Goal: Task Accomplishment & Management: Manage account settings

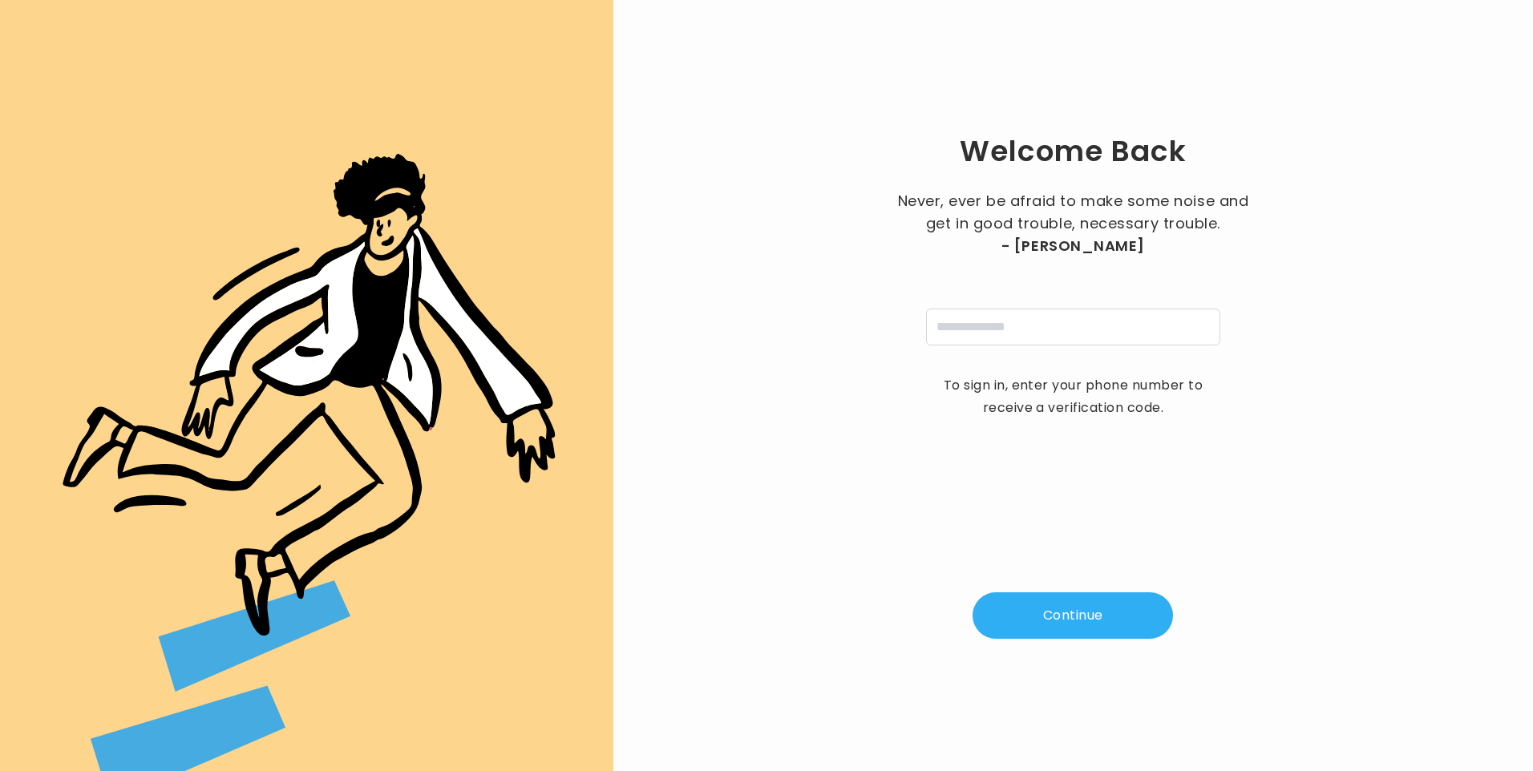
type input "**********"
click at [1077, 628] on button "Continue" at bounding box center [1073, 616] width 200 height 47
type input "*"
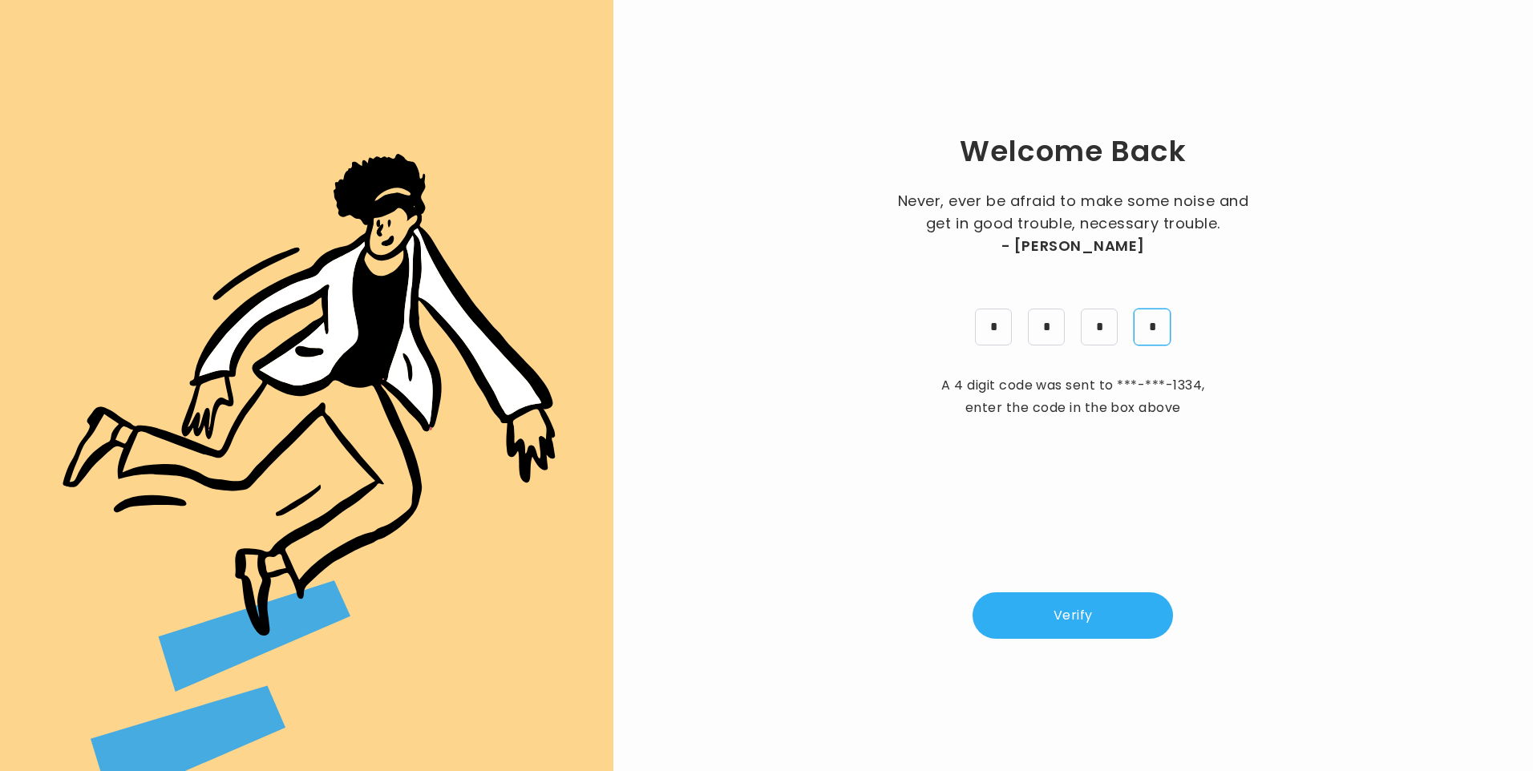
type input "*"
click at [1116, 609] on button "Verify" at bounding box center [1073, 616] width 200 height 47
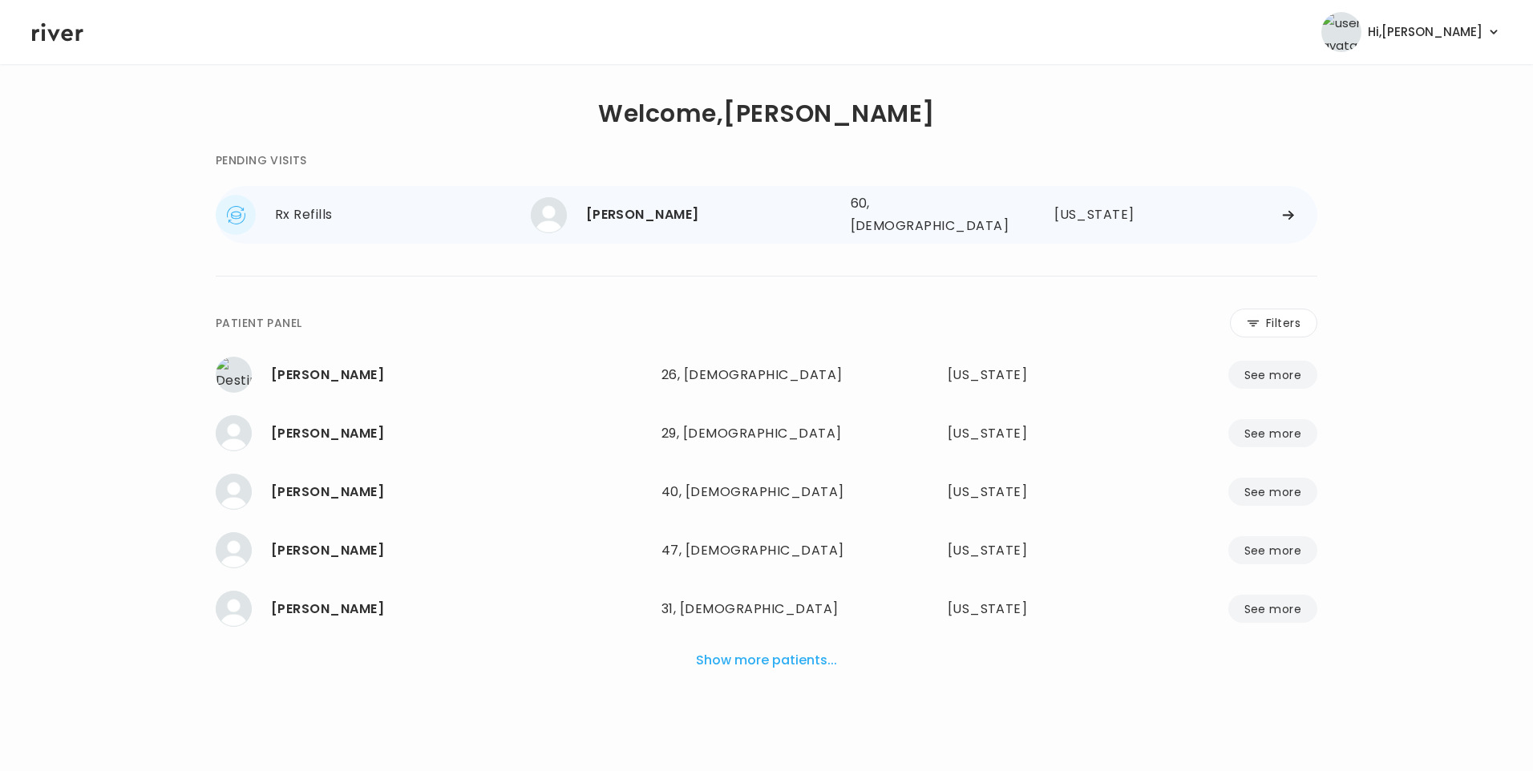
click at [666, 225] on div "Joanna Sparks 60, Female See more" at bounding box center [684, 215] width 307 height 36
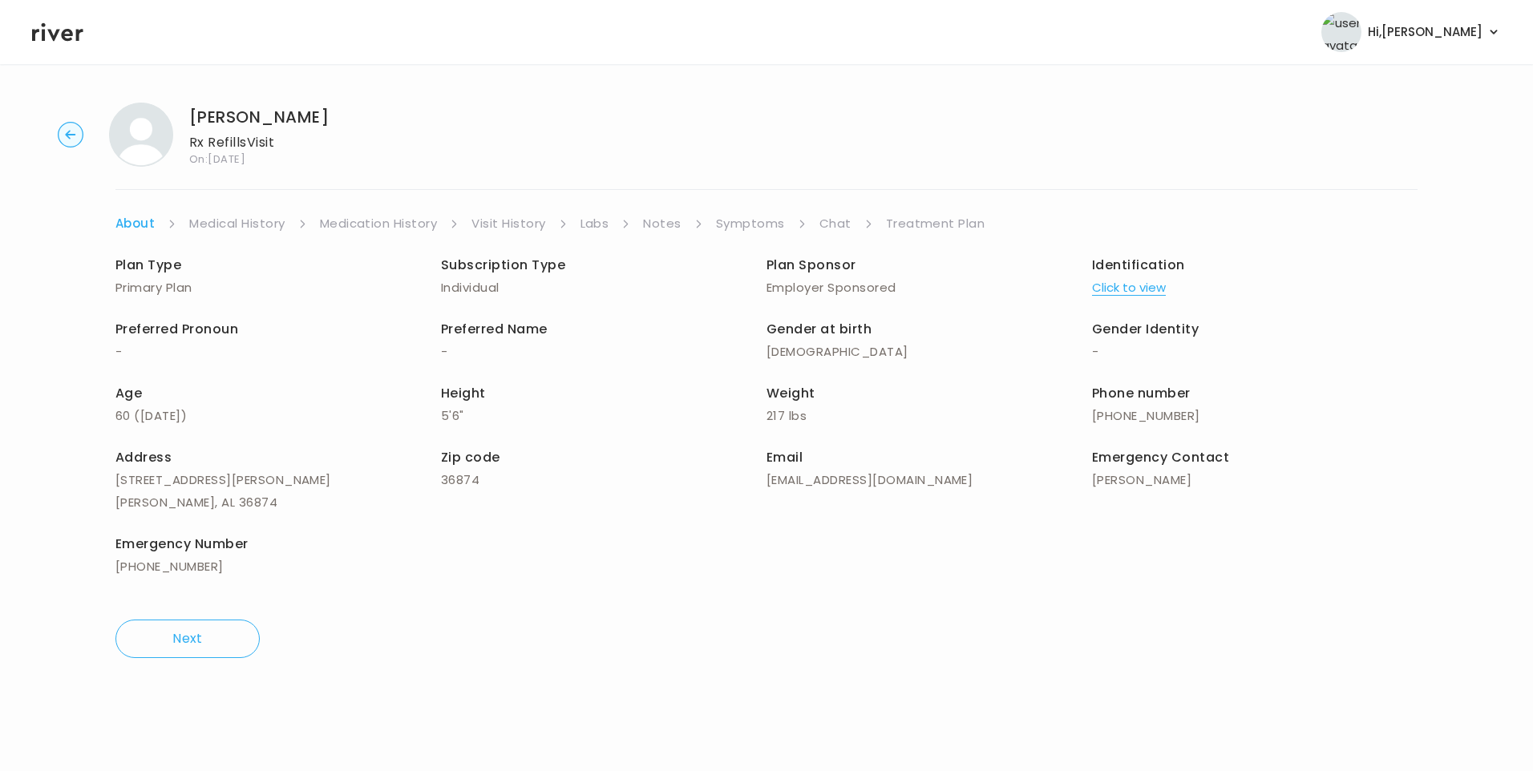
click at [827, 222] on link "Chat" at bounding box center [835, 223] width 32 height 22
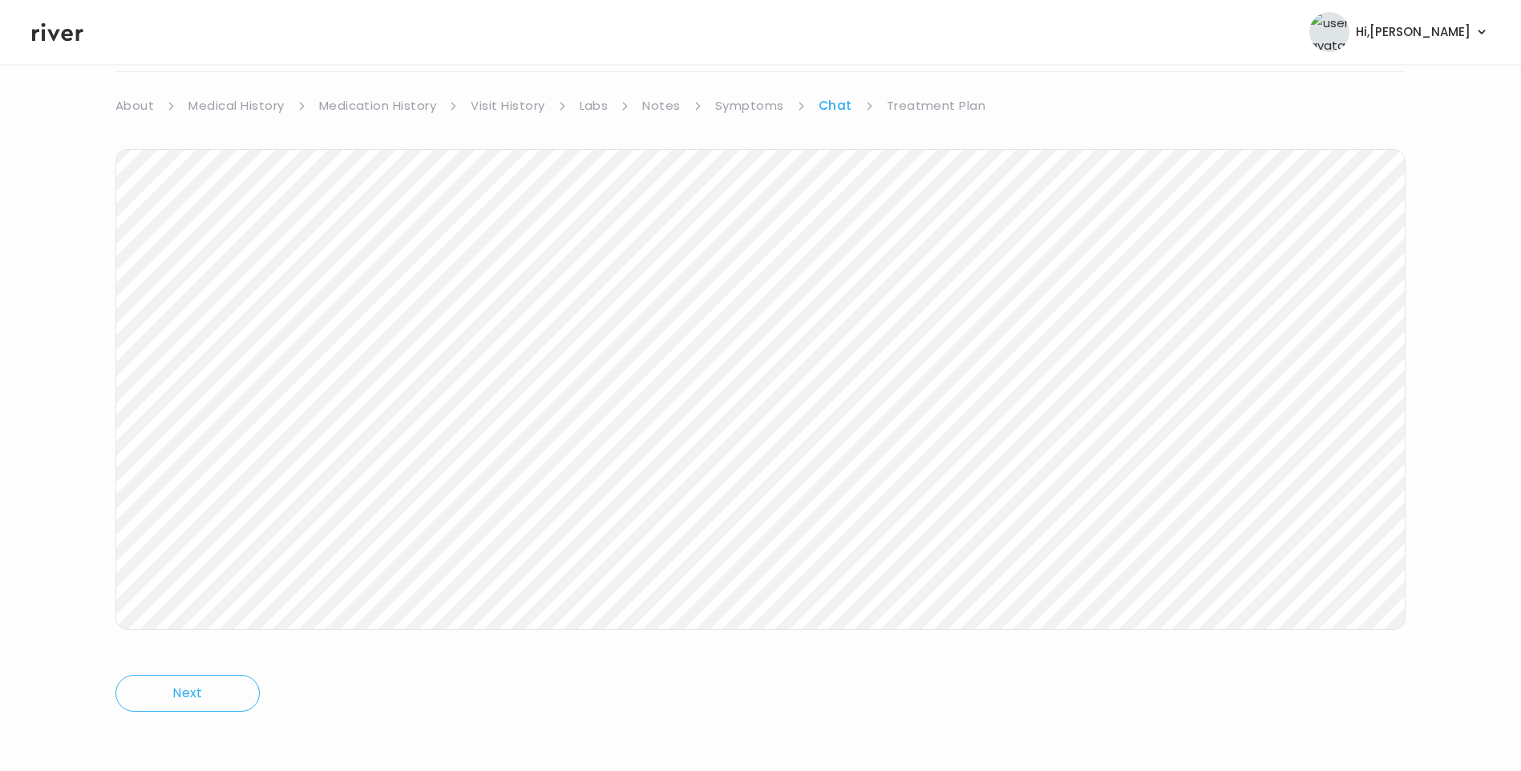
scroll to position [119, 0]
click at [68, 38] on icon at bounding box center [57, 32] width 51 height 24
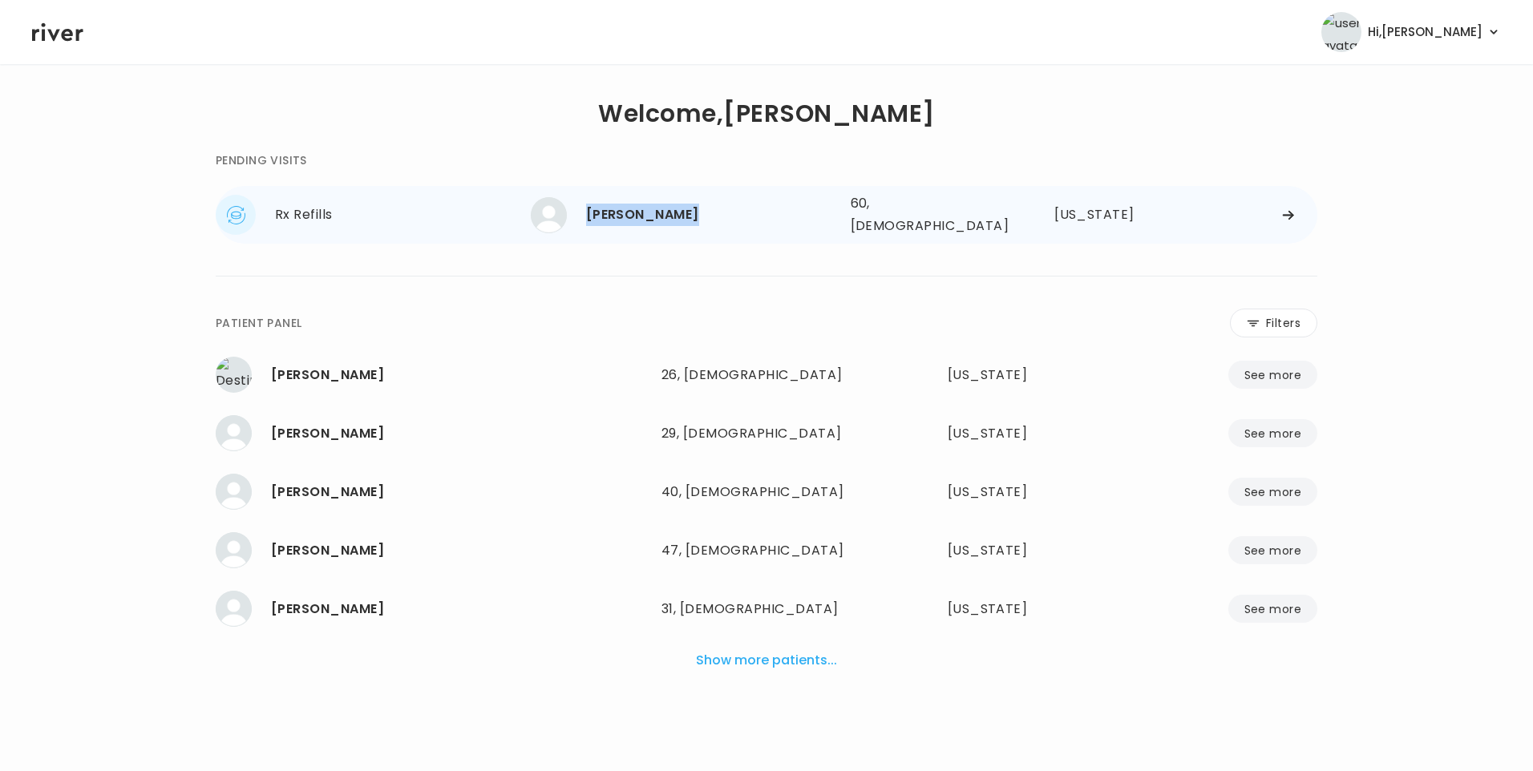
drag, startPoint x: 586, startPoint y: 208, endPoint x: 694, endPoint y: 196, distance: 108.1
click at [694, 197] on div "Joanna Sparks 60, Female See more" at bounding box center [684, 215] width 307 height 36
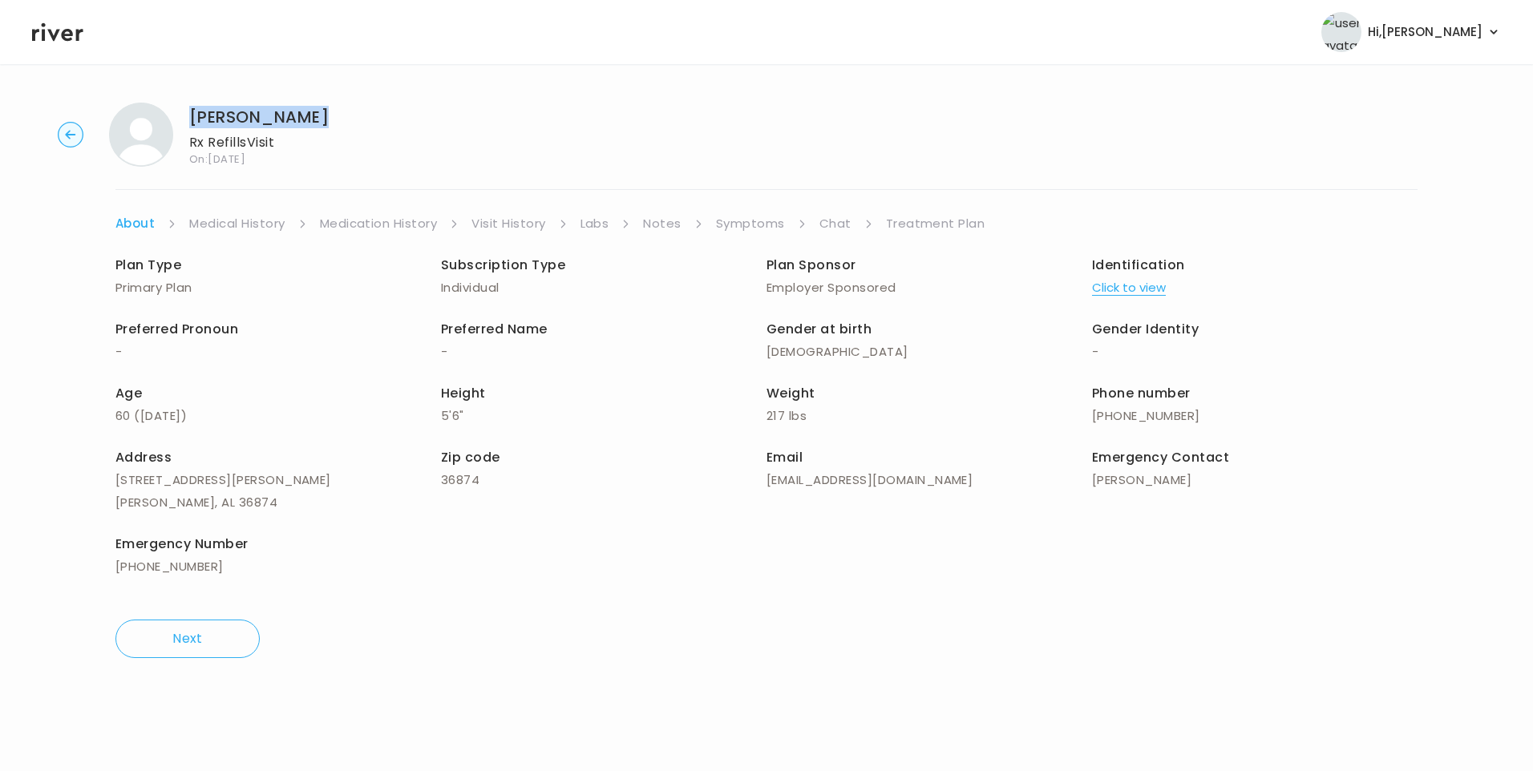
drag, startPoint x: 188, startPoint y: 114, endPoint x: 322, endPoint y: 117, distance: 134.7
click at [322, 117] on div "Joanna Sparks Rx Refills Visit On: 22 Sep 2025" at bounding box center [767, 135] width 1482 height 64
copy h1 "[PERSON_NAME]"
drag, startPoint x: 68, startPoint y: 30, endPoint x: 78, endPoint y: 35, distance: 10.8
click at [71, 31] on icon at bounding box center [57, 32] width 51 height 18
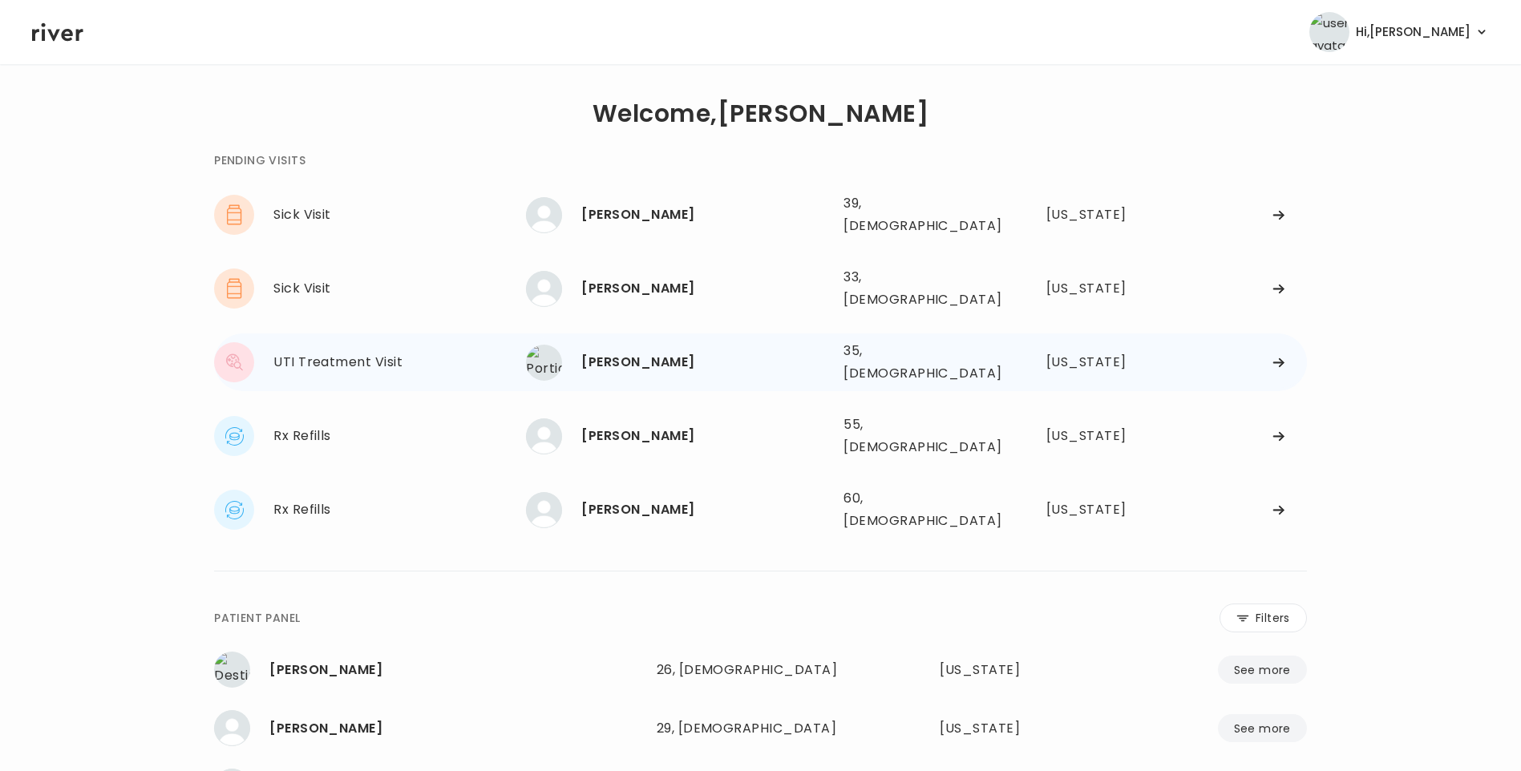
click at [660, 351] on div "Portia Redman" at bounding box center [705, 362] width 249 height 22
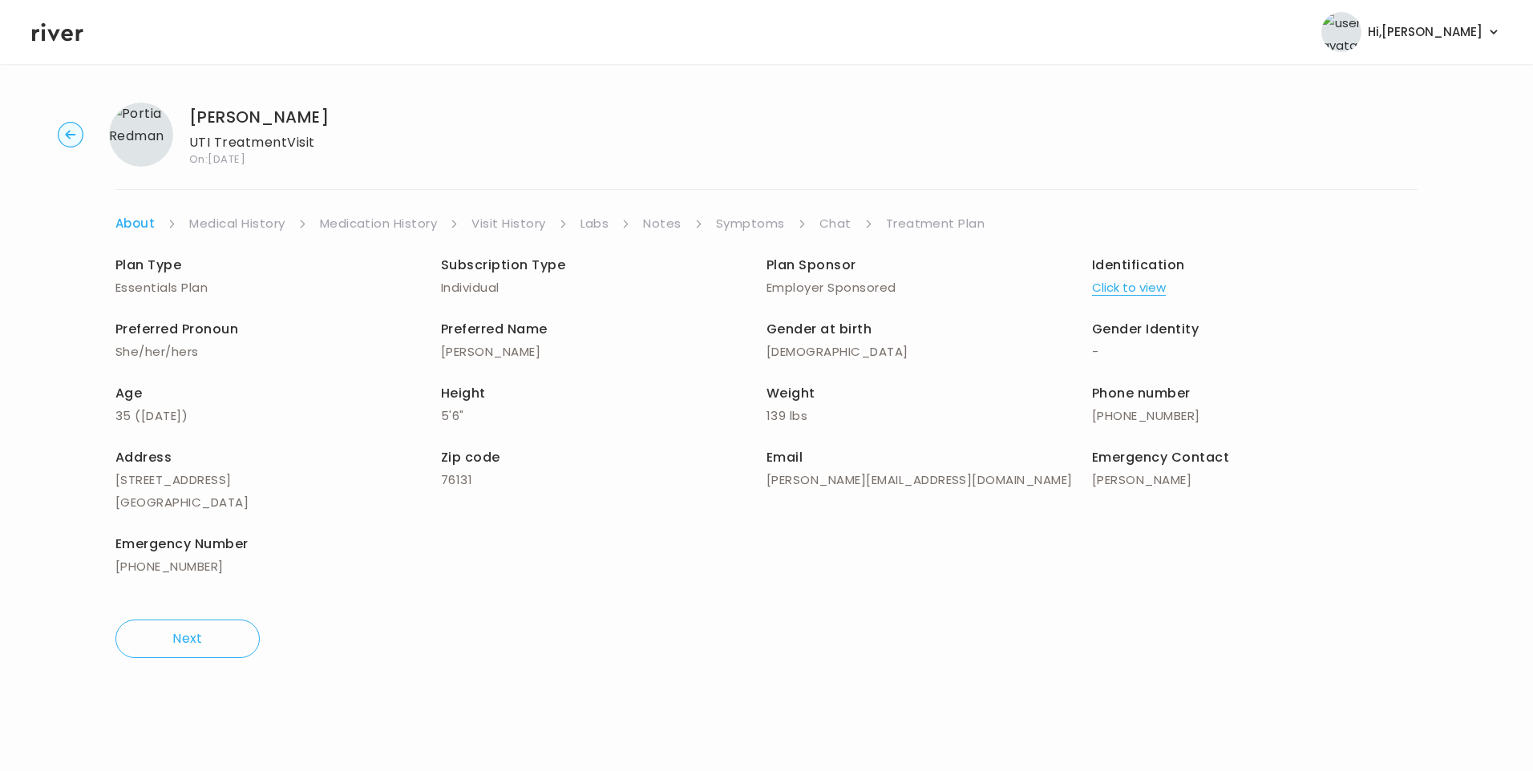
click at [506, 225] on link "Visit History" at bounding box center [508, 223] width 74 height 22
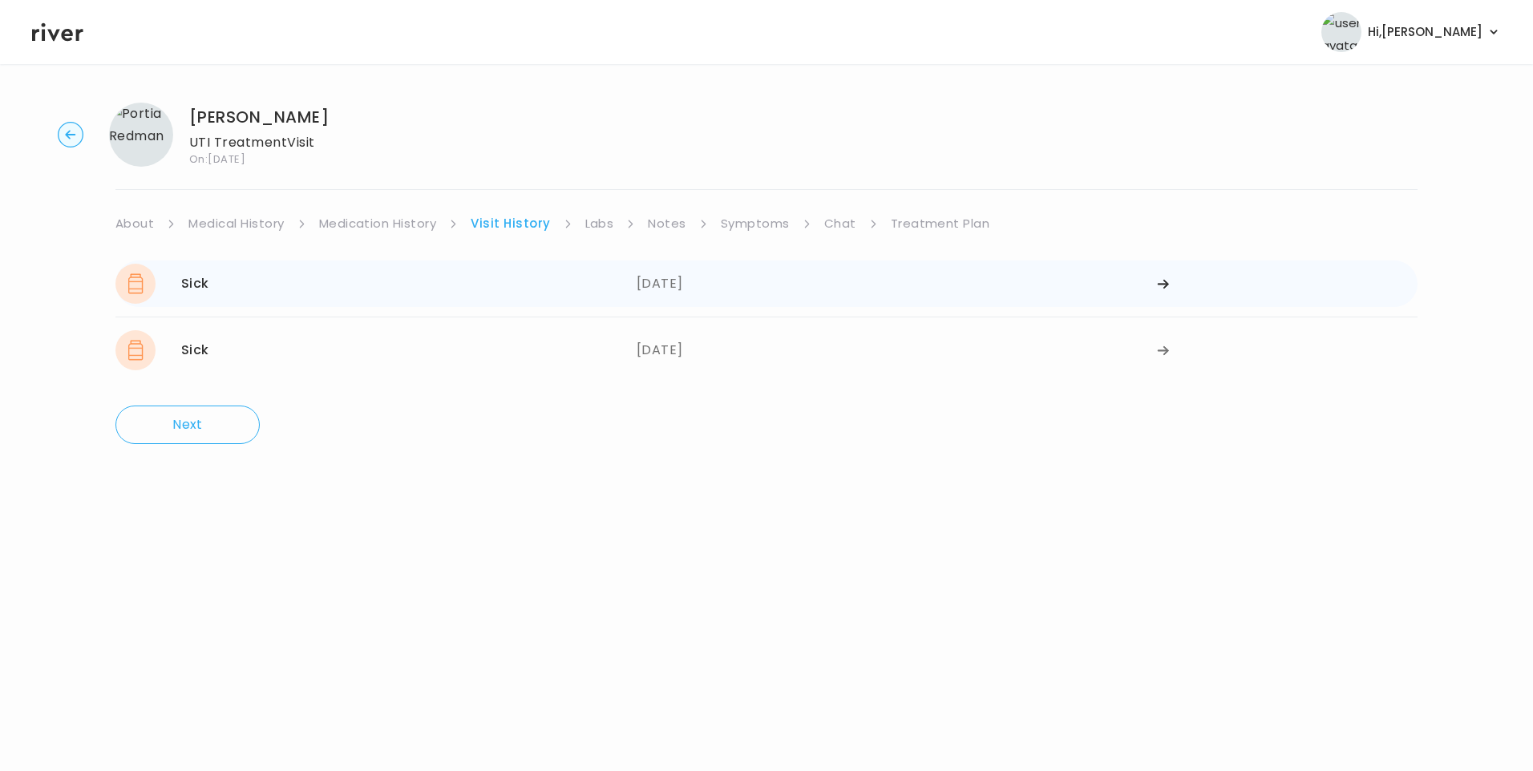
click at [625, 268] on div "Sick 07/07/2025" at bounding box center [375, 284] width 521 height 40
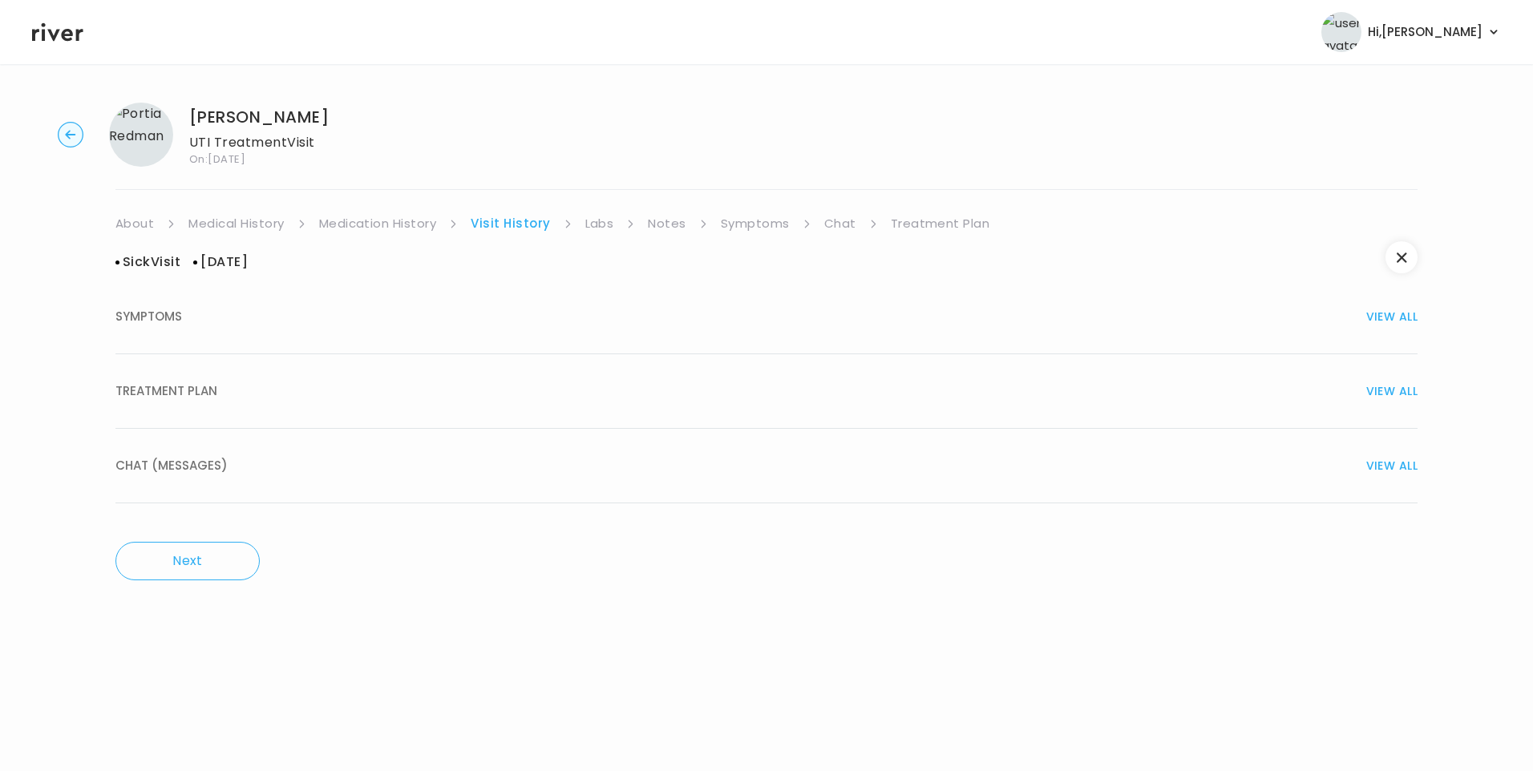
click at [281, 400] on div "TREATMENT PLAN VIEW ALL" at bounding box center [766, 391] width 1302 height 22
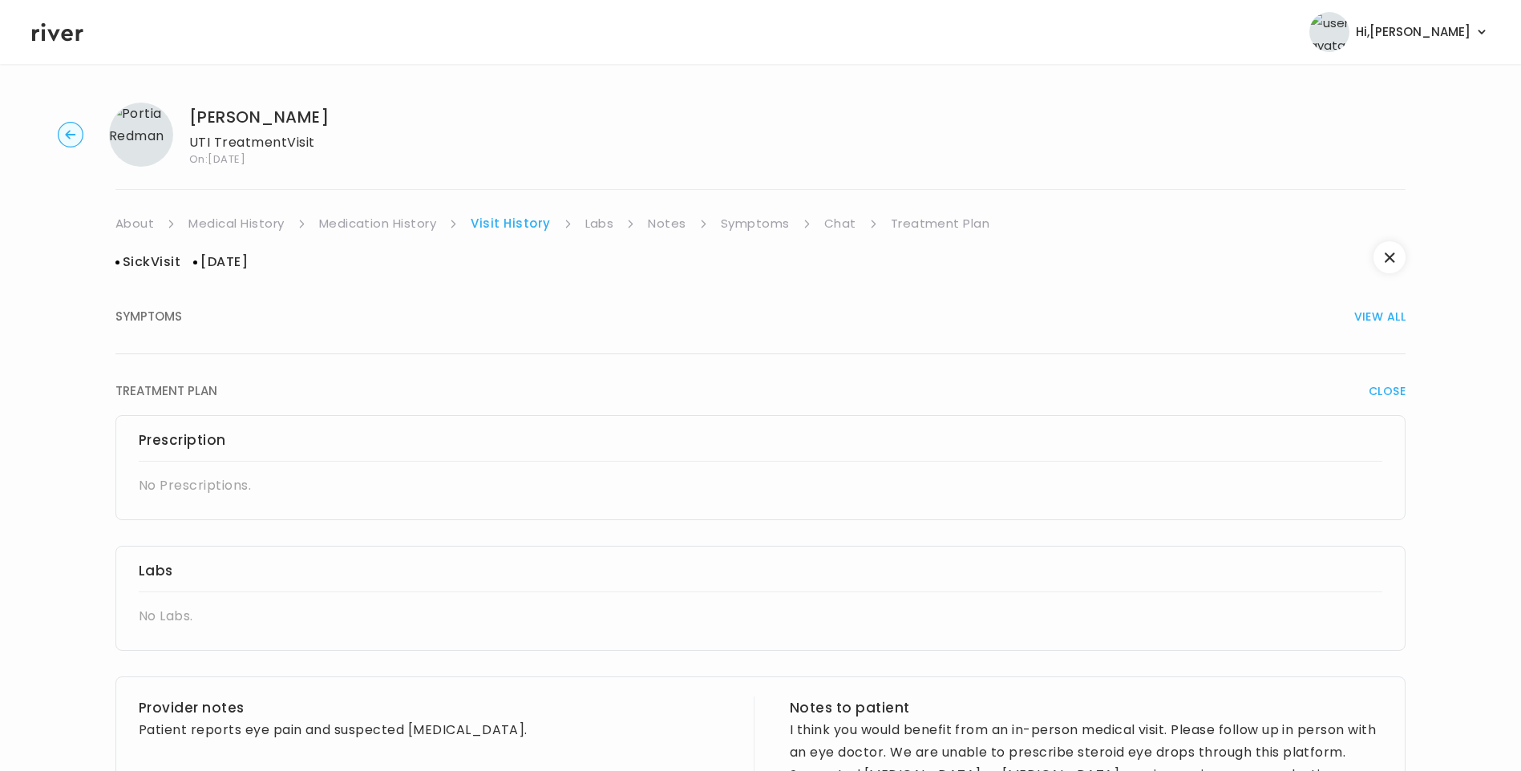
click at [403, 227] on link "Medication History" at bounding box center [378, 223] width 118 height 22
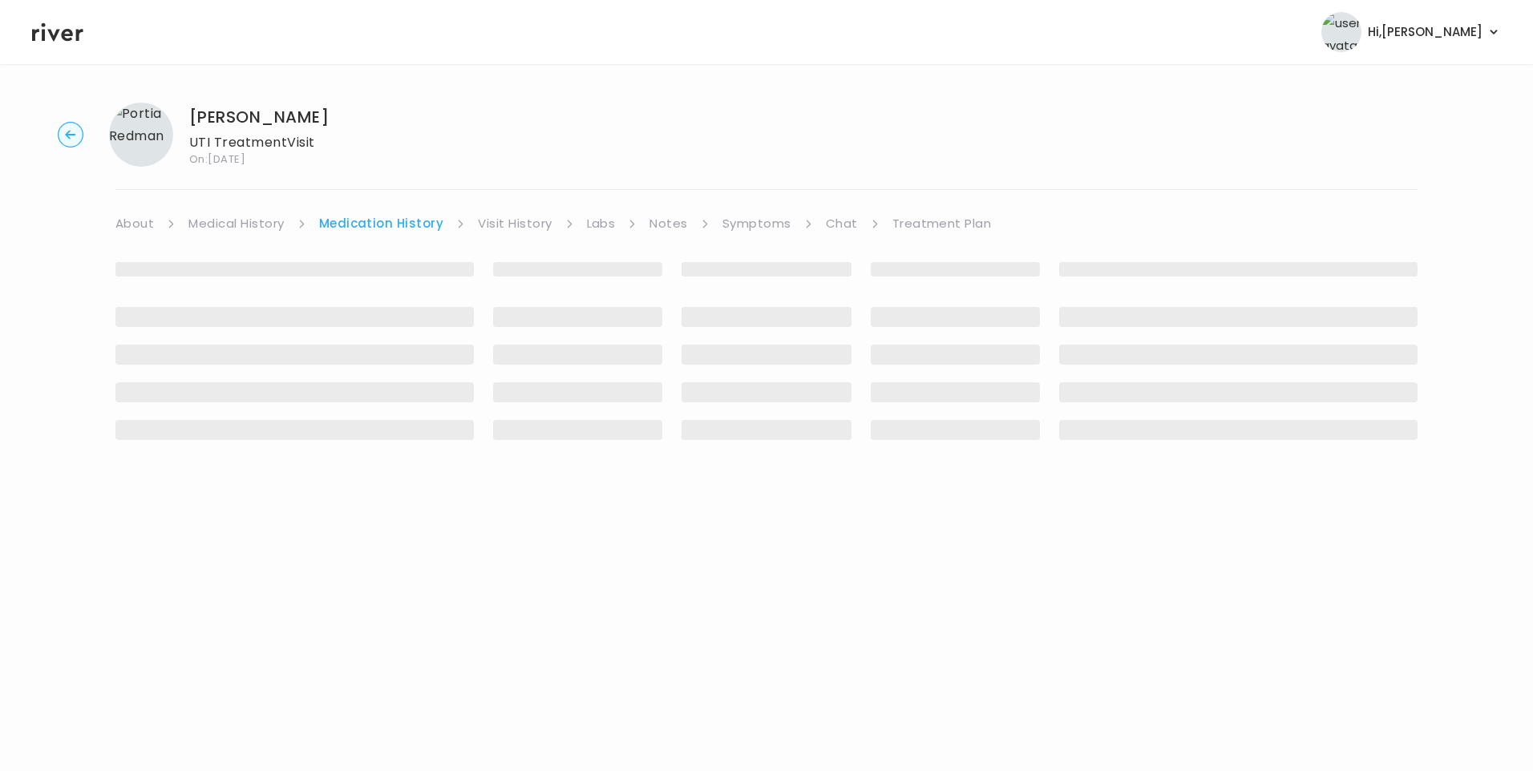
click at [528, 221] on link "Visit History" at bounding box center [515, 223] width 74 height 22
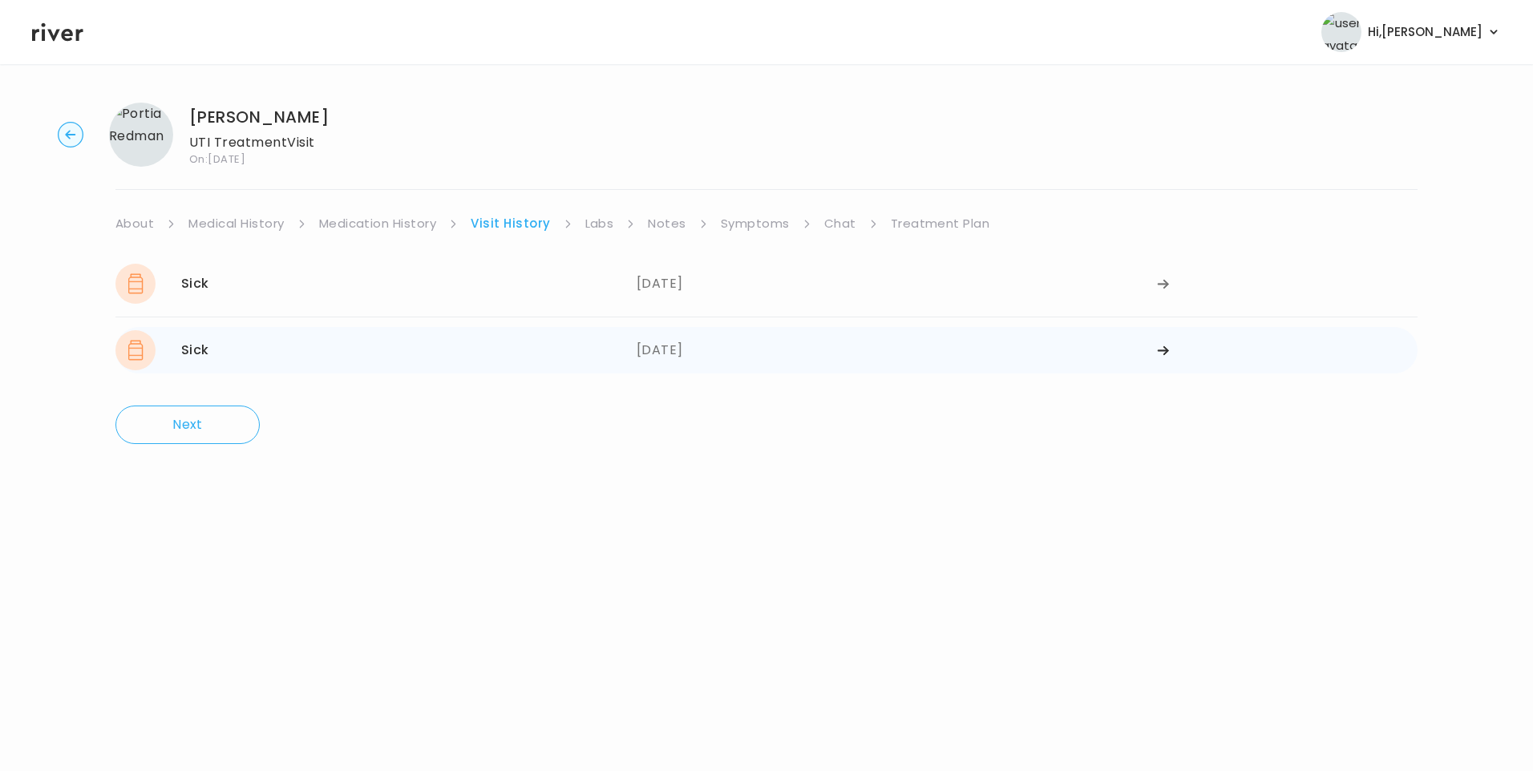
click at [453, 356] on div "Sick 12/31/2024" at bounding box center [375, 350] width 521 height 40
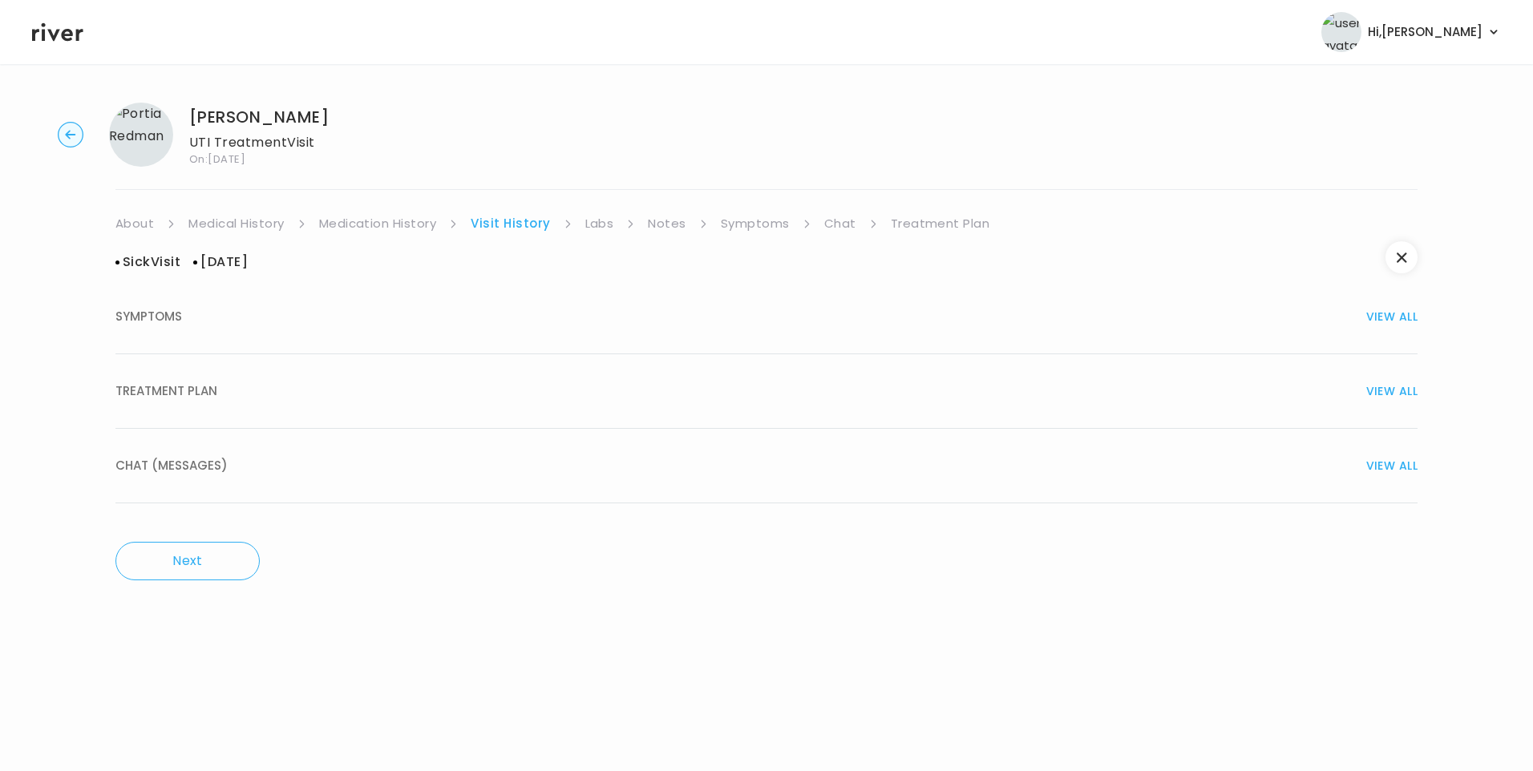
click at [192, 395] on span "TREATMENT PLAN" at bounding box center [166, 391] width 102 height 22
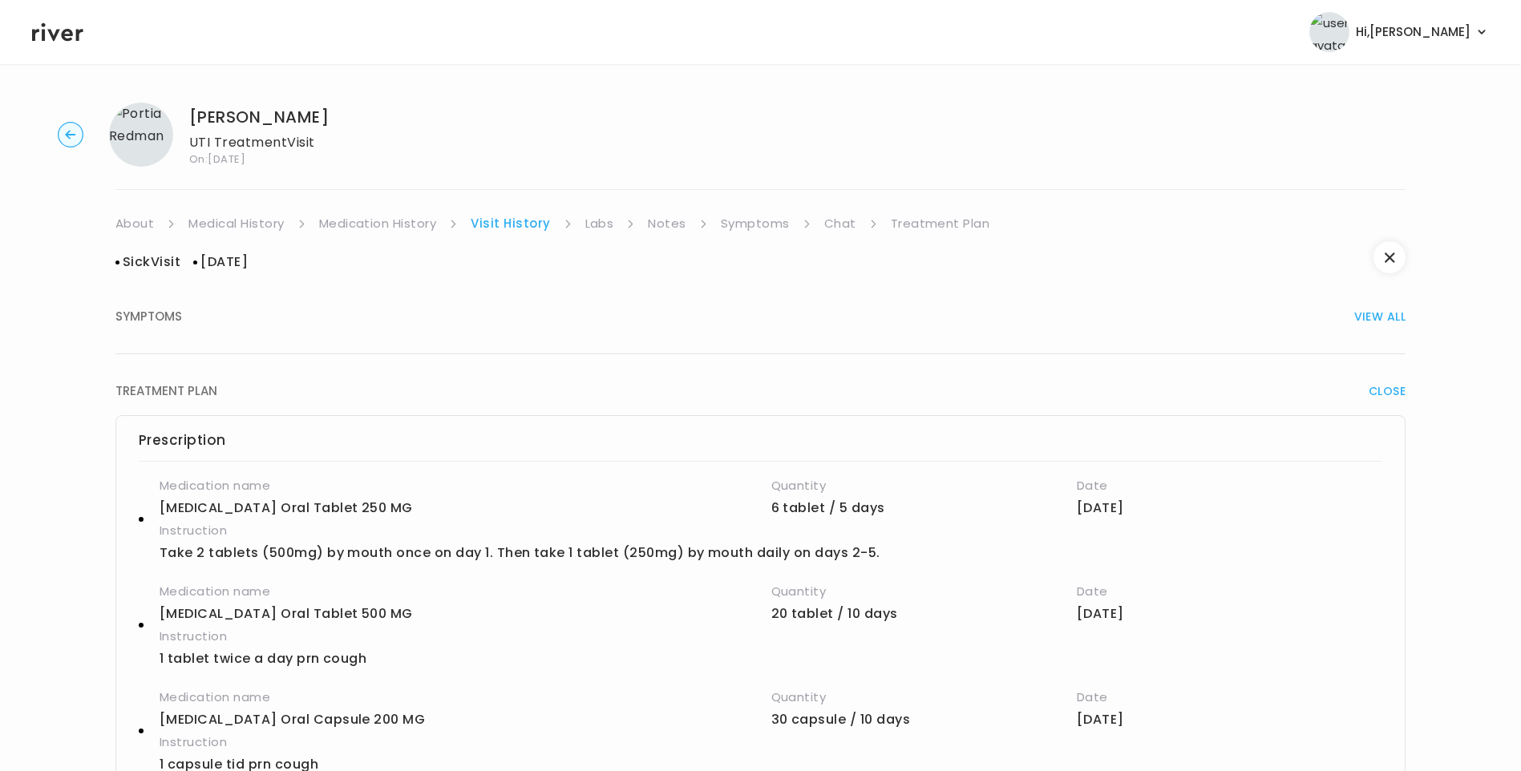
drag, startPoint x: 127, startPoint y: 226, endPoint x: 143, endPoint y: 234, distance: 17.9
click at [127, 227] on link "About" at bounding box center [134, 223] width 38 height 22
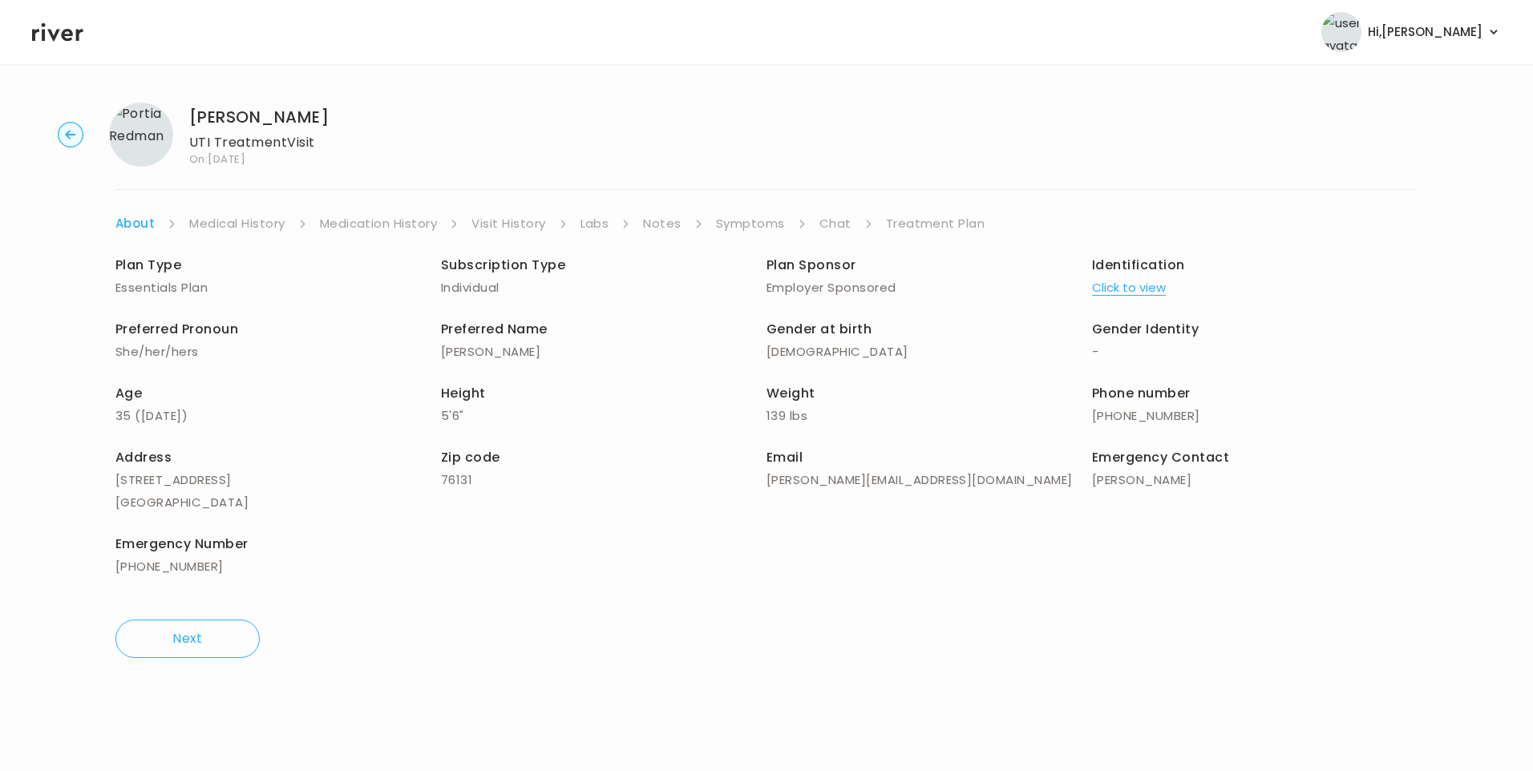
click at [1141, 291] on button "Click to view" at bounding box center [1129, 288] width 74 height 22
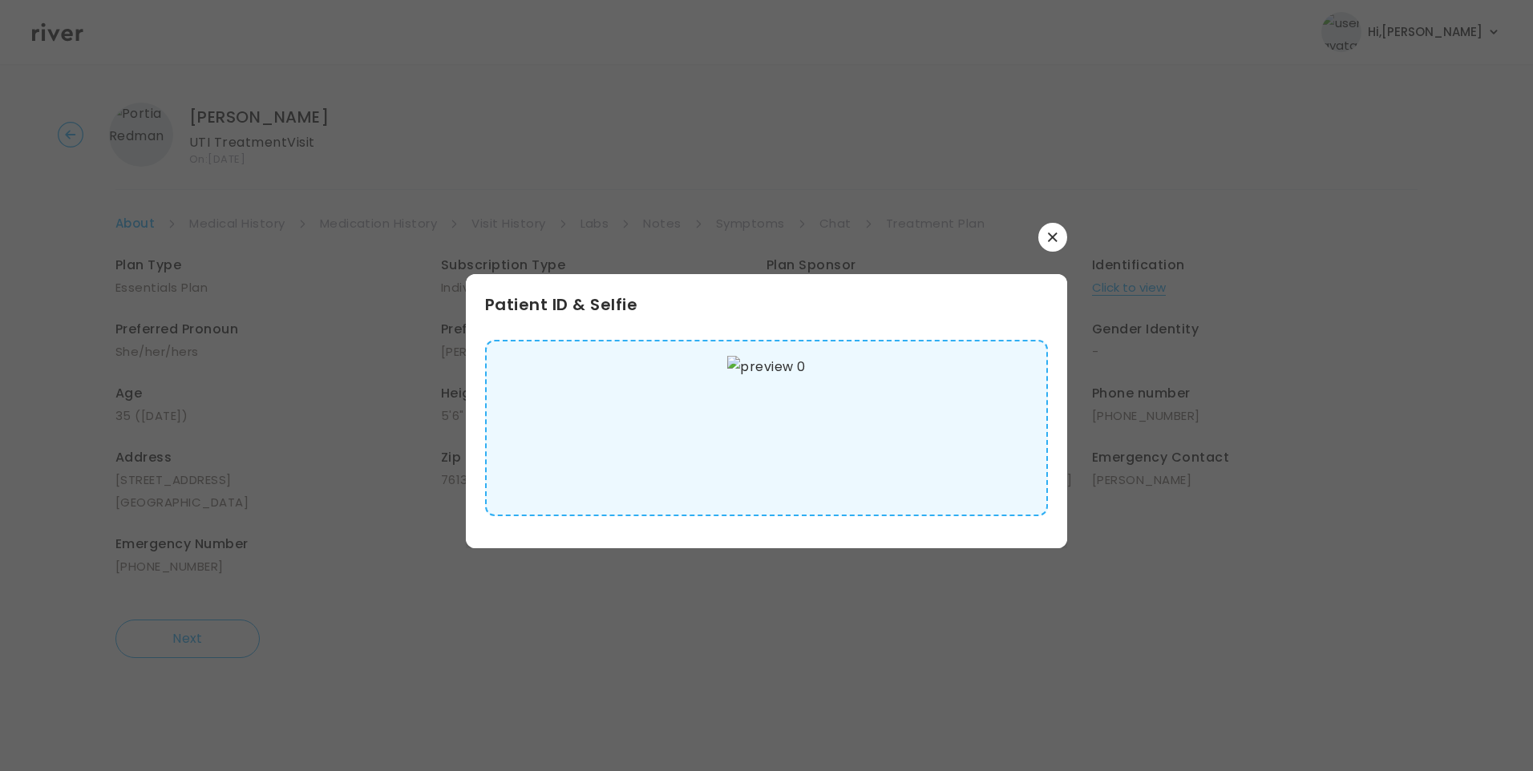
click at [770, 403] on img at bounding box center [766, 428] width 78 height 144
drag, startPoint x: 1053, startPoint y: 235, endPoint x: 500, endPoint y: 226, distance: 552.5
click at [1053, 236] on icon "button" at bounding box center [1053, 238] width 10 height 10
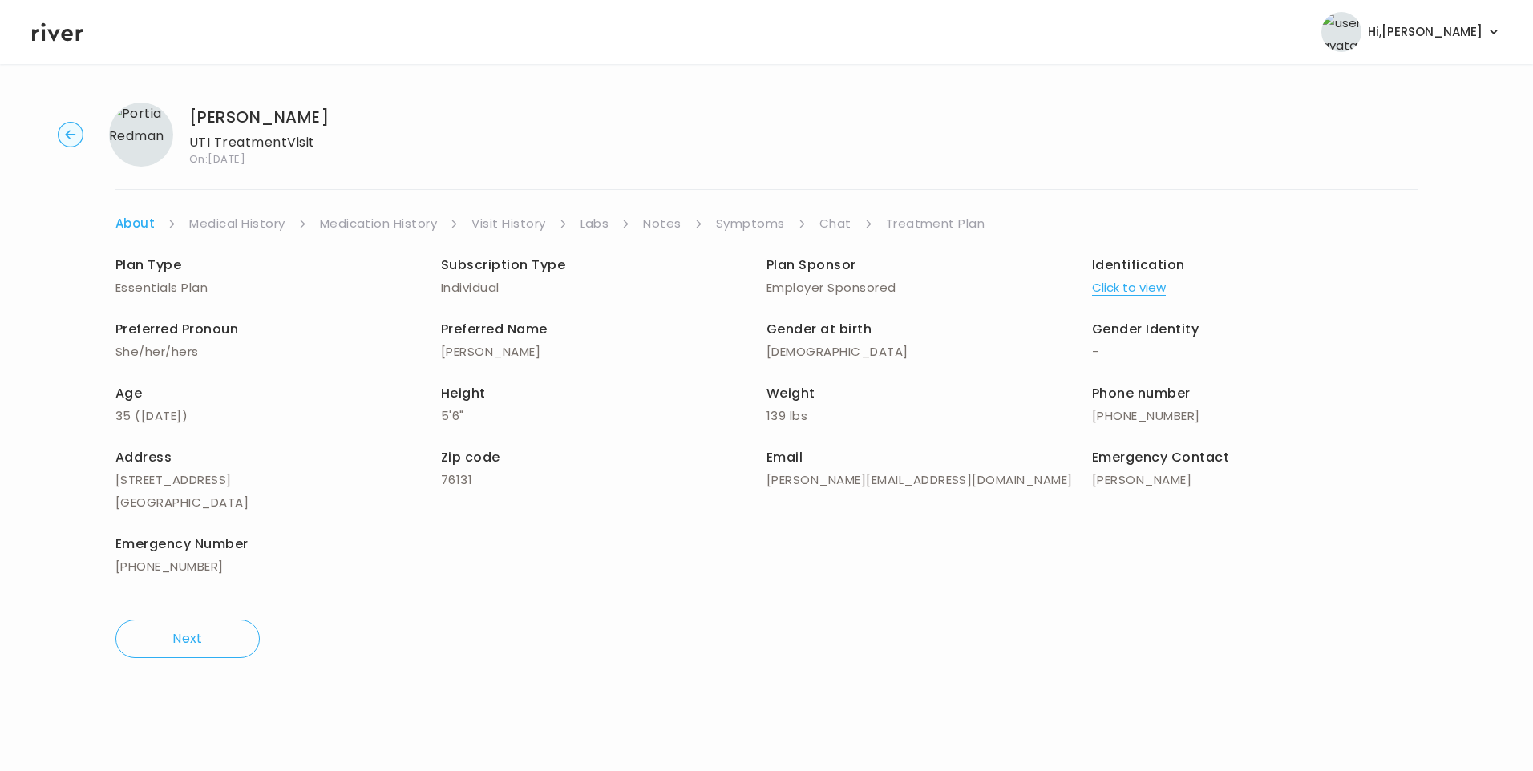
click at [226, 217] on link "Medical History" at bounding box center [236, 223] width 95 height 22
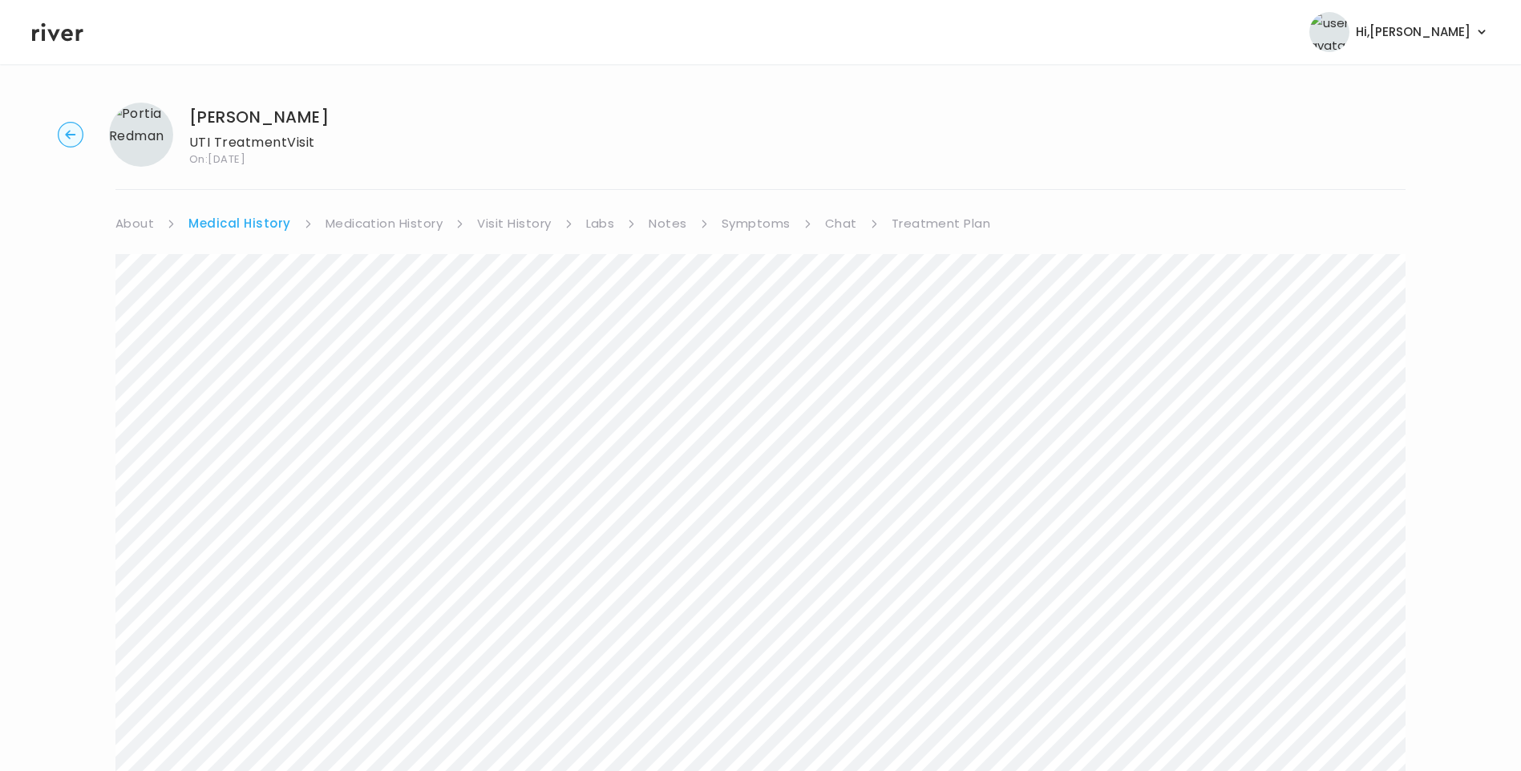
click at [420, 217] on link "Medication History" at bounding box center [385, 223] width 118 height 22
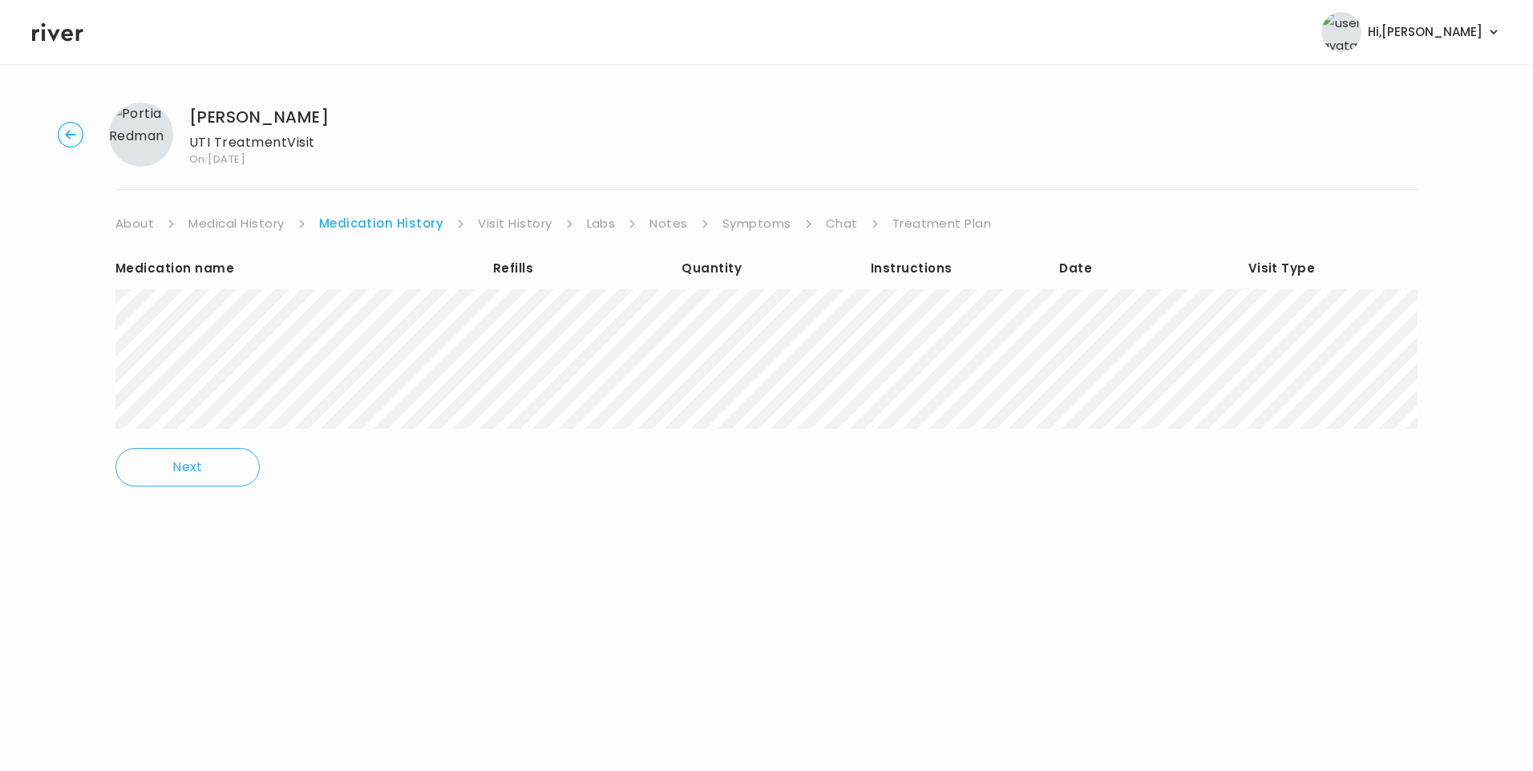
click at [526, 225] on link "Visit History" at bounding box center [515, 223] width 74 height 22
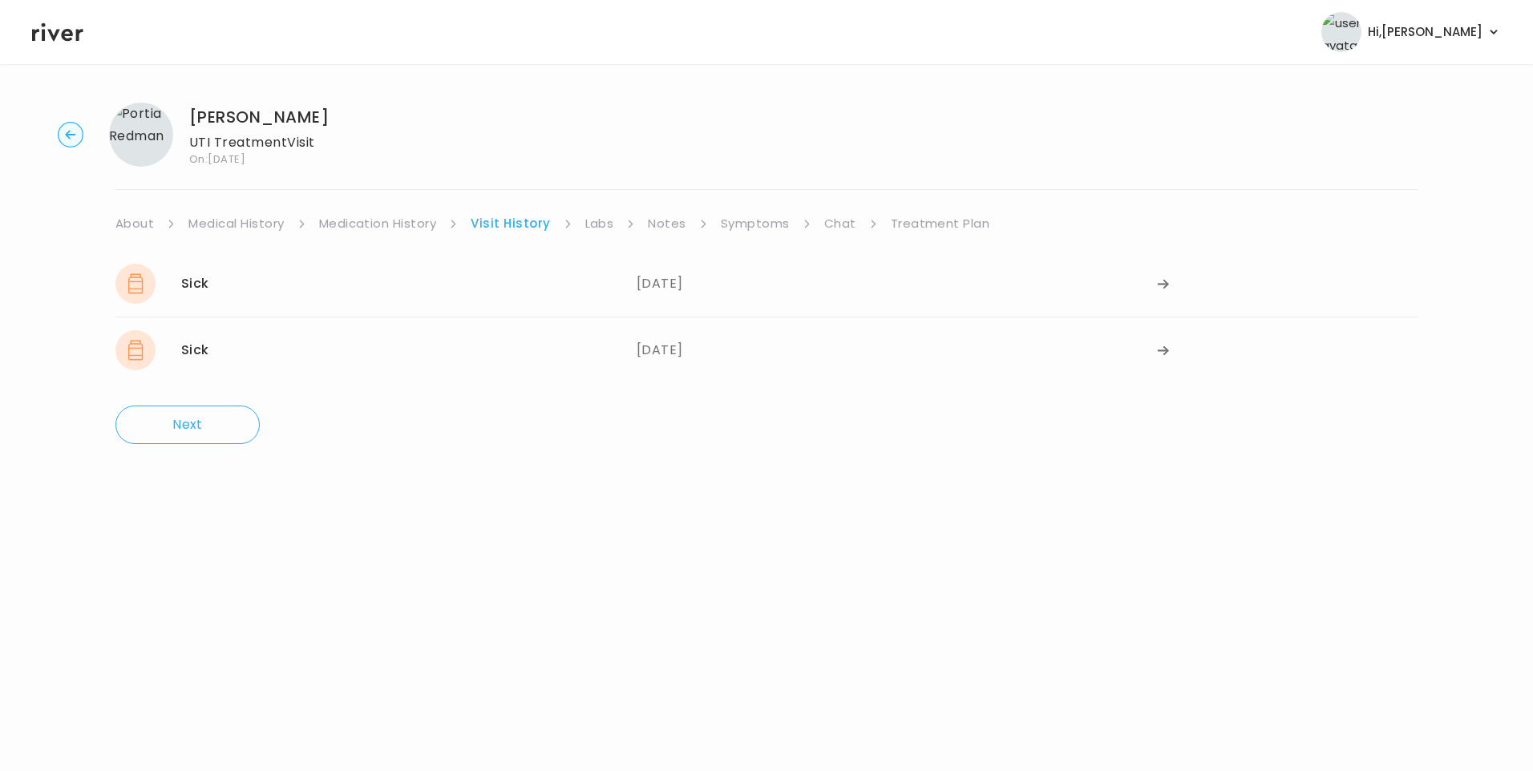
click at [723, 218] on link "Symptoms" at bounding box center [755, 223] width 69 height 22
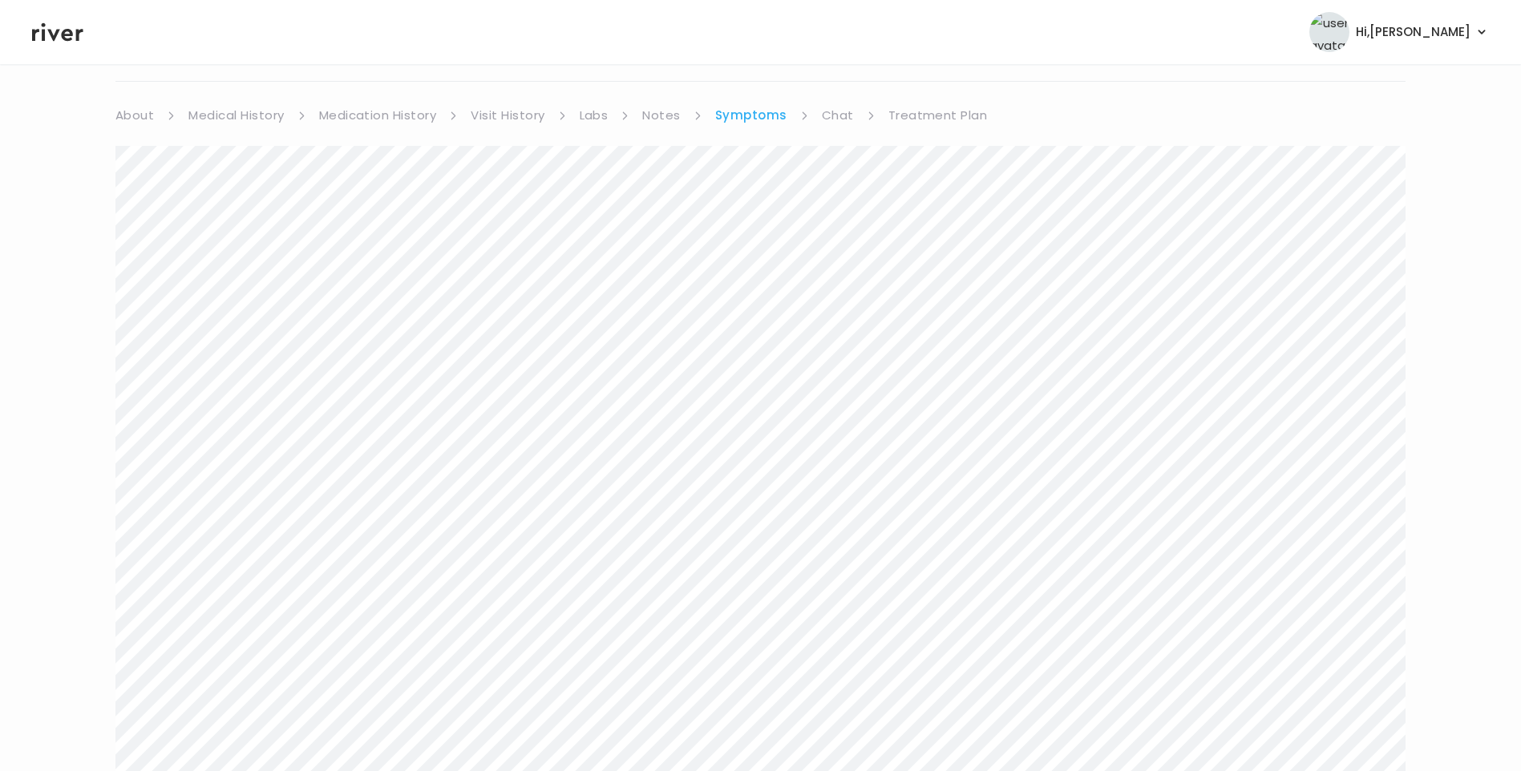
scroll to position [80, 0]
click at [404, 142] on link "Medication History" at bounding box center [378, 143] width 118 height 22
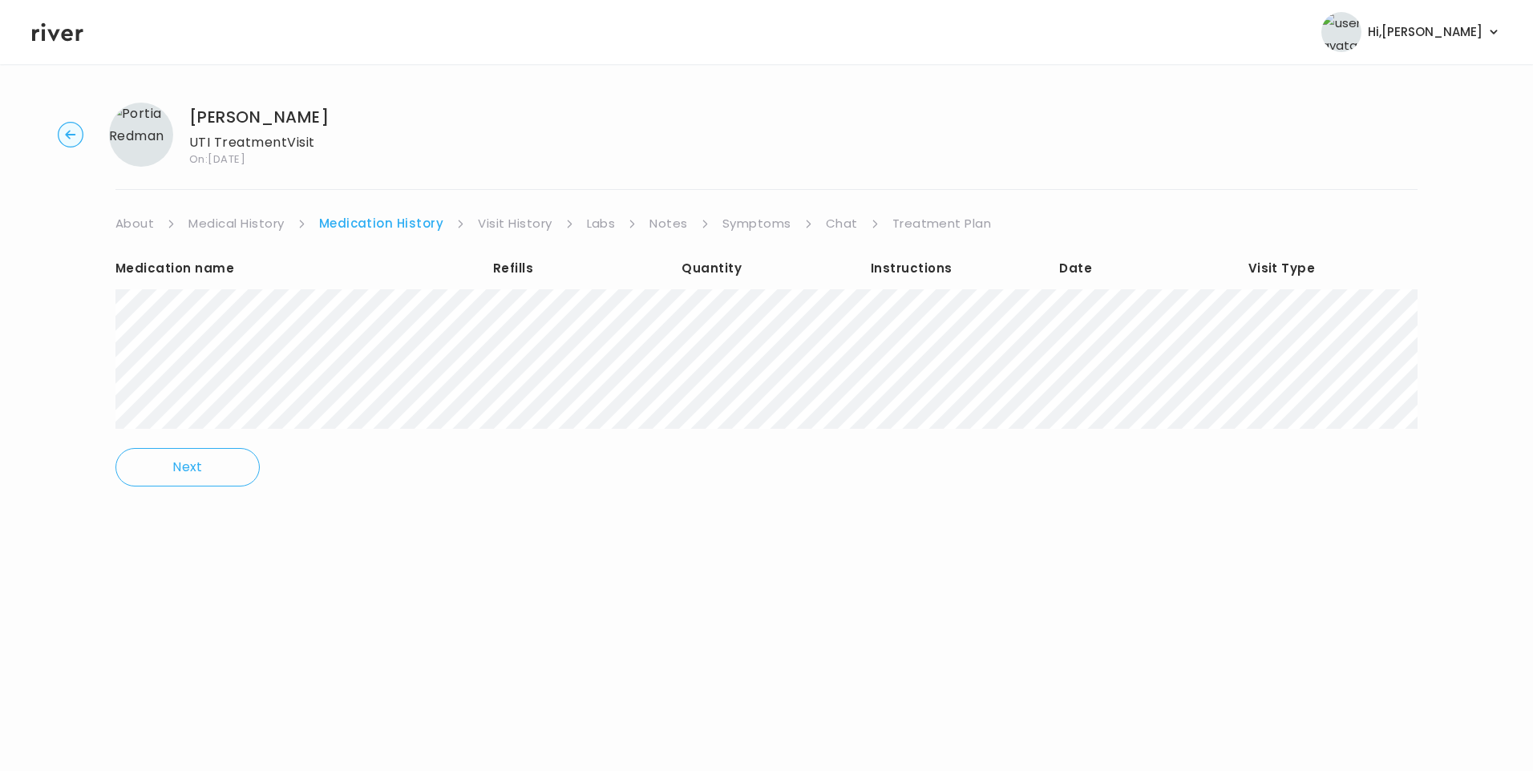
click at [734, 221] on link "Symptoms" at bounding box center [756, 223] width 69 height 22
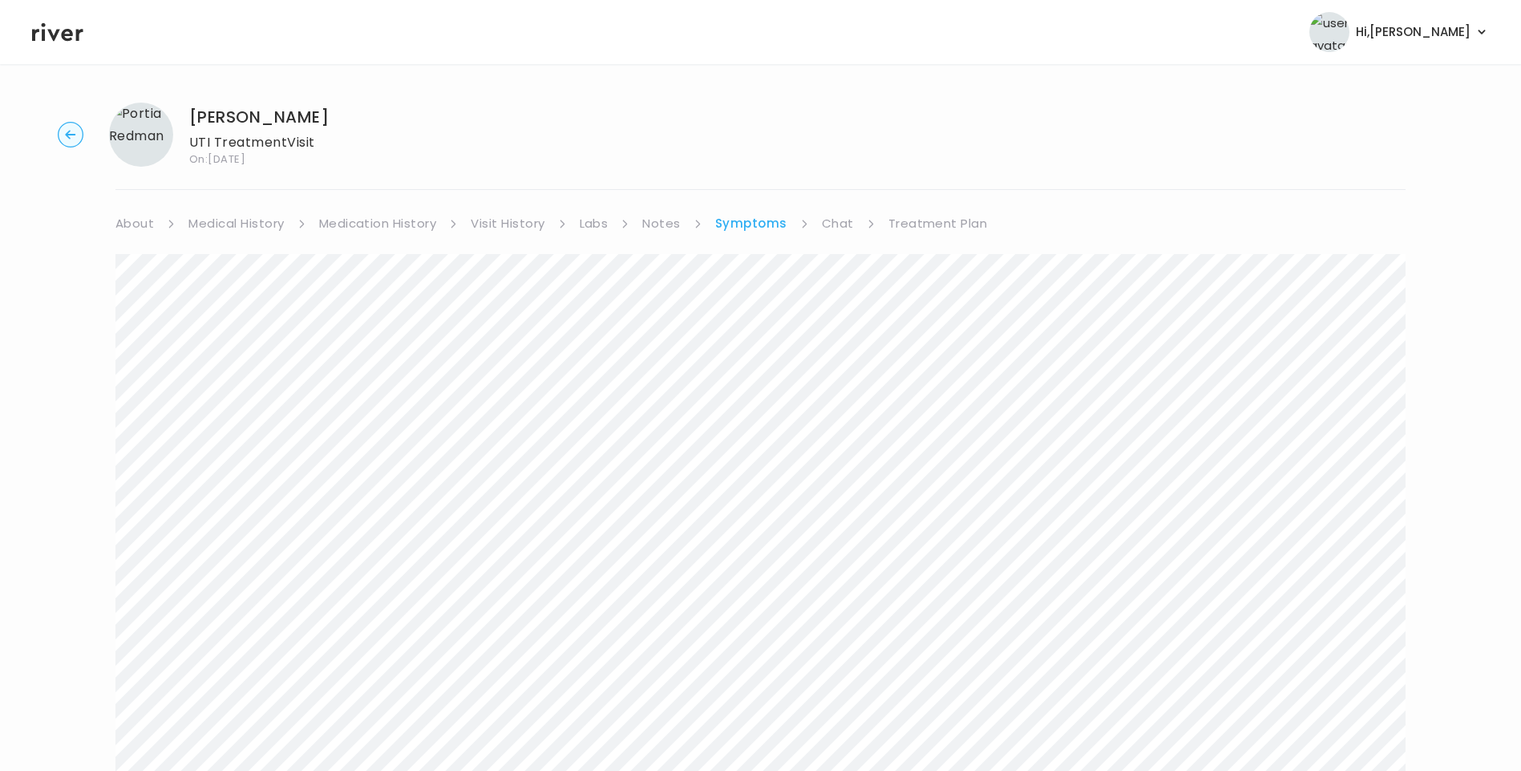
click at [922, 217] on link "Treatment Plan" at bounding box center [937, 223] width 99 height 22
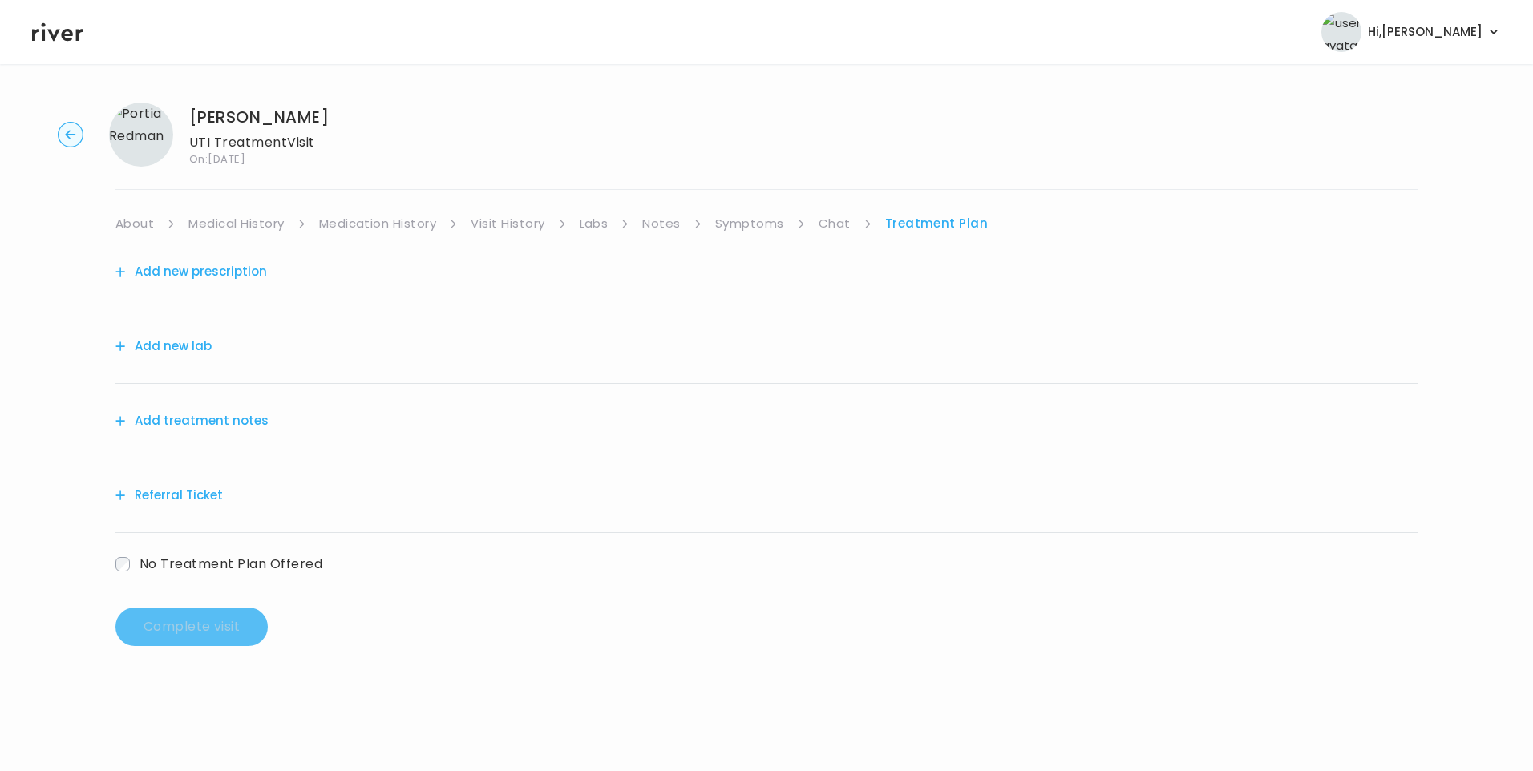
click at [187, 428] on button "Add treatment notes" at bounding box center [191, 421] width 153 height 22
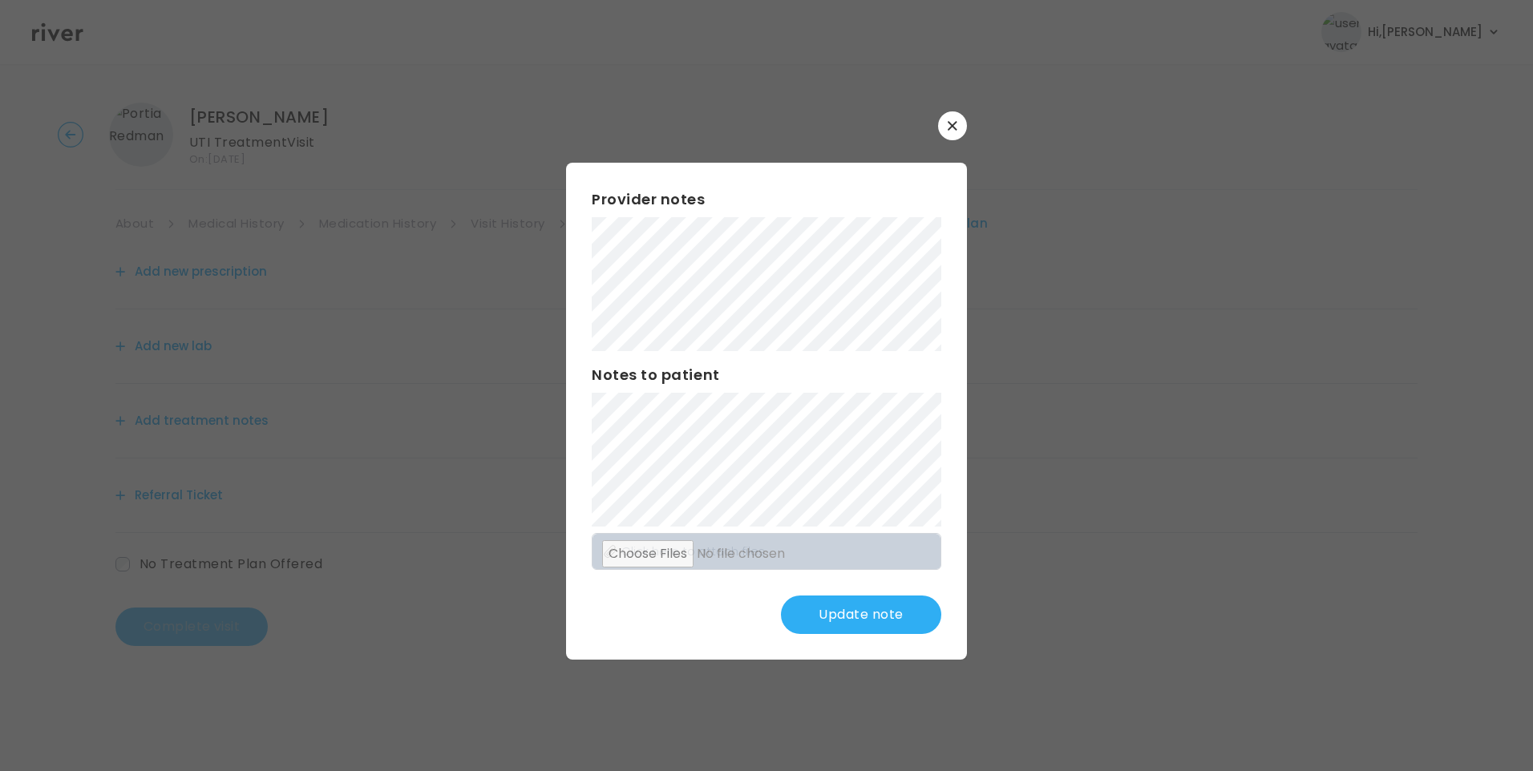
click at [853, 622] on button "Update note" at bounding box center [861, 615] width 160 height 38
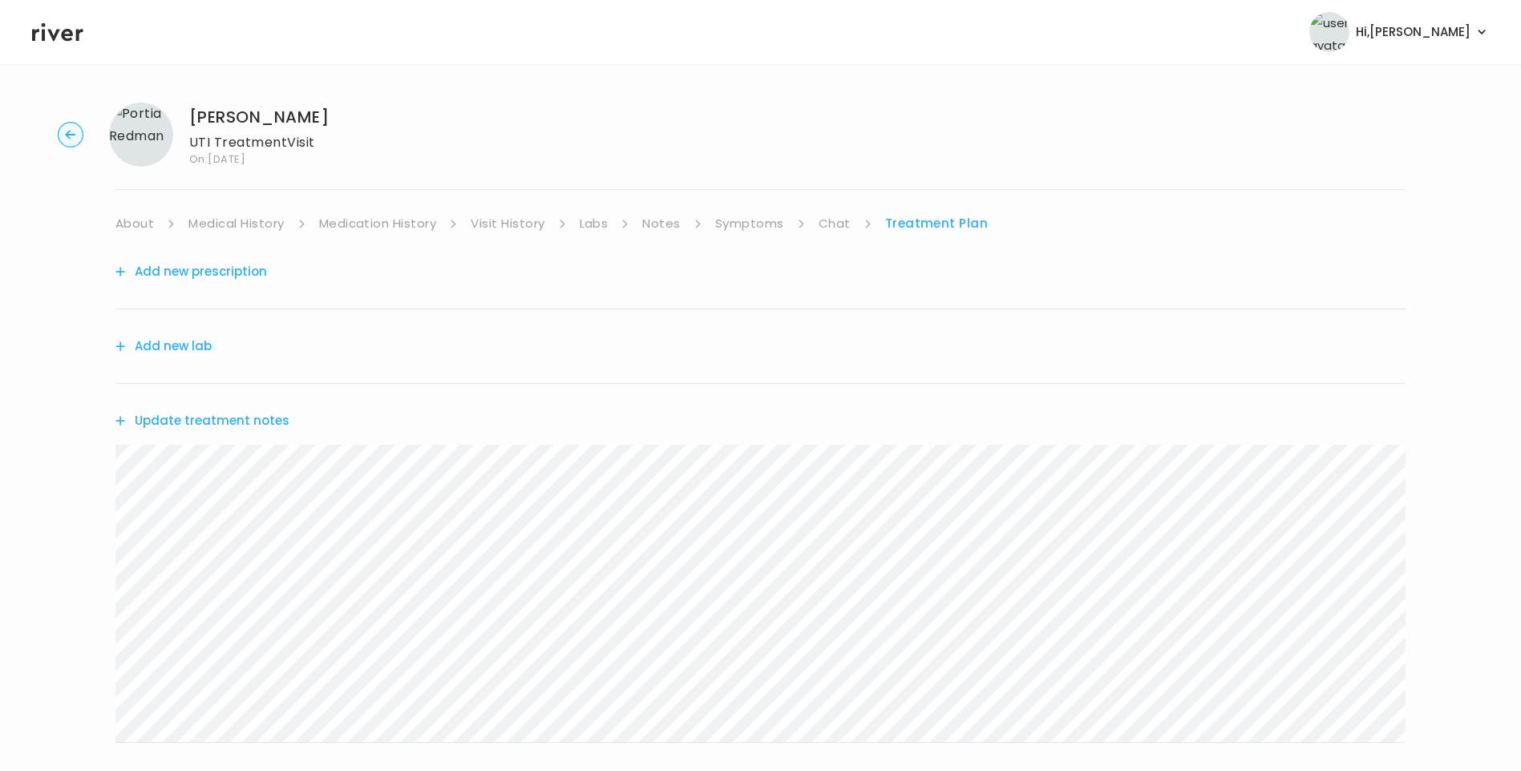
click at [251, 423] on button "Update treatment notes" at bounding box center [202, 421] width 174 height 22
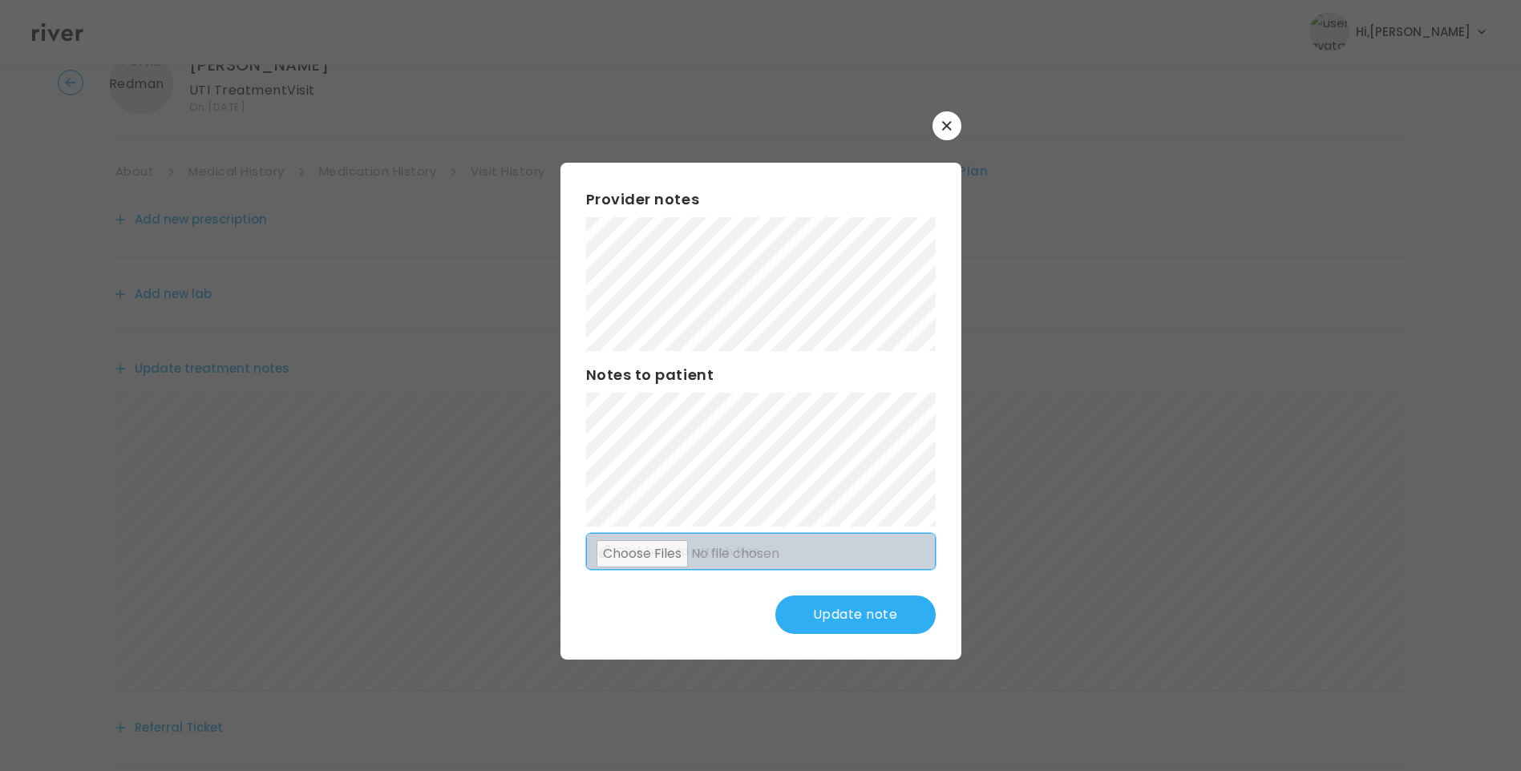
scroll to position [80, 0]
click at [866, 617] on button "Update note" at bounding box center [855, 615] width 160 height 38
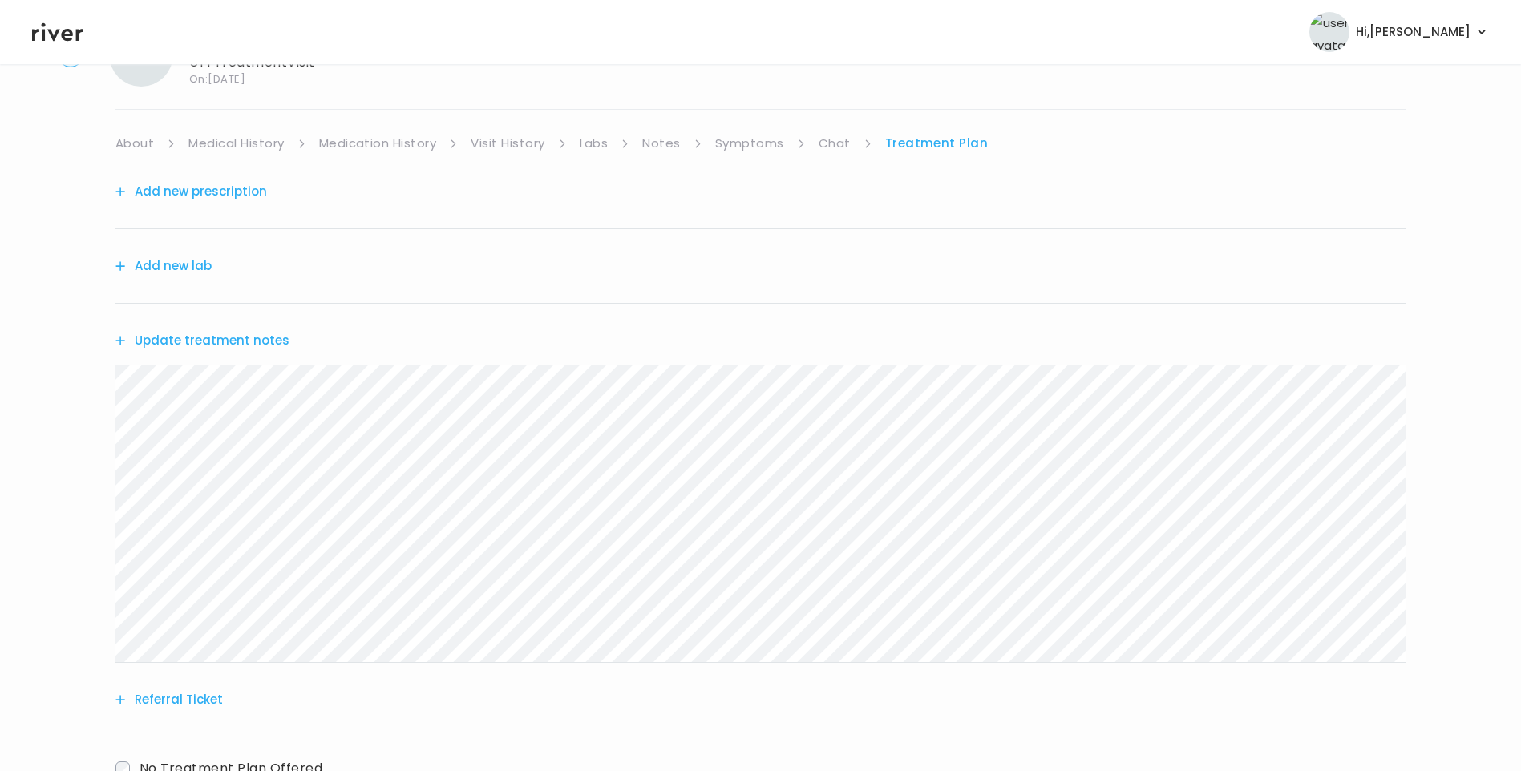
click at [170, 248] on div "Add new lab" at bounding box center [760, 266] width 1290 height 75
click at [178, 261] on button "Add new lab" at bounding box center [163, 266] width 96 height 22
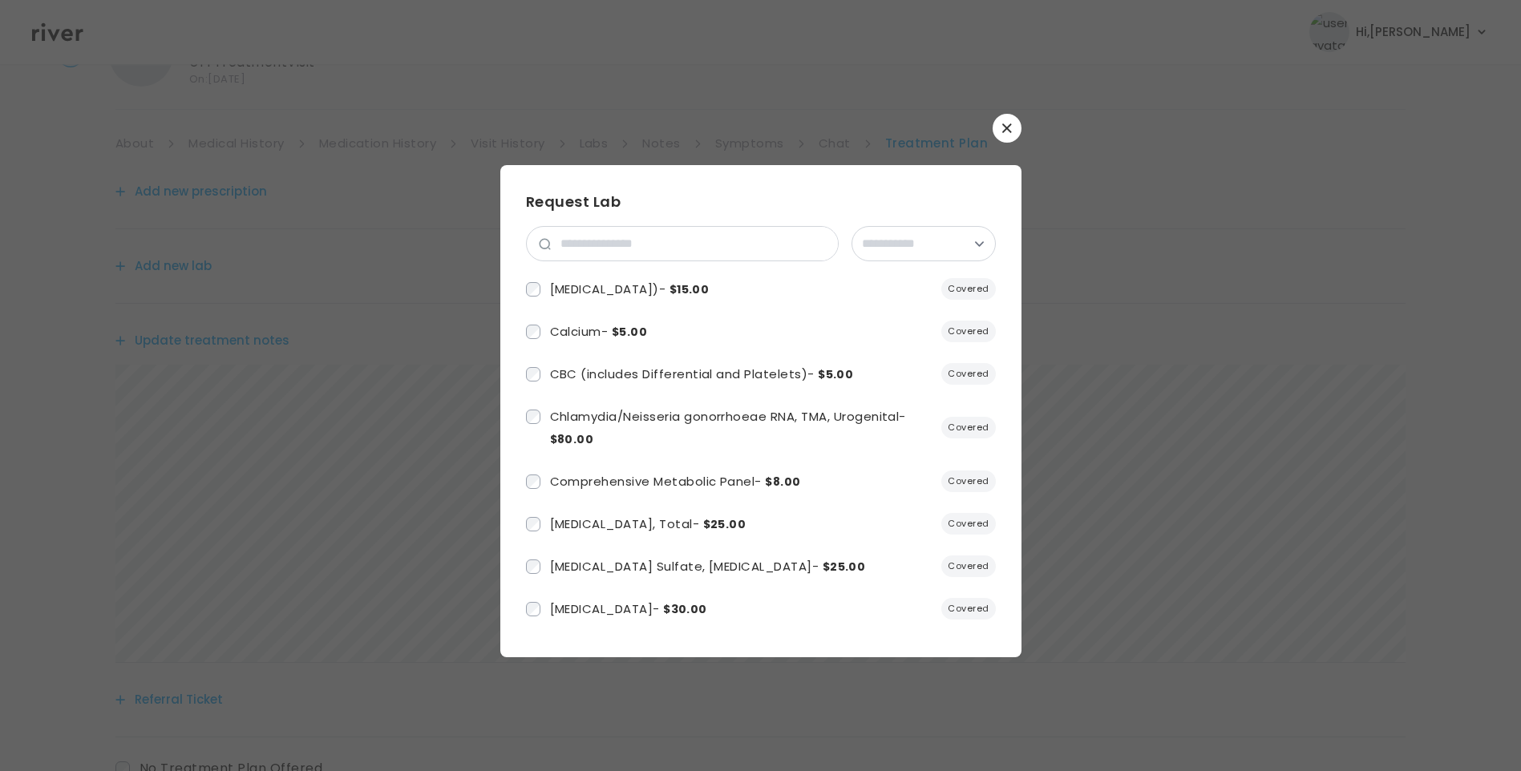
drag, startPoint x: 611, startPoint y: 221, endPoint x: 621, endPoint y: 242, distance: 23.0
click at [615, 227] on div "**********" at bounding box center [761, 411] width 470 height 441
click at [621, 243] on input "search" at bounding box center [694, 244] width 287 height 34
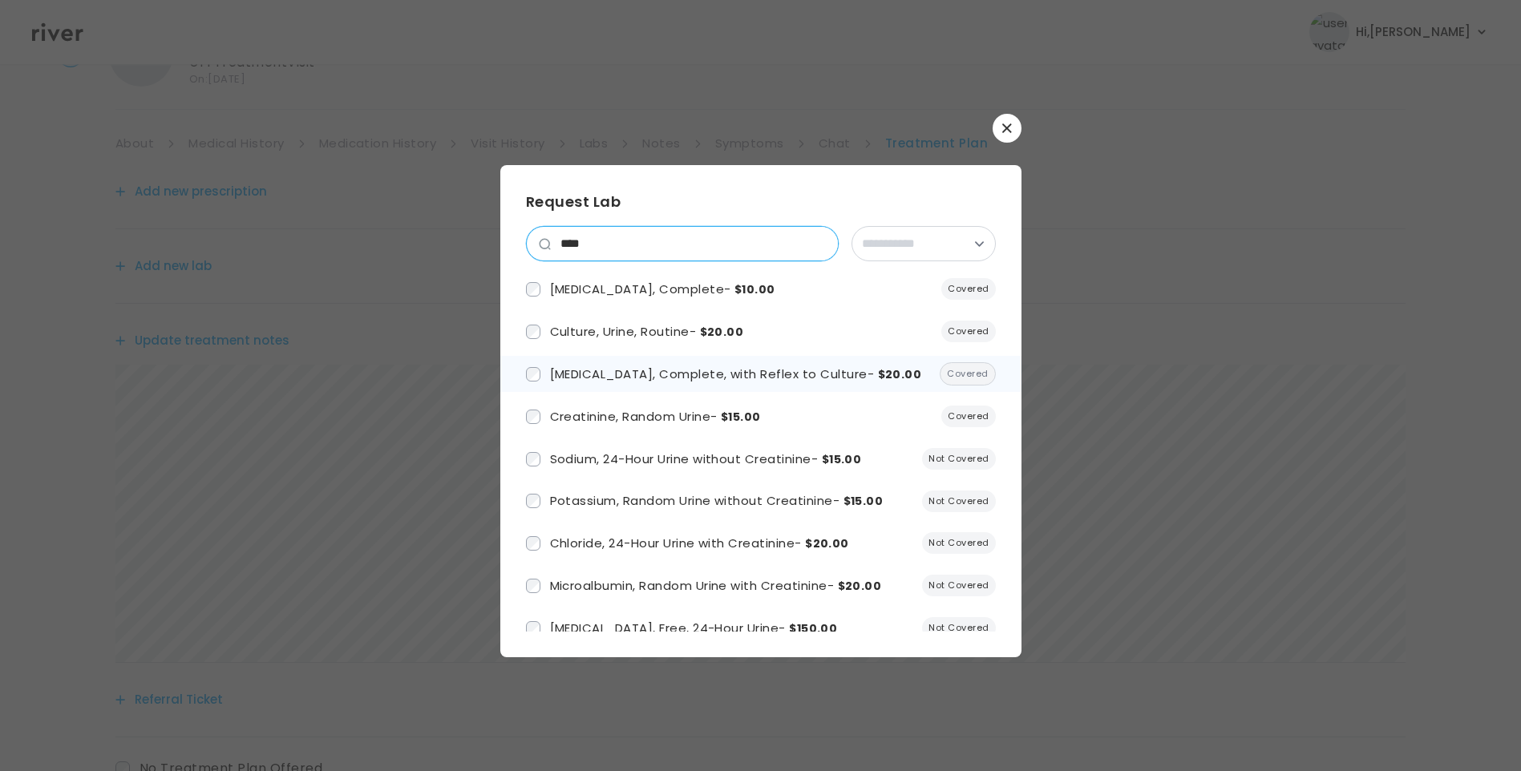
type input "****"
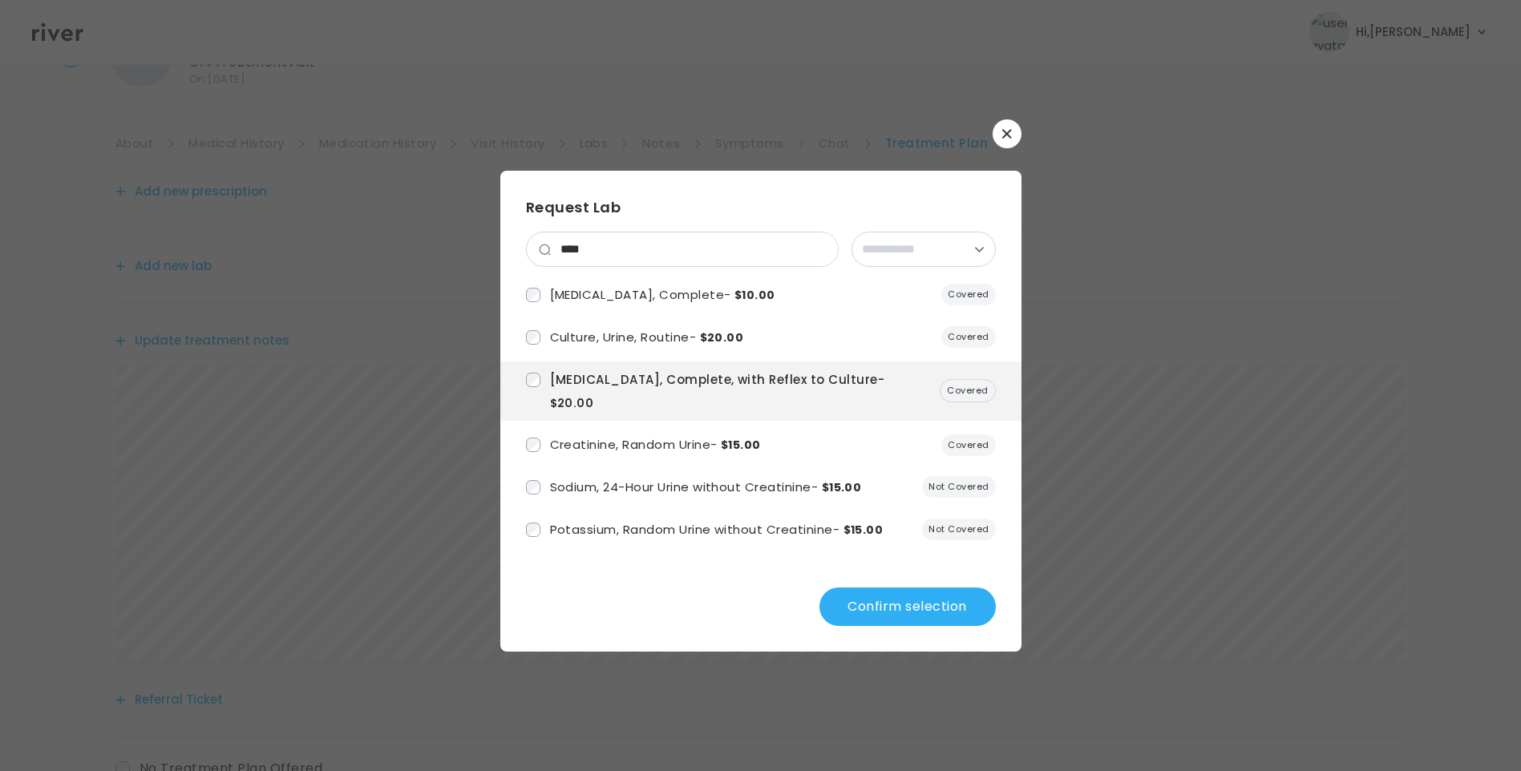
click at [889, 600] on button "Confirm selection" at bounding box center [907, 607] width 176 height 38
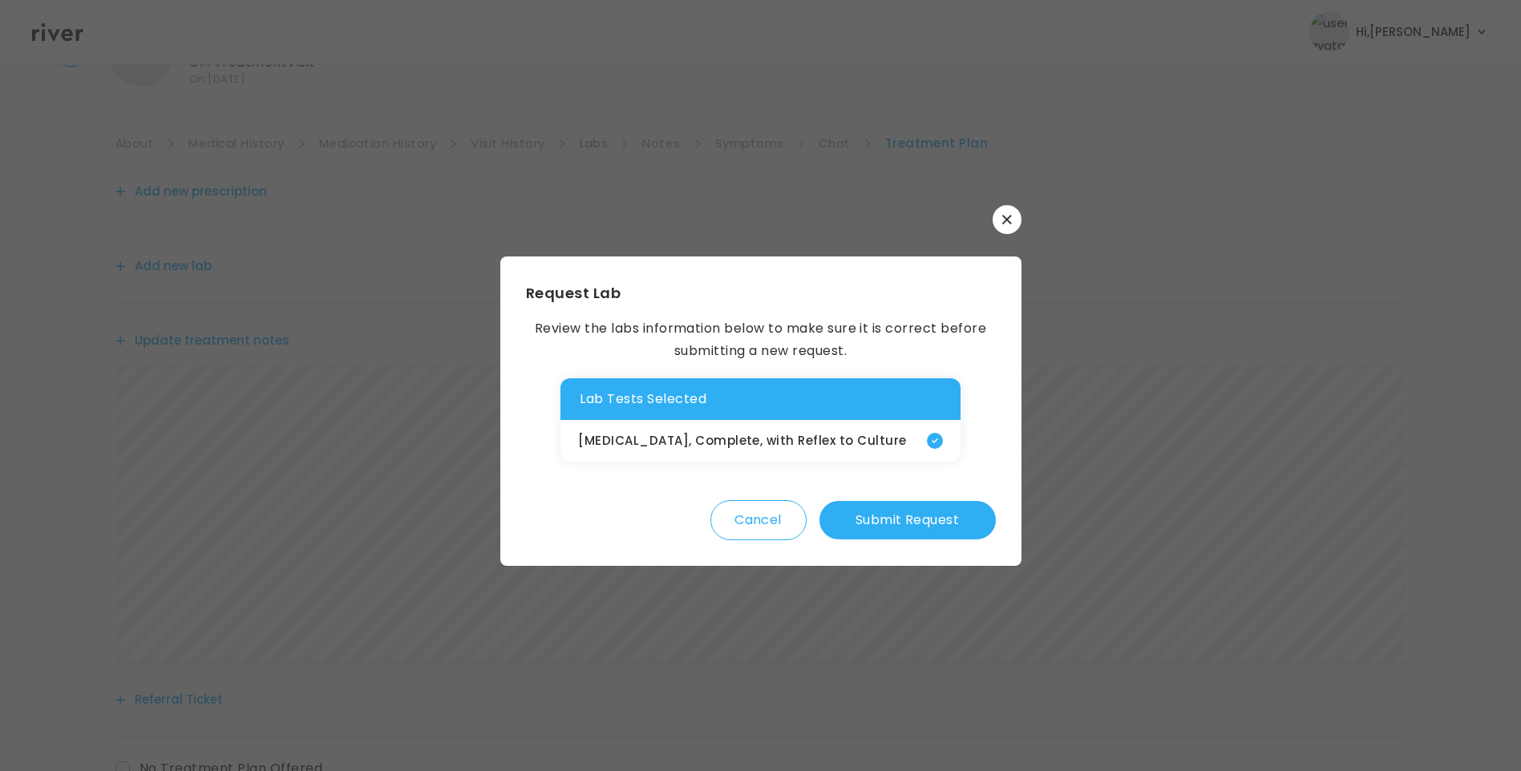
click at [917, 524] on button "Submit Request" at bounding box center [907, 520] width 176 height 38
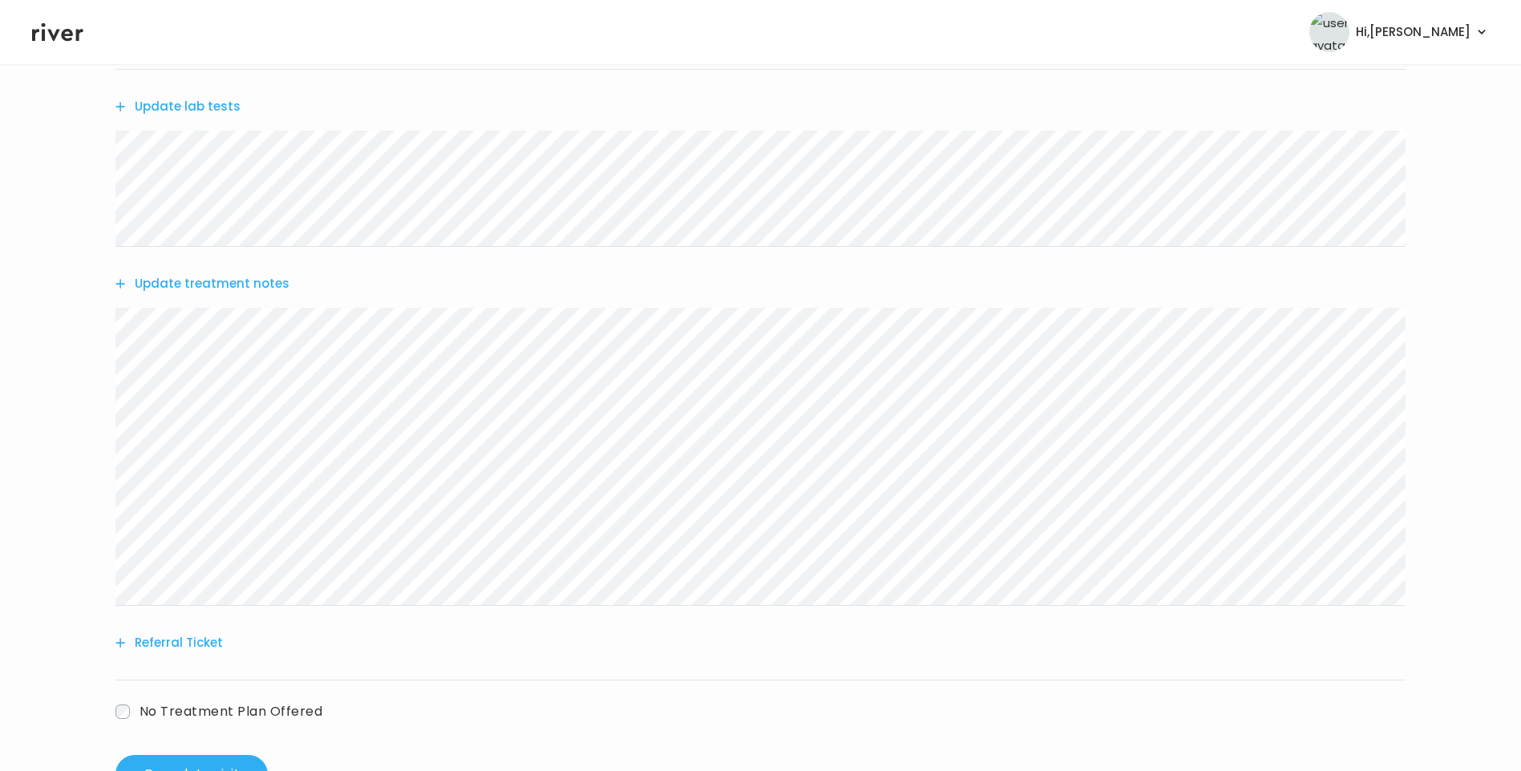
scroll to position [301, 0]
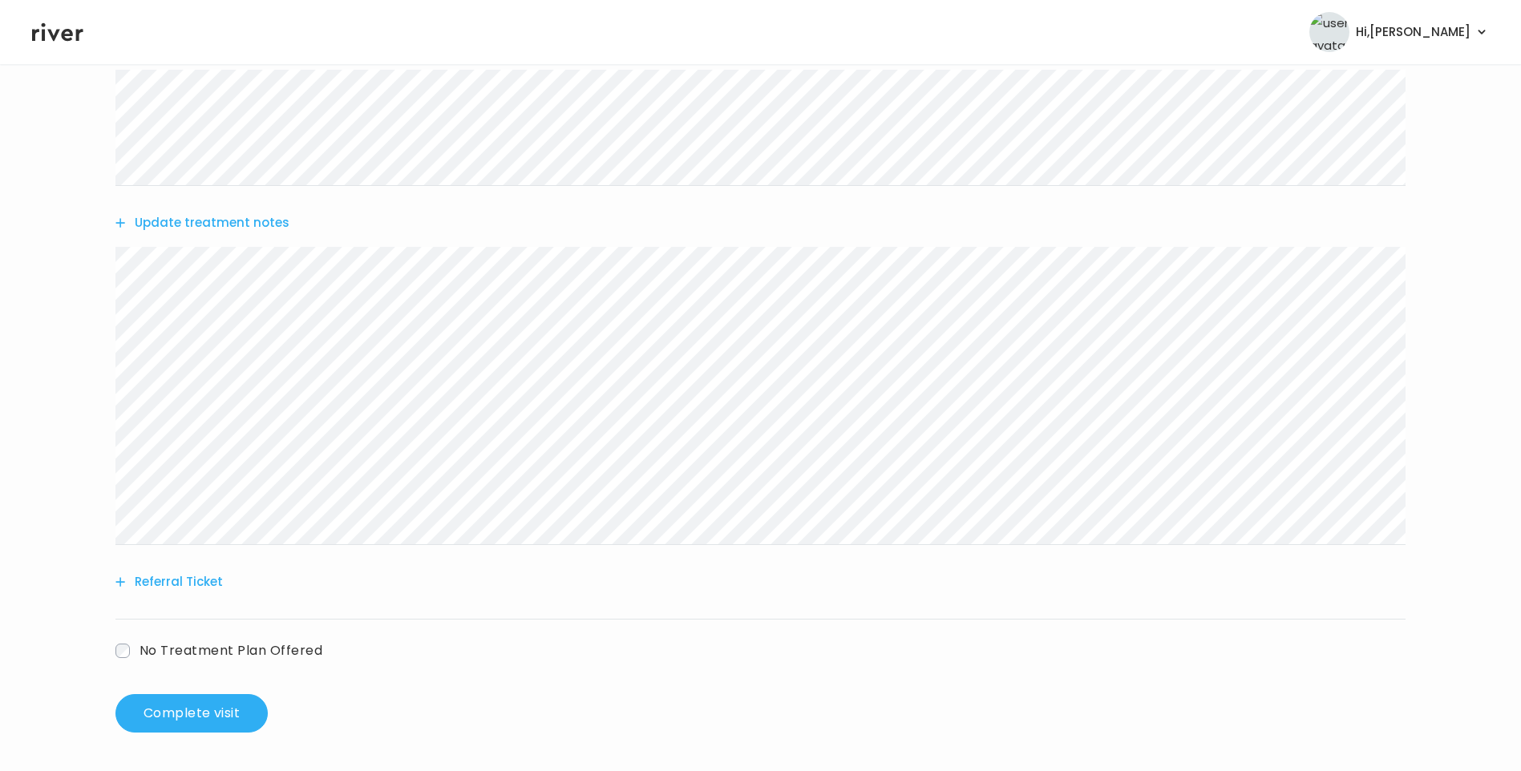
click at [227, 225] on button "Update treatment notes" at bounding box center [202, 223] width 174 height 22
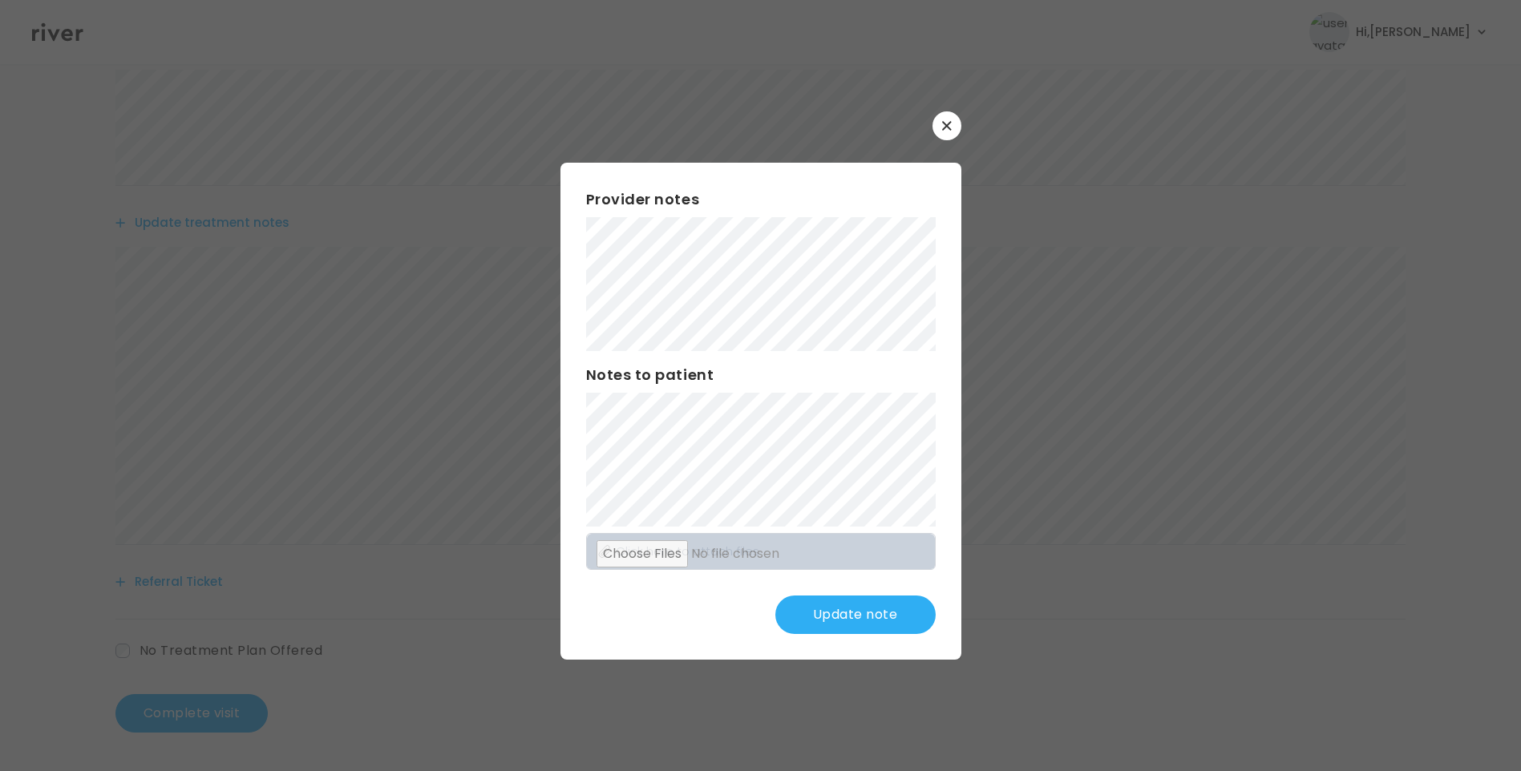
click at [864, 606] on button "Update note" at bounding box center [855, 615] width 160 height 38
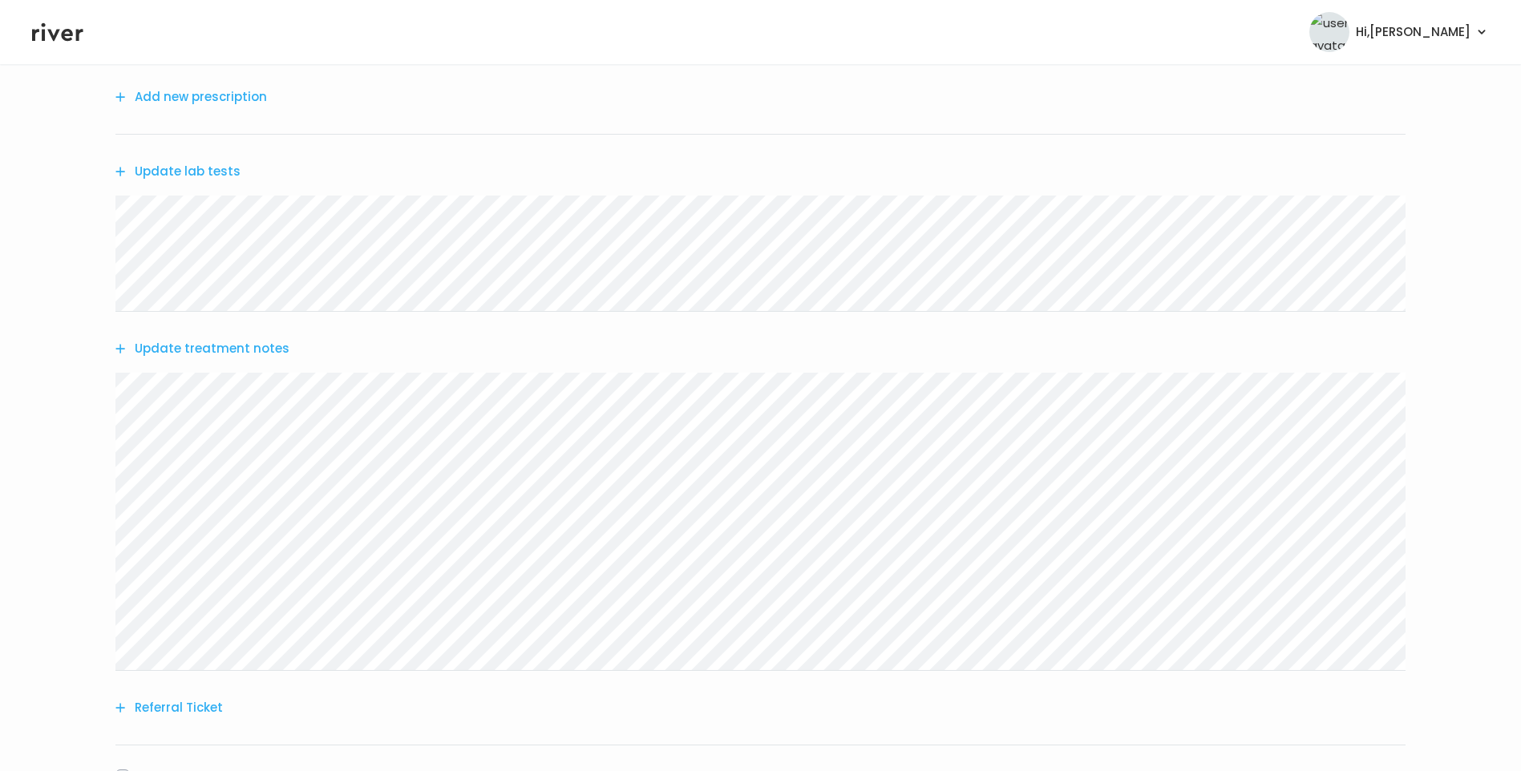
scroll to position [0, 0]
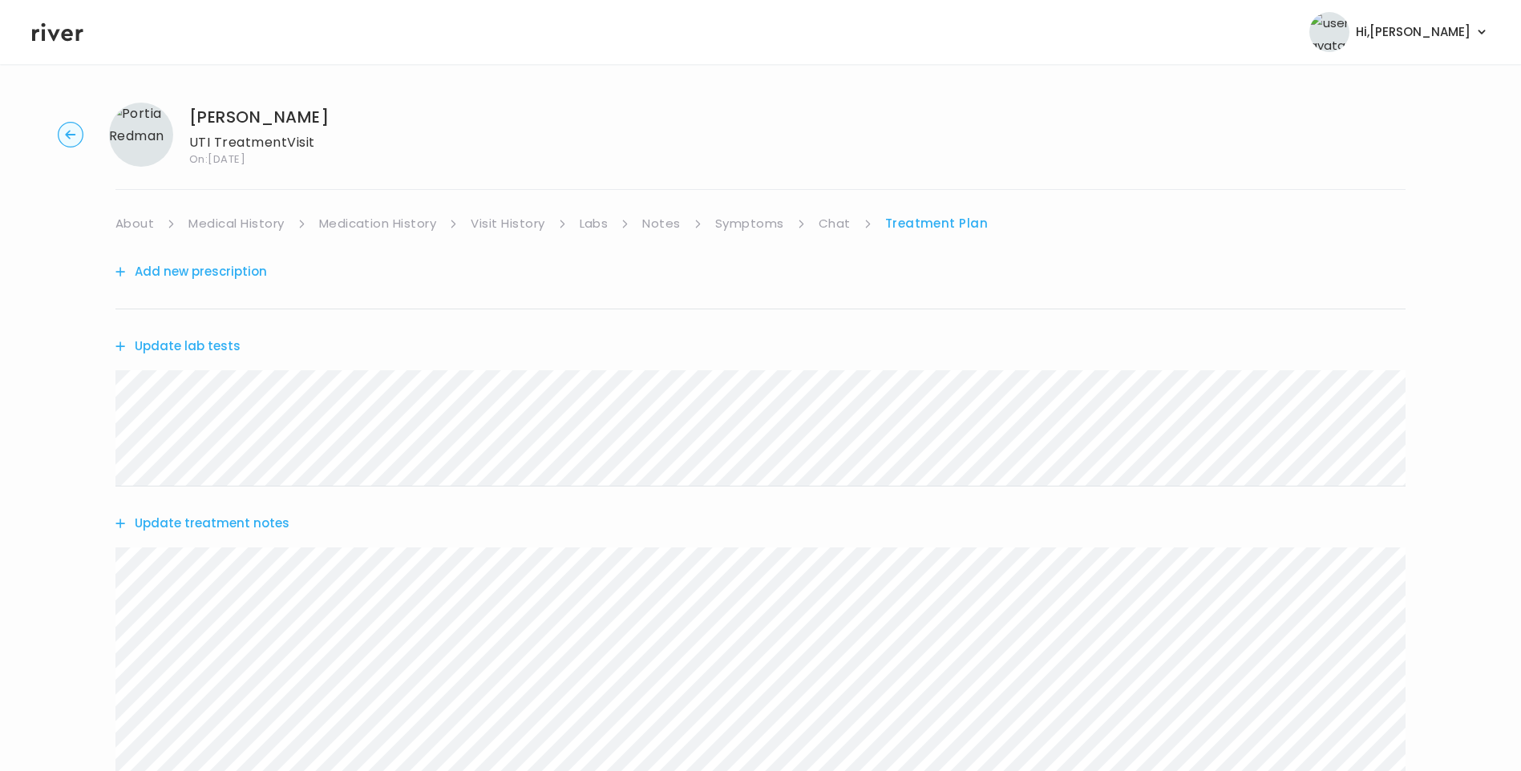
click at [748, 218] on link "Symptoms" at bounding box center [749, 223] width 69 height 22
click at [938, 221] on link "Treatment Plan" at bounding box center [937, 223] width 99 height 22
drag, startPoint x: 192, startPoint y: 111, endPoint x: 315, endPoint y: 121, distance: 123.1
click at [315, 121] on h1 "Portia Redman" at bounding box center [259, 117] width 140 height 22
copy h1 "Portia Redman"
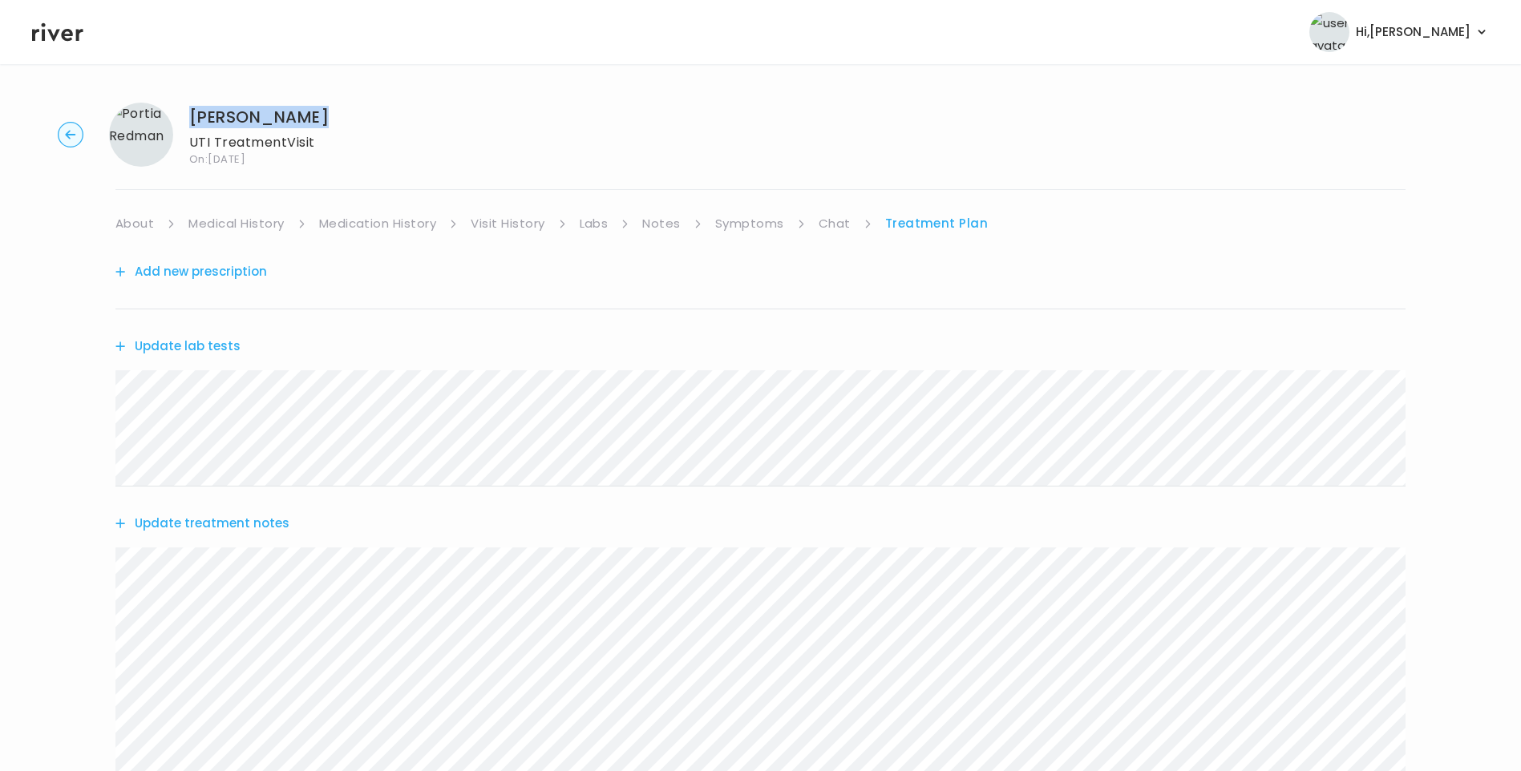
click at [144, 228] on link "About" at bounding box center [134, 223] width 38 height 22
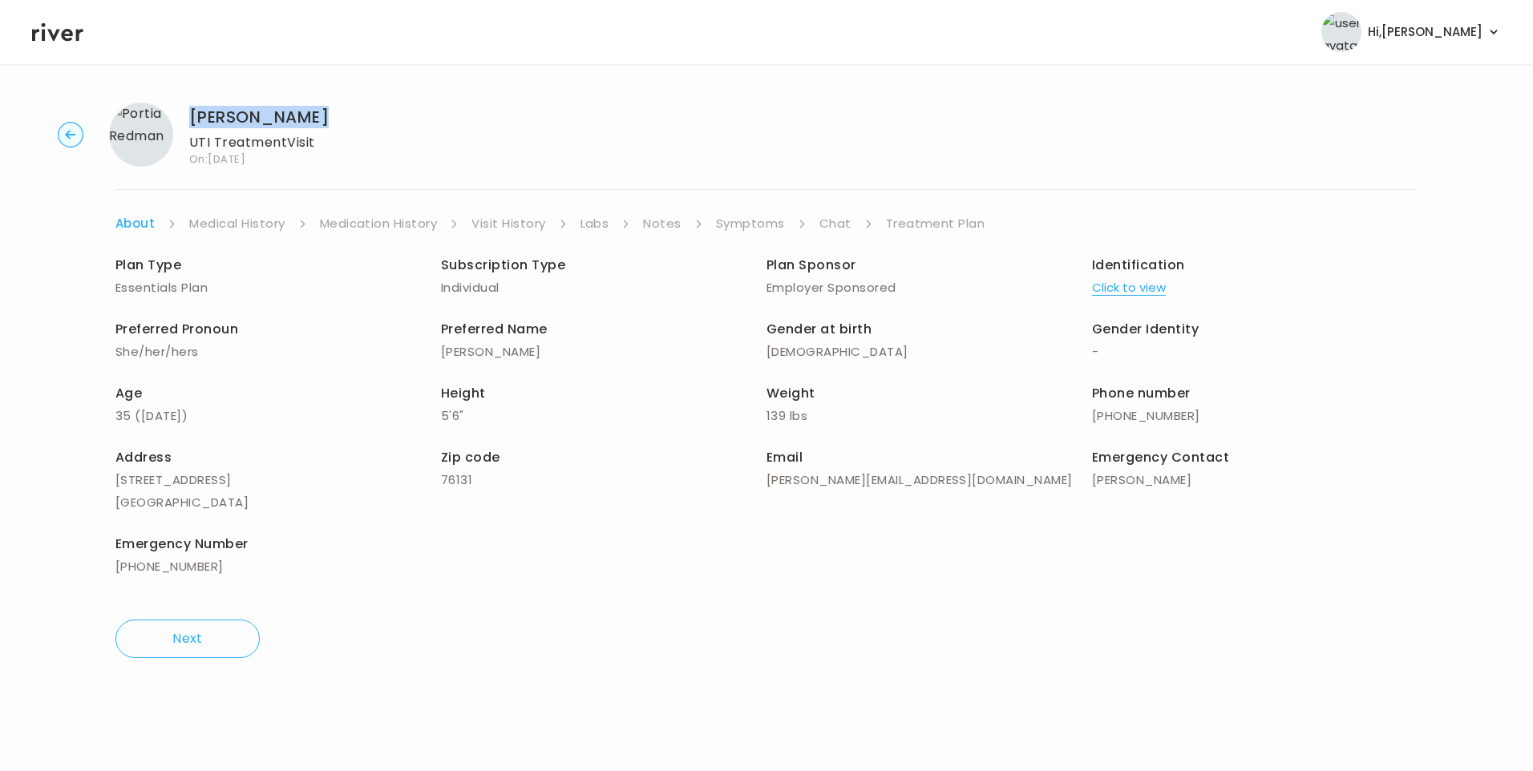
click at [960, 221] on link "Treatment Plan" at bounding box center [935, 223] width 99 height 22
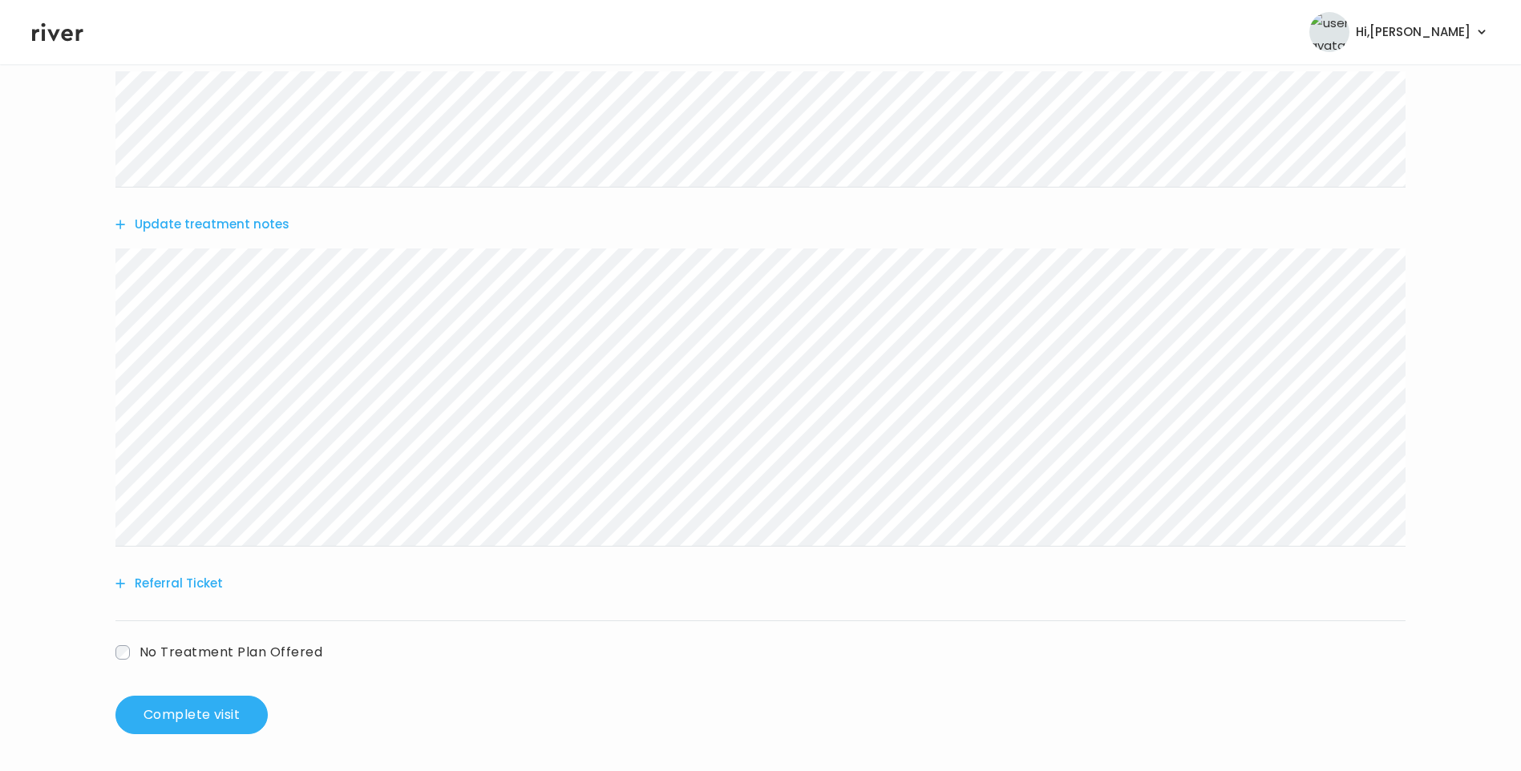
scroll to position [301, 0]
click at [229, 711] on button "Complete visit" at bounding box center [191, 713] width 152 height 38
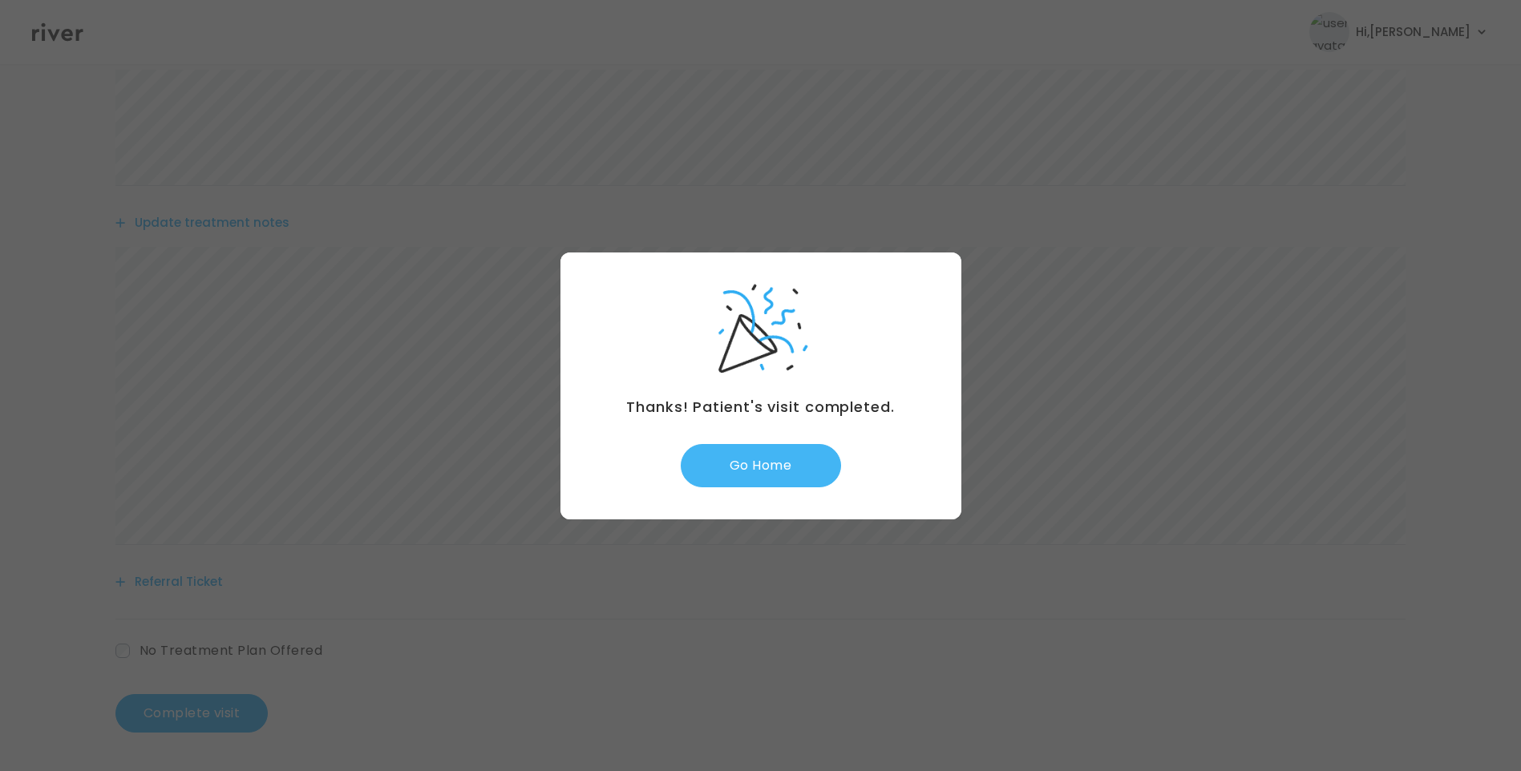
click at [718, 469] on button "Go Home" at bounding box center [761, 465] width 160 height 43
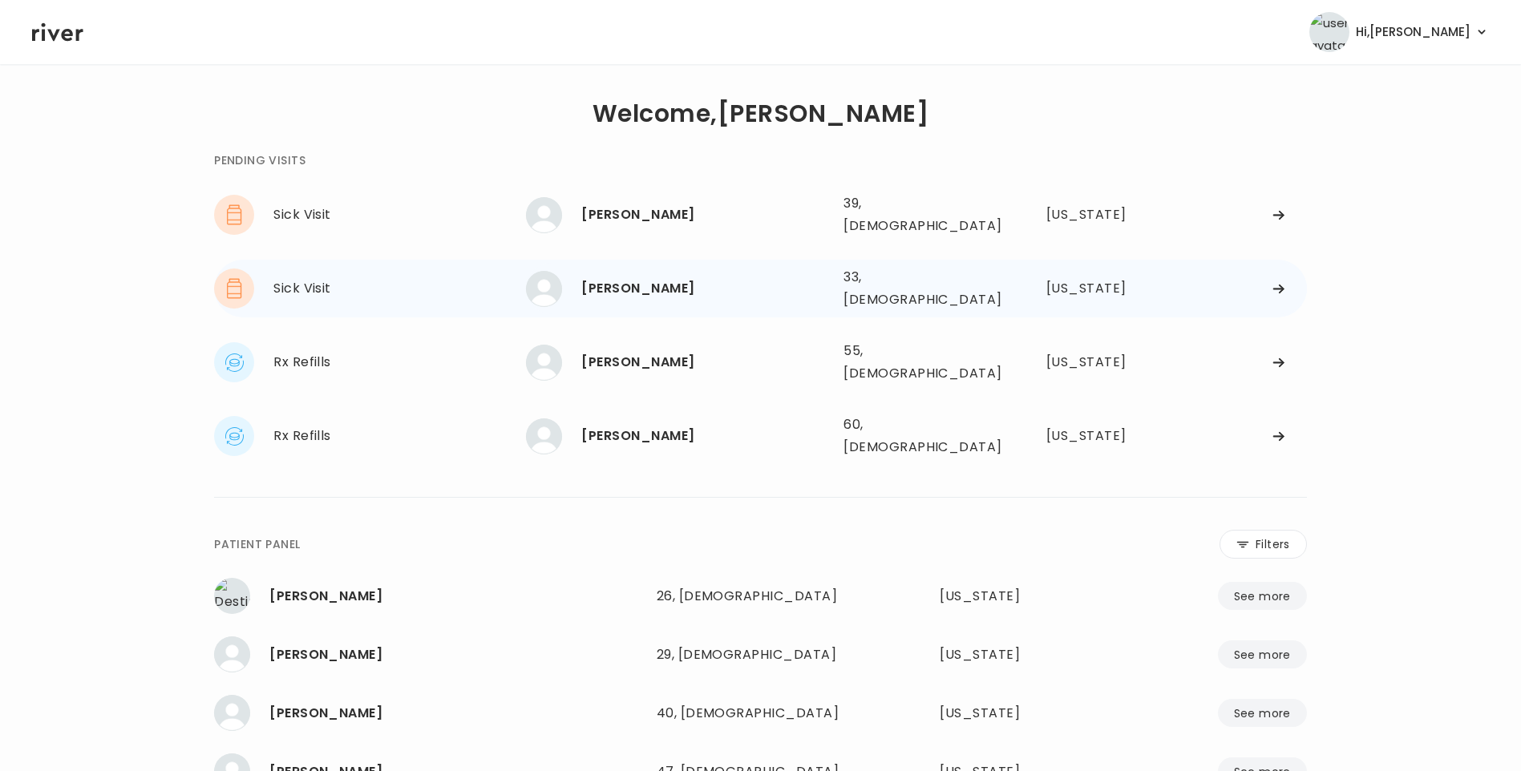
click at [624, 281] on div "[PERSON_NAME]" at bounding box center [705, 288] width 249 height 22
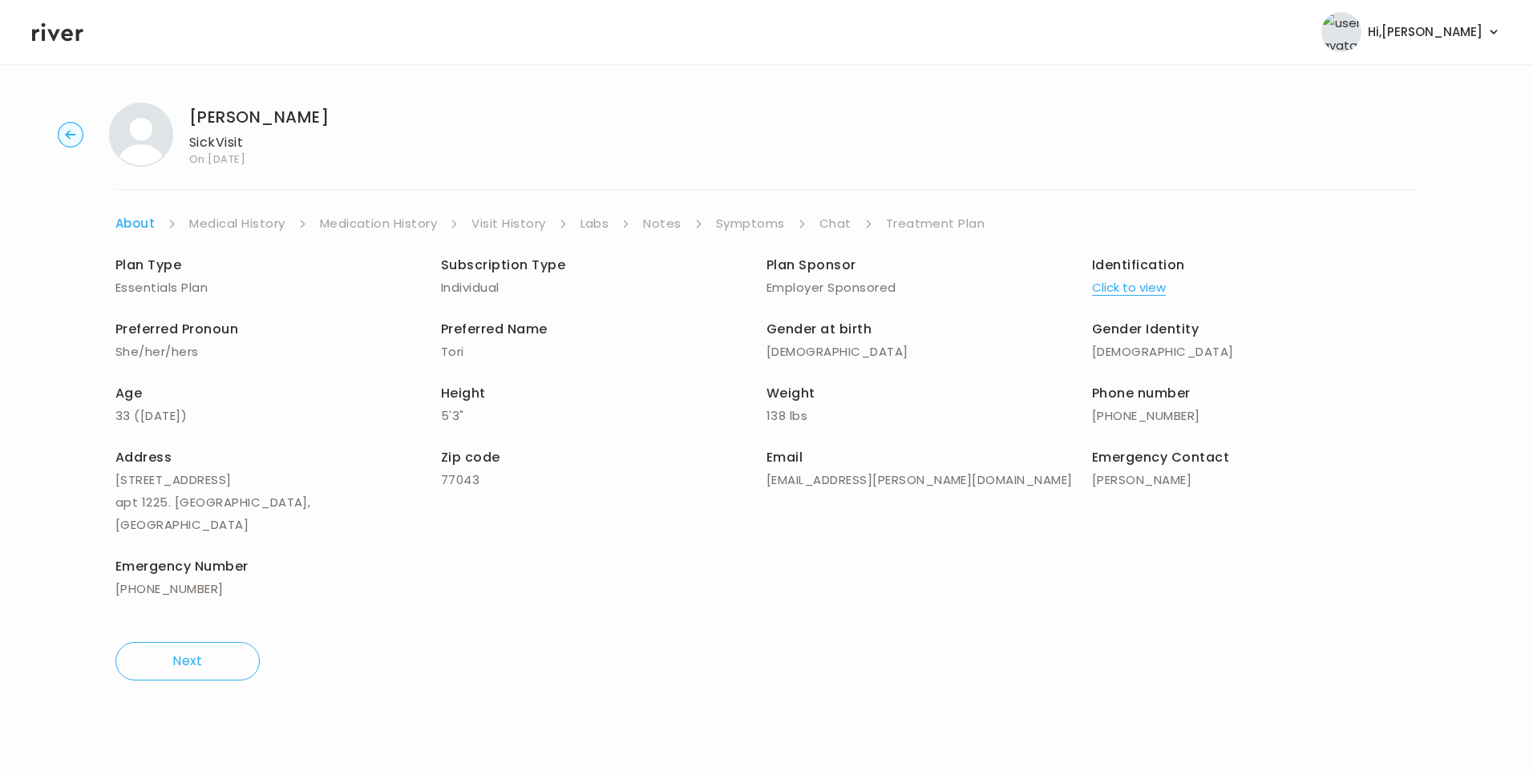
click at [511, 233] on link "Visit History" at bounding box center [508, 223] width 74 height 22
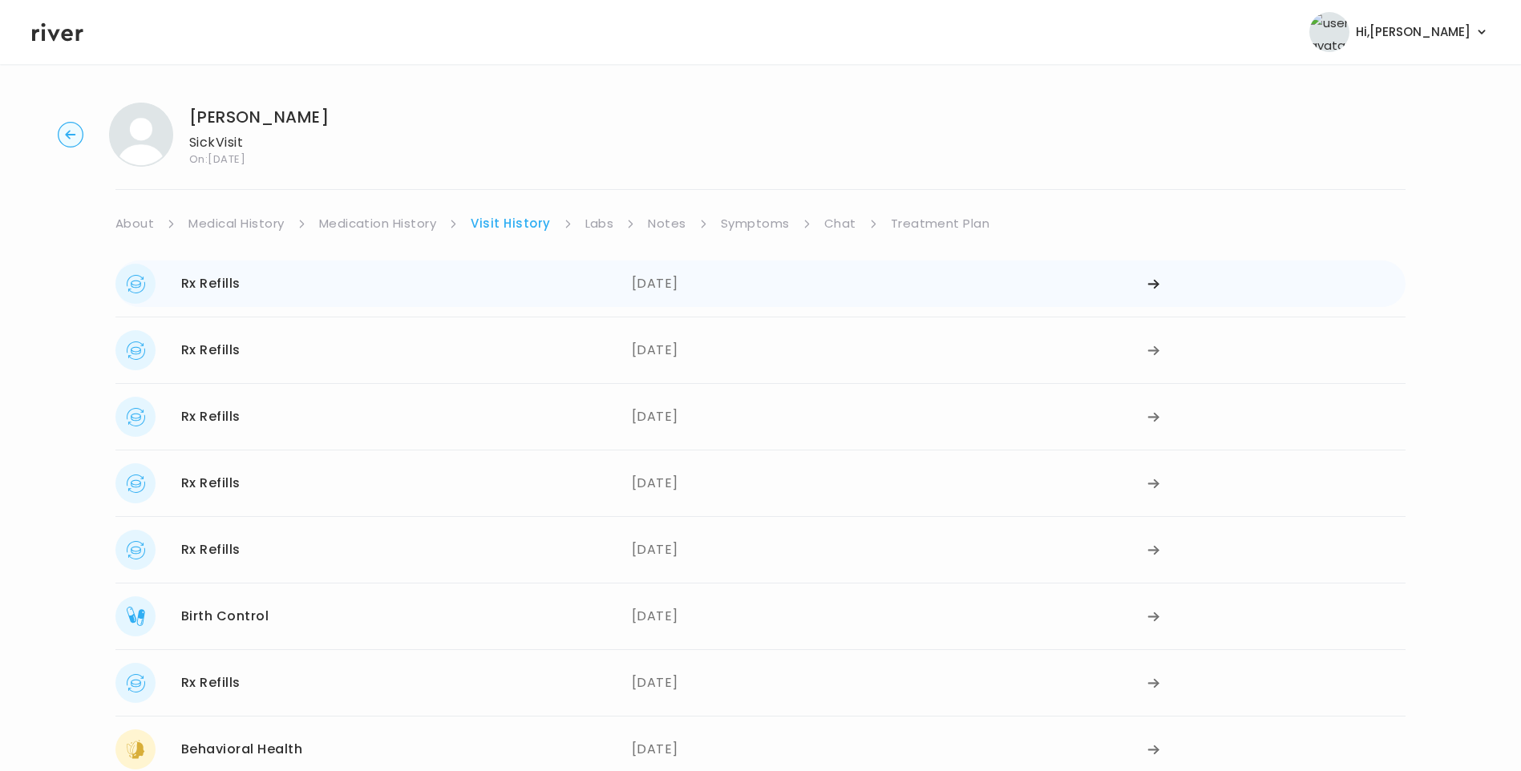
click at [426, 297] on div "Rx Refills [DATE]" at bounding box center [373, 284] width 516 height 40
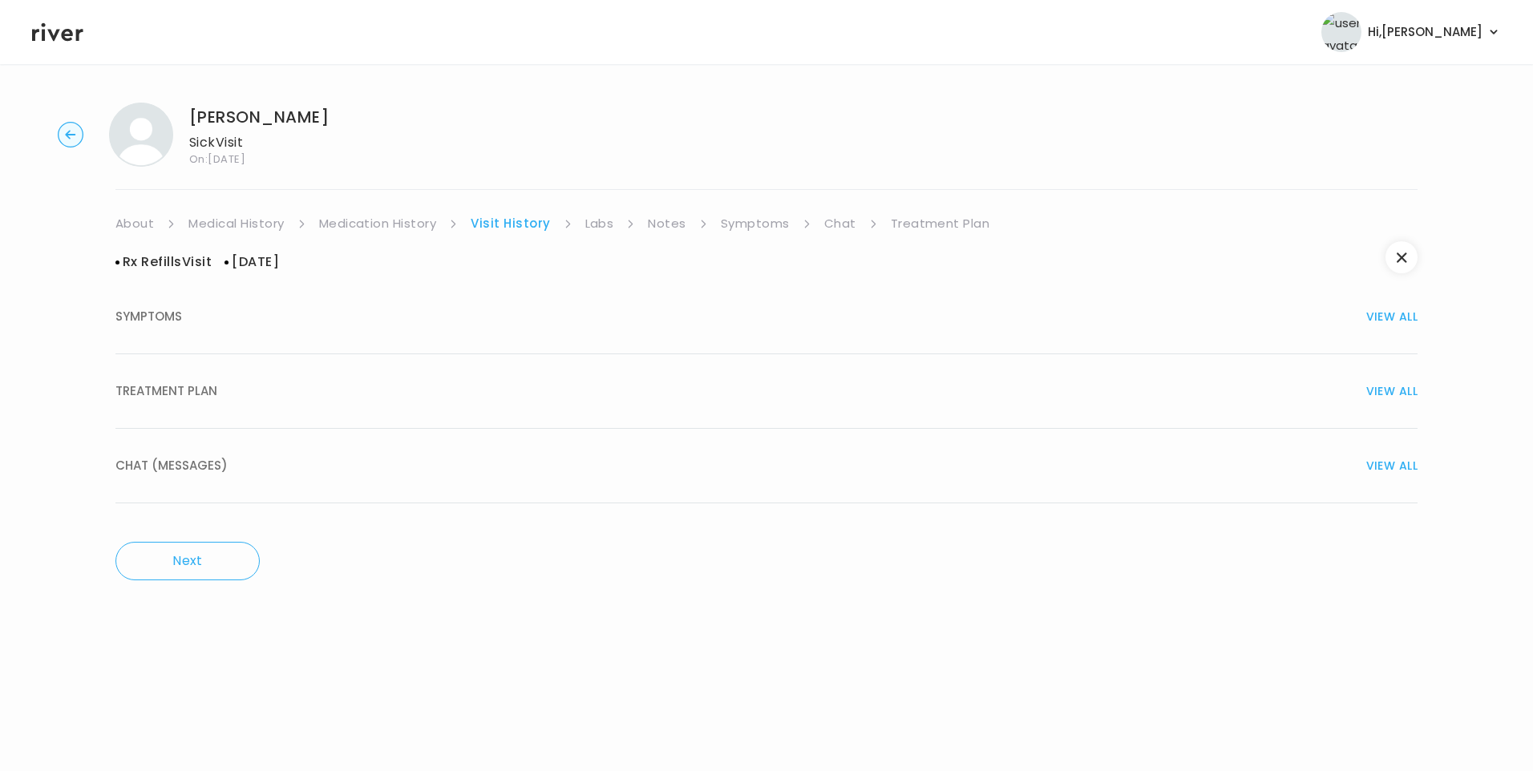
drag, startPoint x: 338, startPoint y: 396, endPoint x: 347, endPoint y: 413, distance: 19.0
click at [339, 398] on div "TREATMENT PLAN VIEW ALL" at bounding box center [766, 391] width 1302 height 22
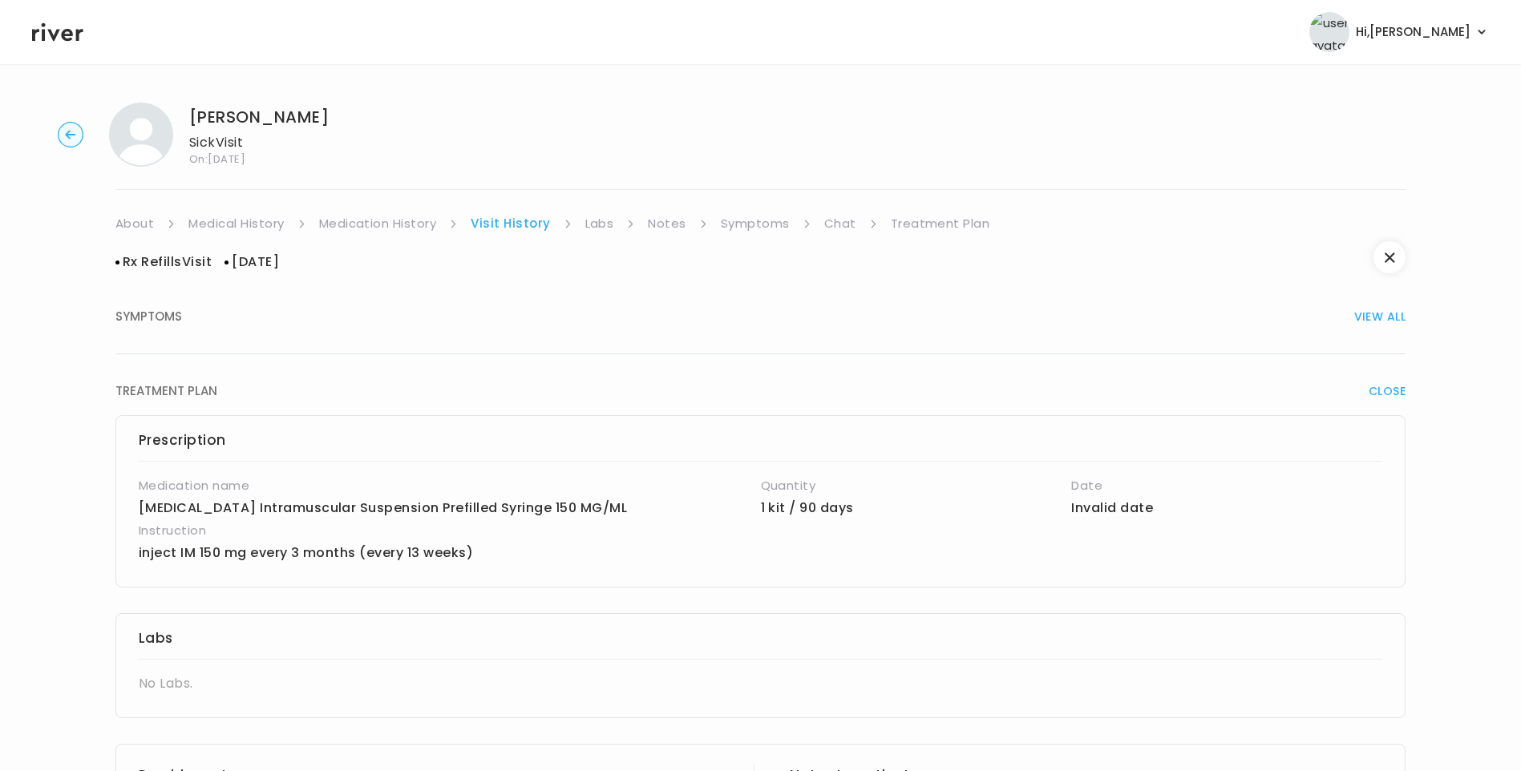
click at [767, 219] on link "Symptoms" at bounding box center [755, 223] width 69 height 22
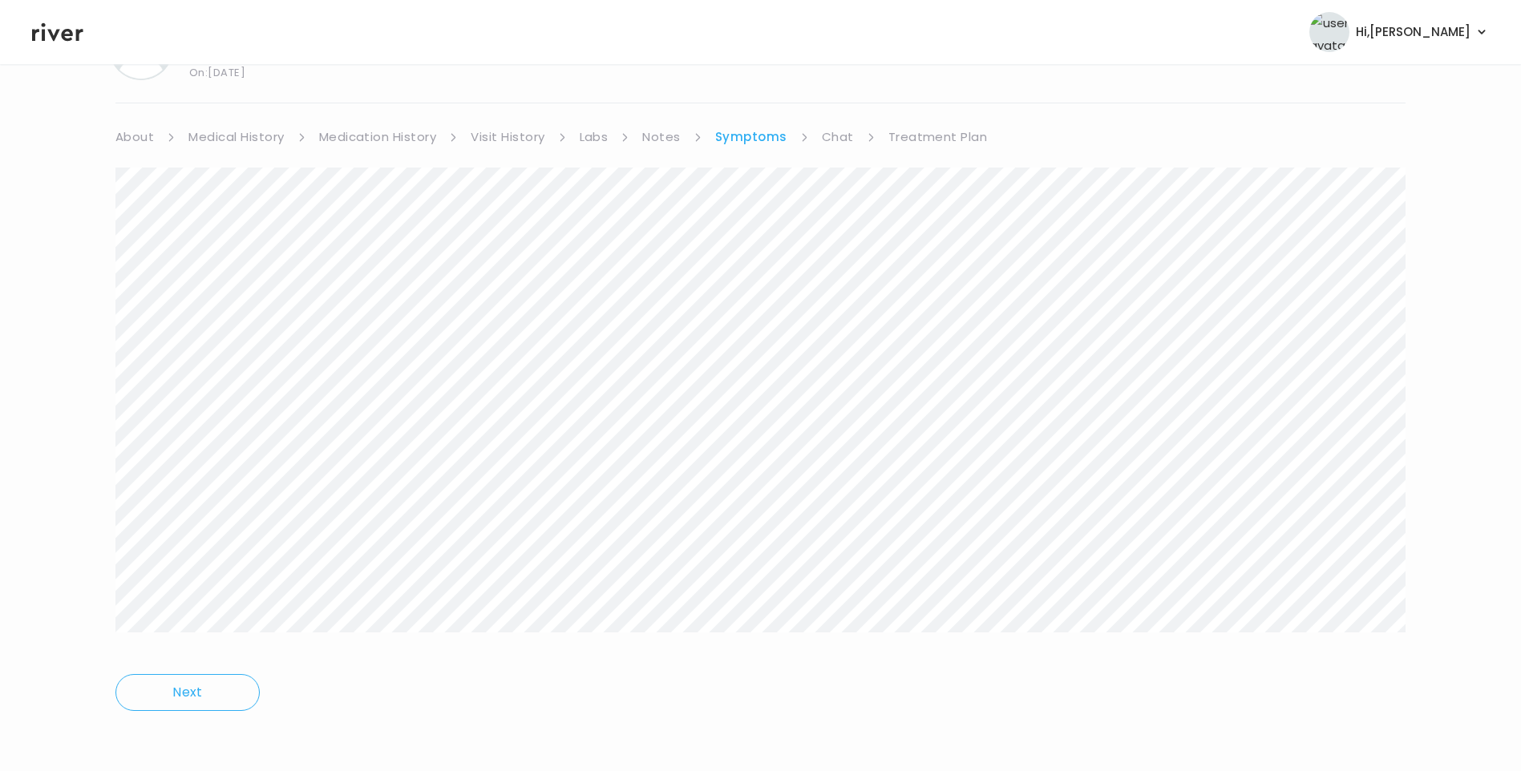
scroll to position [87, 0]
click at [423, 128] on link "Medication History" at bounding box center [378, 136] width 118 height 22
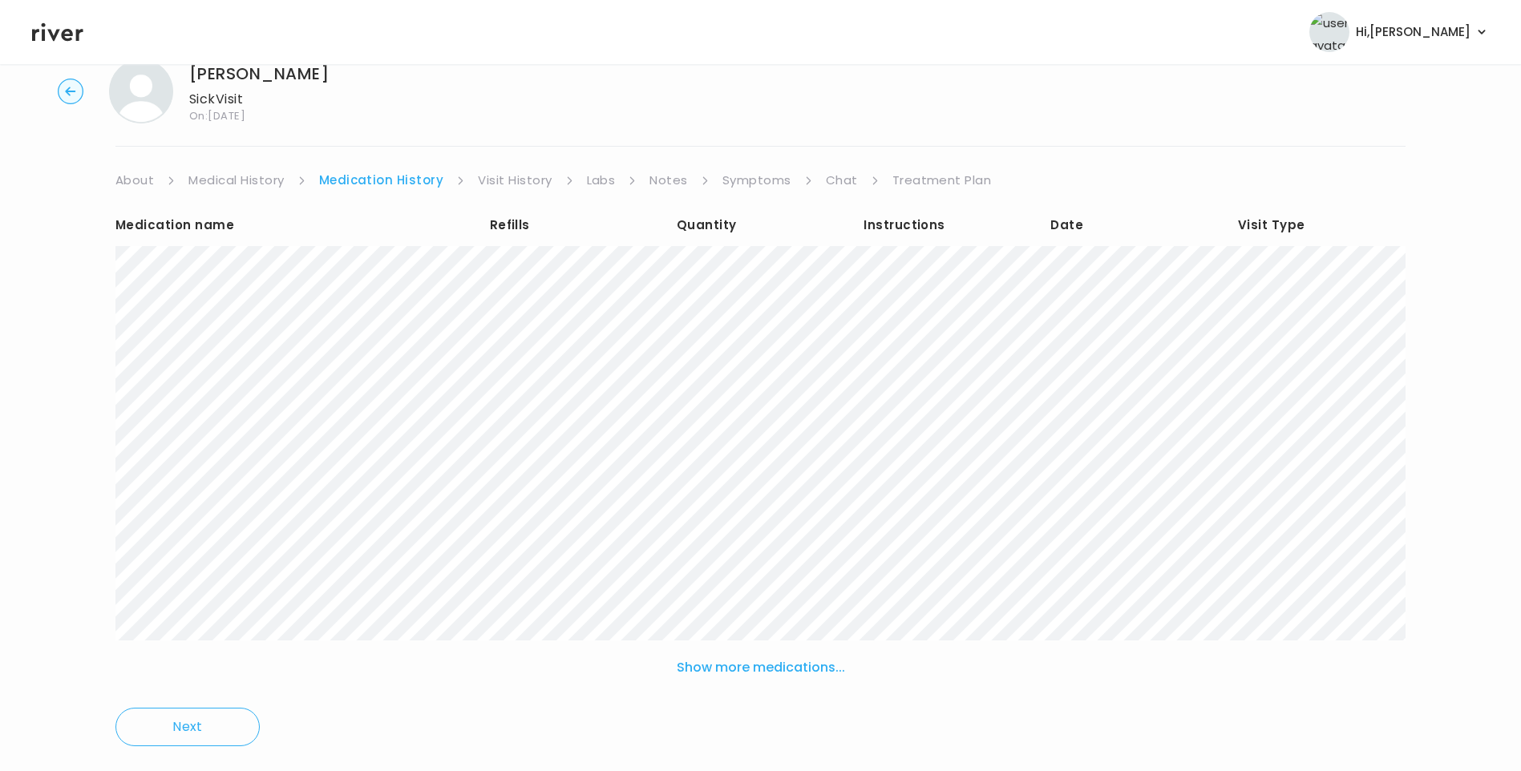
scroll to position [79, 0]
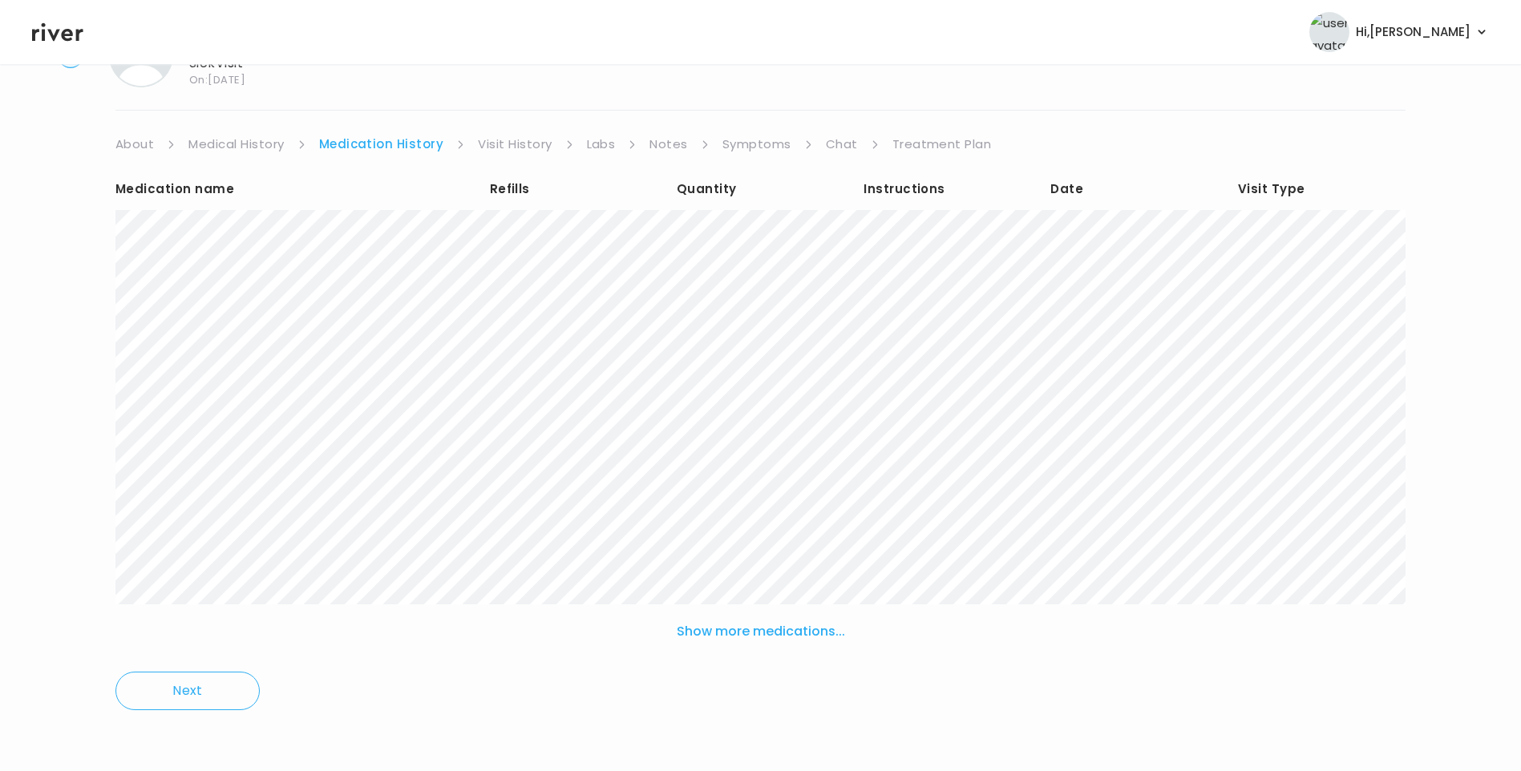
click at [801, 624] on button "Show more medications..." at bounding box center [760, 631] width 181 height 35
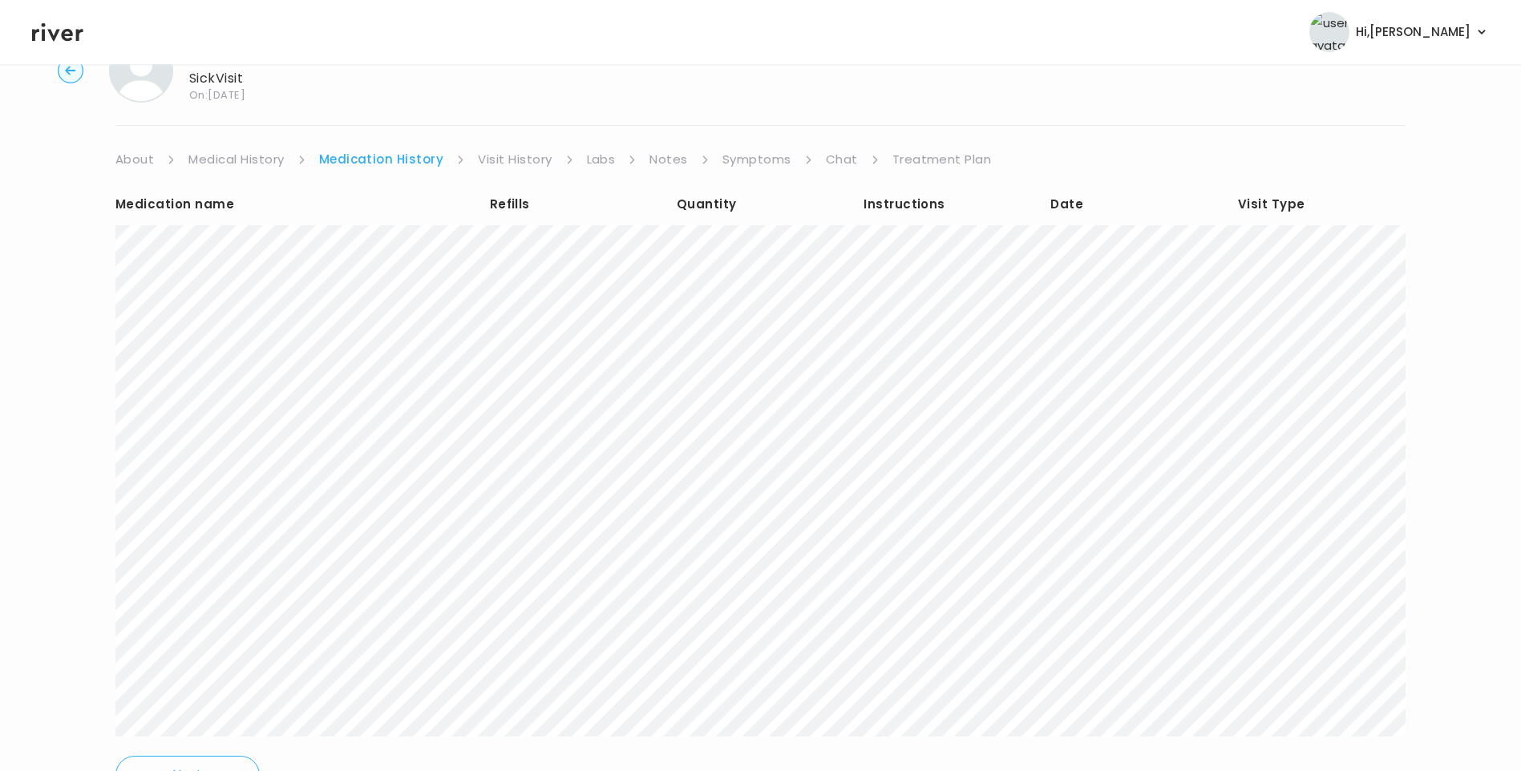
scroll to position [0, 0]
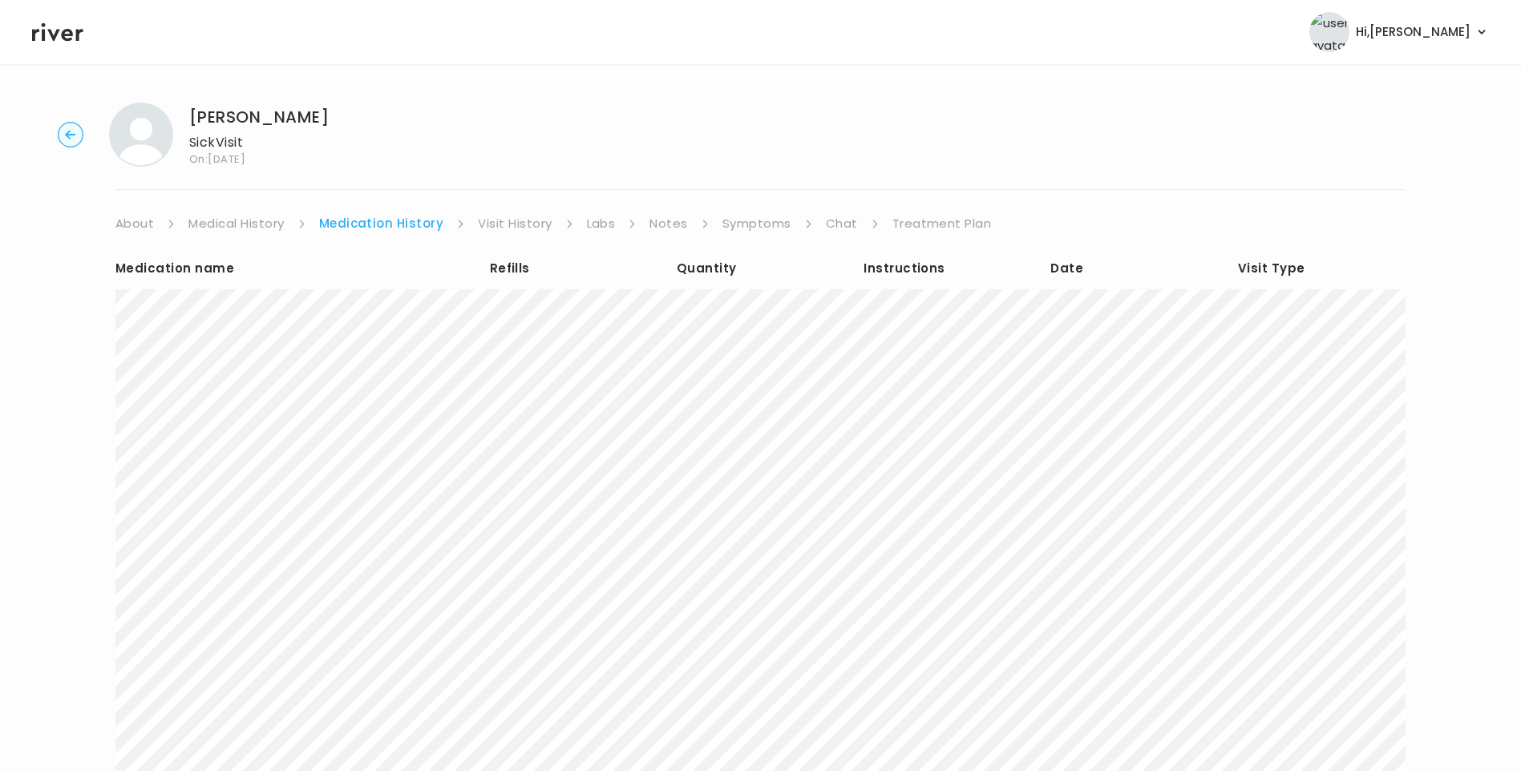
click at [513, 223] on link "Visit History" at bounding box center [515, 223] width 74 height 22
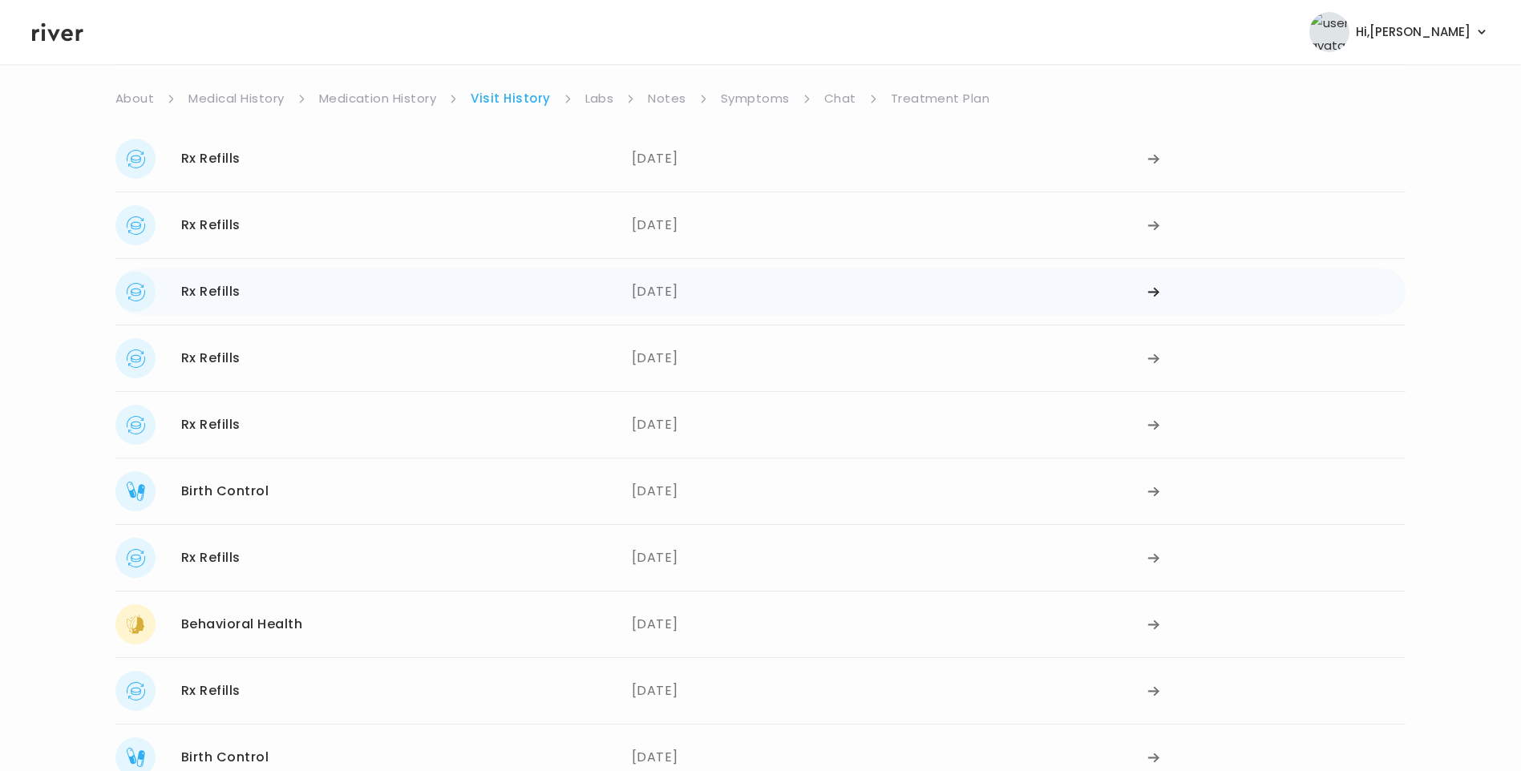
scroll to position [292, 0]
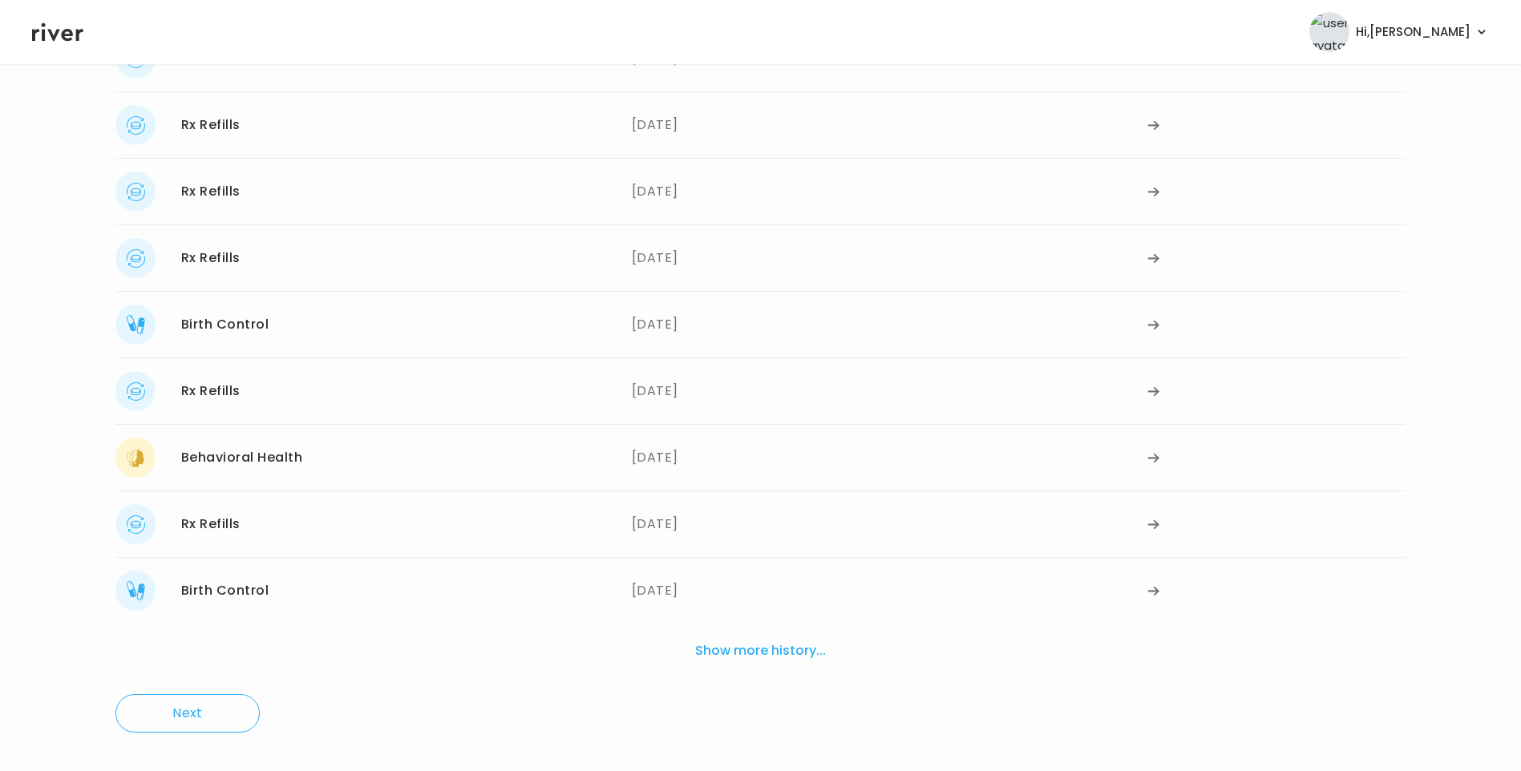
click at [792, 649] on button "Show more history..." at bounding box center [761, 650] width 144 height 35
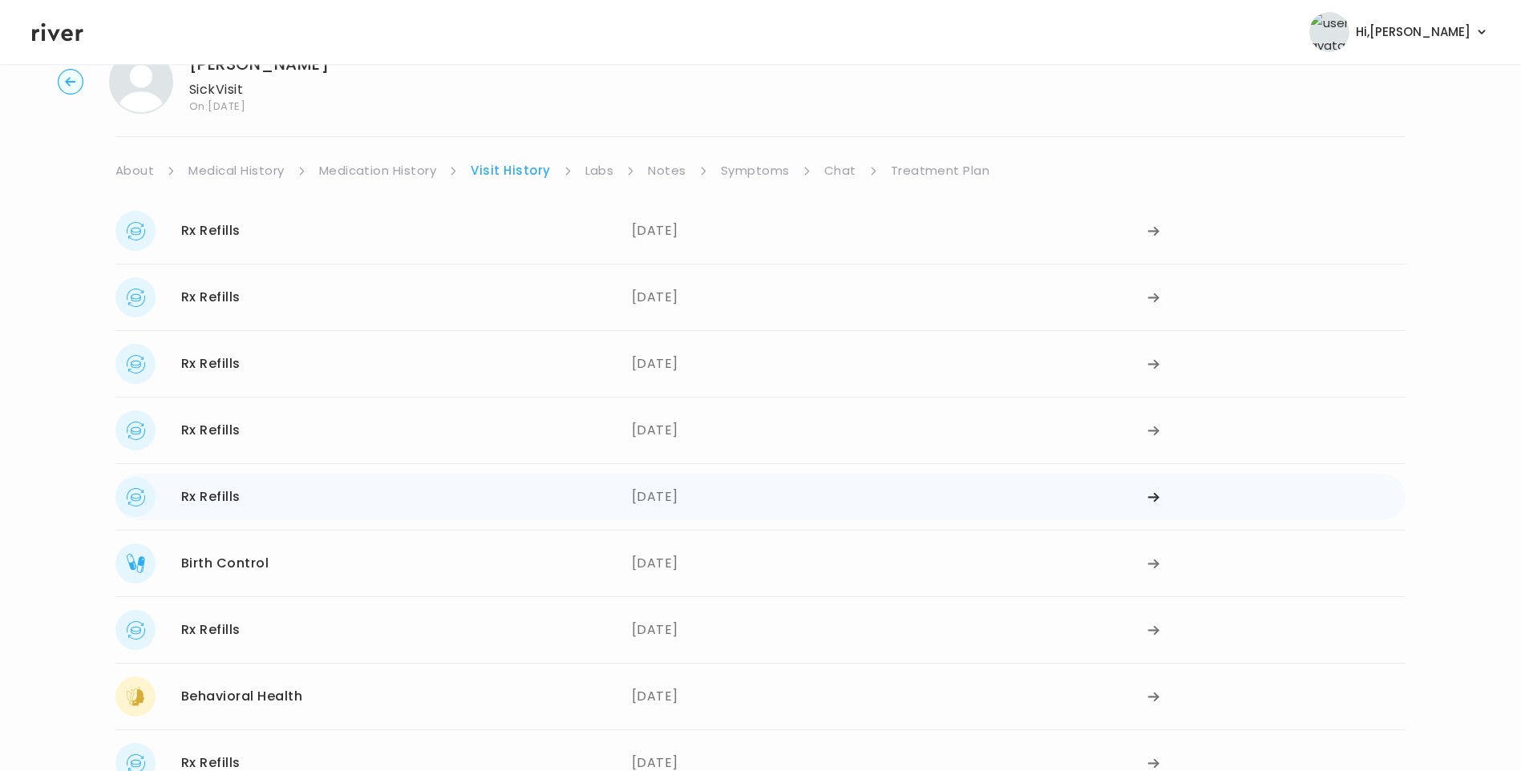
scroll to position [80, 0]
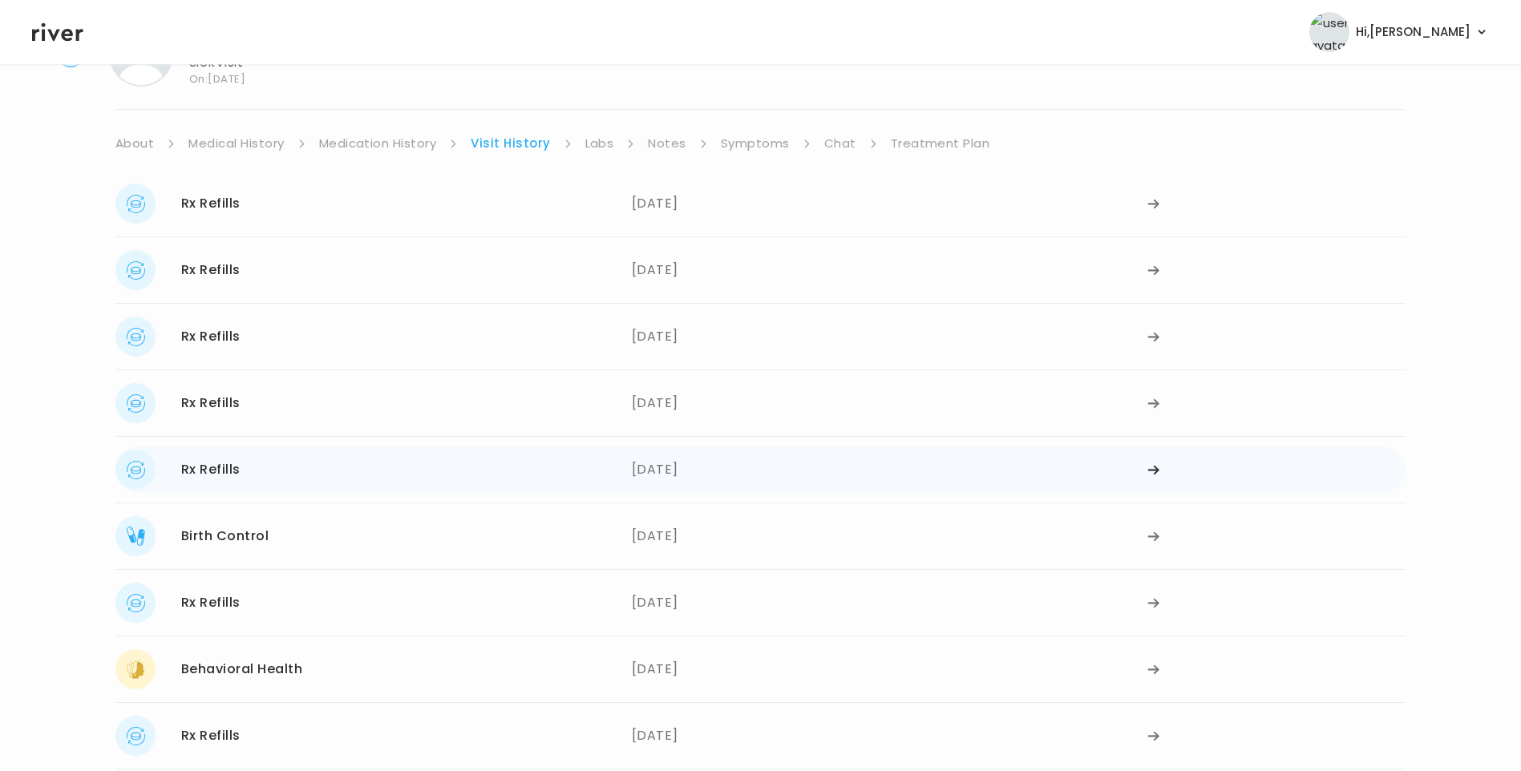
click at [654, 488] on div "[DATE]" at bounding box center [890, 470] width 516 height 40
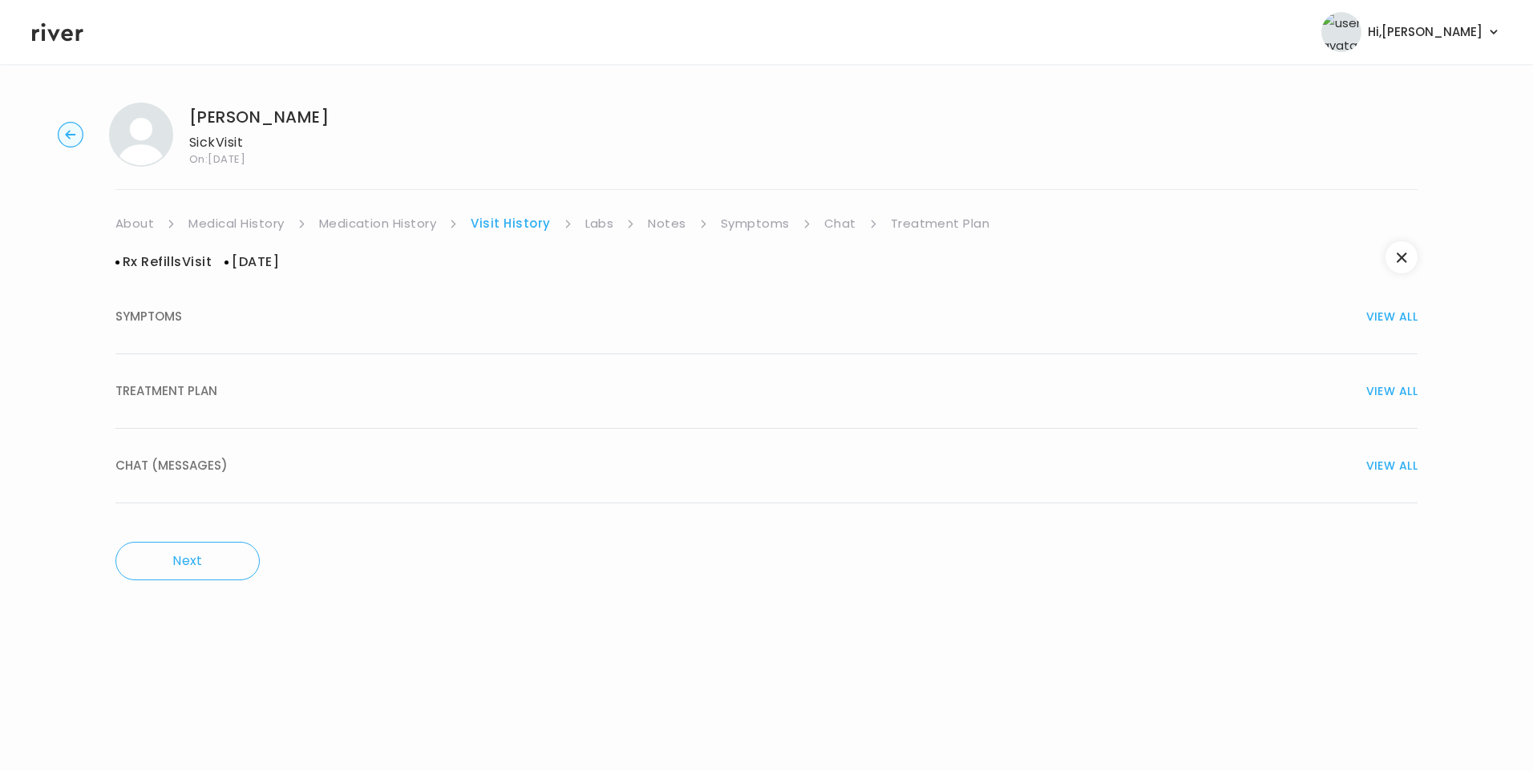
drag, startPoint x: 294, startPoint y: 440, endPoint x: 288, endPoint y: 411, distance: 30.4
click at [295, 440] on button "CHAT (MESSAGES) VIEW ALL" at bounding box center [766, 466] width 1302 height 75
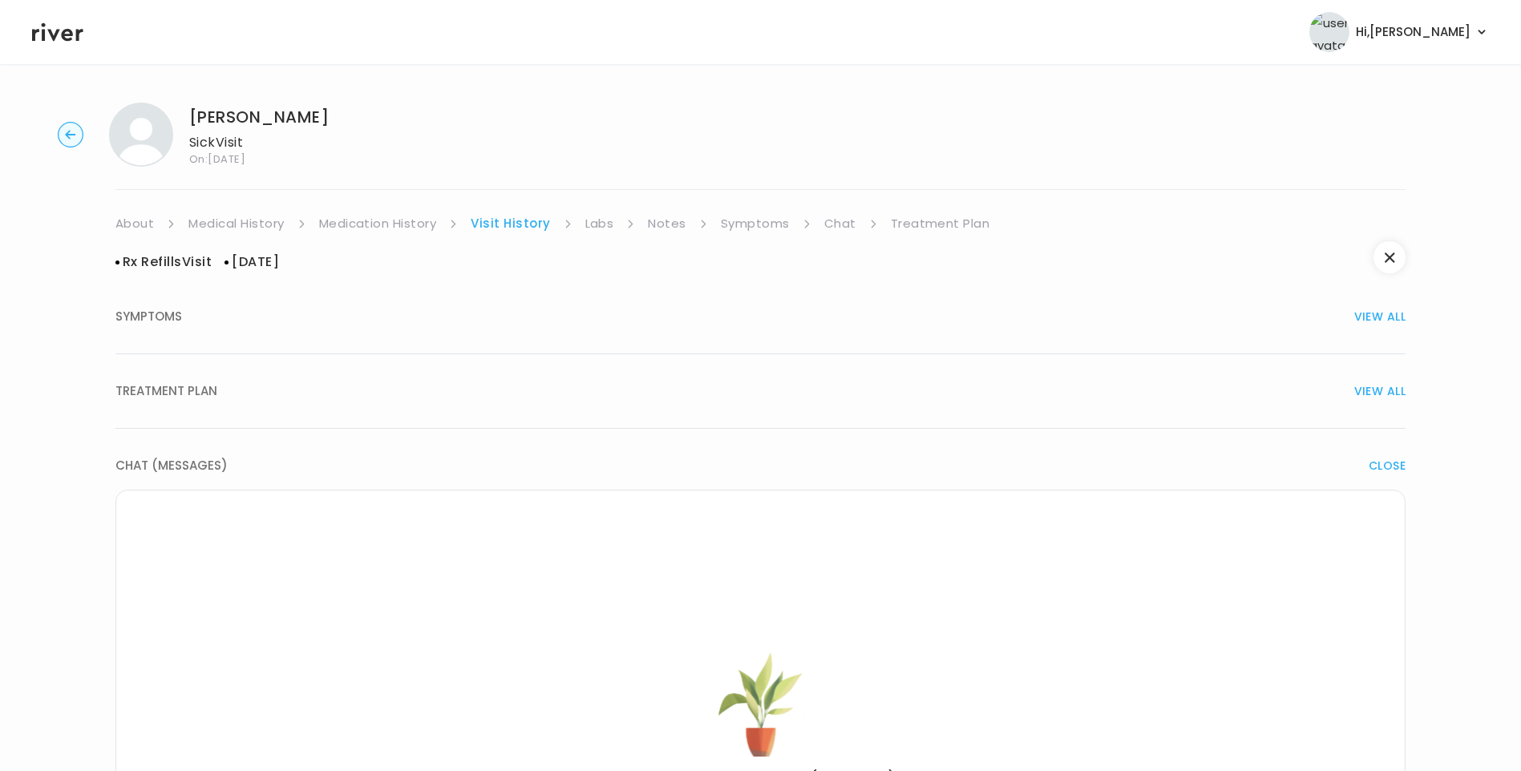
drag, startPoint x: 278, startPoint y: 394, endPoint x: 286, endPoint y: 402, distance: 11.3
click at [279, 394] on div "TREATMENT PLAN VIEW ALL" at bounding box center [760, 391] width 1290 height 22
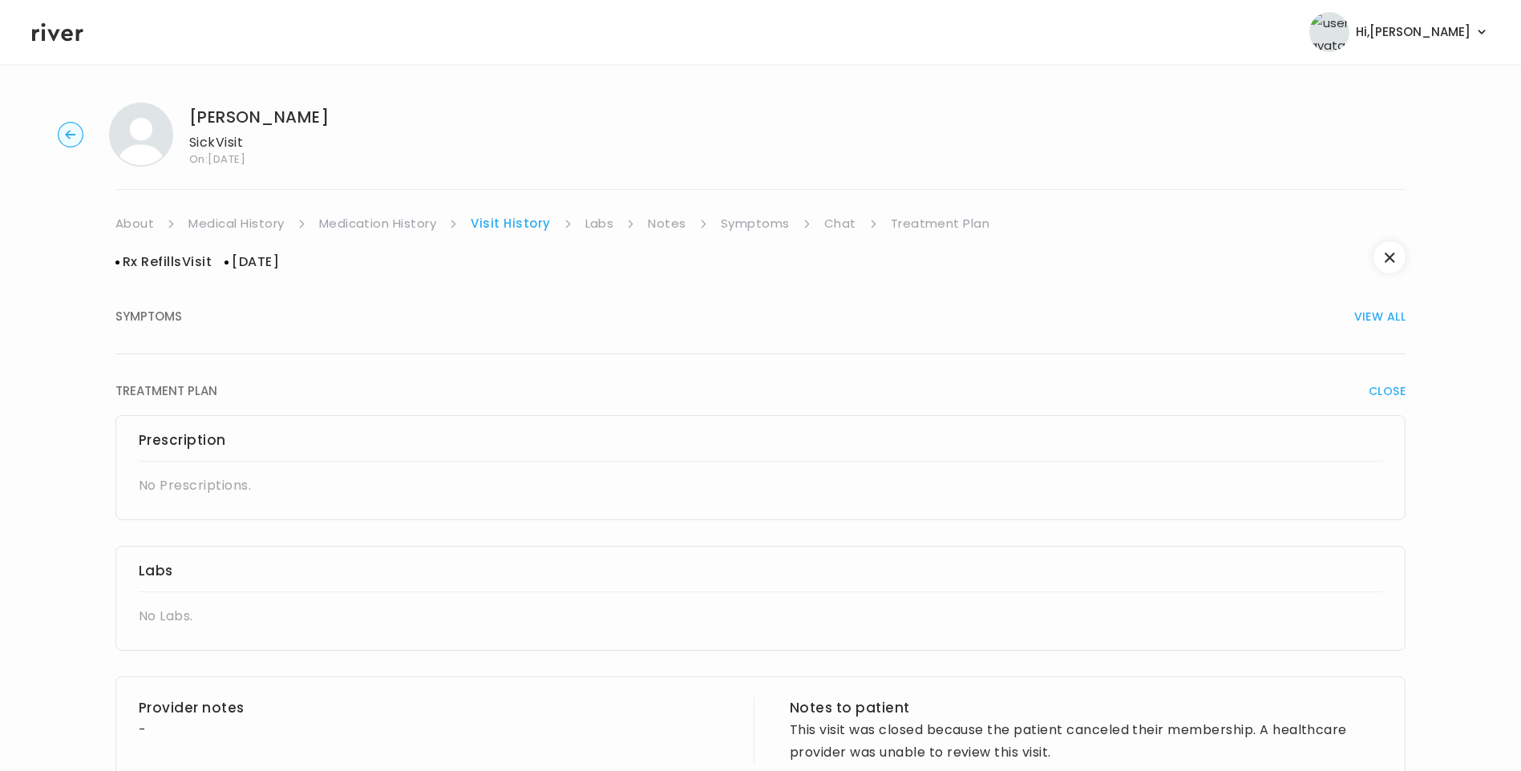
click at [955, 224] on link "Treatment Plan" at bounding box center [940, 223] width 99 height 22
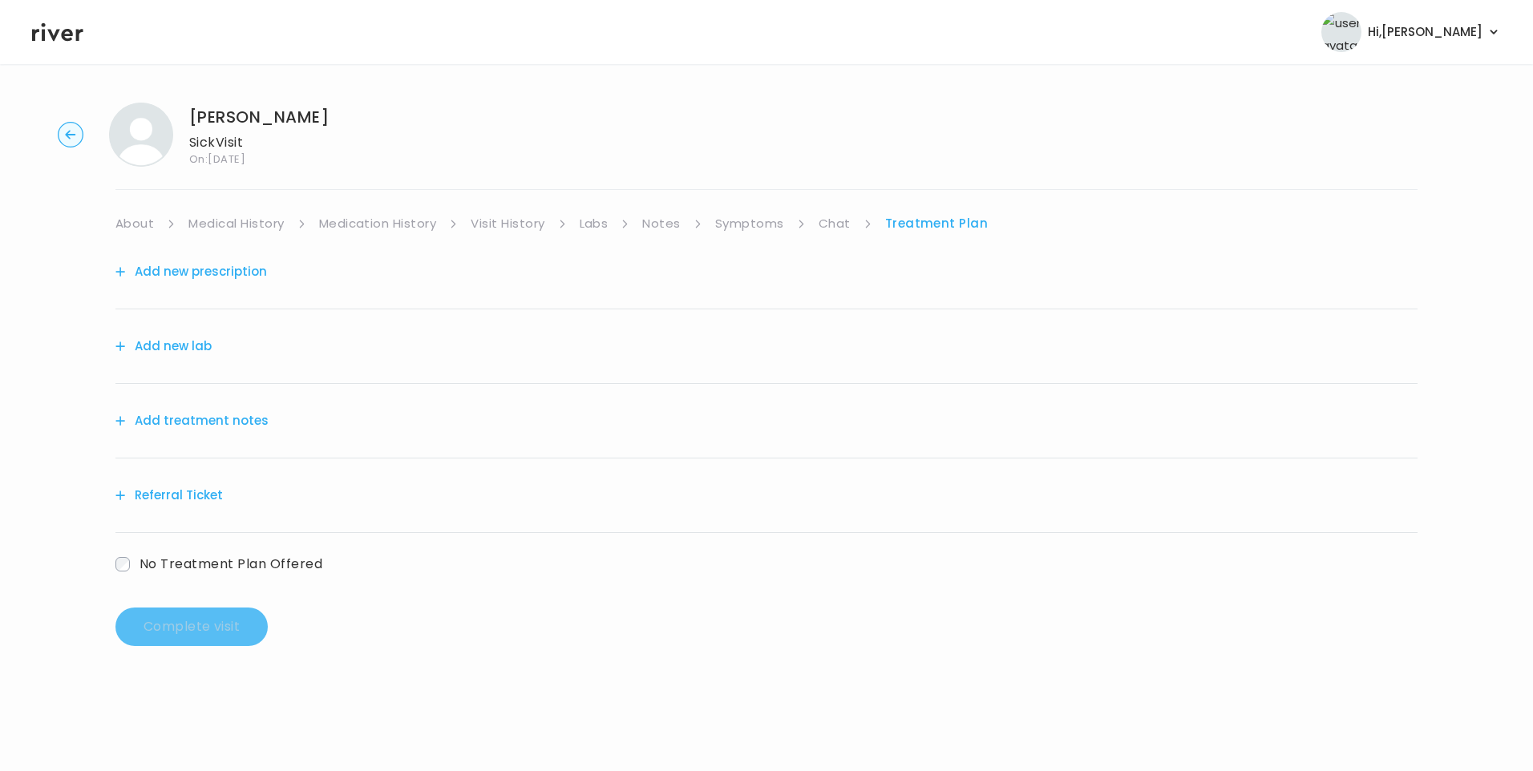
click at [257, 428] on button "Add treatment notes" at bounding box center [191, 421] width 153 height 22
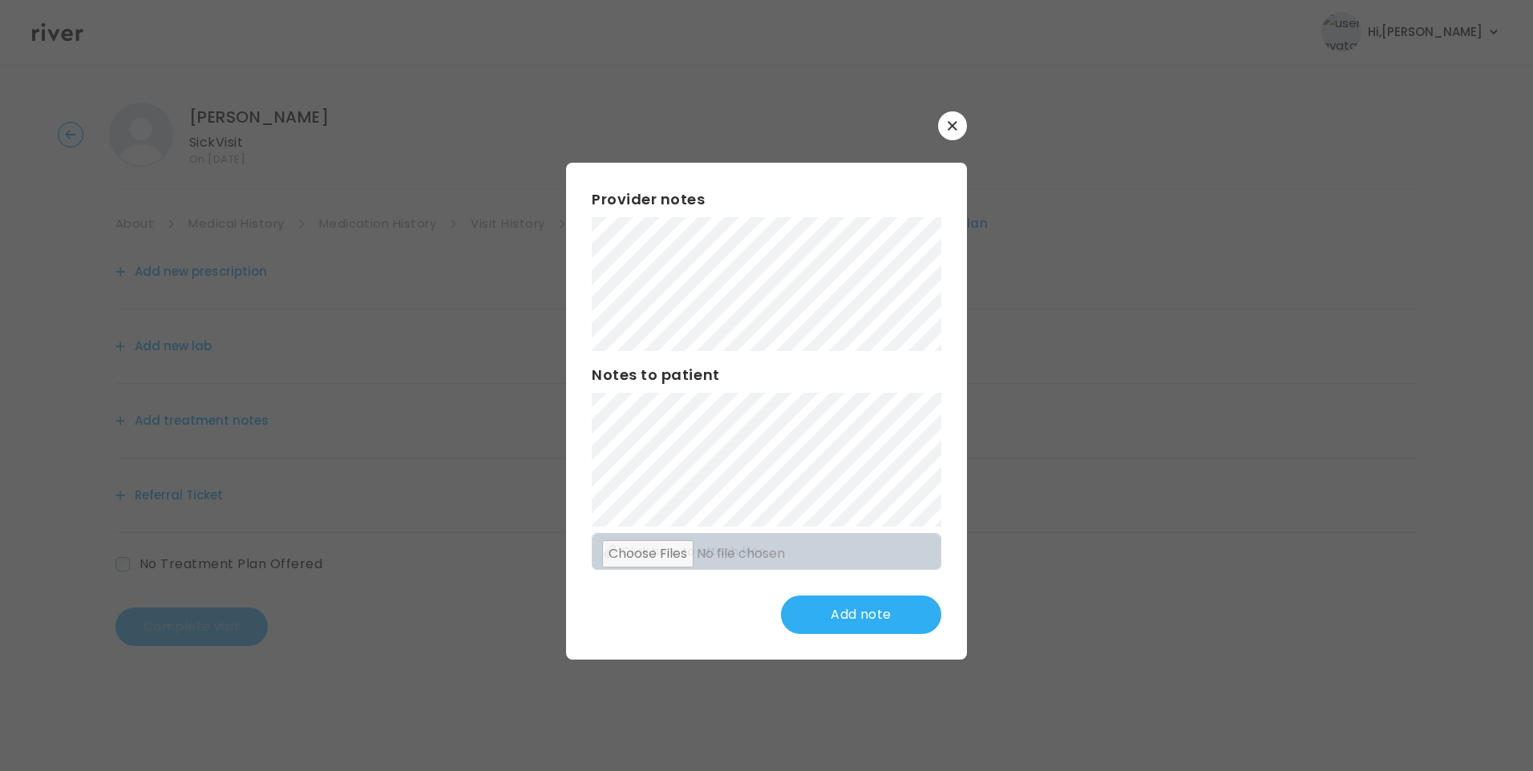
click at [957, 126] on button "button" at bounding box center [952, 125] width 29 height 29
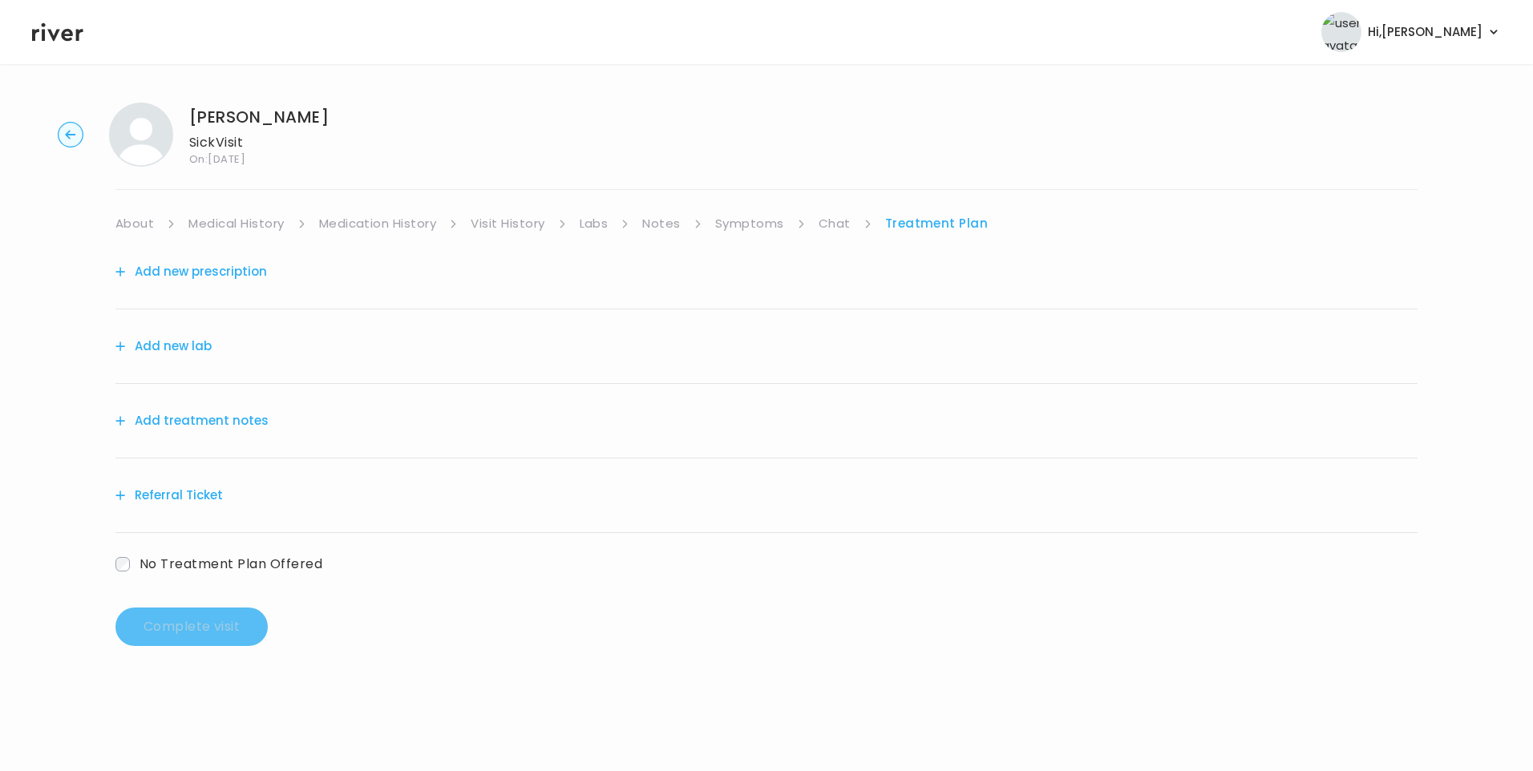
click at [253, 233] on link "Medical History" at bounding box center [235, 223] width 95 height 22
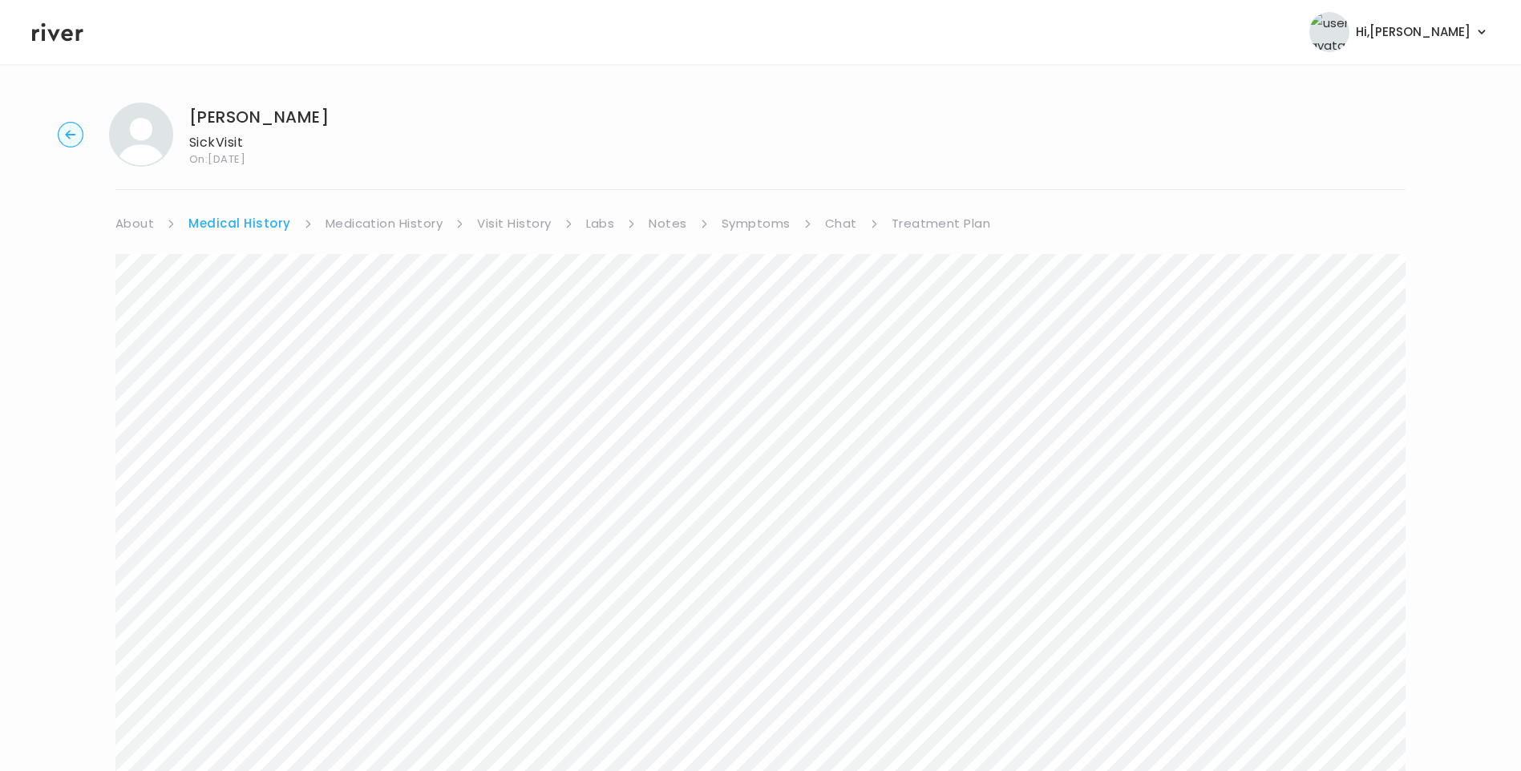
click at [933, 221] on link "Treatment Plan" at bounding box center [941, 223] width 99 height 22
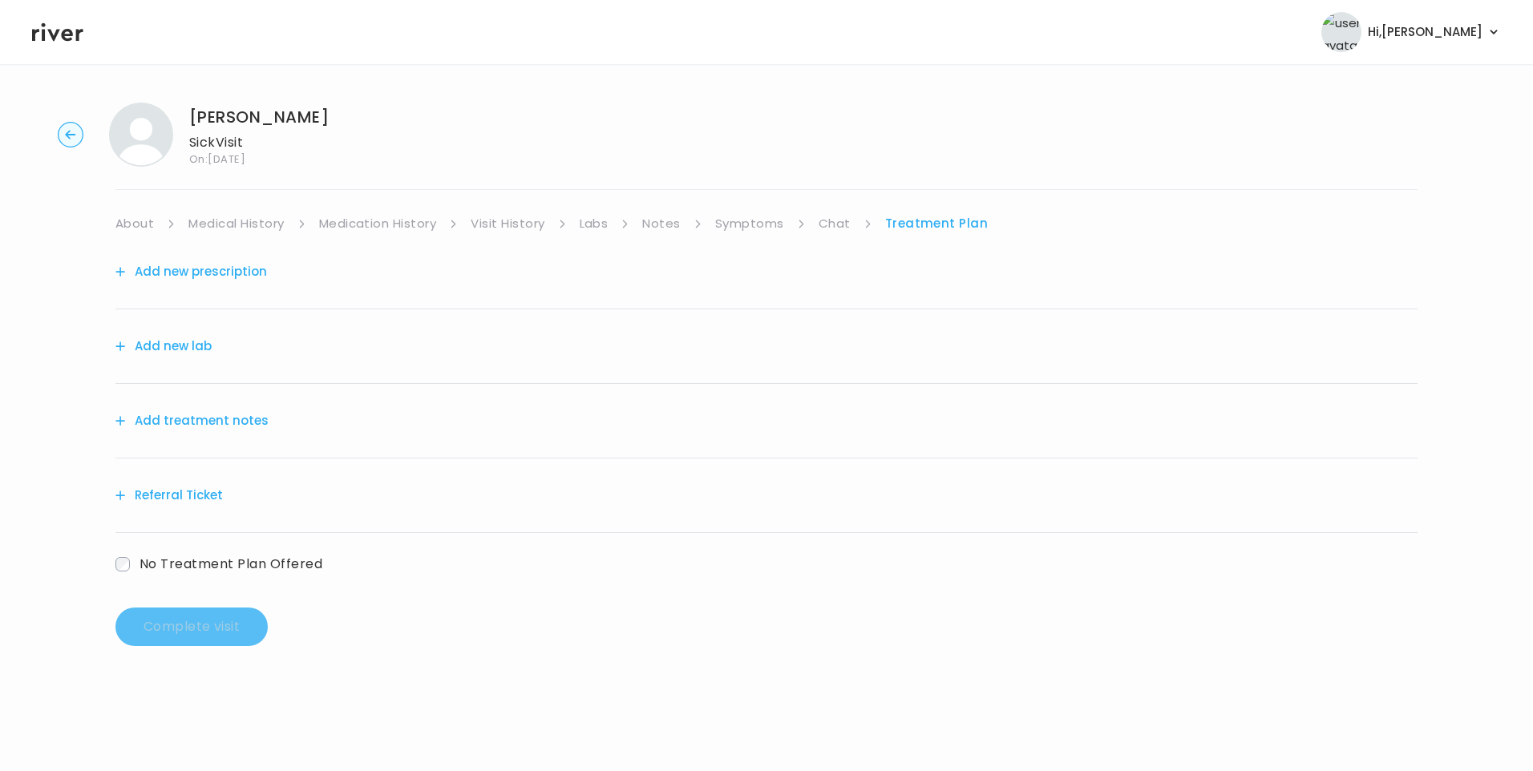
click at [257, 415] on button "Add treatment notes" at bounding box center [191, 421] width 153 height 22
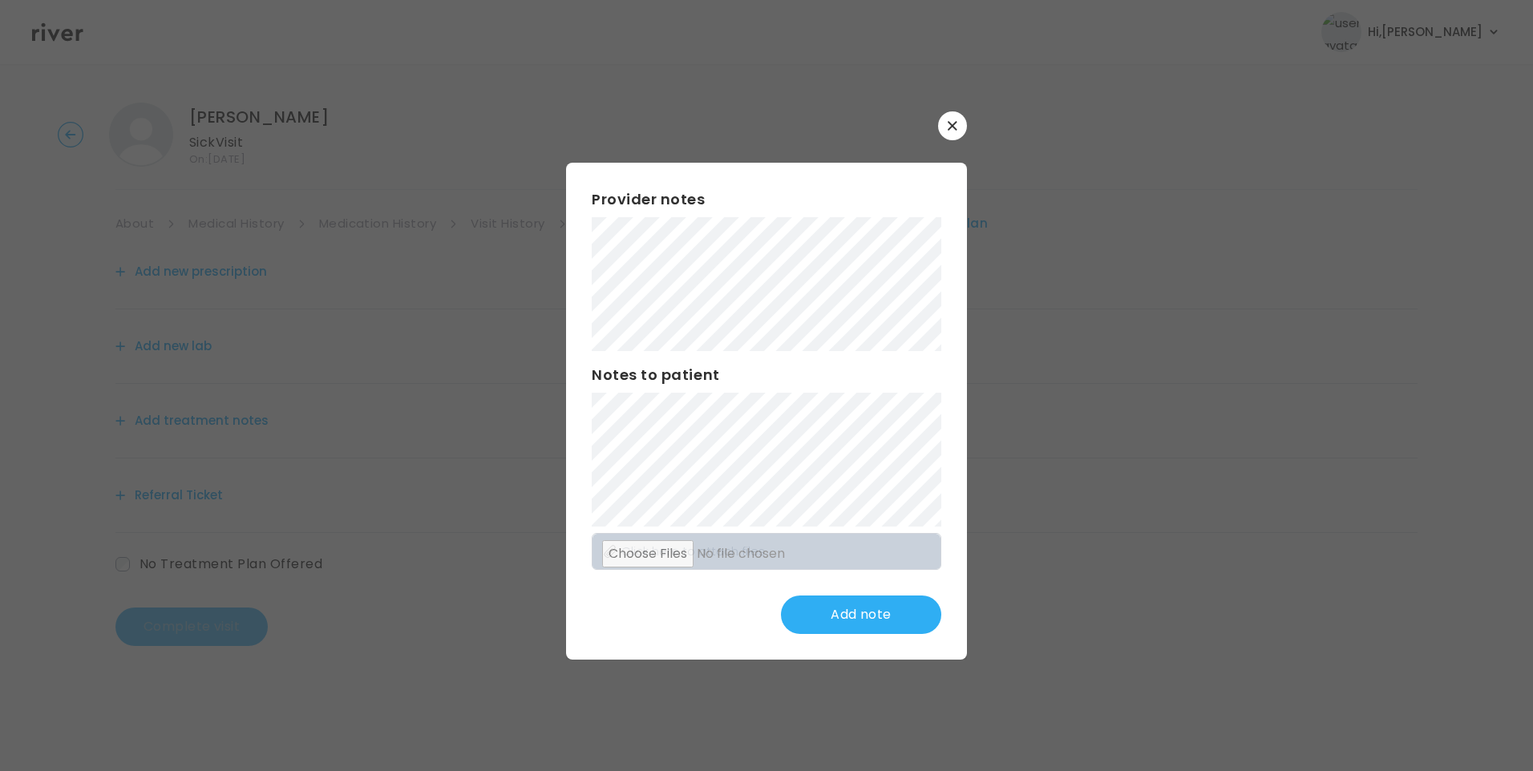
click at [949, 132] on button "button" at bounding box center [952, 125] width 29 height 29
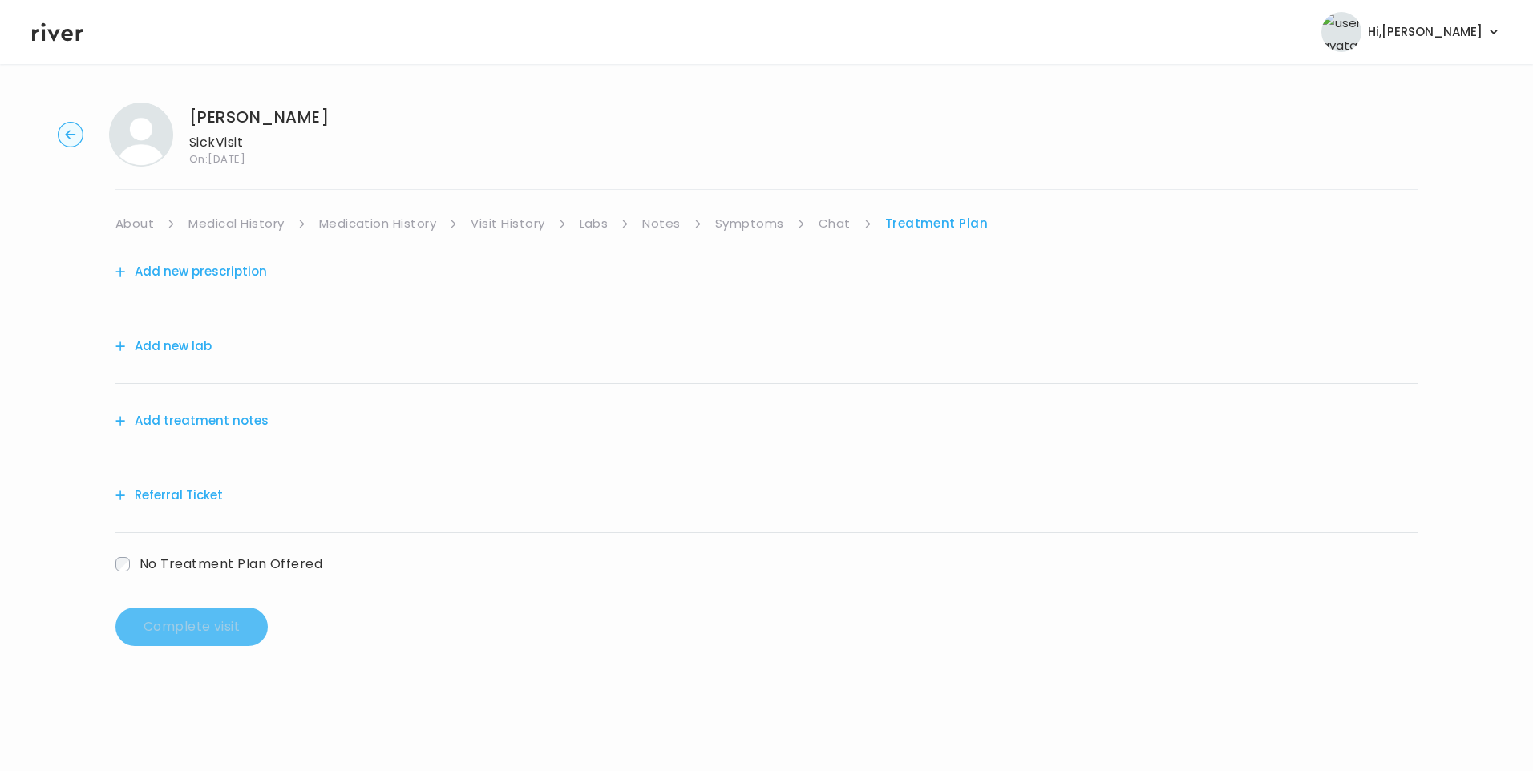
click at [515, 231] on link "Visit History" at bounding box center [508, 223] width 74 height 22
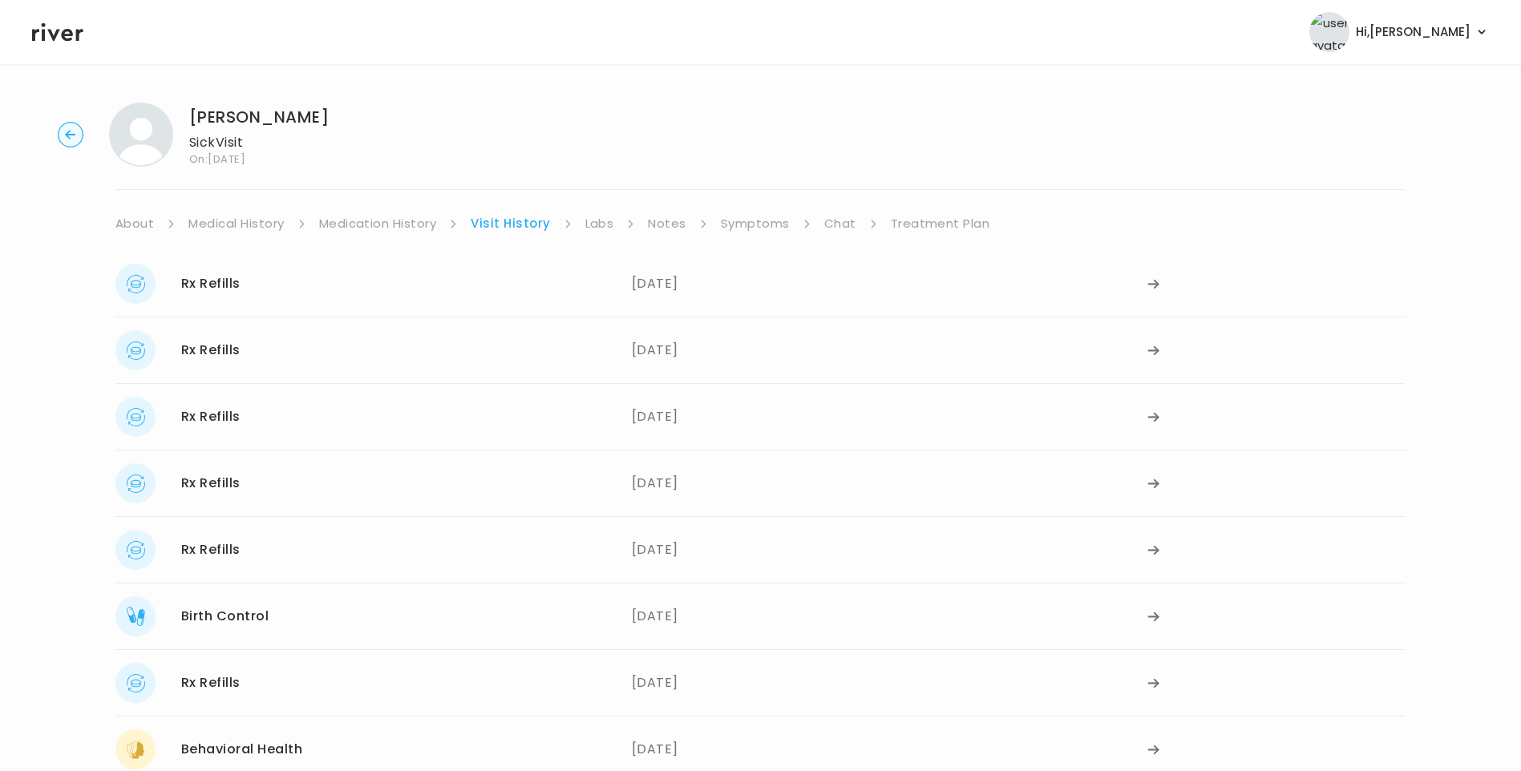
click at [523, 276] on div "Rx Refills 09/11/2025" at bounding box center [373, 284] width 516 height 40
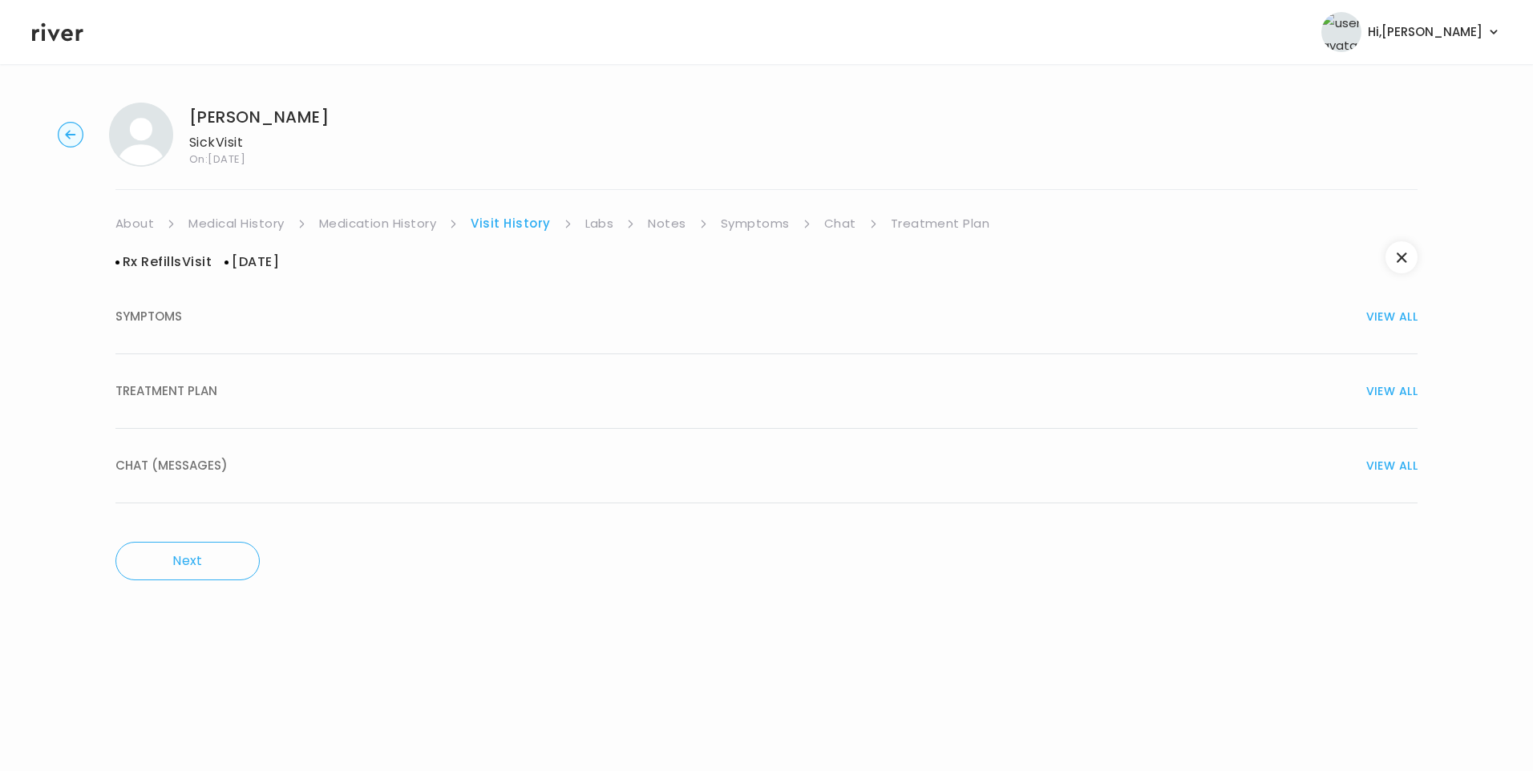
click at [317, 387] on div "TREATMENT PLAN VIEW ALL" at bounding box center [766, 391] width 1302 height 22
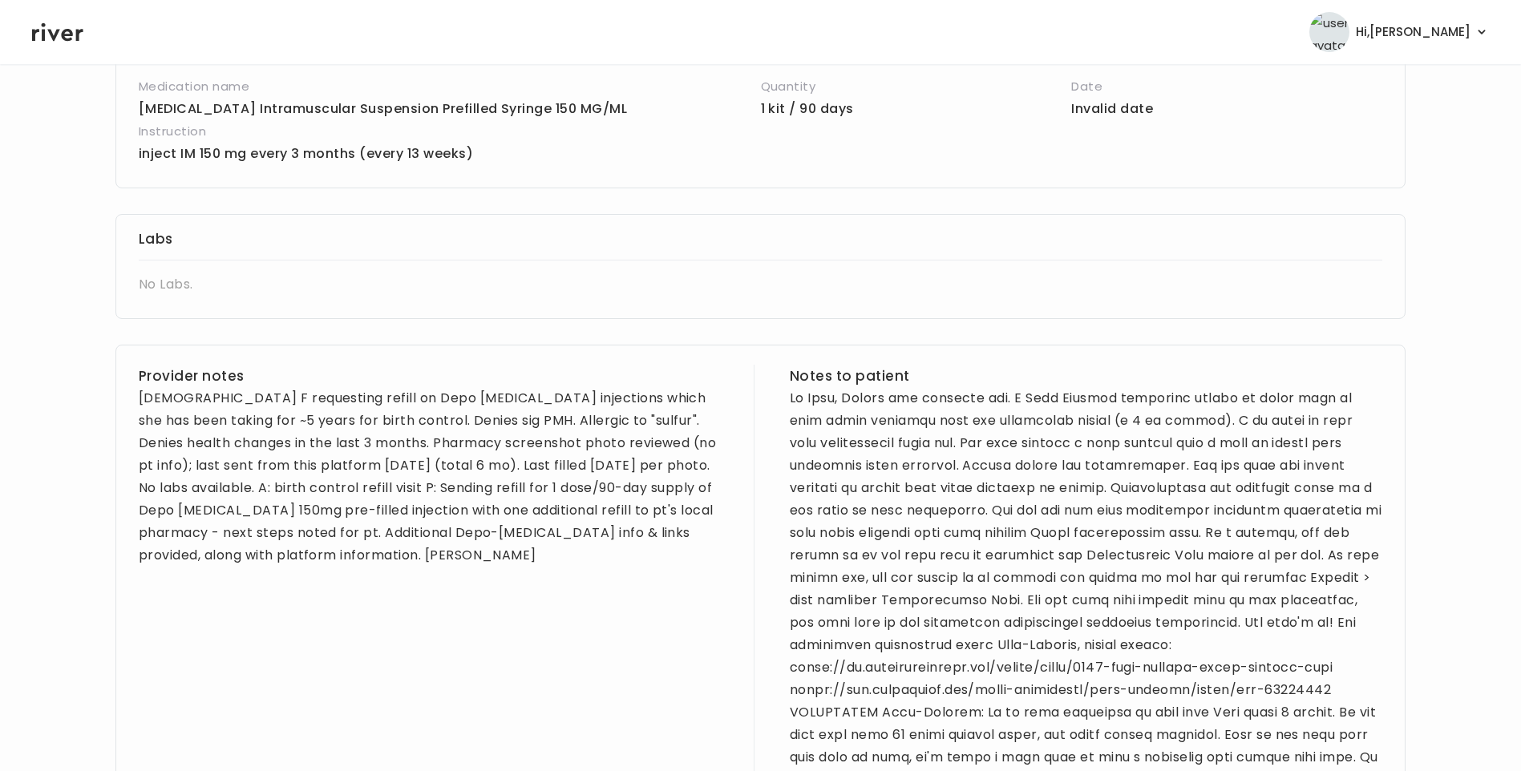
scroll to position [401, 0]
drag, startPoint x: 140, startPoint y: 395, endPoint x: 763, endPoint y: 514, distance: 633.6
click at [763, 514] on div "Provider notes 33 yo F requesting refill on Depo Provera injections which she h…" at bounding box center [760, 769] width 1290 height 852
drag, startPoint x: 763, startPoint y: 514, endPoint x: 584, endPoint y: 495, distance: 179.8
copy h3 "Provider notes"
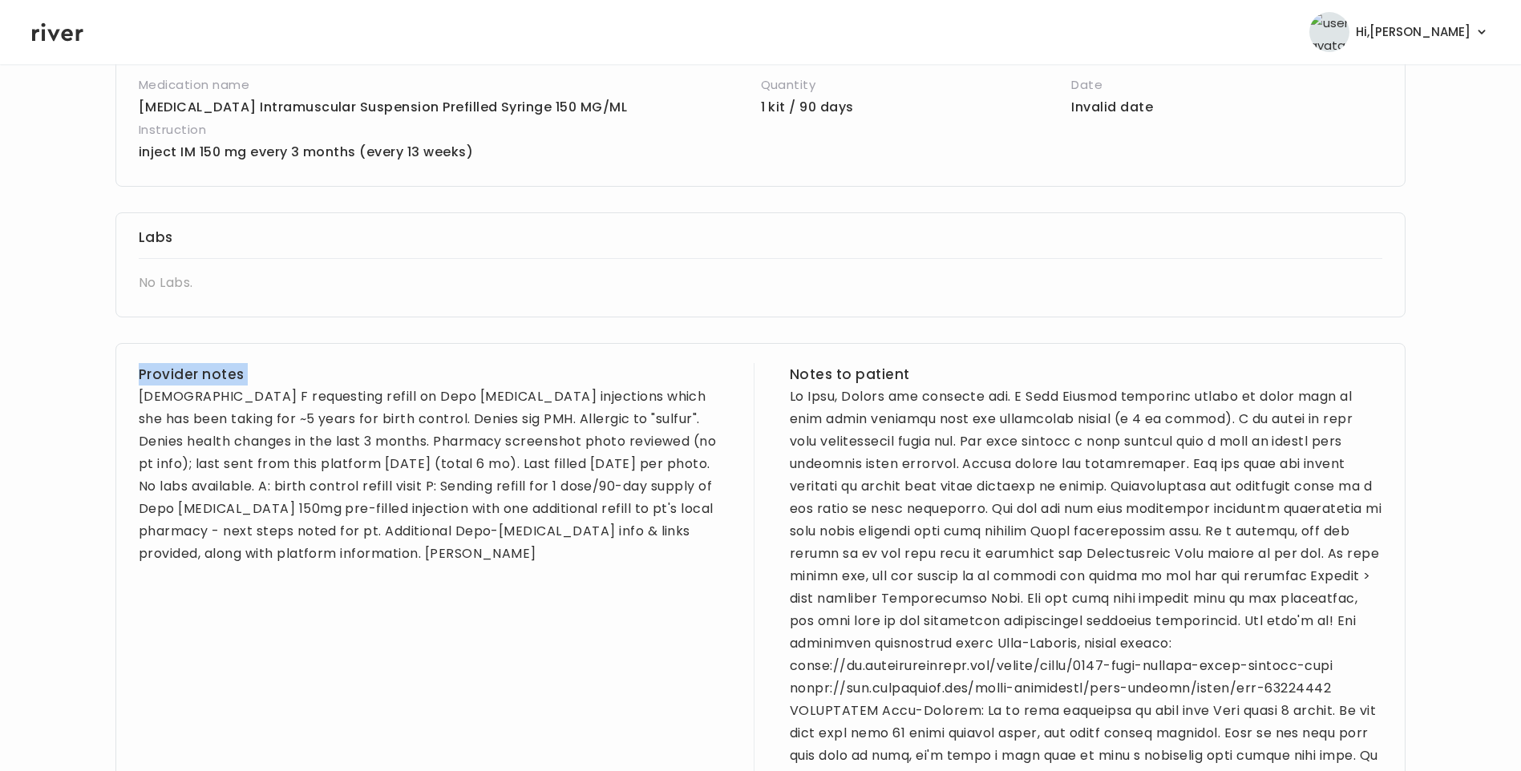
scroll to position [321, 0]
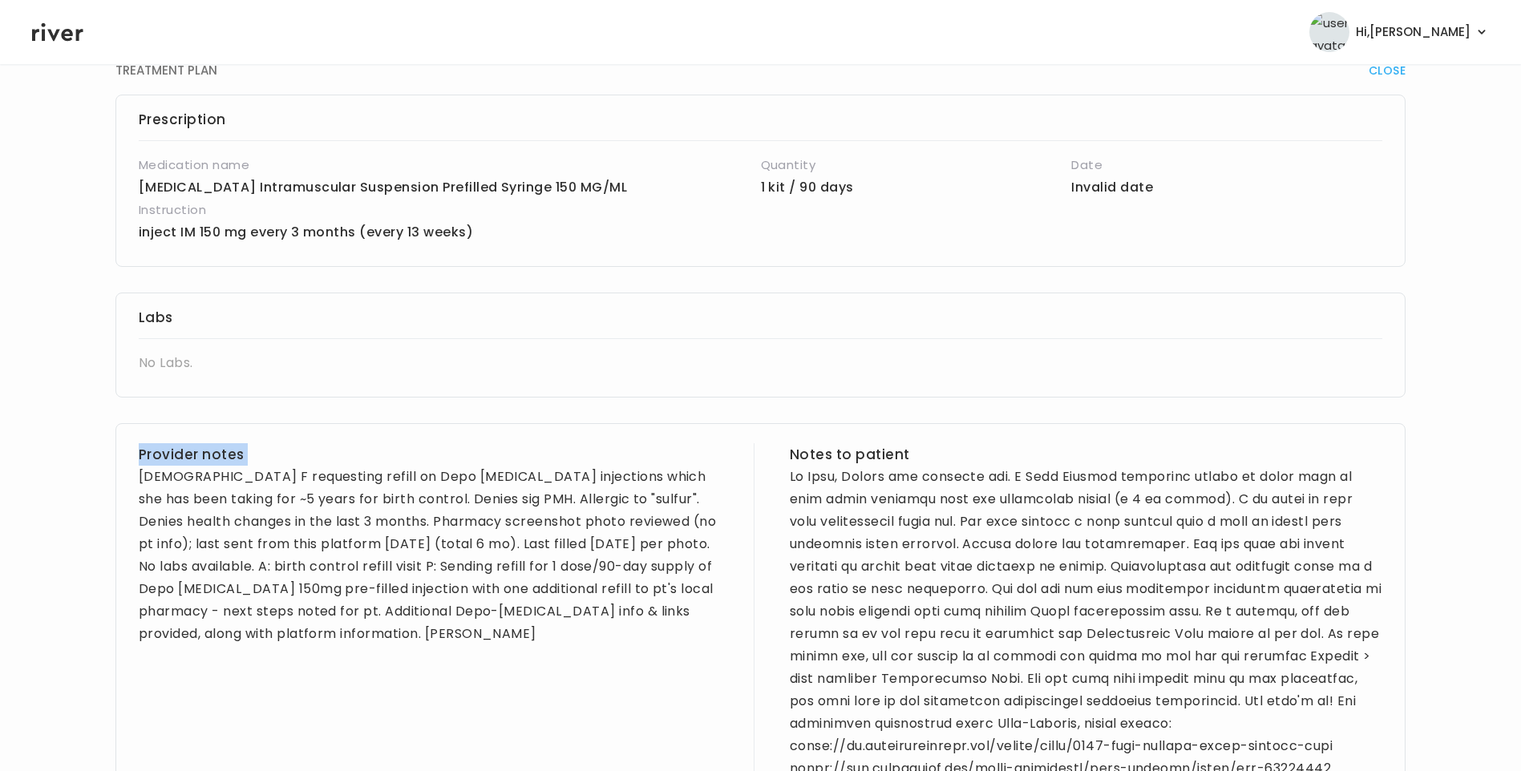
copy h3 "Provider notes"
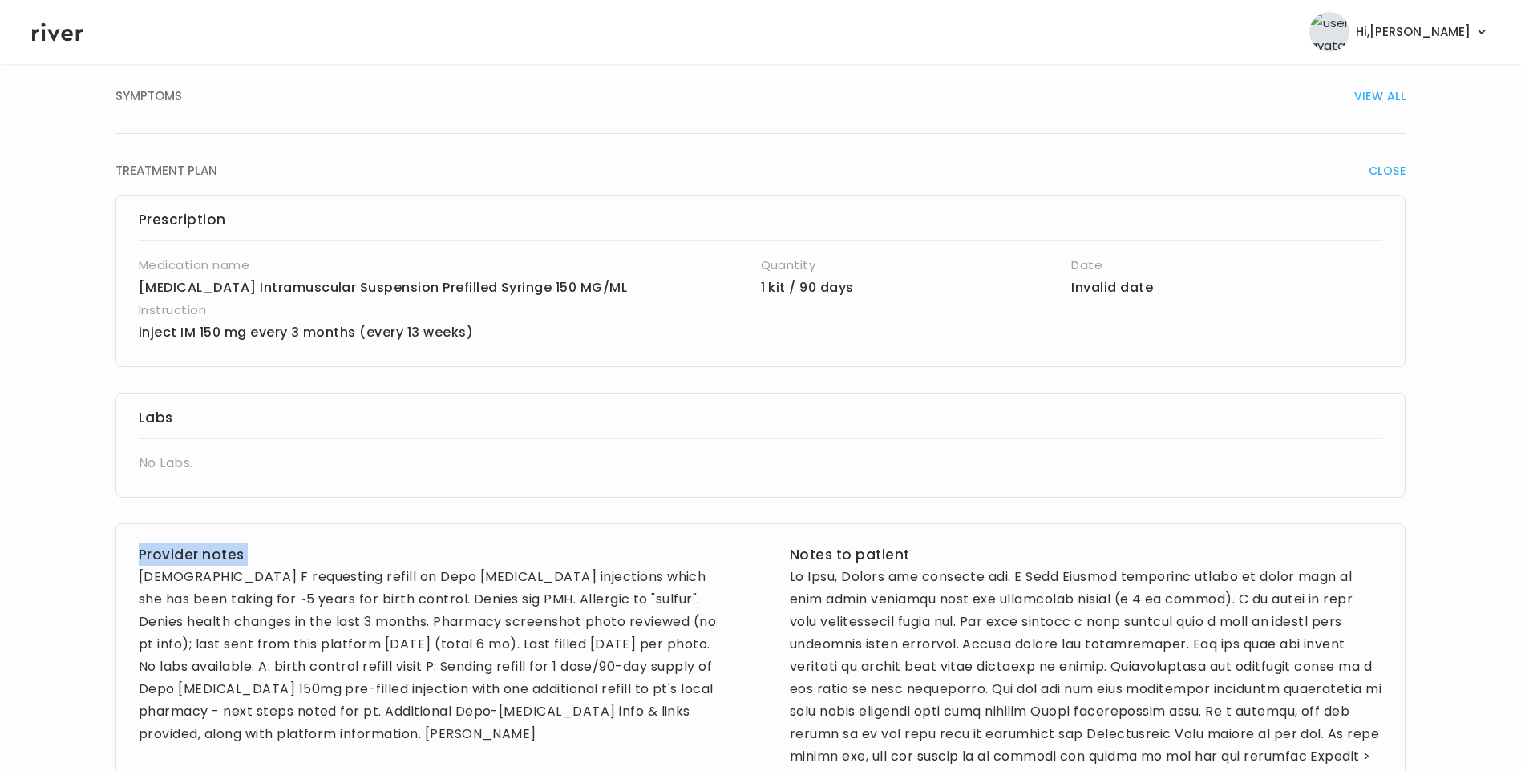
scroll to position [0, 0]
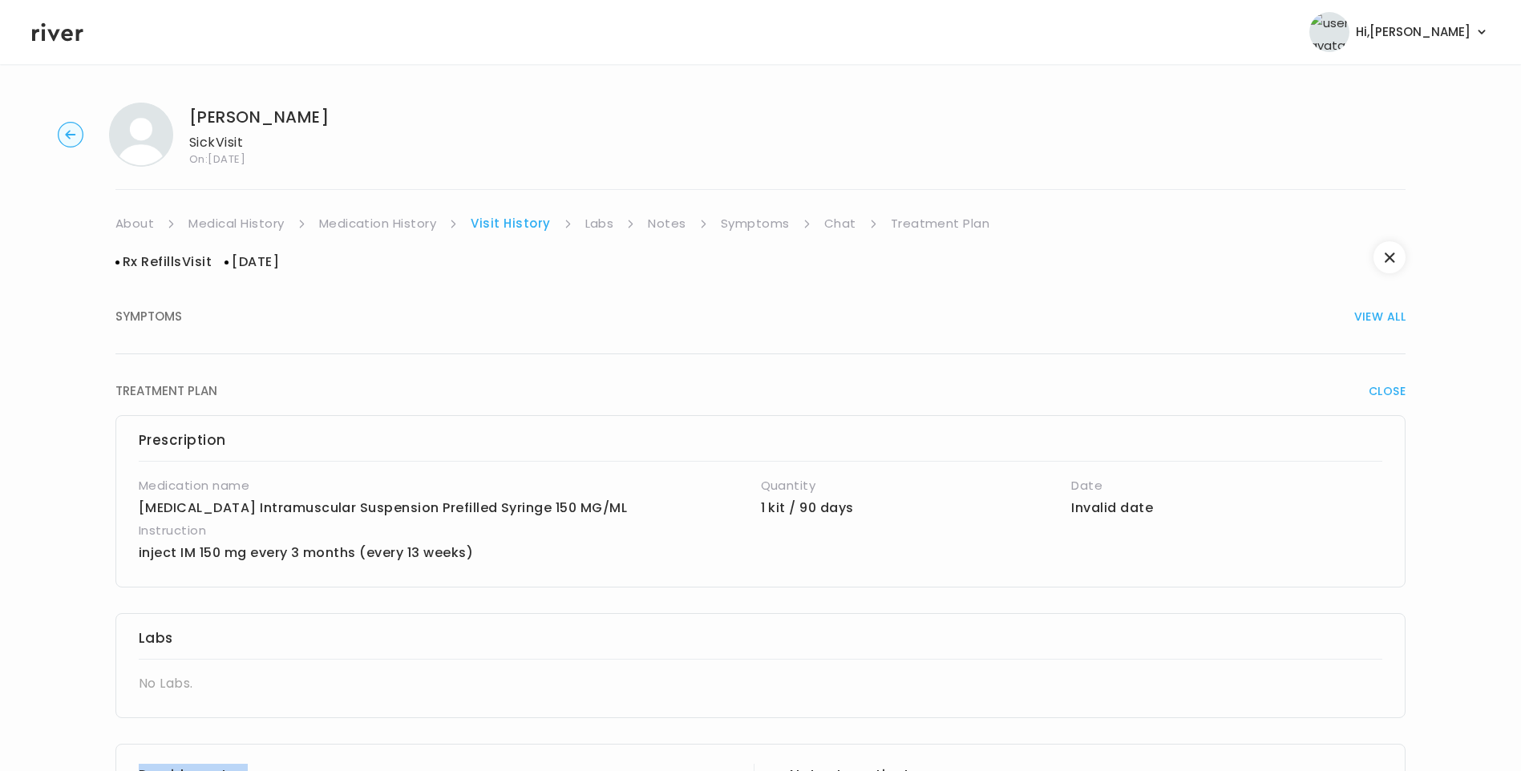
click at [398, 226] on link "Medication History" at bounding box center [378, 223] width 118 height 22
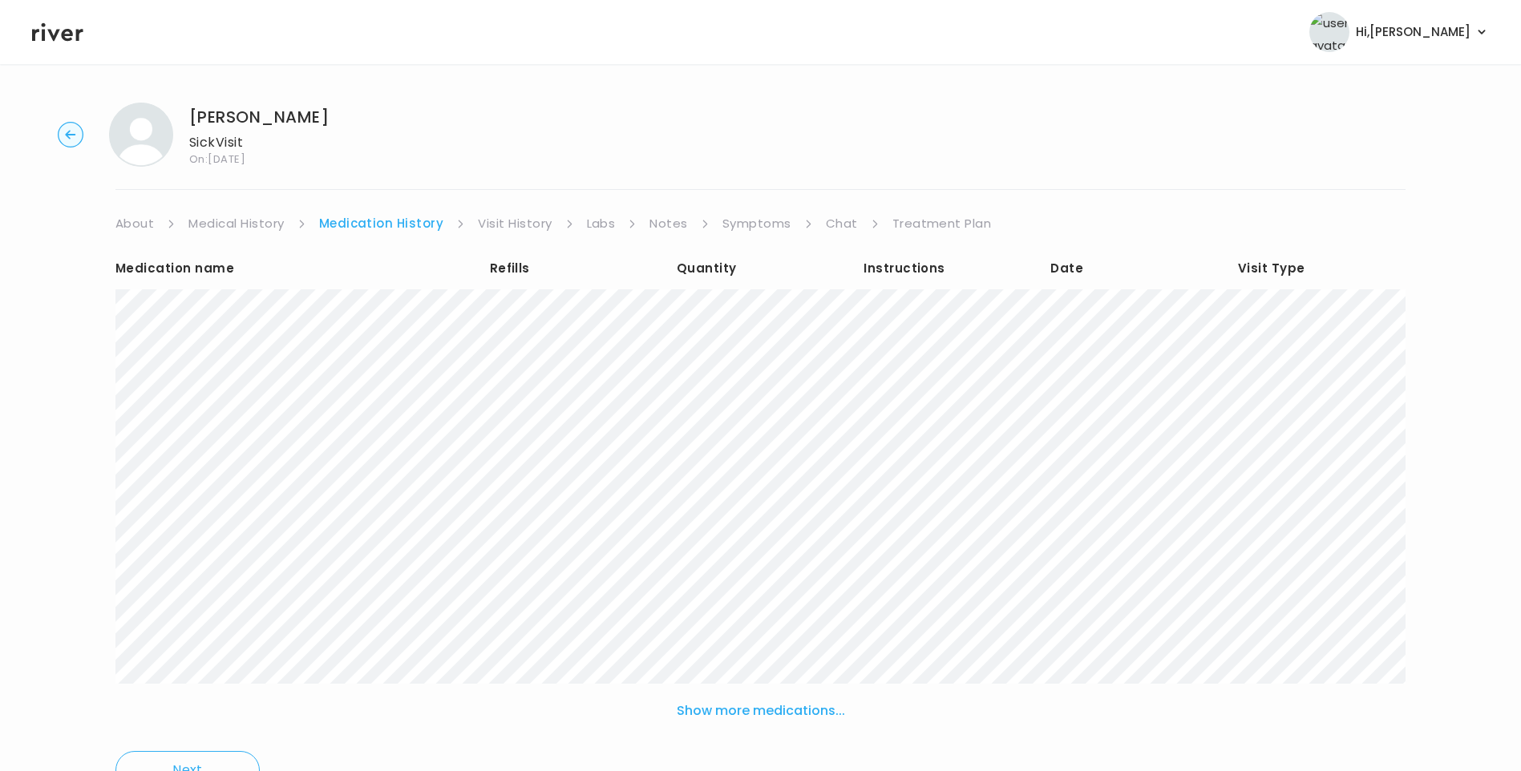
click at [500, 229] on link "Visit History" at bounding box center [515, 223] width 74 height 22
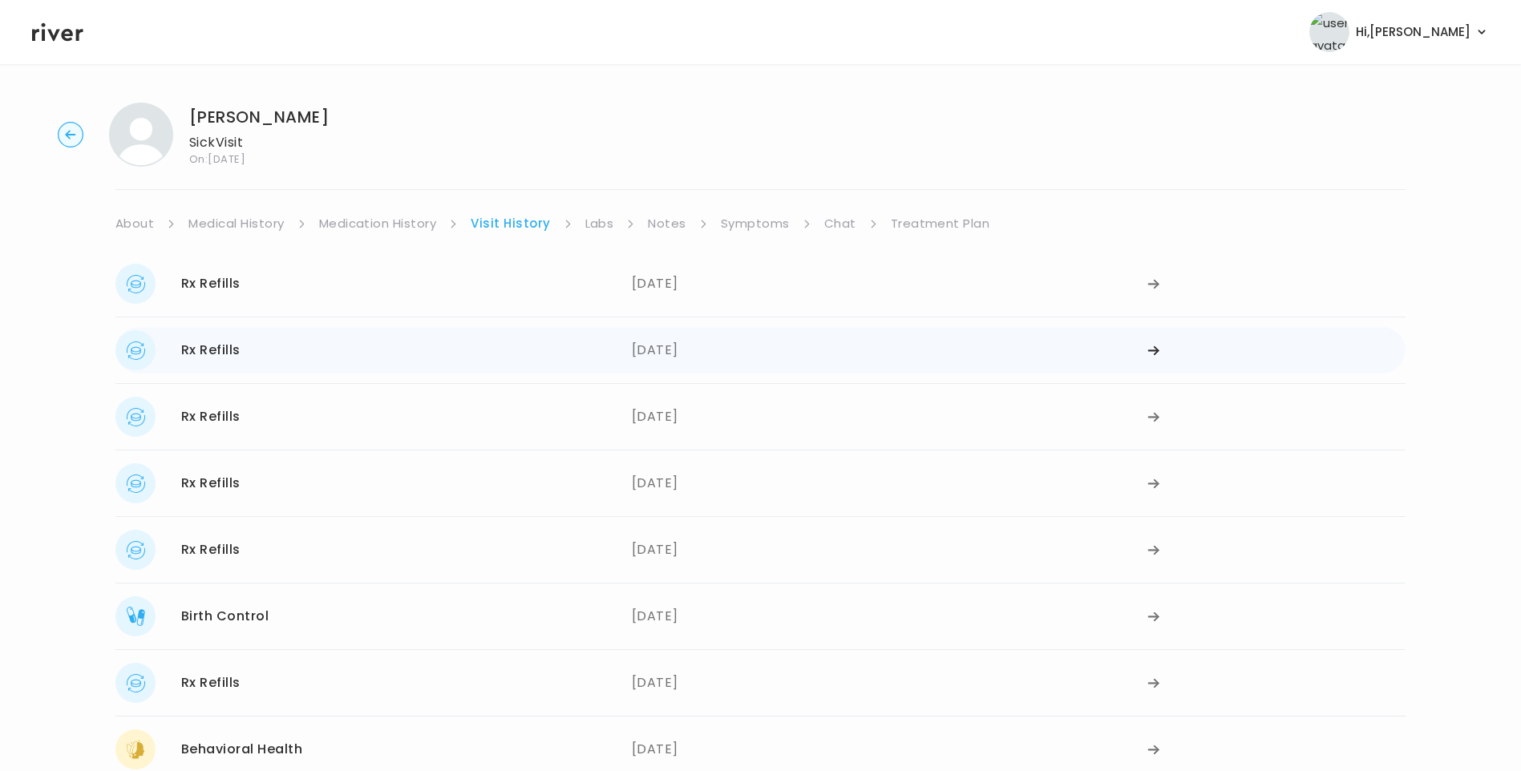
click at [399, 330] on div "Rx Refills 04/01/2025 04/01/2025" at bounding box center [760, 350] width 1290 height 47
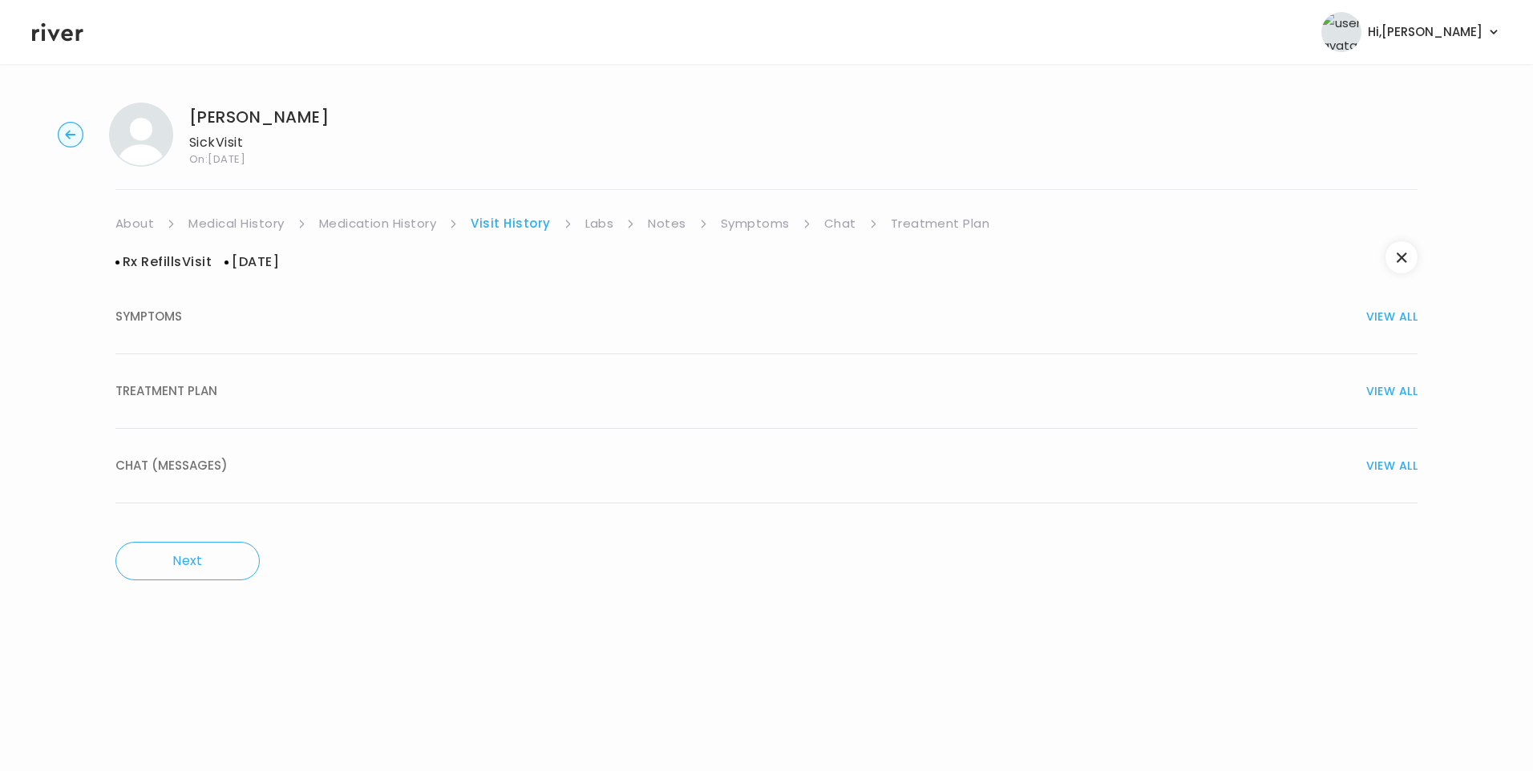
drag, startPoint x: 174, startPoint y: 395, endPoint x: 182, endPoint y: 397, distance: 8.2
click at [177, 397] on span "TREATMENT PLAN" at bounding box center [166, 391] width 102 height 22
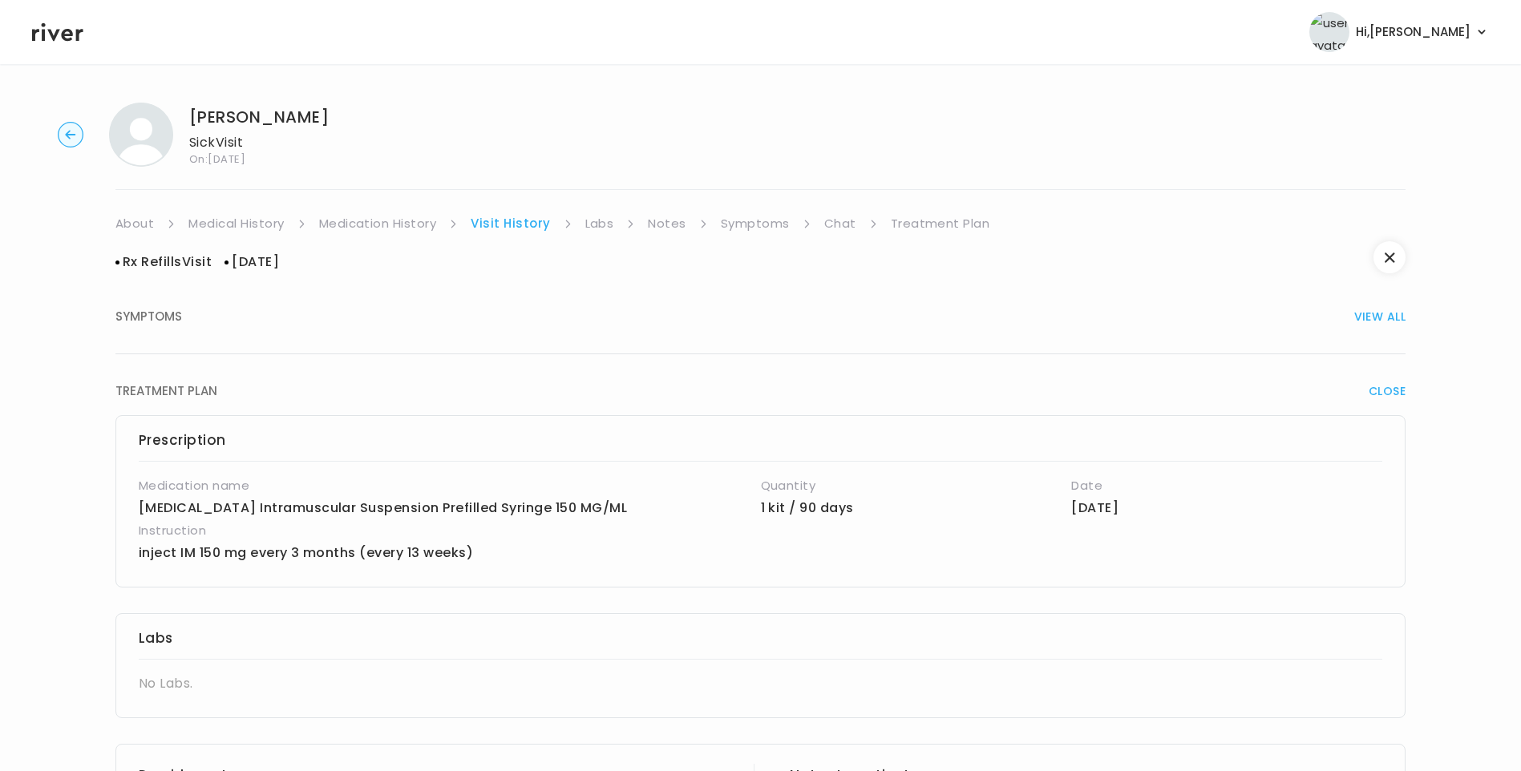
drag, startPoint x: 383, startPoint y: 226, endPoint x: 411, endPoint y: 230, distance: 27.6
click at [384, 226] on link "Medication History" at bounding box center [378, 223] width 118 height 22
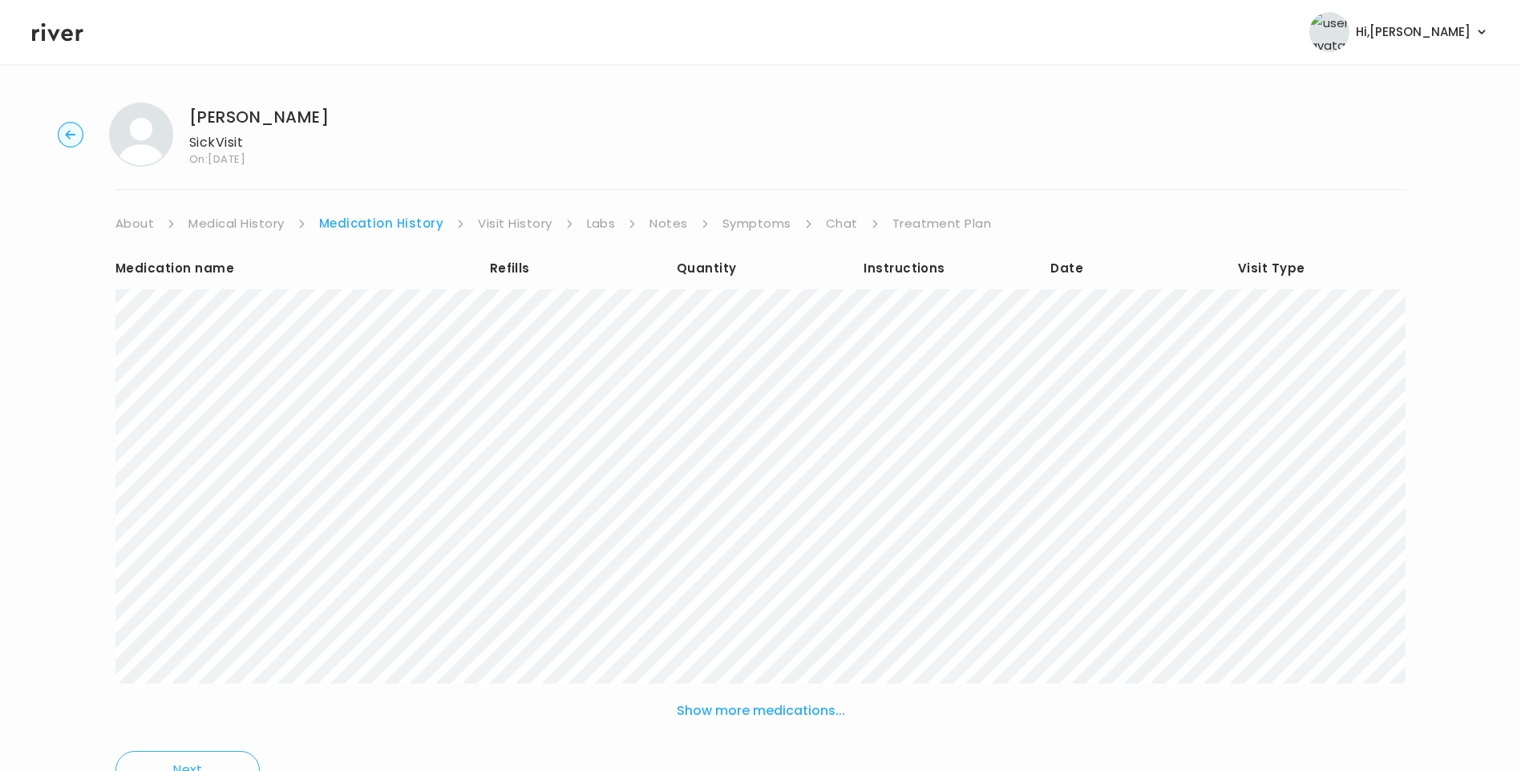
click at [528, 221] on link "Visit History" at bounding box center [515, 223] width 74 height 22
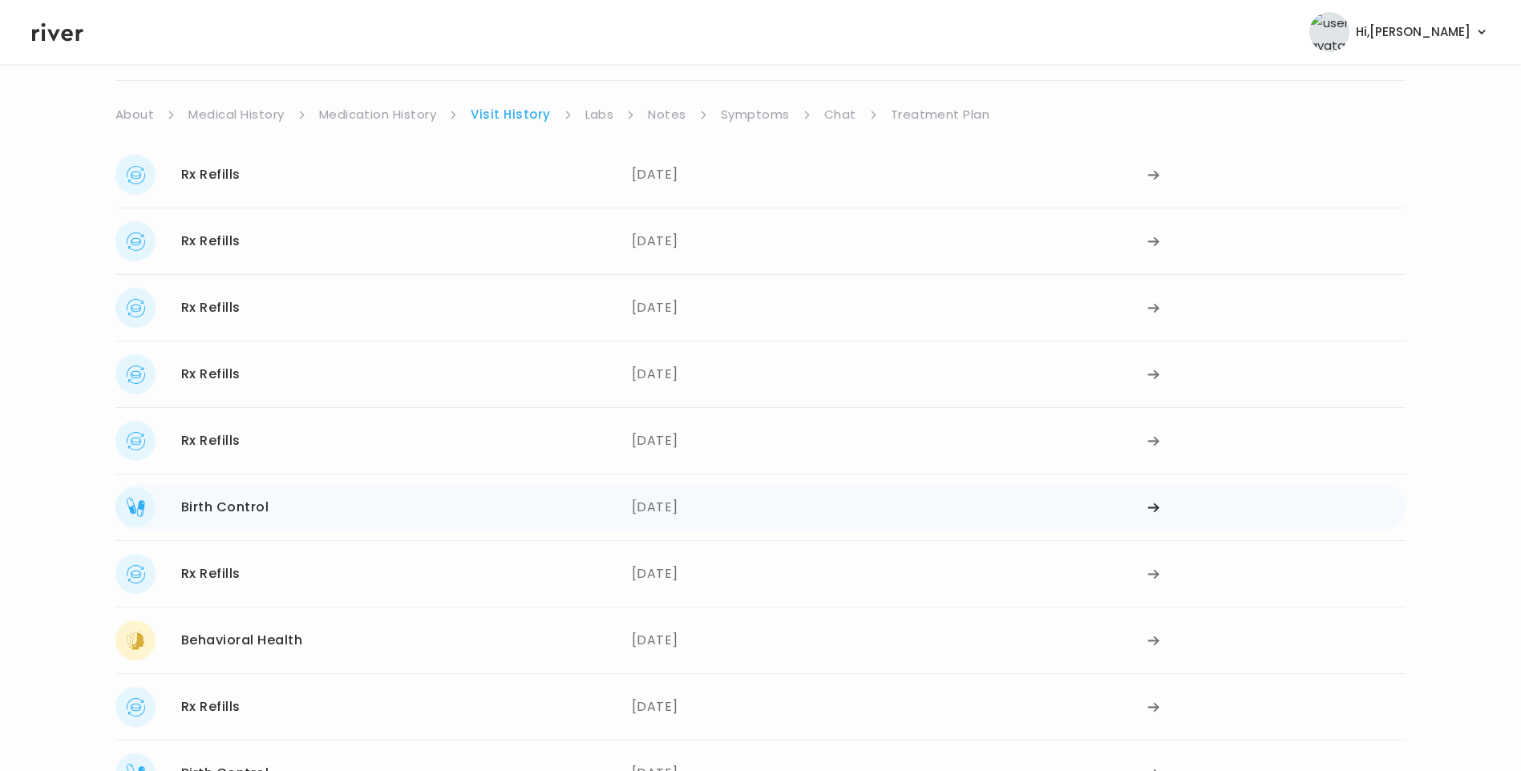
scroll to position [160, 0]
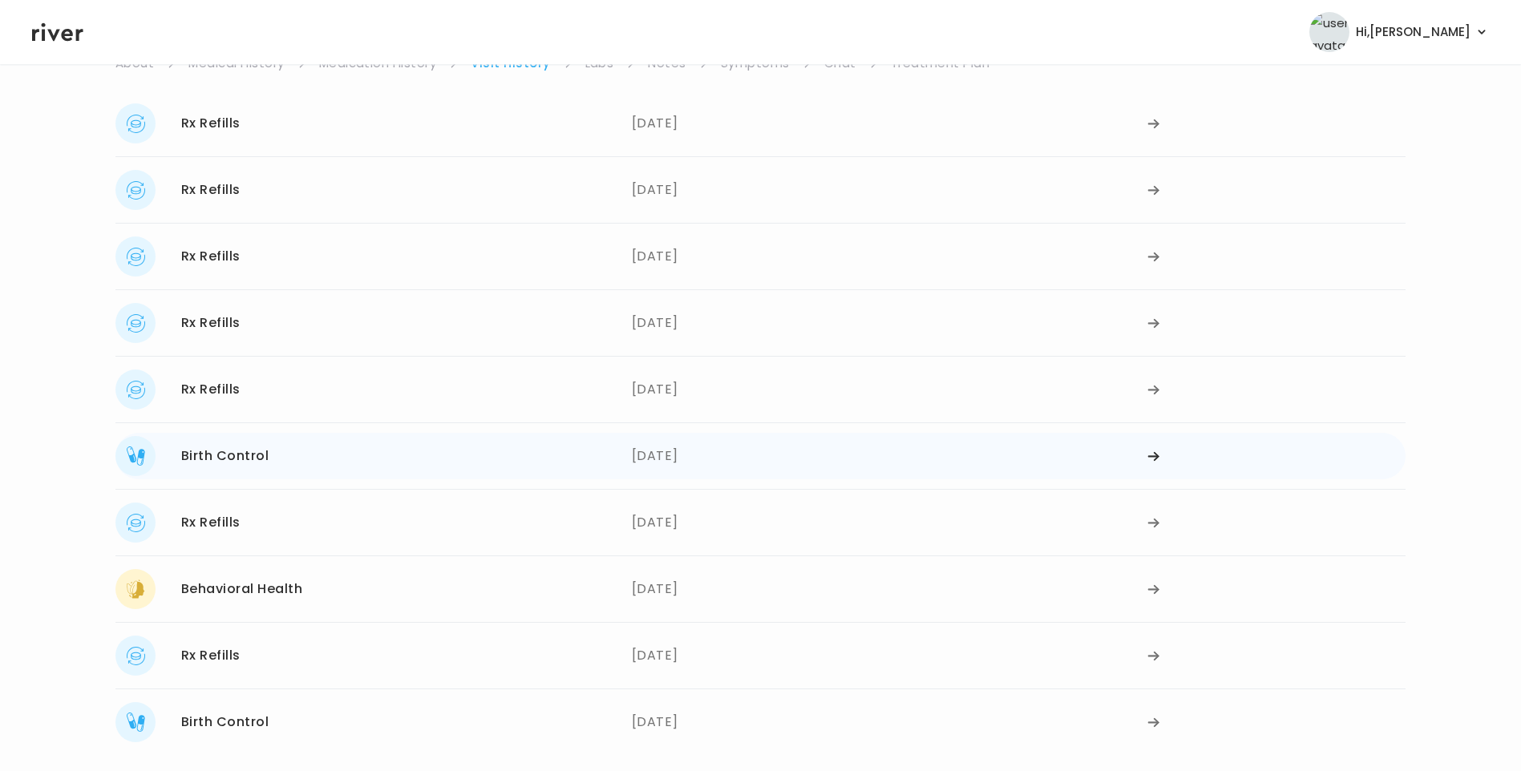
click at [649, 455] on div "01/23/2025" at bounding box center [890, 456] width 516 height 40
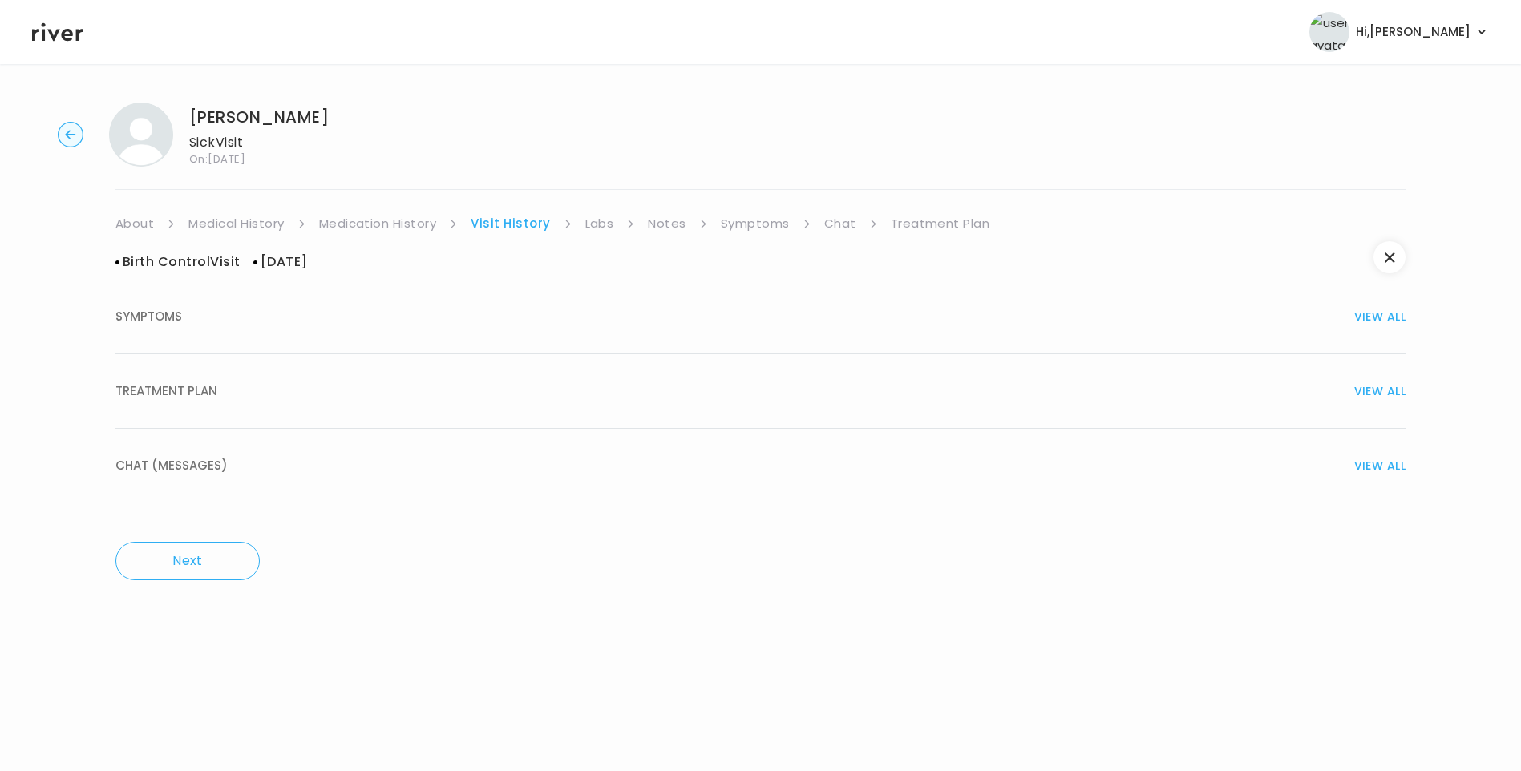
scroll to position [0, 0]
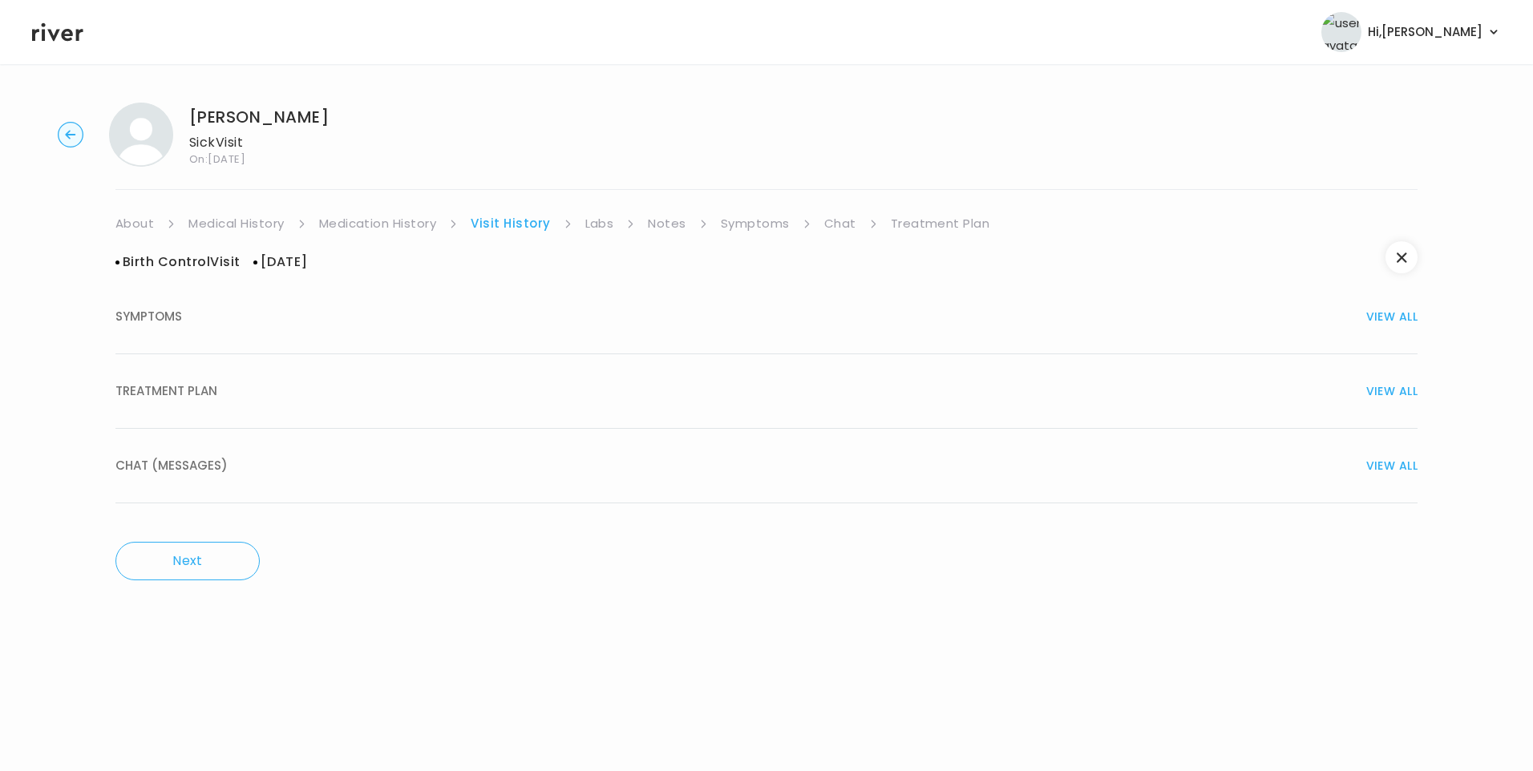
click at [254, 399] on div "TREATMENT PLAN VIEW ALL" at bounding box center [766, 391] width 1302 height 22
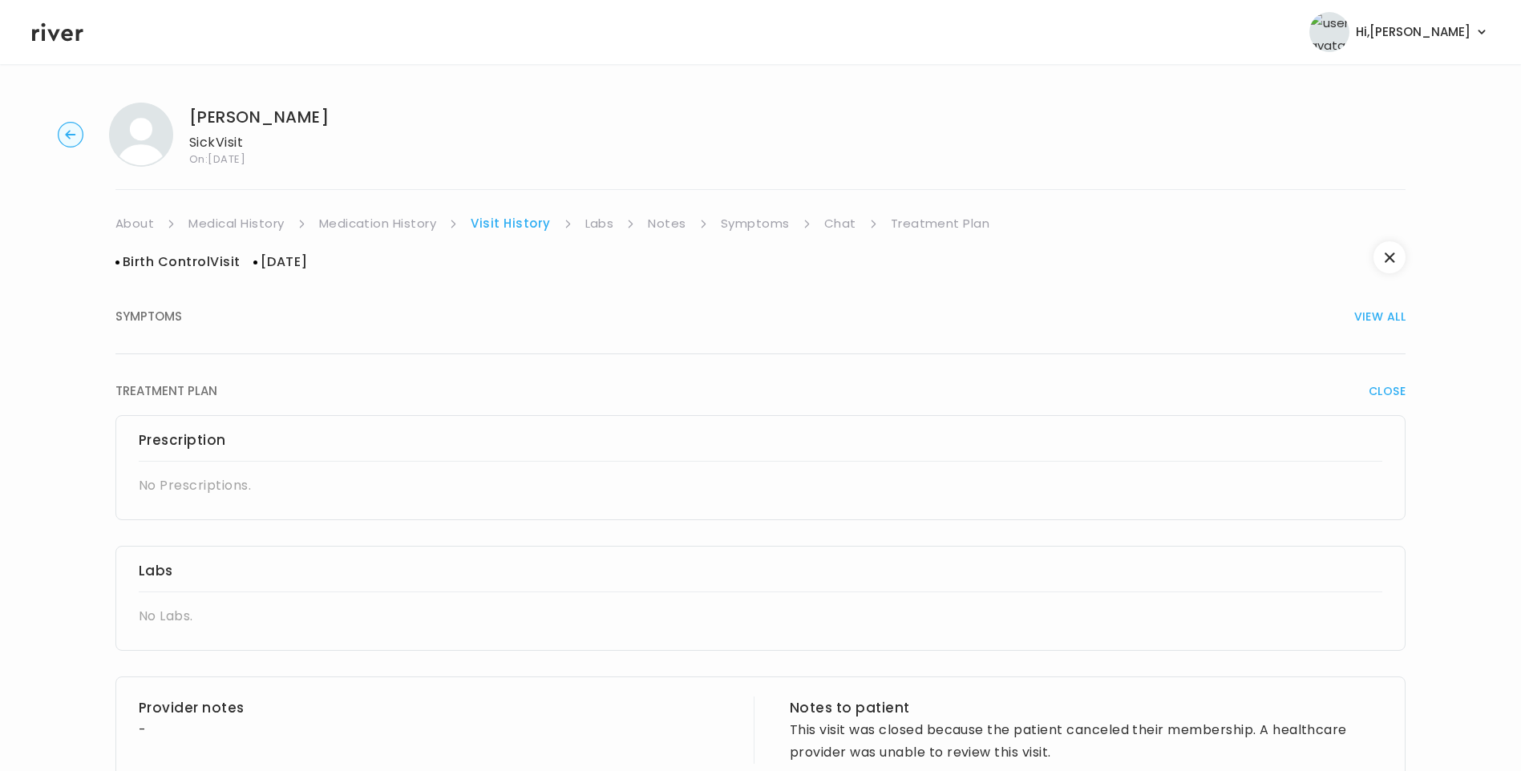
click at [254, 329] on button "SYMPTOMS VIEW ALL" at bounding box center [760, 317] width 1290 height 75
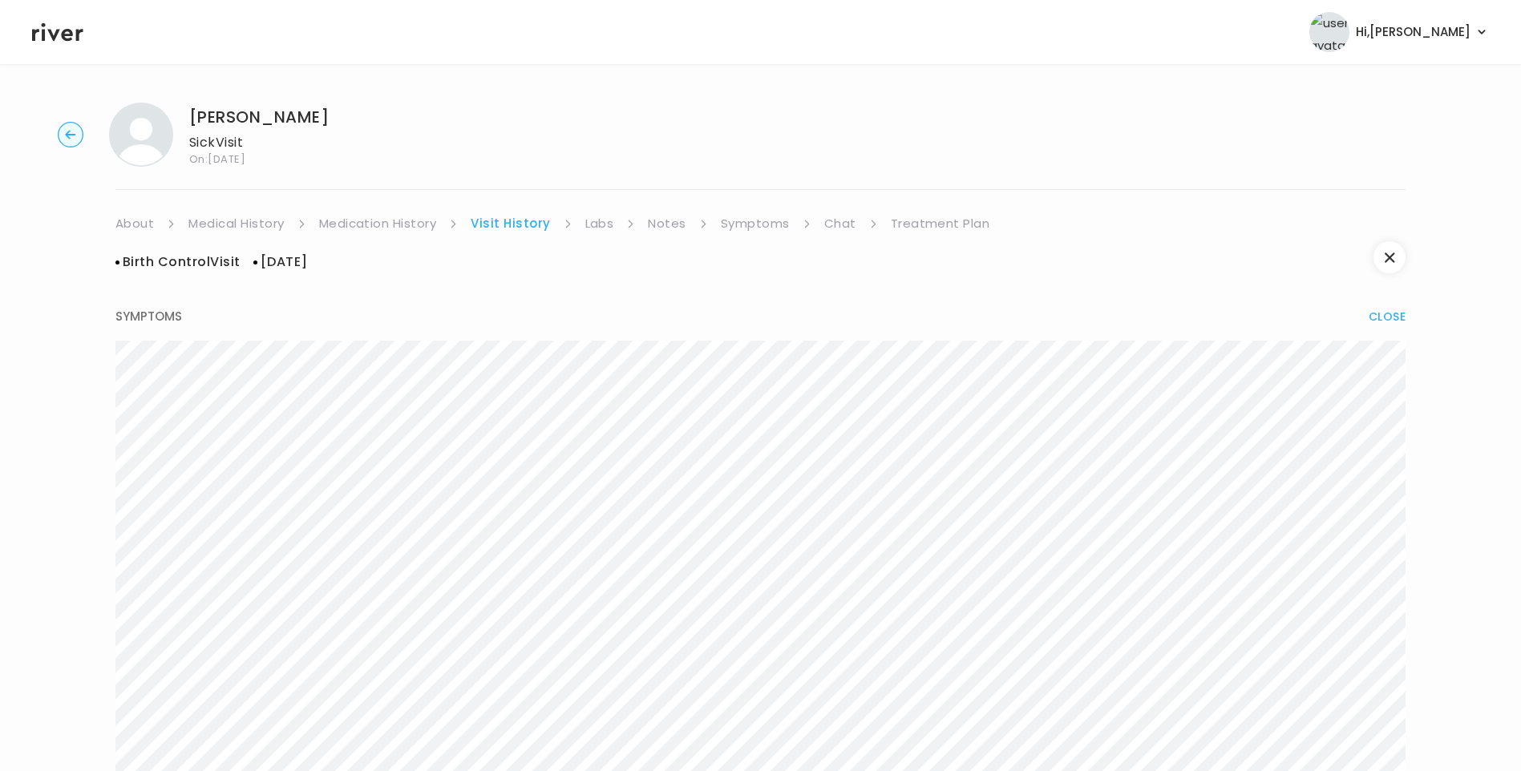
click at [374, 224] on link "Medication History" at bounding box center [378, 223] width 118 height 22
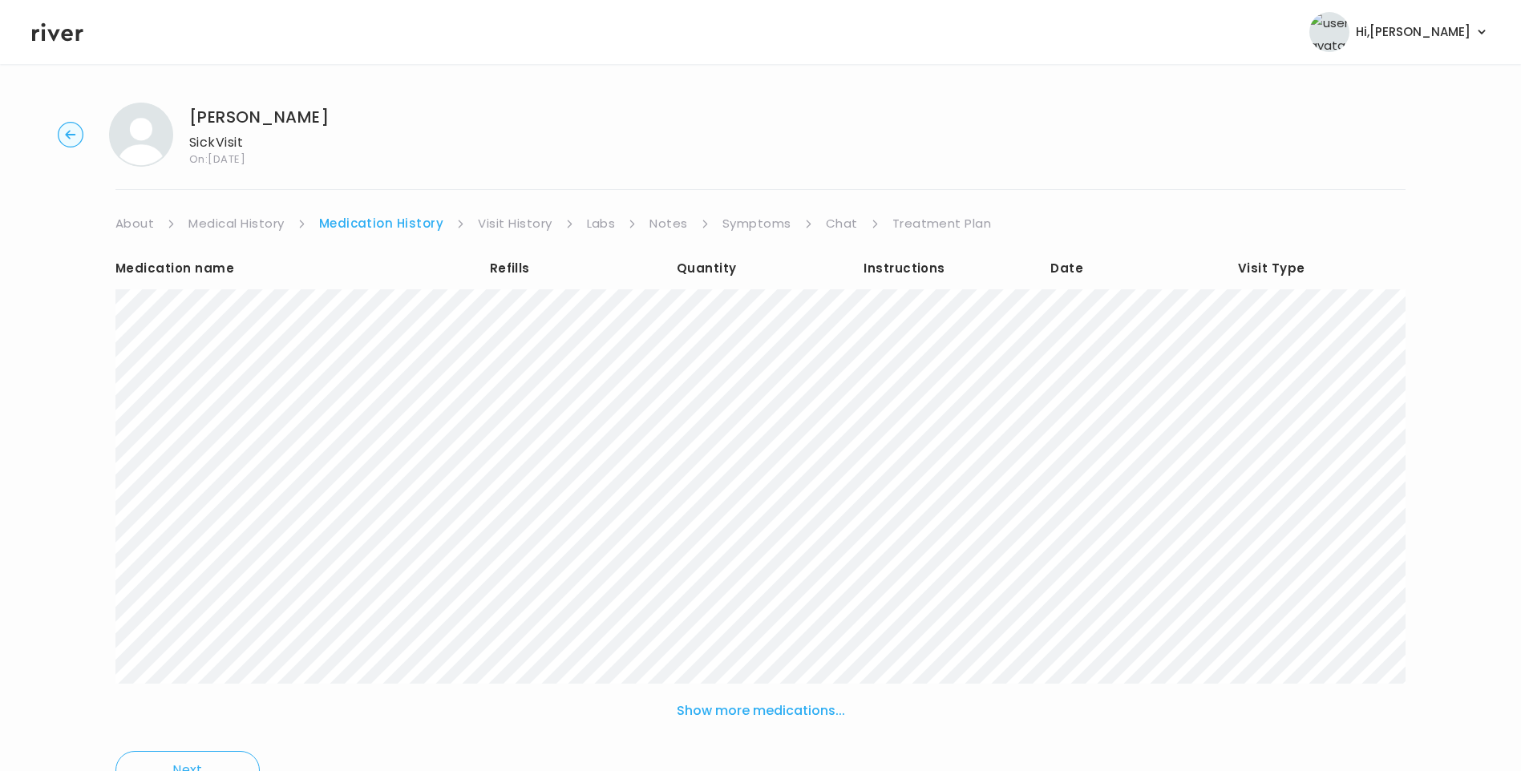
drag, startPoint x: 516, startPoint y: 228, endPoint x: 528, endPoint y: 232, distance: 12.7
click at [517, 228] on link "Visit History" at bounding box center [515, 223] width 74 height 22
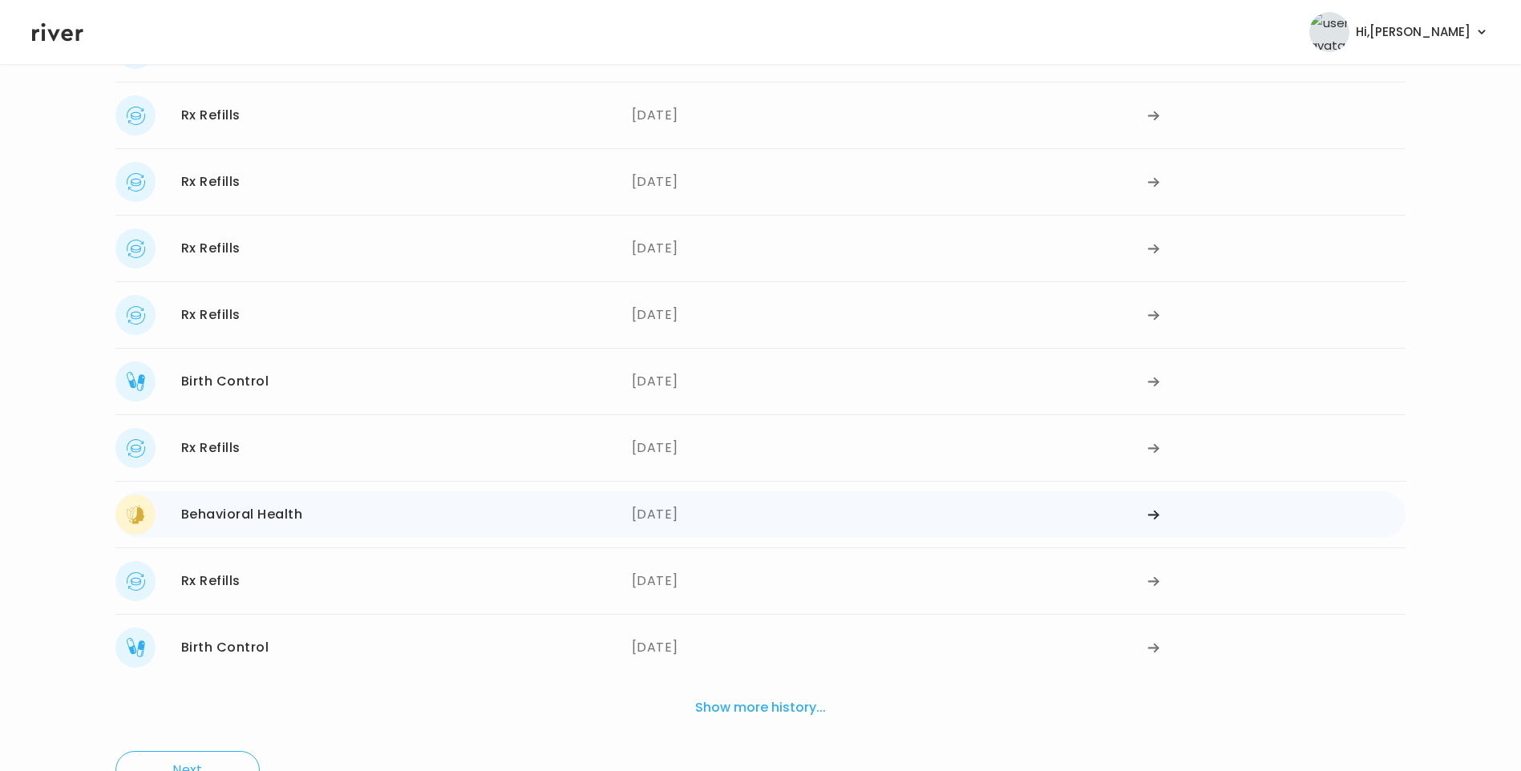
scroll to position [241, 0]
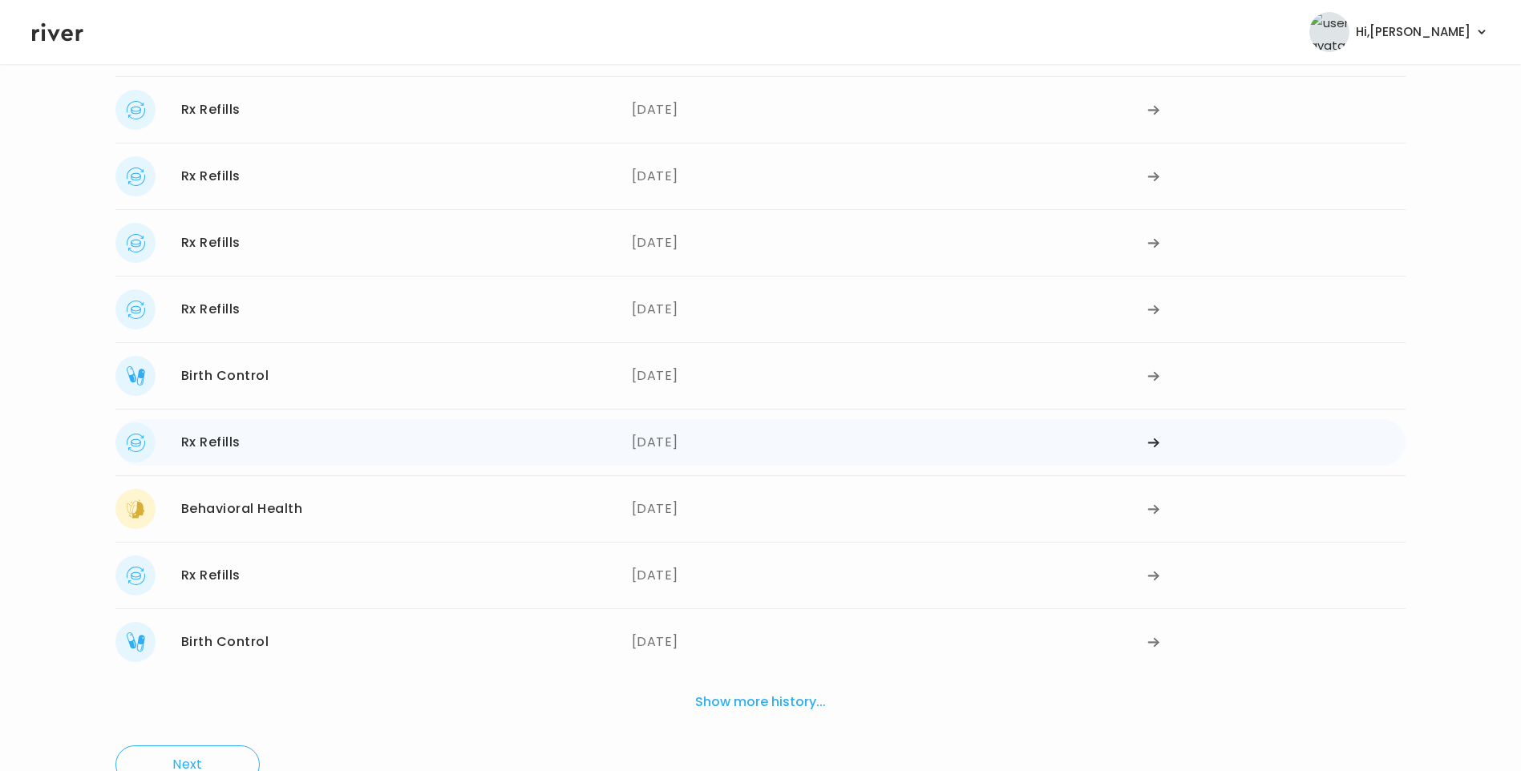
click at [463, 450] on div "Rx Refills 11/15/2024" at bounding box center [373, 443] width 516 height 40
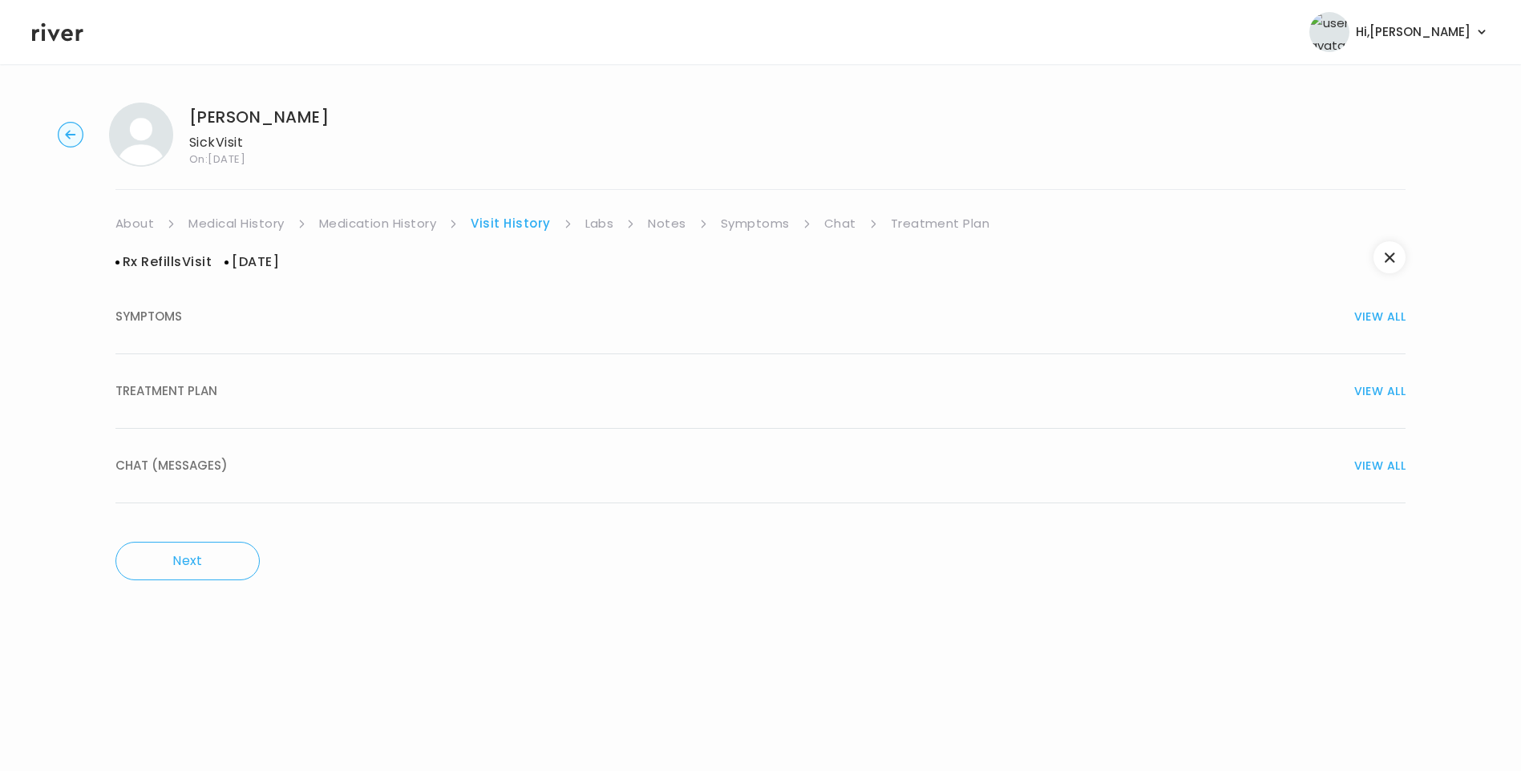
scroll to position [0, 0]
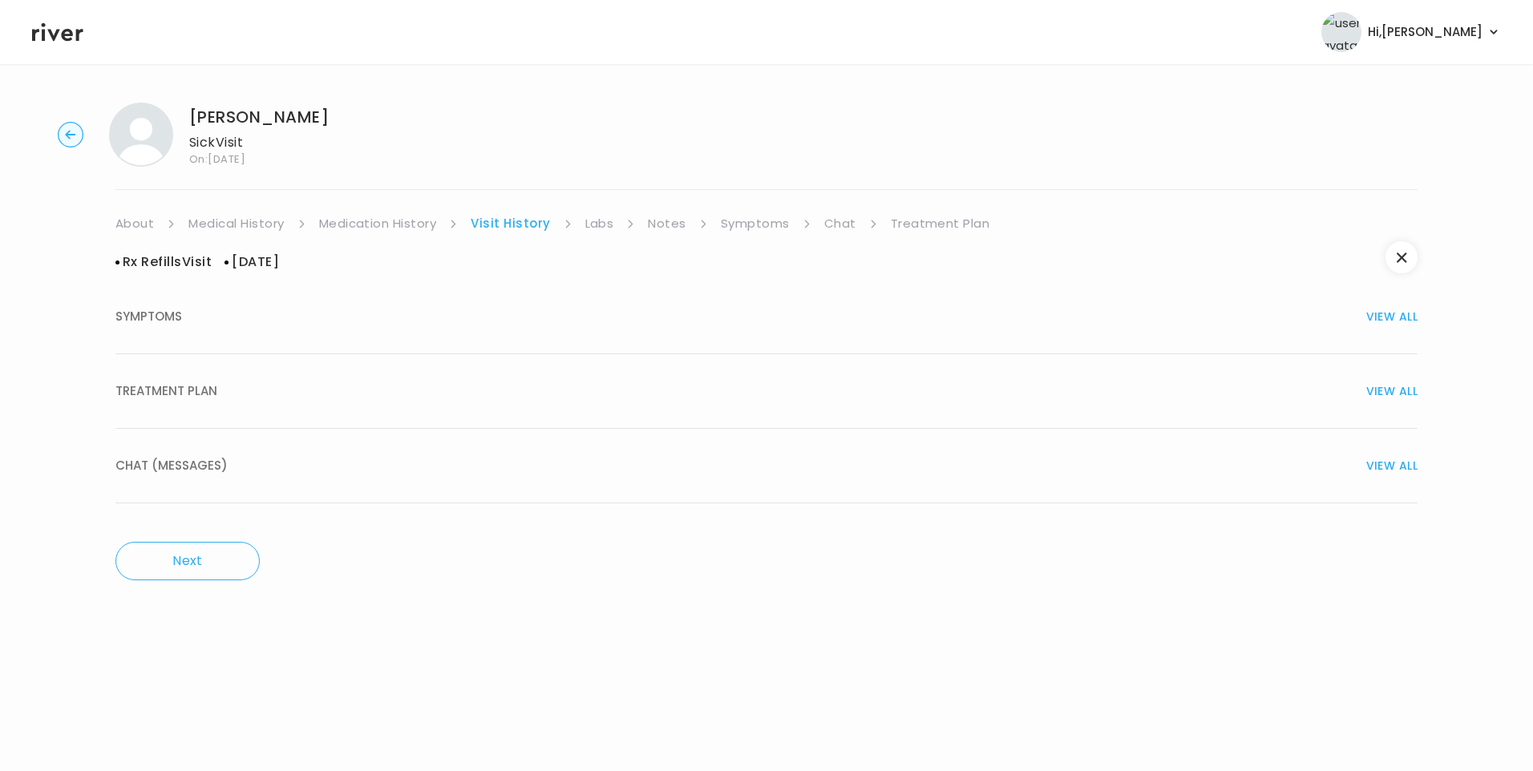
click at [257, 412] on button "TREATMENT PLAN VIEW ALL" at bounding box center [766, 391] width 1302 height 75
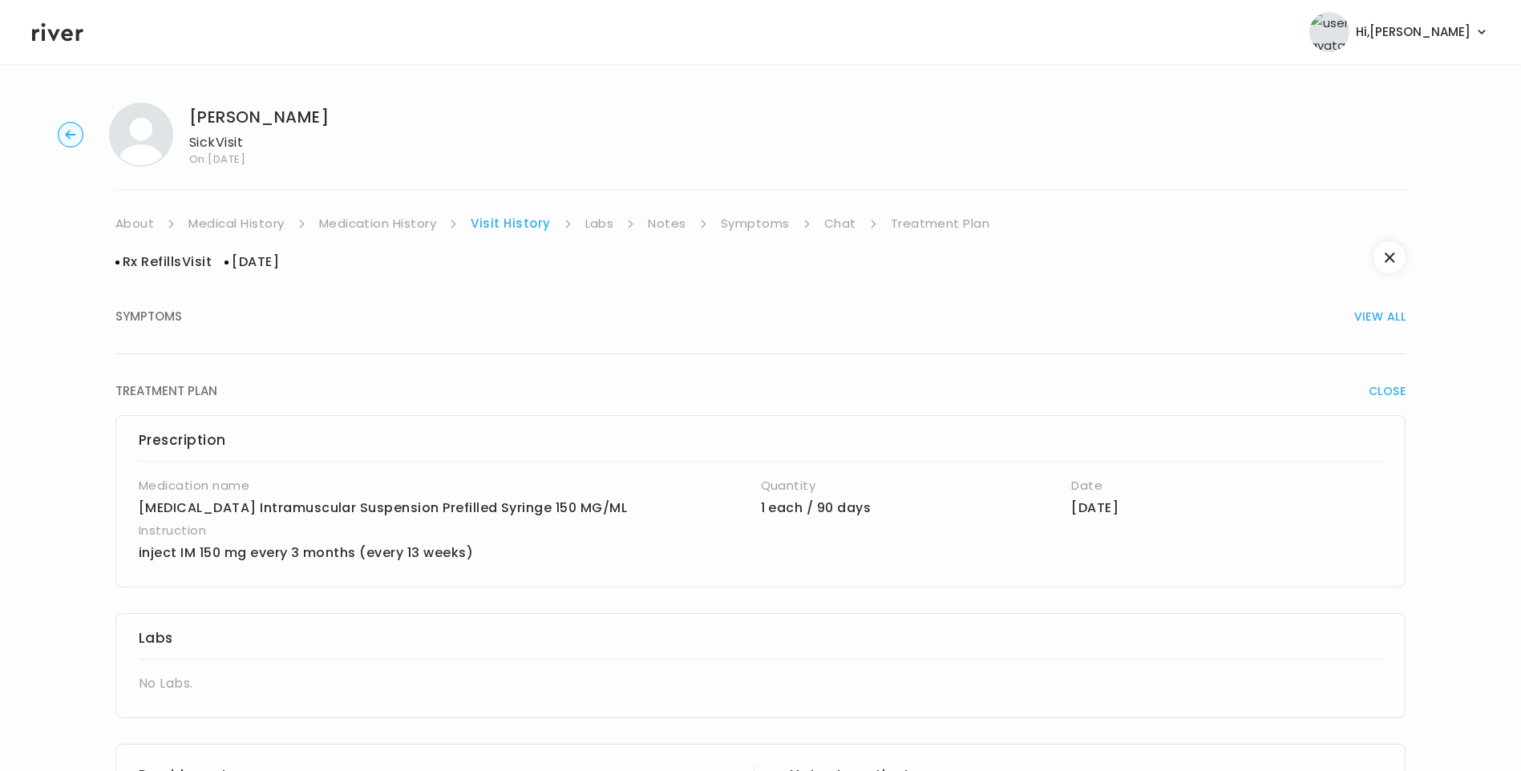
click at [399, 216] on link "Medication History" at bounding box center [378, 223] width 118 height 22
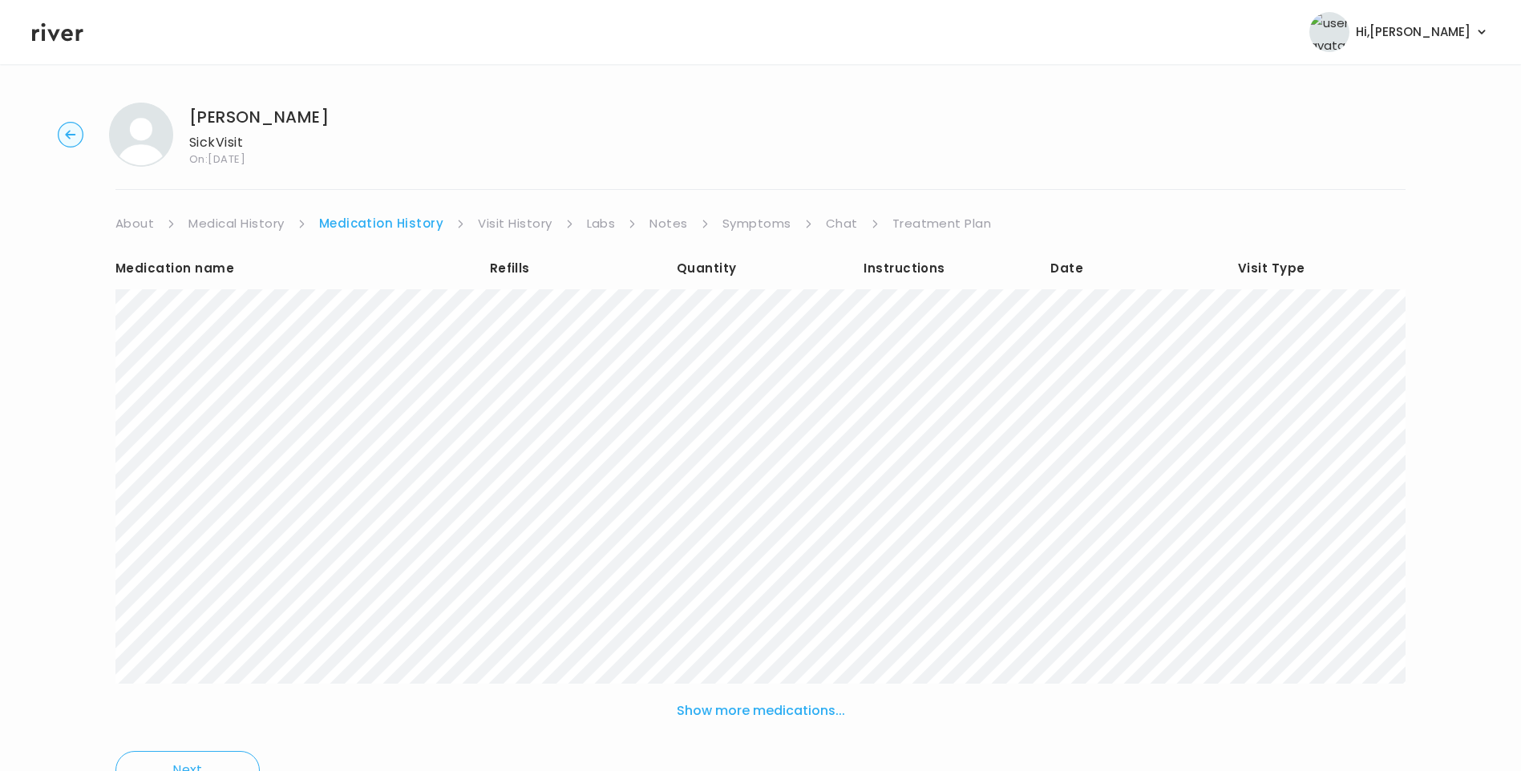
click at [497, 221] on link "Visit History" at bounding box center [515, 223] width 74 height 22
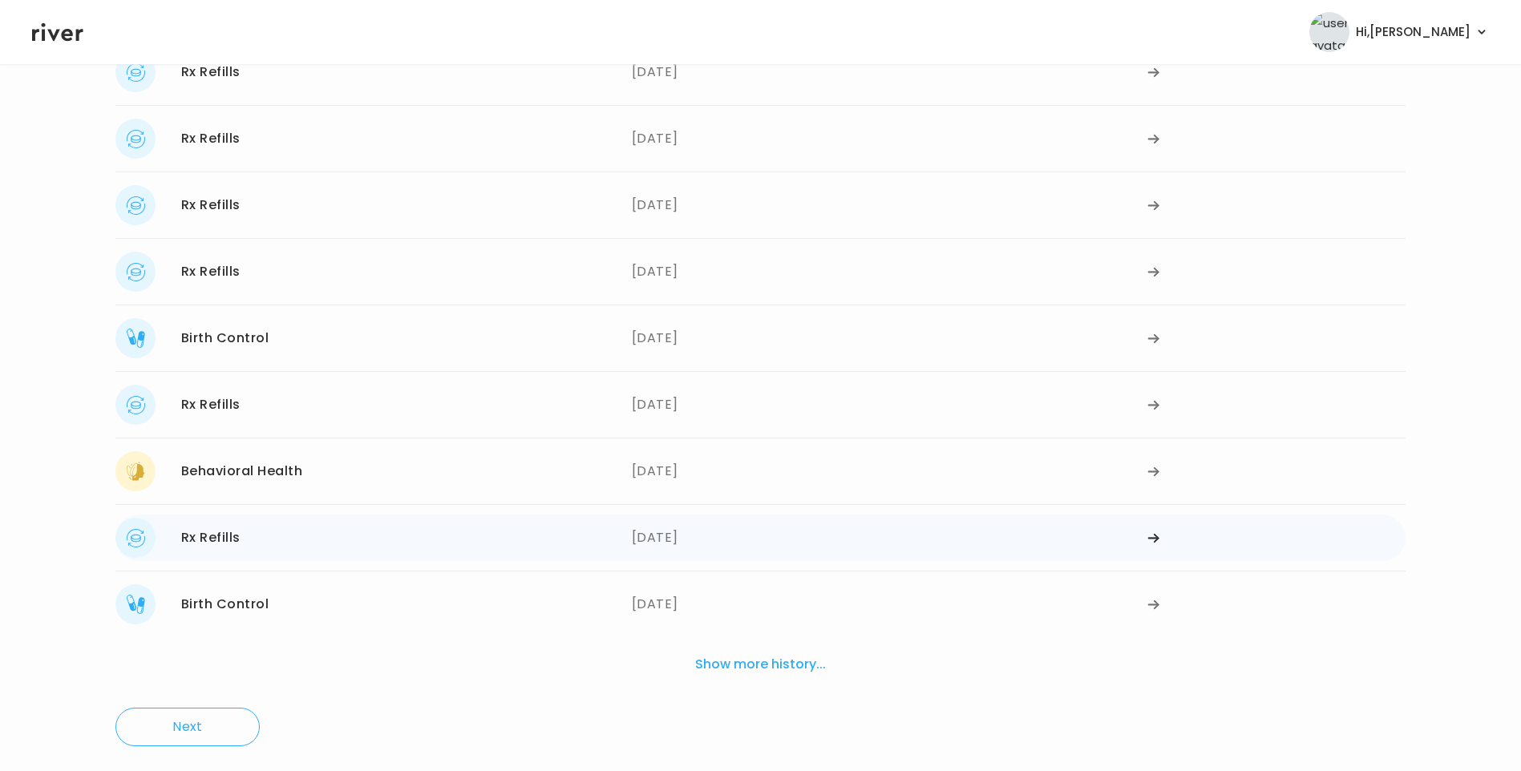
scroll to position [292, 0]
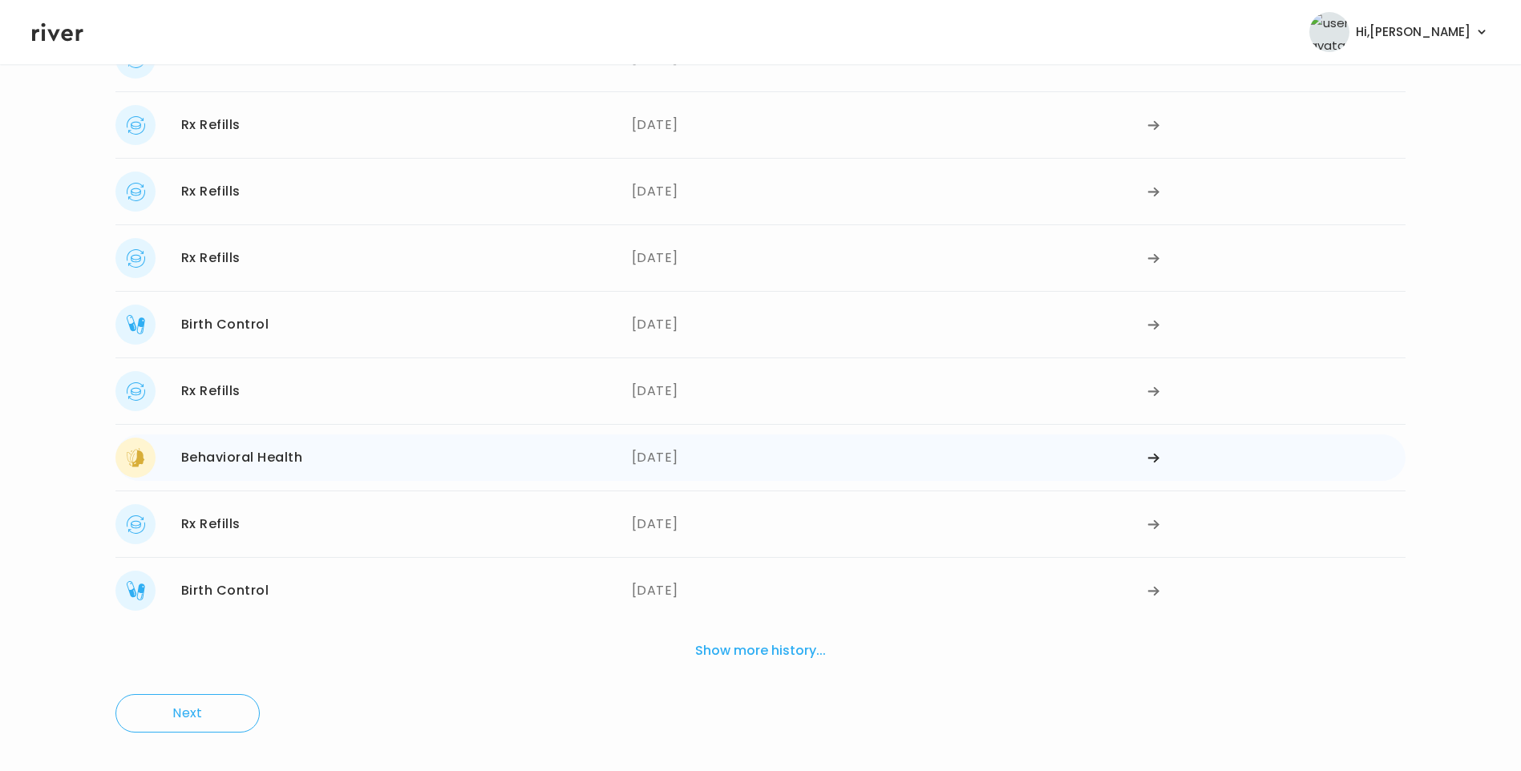
click at [312, 464] on div "Behavioral Health 08/05/2024" at bounding box center [373, 458] width 516 height 40
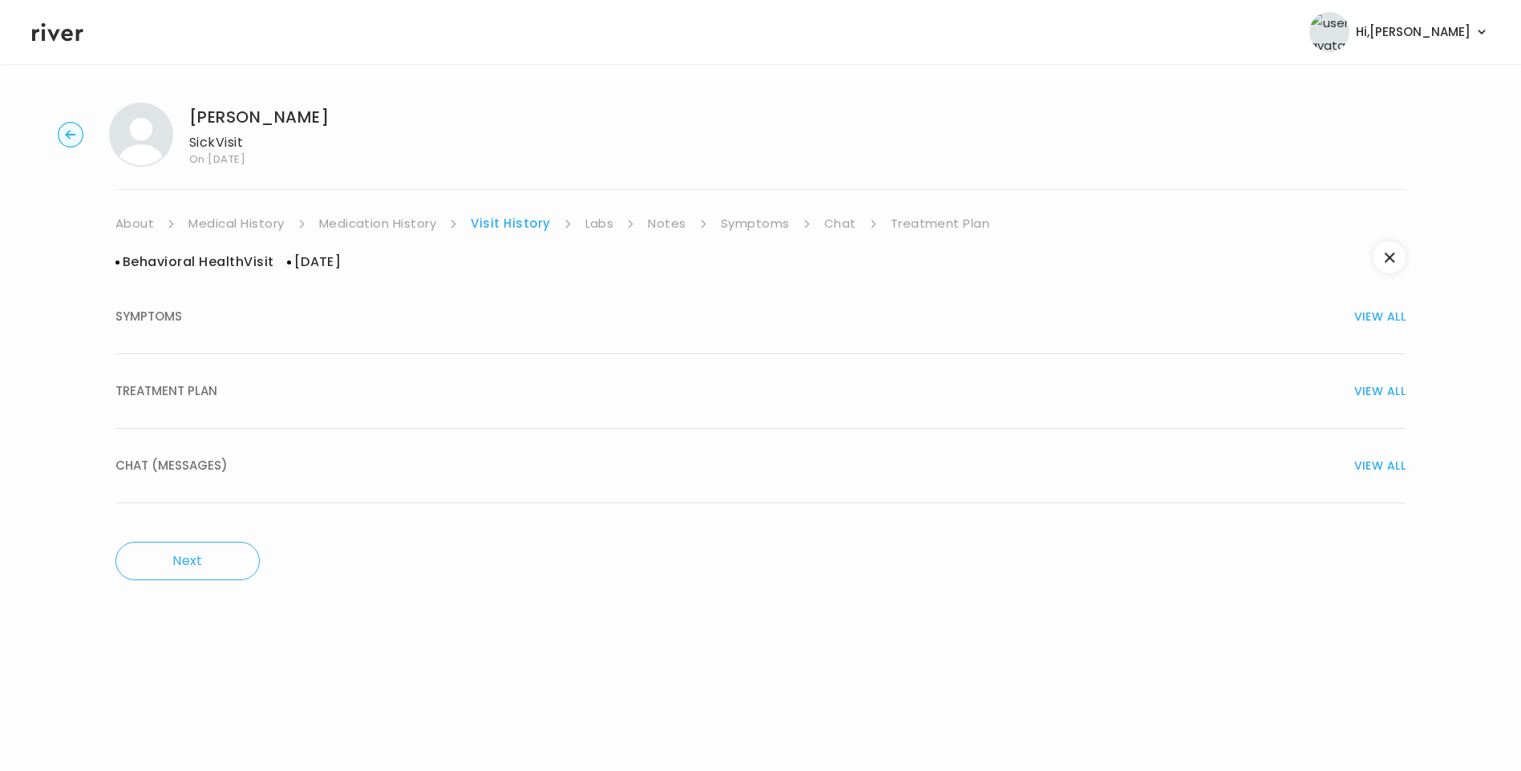
scroll to position [0, 0]
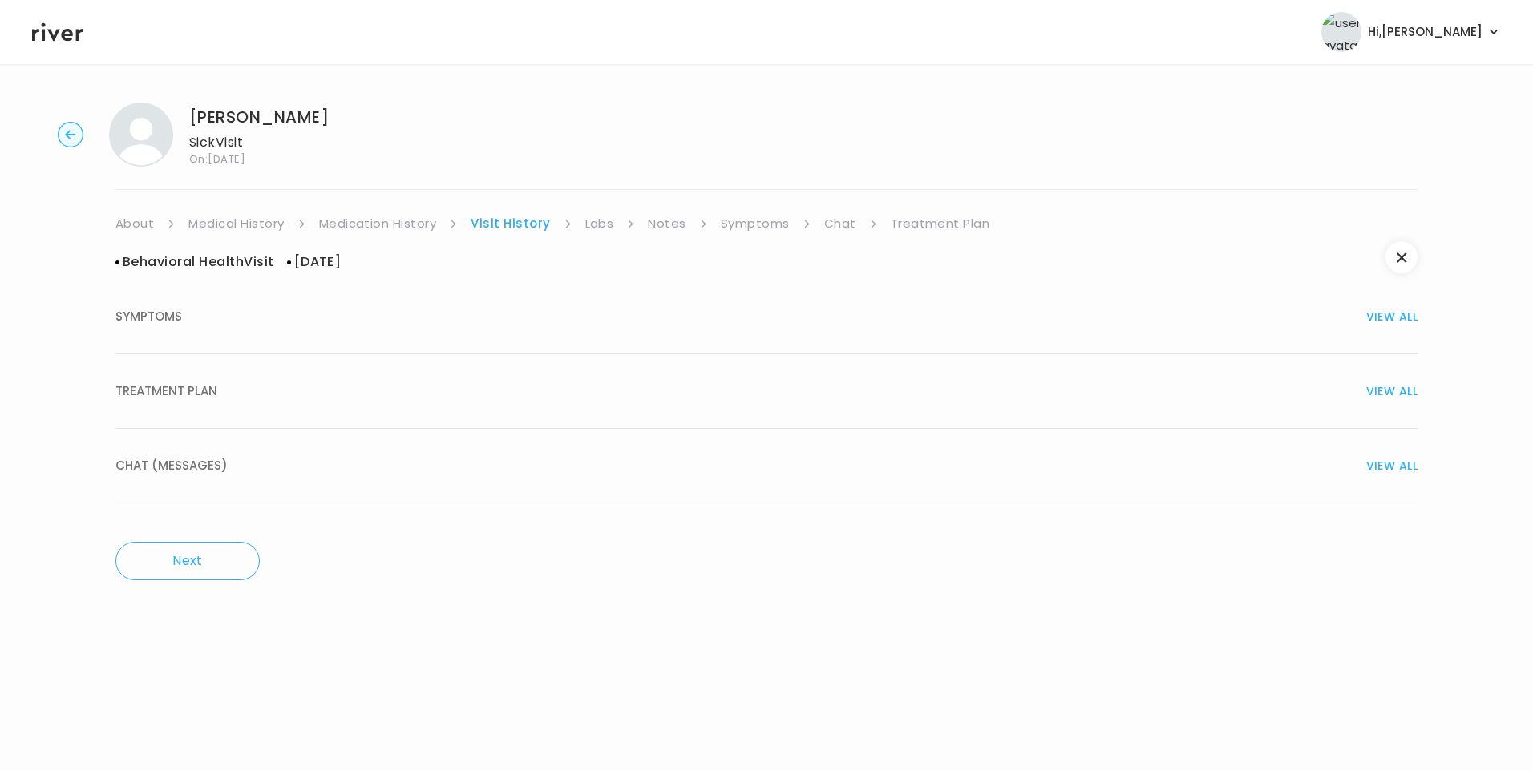
click at [217, 404] on button "TREATMENT PLAN VIEW ALL" at bounding box center [766, 391] width 1302 height 75
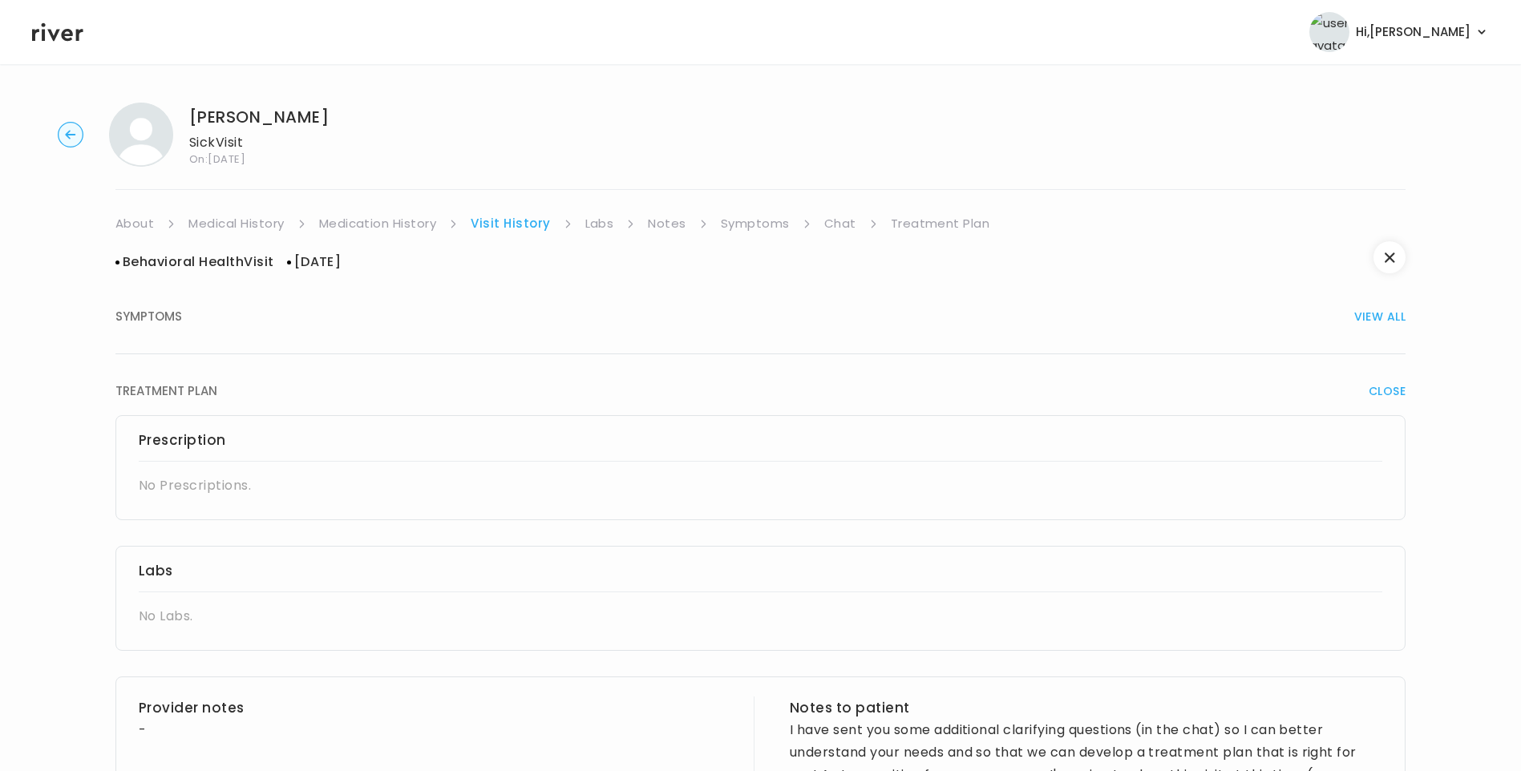
click at [415, 219] on link "Medication History" at bounding box center [378, 223] width 118 height 22
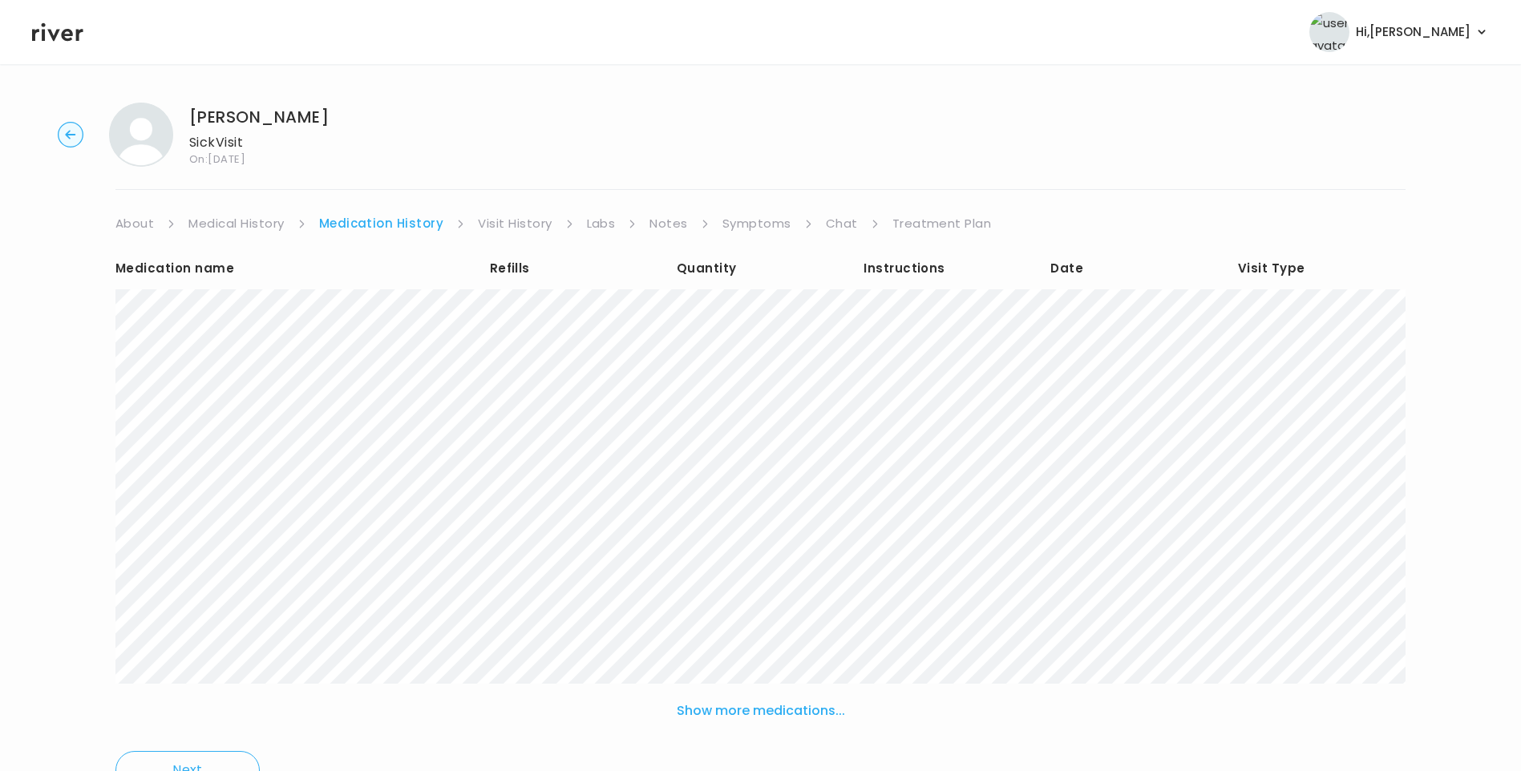
click at [509, 229] on link "Visit History" at bounding box center [515, 223] width 74 height 22
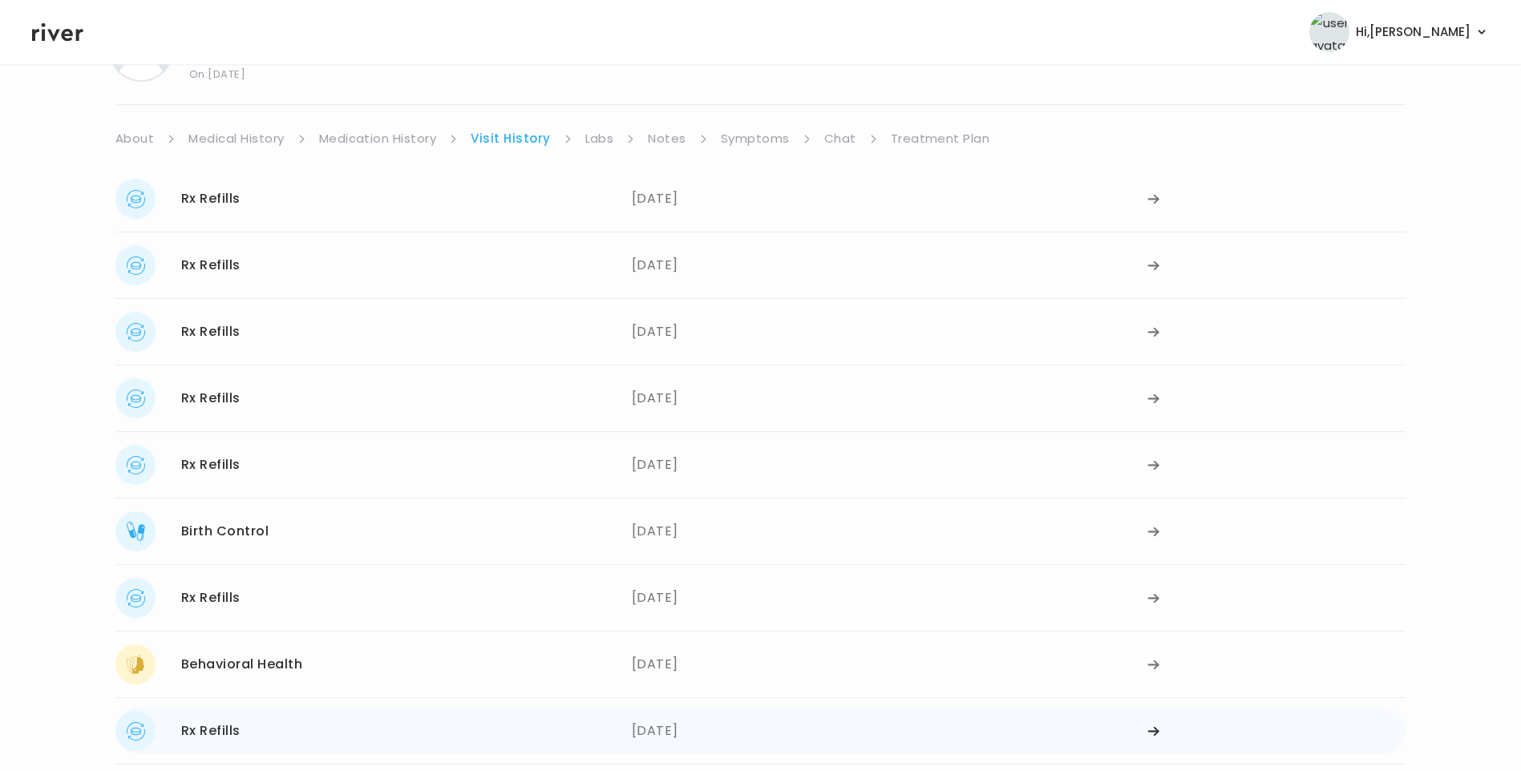
scroll to position [292, 0]
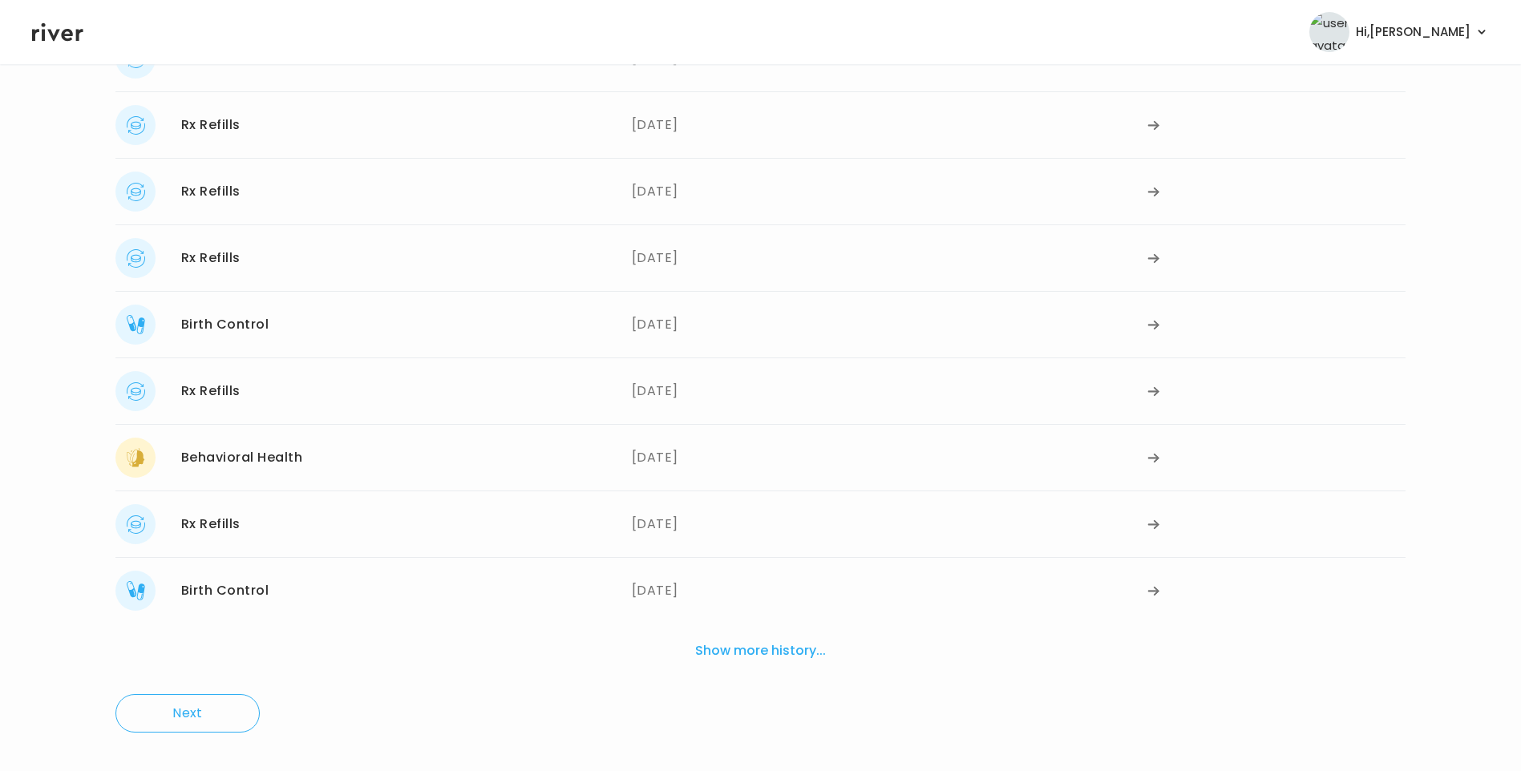
click at [732, 647] on button "Show more history..." at bounding box center [761, 650] width 144 height 35
click at [679, 592] on div "04/26/2024" at bounding box center [890, 591] width 516 height 40
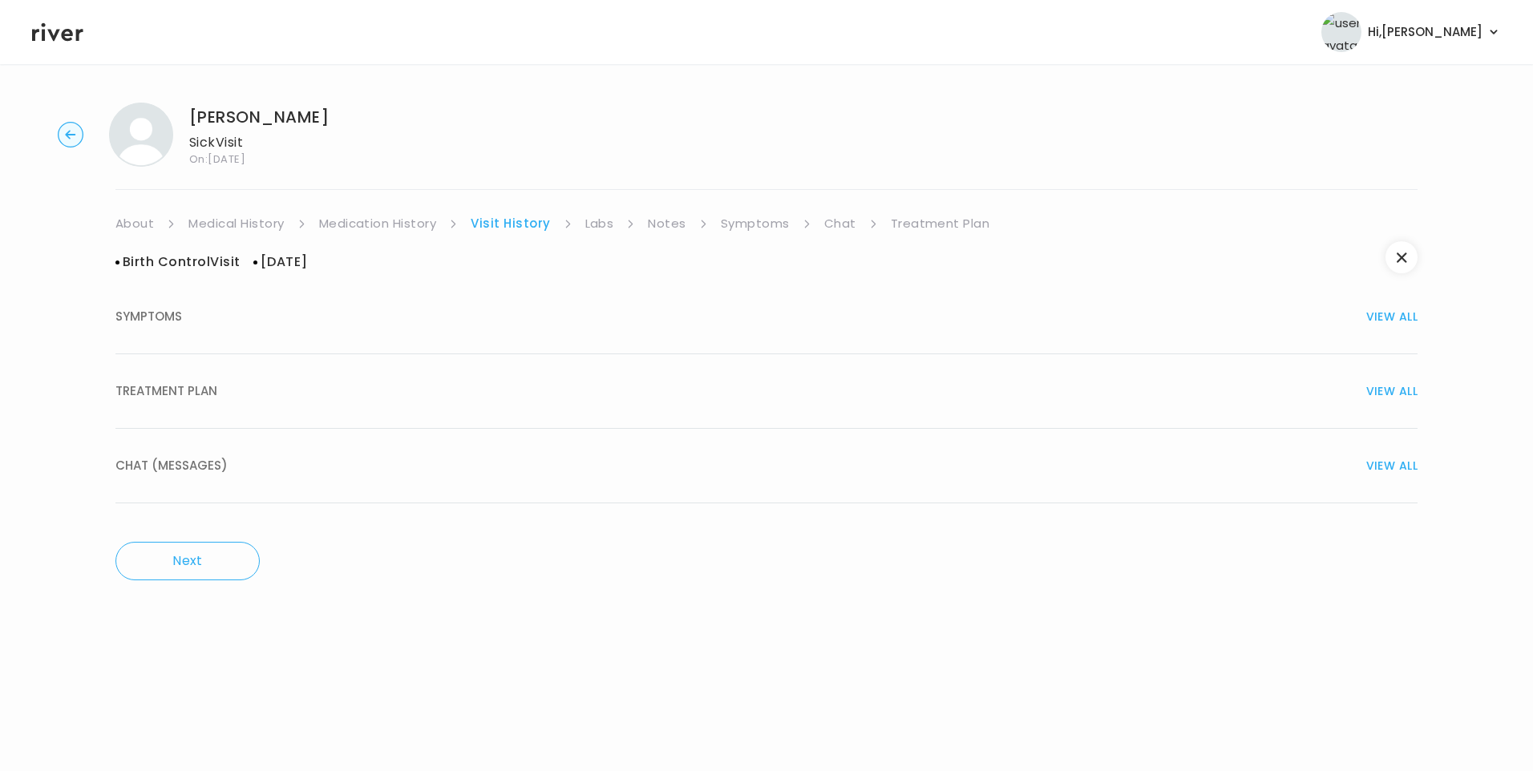
click at [174, 316] on span "SYMPTOMS" at bounding box center [148, 317] width 67 height 22
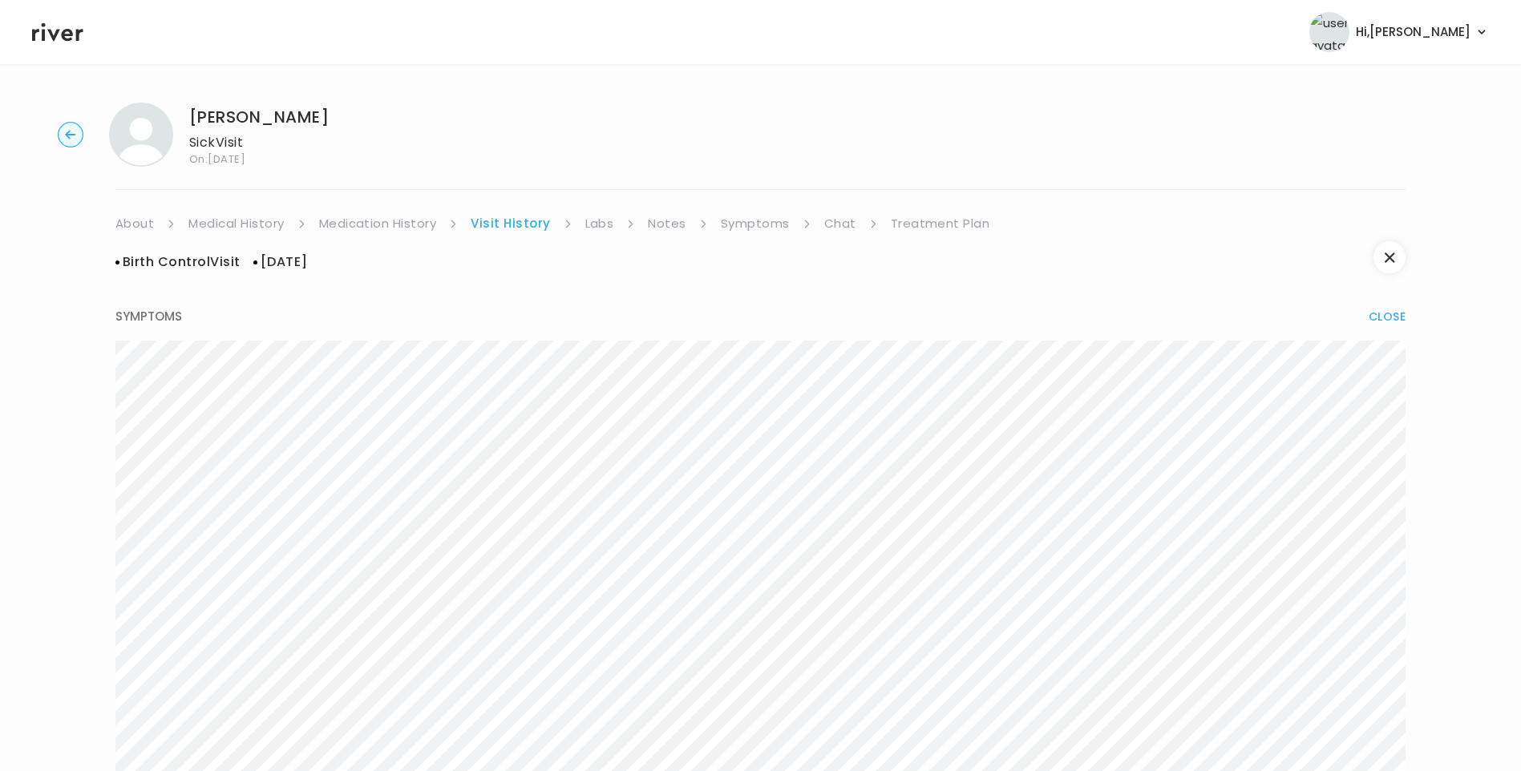
drag, startPoint x: 399, startPoint y: 217, endPoint x: 441, endPoint y: 228, distance: 43.8
click at [399, 217] on link "Medication History" at bounding box center [378, 223] width 118 height 22
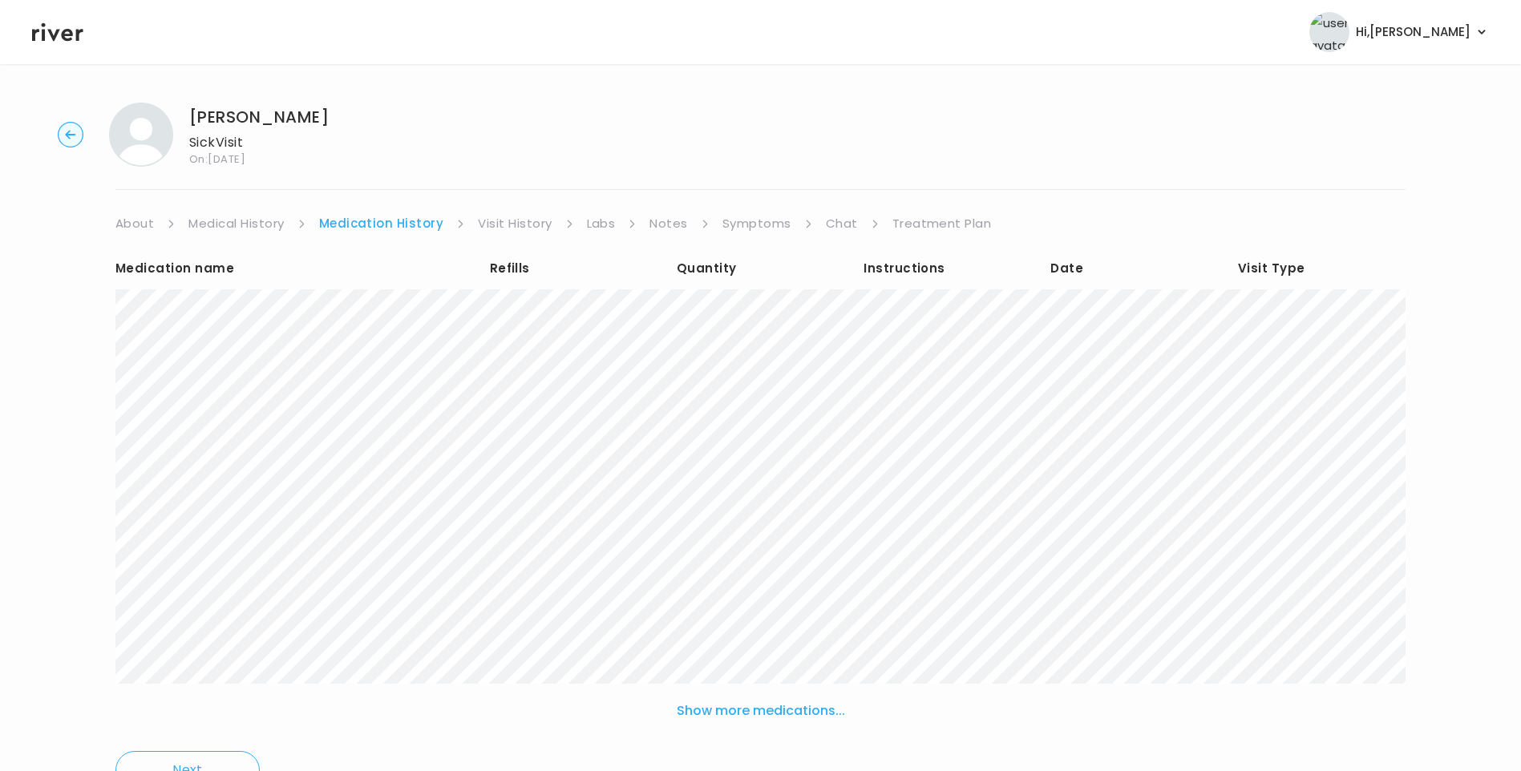
click at [471, 230] on ul "About Medical History Medication History Visit History Labs Notes Symptoms Chat…" at bounding box center [760, 223] width 1290 height 22
click at [492, 219] on link "Visit History" at bounding box center [515, 223] width 74 height 22
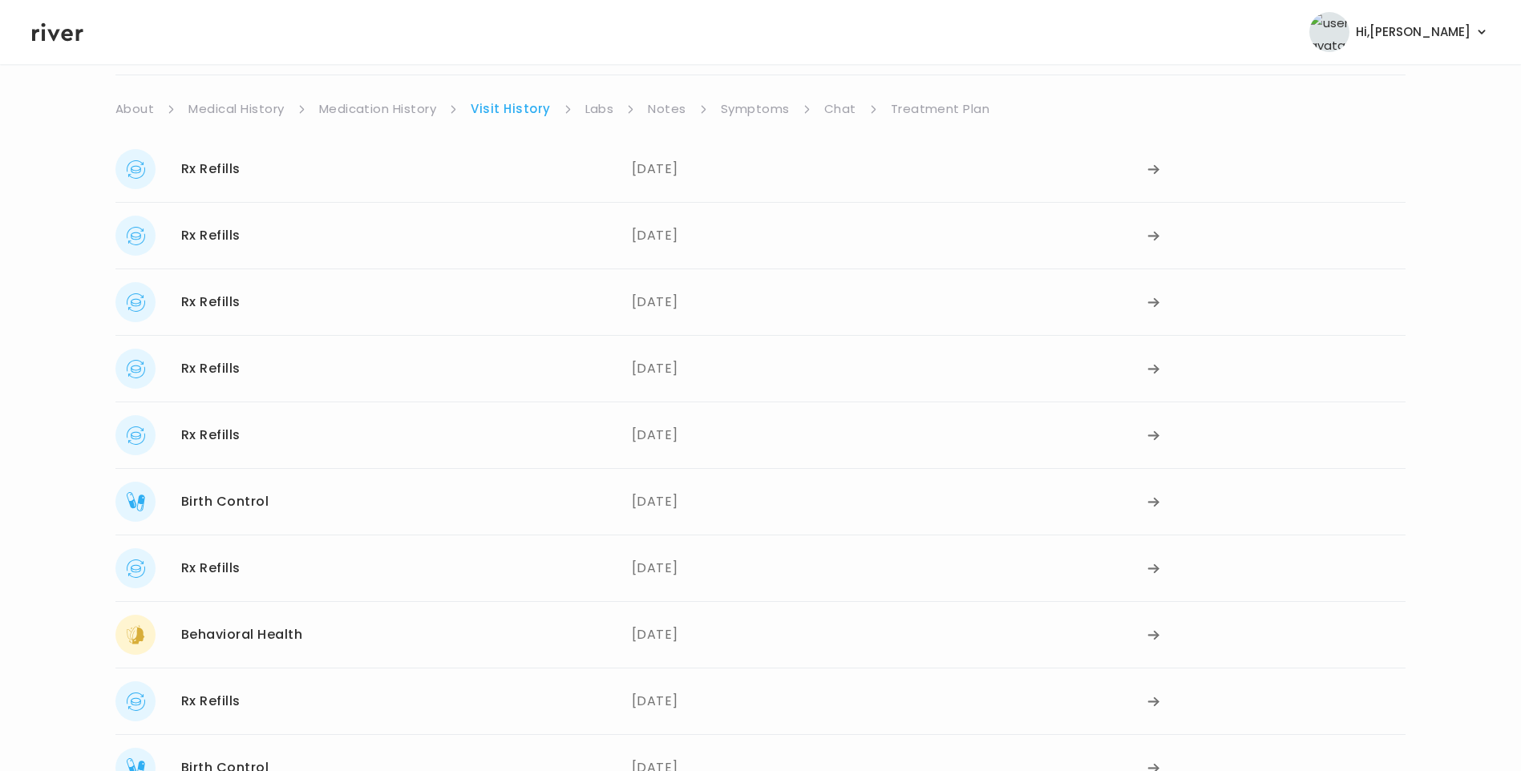
scroll to position [292, 0]
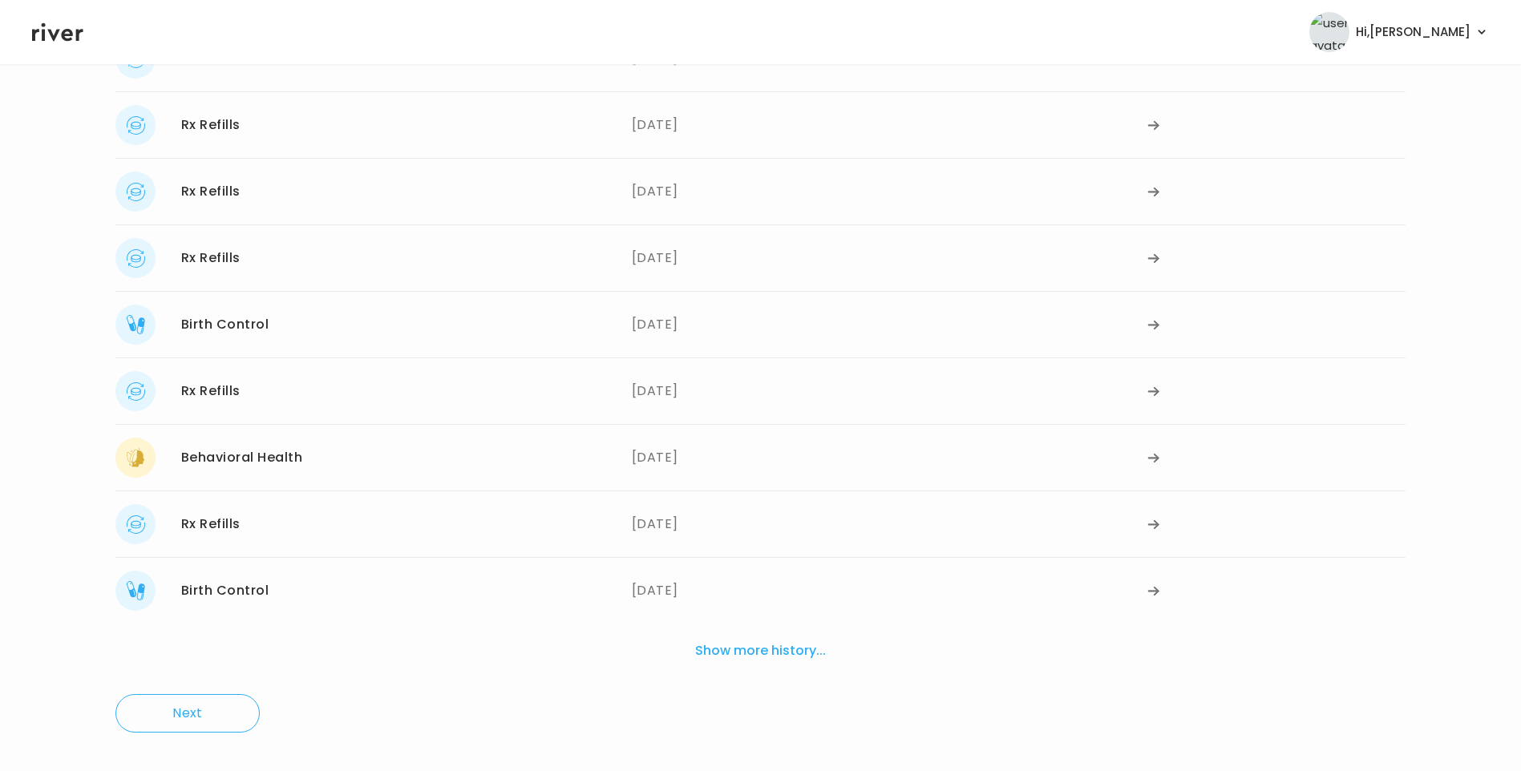
click at [739, 650] on button "Show more history..." at bounding box center [761, 650] width 144 height 35
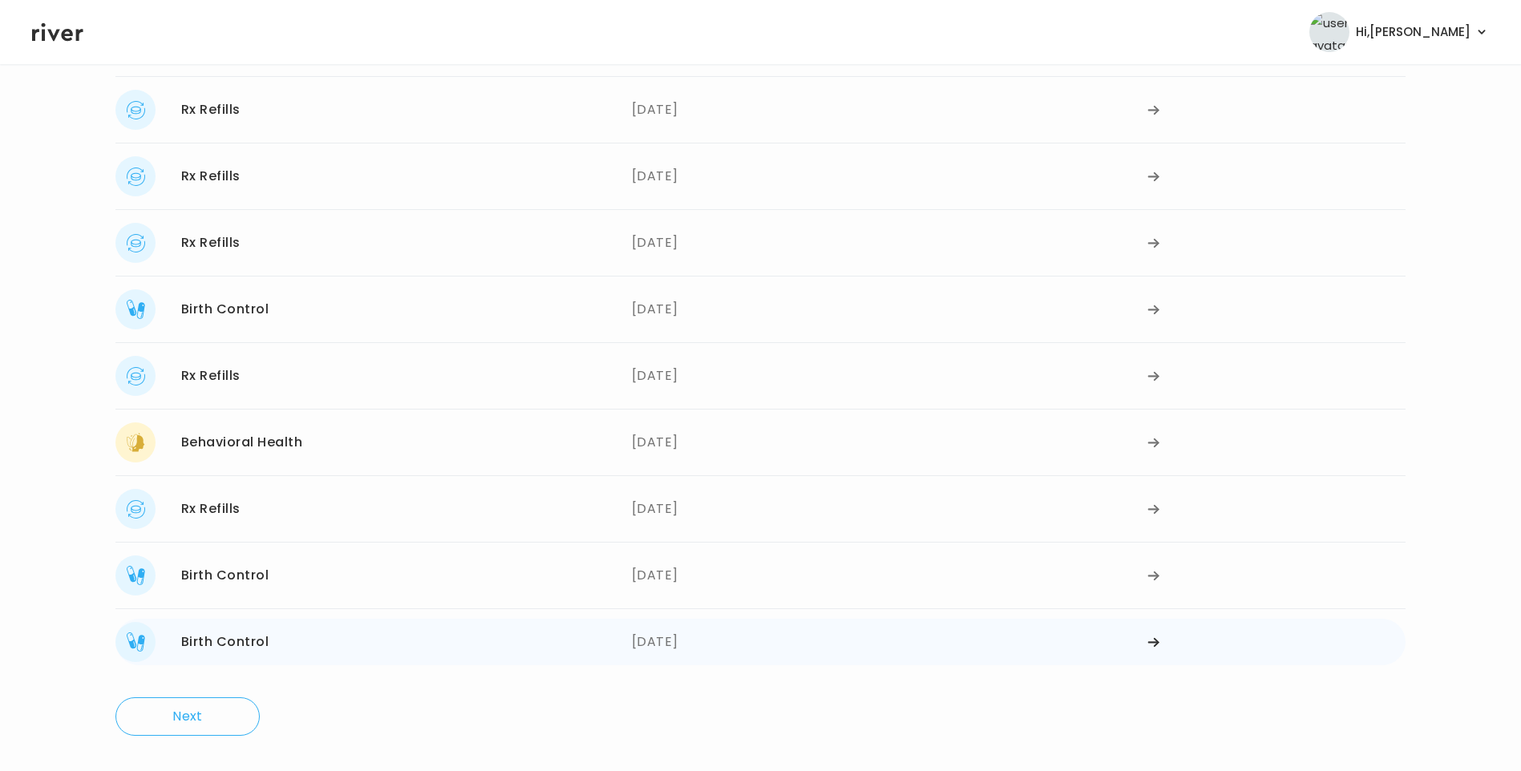
scroll to position [310, 0]
click at [644, 638] on div "04/26/2024" at bounding box center [890, 639] width 516 height 40
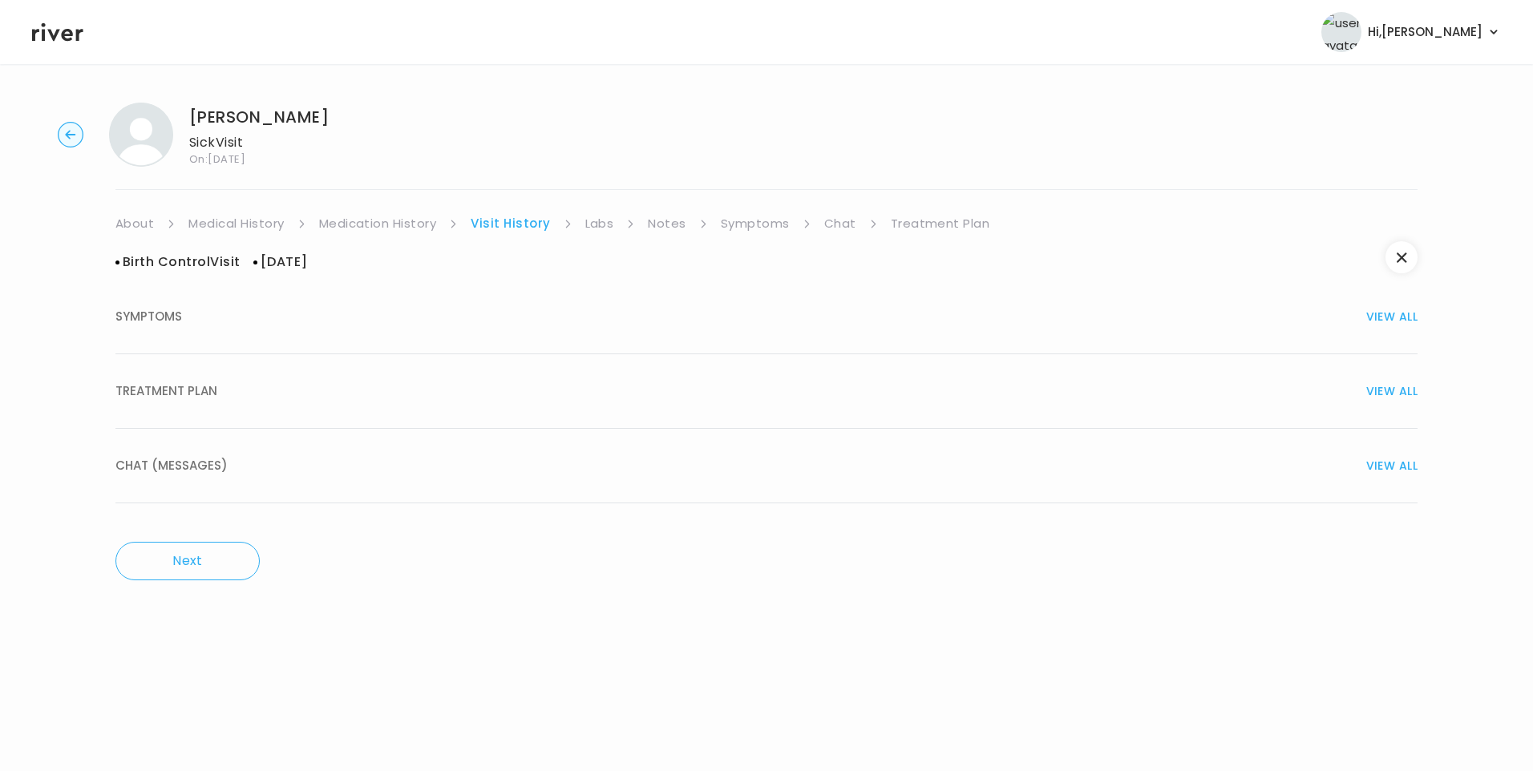
click at [184, 318] on div "SYMPTOMS VIEW ALL" at bounding box center [766, 317] width 1302 height 22
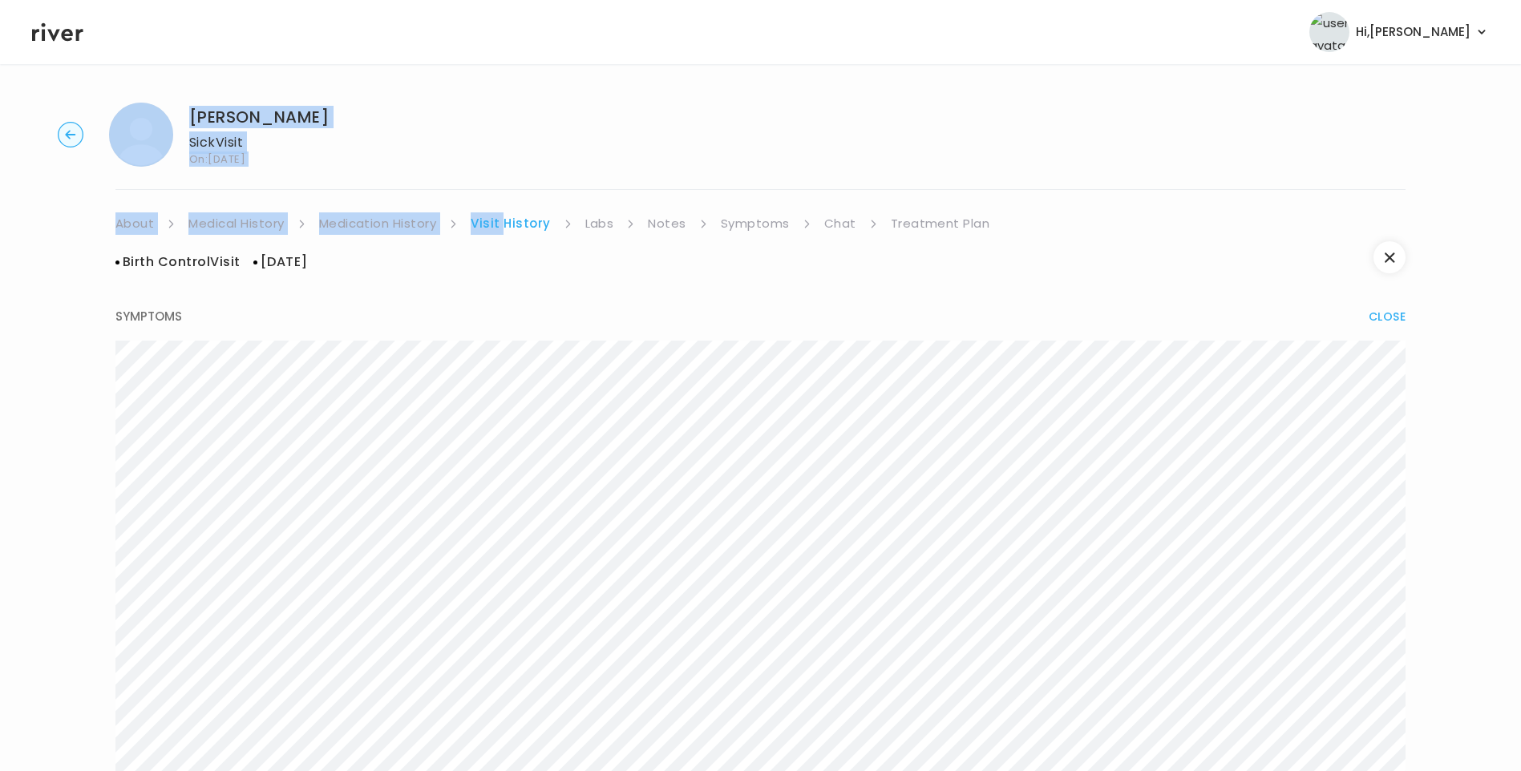
drag, startPoint x: 502, startPoint y: 201, endPoint x: 525, endPoint y: 229, distance: 36.4
click at [512, 223] on link "Visit History" at bounding box center [510, 223] width 79 height 22
click at [523, 228] on link "Visit History" at bounding box center [510, 223] width 79 height 22
click at [593, 229] on link "Labs" at bounding box center [599, 223] width 29 height 22
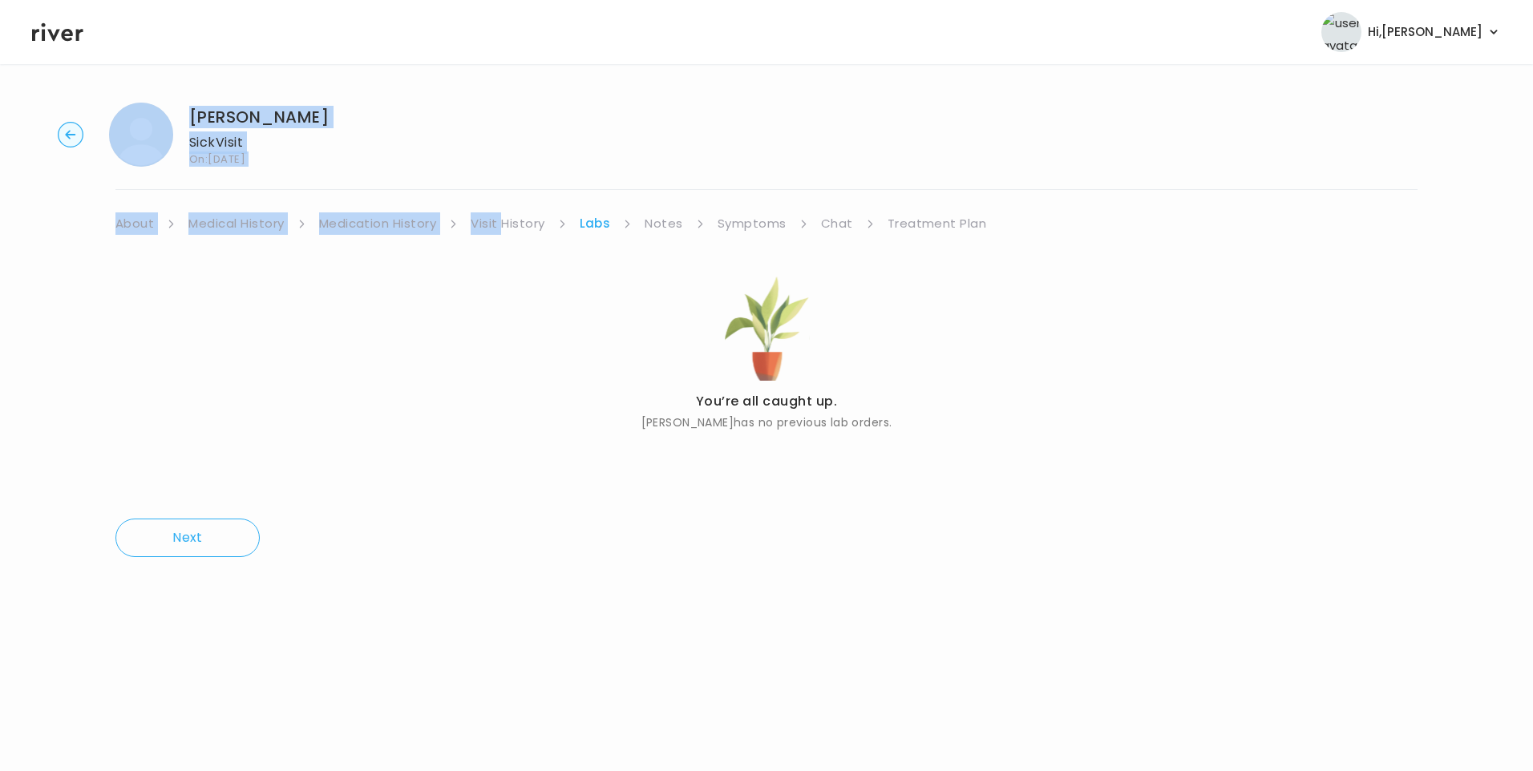
click at [527, 220] on link "Visit History" at bounding box center [508, 223] width 74 height 22
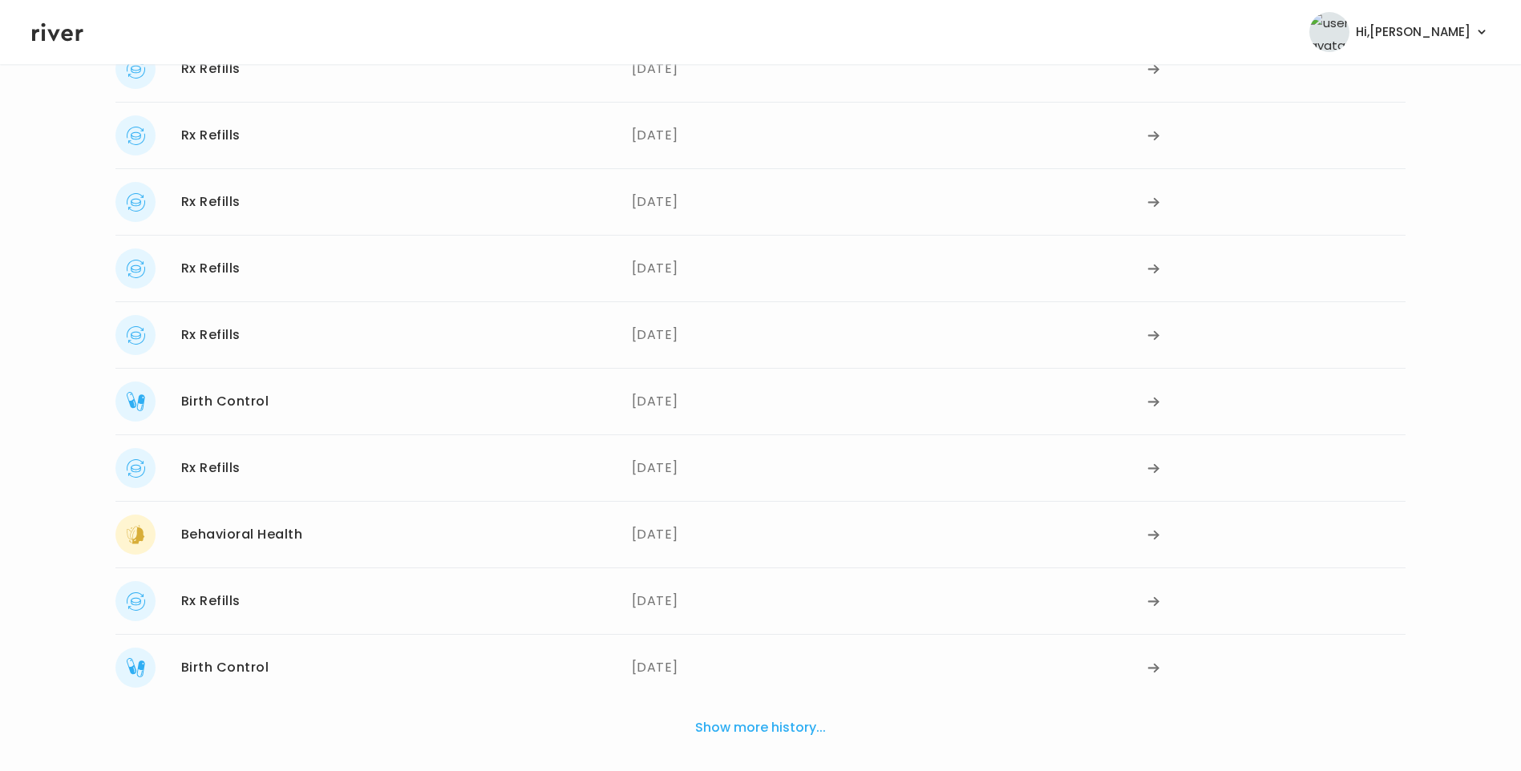
scroll to position [292, 0]
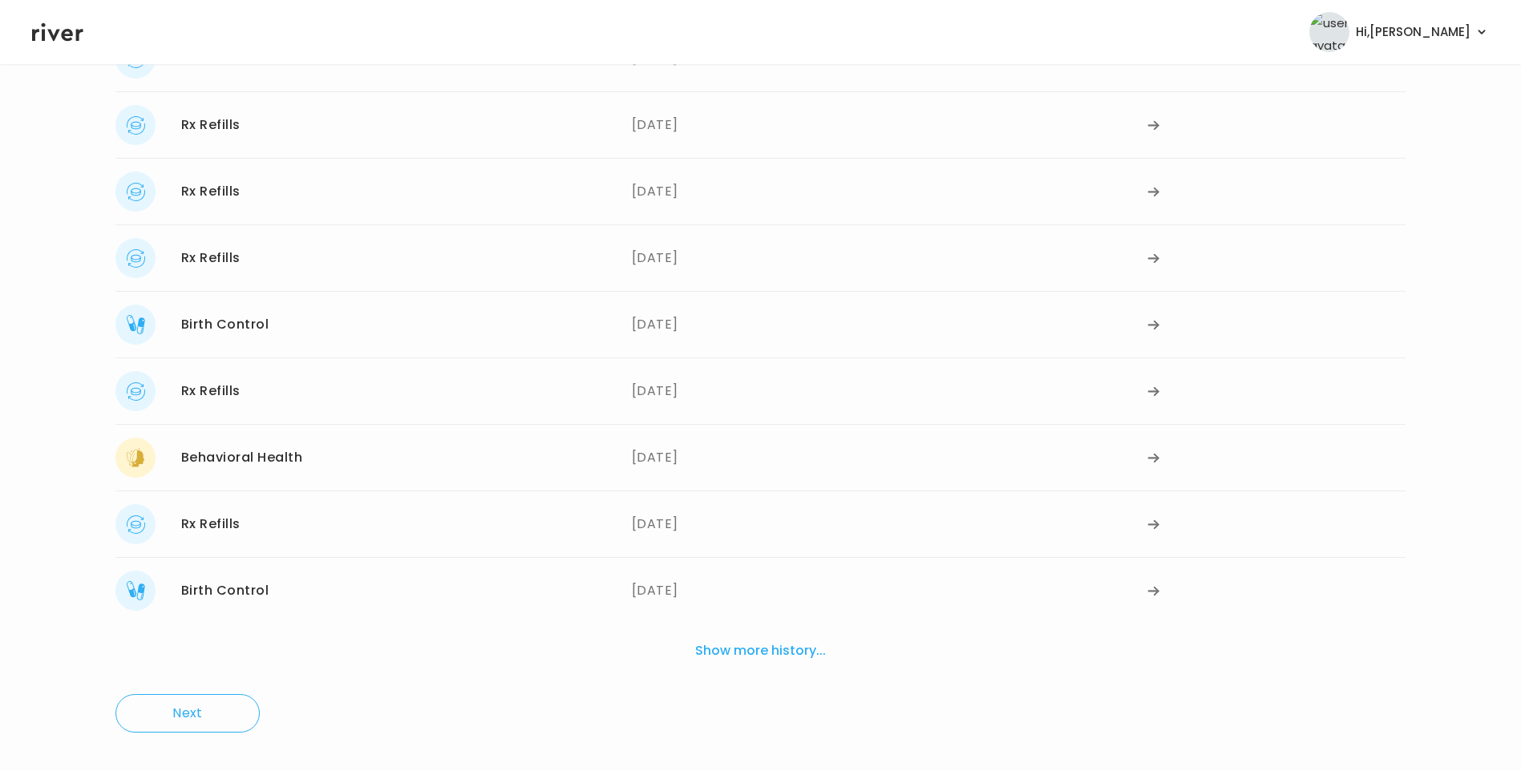
click at [748, 635] on button "Show more history..." at bounding box center [761, 650] width 144 height 35
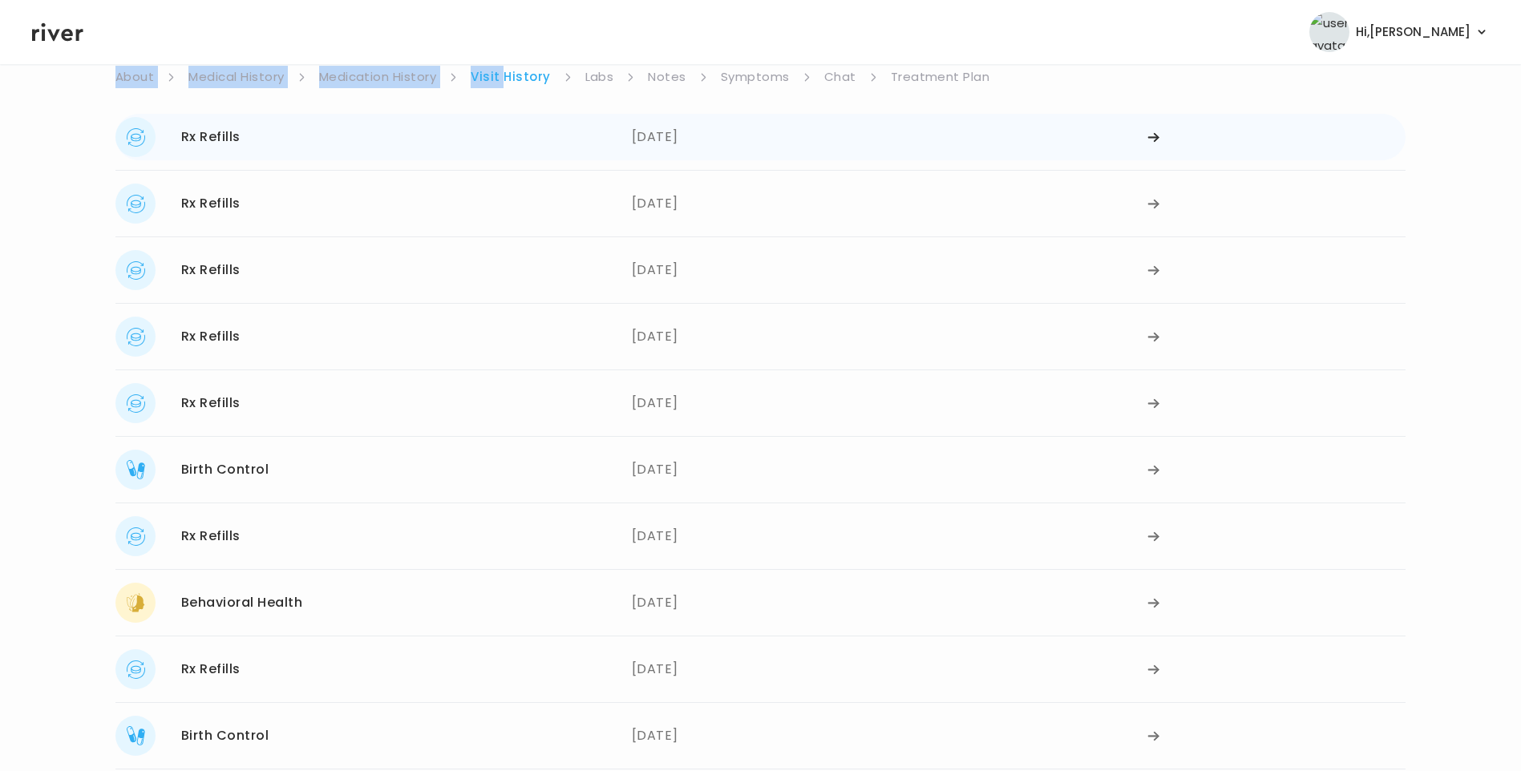
scroll to position [0, 0]
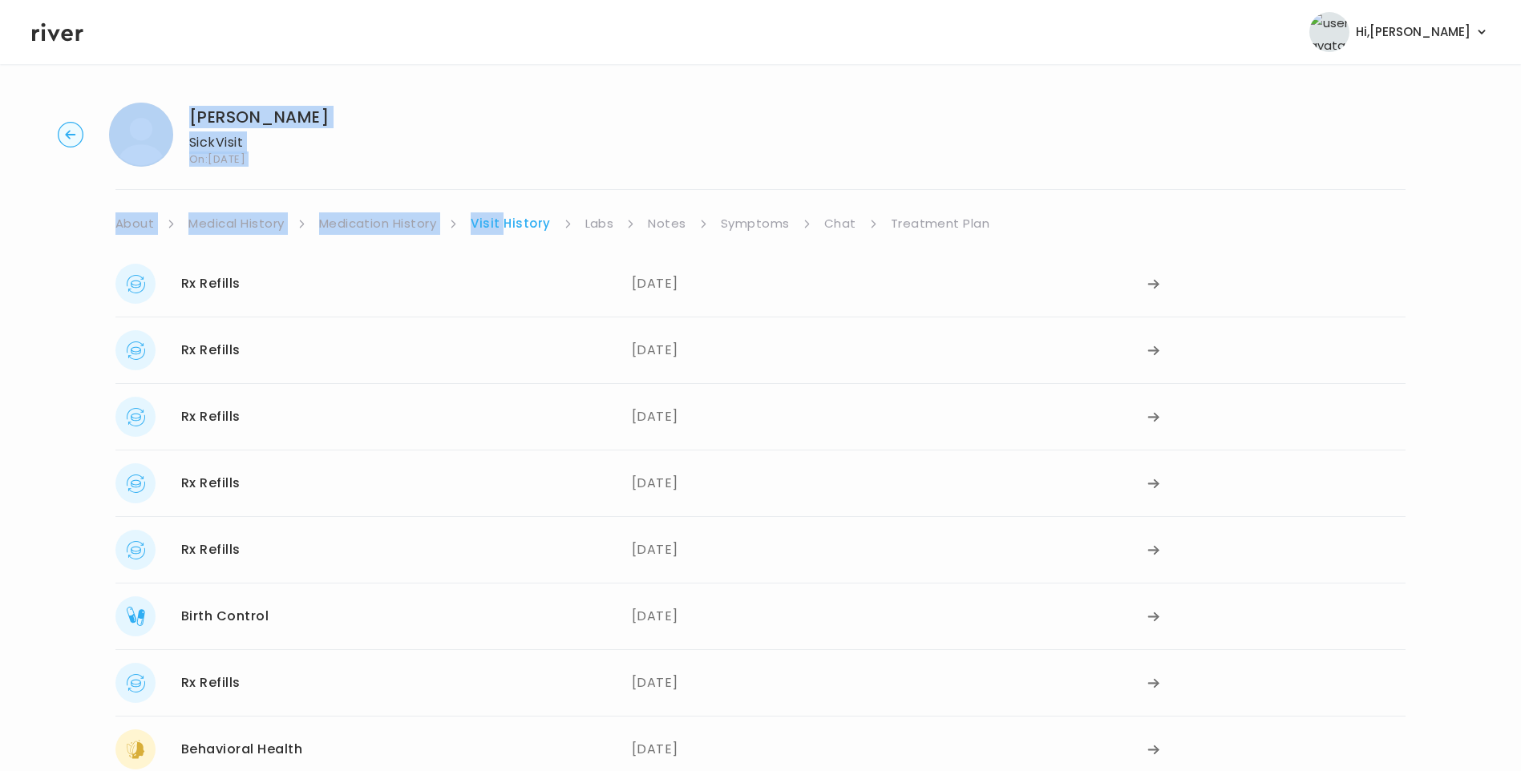
click at [913, 217] on link "Treatment Plan" at bounding box center [940, 223] width 99 height 22
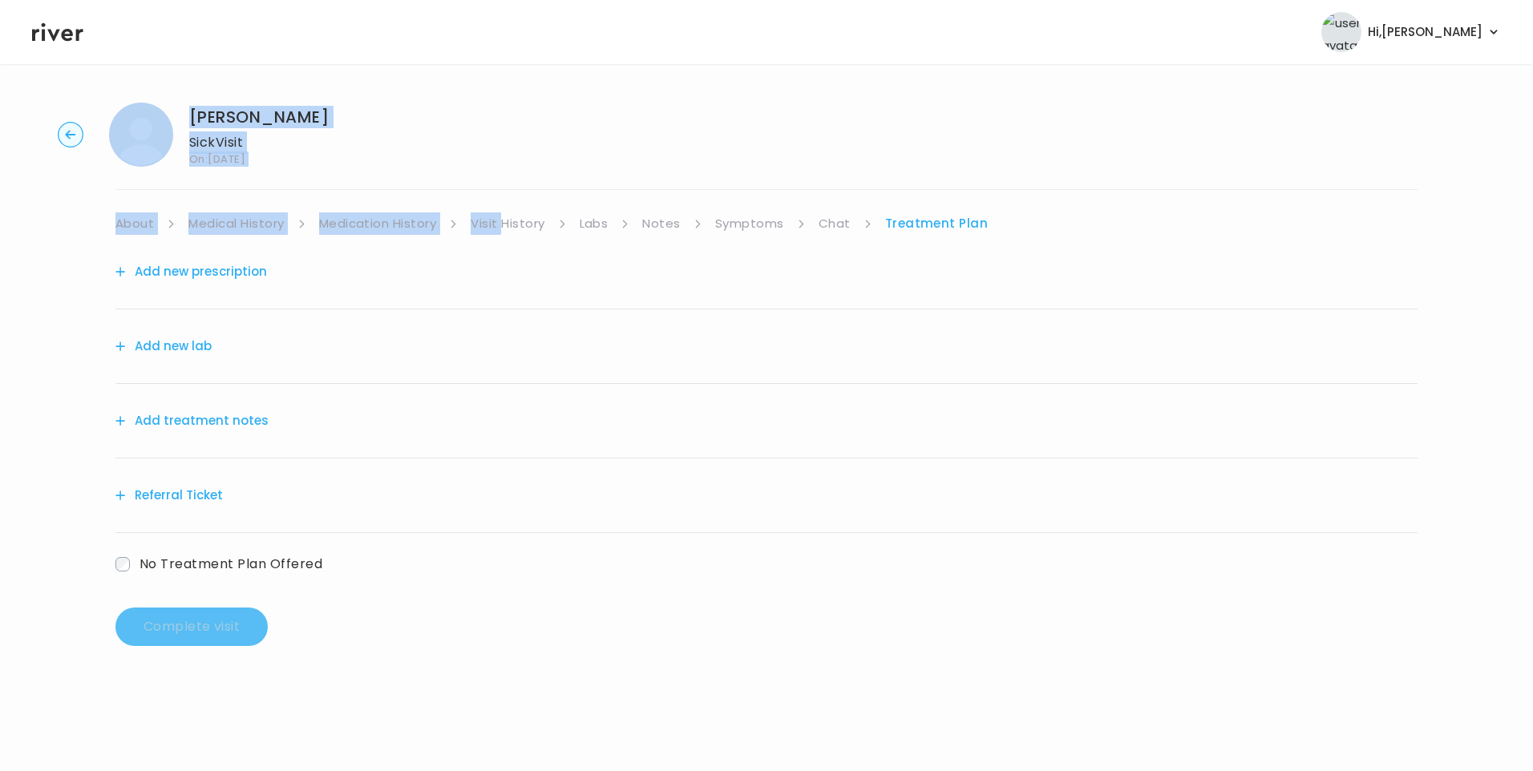
click at [828, 220] on link "Chat" at bounding box center [835, 223] width 32 height 22
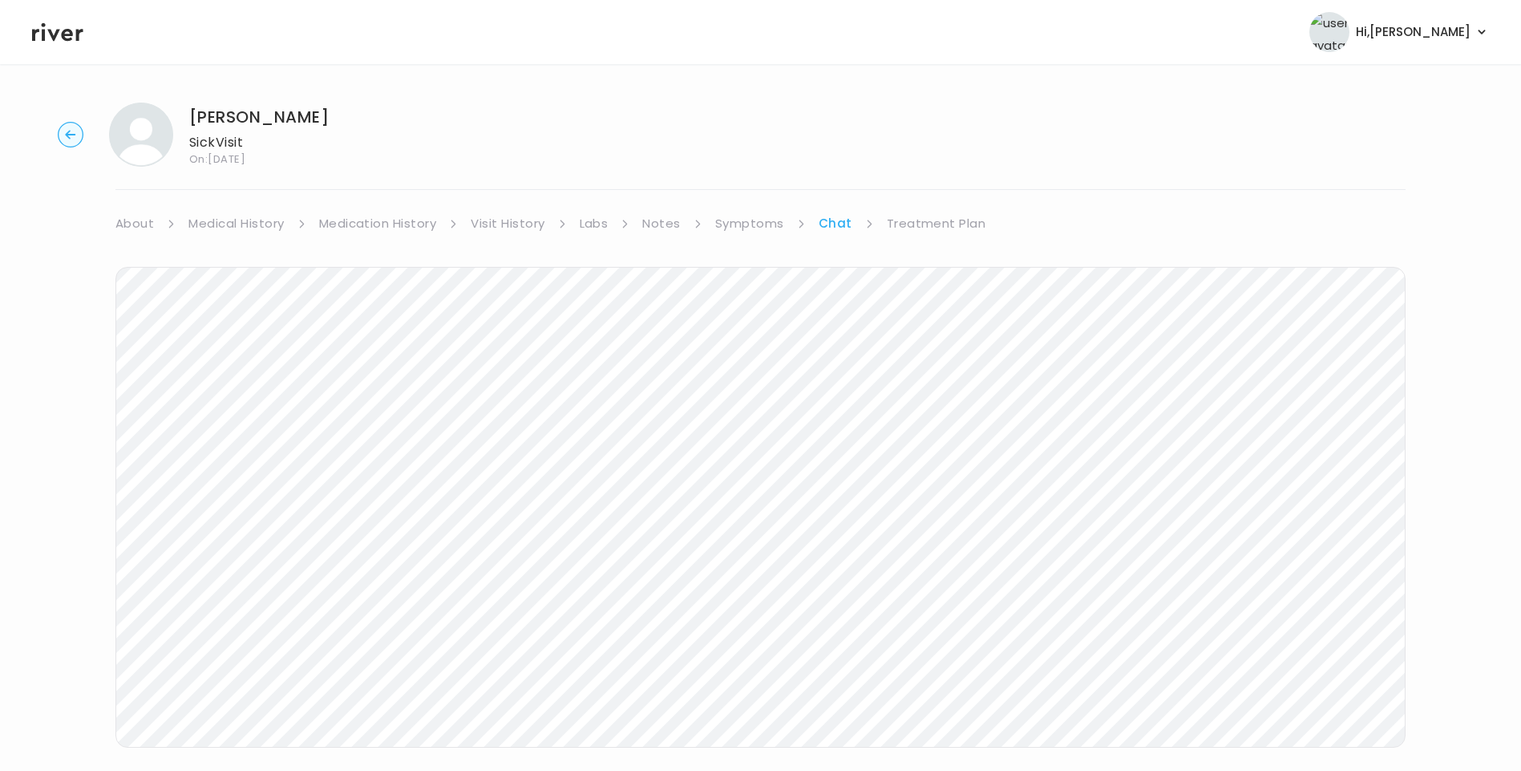
click at [743, 113] on div "Chatorra williams Sick Visit On: 23 Sep 2025" at bounding box center [761, 135] width 1470 height 64
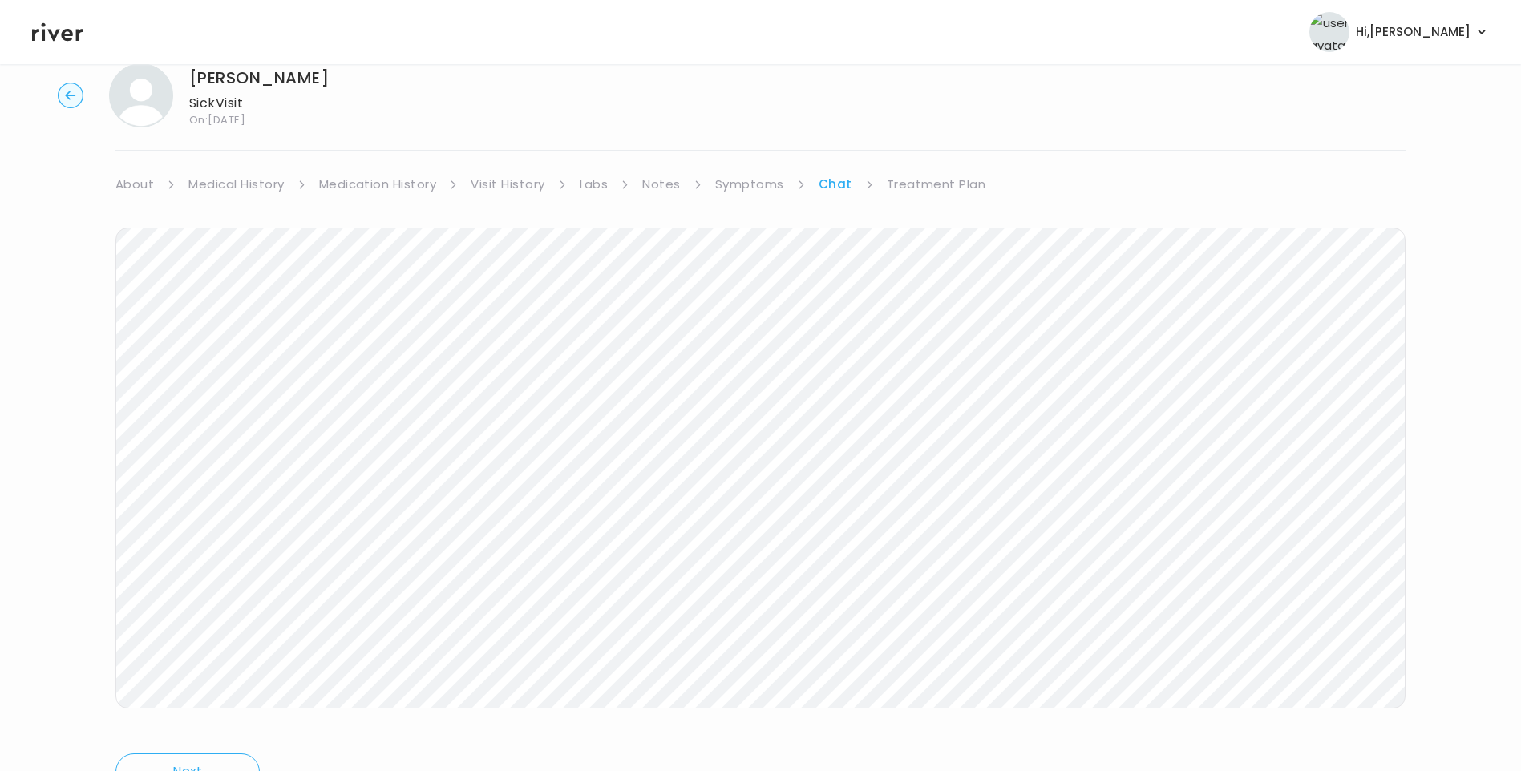
click at [947, 180] on link "Treatment Plan" at bounding box center [936, 184] width 99 height 22
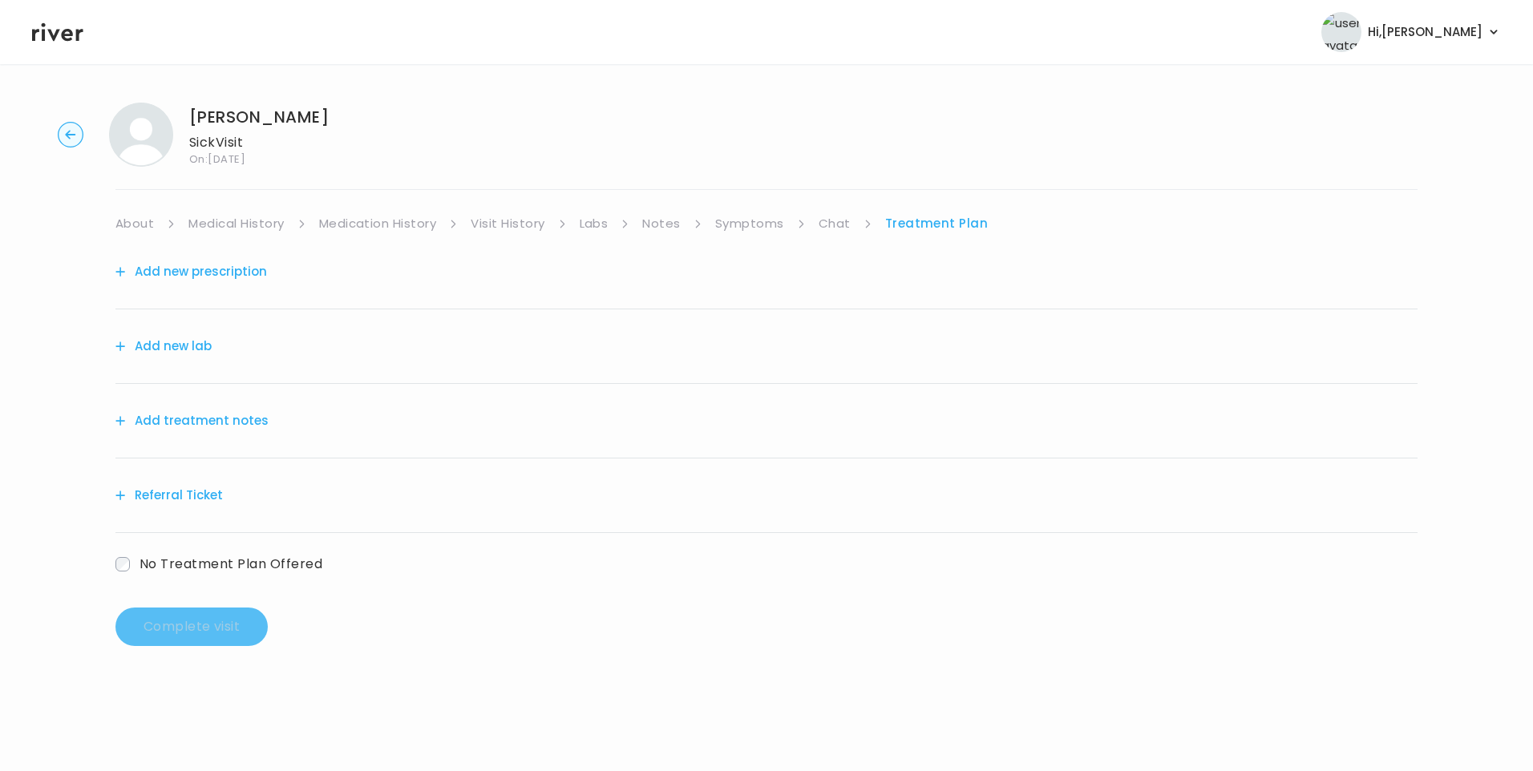
drag, startPoint x: 210, startPoint y: 424, endPoint x: 223, endPoint y: 426, distance: 12.9
click at [223, 426] on button "Add treatment notes" at bounding box center [191, 421] width 153 height 22
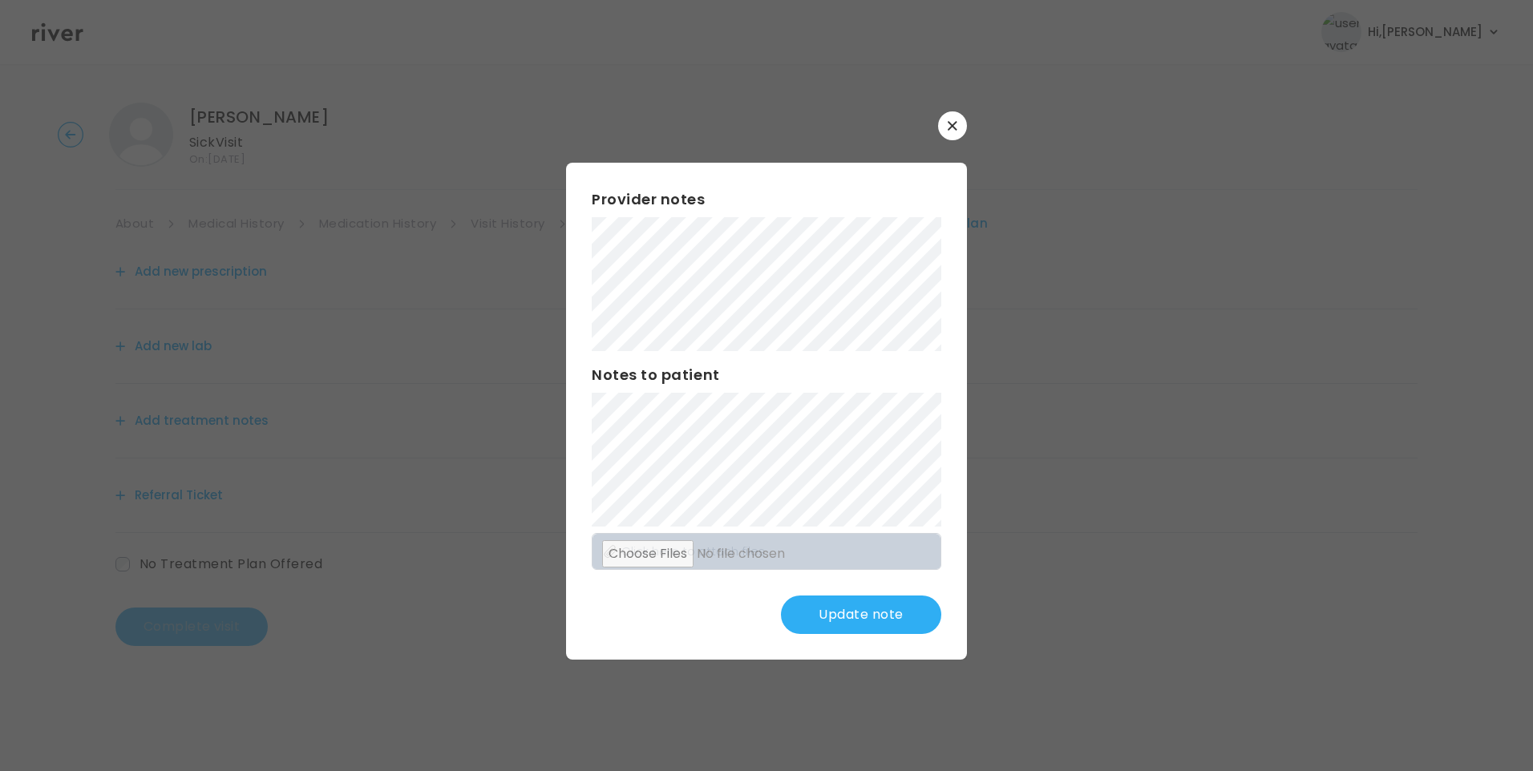
click at [865, 624] on button "Update note" at bounding box center [861, 615] width 160 height 38
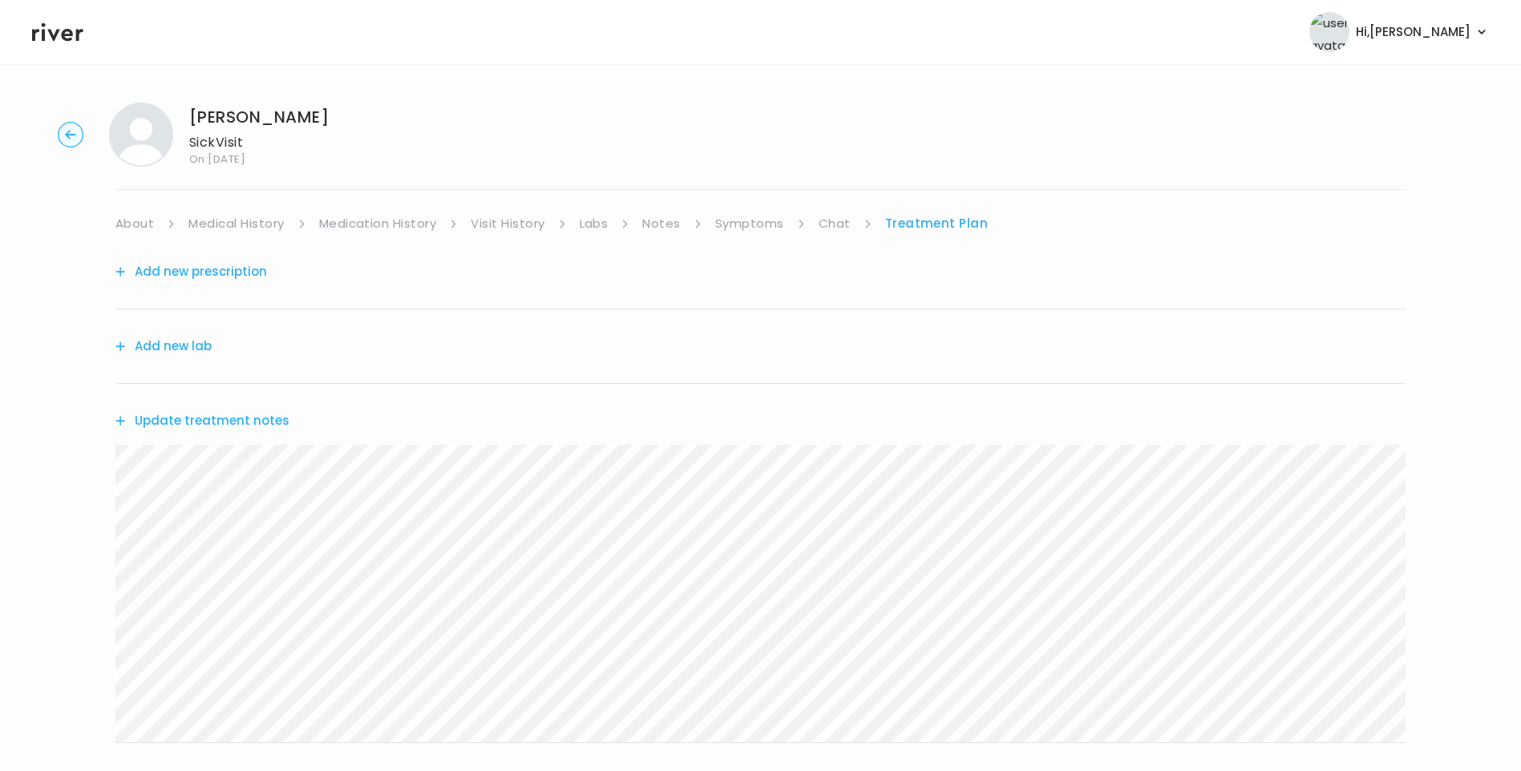
click at [248, 408] on div "Update treatment notes" at bounding box center [760, 421] width 1290 height 74
click at [250, 422] on button "Update treatment notes" at bounding box center [202, 421] width 174 height 22
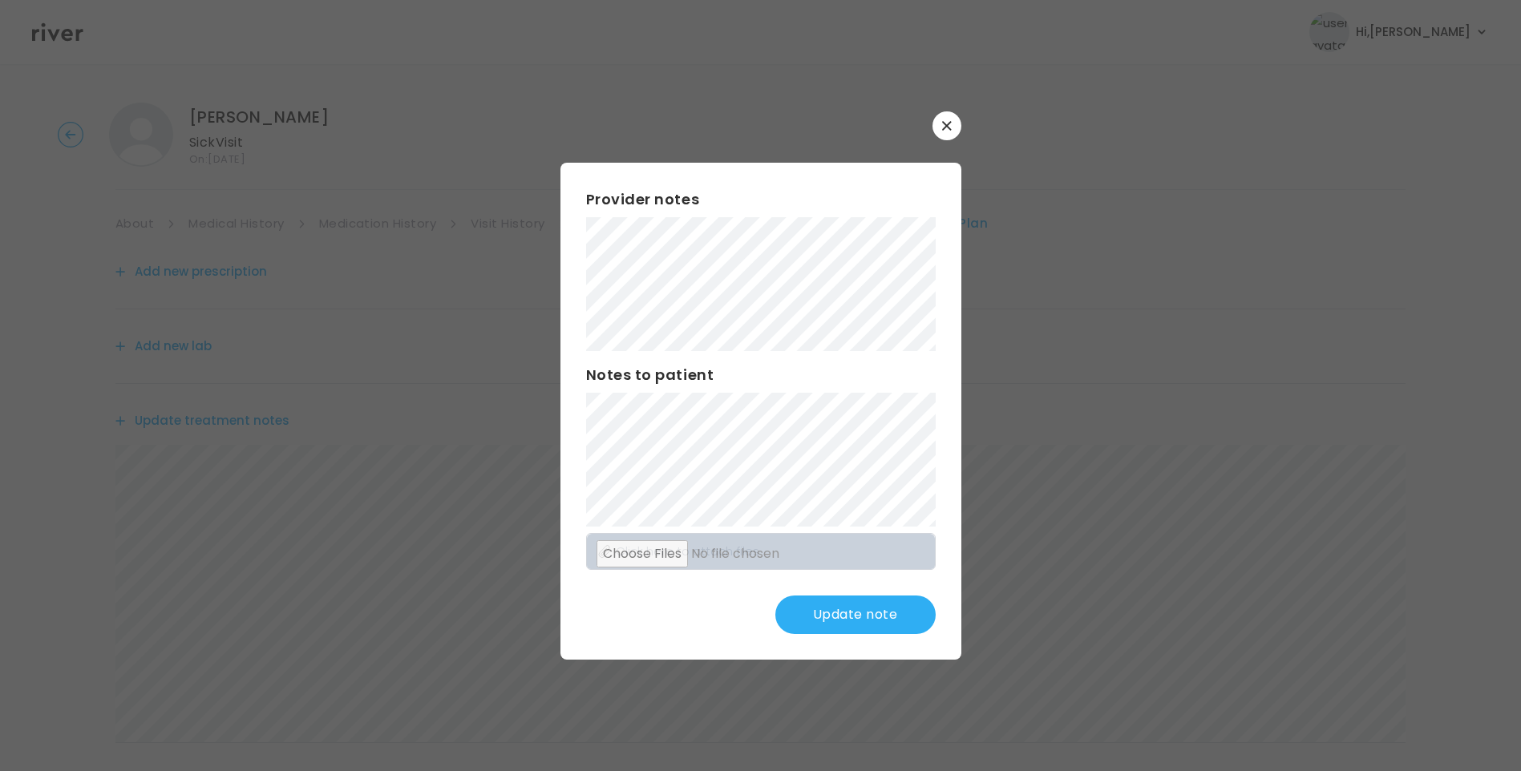
click at [855, 609] on button "Update note" at bounding box center [855, 615] width 160 height 38
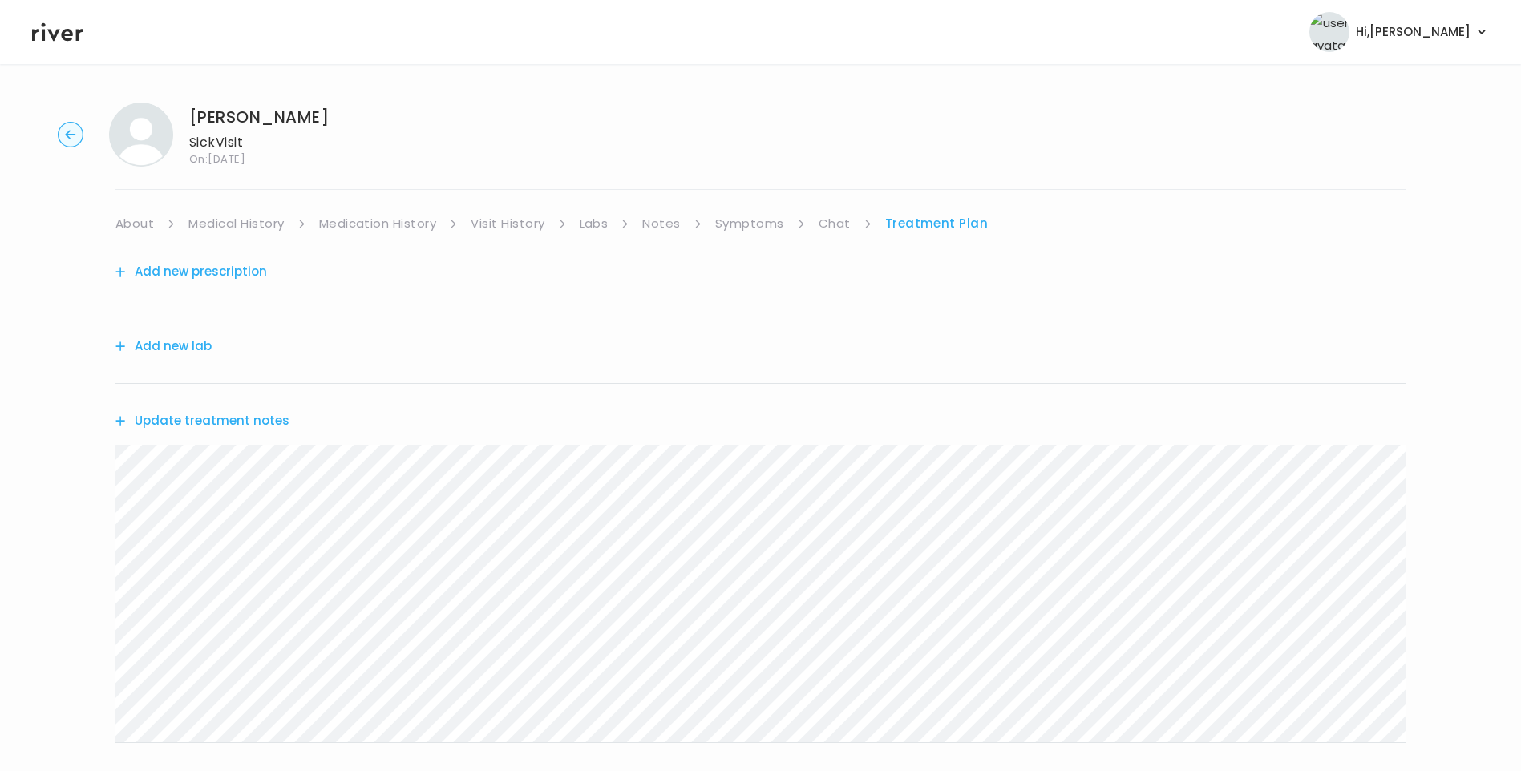
click at [766, 224] on link "Symptoms" at bounding box center [749, 223] width 69 height 22
click at [831, 225] on link "Chat" at bounding box center [838, 223] width 32 height 22
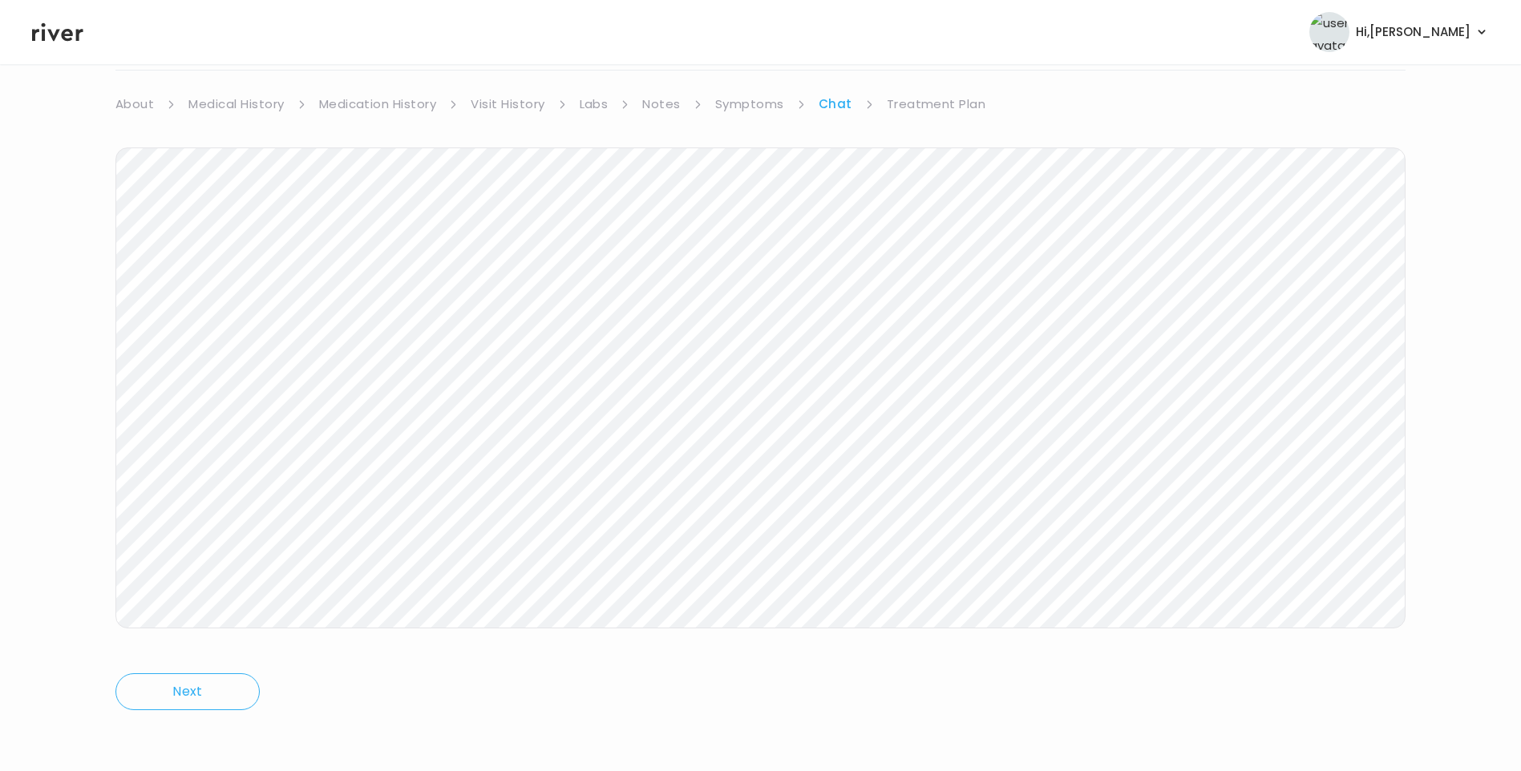
click at [109, 411] on div "Chatorra williams Sick Visit On: 23 Sep 2025 About Medical History Medication H…" at bounding box center [760, 357] width 1521 height 775
click at [919, 99] on link "Treatment Plan" at bounding box center [936, 104] width 99 height 22
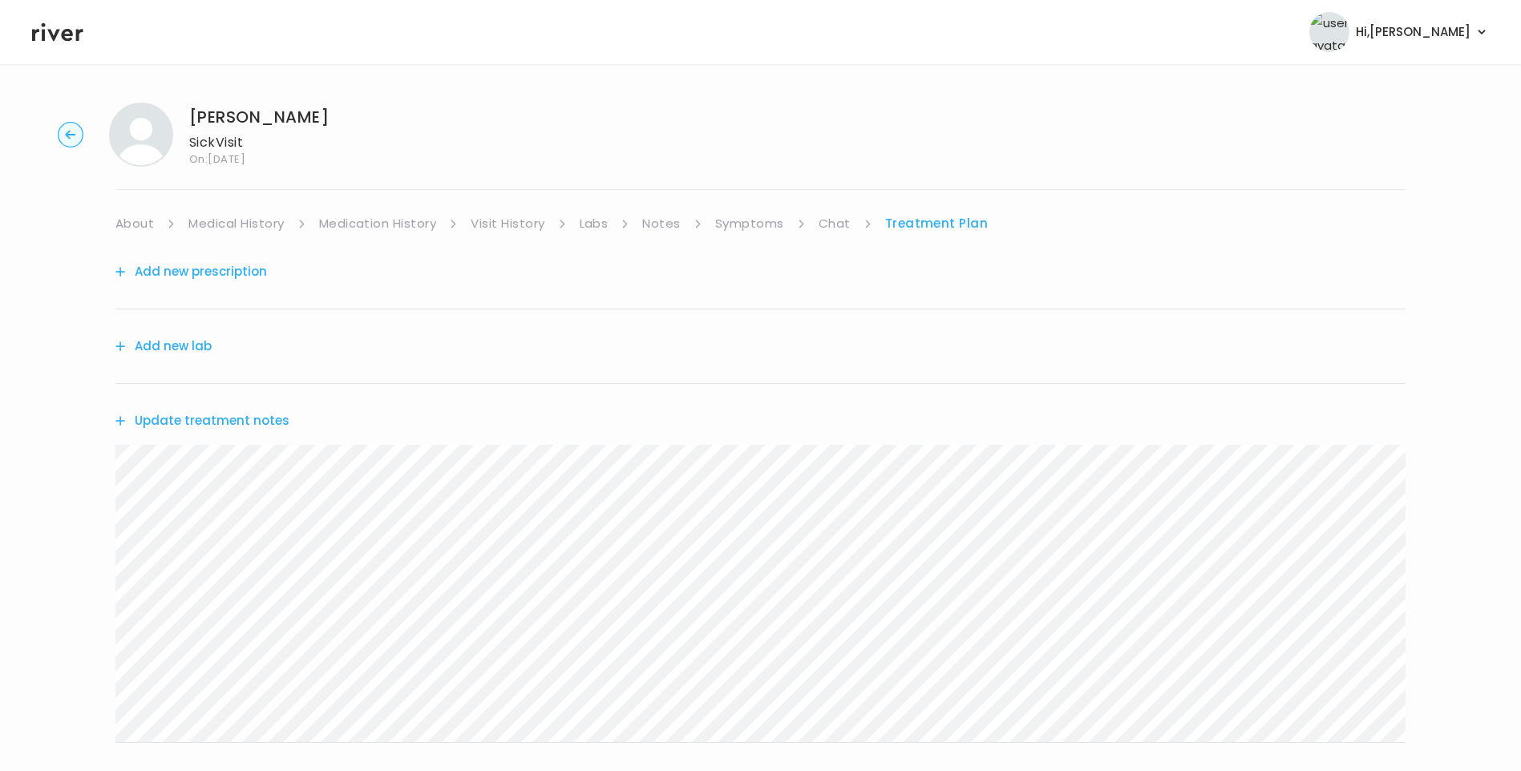
click at [761, 222] on link "Symptoms" at bounding box center [749, 223] width 69 height 22
click at [832, 226] on link "Chat" at bounding box center [838, 223] width 32 height 22
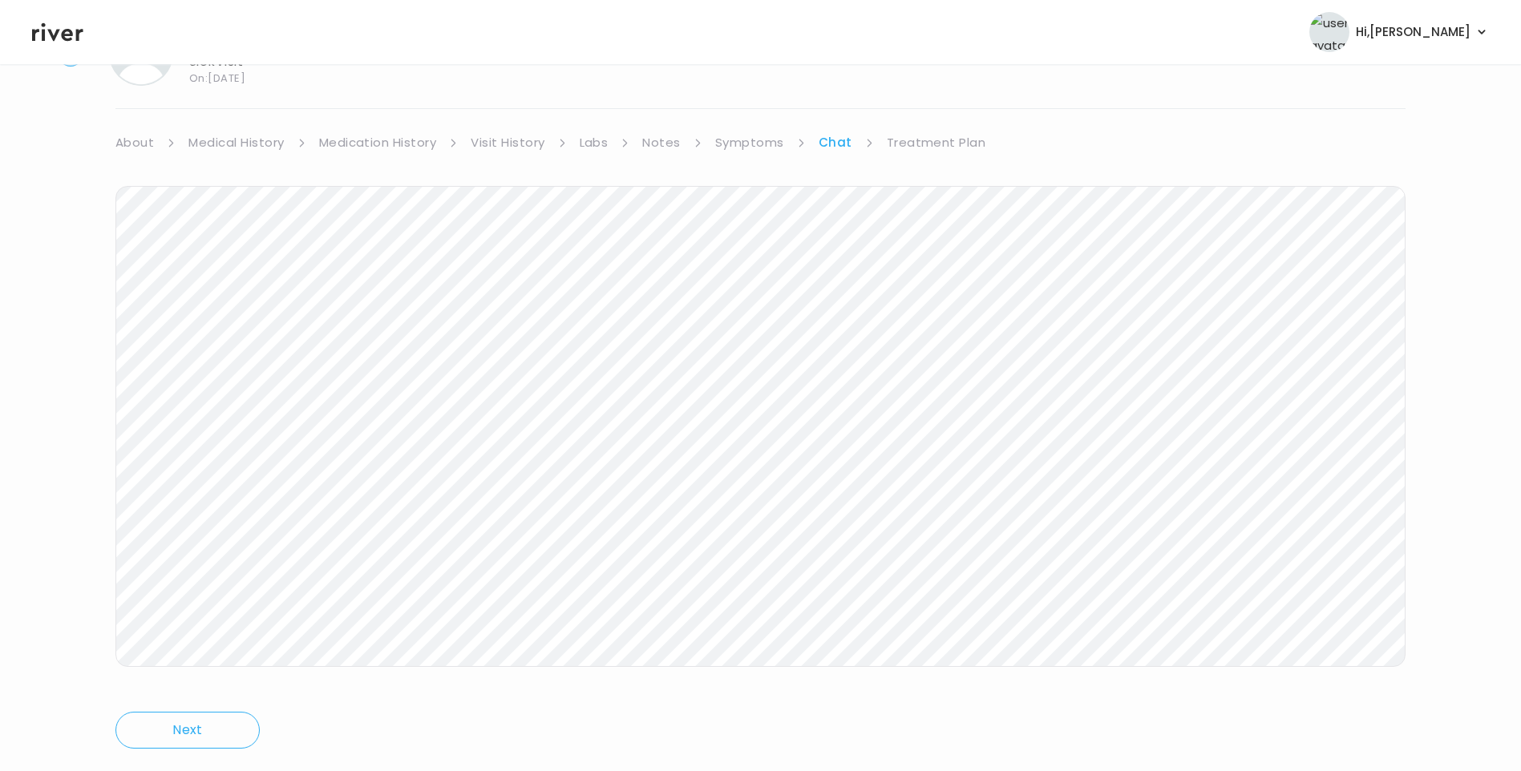
scroll to position [99, 0]
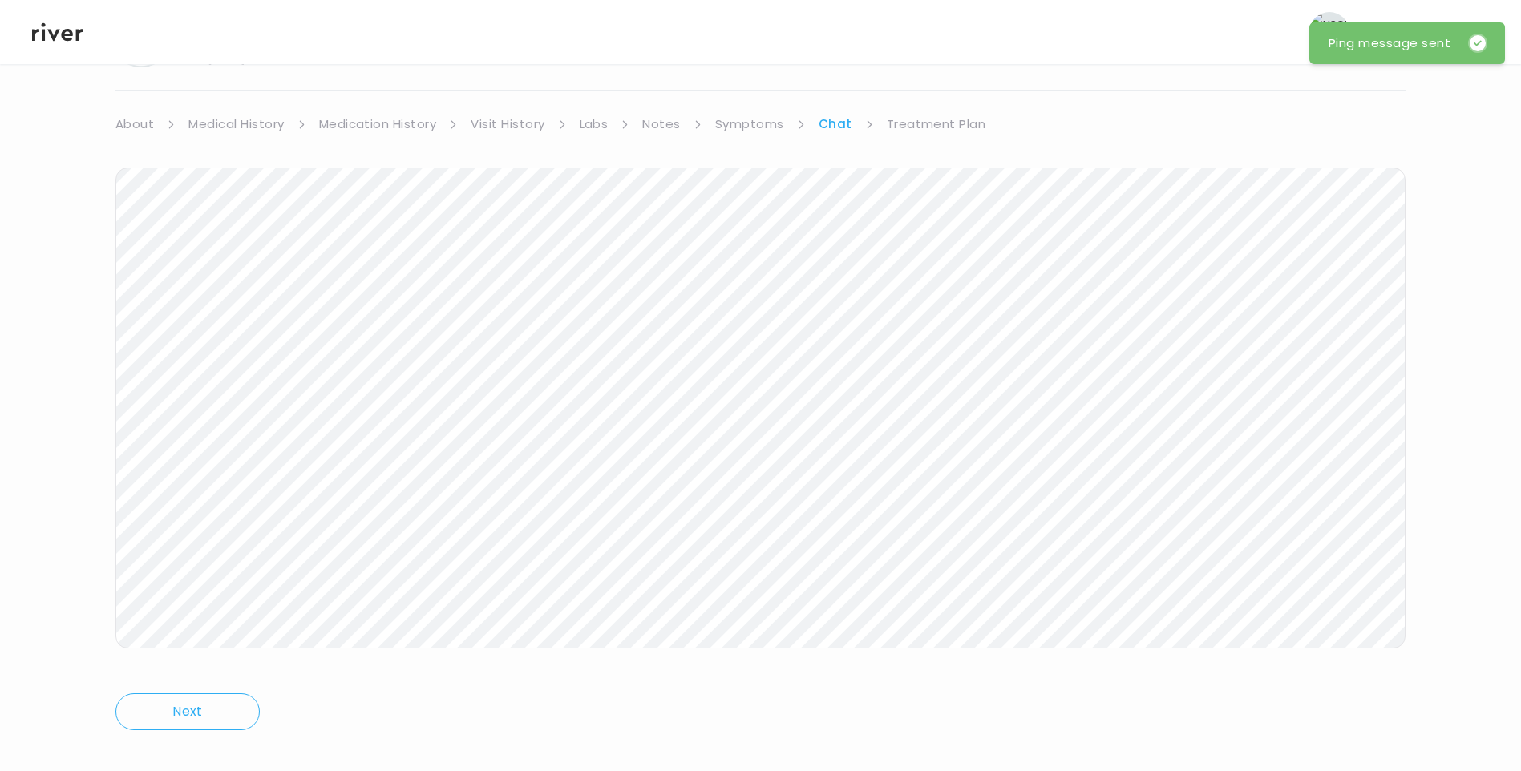
click at [939, 125] on link "Treatment Plan" at bounding box center [936, 124] width 99 height 22
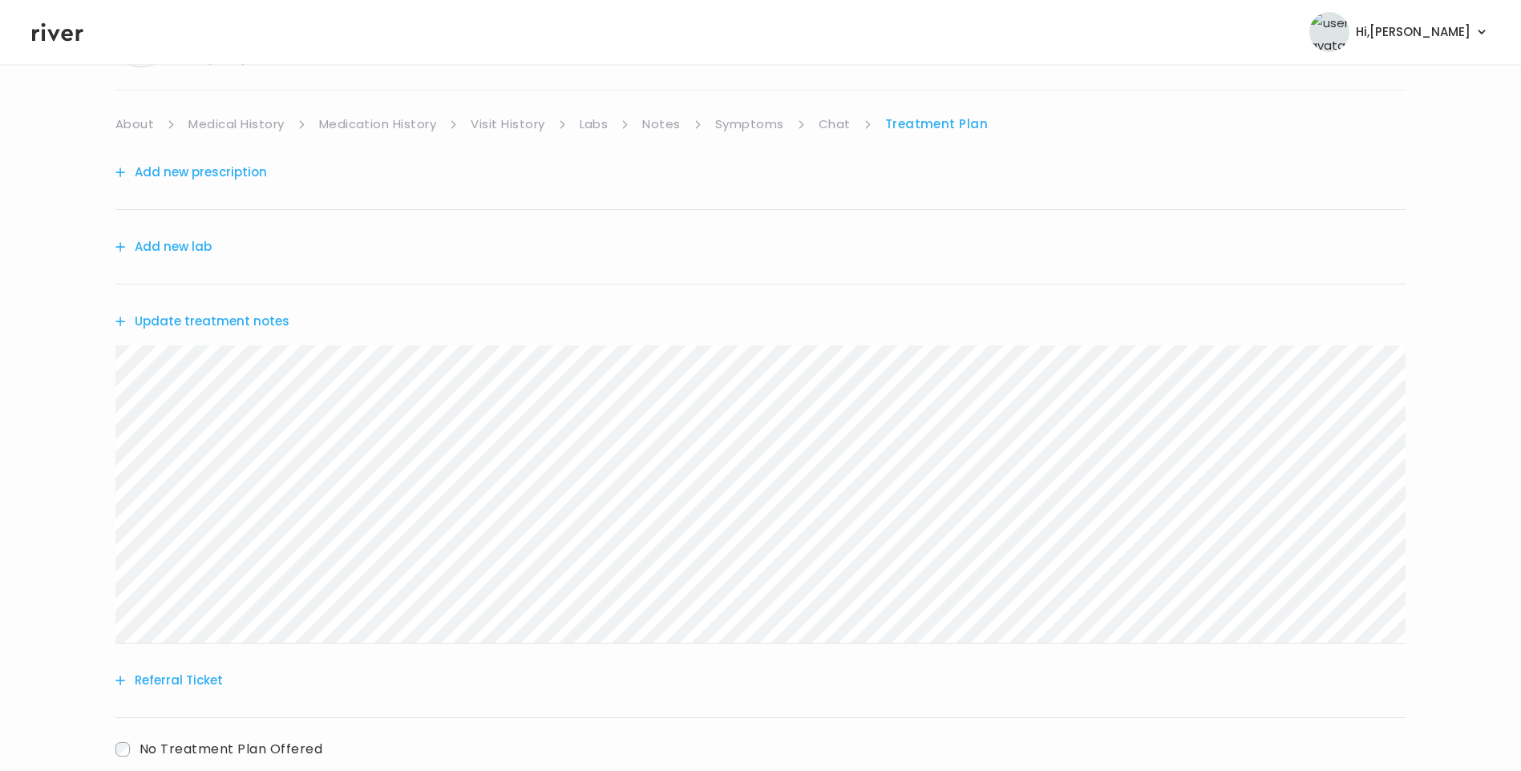
click at [249, 317] on button "Update treatment notes" at bounding box center [202, 321] width 174 height 22
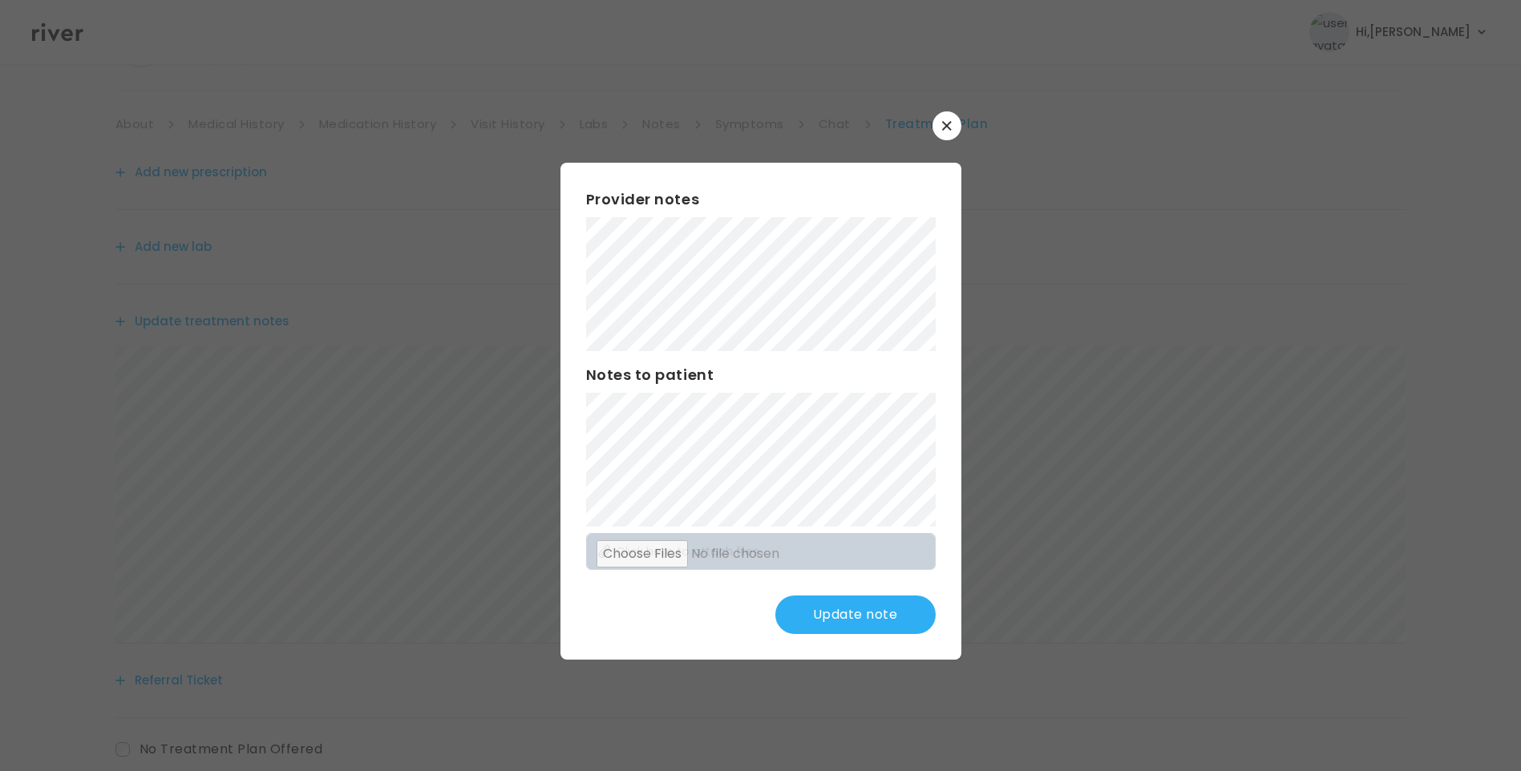
click at [875, 606] on button "Update note" at bounding box center [855, 615] width 160 height 38
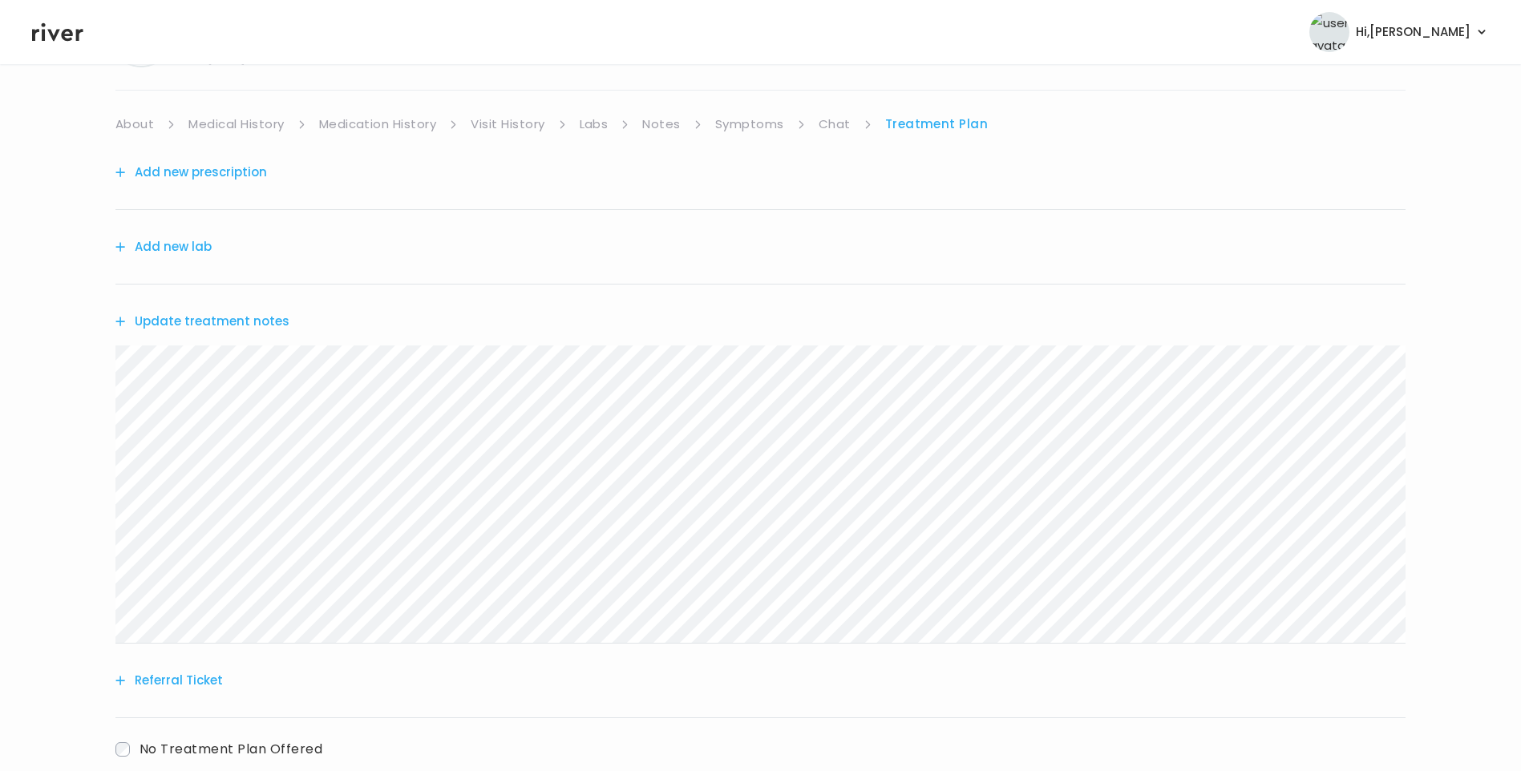
click at [55, 25] on icon at bounding box center [57, 32] width 51 height 24
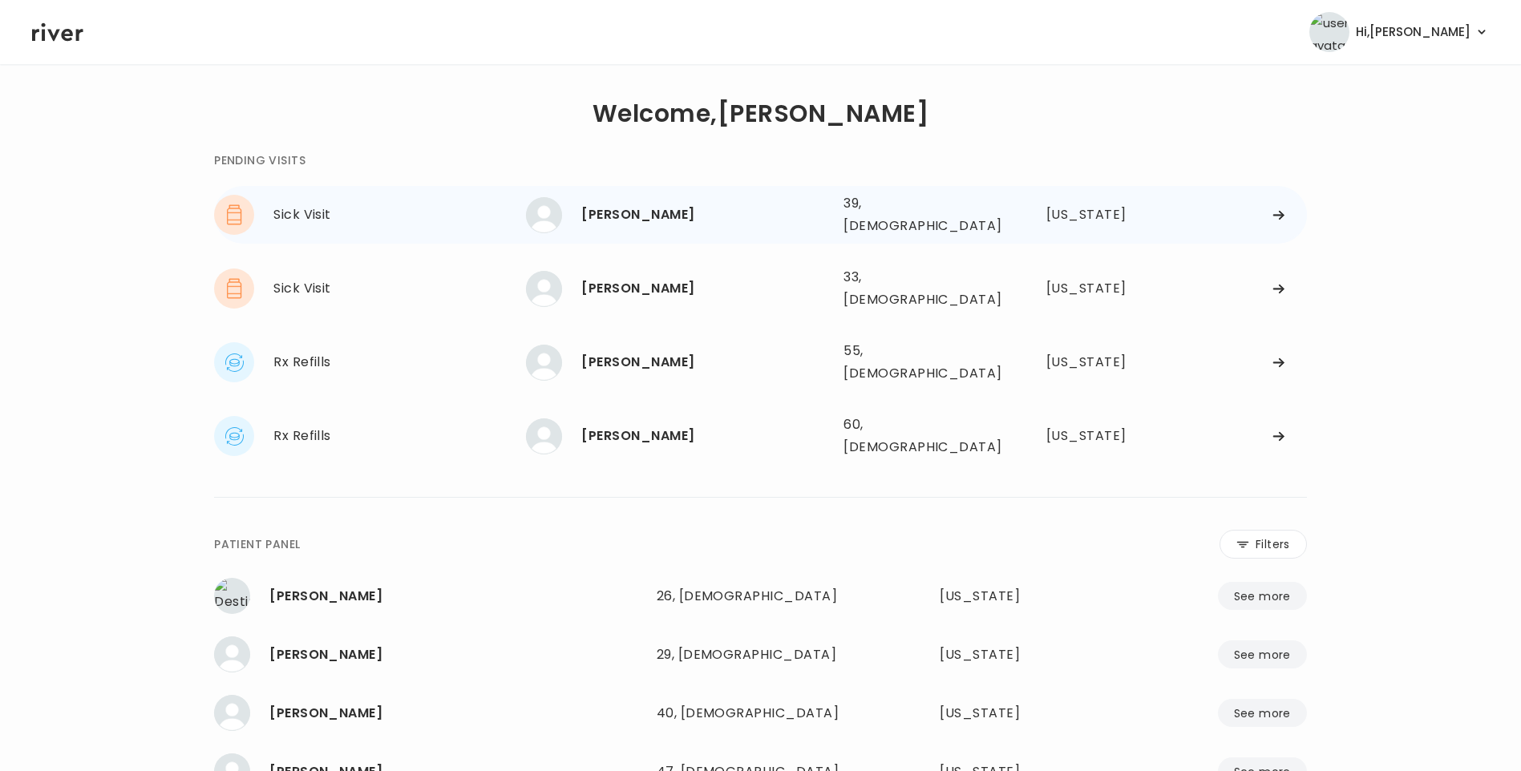
click at [714, 215] on div "Sophia Delgado" at bounding box center [705, 215] width 249 height 22
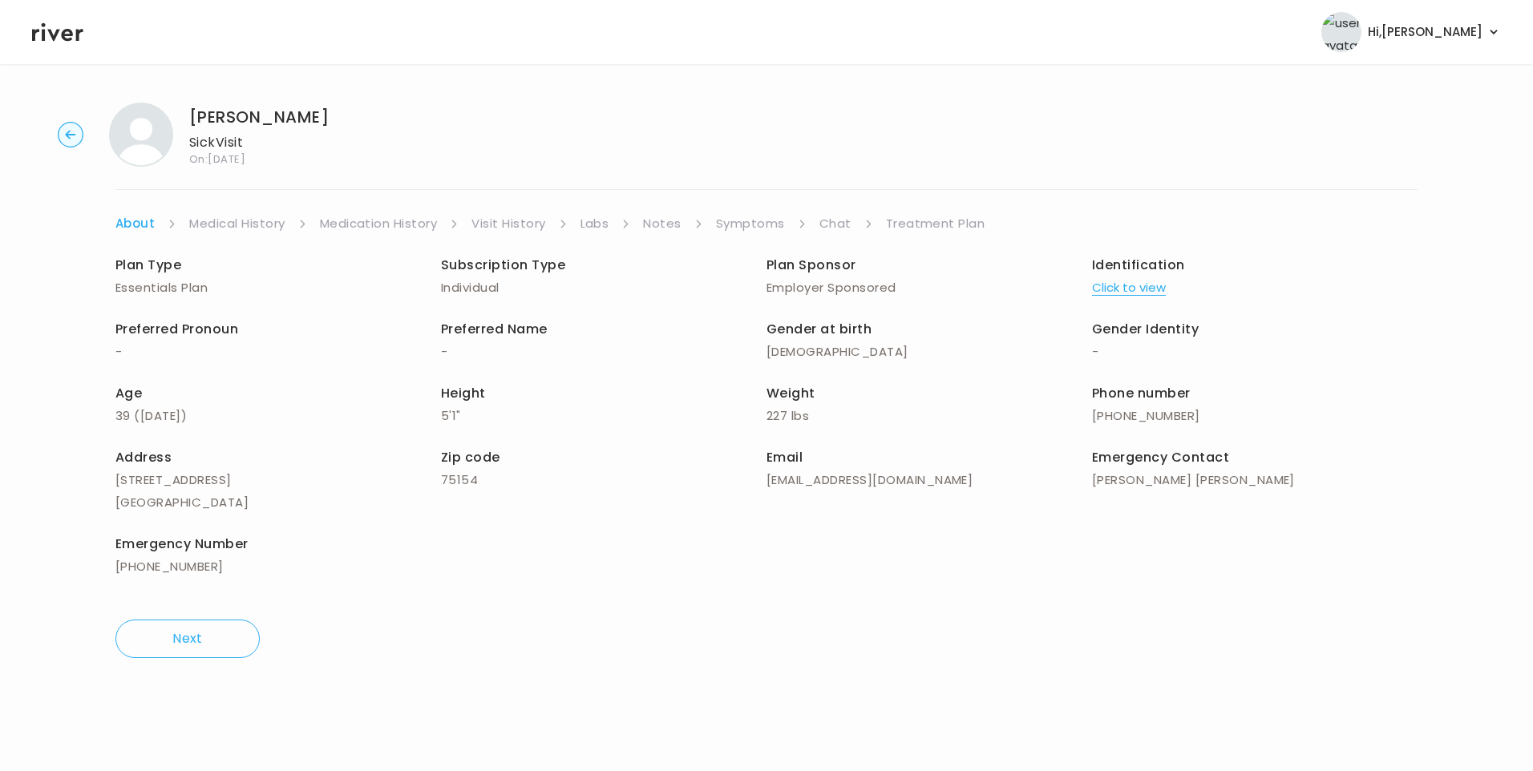
click at [516, 221] on link "Visit History" at bounding box center [508, 223] width 74 height 22
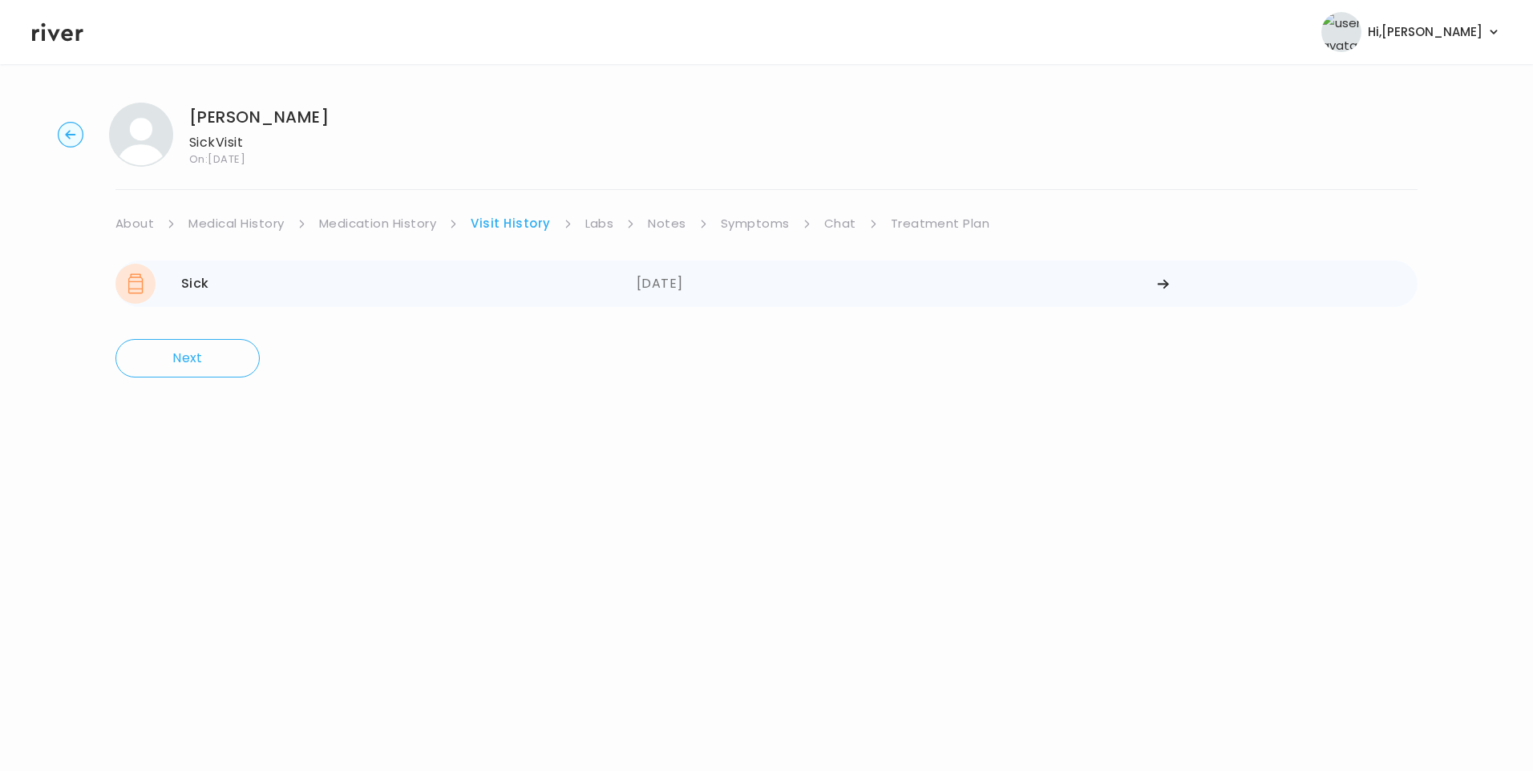
click at [636, 285] on div "Sick 09/20/2025 09/20/2025" at bounding box center [766, 284] width 1302 height 47
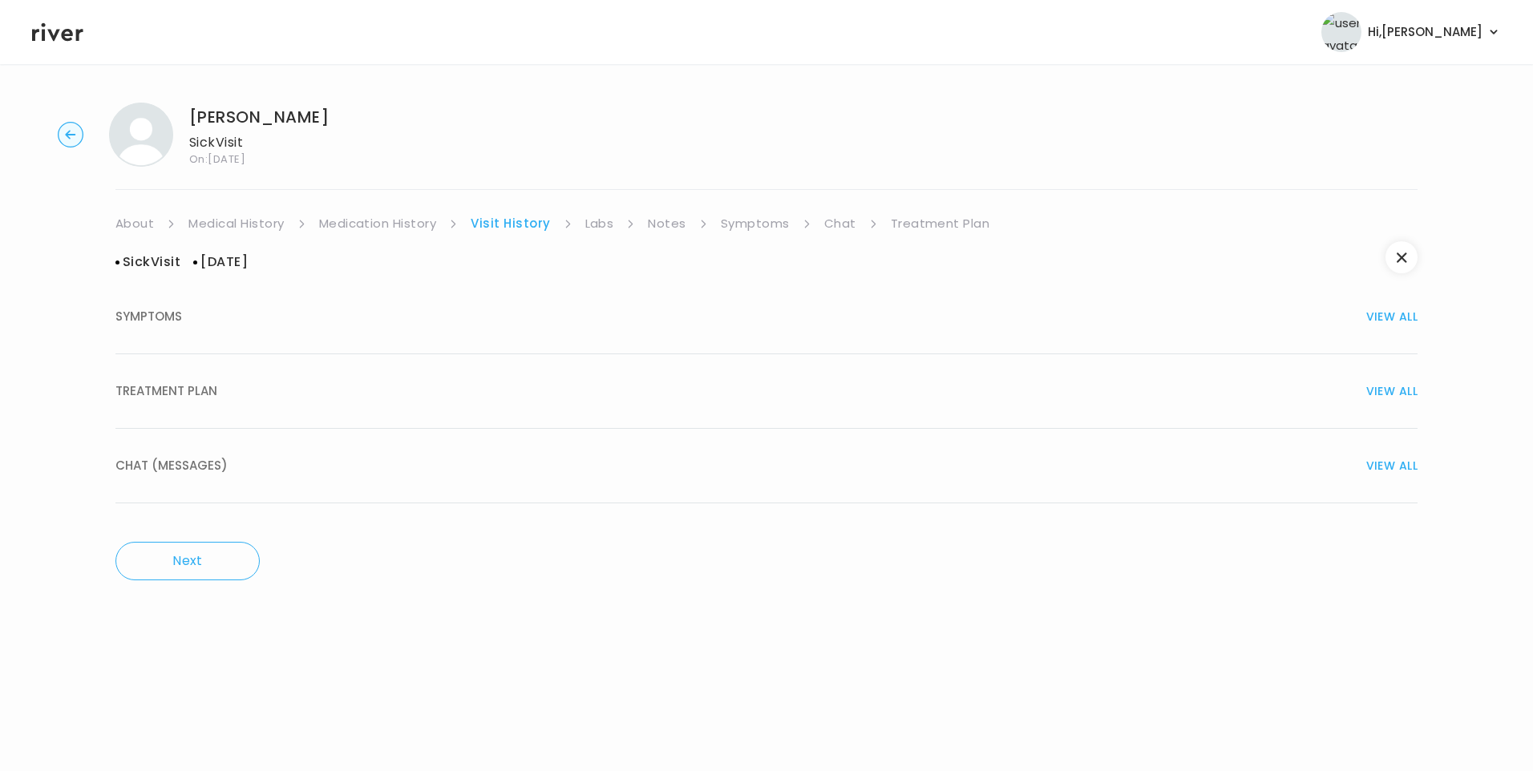
click at [213, 392] on span "TREATMENT PLAN" at bounding box center [166, 391] width 102 height 22
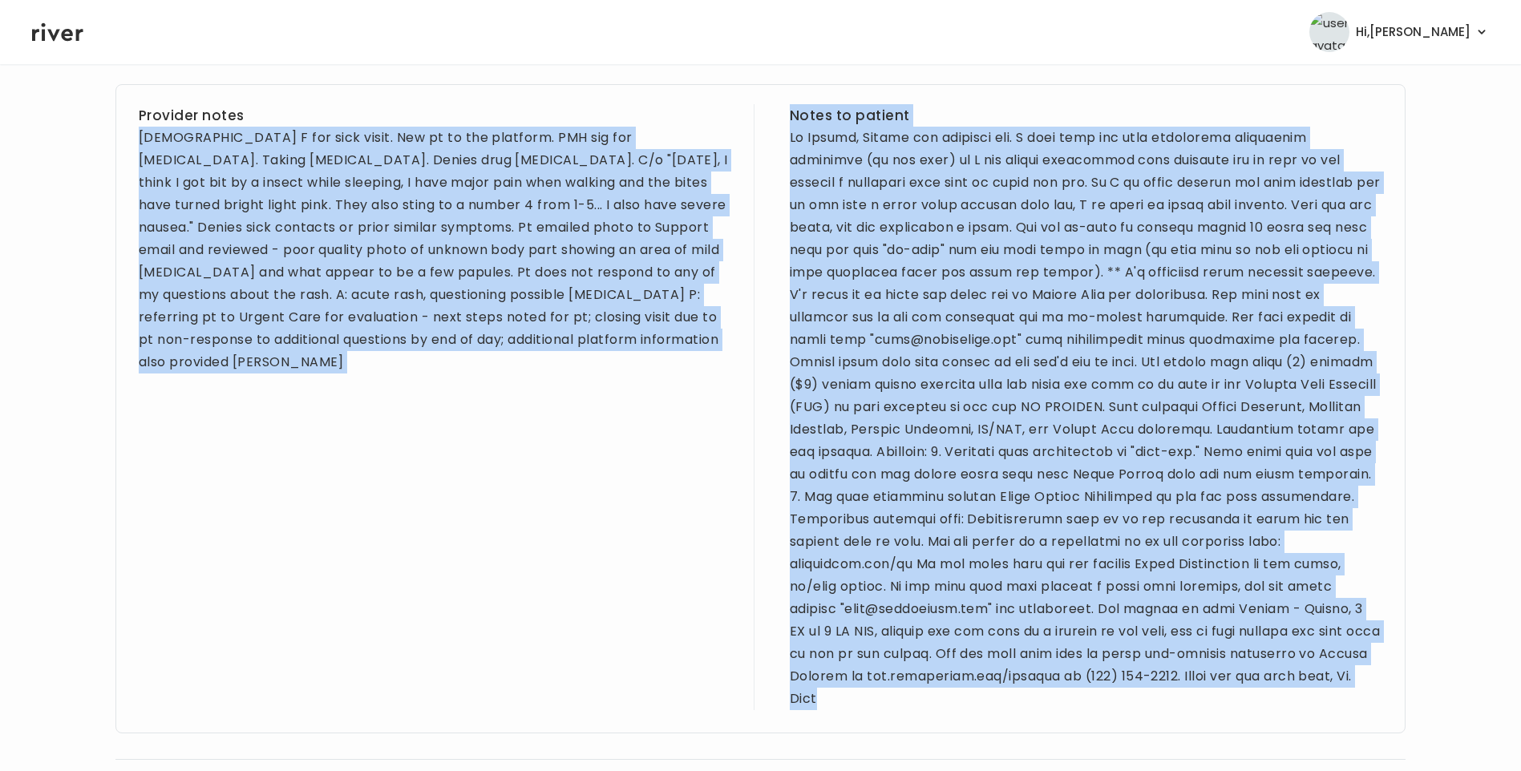
scroll to position [771, 0]
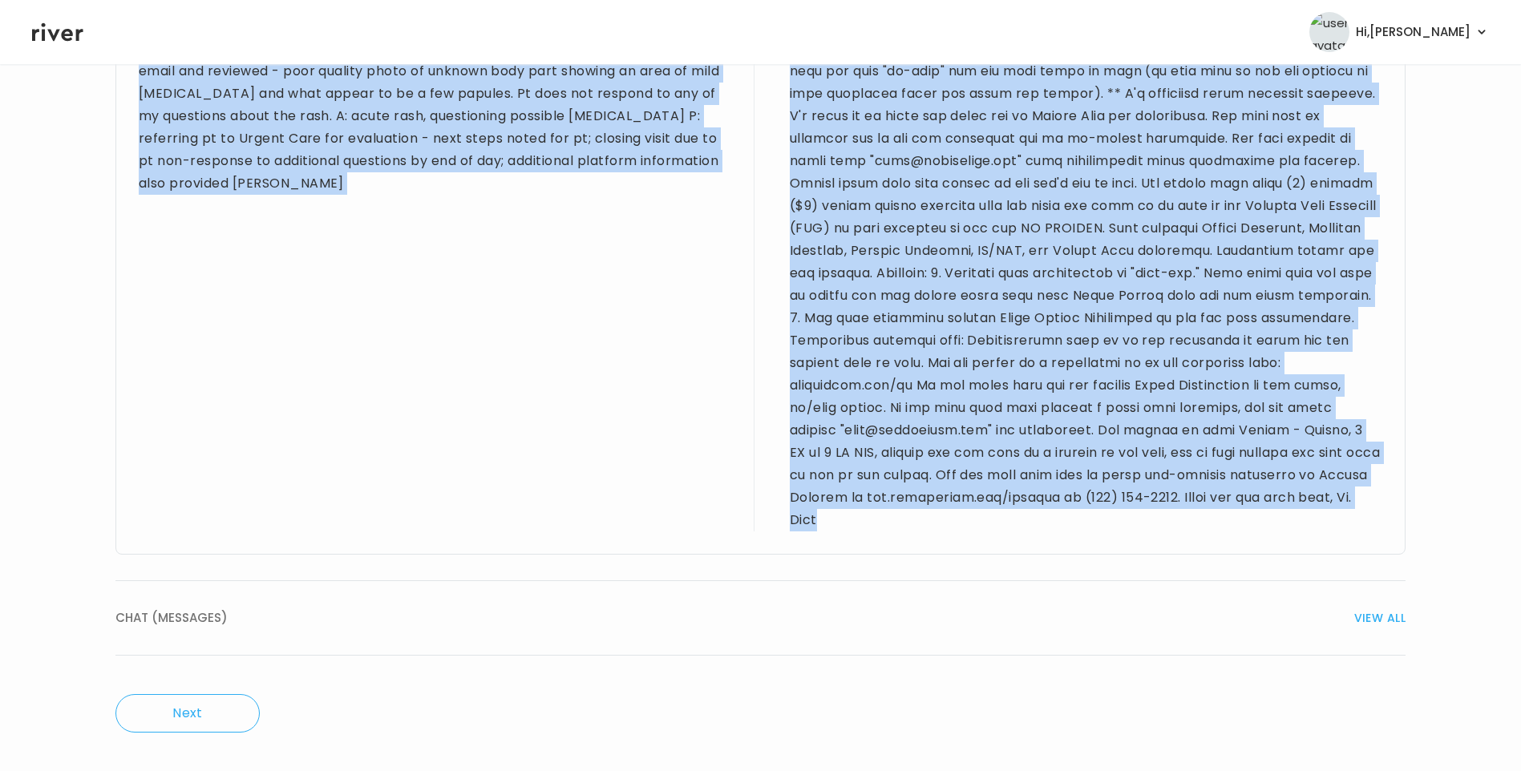
drag, startPoint x: 137, startPoint y: 406, endPoint x: 1188, endPoint y: 542, distance: 1059.2
click at [1188, 542] on div "Provider notes 39 yo F for sick visit. New pt to the platform. PMH sig for low …" at bounding box center [760, 230] width 1290 height 650
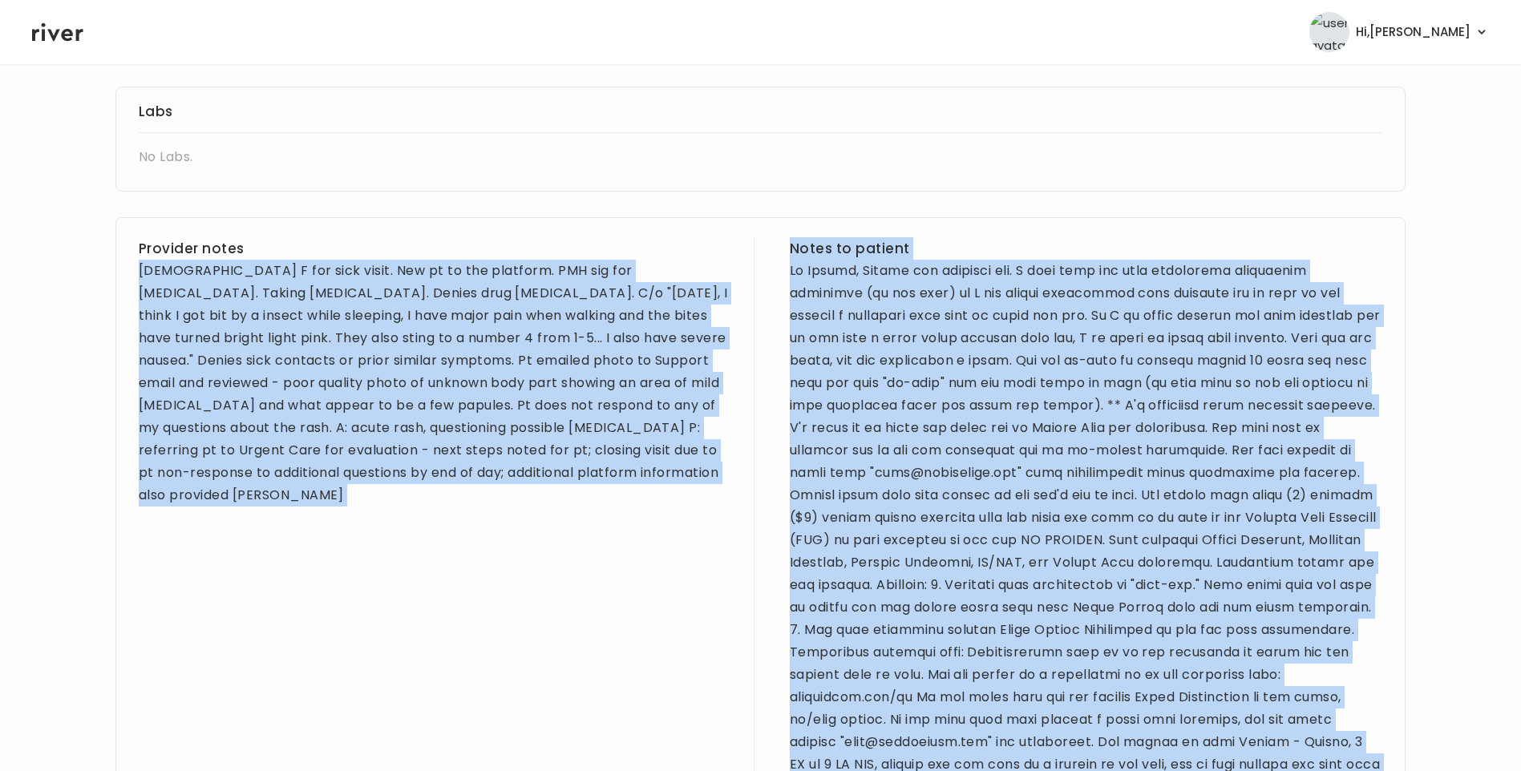
scroll to position [451, 0]
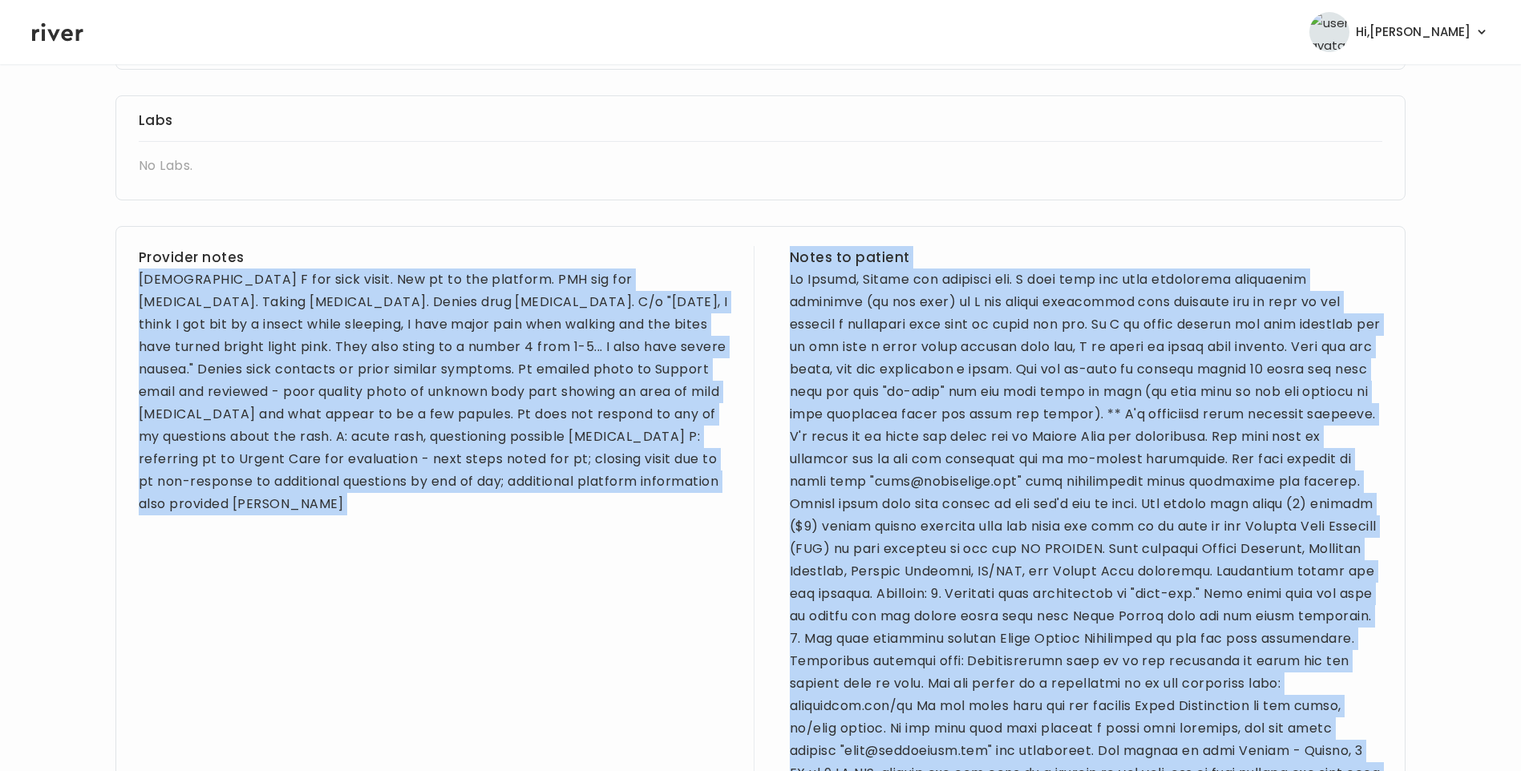
copy div "39 yo F for sick visit. New pt to the platform. PMH sig for low bone density. T…"
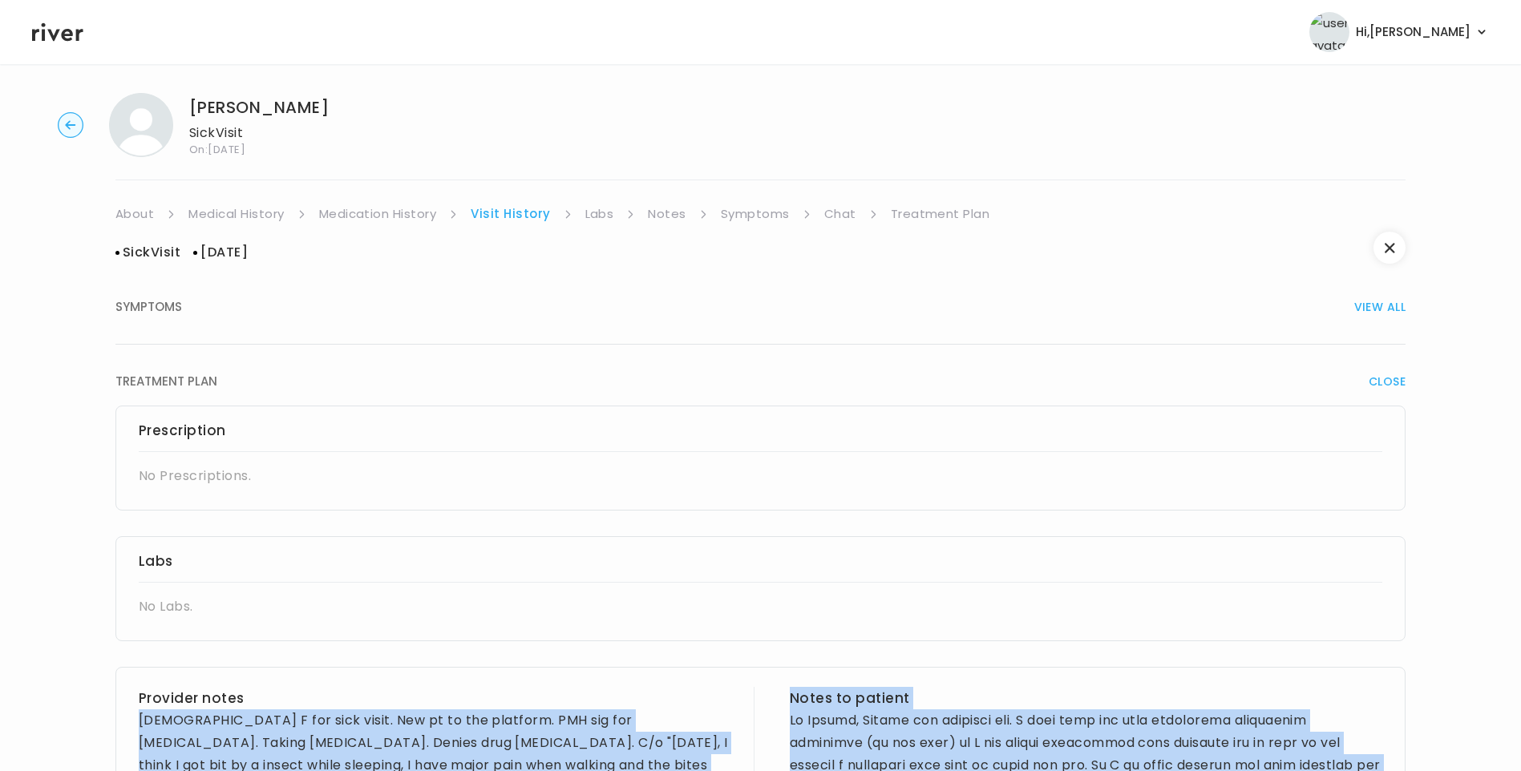
scroll to position [0, 0]
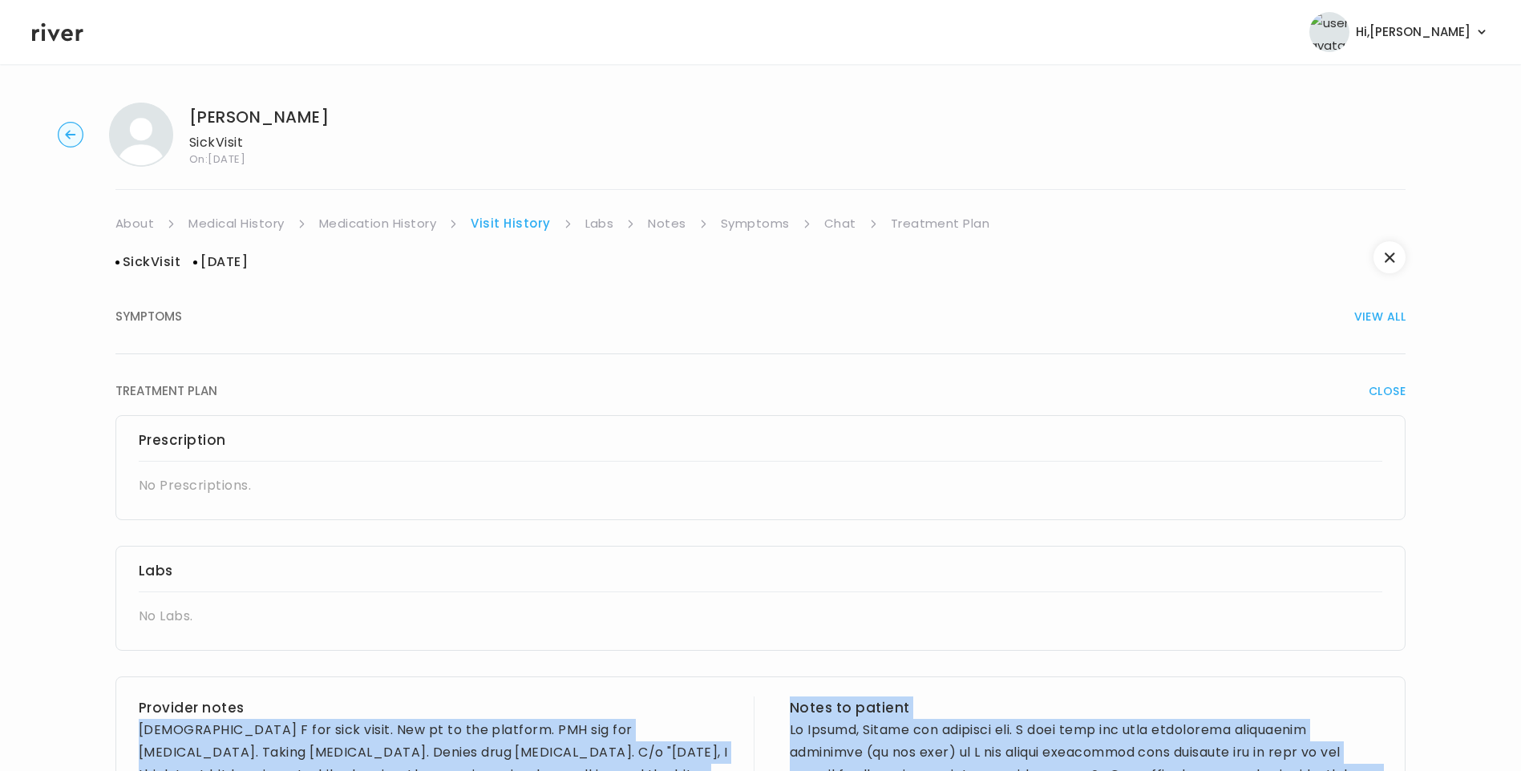
click at [760, 225] on link "Symptoms" at bounding box center [755, 223] width 69 height 22
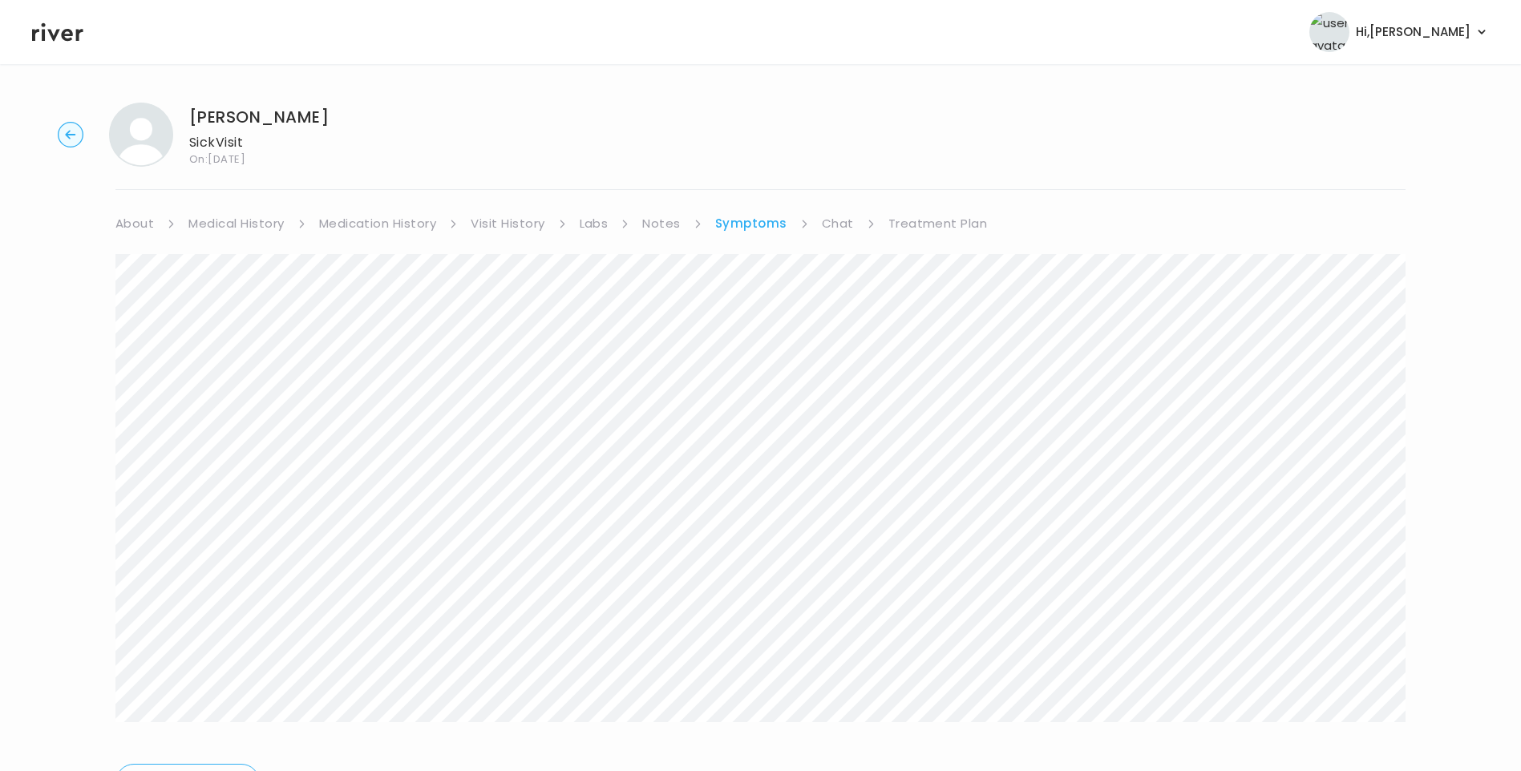
click at [1410, 407] on div "Sophia Delgado Sick Visit On: 23 Sep 2025 About Medical History Medication Hist…" at bounding box center [760, 463] width 1521 height 747
click at [965, 223] on link "Treatment Plan" at bounding box center [937, 223] width 99 height 22
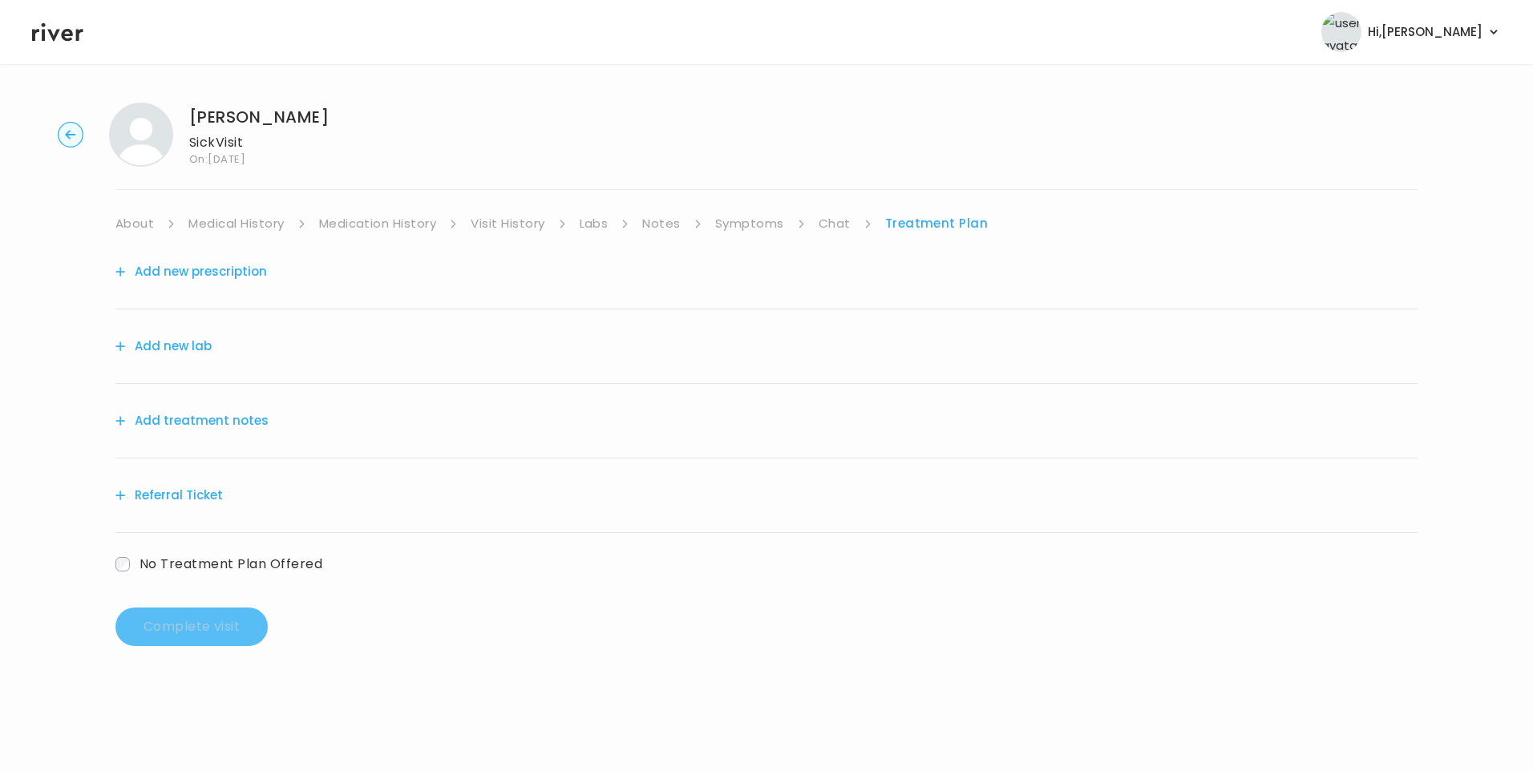
click at [204, 418] on button "Add treatment notes" at bounding box center [191, 421] width 153 height 22
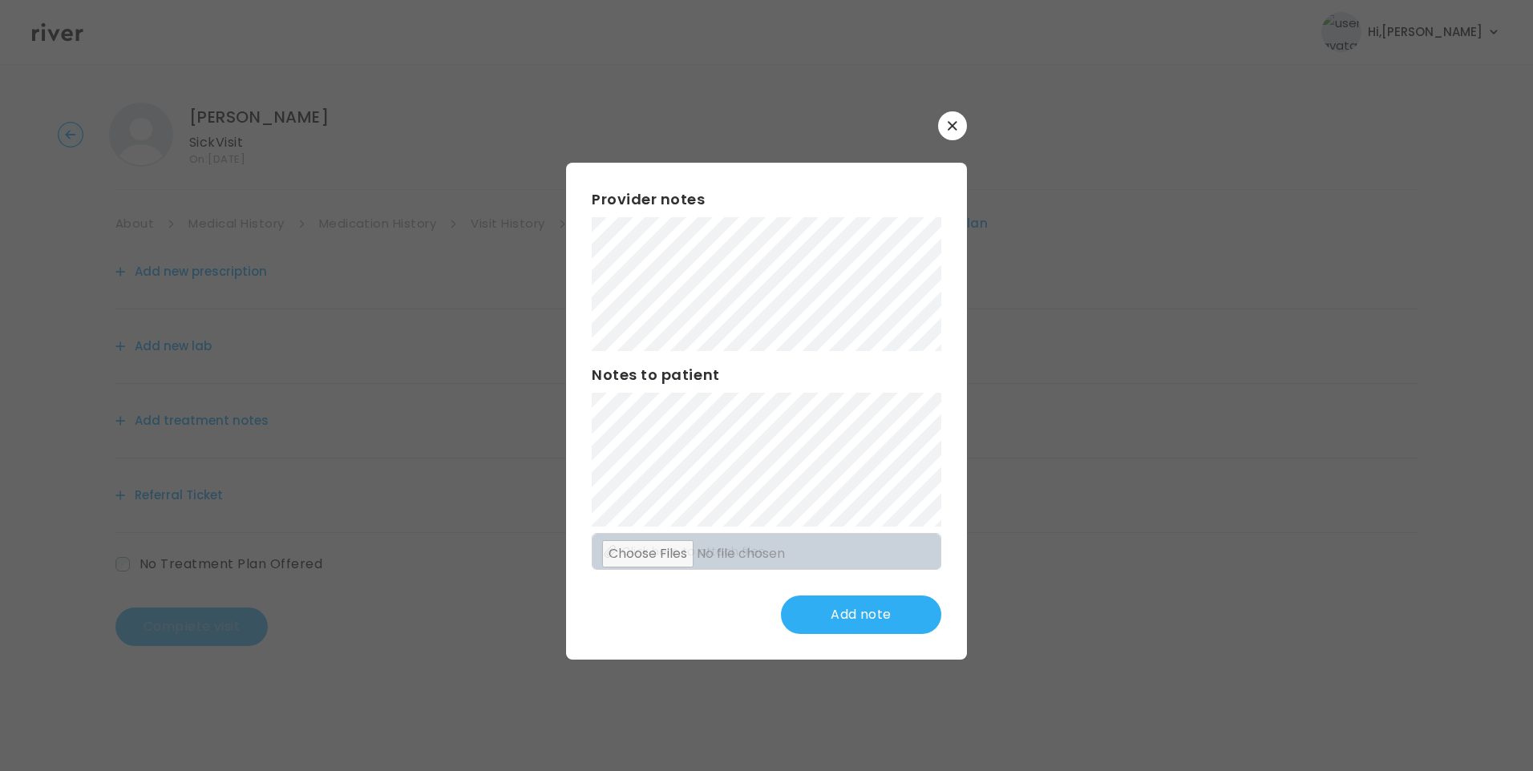
click at [960, 124] on button "button" at bounding box center [952, 125] width 29 height 29
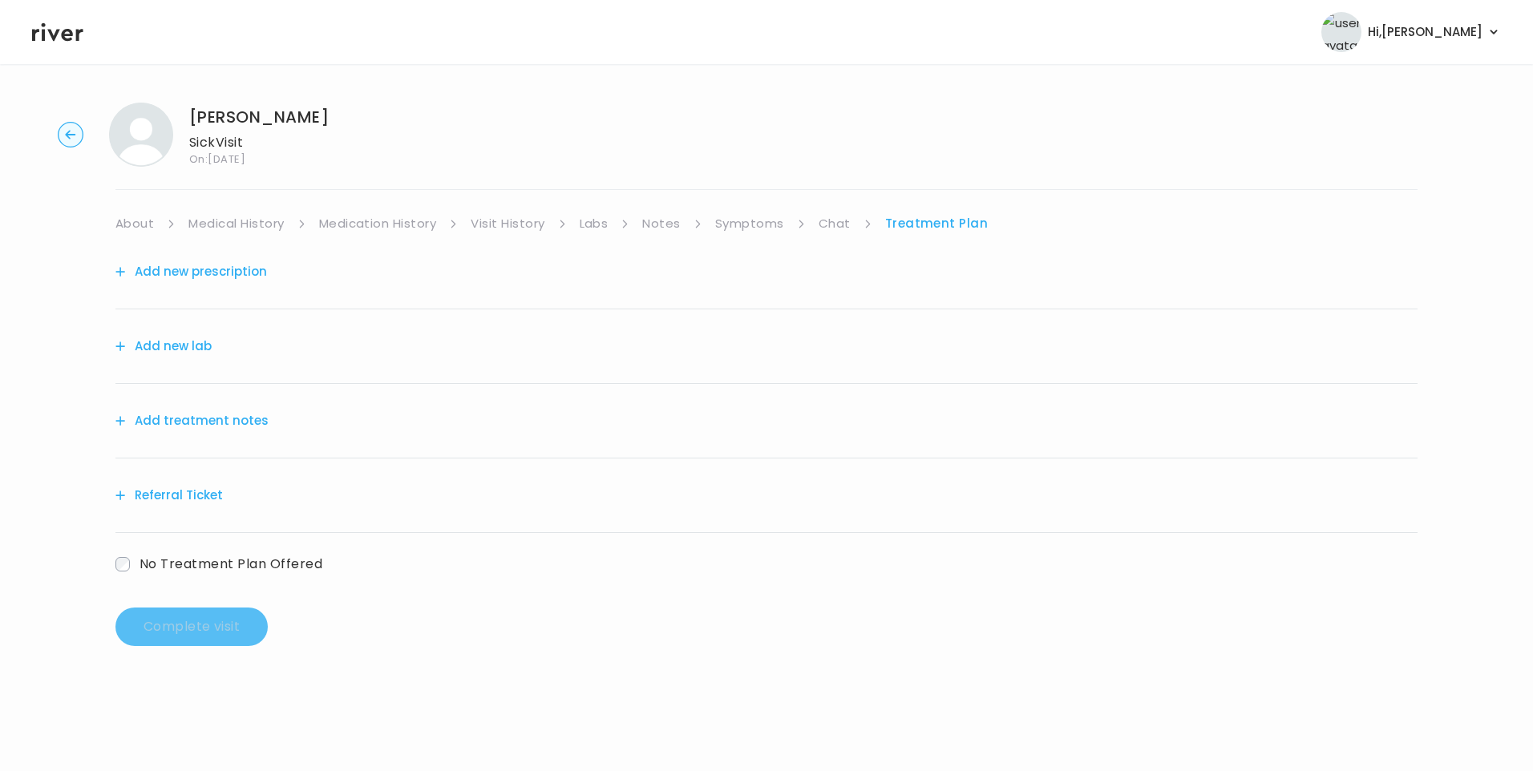
click at [540, 226] on link "Visit History" at bounding box center [508, 223] width 74 height 22
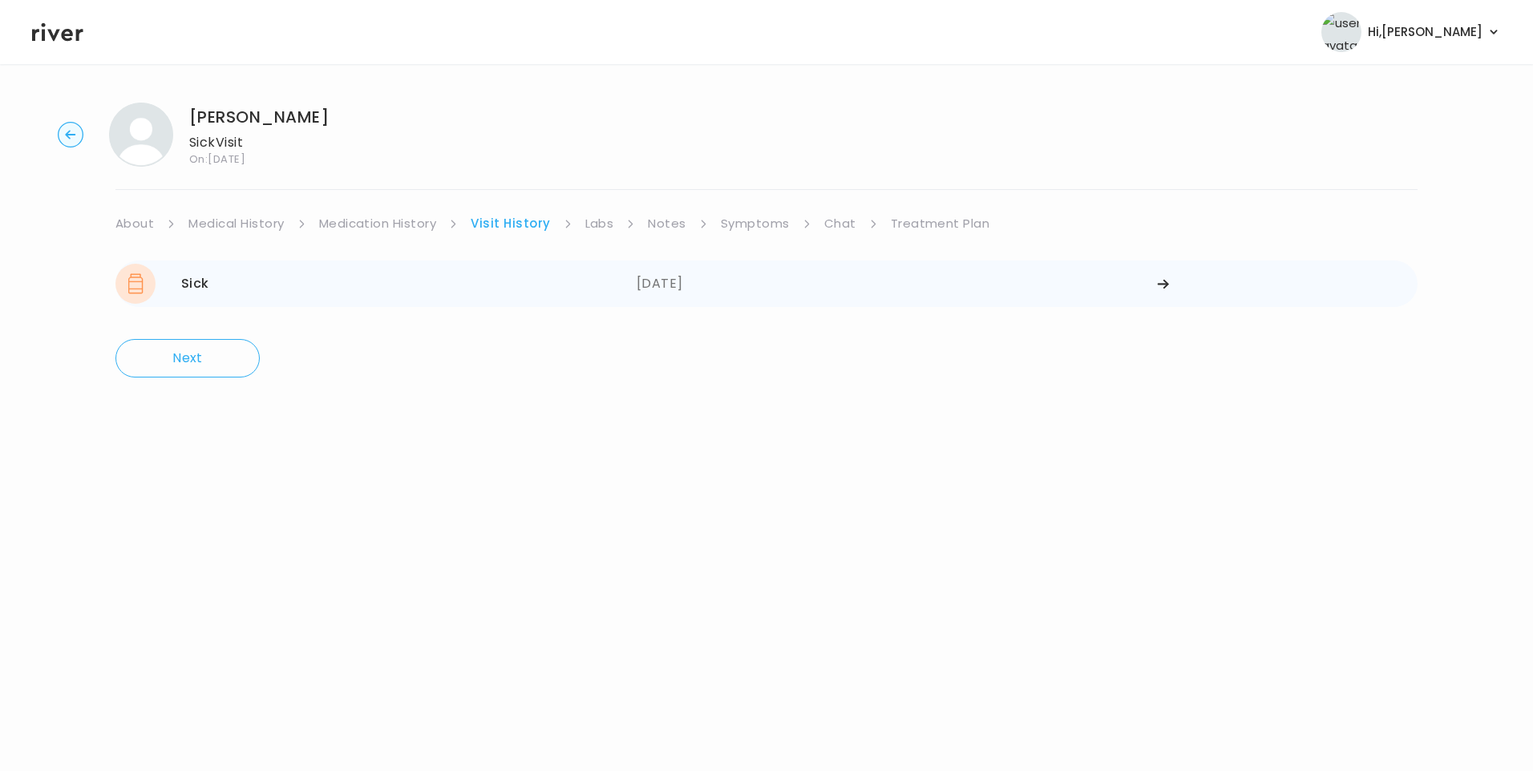
click at [702, 285] on div "09/20/2025" at bounding box center [897, 284] width 521 height 40
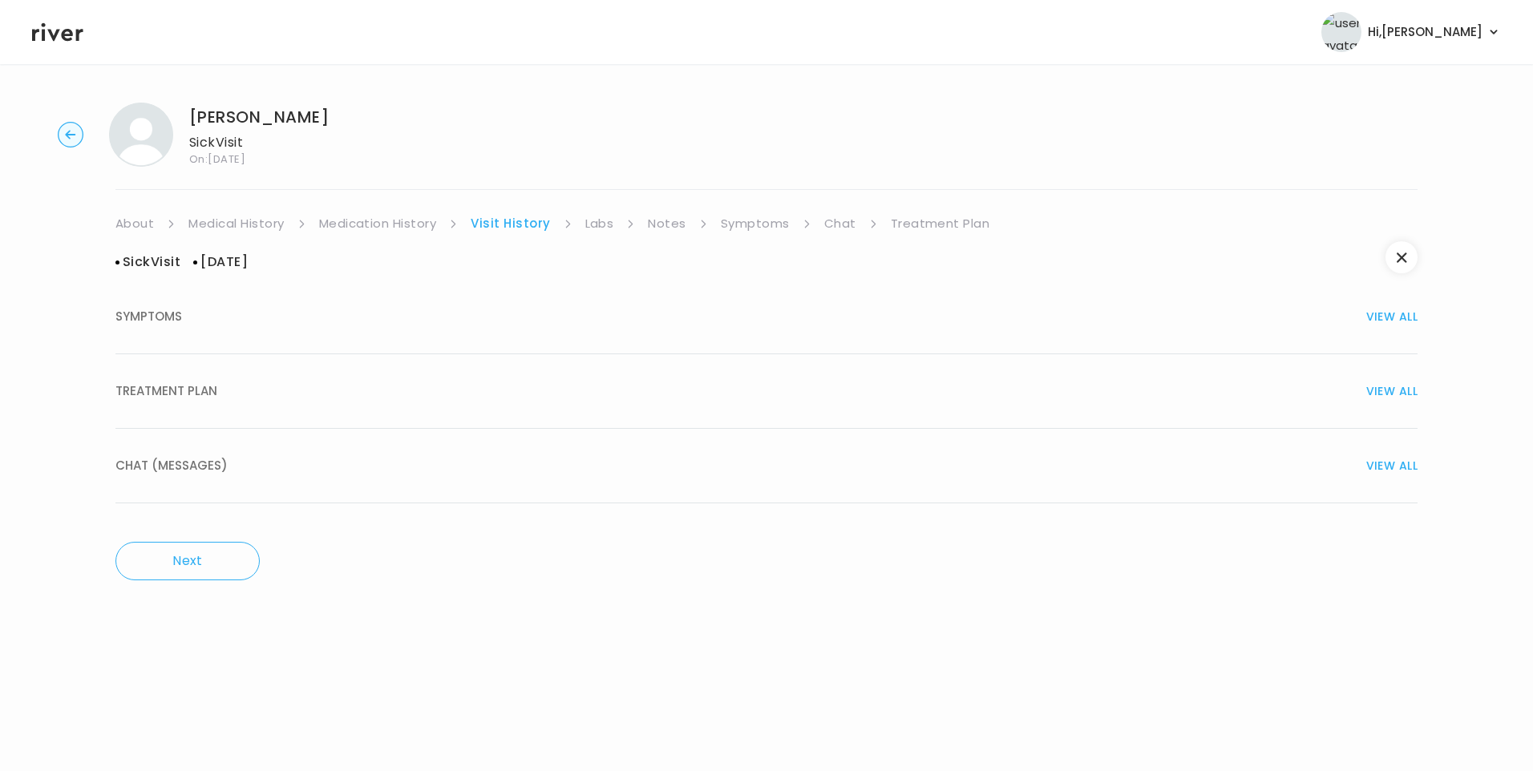
click at [241, 393] on div "TREATMENT PLAN VIEW ALL" at bounding box center [766, 391] width 1302 height 22
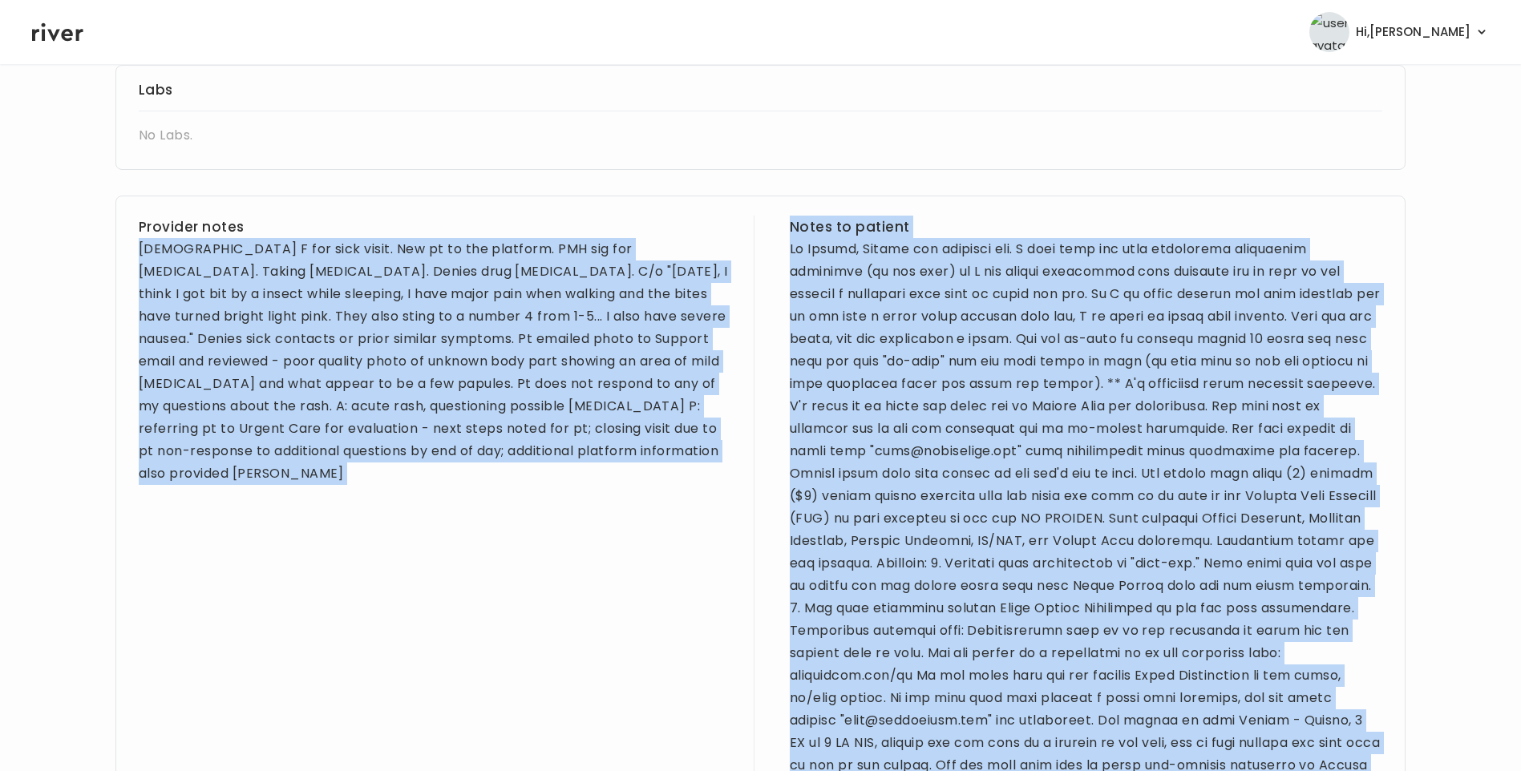
scroll to position [771, 0]
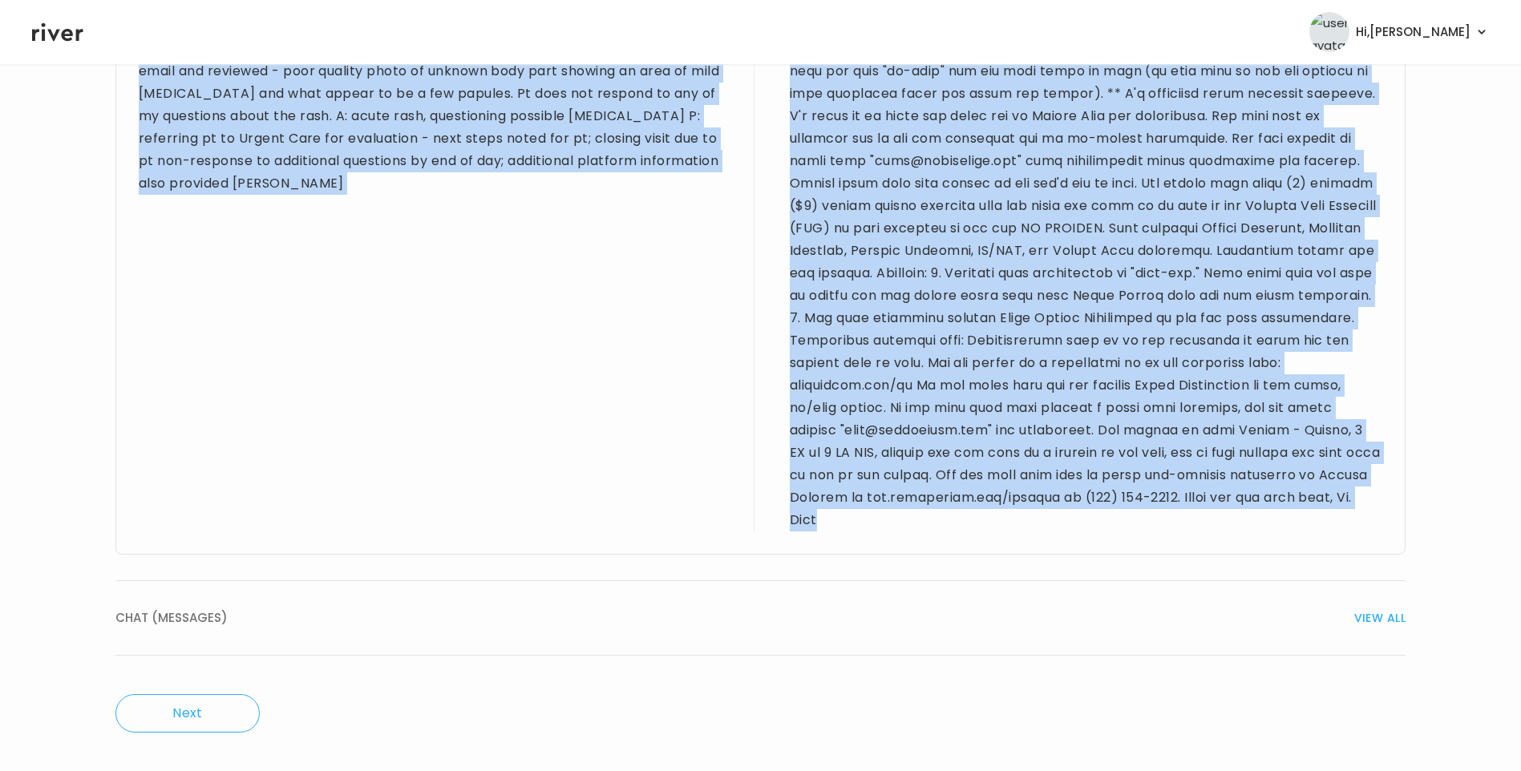
drag, startPoint x: 141, startPoint y: 247, endPoint x: 1061, endPoint y: 534, distance: 963.5
click at [1061, 534] on div "Provider notes 39 yo F for sick visit. New pt to the platform. PMH sig for low …" at bounding box center [760, 230] width 1290 height 650
drag, startPoint x: 1061, startPoint y: 534, endPoint x: 1003, endPoint y: 400, distance: 145.8
copy div "39 yo F for sick visit. New pt to the platform. PMH sig for low bone density. T…"
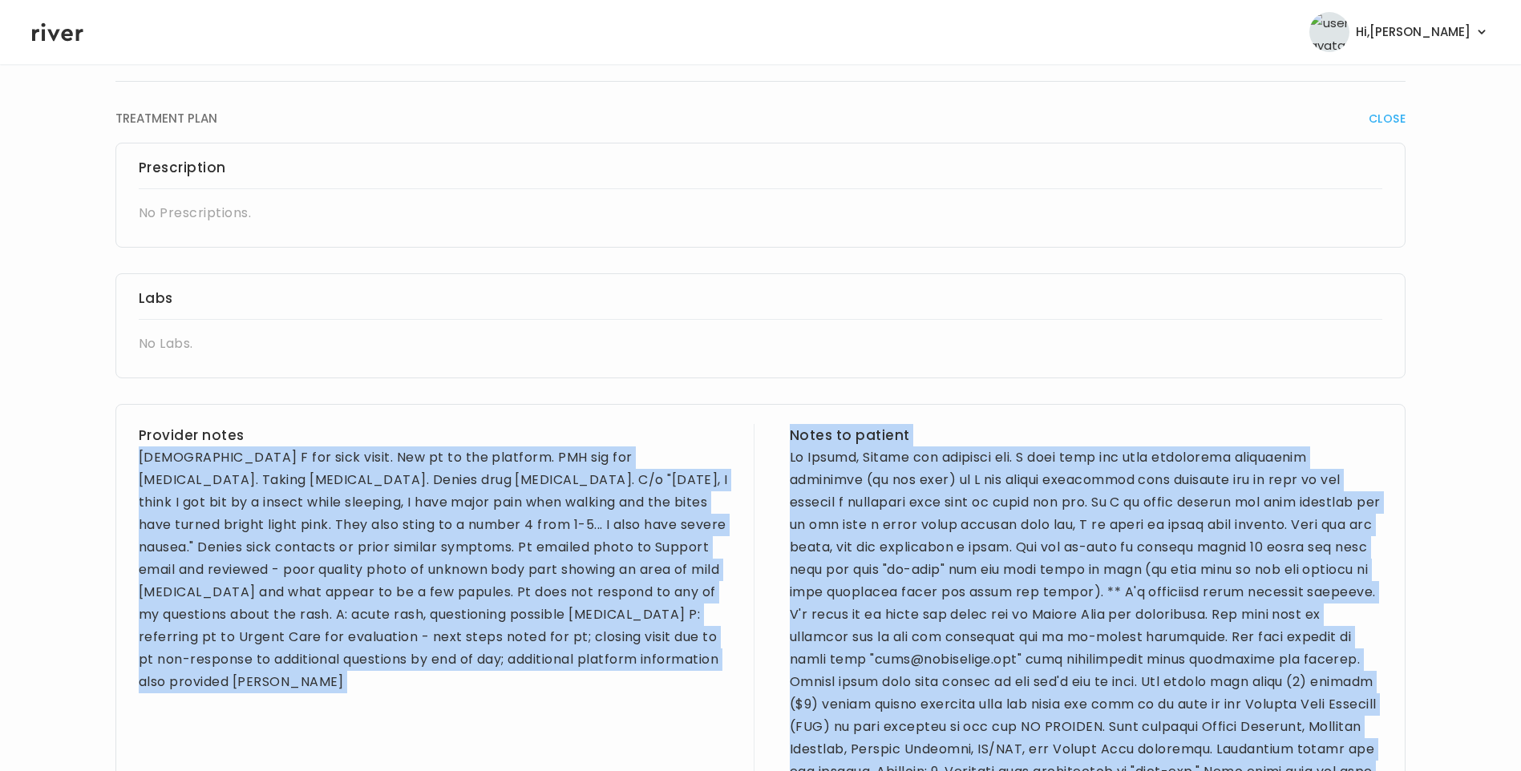
scroll to position [0, 0]
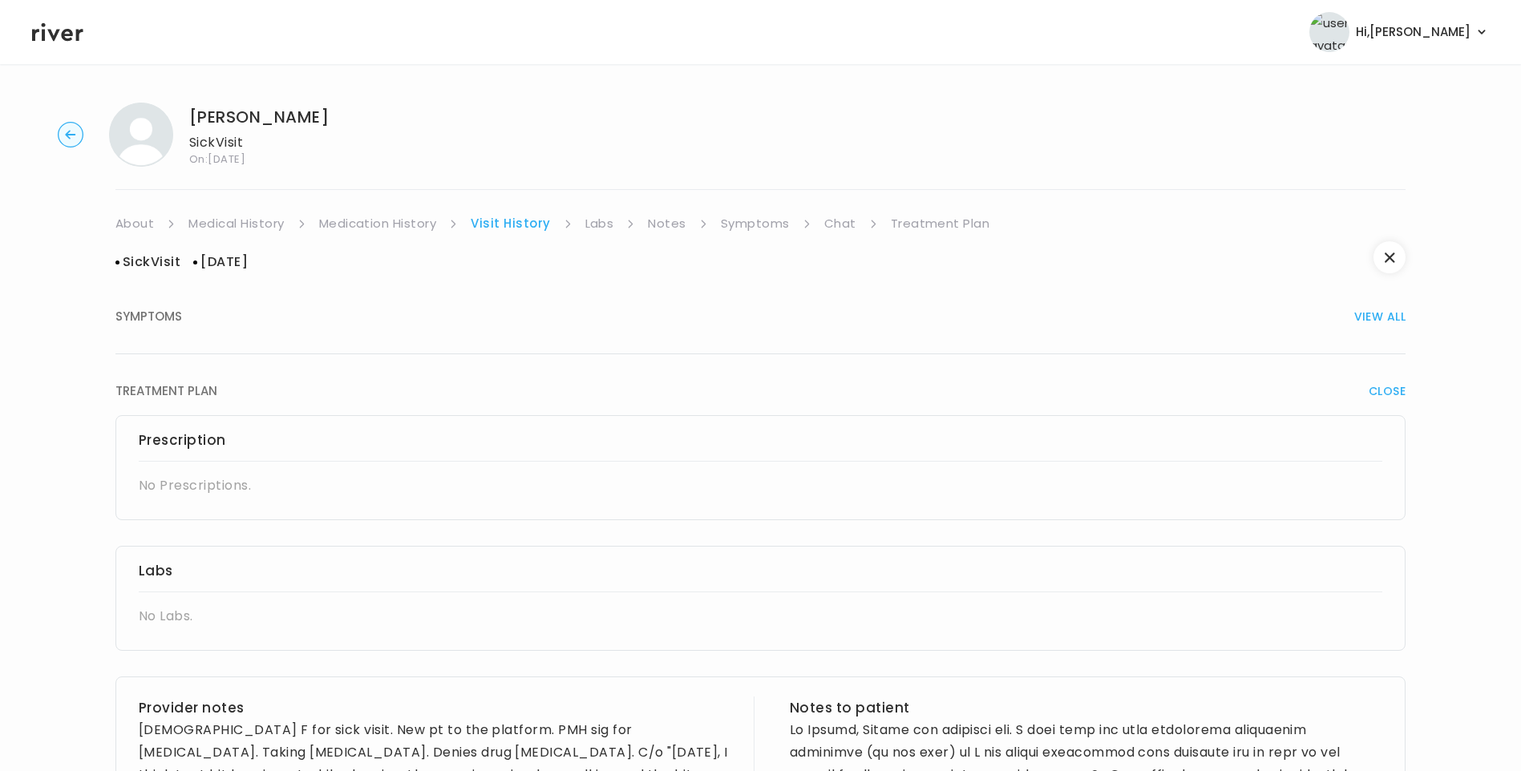
drag, startPoint x: 939, startPoint y: 225, endPoint x: 946, endPoint y: 231, distance: 9.7
click at [940, 225] on link "Treatment Plan" at bounding box center [940, 223] width 99 height 22
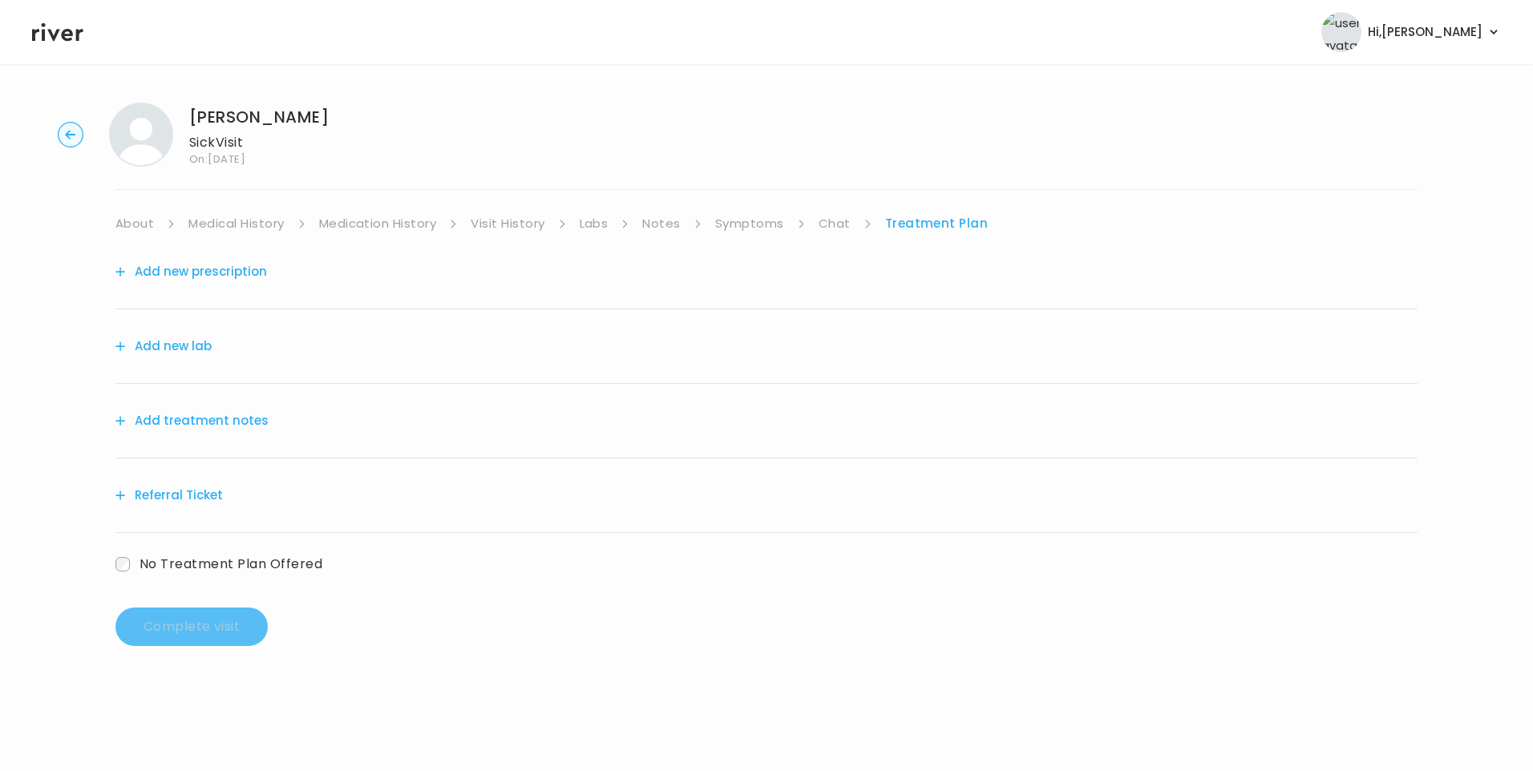
click at [217, 412] on button "Add treatment notes" at bounding box center [191, 421] width 153 height 22
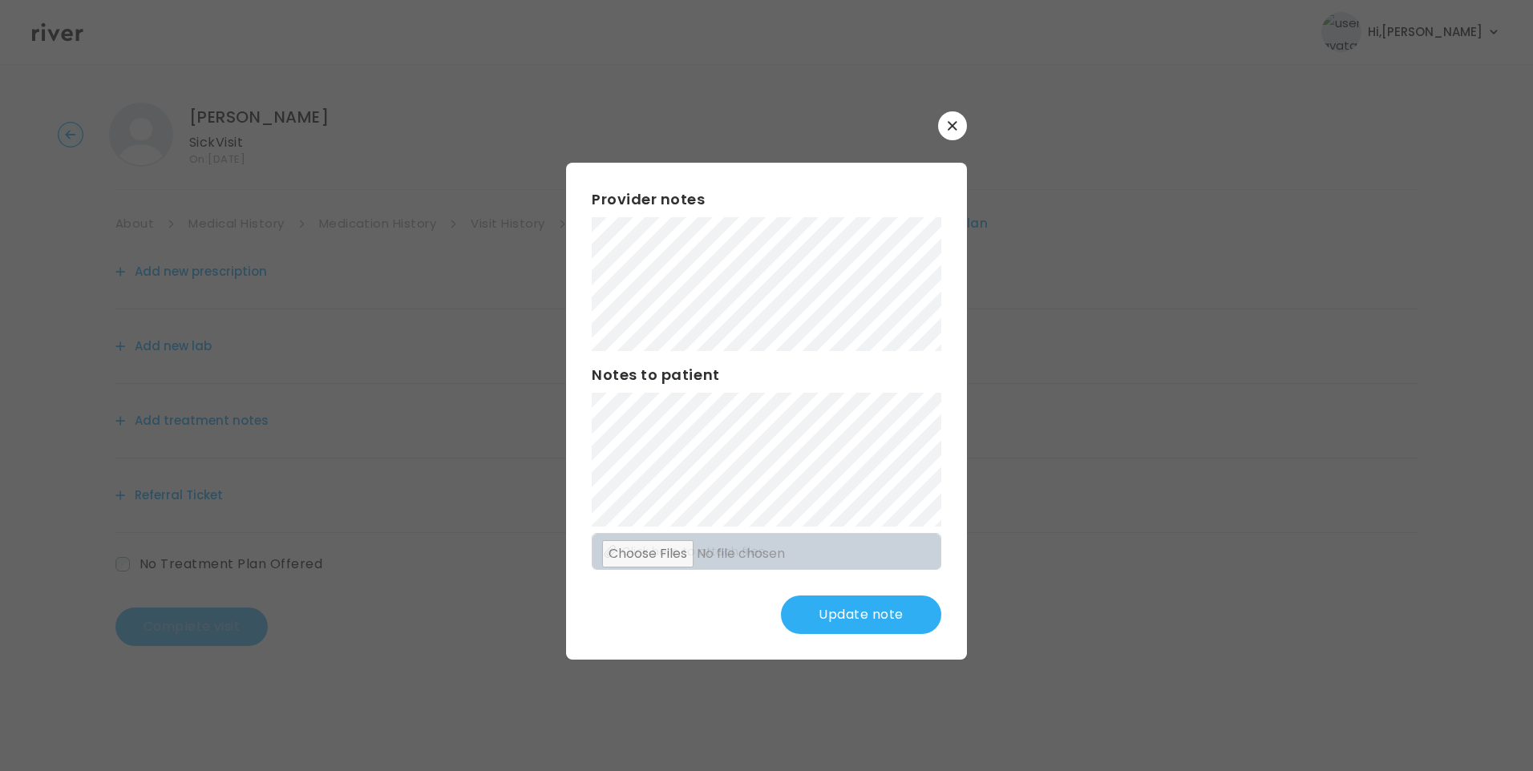
click at [438, 276] on div "​ Provider notes Notes to patient Click here to attach files Update note" at bounding box center [766, 385] width 1533 height 771
click at [910, 496] on div "Provider notes Notes to patient Click here to attach files Update note" at bounding box center [766, 411] width 401 height 497
click at [817, 613] on button "Update note" at bounding box center [861, 615] width 160 height 38
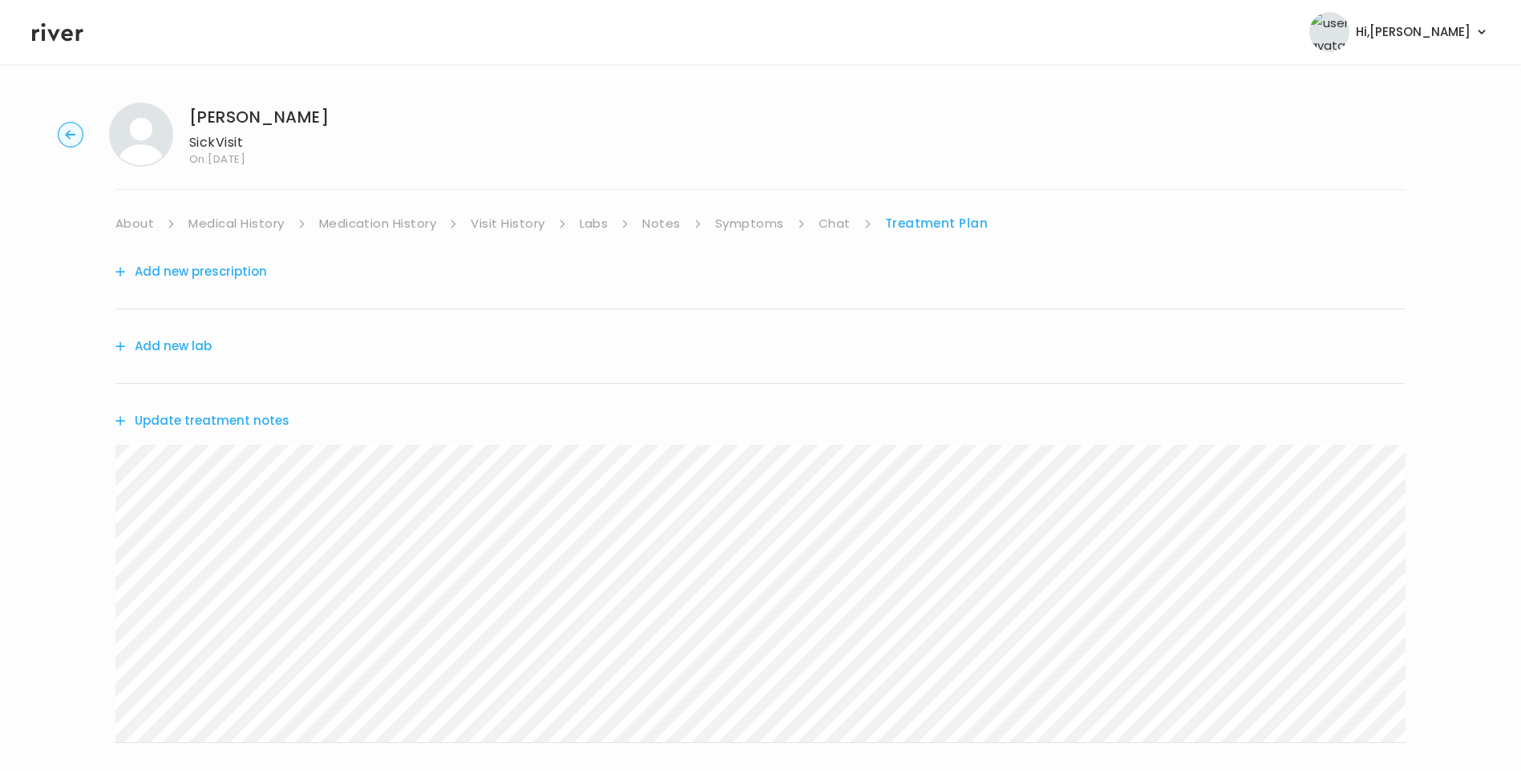
click at [267, 418] on button "Update treatment notes" at bounding box center [202, 421] width 174 height 22
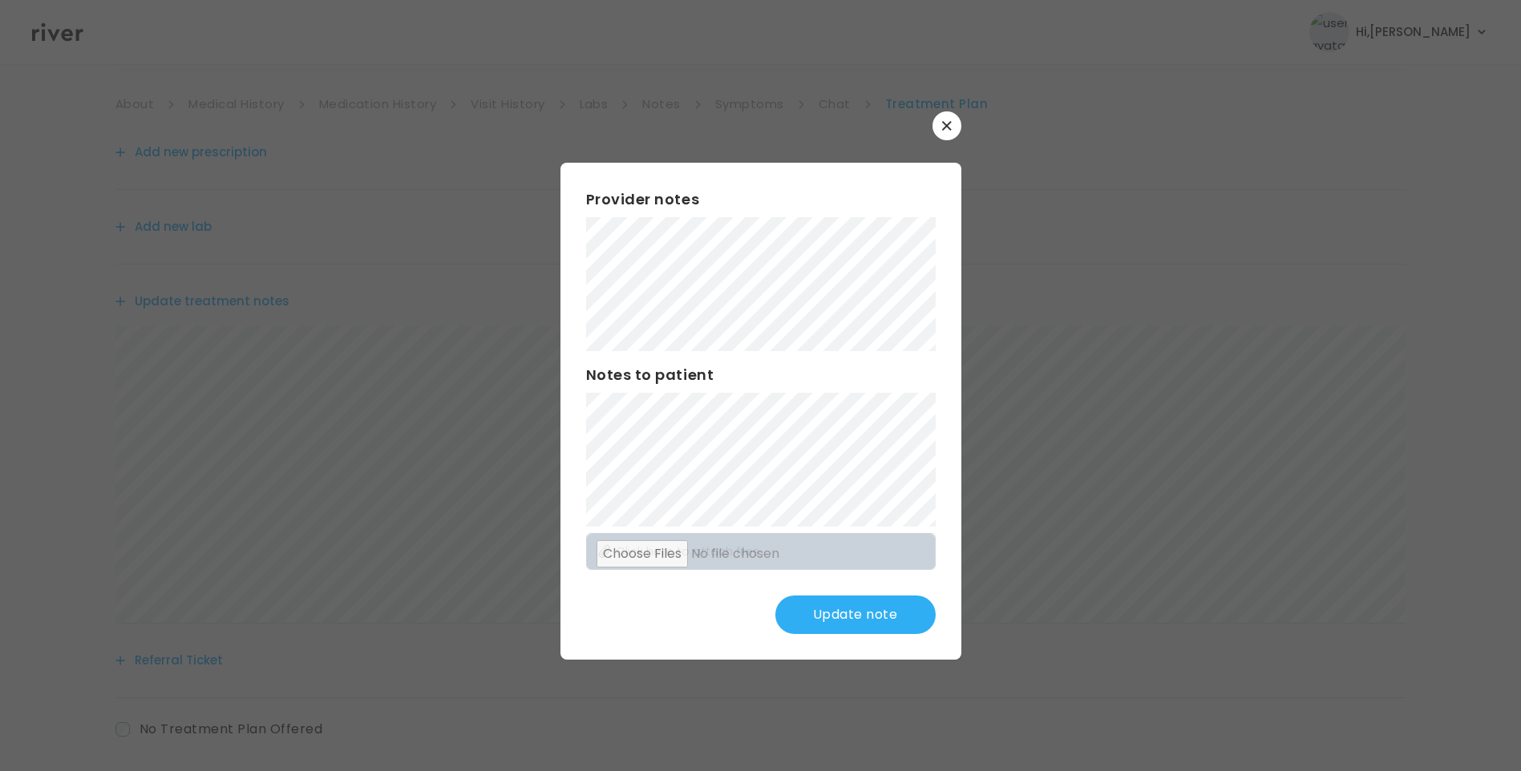
scroll to position [198, 0]
click at [896, 611] on button "Update note" at bounding box center [855, 615] width 160 height 38
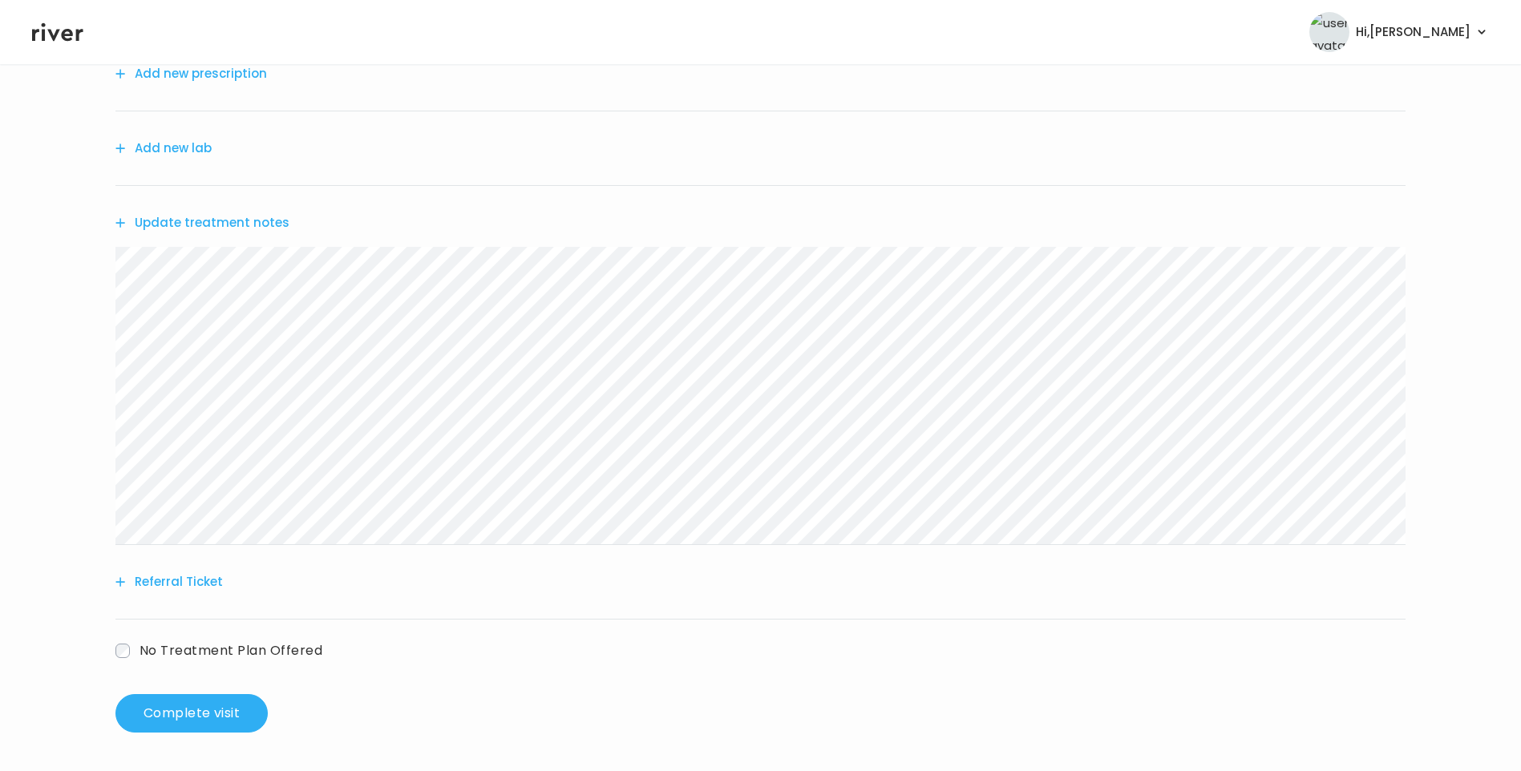
click at [238, 227] on button "Update treatment notes" at bounding box center [202, 223] width 174 height 22
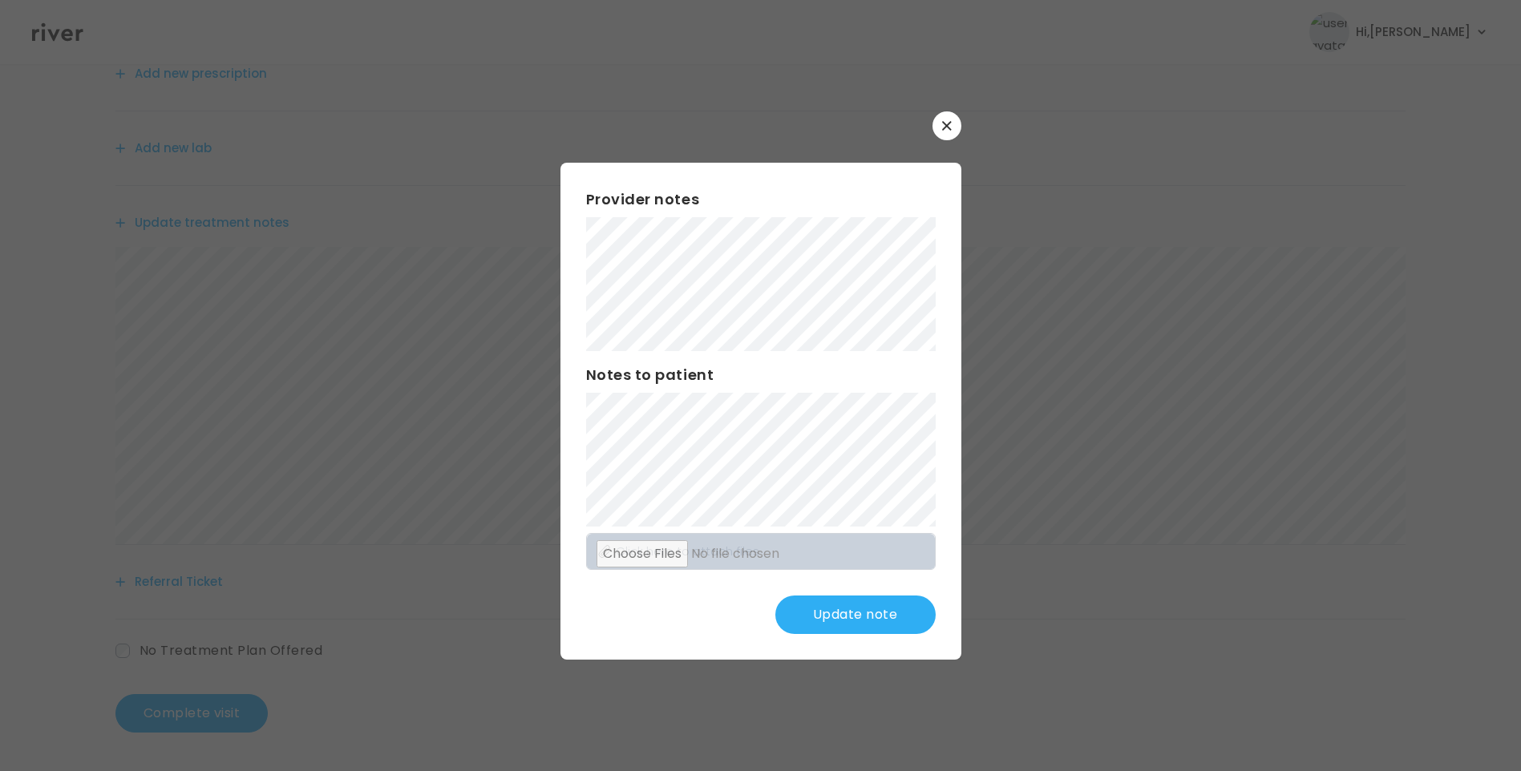
click at [880, 627] on button "Update note" at bounding box center [855, 615] width 160 height 38
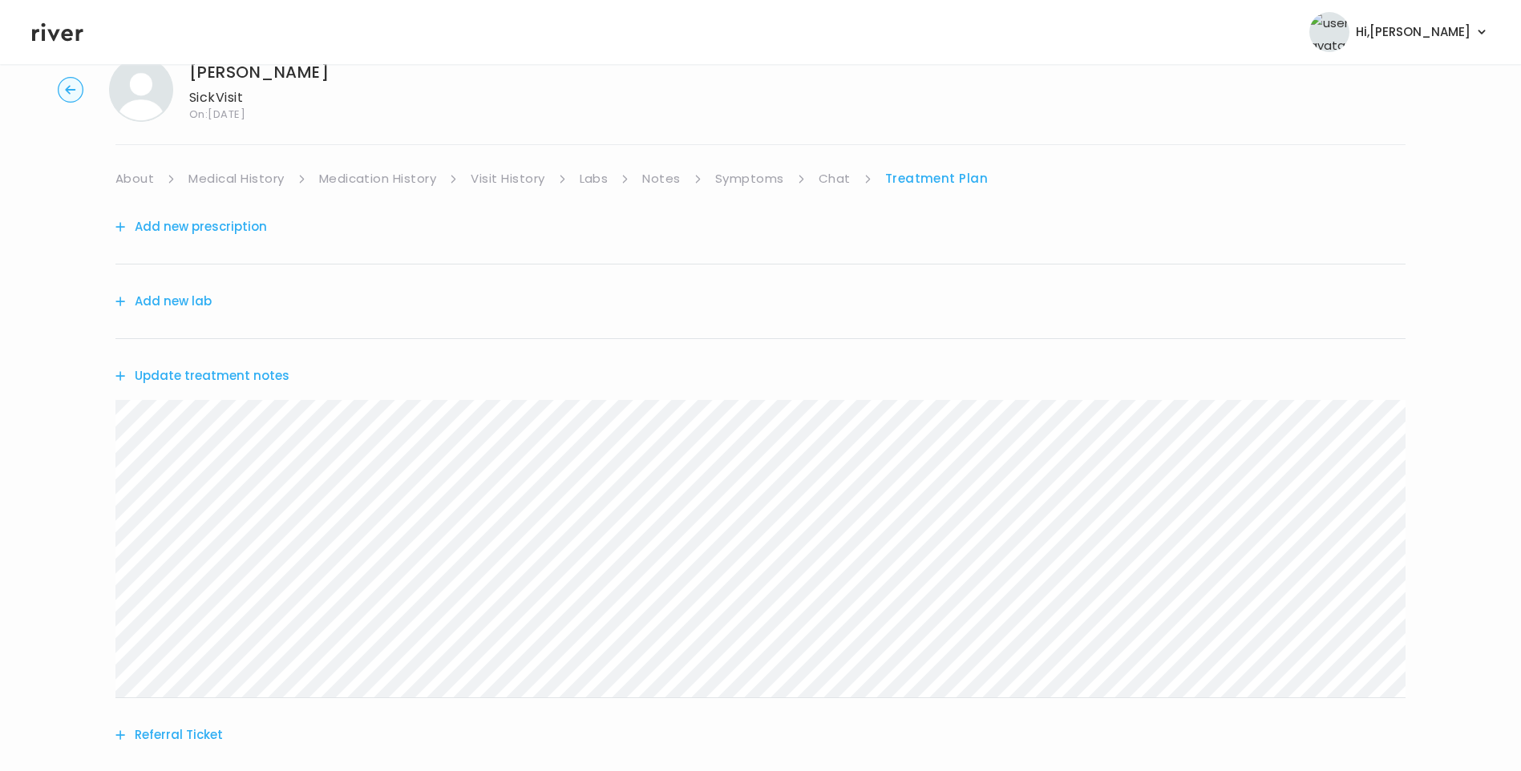
scroll to position [38, 0]
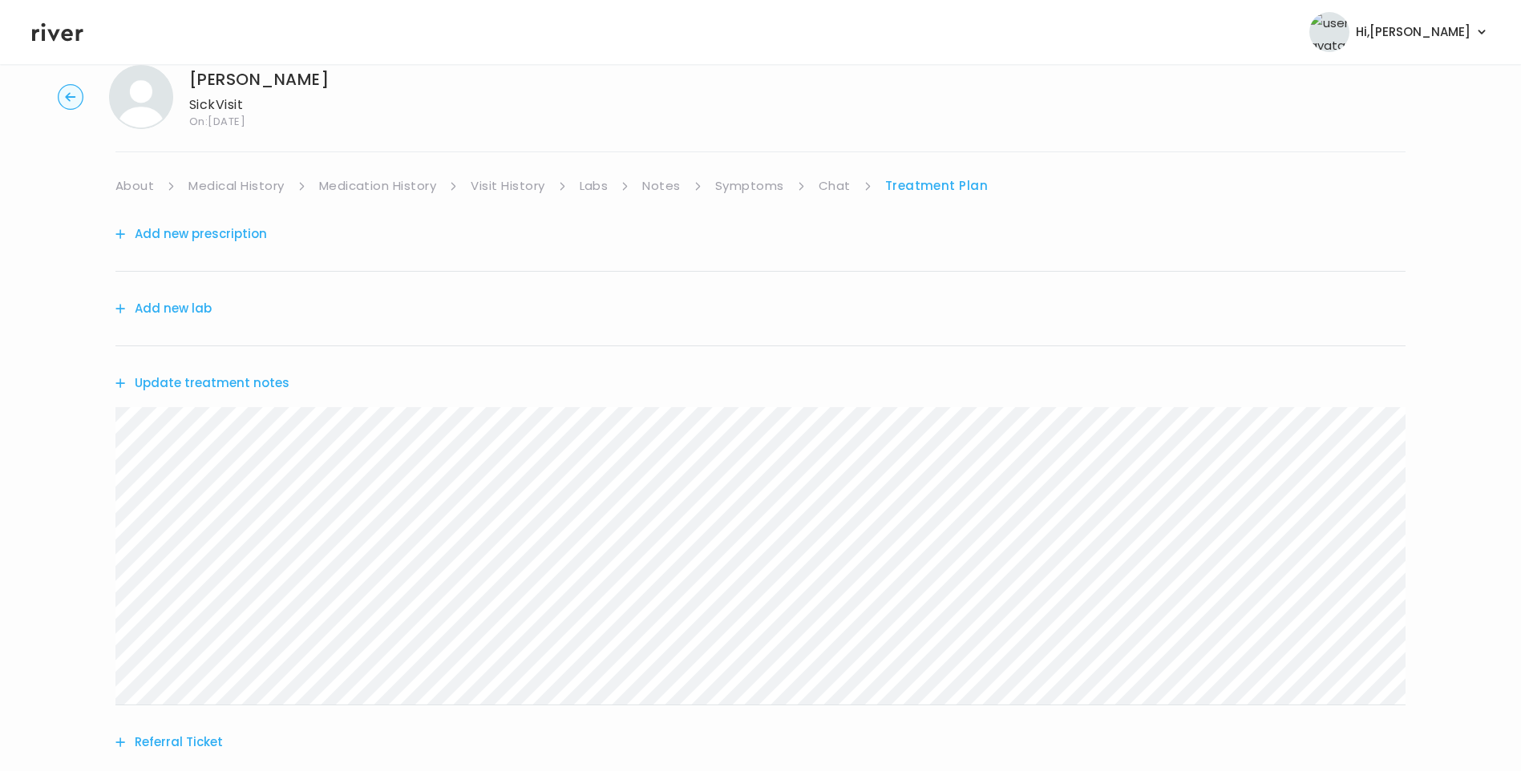
click at [757, 188] on link "Symptoms" at bounding box center [749, 186] width 69 height 22
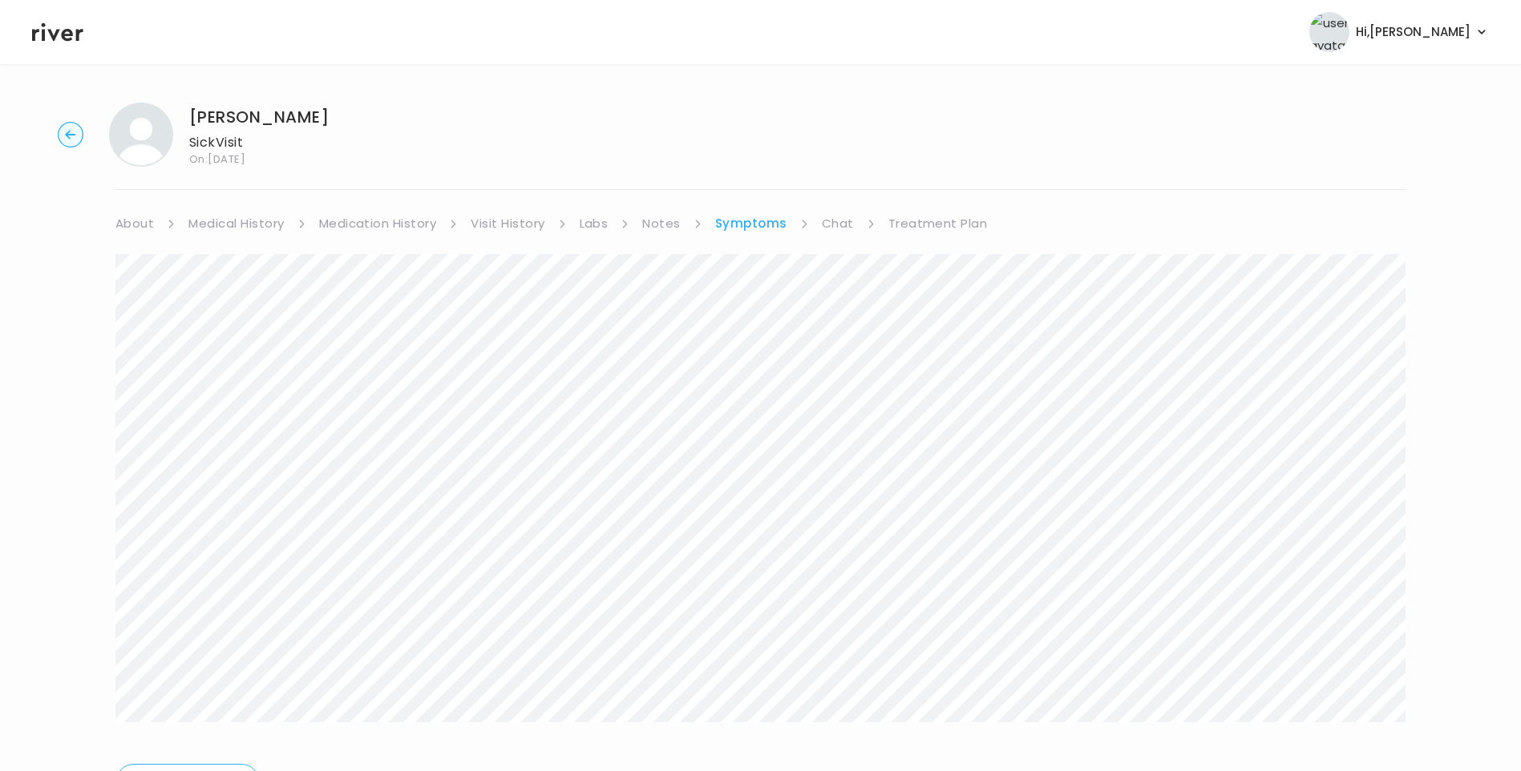
click at [941, 221] on link "Treatment Plan" at bounding box center [937, 223] width 99 height 22
click at [71, 488] on div "Sophia Delgado Sick Visit On: 23 Sep 2025 About Medical History Medication Hist…" at bounding box center [760, 517] width 1521 height 854
click at [825, 220] on link "Chat" at bounding box center [835, 223] width 32 height 22
click at [517, 229] on link "Visit History" at bounding box center [508, 223] width 74 height 22
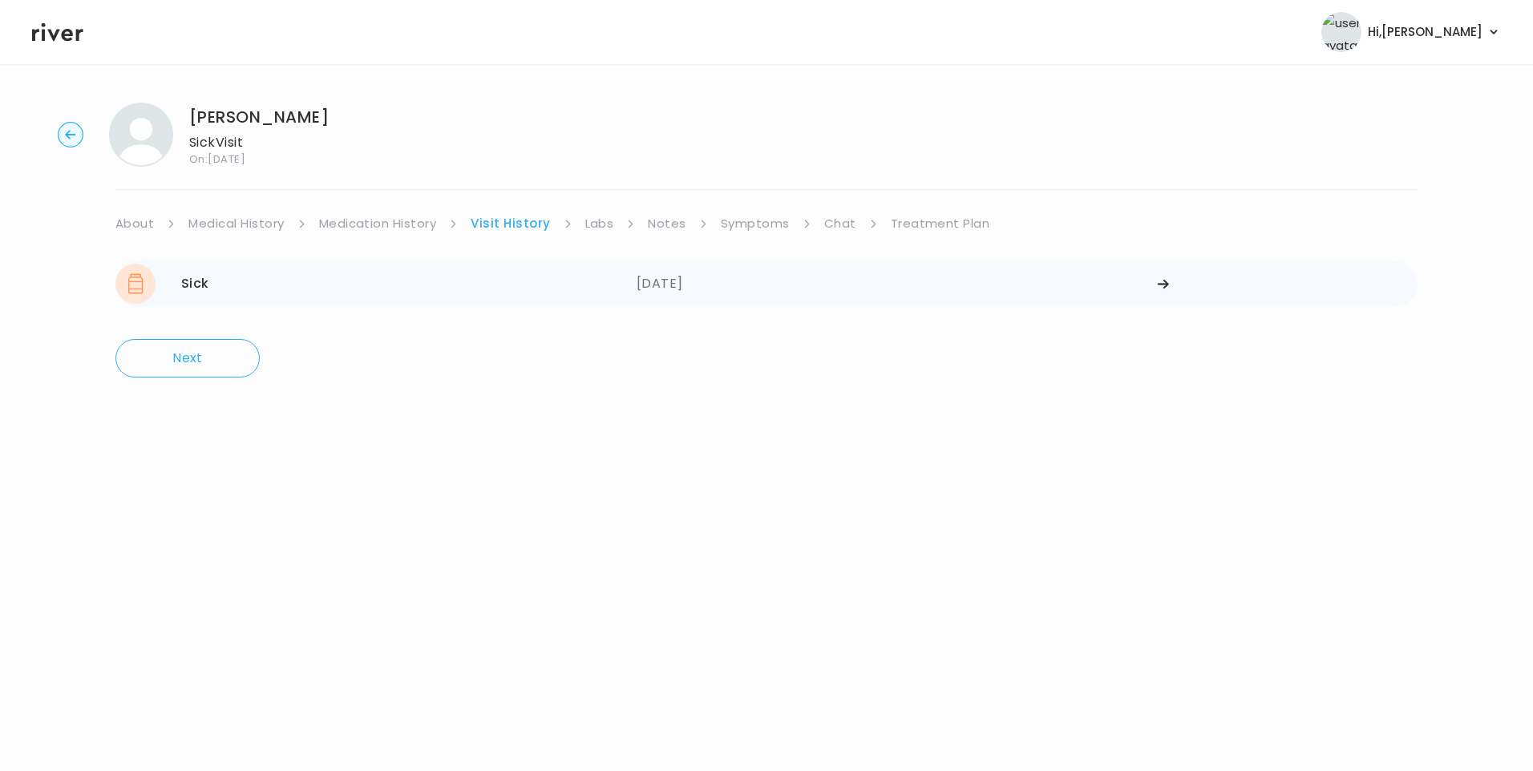
click at [328, 292] on div "Sick 09/20/2025" at bounding box center [375, 284] width 521 height 40
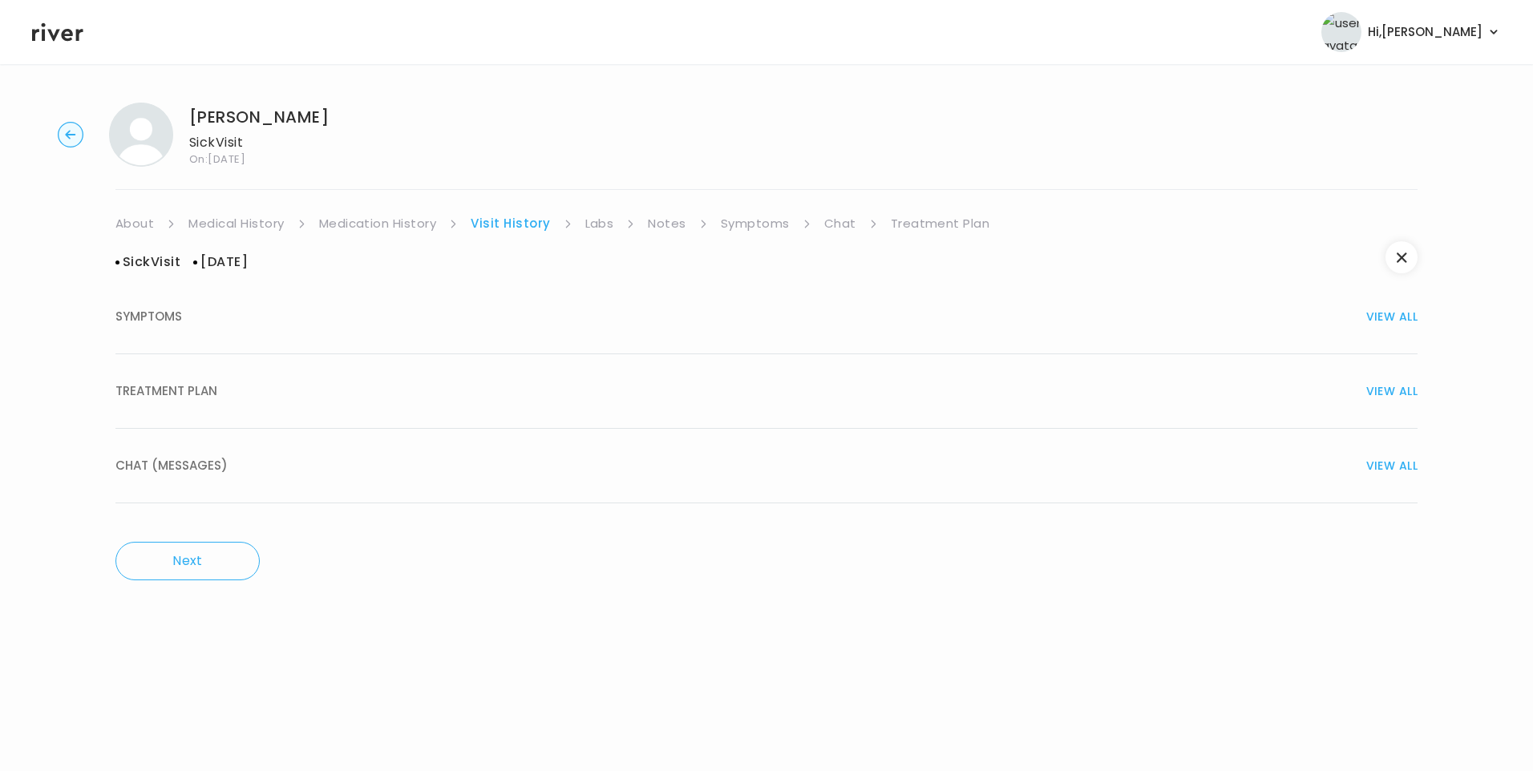
click at [221, 396] on div "TREATMENT PLAN VIEW ALL" at bounding box center [766, 391] width 1302 height 22
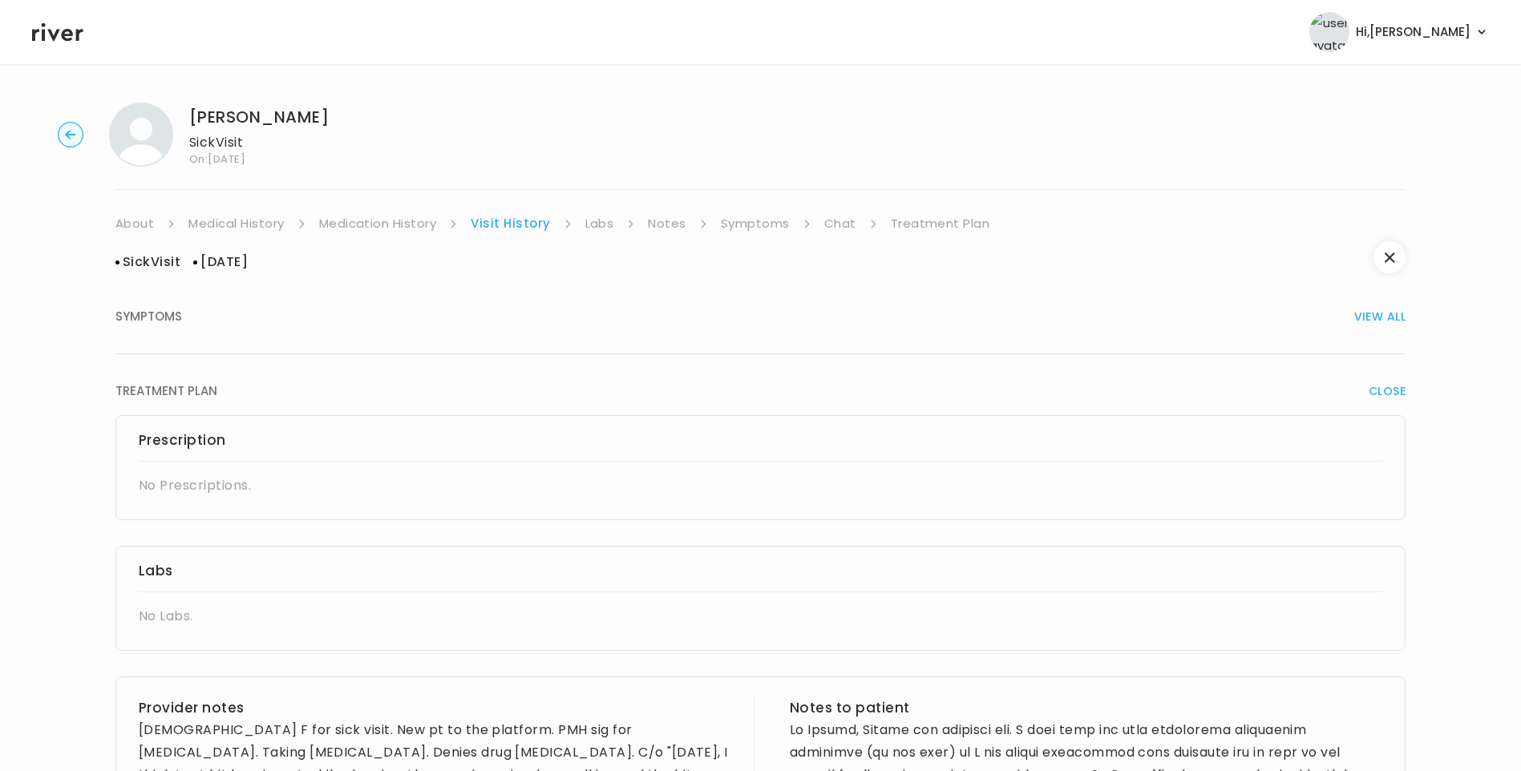
click at [208, 324] on div "SYMPTOMS VIEW ALL" at bounding box center [760, 317] width 1290 height 22
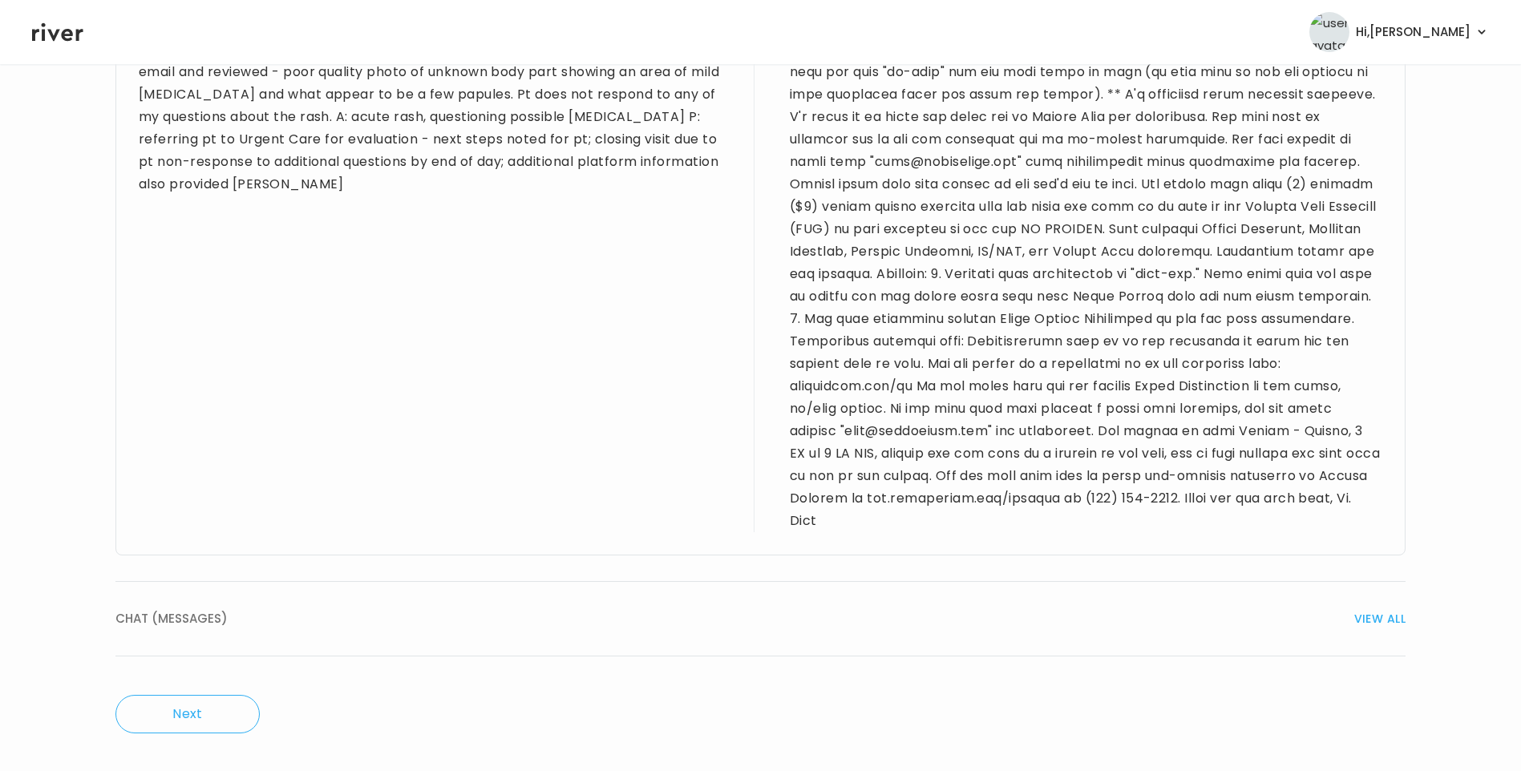
scroll to position [1172, 0]
click at [257, 615] on div "CHAT (MESSAGES) VIEW ALL" at bounding box center [760, 618] width 1290 height 22
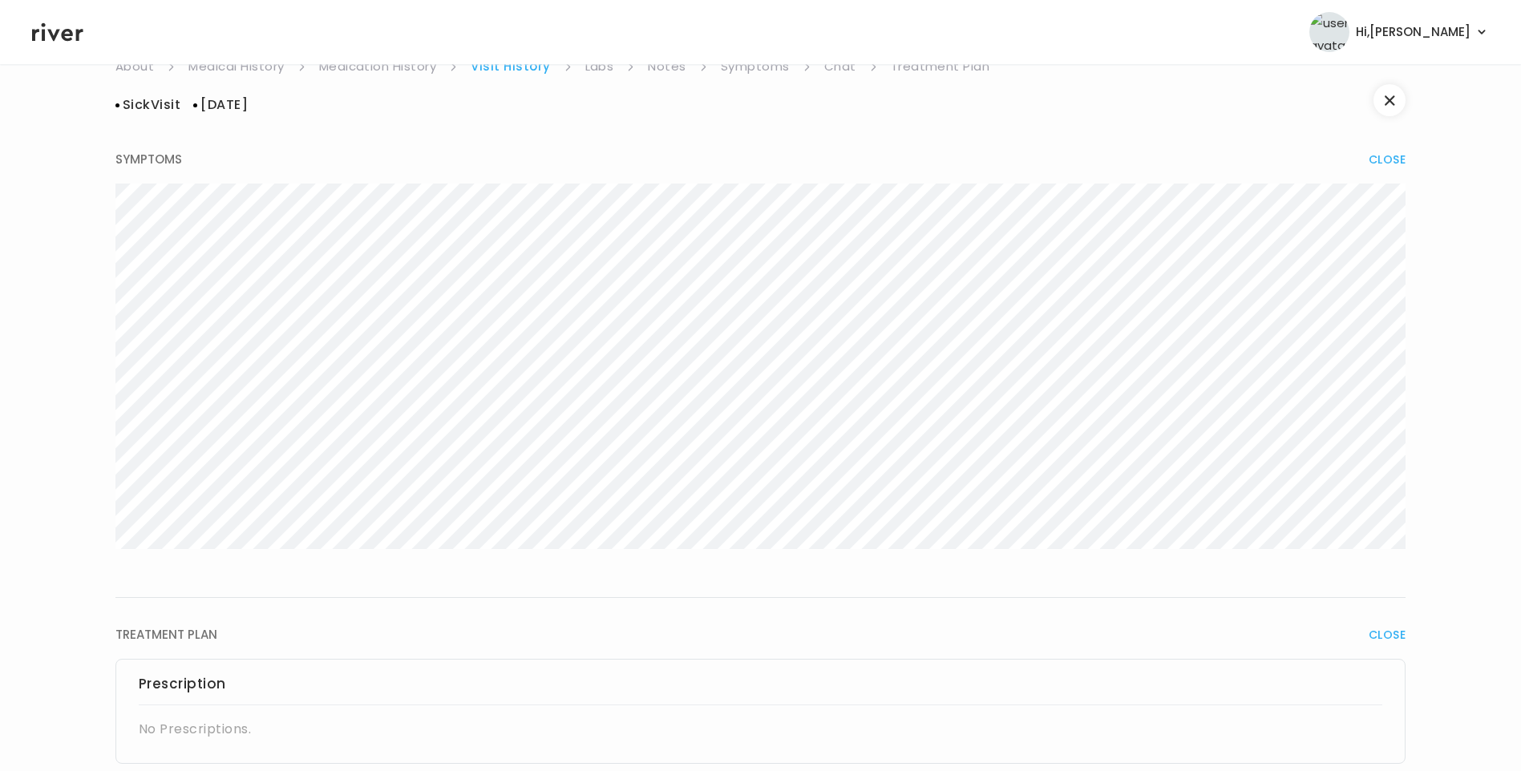
scroll to position [0, 0]
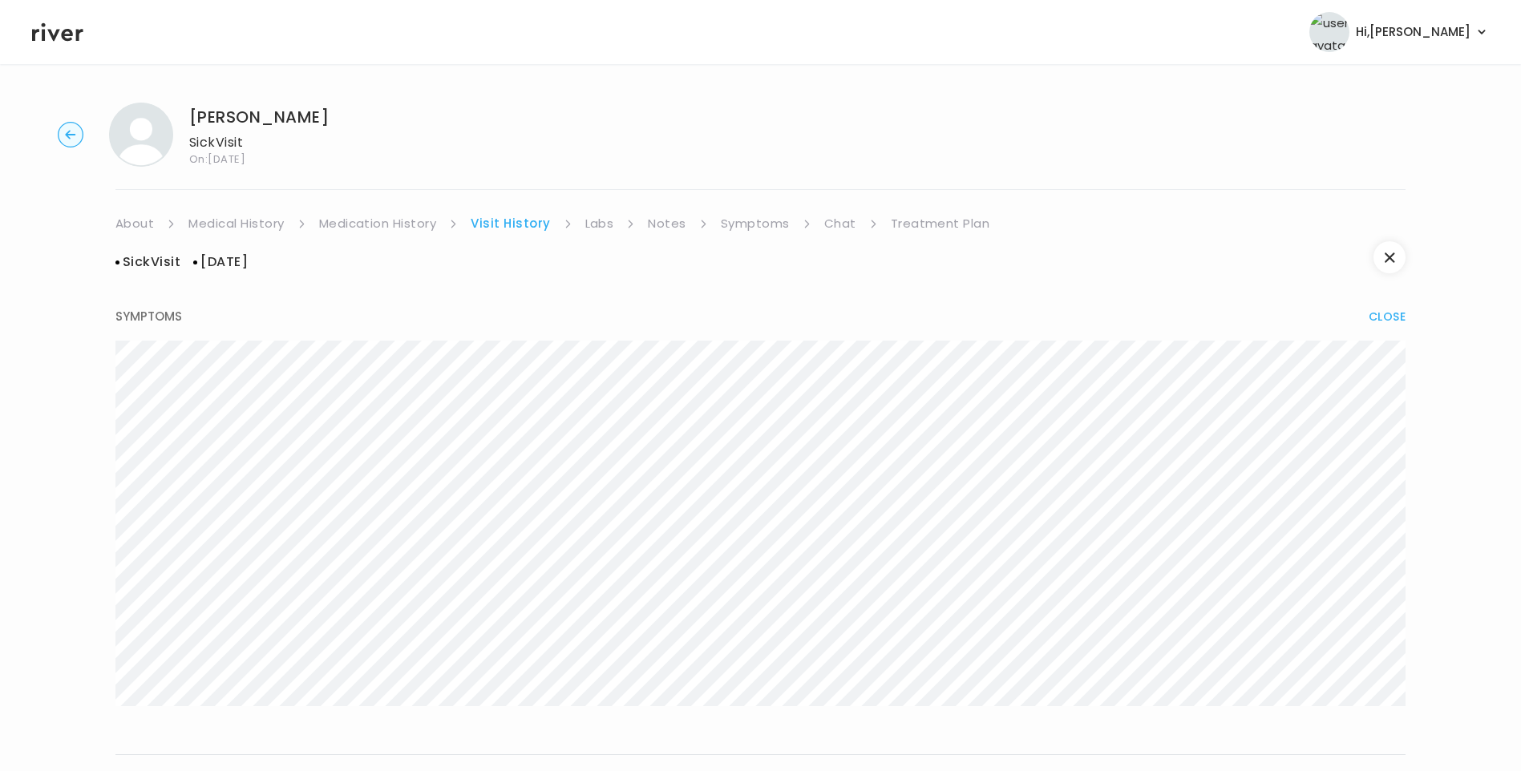
click at [969, 229] on link "Treatment Plan" at bounding box center [940, 223] width 99 height 22
click at [235, 415] on button "Update treatment notes" at bounding box center [202, 421] width 174 height 22
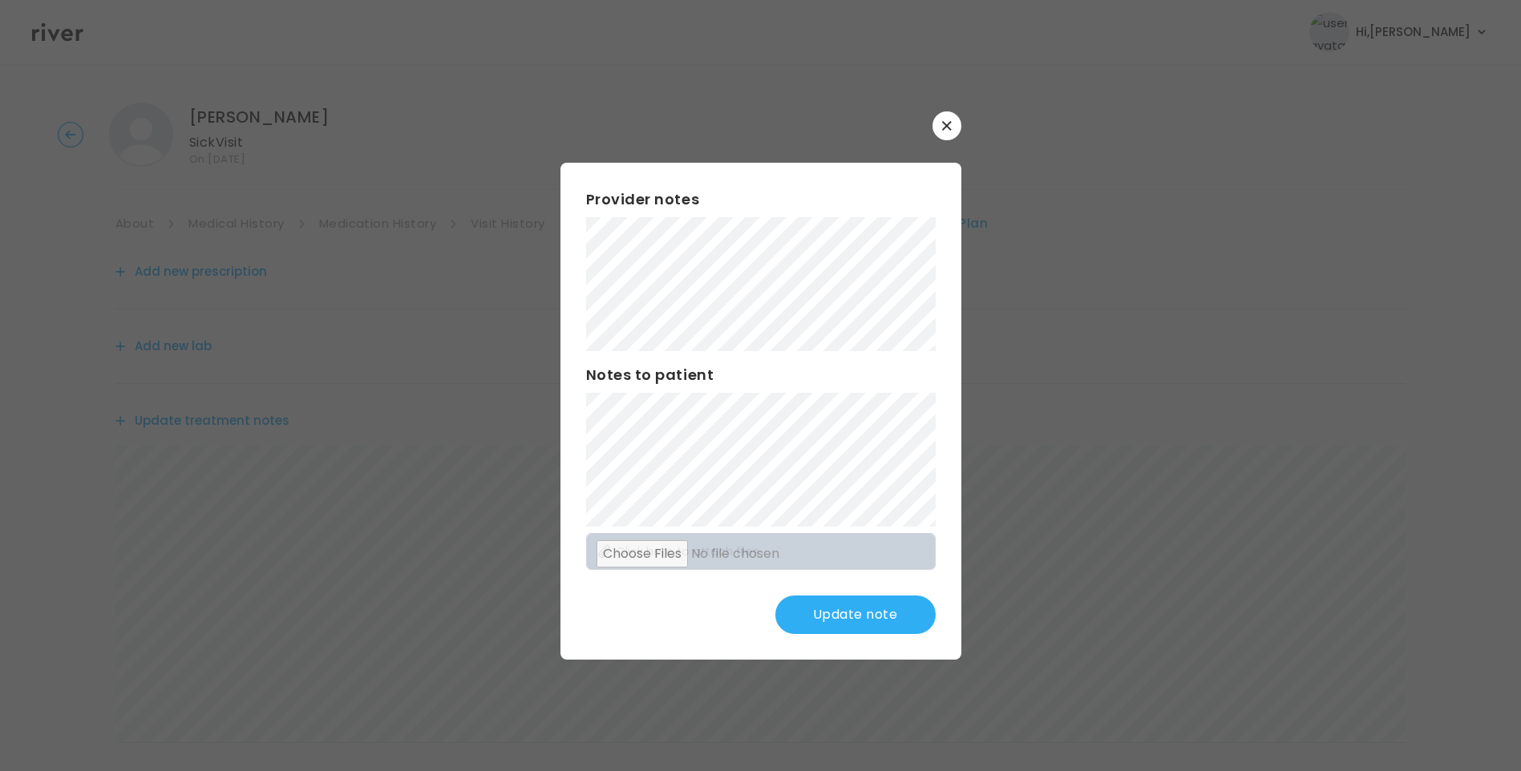
click at [504, 152] on div "​ Provider notes Notes to patient Click here to attach files Update note" at bounding box center [760, 385] width 1521 height 771
click at [896, 617] on button "Update note" at bounding box center [855, 615] width 160 height 38
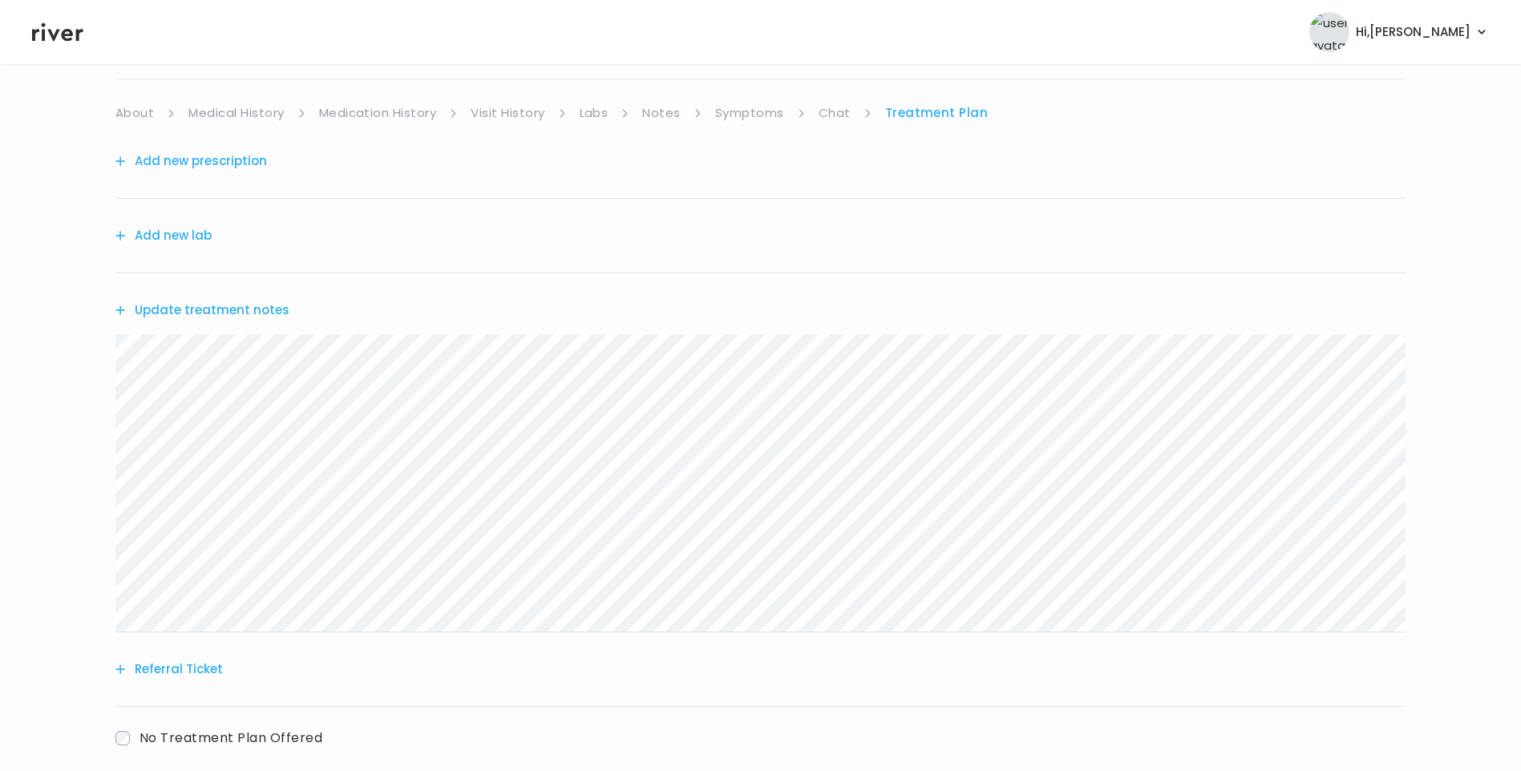
scroll to position [198, 0]
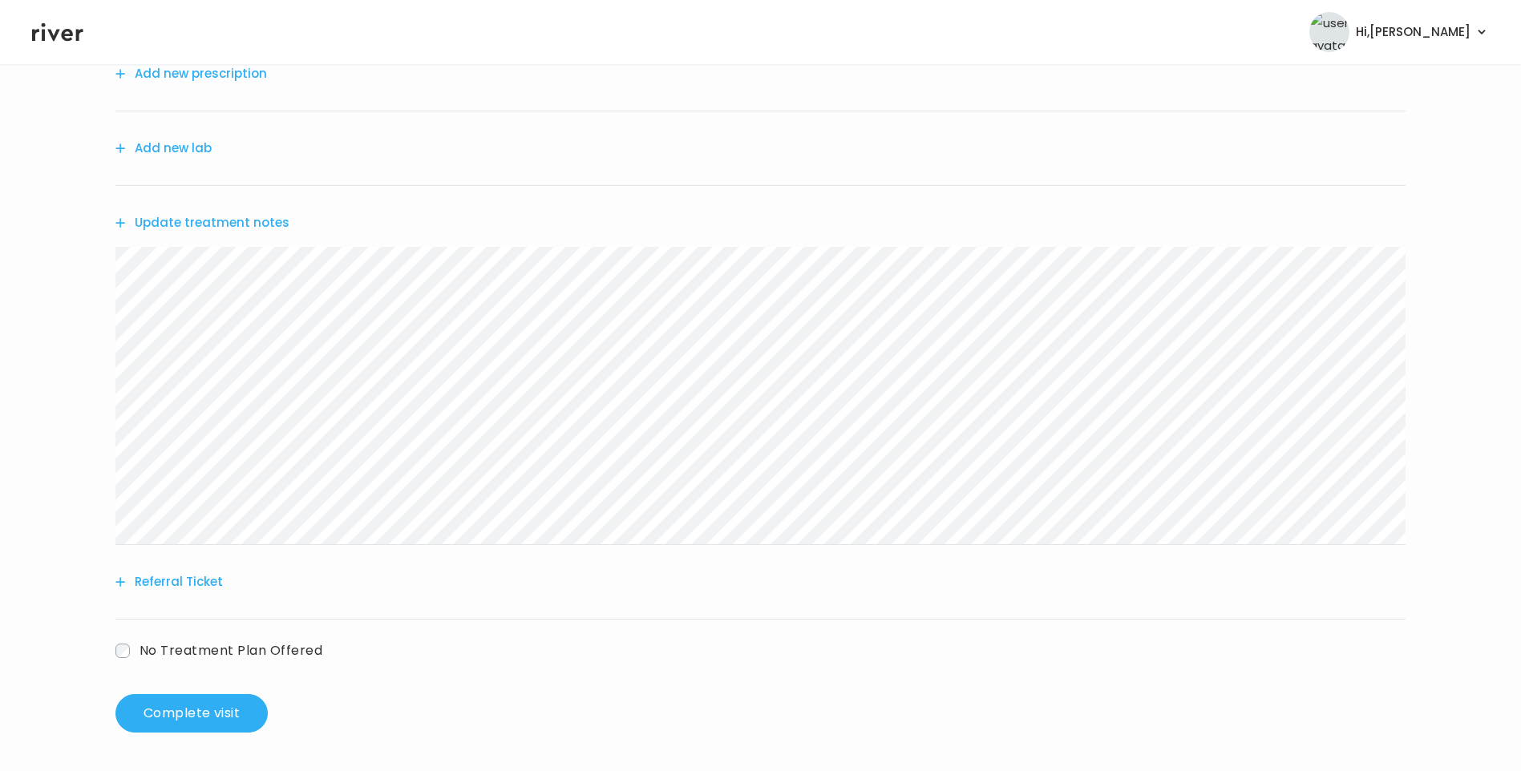
click at [186, 583] on button "Referral Ticket" at bounding box center [168, 582] width 107 height 22
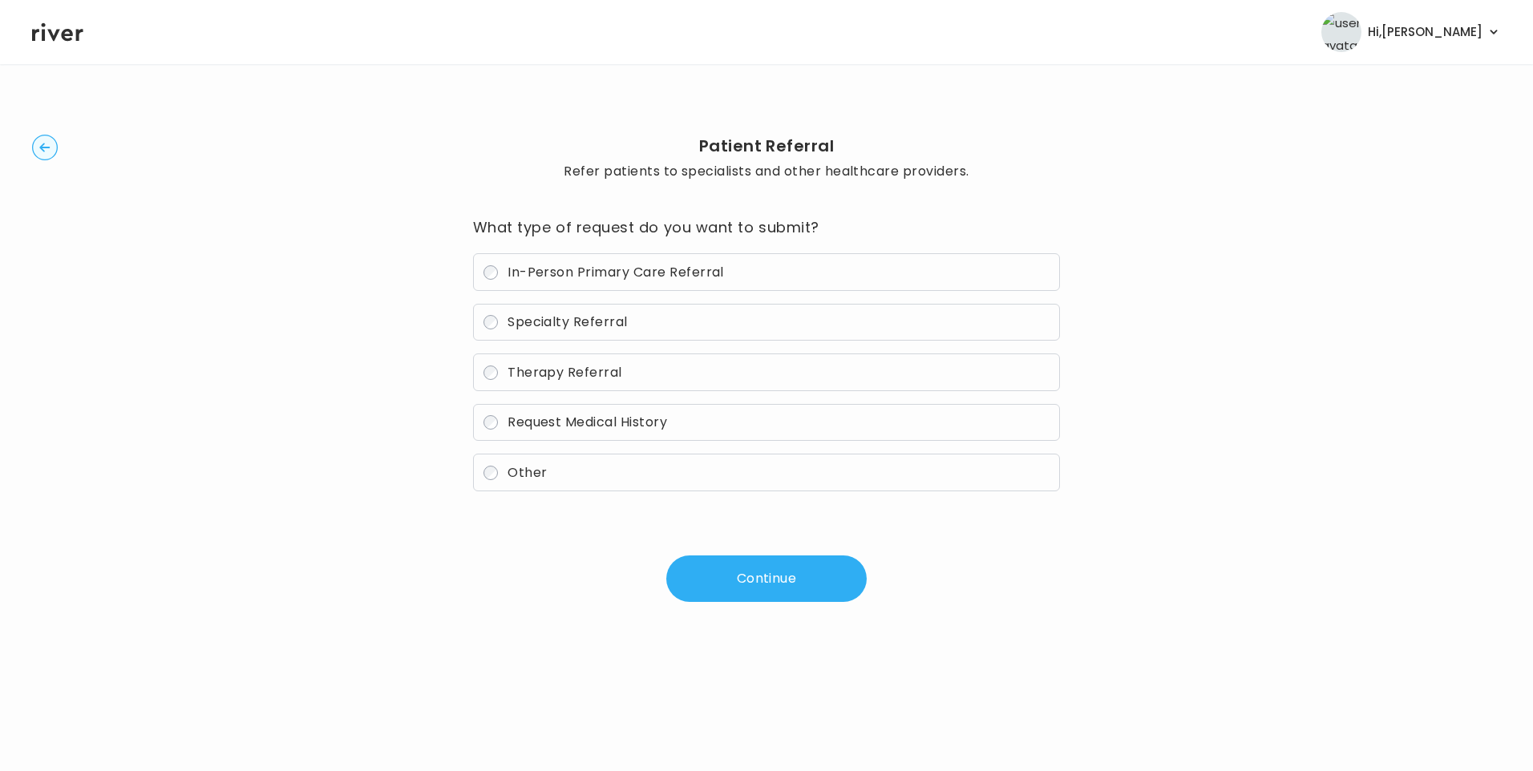
click at [584, 262] on label "In-Person Primary Care Referral" at bounding box center [767, 272] width 588 height 38
click at [728, 585] on button "Continue" at bounding box center [766, 579] width 200 height 47
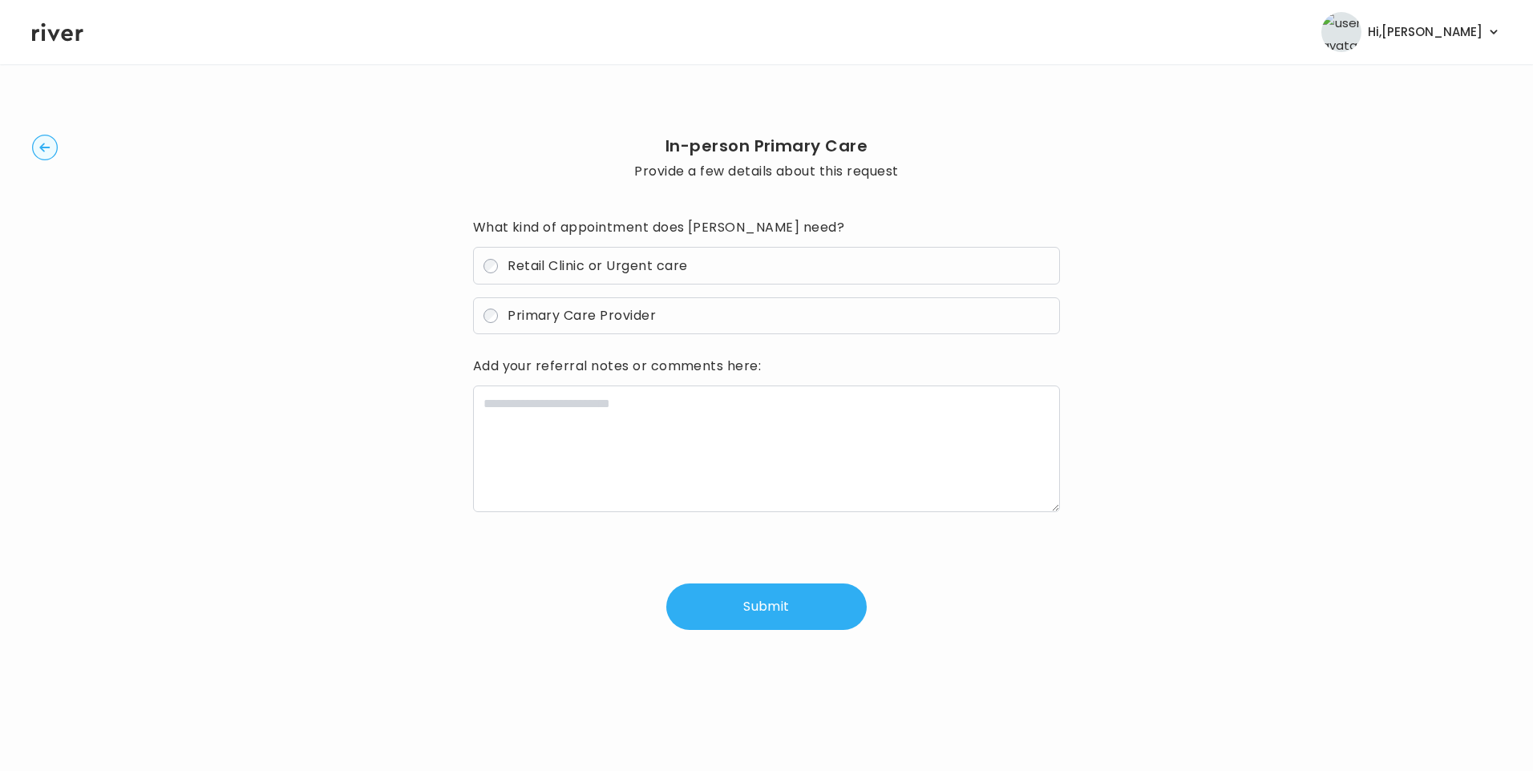
click at [528, 267] on span "Retail Clinic or Urgent care" at bounding box center [598, 266] width 180 height 18
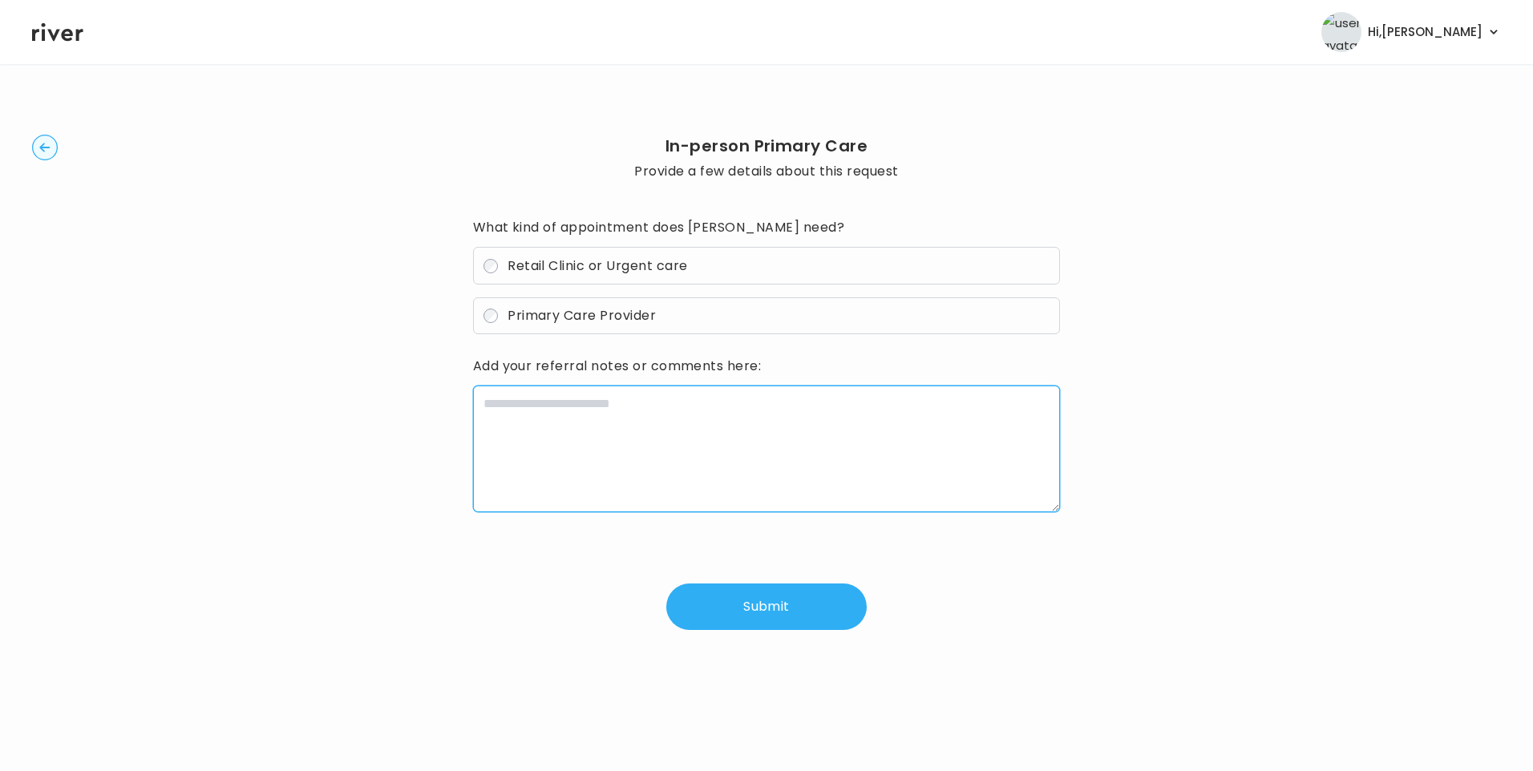
click at [633, 445] on textarea at bounding box center [767, 449] width 588 height 127
paste textarea "**********"
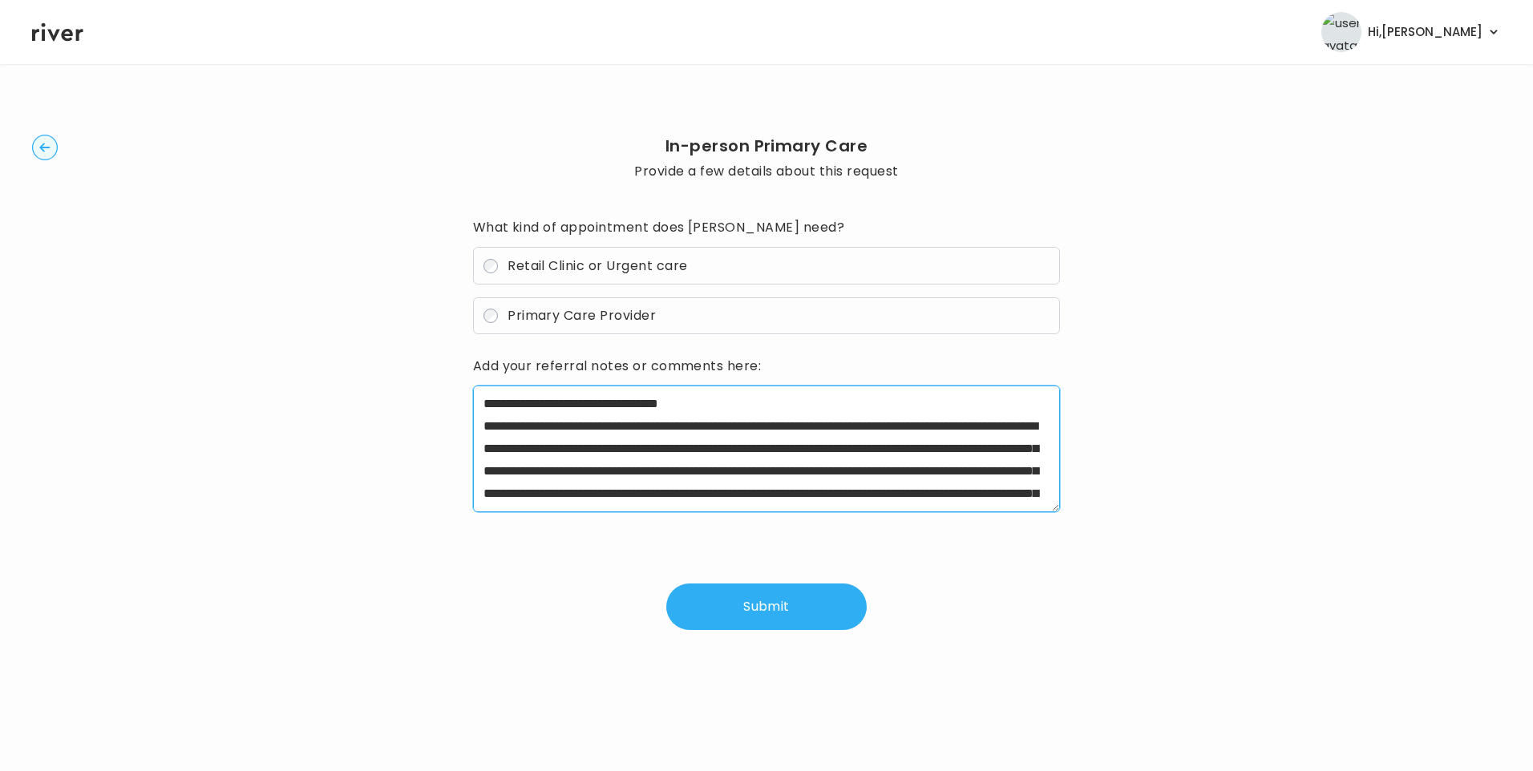
drag, startPoint x: 535, startPoint y: 427, endPoint x: 596, endPoint y: 447, distance: 64.4
click at [594, 447] on textarea "**********" at bounding box center [767, 449] width 588 height 127
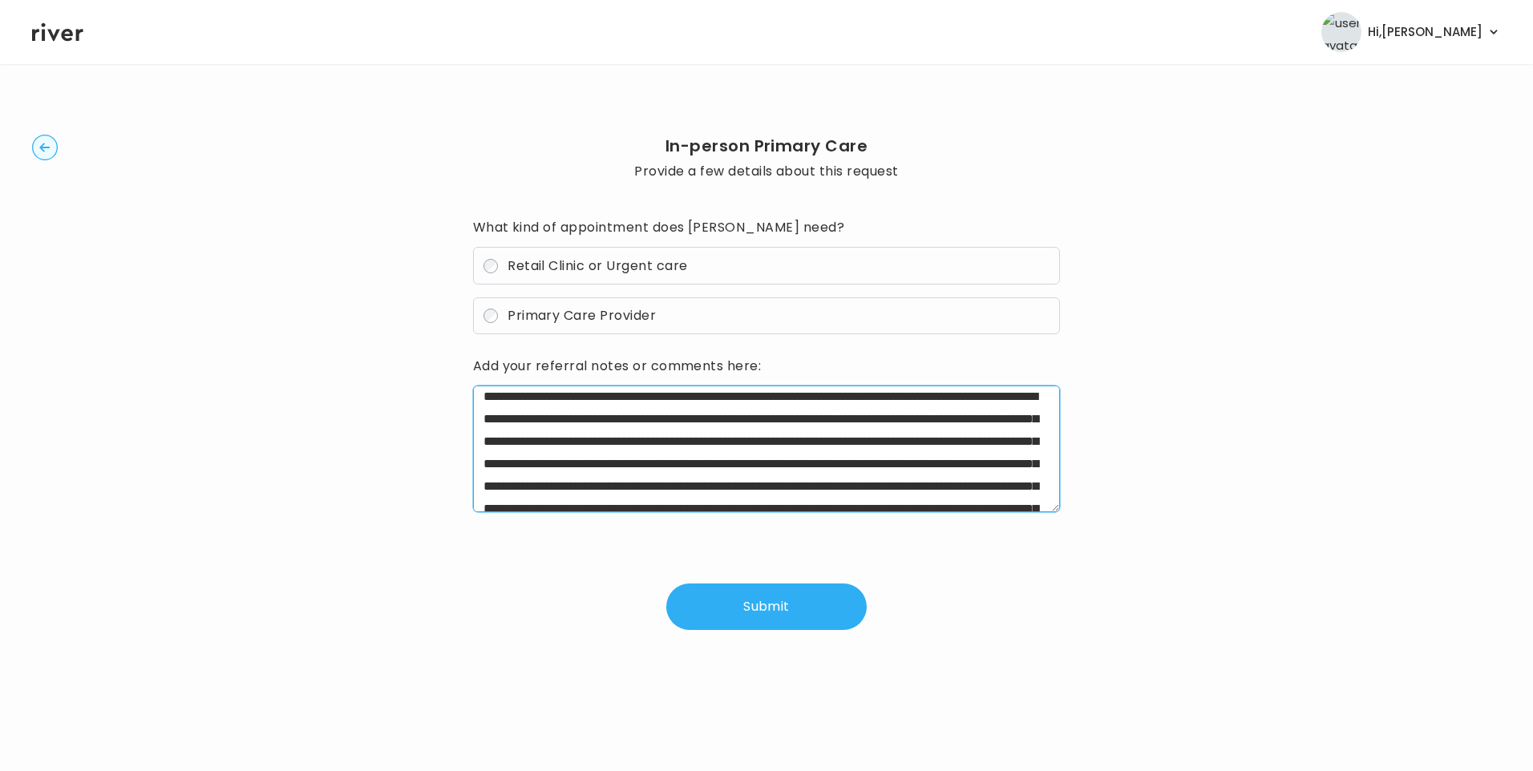
scroll to position [80, 0]
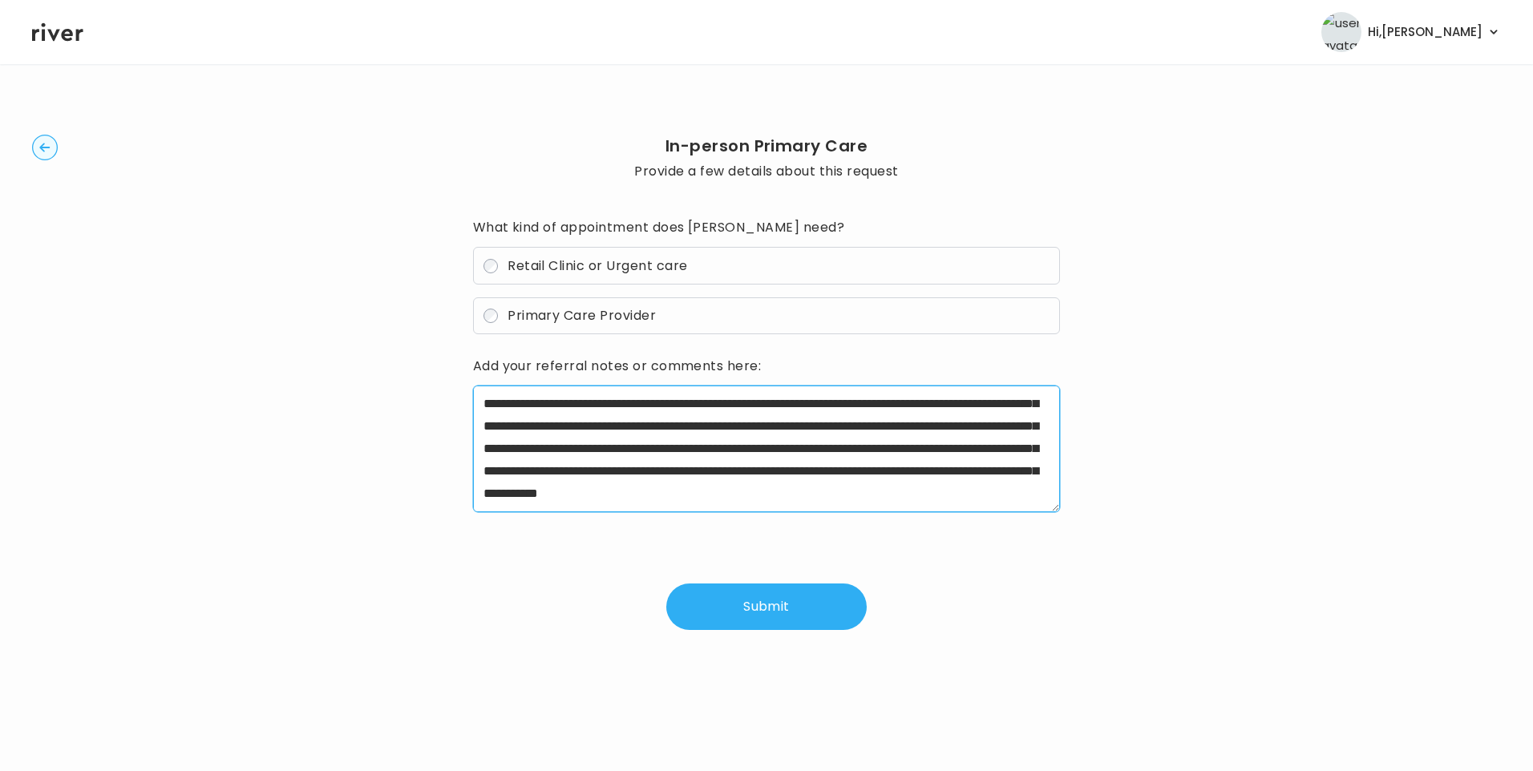
click at [541, 440] on textarea "**********" at bounding box center [767, 449] width 588 height 127
drag, startPoint x: 538, startPoint y: 436, endPoint x: 1147, endPoint y: 515, distance: 614.5
click at [1146, 515] on div "**********" at bounding box center [766, 382] width 1469 height 585
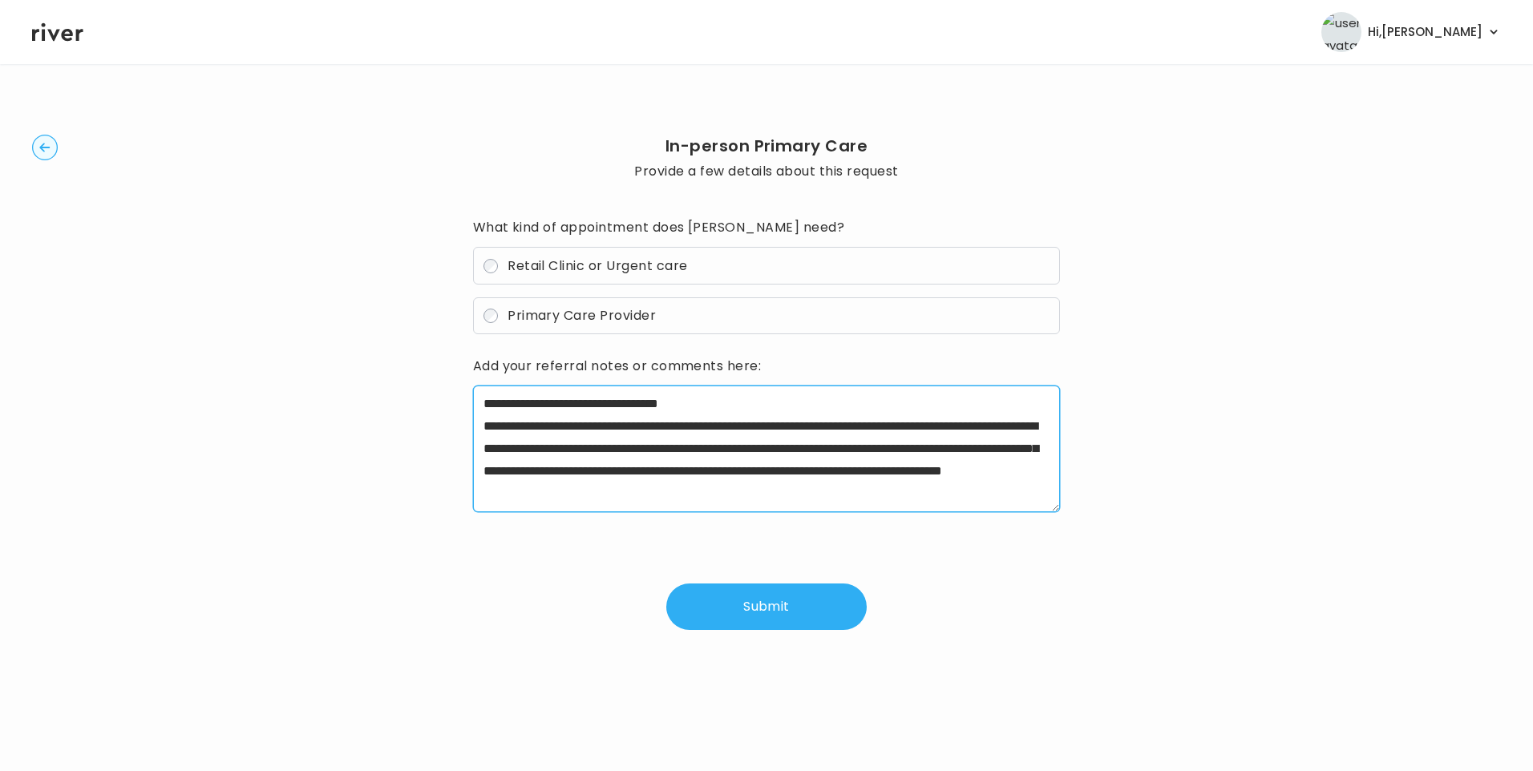
scroll to position [22, 0]
click at [577, 490] on textarea "**********" at bounding box center [767, 449] width 588 height 127
click at [750, 406] on textarea "**********" at bounding box center [767, 449] width 588 height 127
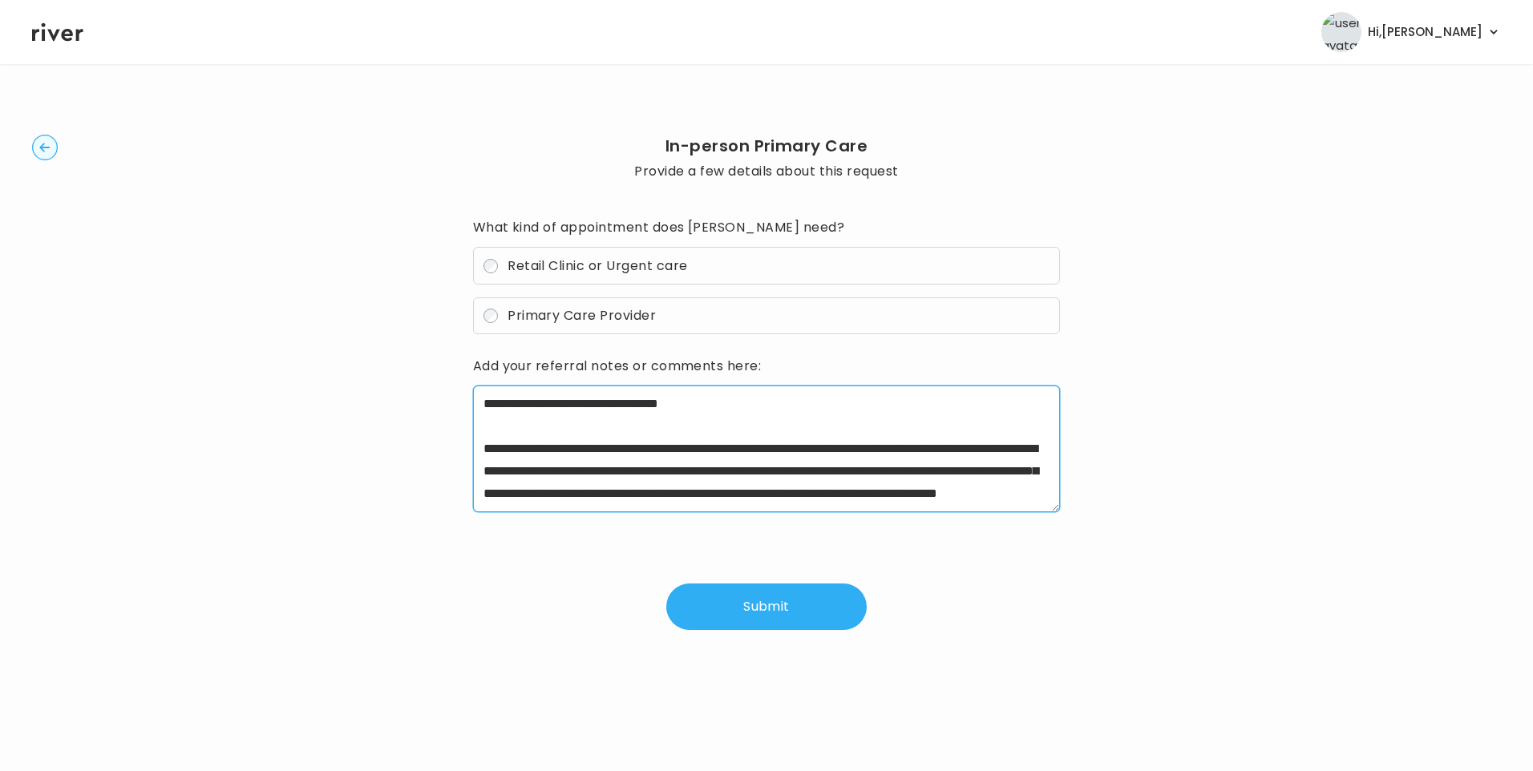
scroll to position [45, 0]
type textarea "**********"
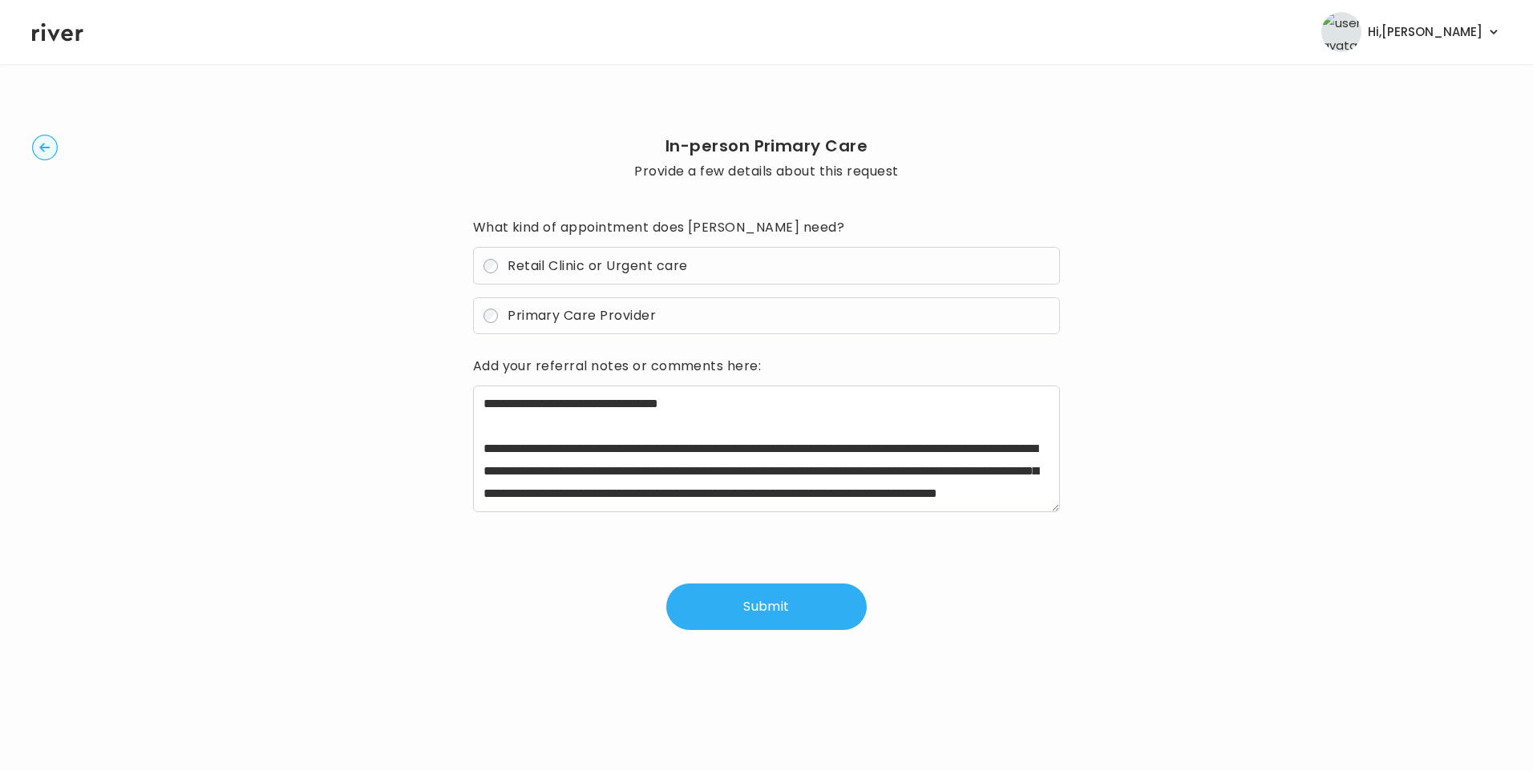
click at [739, 588] on button "Submit" at bounding box center [766, 607] width 200 height 47
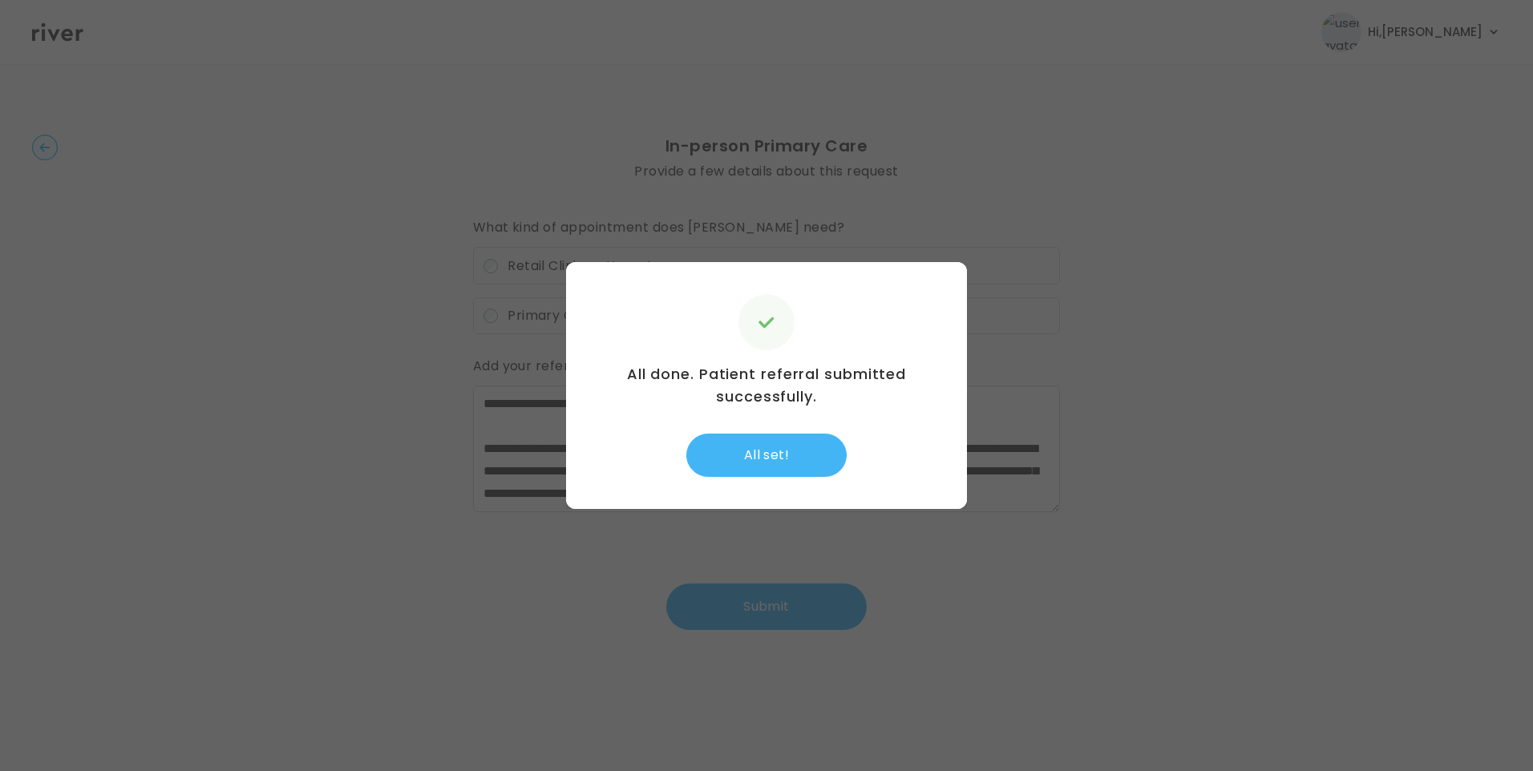
click at [759, 463] on button "All set!" at bounding box center [766, 455] width 160 height 43
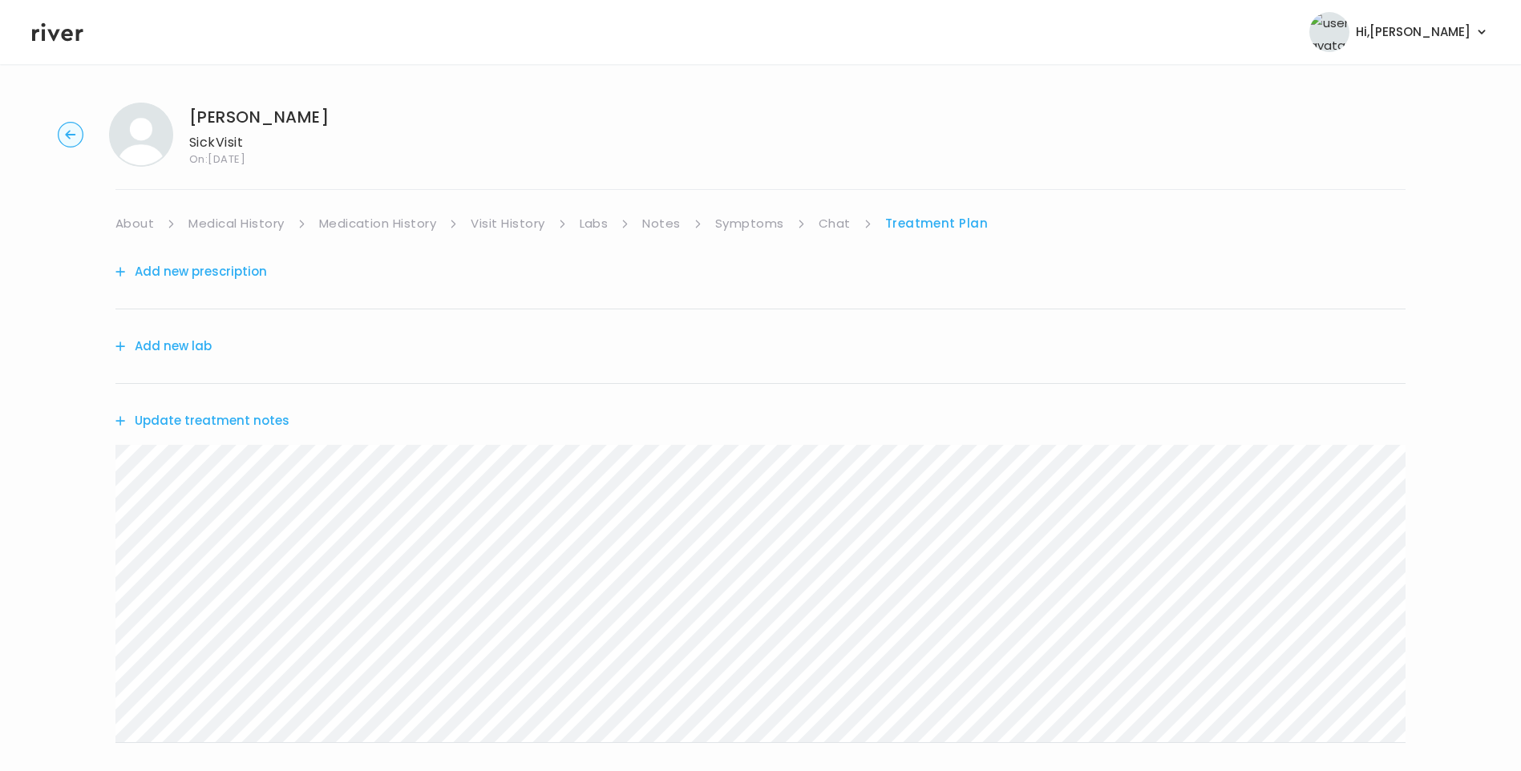
click at [241, 423] on button "Update treatment notes" at bounding box center [202, 421] width 174 height 22
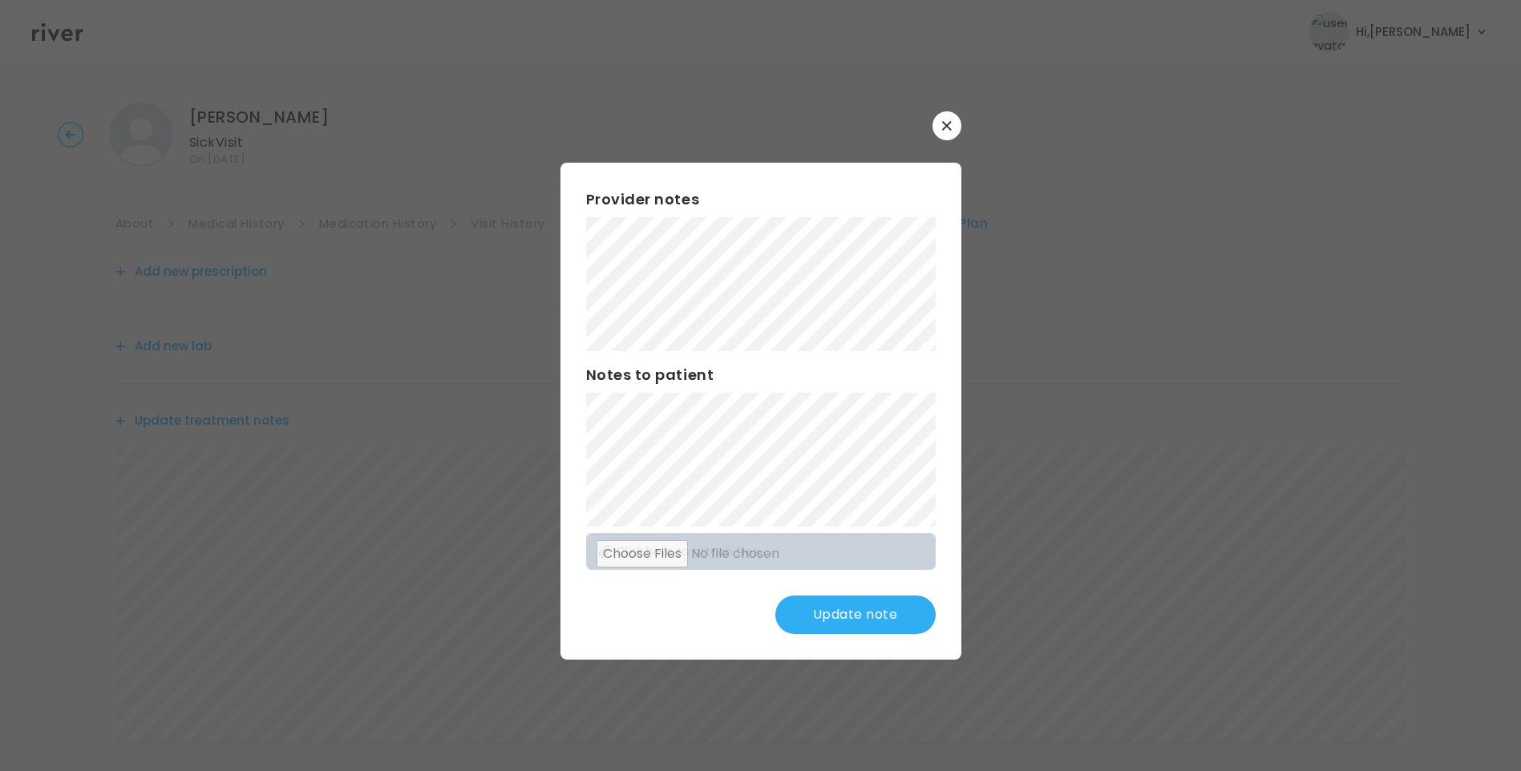
click at [865, 612] on button "Update note" at bounding box center [855, 615] width 160 height 38
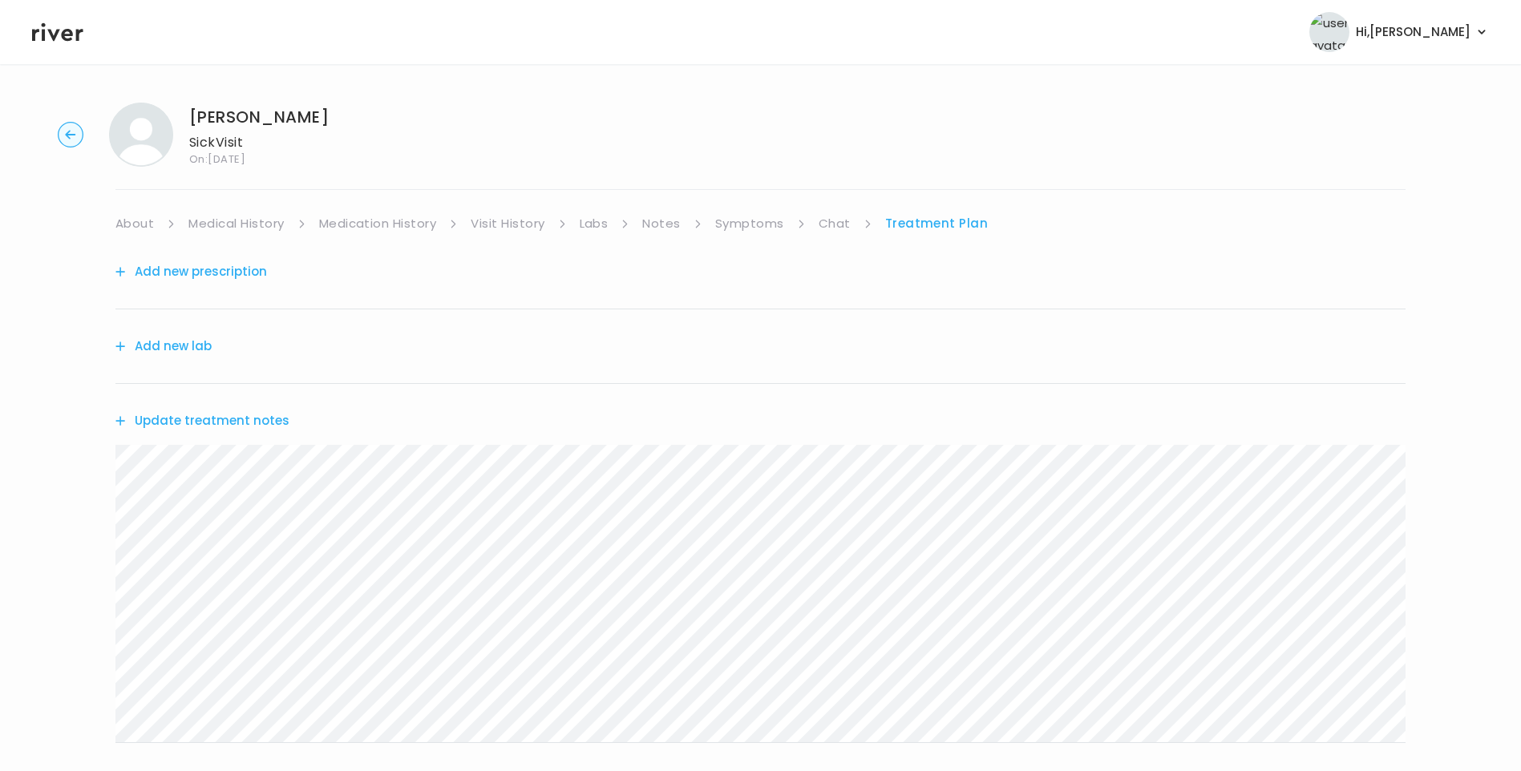
click at [255, 422] on button "Update treatment notes" at bounding box center [202, 421] width 174 height 22
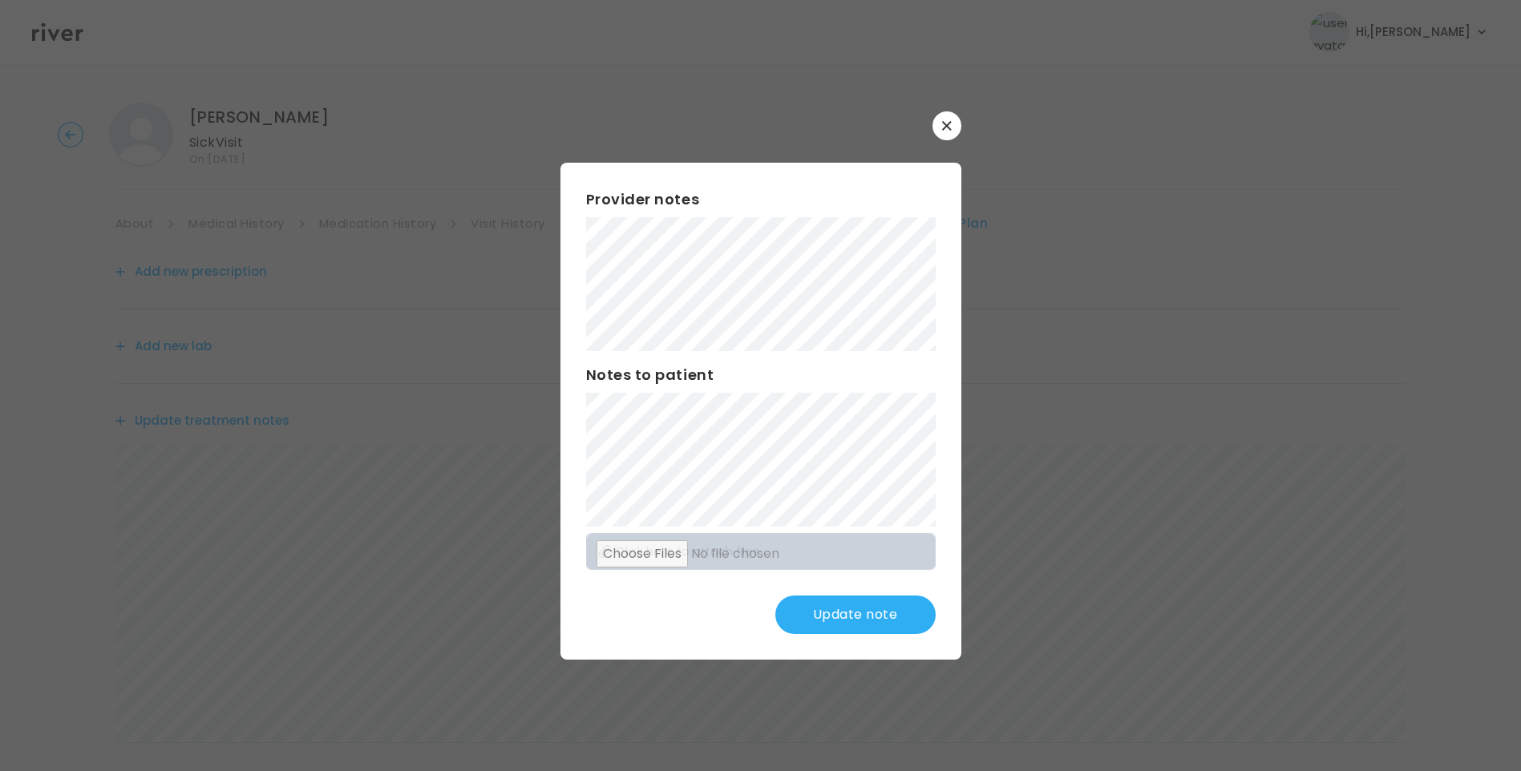
click at [872, 616] on button "Update note" at bounding box center [855, 615] width 160 height 38
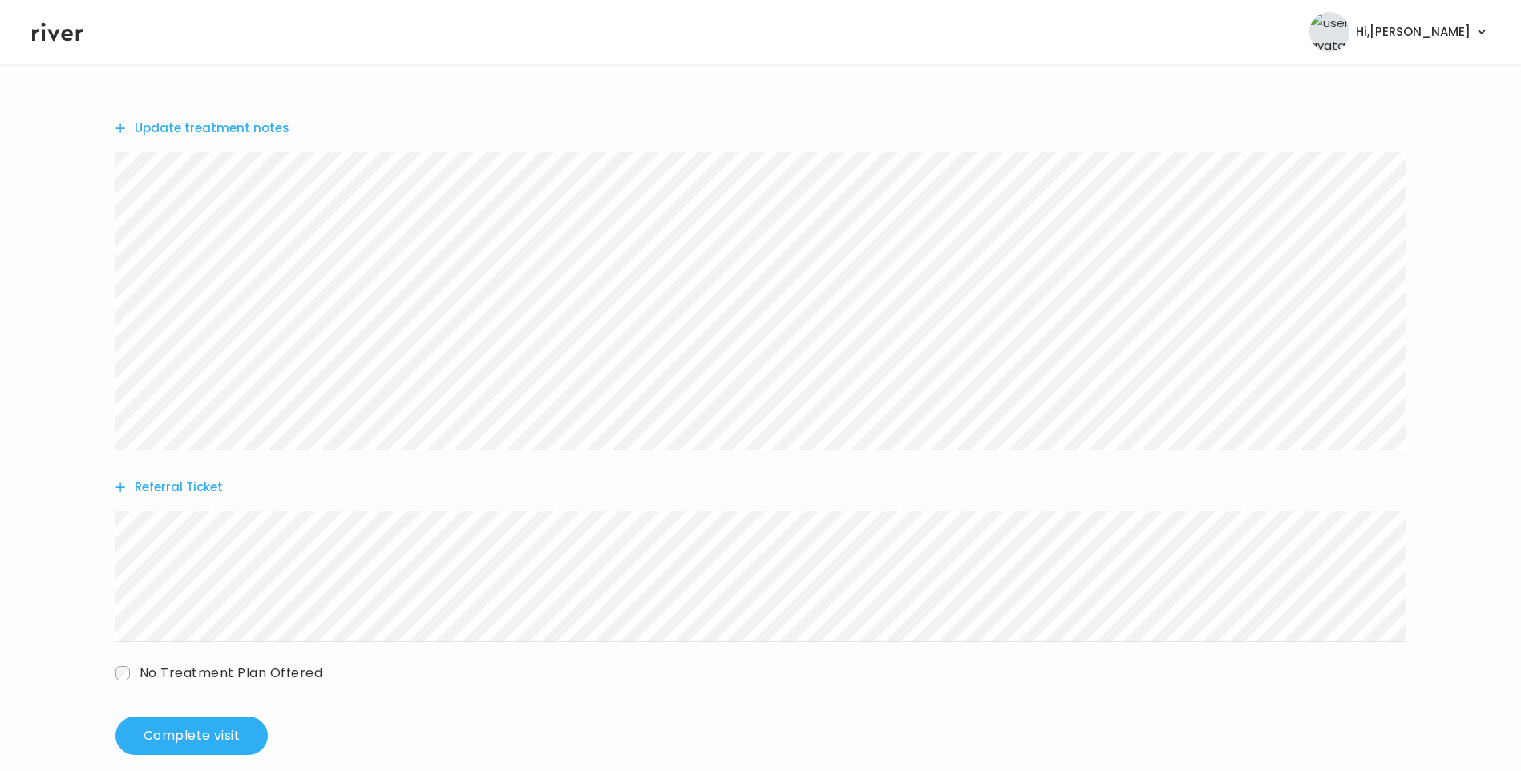
scroll to position [315, 0]
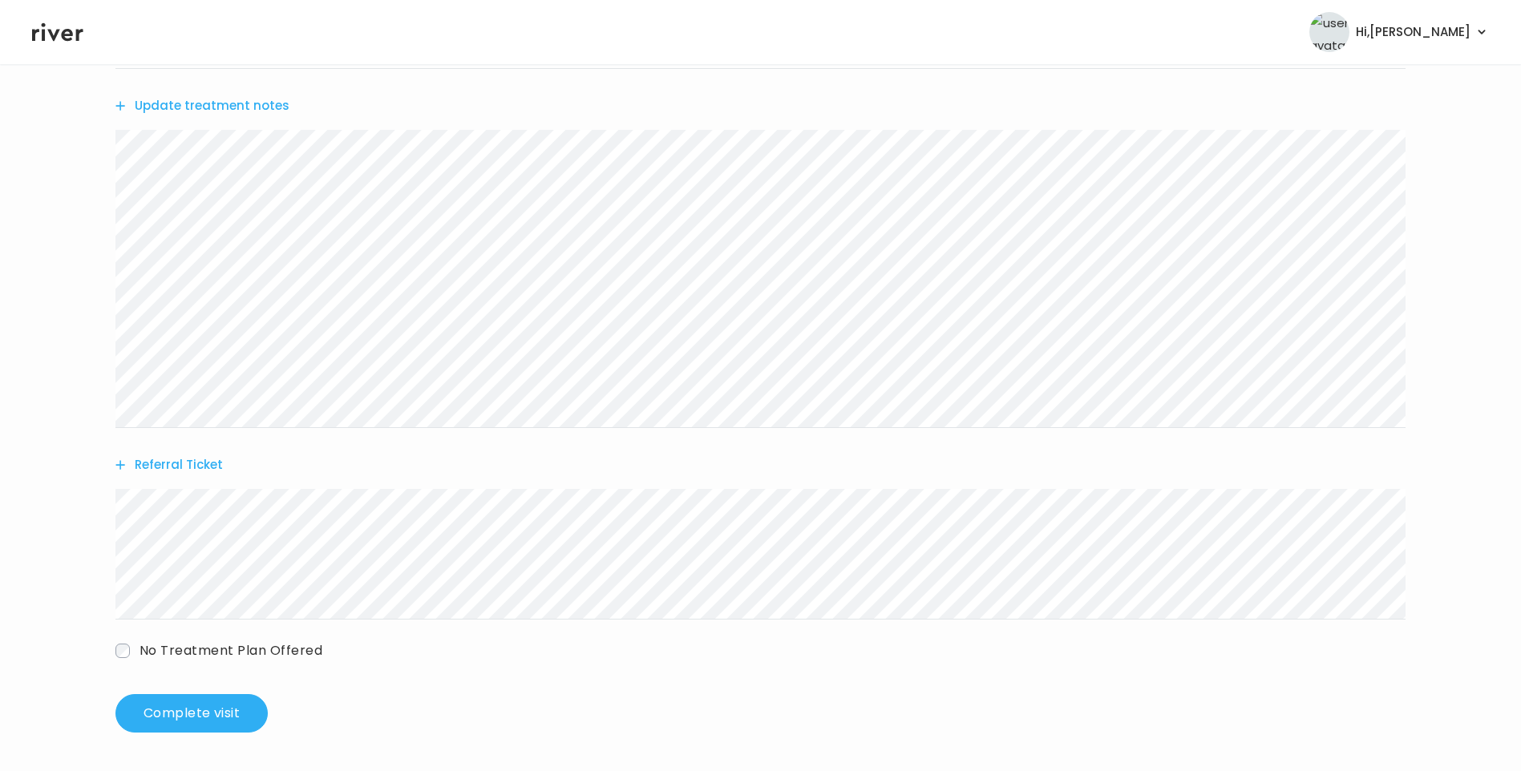
click at [253, 107] on button "Update treatment notes" at bounding box center [202, 106] width 174 height 22
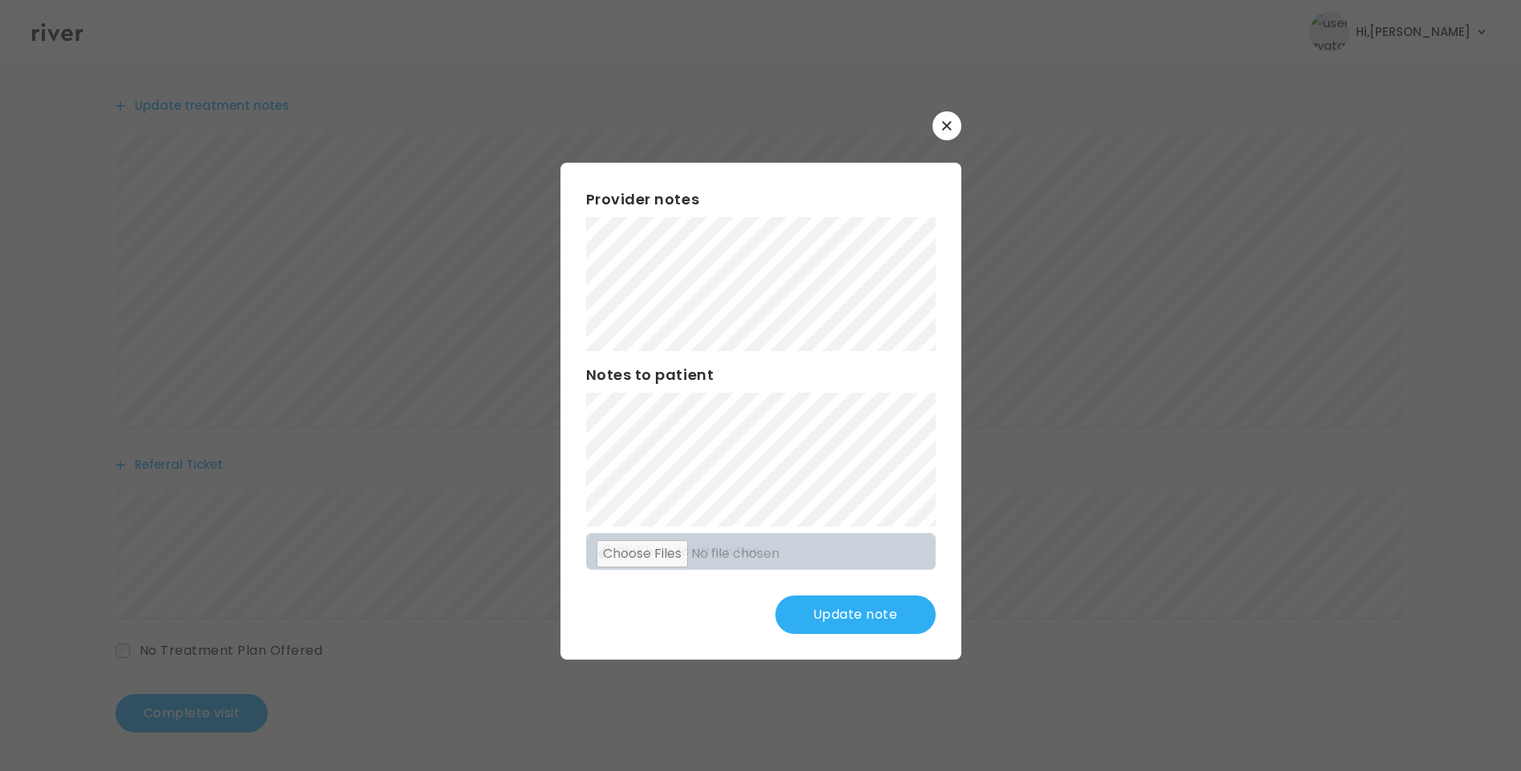
click at [840, 621] on button "Update note" at bounding box center [855, 615] width 160 height 38
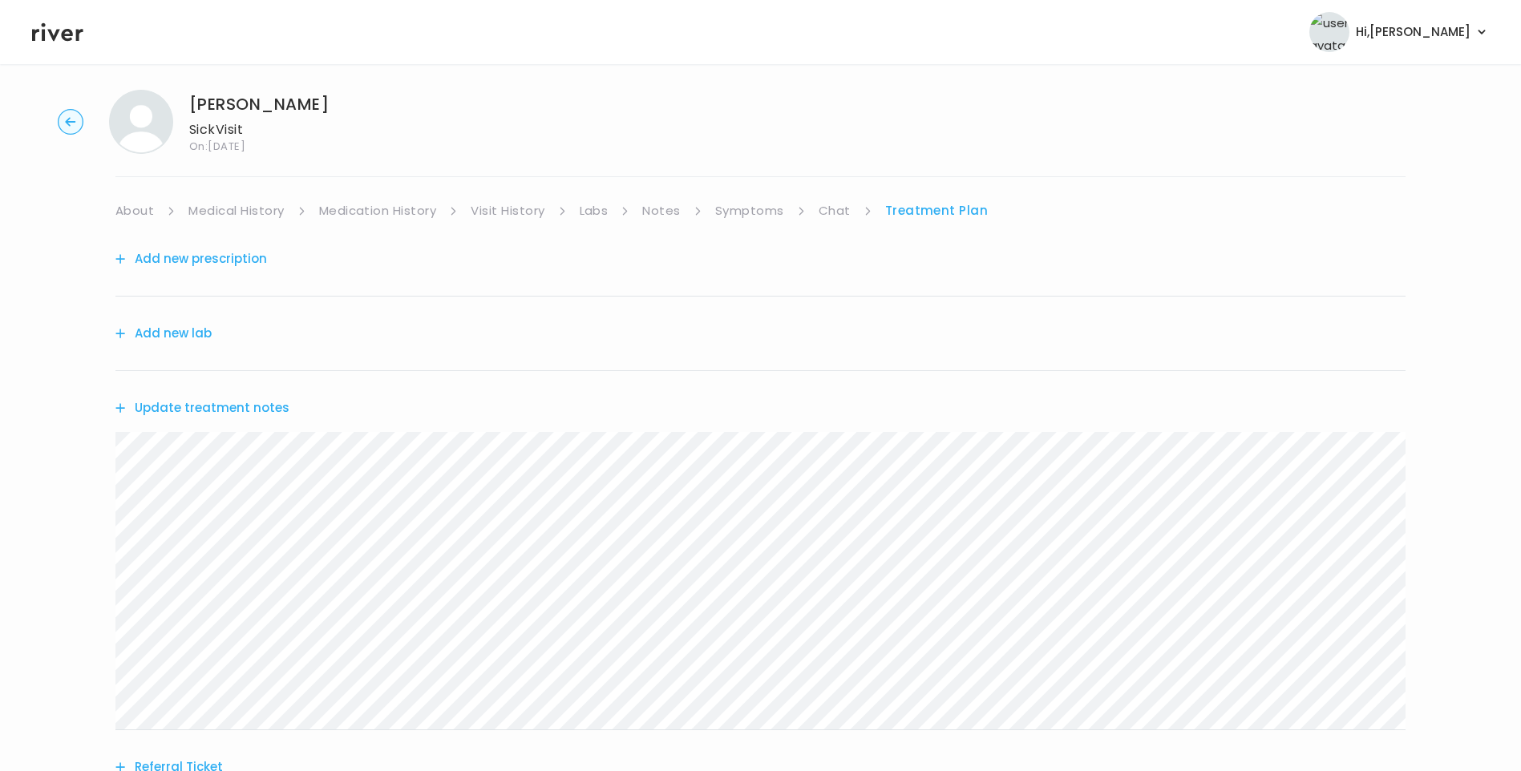
scroll to position [0, 0]
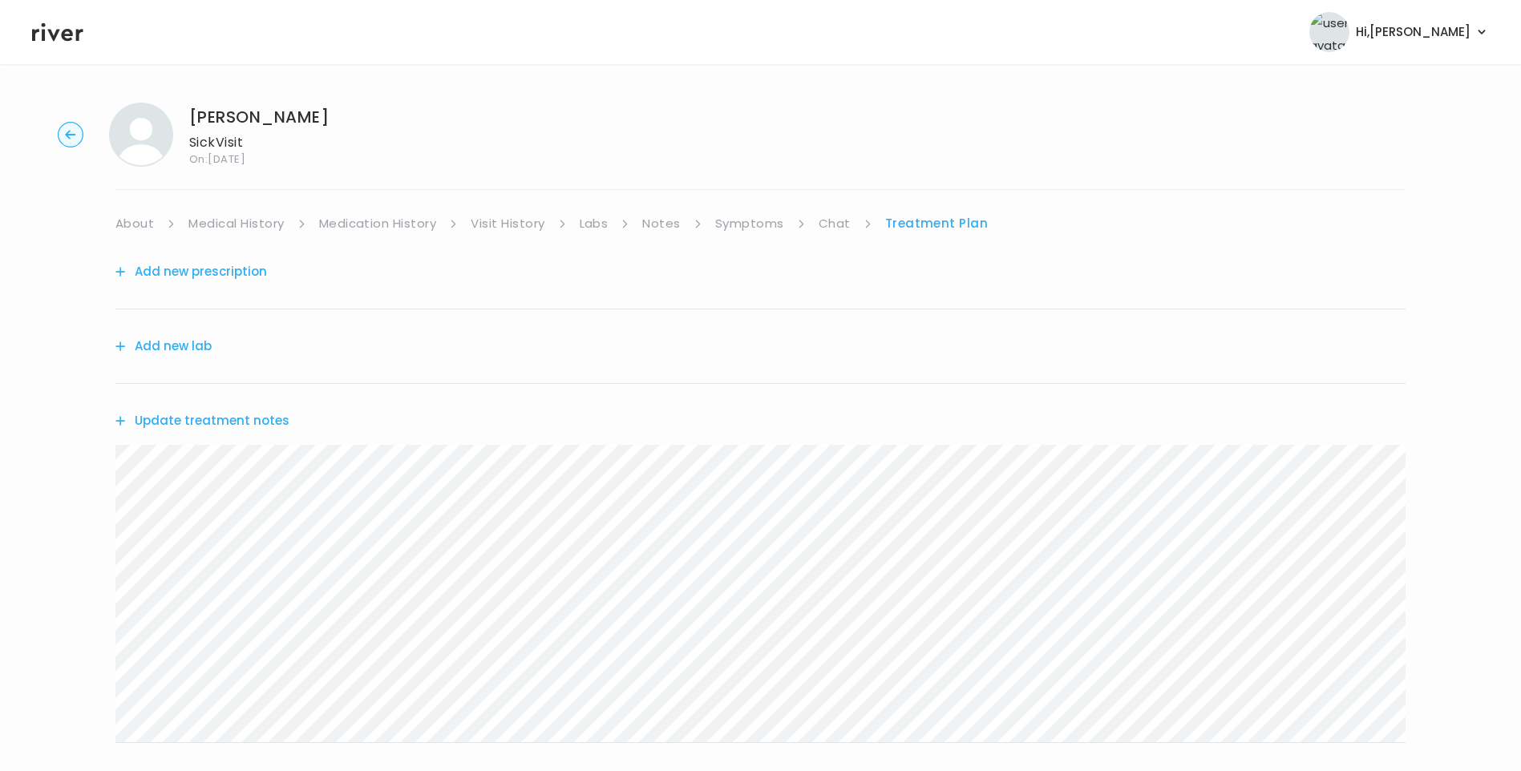
click at [520, 229] on link "Visit History" at bounding box center [508, 223] width 74 height 22
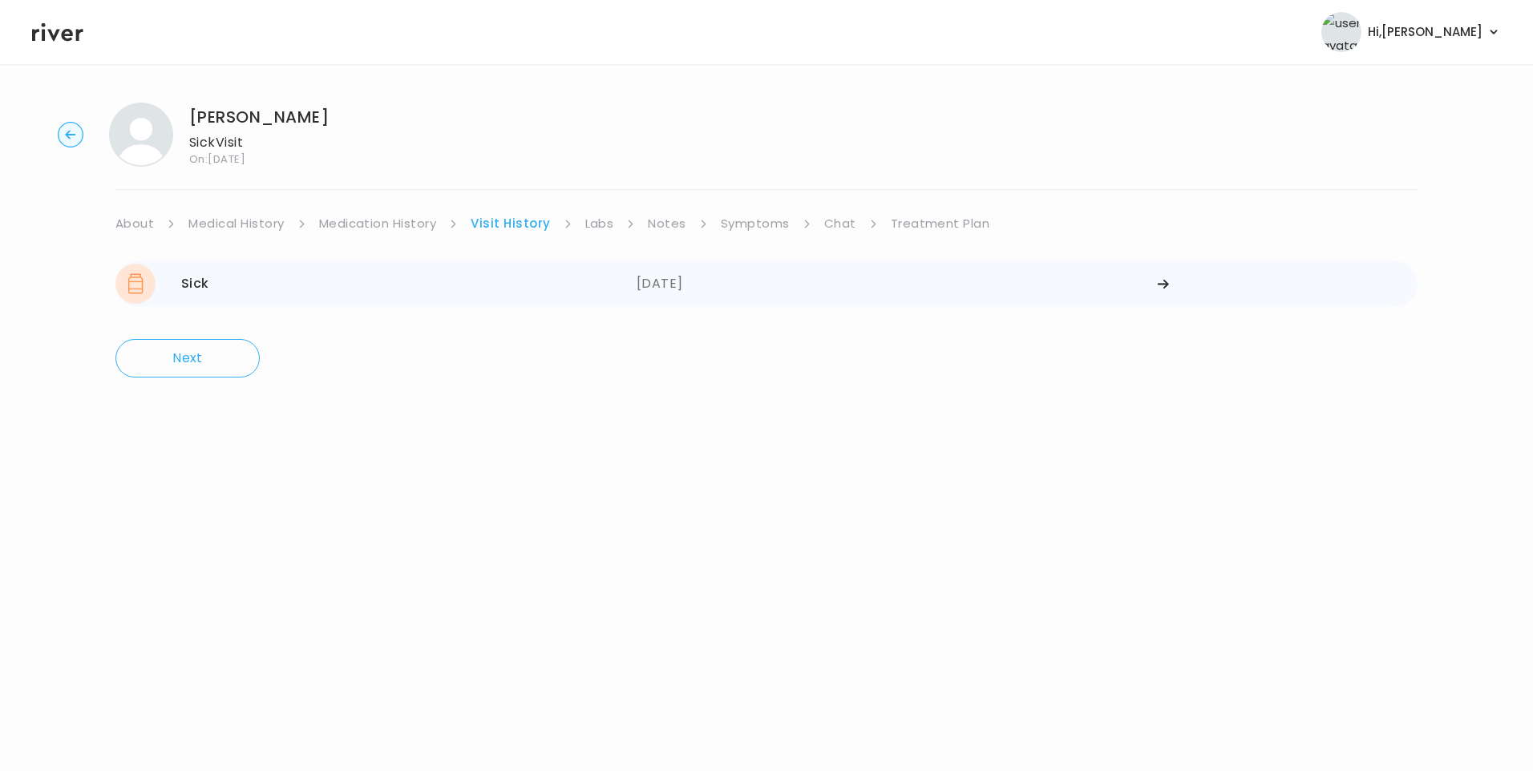
click at [459, 290] on div "Sick 09/20/2025" at bounding box center [375, 284] width 521 height 40
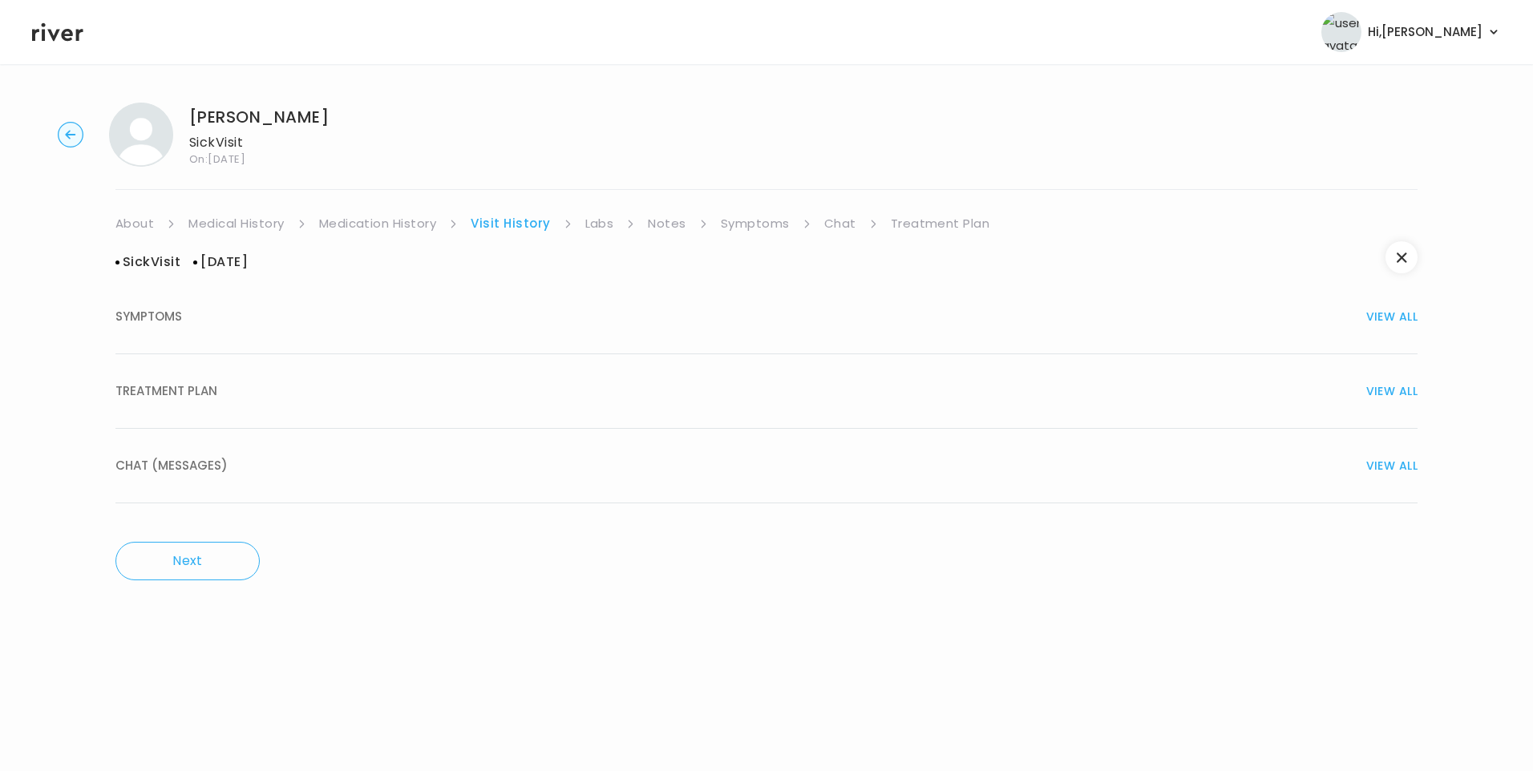
click at [313, 399] on div "TREATMENT PLAN VIEW ALL" at bounding box center [766, 391] width 1302 height 22
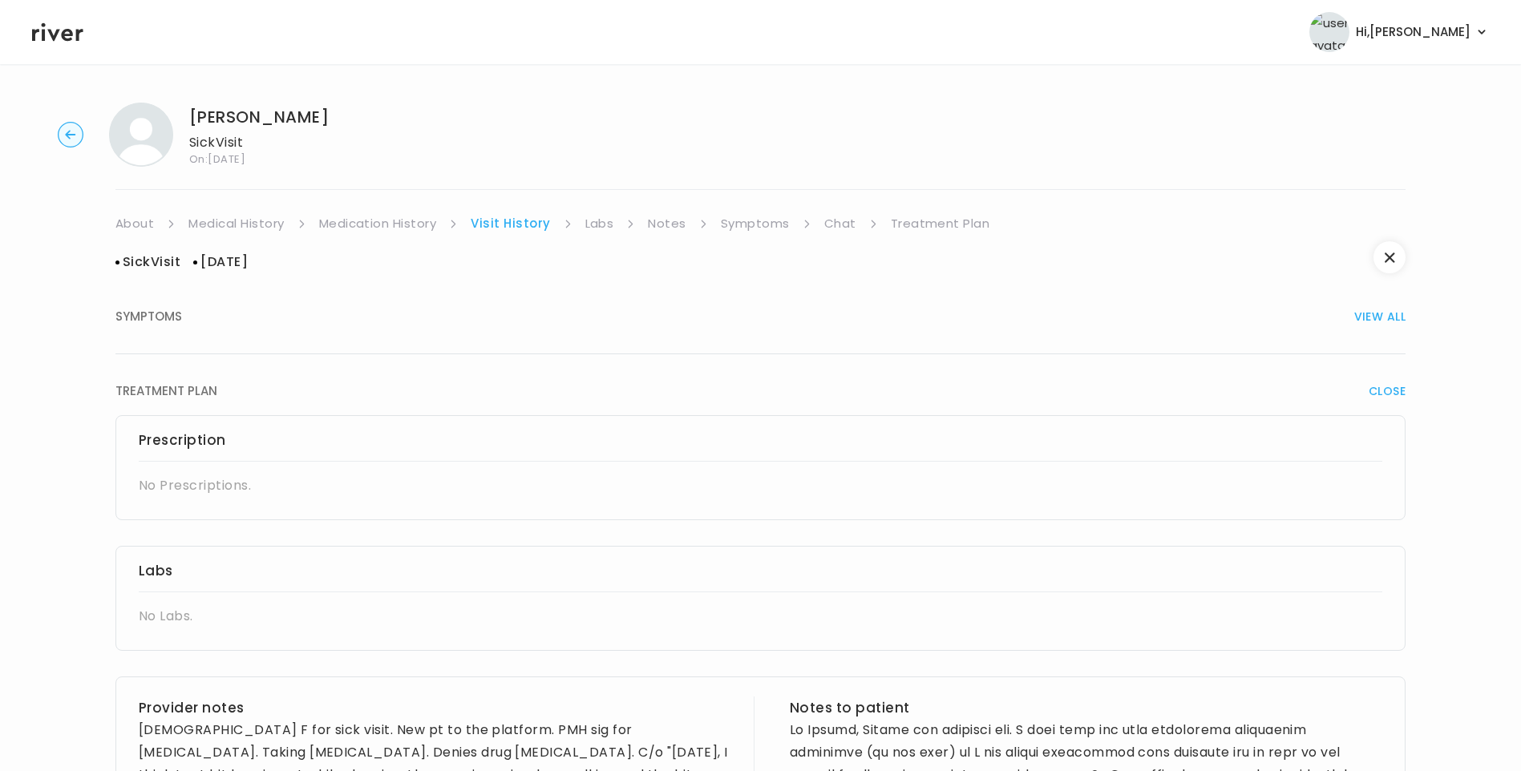
click at [206, 300] on button "SYMPTOMS VIEW ALL" at bounding box center [760, 317] width 1290 height 75
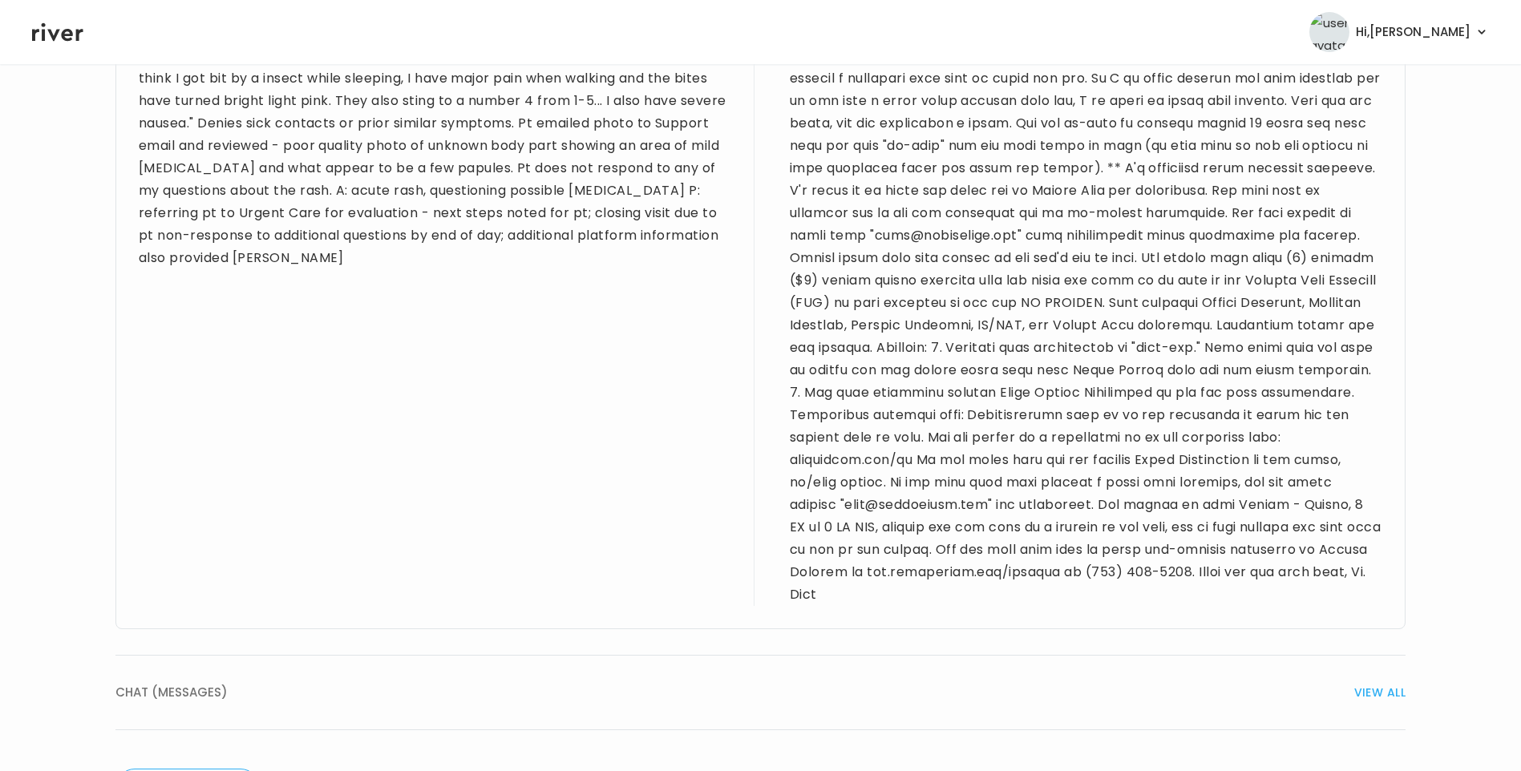
scroll to position [1172, 0]
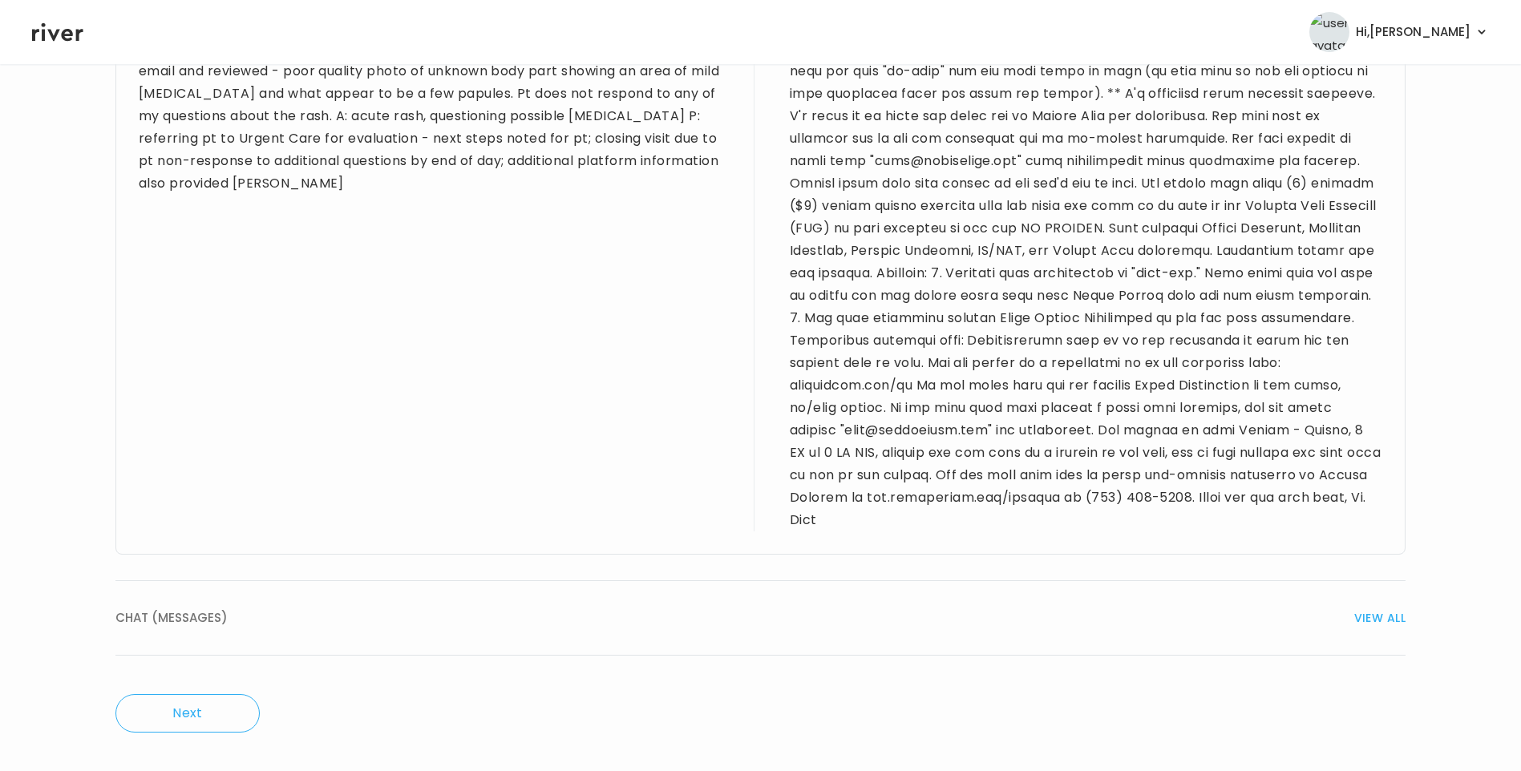
click at [275, 621] on div "CHAT (MESSAGES) VIEW ALL" at bounding box center [760, 618] width 1290 height 22
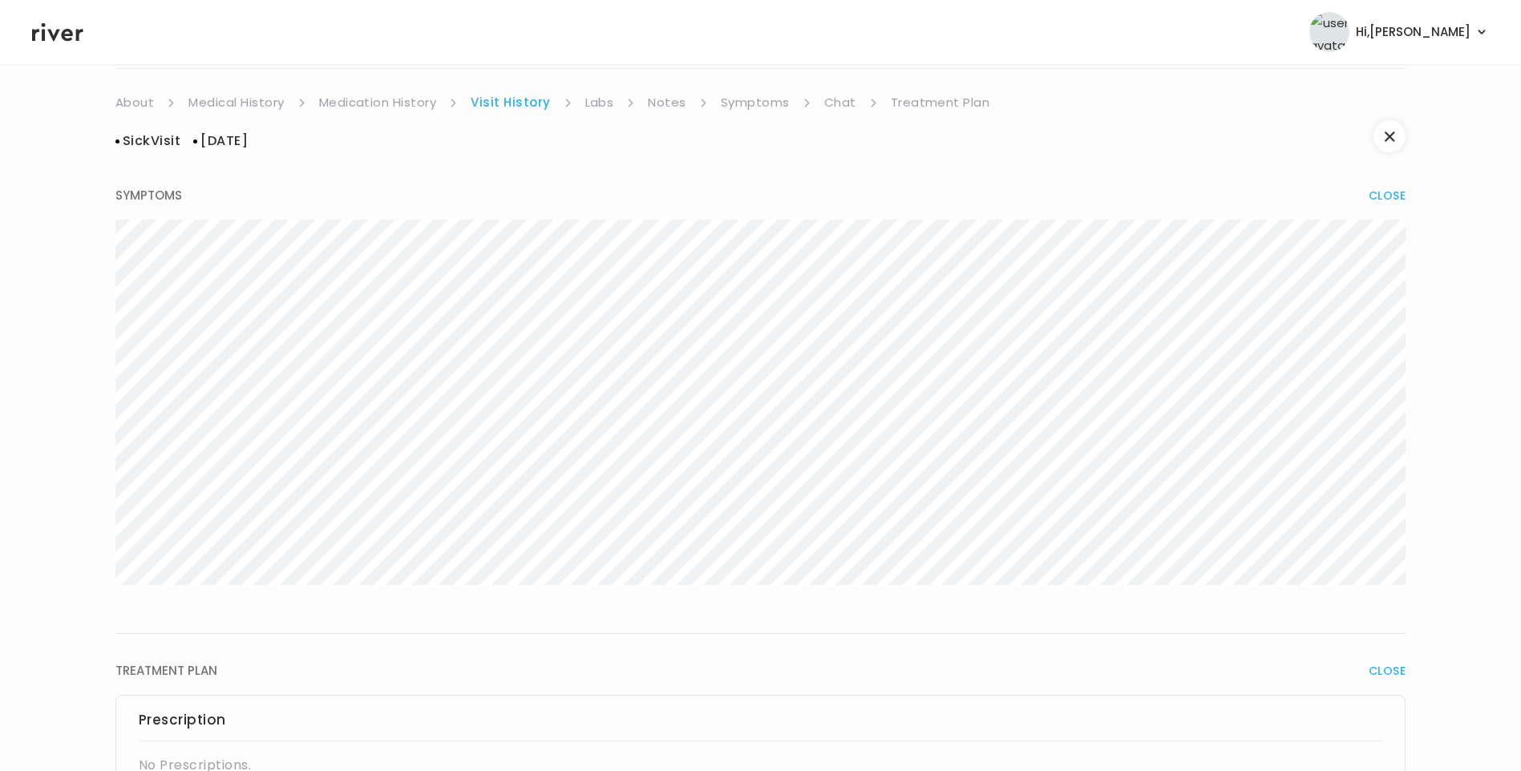
scroll to position [0, 0]
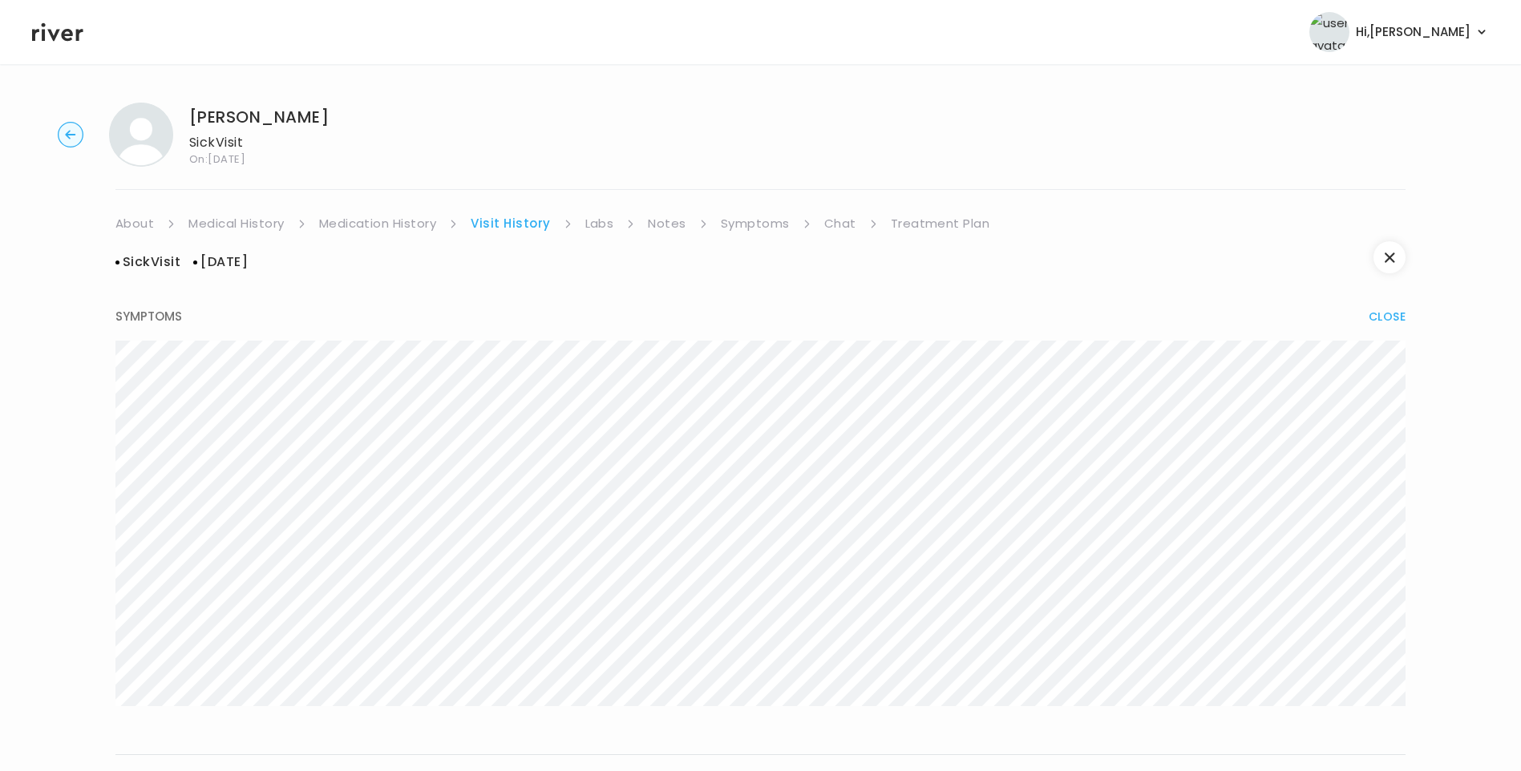
click at [949, 229] on link "Treatment Plan" at bounding box center [940, 223] width 99 height 22
click at [207, 430] on button "Update treatment notes" at bounding box center [202, 421] width 174 height 22
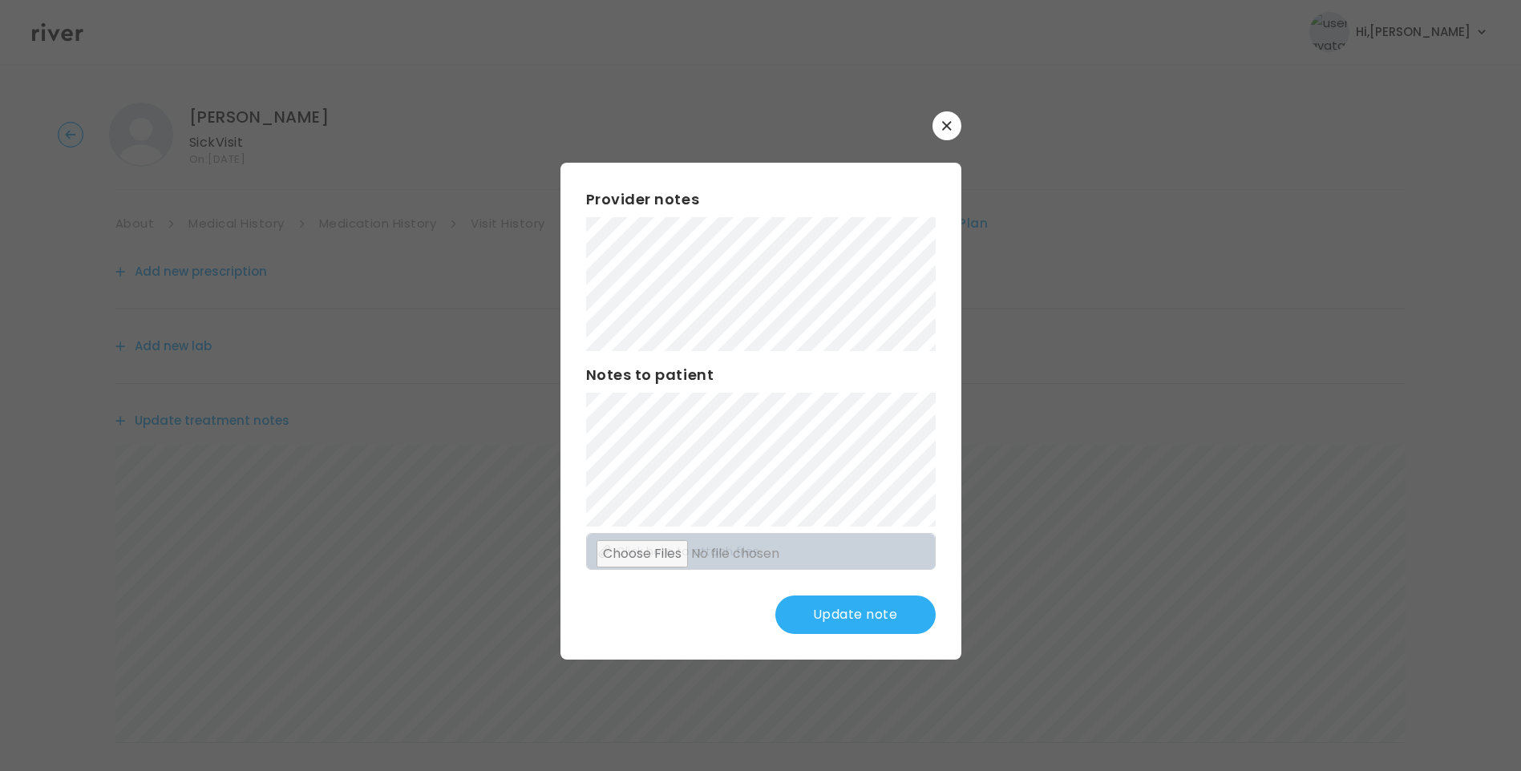
click at [864, 626] on button "Update note" at bounding box center [855, 615] width 160 height 38
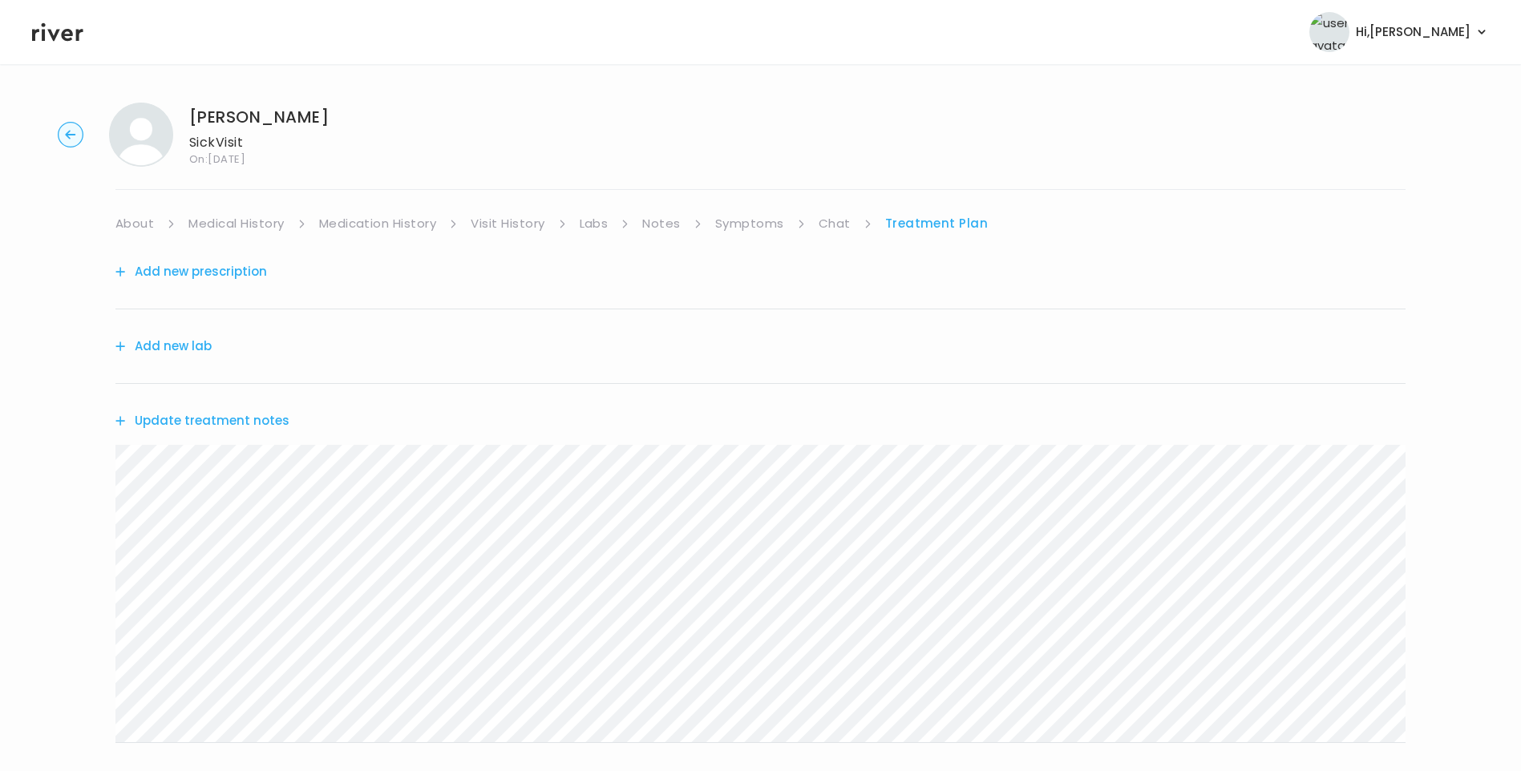
drag, startPoint x: 482, startPoint y: 223, endPoint x: 498, endPoint y: 226, distance: 16.4
click at [483, 223] on link "Visit History" at bounding box center [508, 223] width 74 height 22
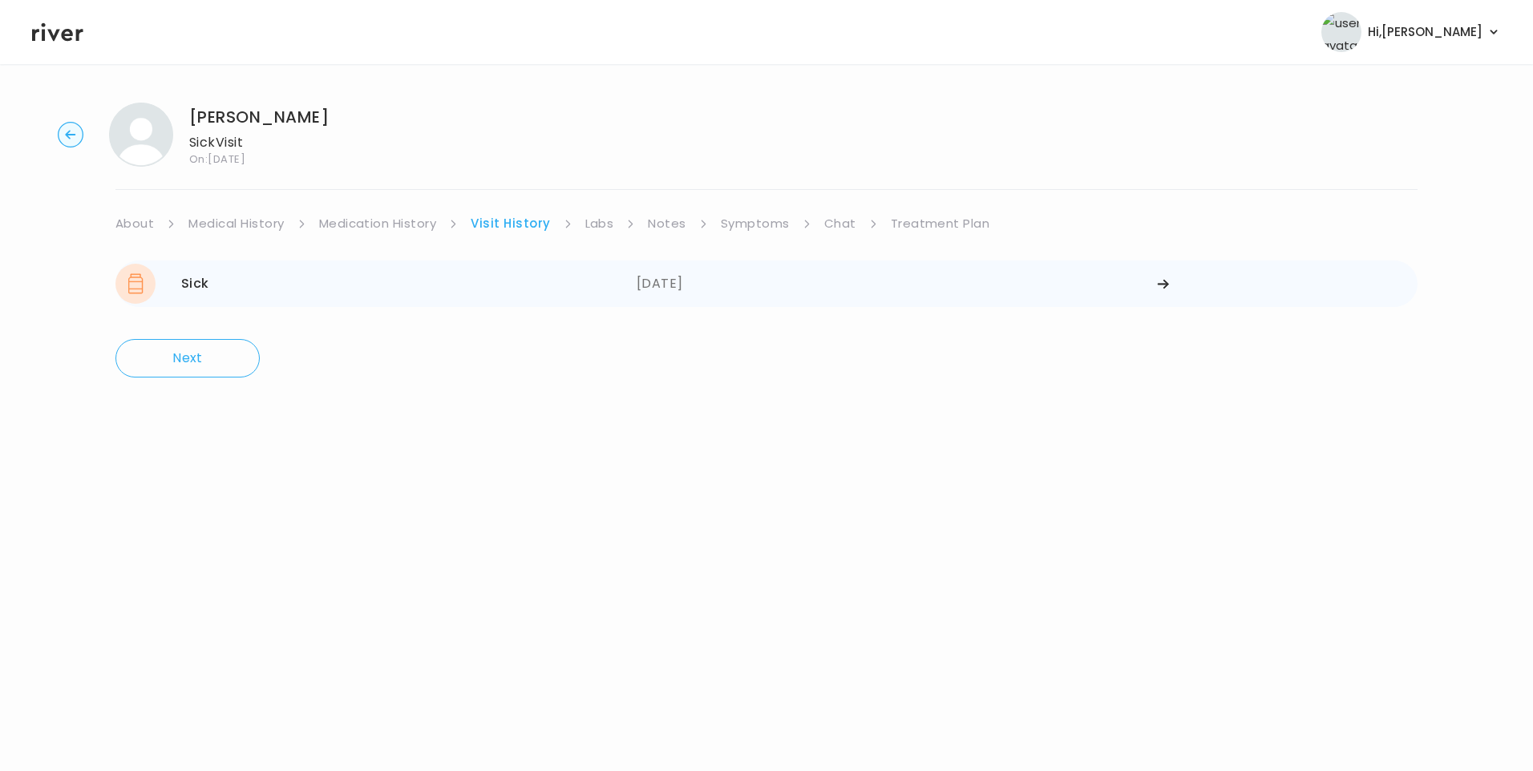
click at [633, 287] on div "Sick 09/20/2025" at bounding box center [375, 284] width 521 height 40
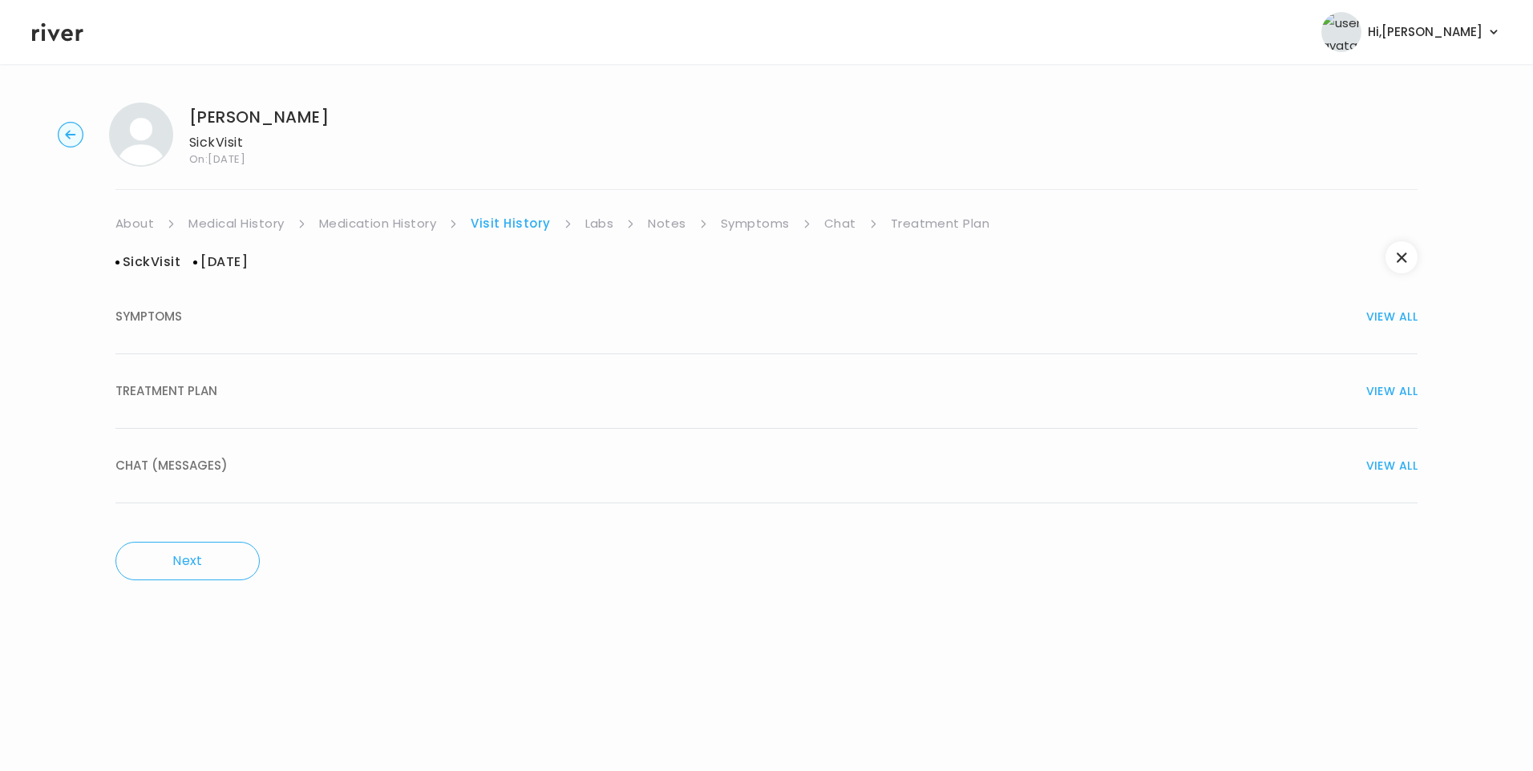
click at [282, 461] on div "CHAT (MESSAGES) VIEW ALL" at bounding box center [766, 466] width 1302 height 22
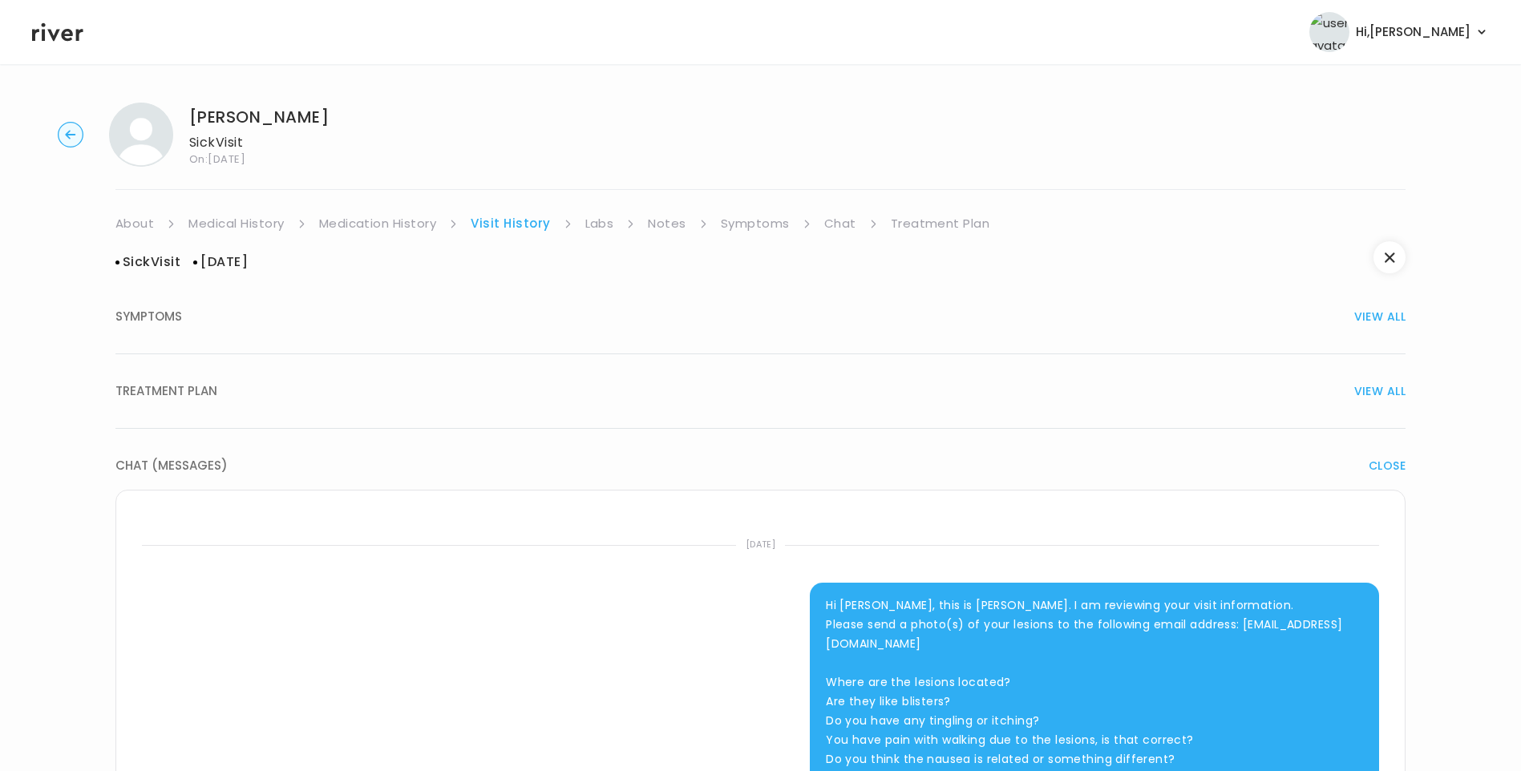
click at [964, 219] on link "Treatment Plan" at bounding box center [940, 223] width 99 height 22
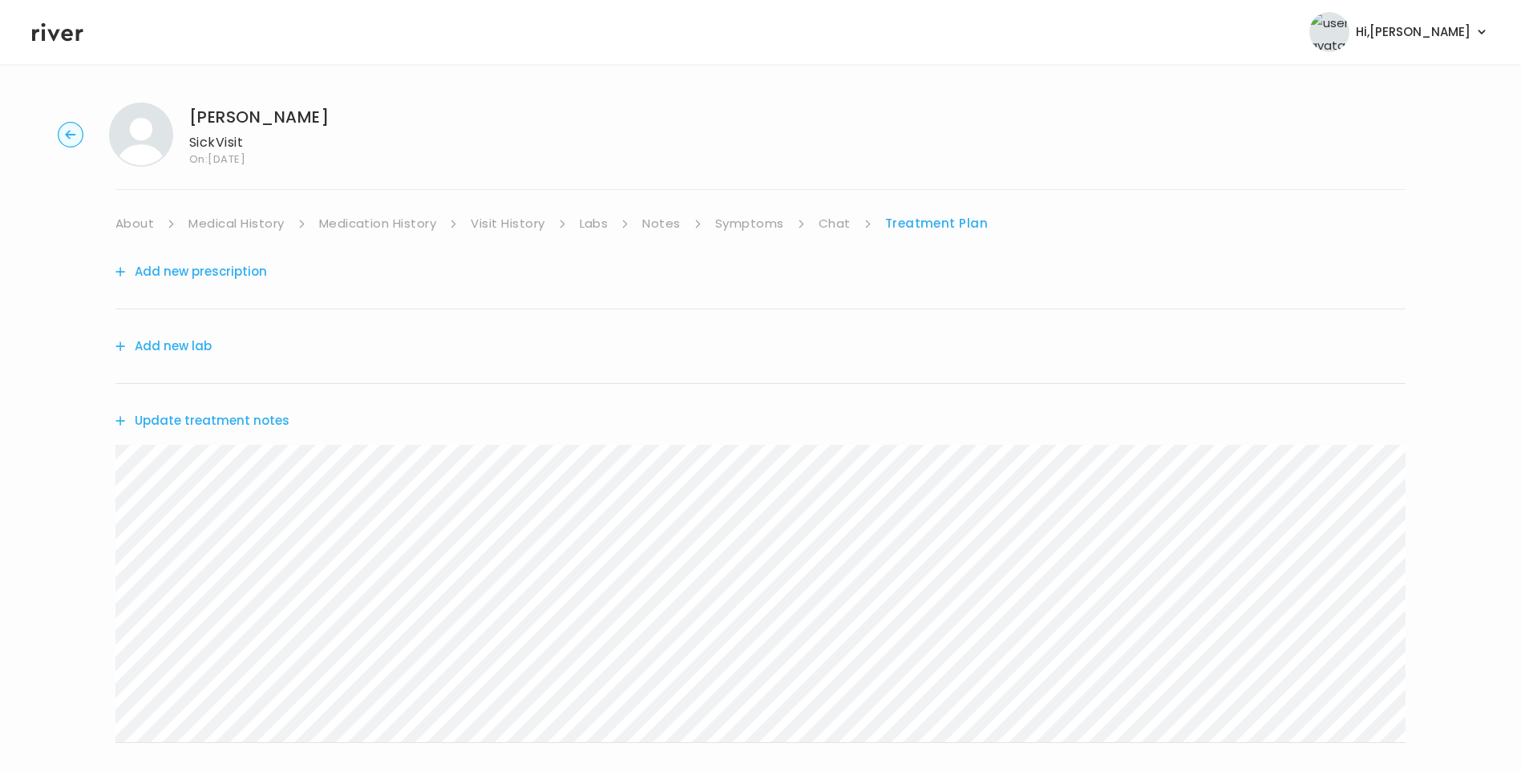
click at [229, 416] on button "Update treatment notes" at bounding box center [202, 421] width 174 height 22
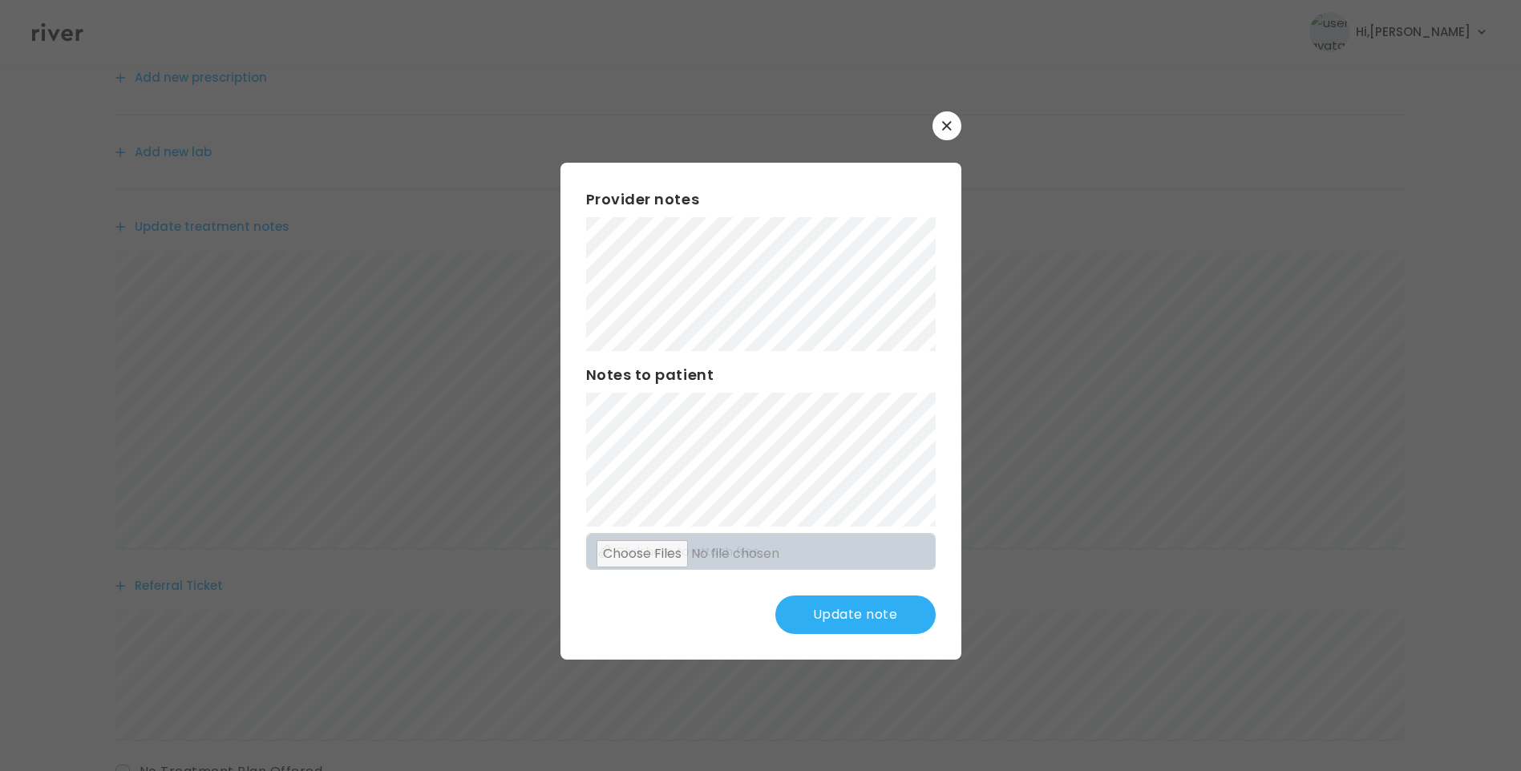
scroll to position [241, 0]
click at [869, 613] on button "Update note" at bounding box center [855, 615] width 160 height 38
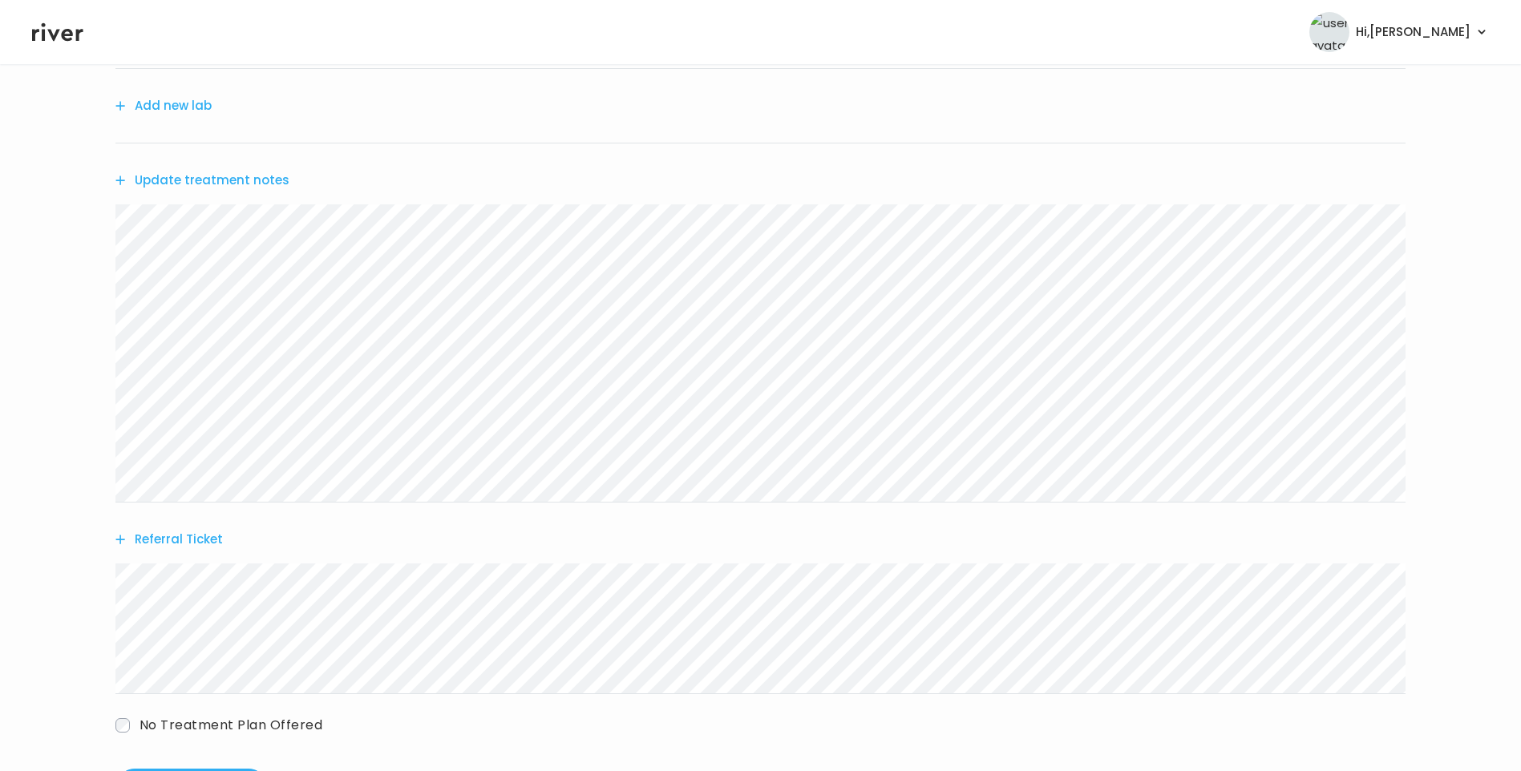
scroll to position [0, 0]
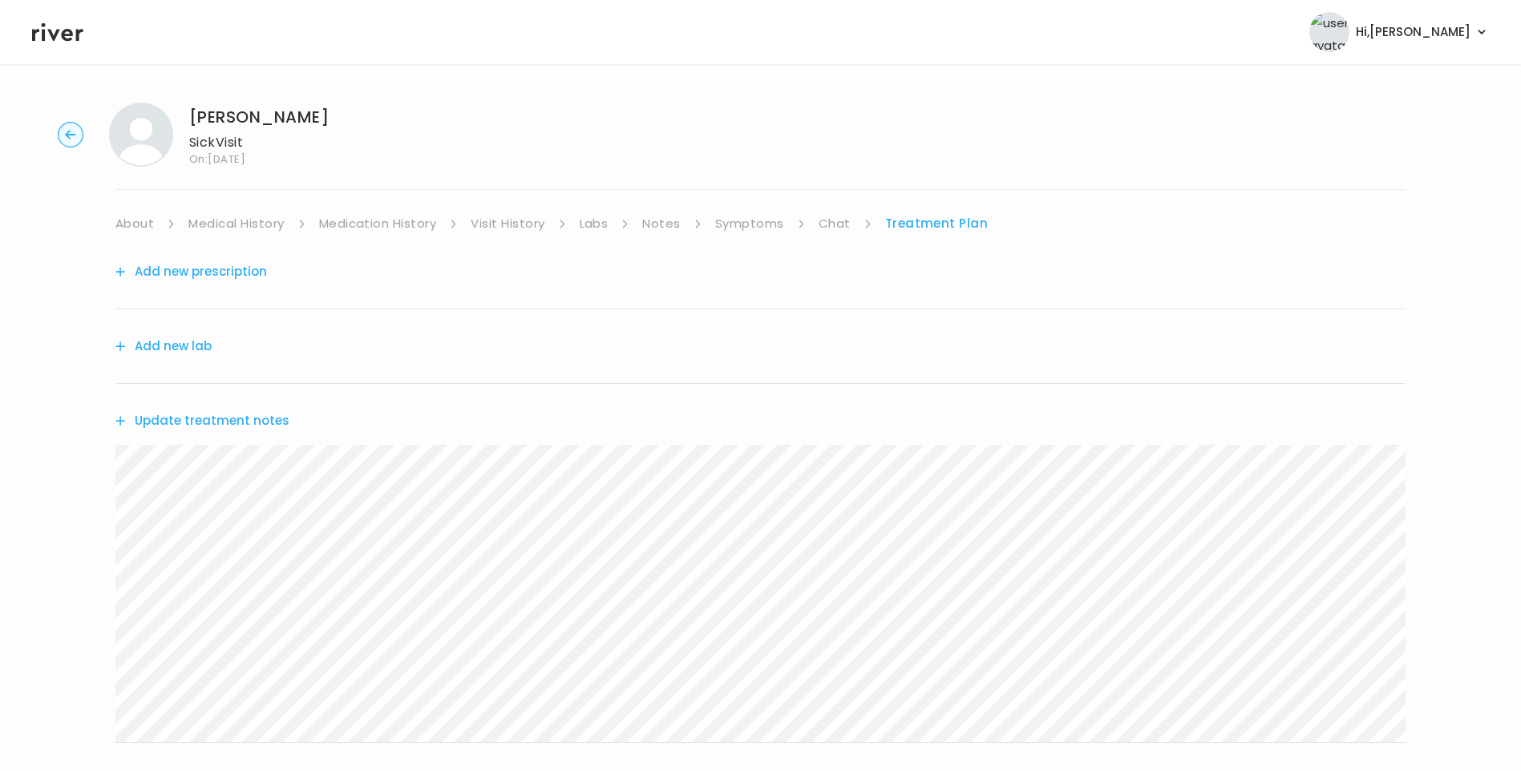
click at [252, 423] on button "Update treatment notes" at bounding box center [202, 421] width 174 height 22
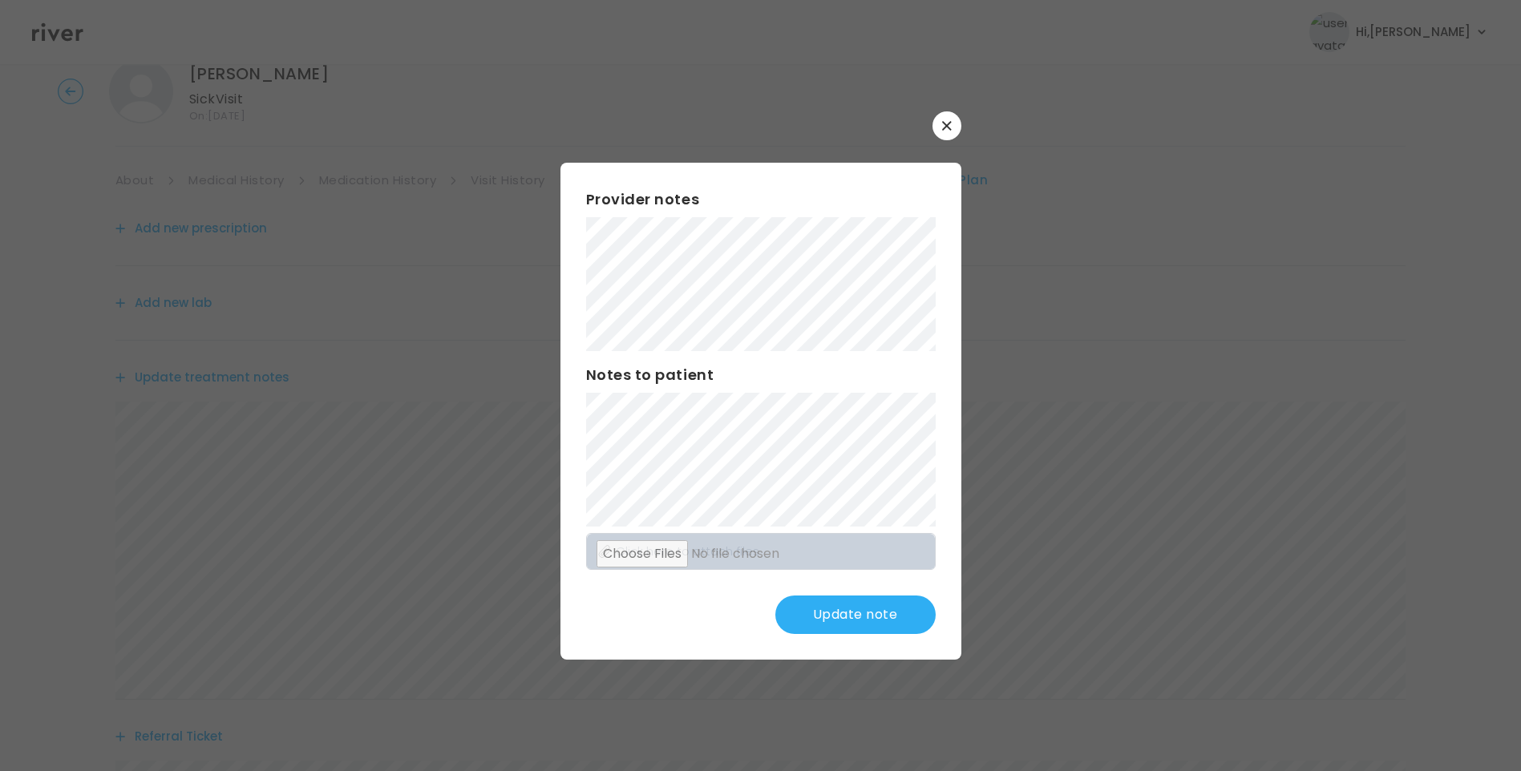
scroll to position [80, 0]
click at [856, 601] on button "Update note" at bounding box center [855, 615] width 160 height 38
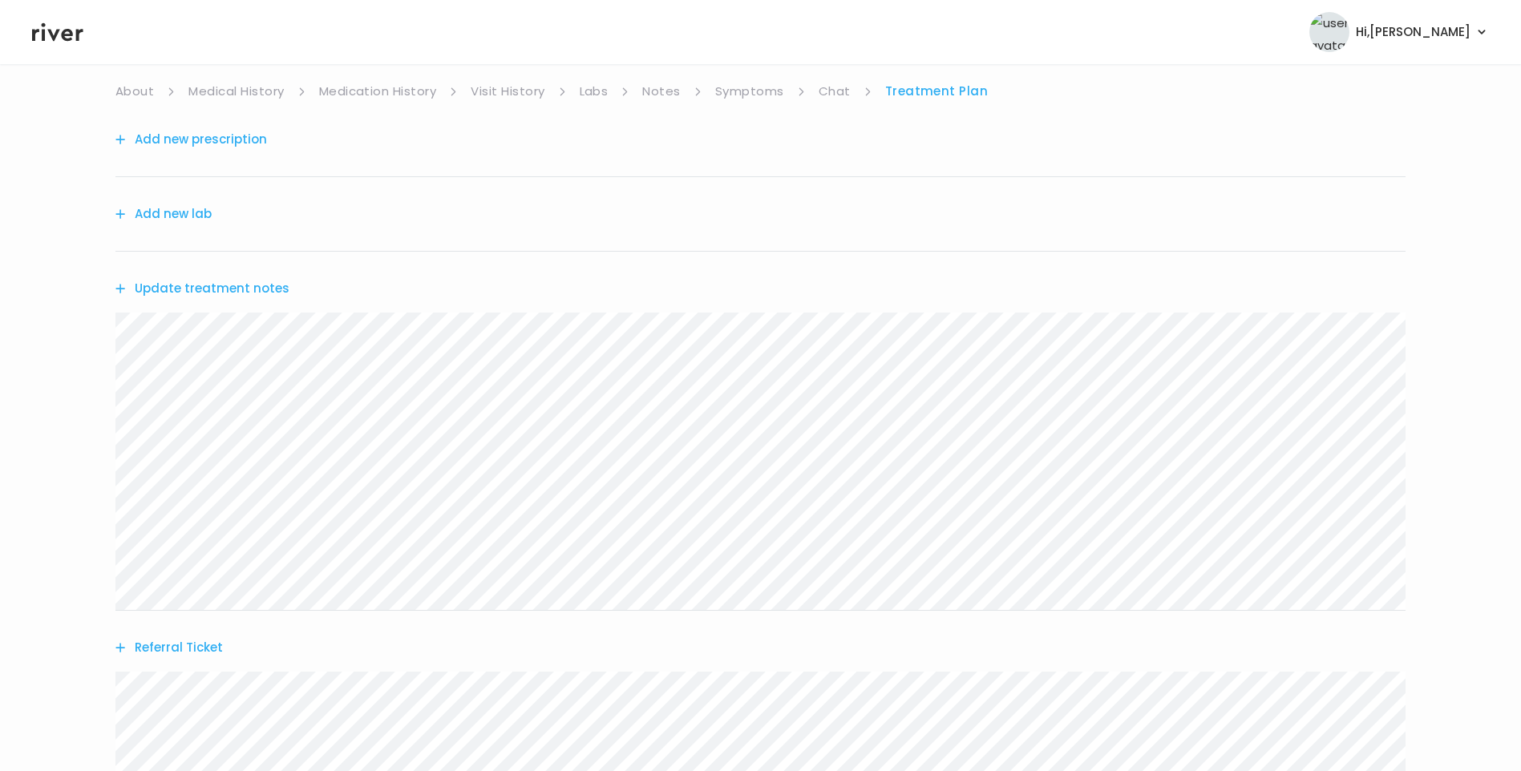
scroll to position [160, 0]
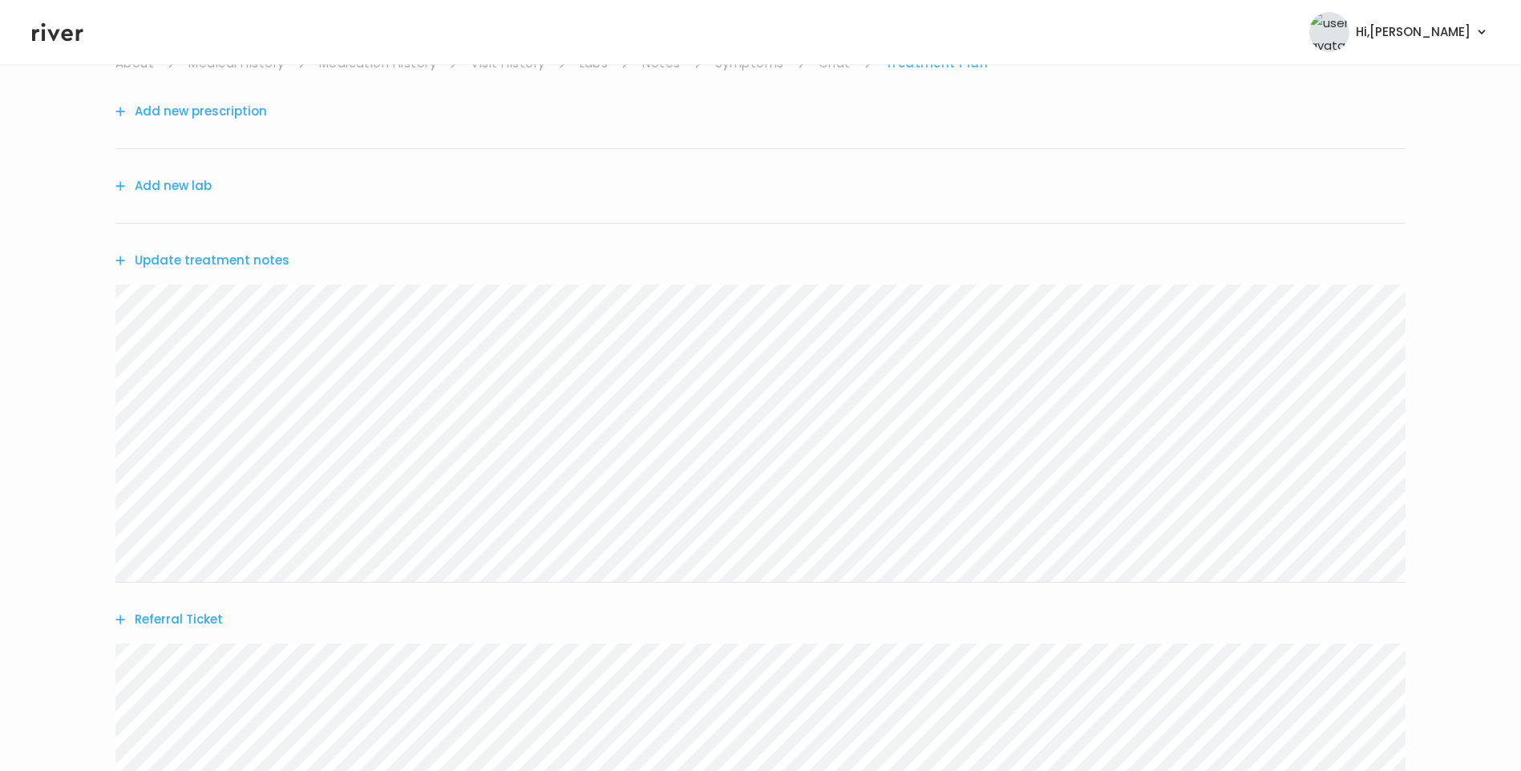
click at [233, 262] on button "Update treatment notes" at bounding box center [202, 260] width 174 height 22
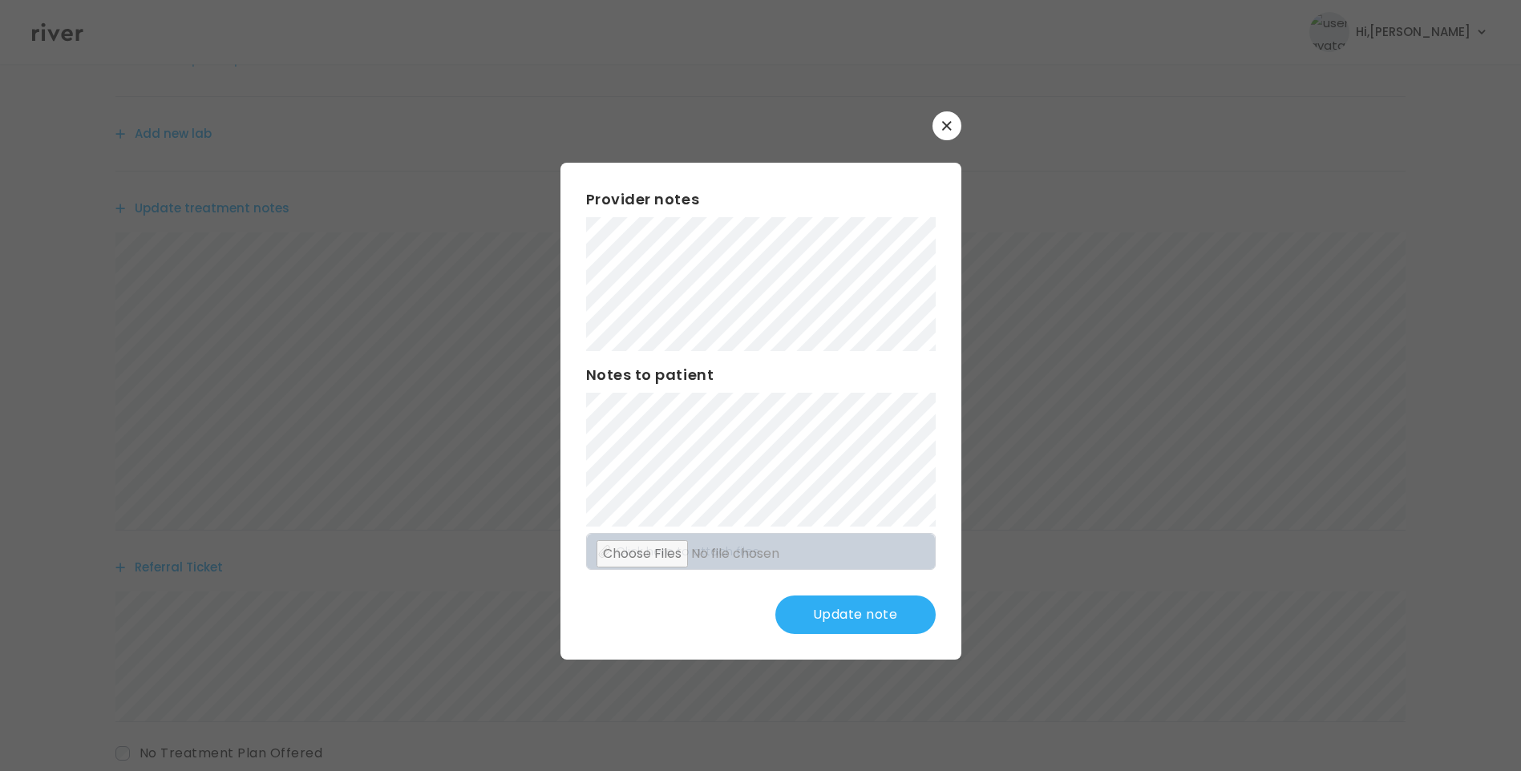
scroll to position [241, 0]
click at [881, 605] on button "Update note" at bounding box center [855, 615] width 160 height 38
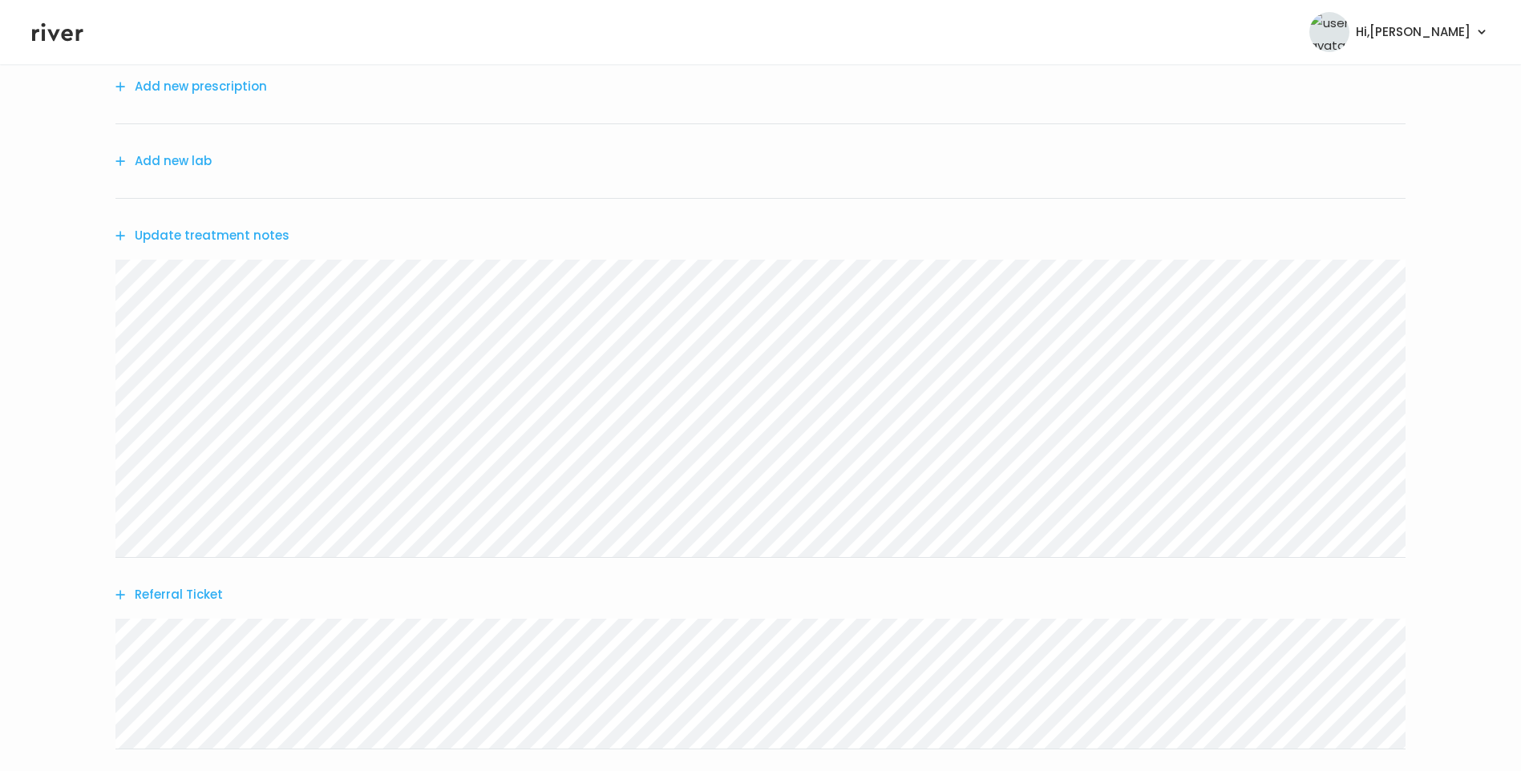
scroll to position [315, 0]
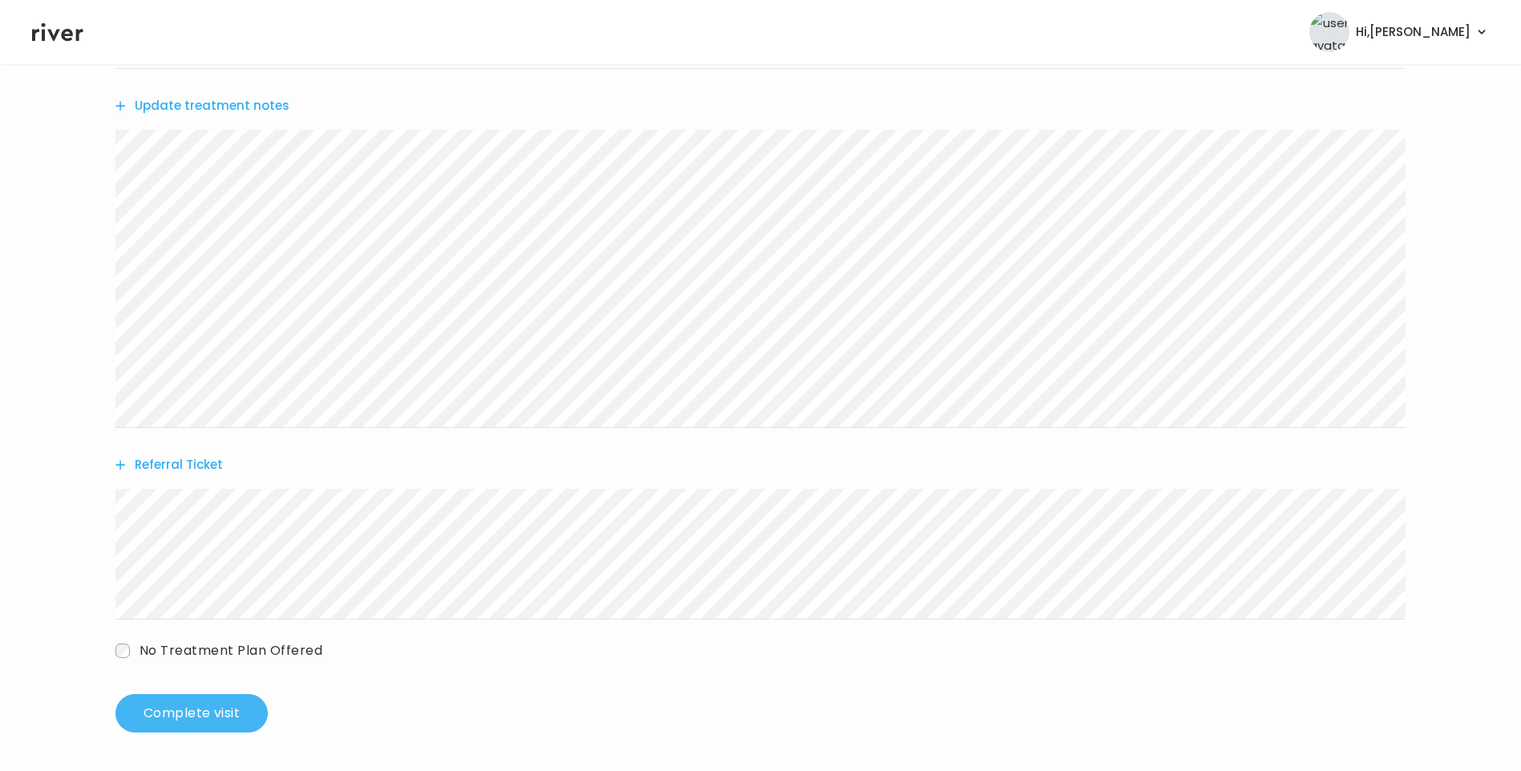
click at [222, 710] on button "Complete visit" at bounding box center [191, 713] width 152 height 38
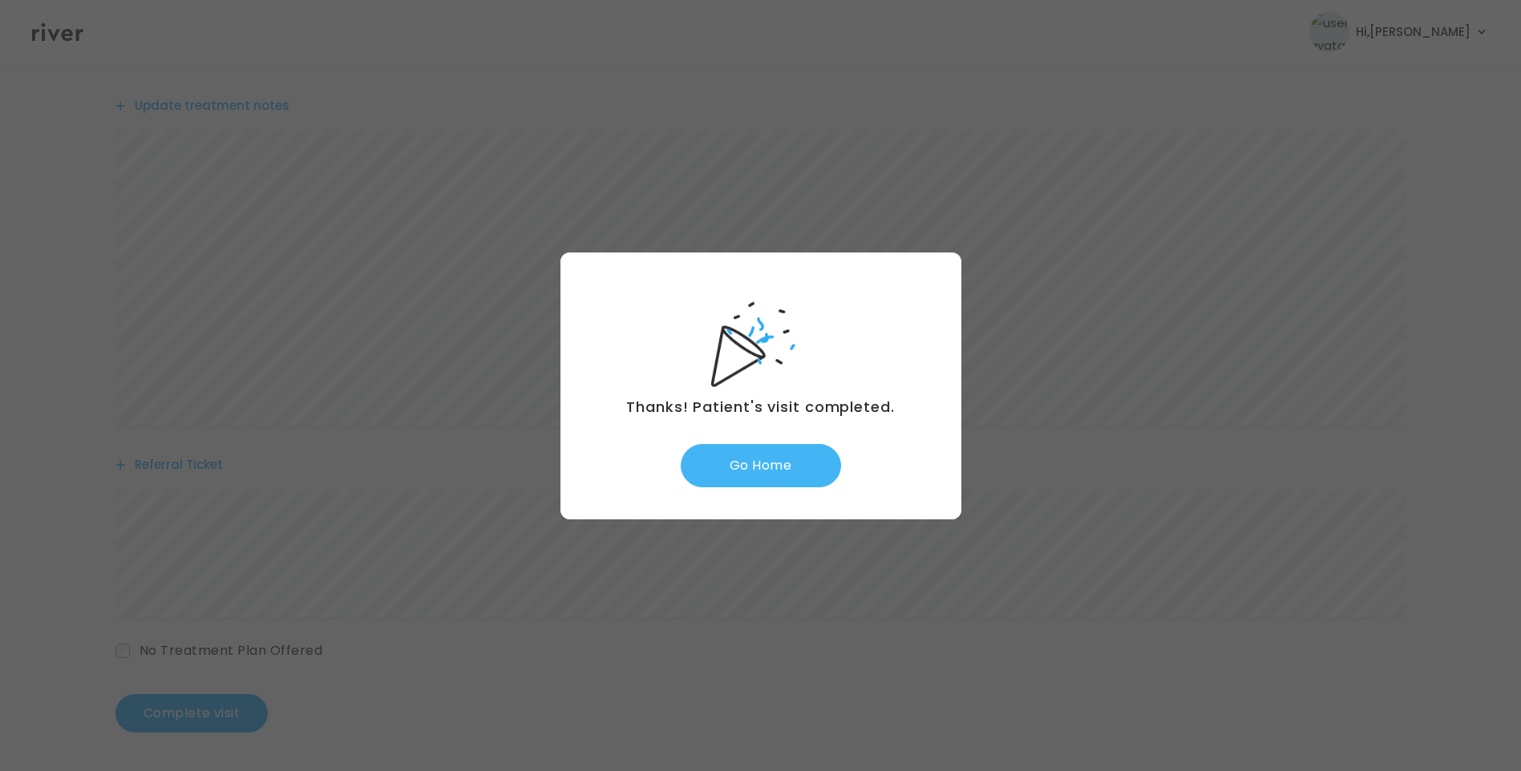
click at [765, 470] on button "Go Home" at bounding box center [761, 465] width 160 height 43
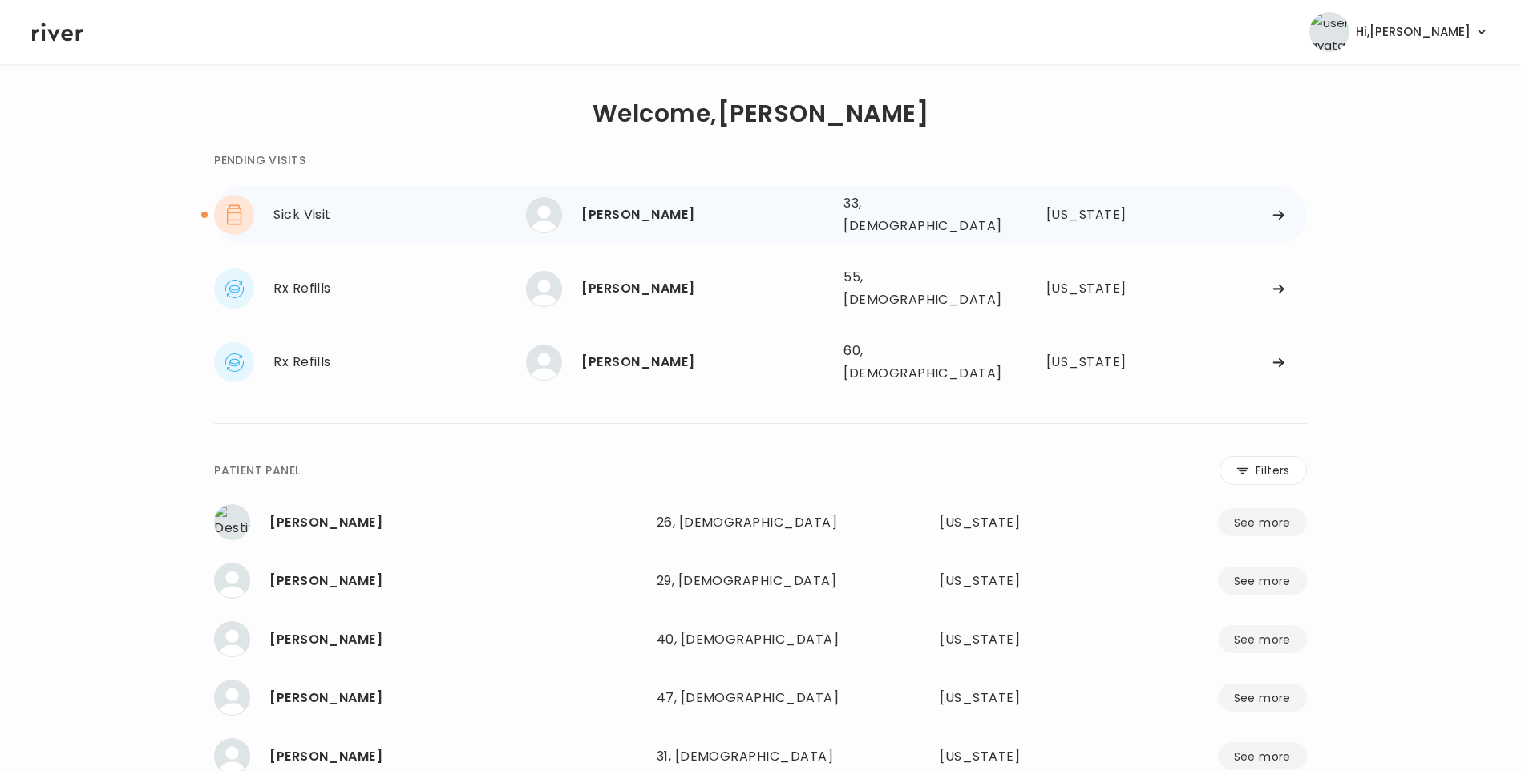
click at [638, 219] on div "[PERSON_NAME]" at bounding box center [705, 215] width 249 height 22
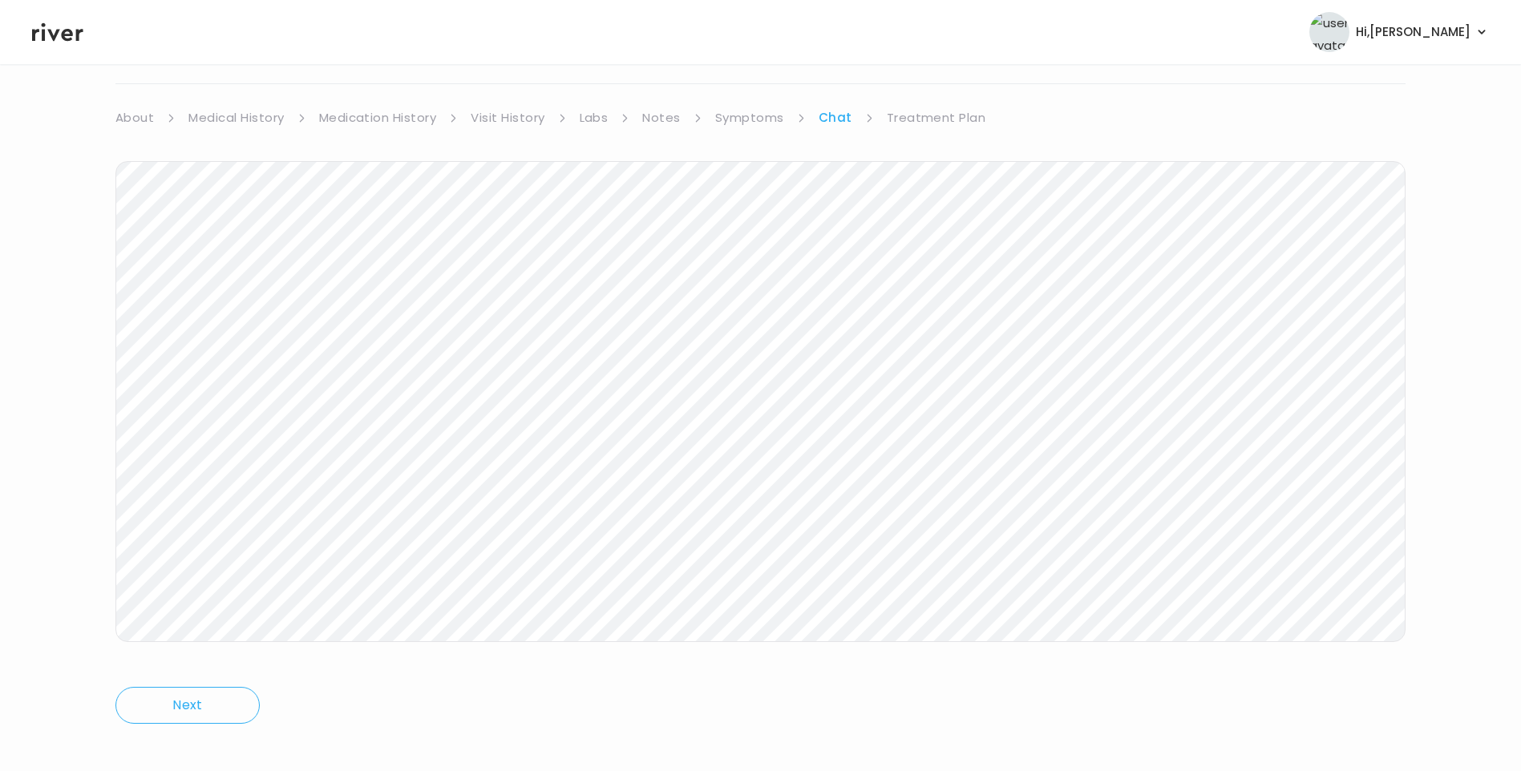
scroll to position [119, 0]
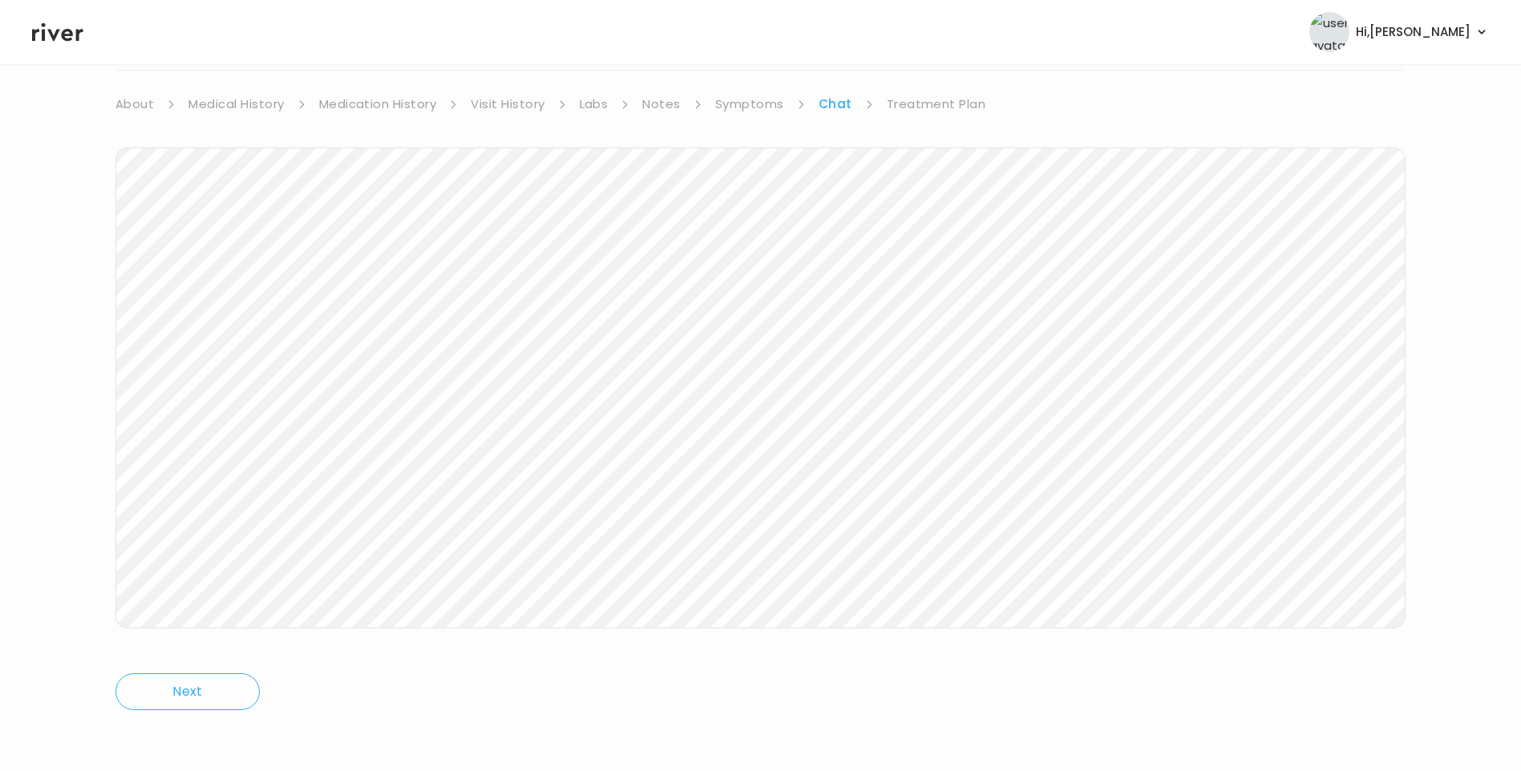
drag, startPoint x: 951, startPoint y: 99, endPoint x: 943, endPoint y: 144, distance: 44.8
click at [952, 100] on link "Treatment Plan" at bounding box center [936, 104] width 99 height 22
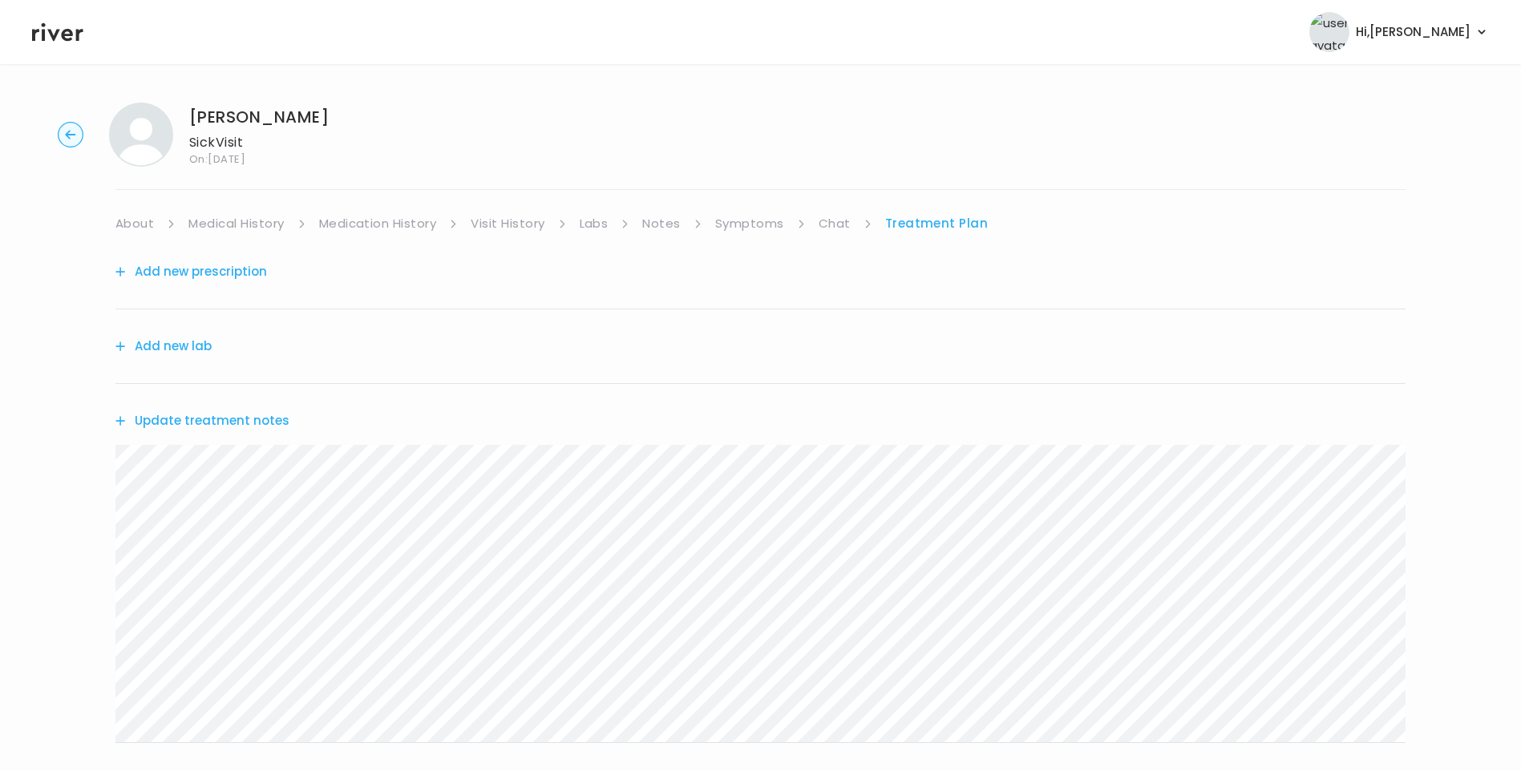
click at [267, 421] on button "Update treatment notes" at bounding box center [202, 421] width 174 height 22
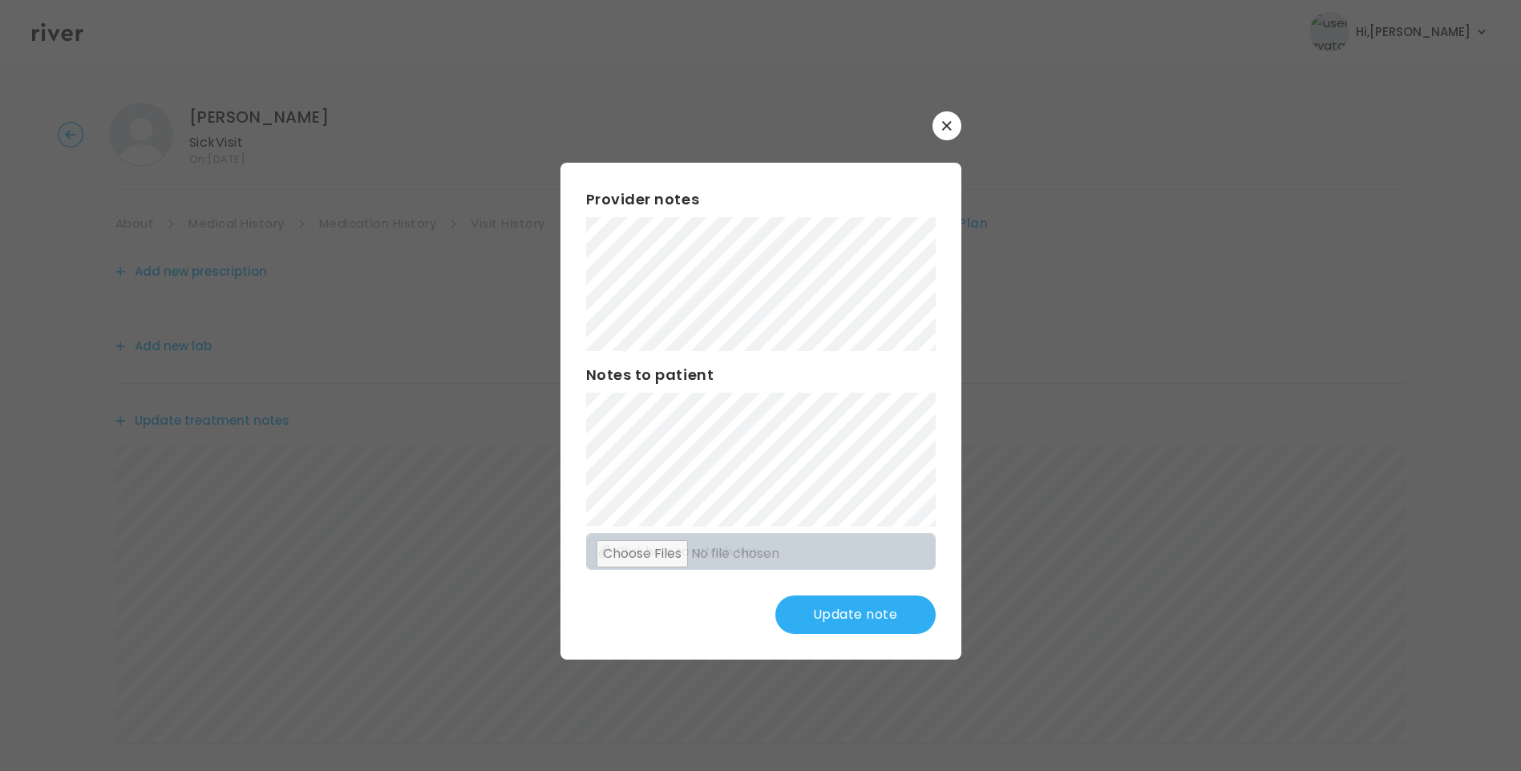
click at [866, 616] on button "Update note" at bounding box center [855, 615] width 160 height 38
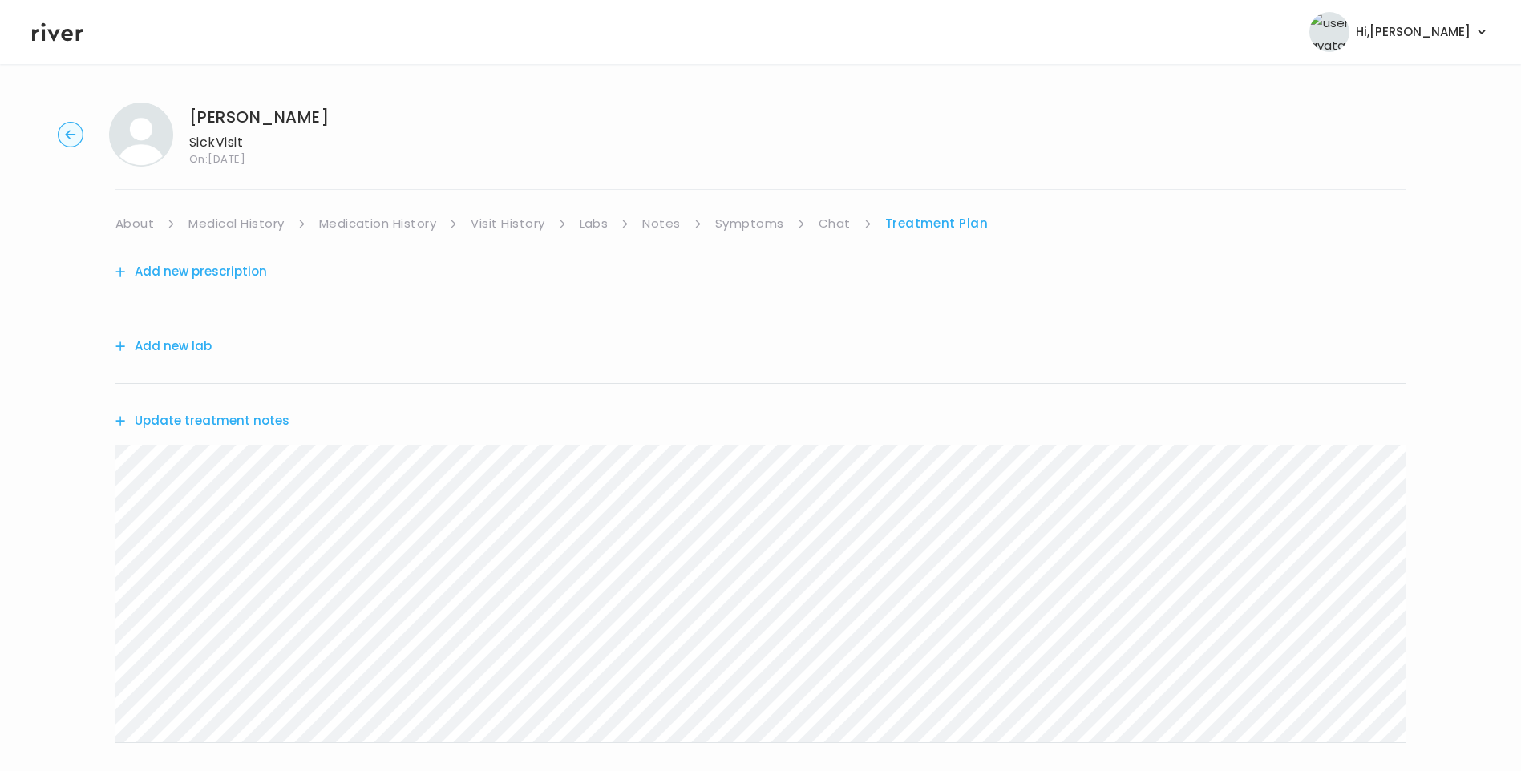
click at [268, 425] on button "Update treatment notes" at bounding box center [202, 421] width 174 height 22
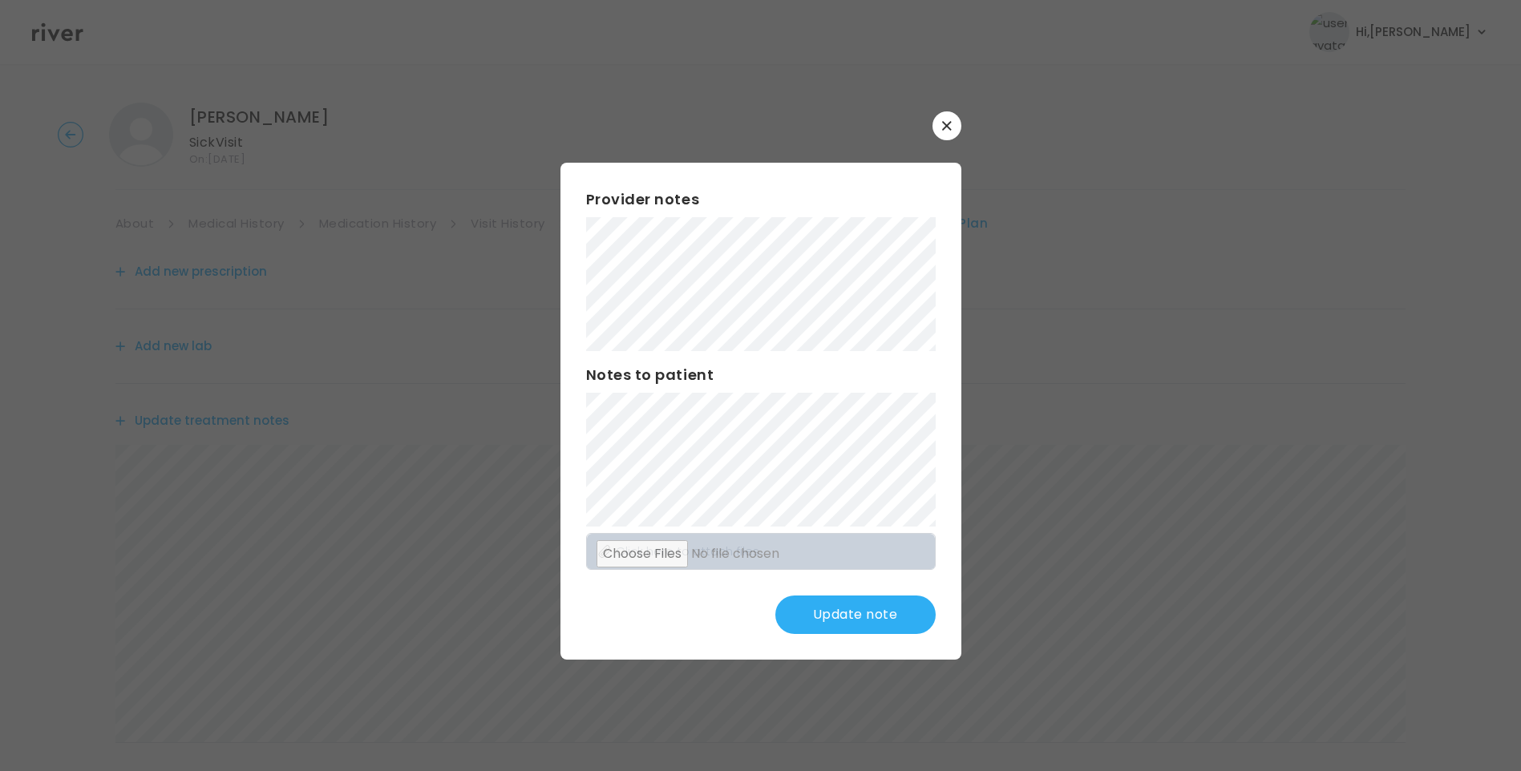
click at [893, 617] on button "Update note" at bounding box center [855, 615] width 160 height 38
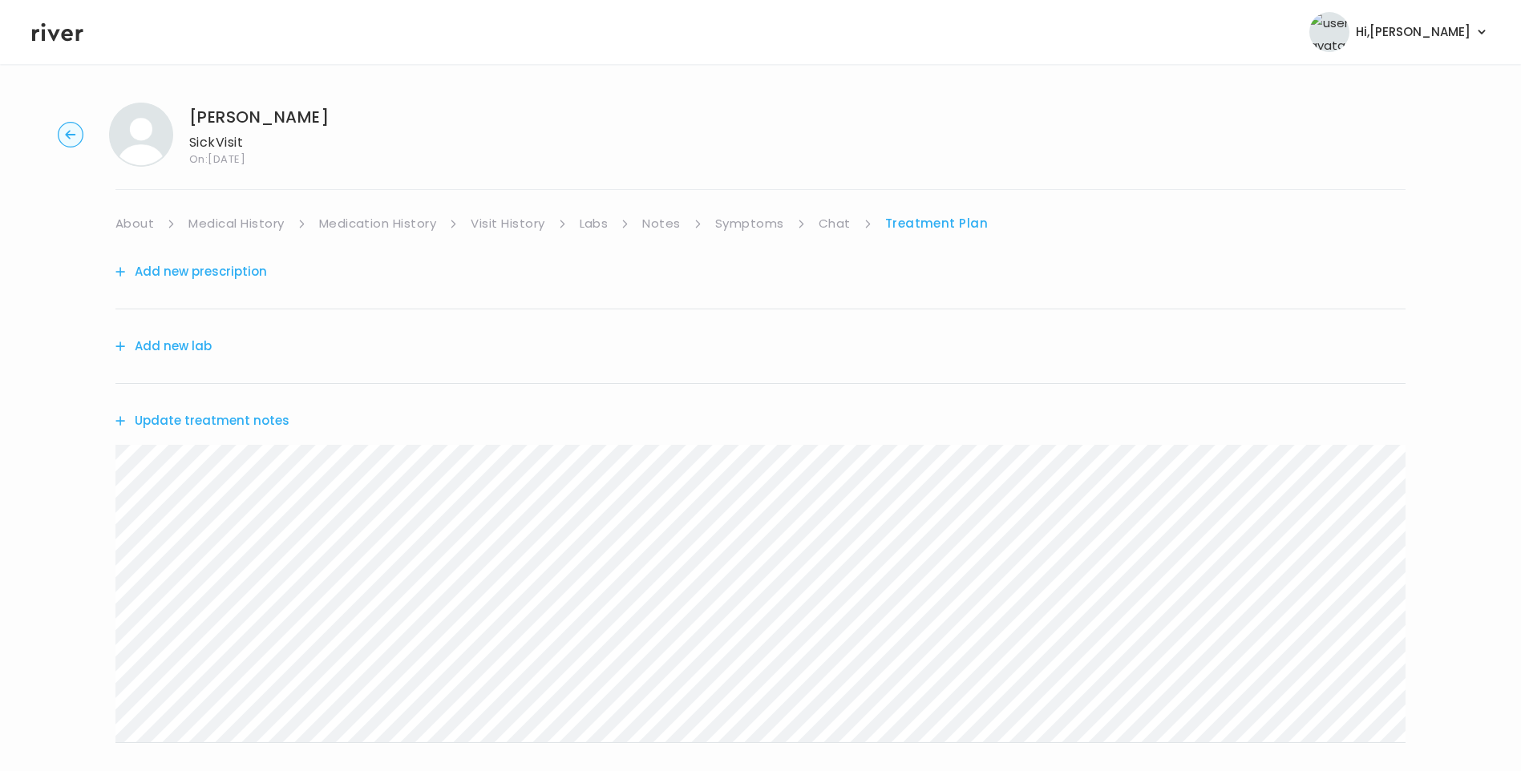
click at [836, 217] on link "Chat" at bounding box center [835, 223] width 32 height 22
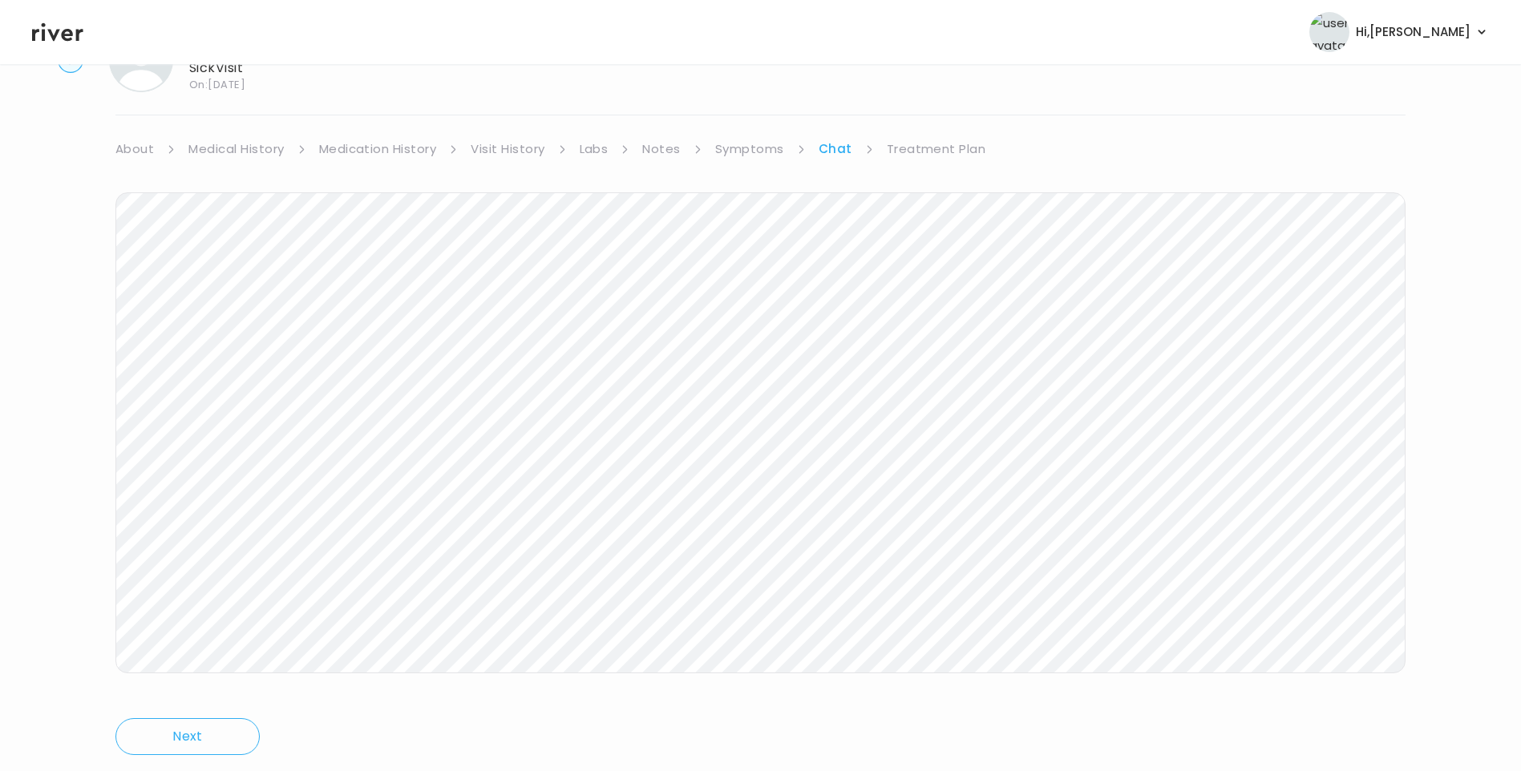
scroll to position [119, 0]
click at [966, 97] on link "Treatment Plan" at bounding box center [936, 104] width 99 height 22
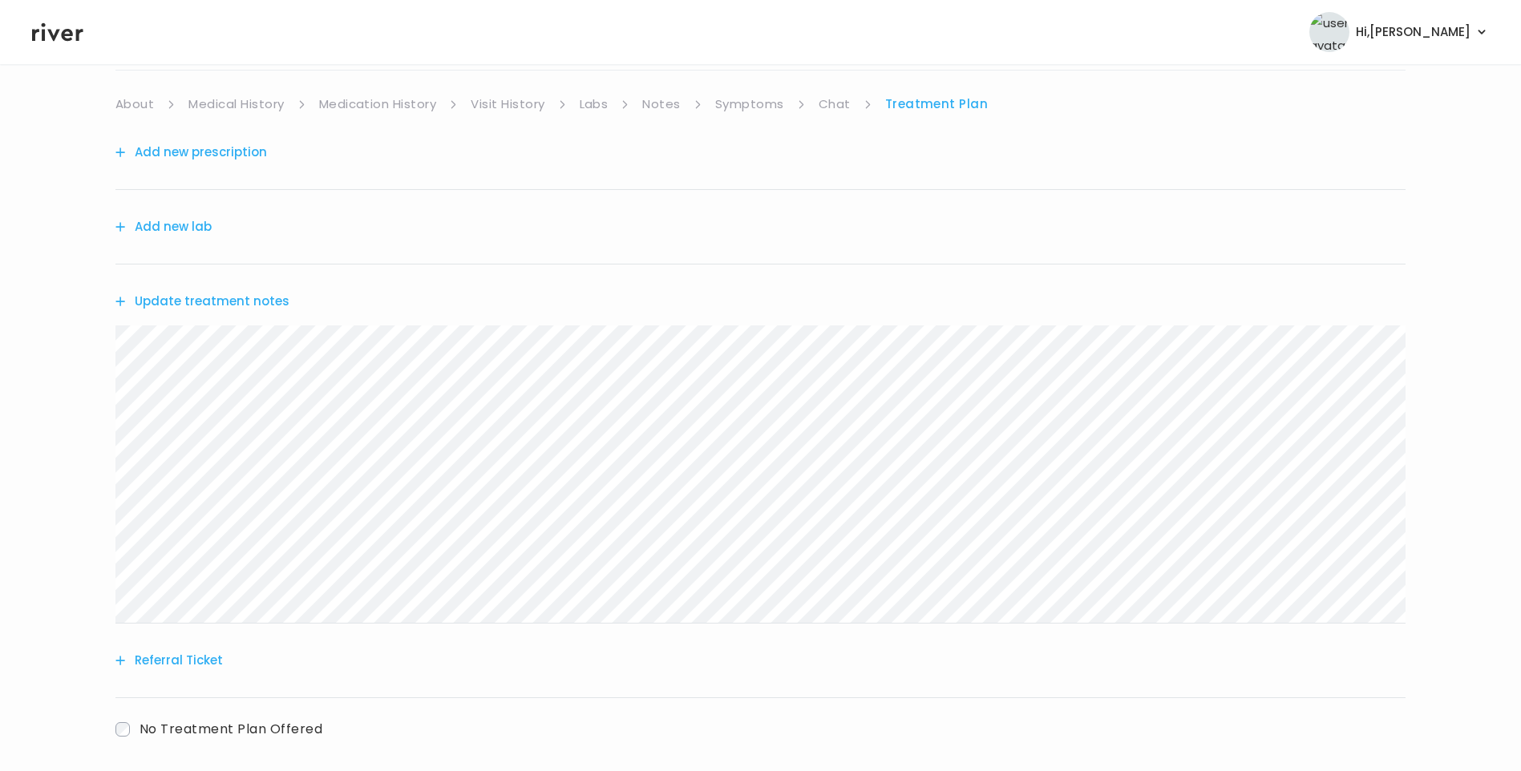
click at [242, 310] on button "Update treatment notes" at bounding box center [202, 301] width 174 height 22
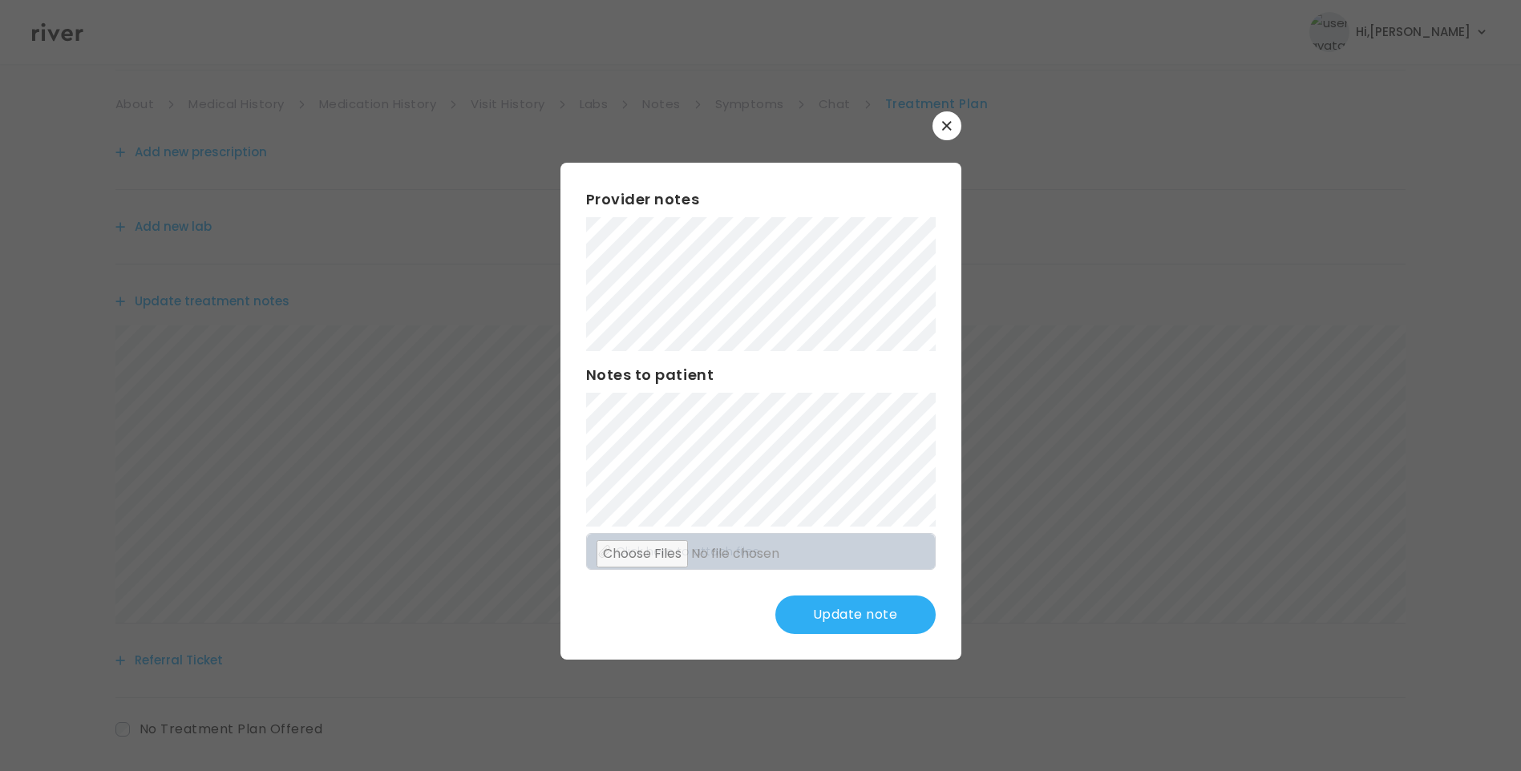
click at [874, 619] on button "Update note" at bounding box center [855, 615] width 160 height 38
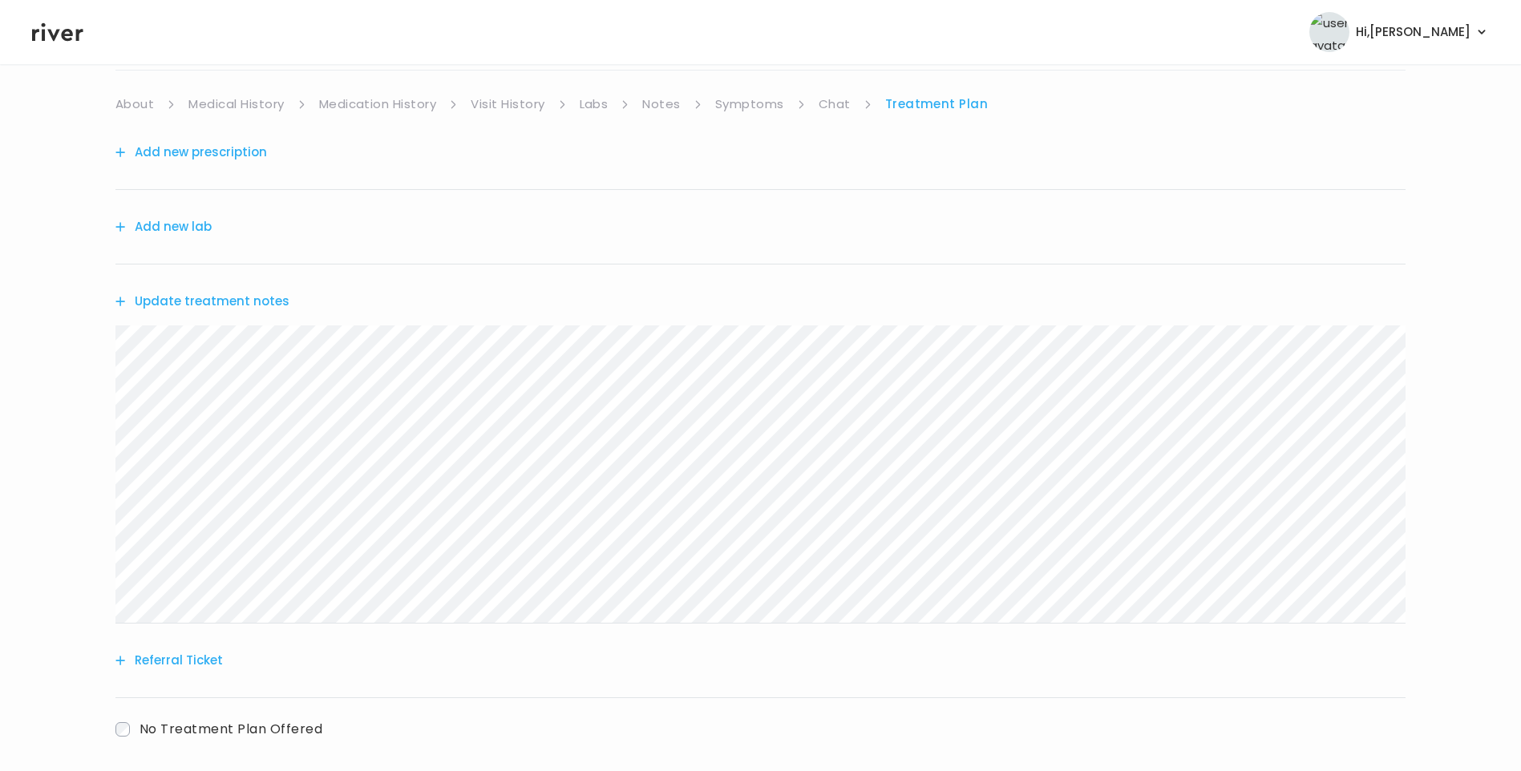
click at [229, 297] on button "Update treatment notes" at bounding box center [202, 301] width 174 height 22
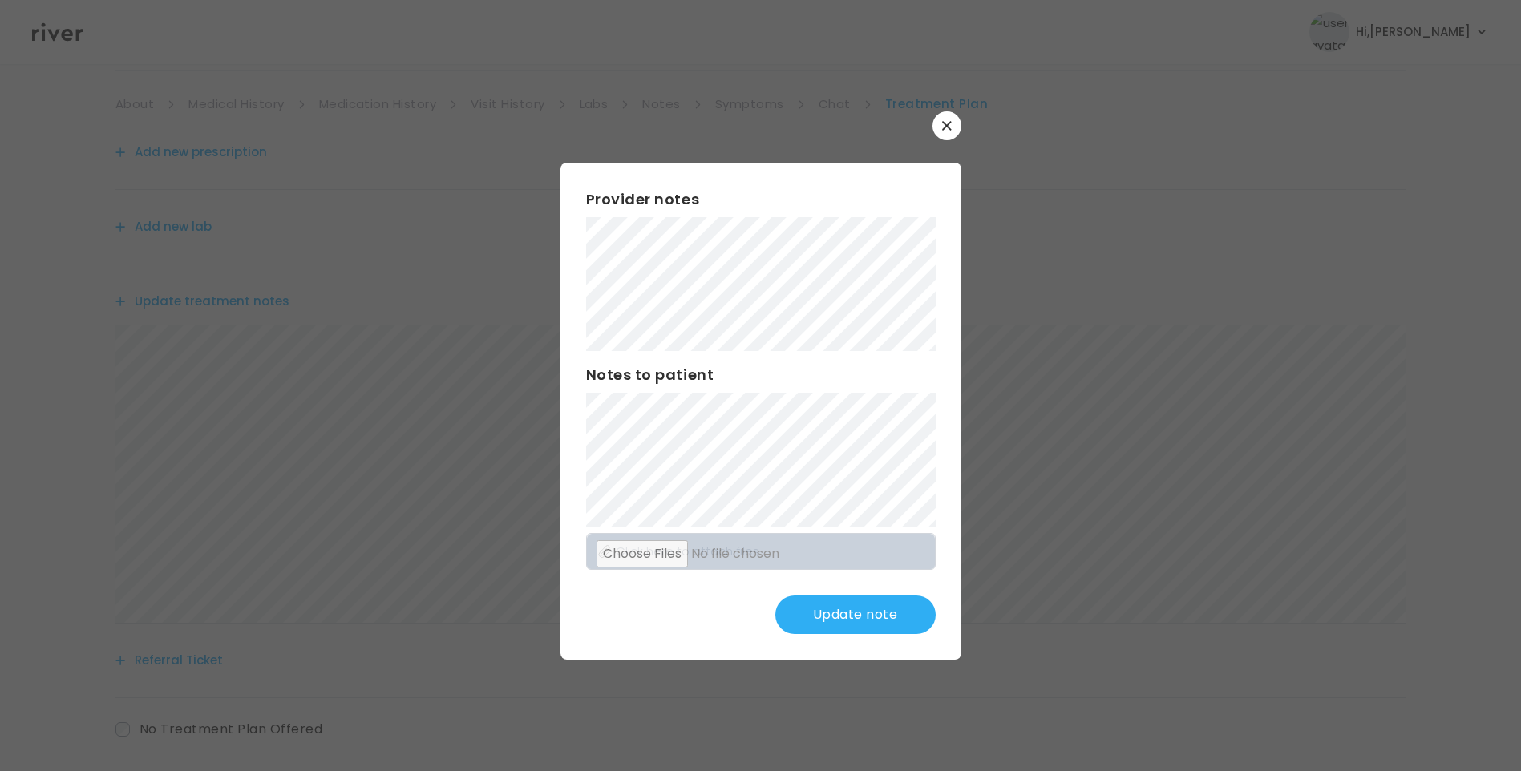
click at [820, 623] on button "Update note" at bounding box center [855, 615] width 160 height 38
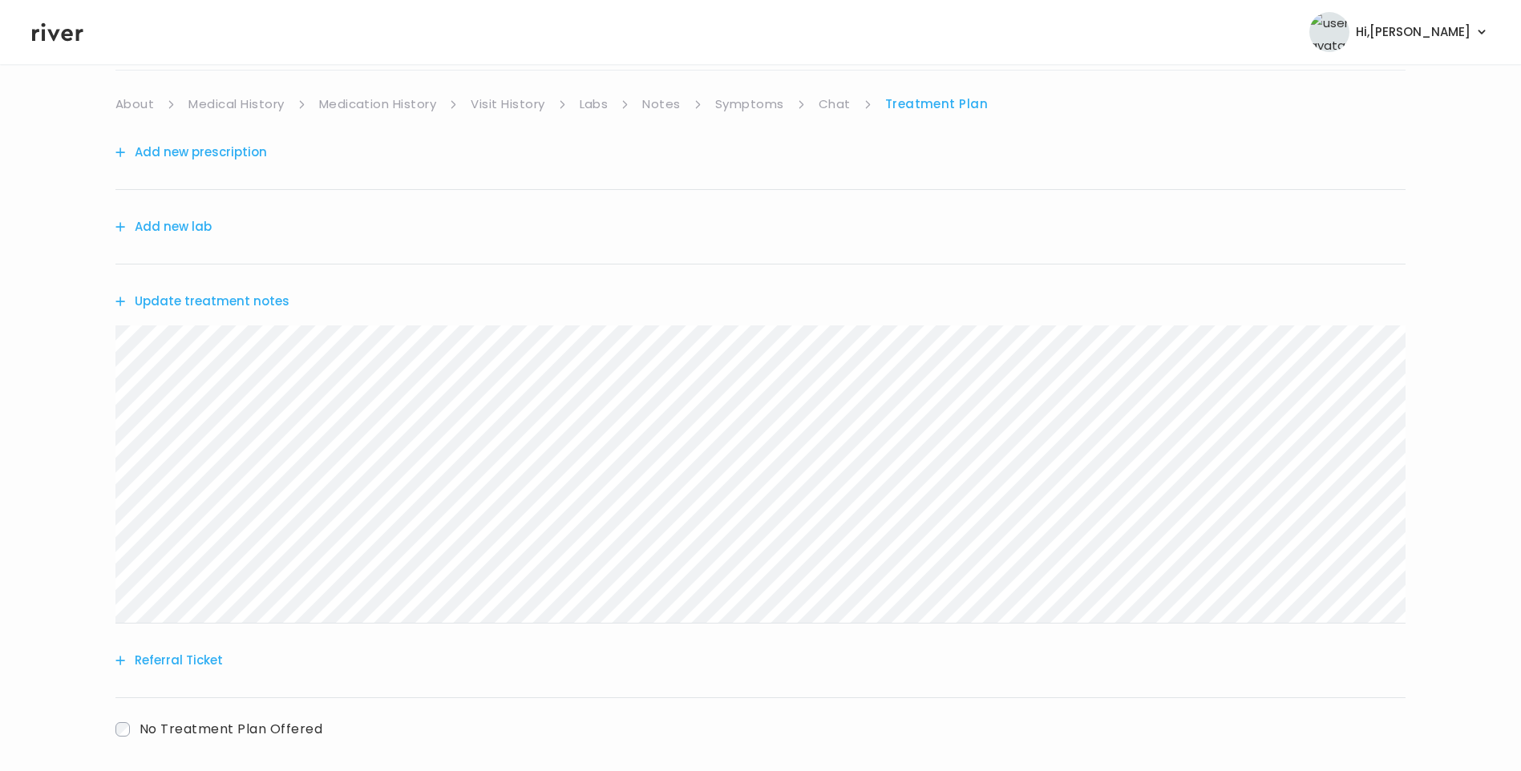
click at [842, 96] on link "Chat" at bounding box center [835, 104] width 32 height 22
click at [50, 31] on icon at bounding box center [57, 32] width 51 height 18
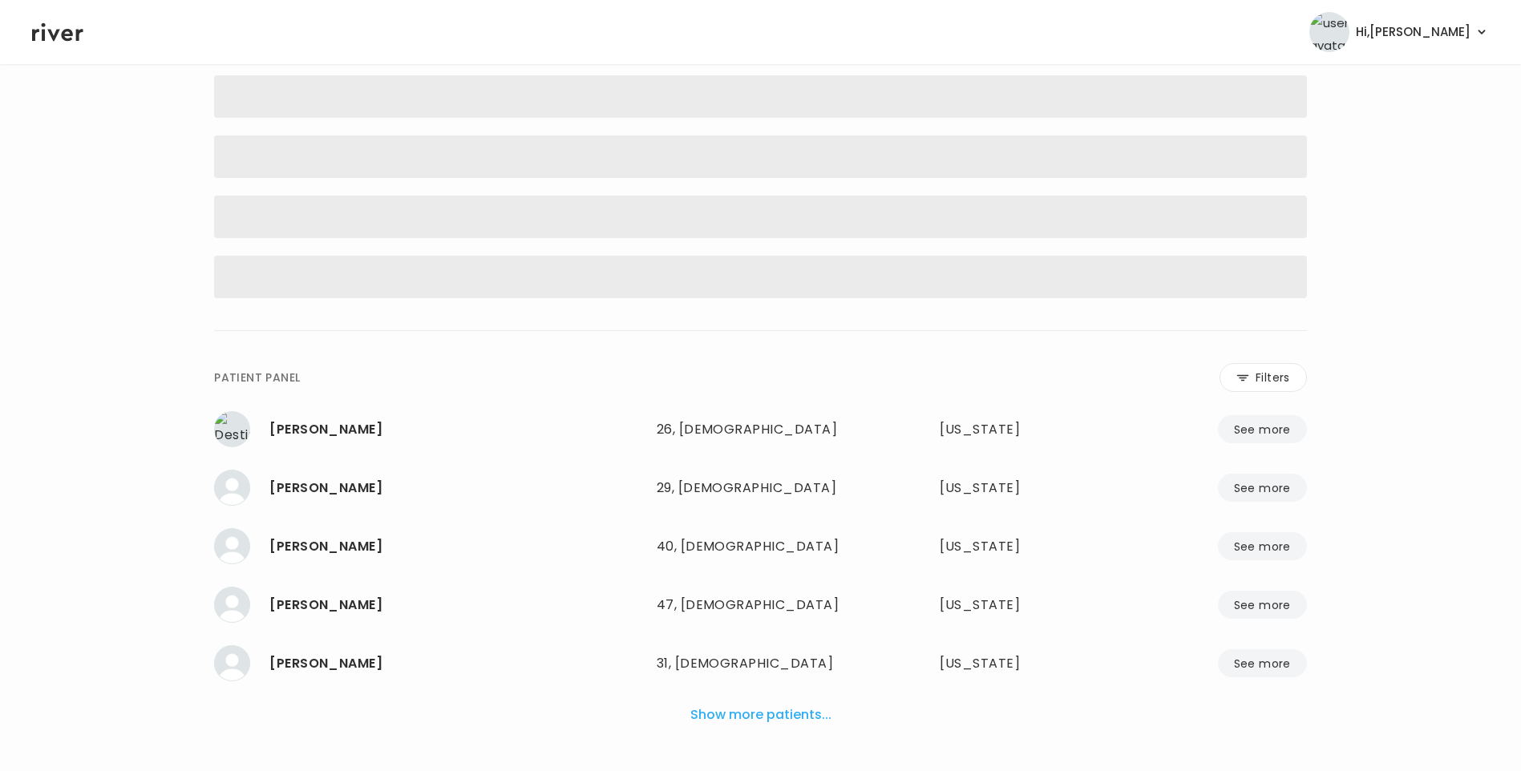
scroll to position [105, 0]
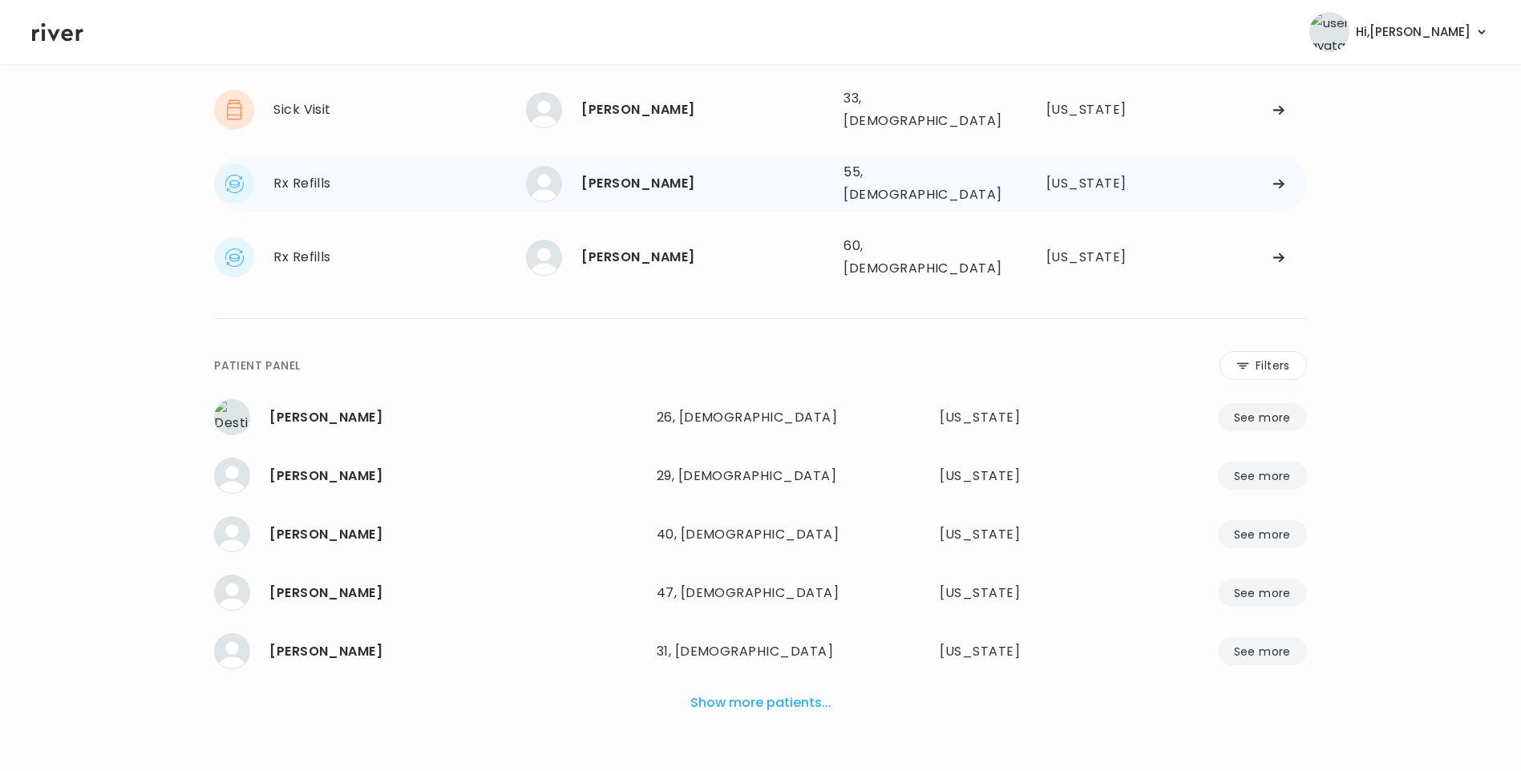
click at [629, 188] on div "[PERSON_NAME] 55, [DEMOGRAPHIC_DATA] See more" at bounding box center [678, 184] width 305 height 36
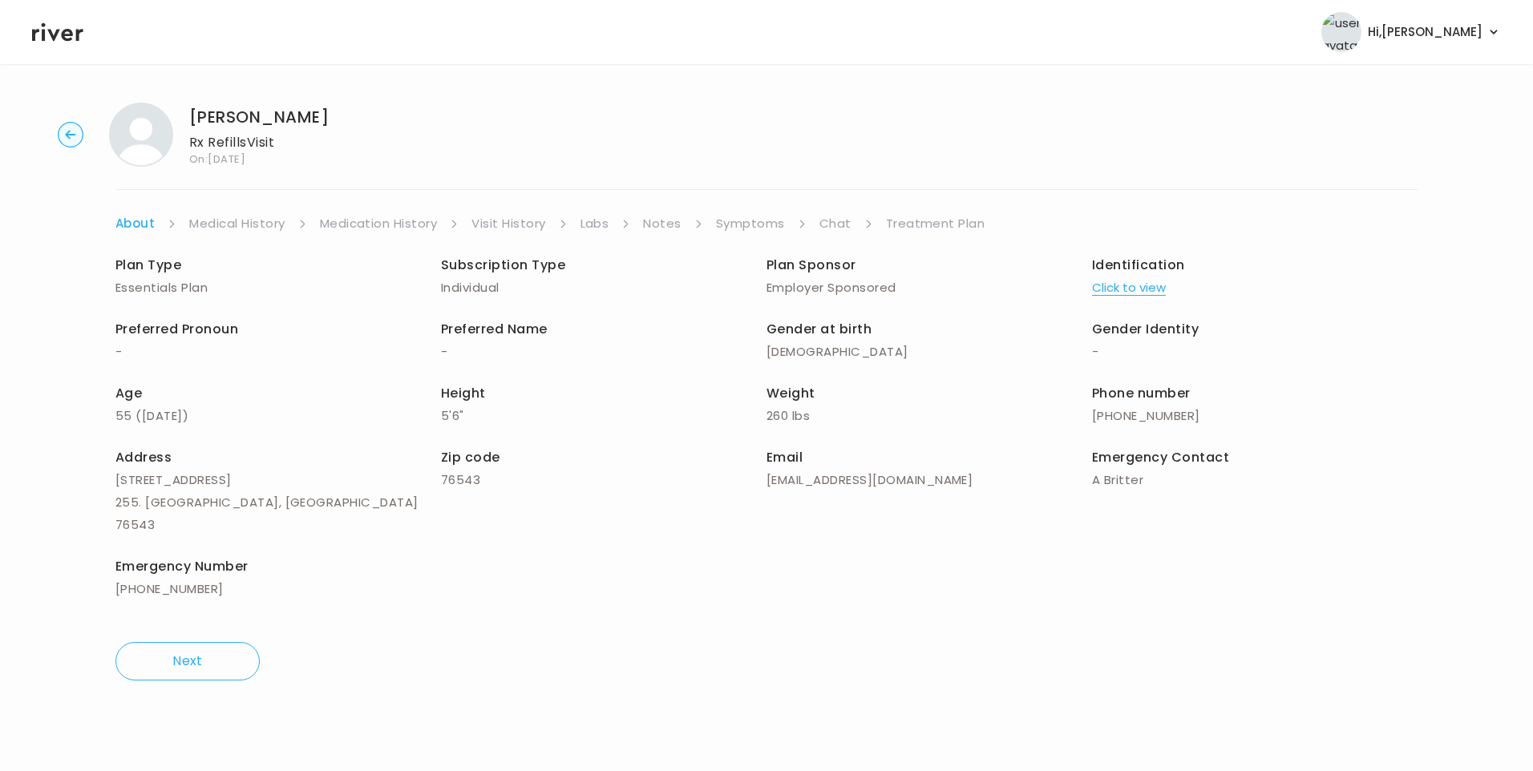
click at [510, 217] on link "Visit History" at bounding box center [508, 223] width 74 height 22
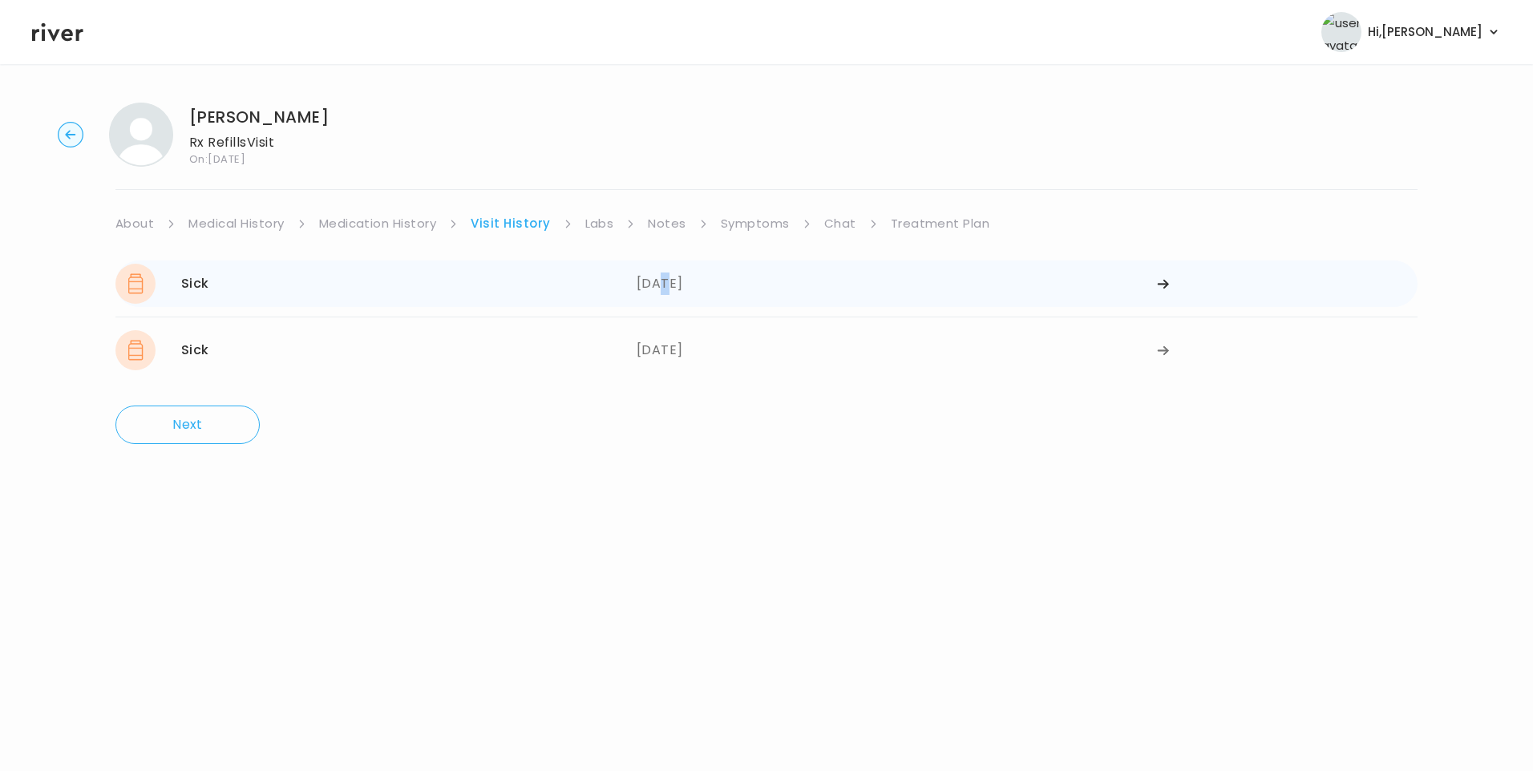
click at [663, 285] on div "09/04/2025" at bounding box center [897, 284] width 521 height 40
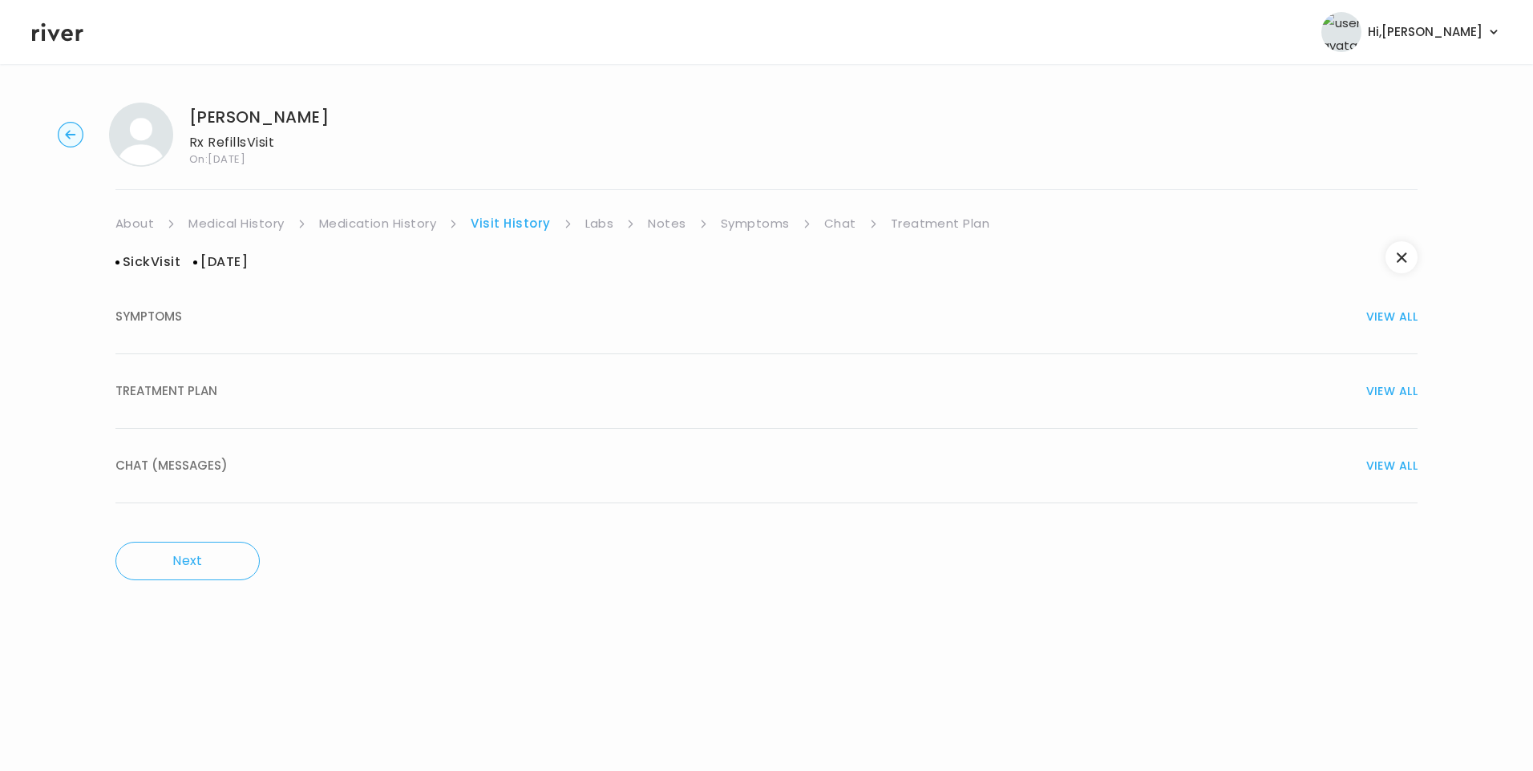
click at [239, 401] on button "TREATMENT PLAN VIEW ALL" at bounding box center [766, 391] width 1302 height 75
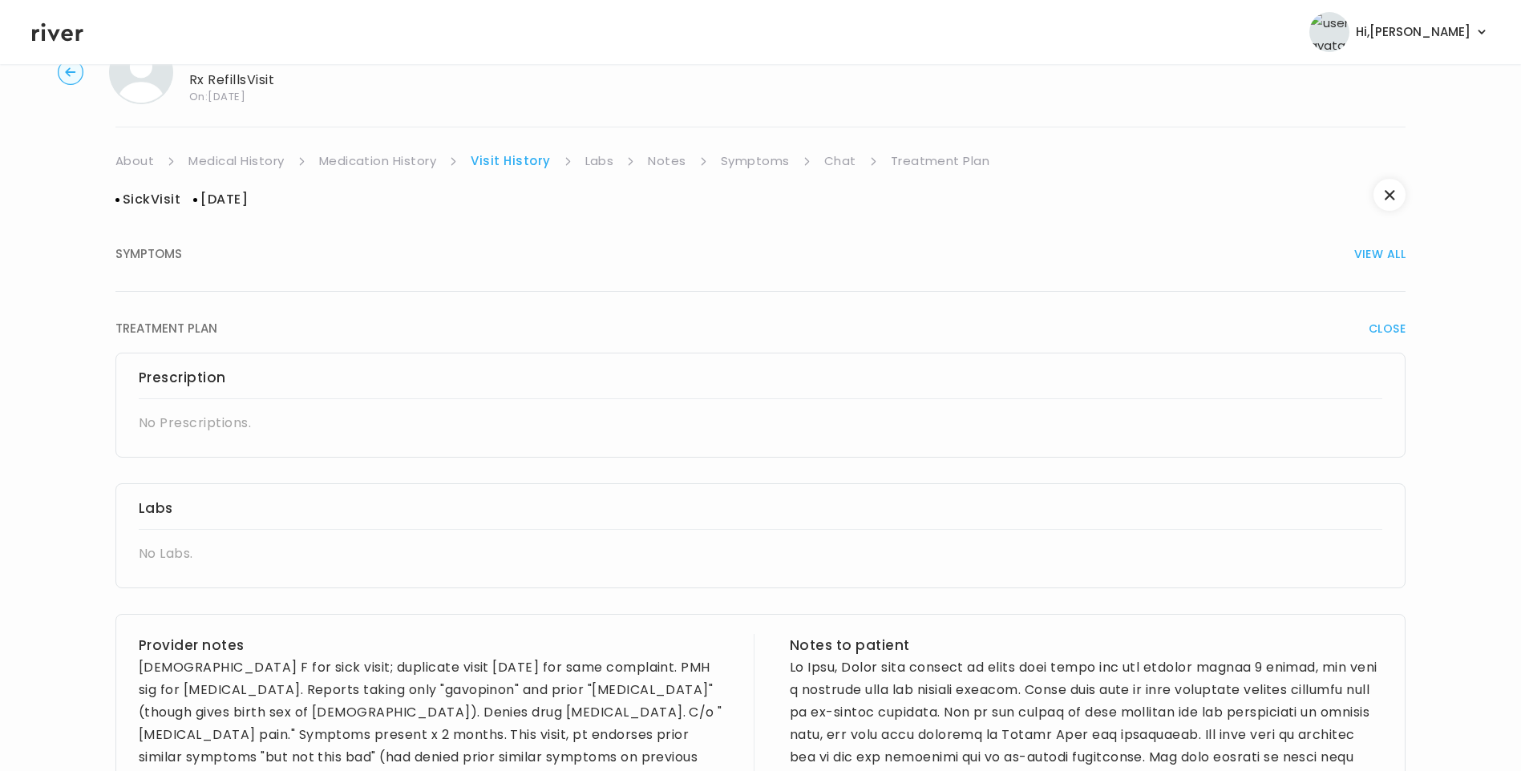
scroll to position [321, 0]
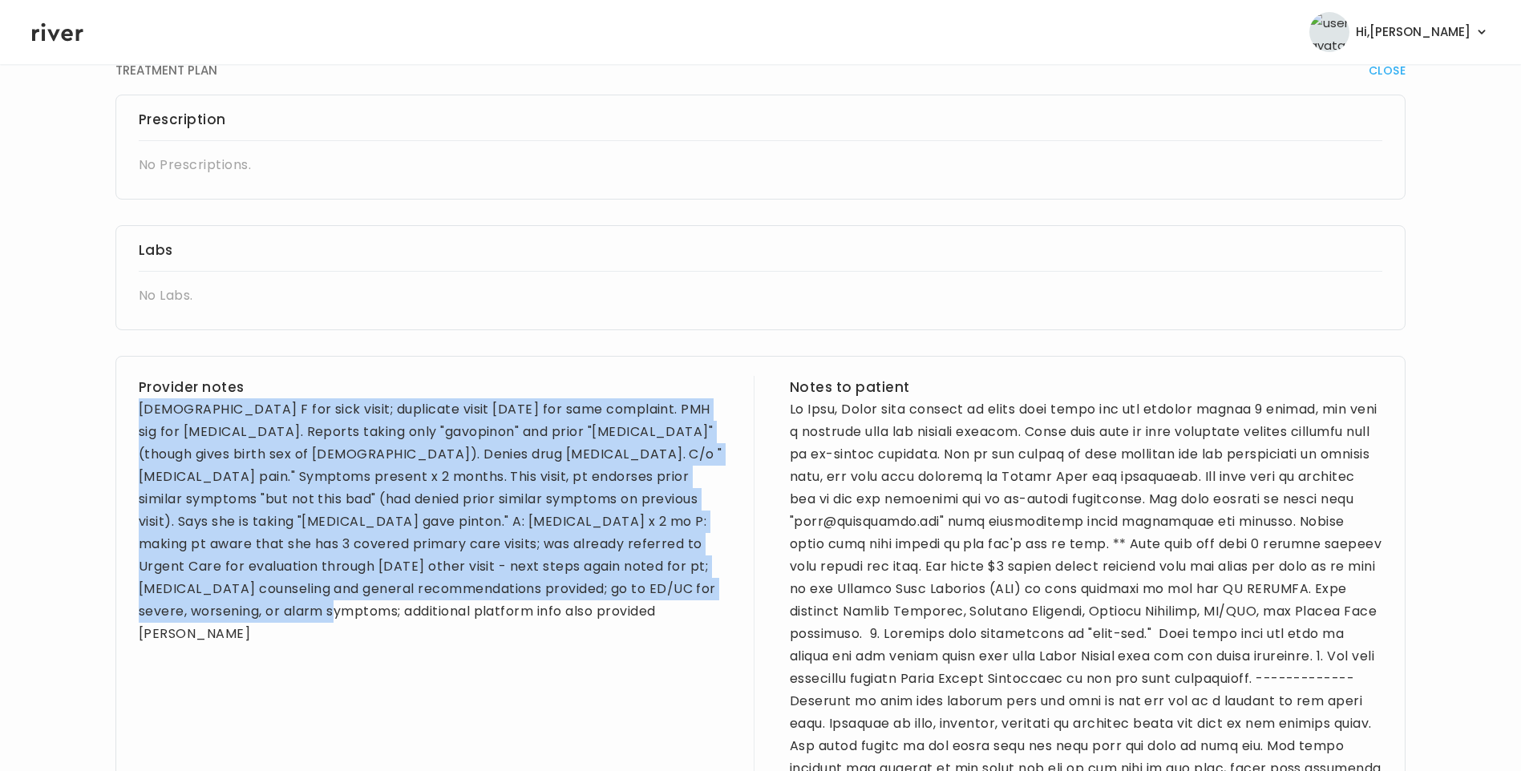
drag, startPoint x: 137, startPoint y: 409, endPoint x: 257, endPoint y: 662, distance: 280.1
copy div "55 yo F for sick visit; duplicate visit today for same complaint. PMH sig for a…"
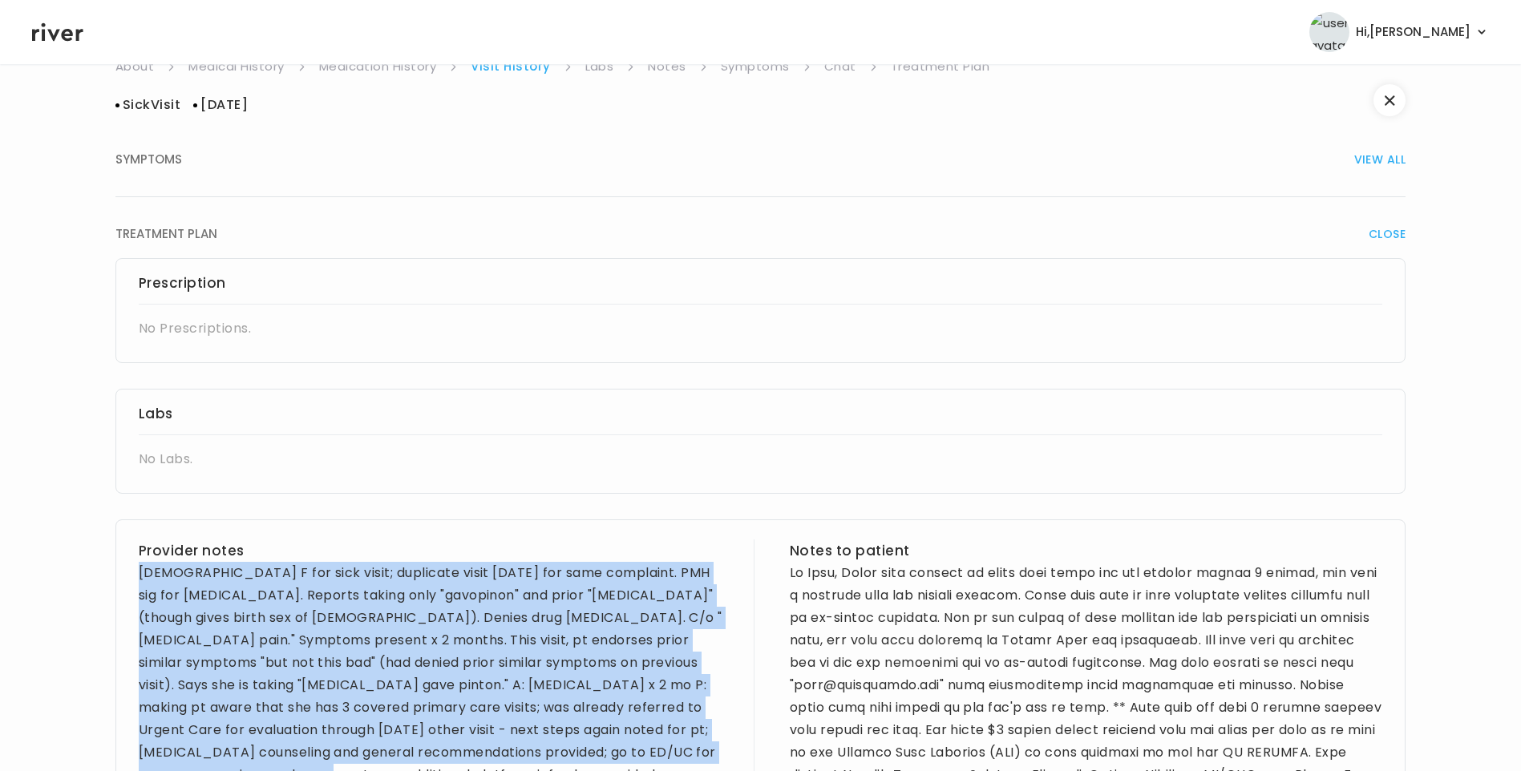
scroll to position [0, 0]
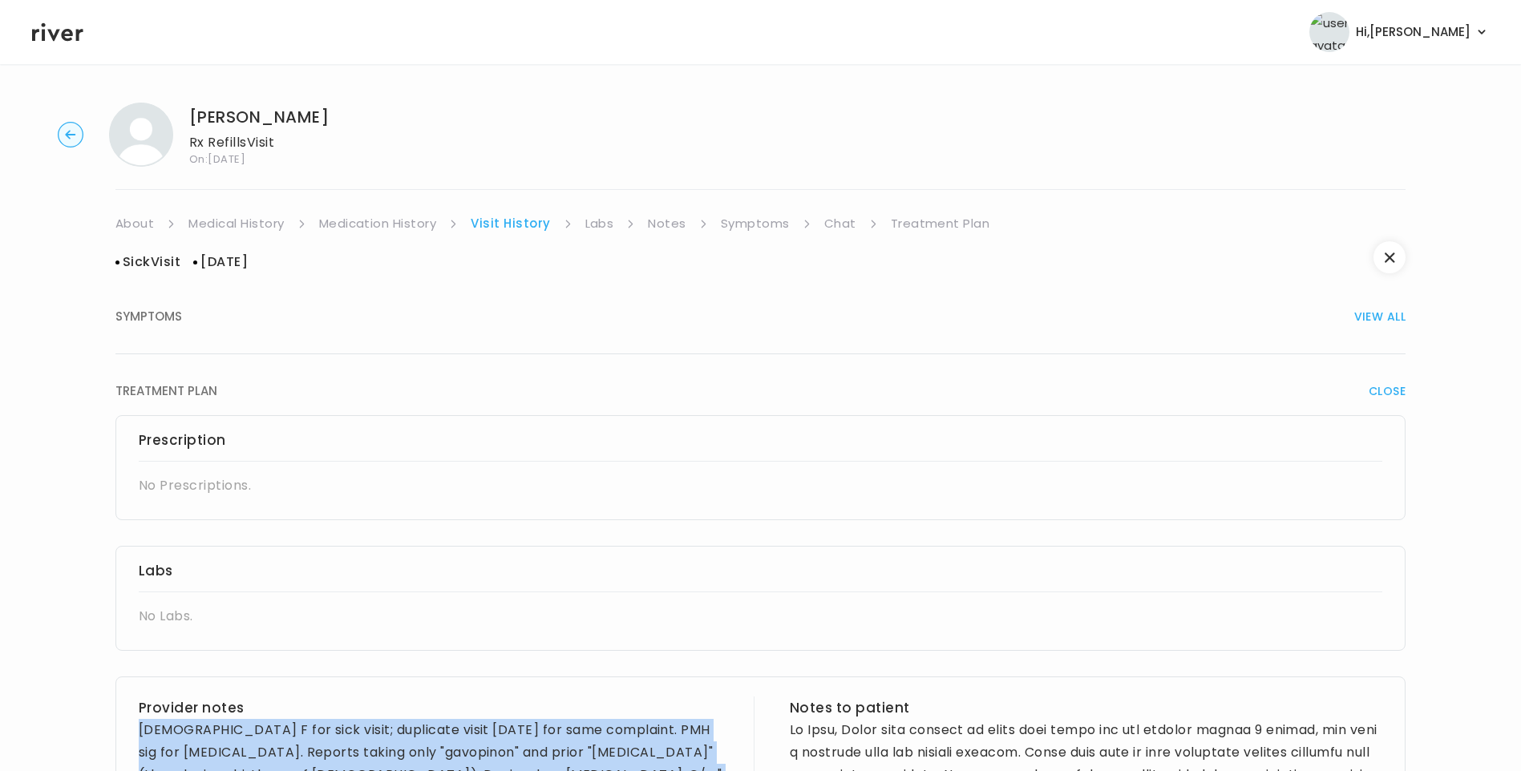
click at [240, 222] on link "Medical History" at bounding box center [235, 223] width 95 height 22
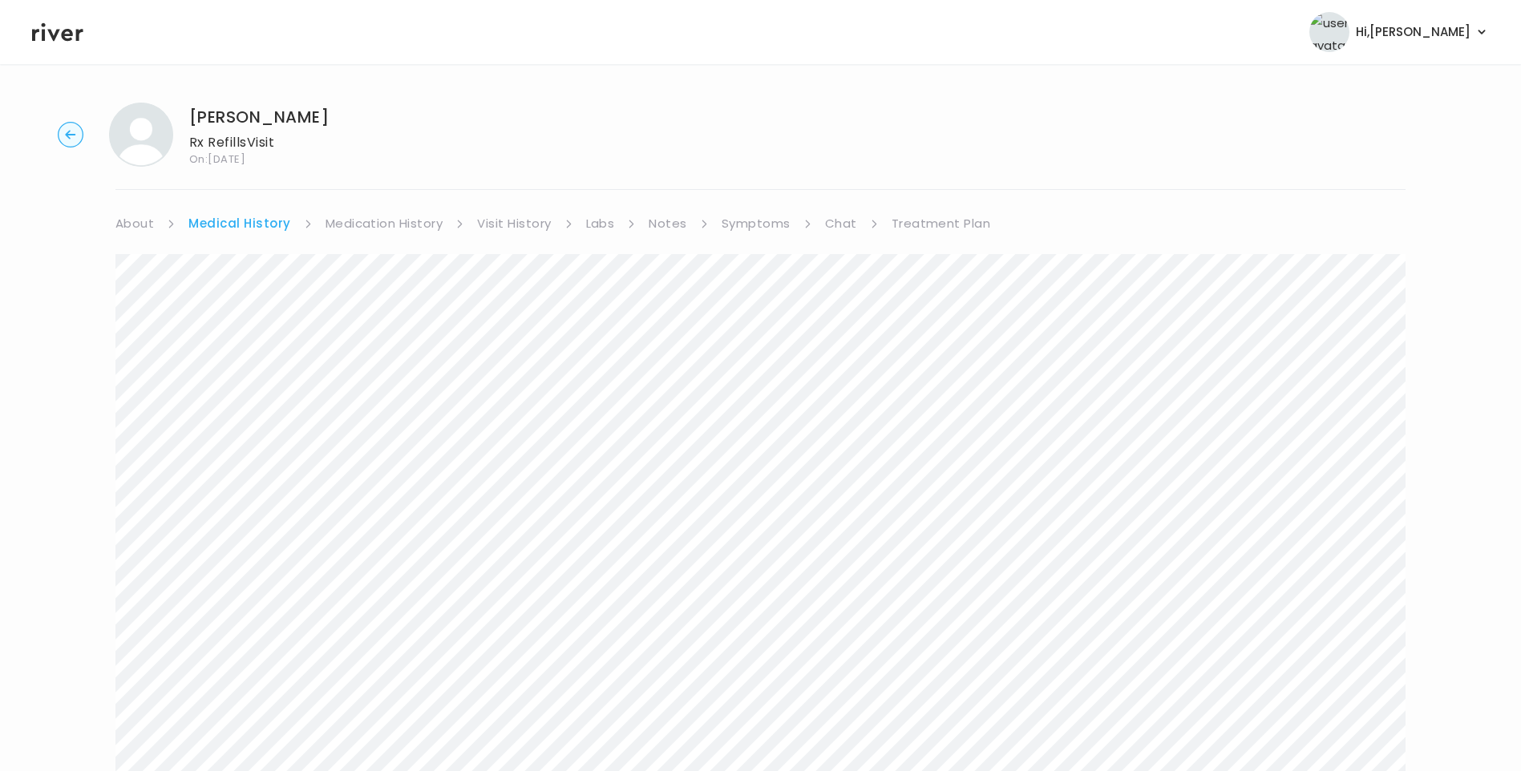
click at [368, 217] on link "Medication History" at bounding box center [385, 223] width 118 height 22
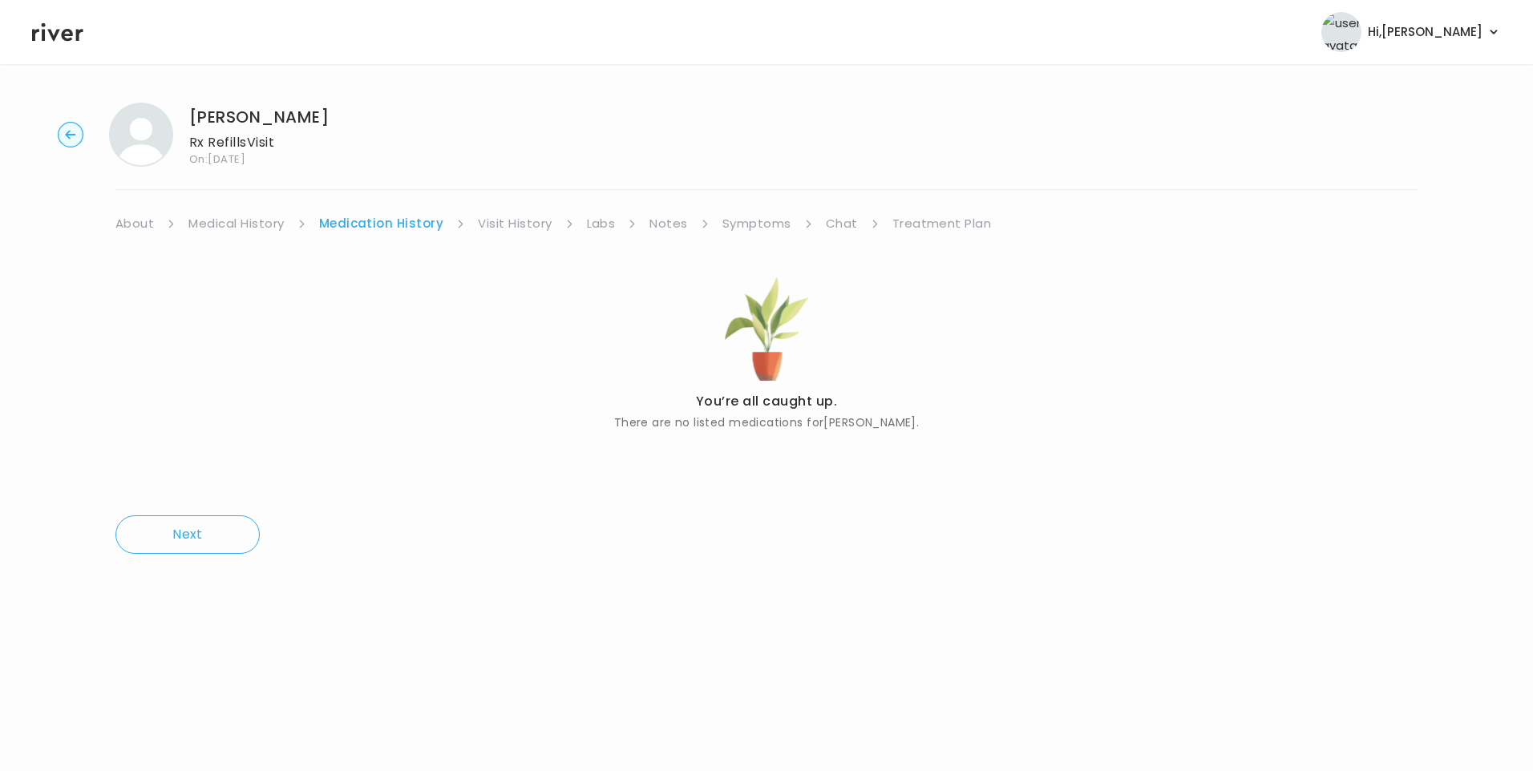
click at [760, 225] on link "Symptoms" at bounding box center [756, 223] width 69 height 22
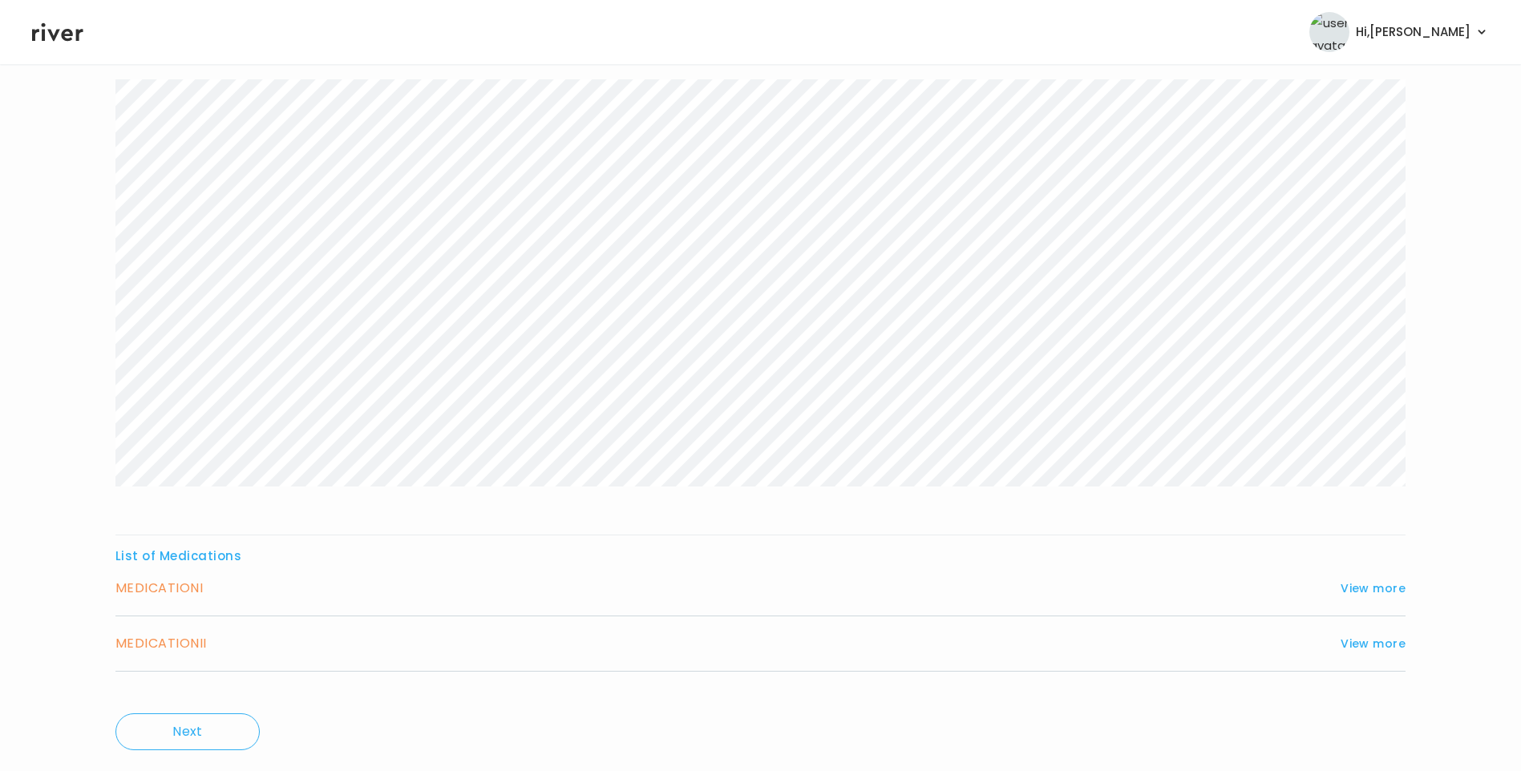
scroll to position [215, 0]
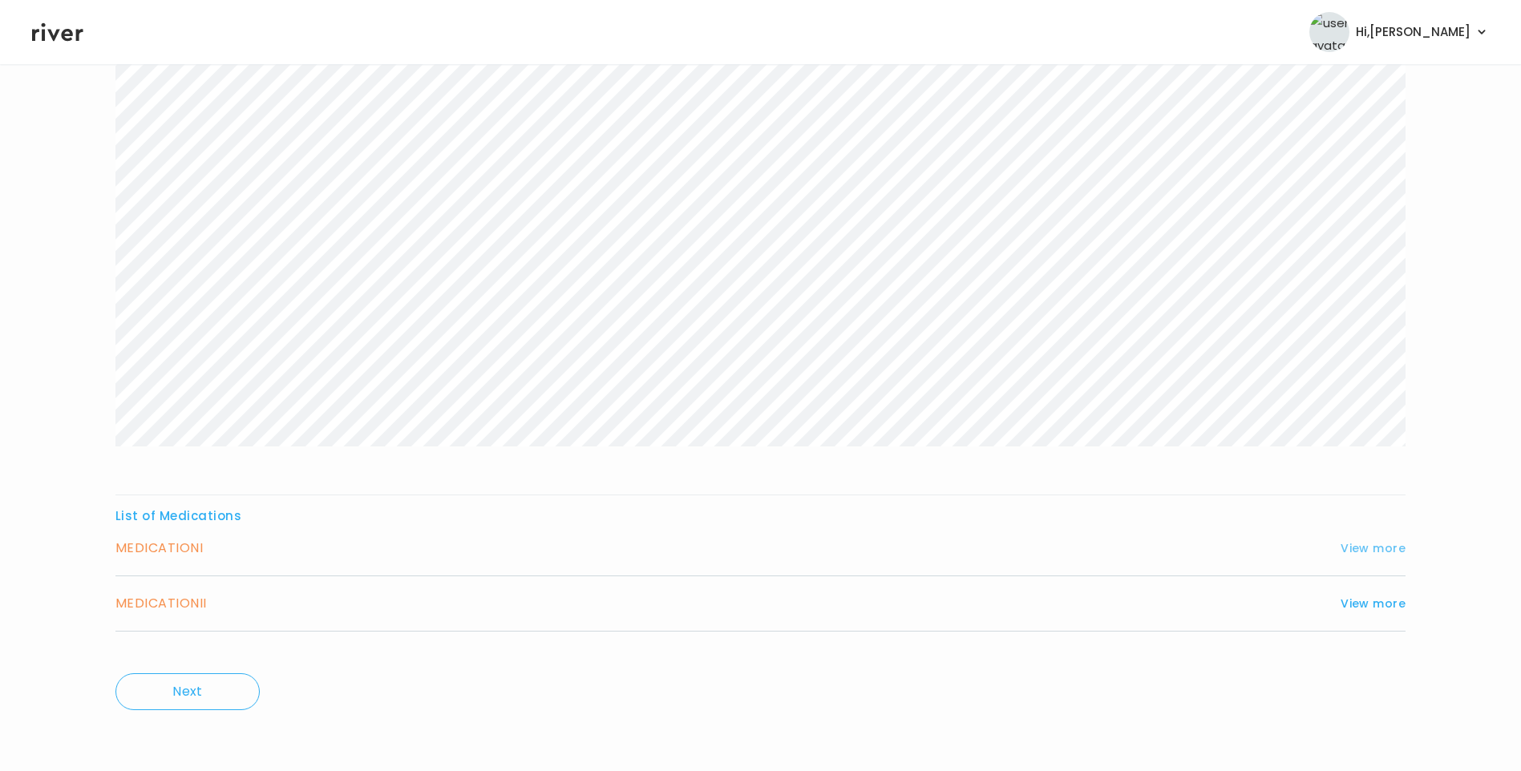
click at [1370, 550] on button "View more" at bounding box center [1373, 548] width 65 height 19
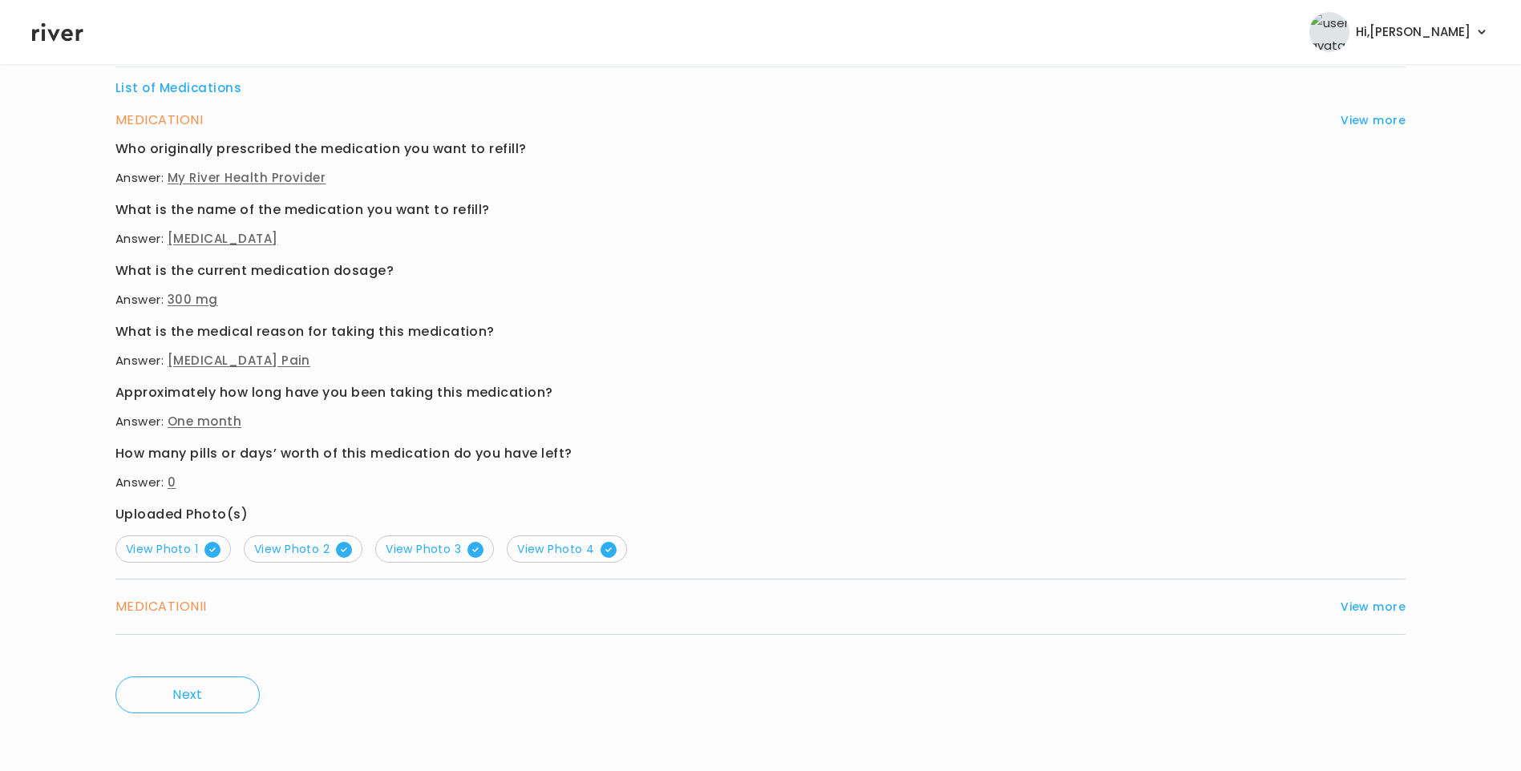
scroll to position [646, 0]
click at [297, 548] on span "View Photo 2" at bounding box center [303, 546] width 98 height 16
click at [175, 540] on span "View Photo 1" at bounding box center [173, 546] width 95 height 16
drag, startPoint x: 1368, startPoint y: 597, endPoint x: 1358, endPoint y: 593, distance: 10.9
click at [1368, 596] on button "View more" at bounding box center [1373, 603] width 65 height 19
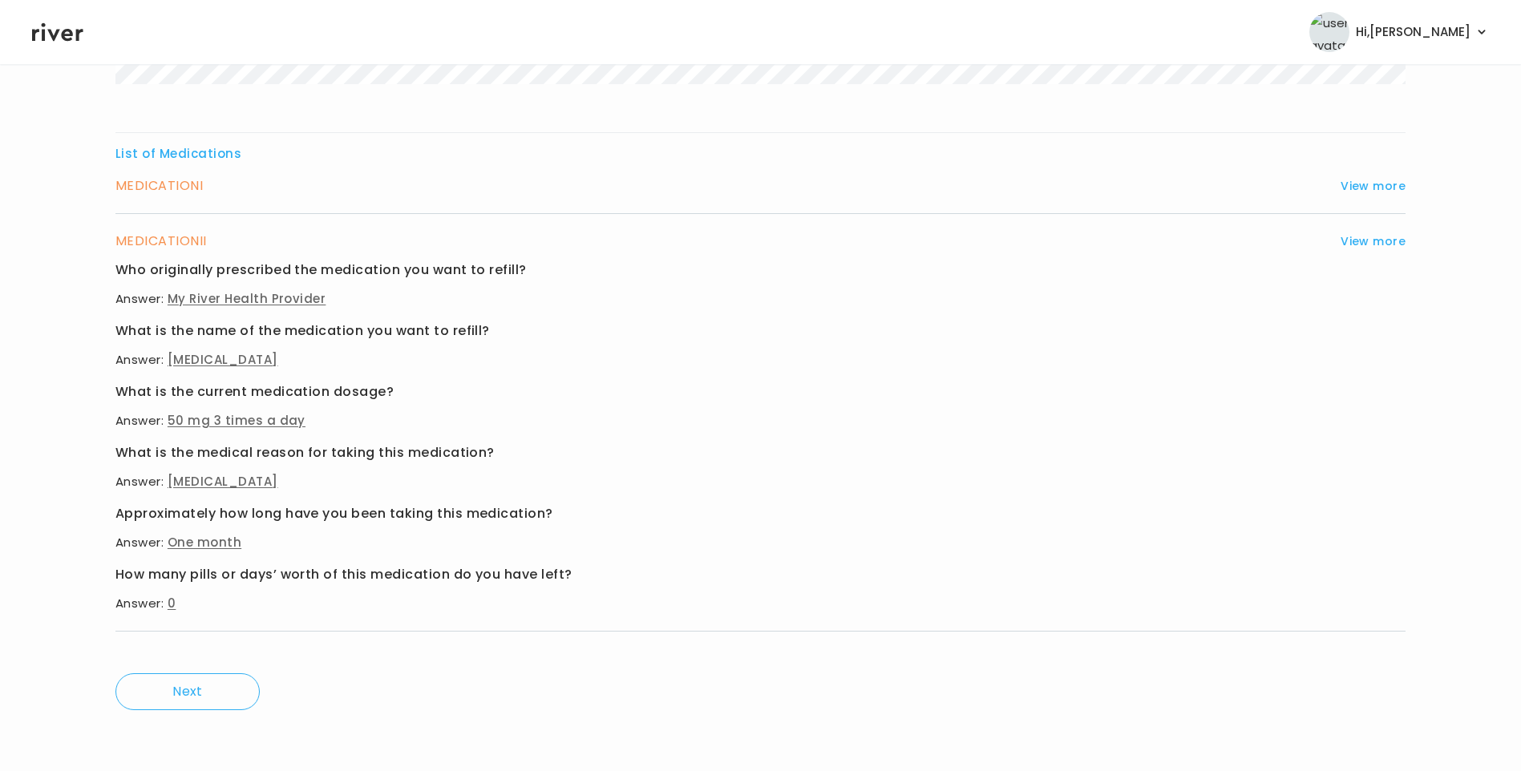
scroll to position [577, 0]
drag, startPoint x: 279, startPoint y: 187, endPoint x: 1061, endPoint y: 226, distance: 782.8
click at [408, 192] on div "MEDICATION I View more" at bounding box center [760, 186] width 1290 height 22
click at [1380, 184] on button "View more" at bounding box center [1373, 185] width 65 height 19
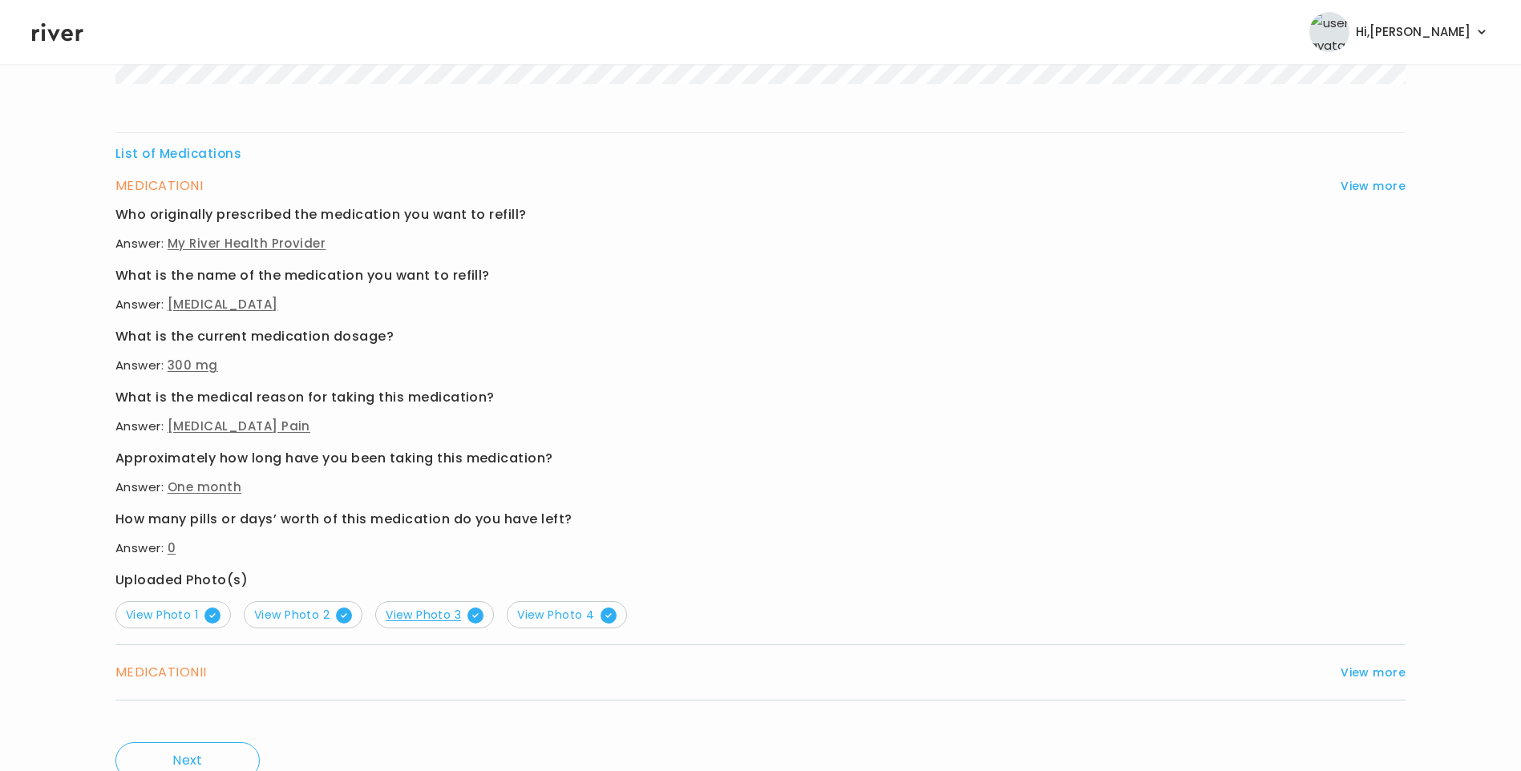
click at [422, 621] on span "View Photo 3" at bounding box center [435, 615] width 98 height 16
click at [550, 617] on span "View Photo 4" at bounding box center [566, 615] width 99 height 16
click at [176, 609] on span "View Photo 1" at bounding box center [173, 615] width 95 height 16
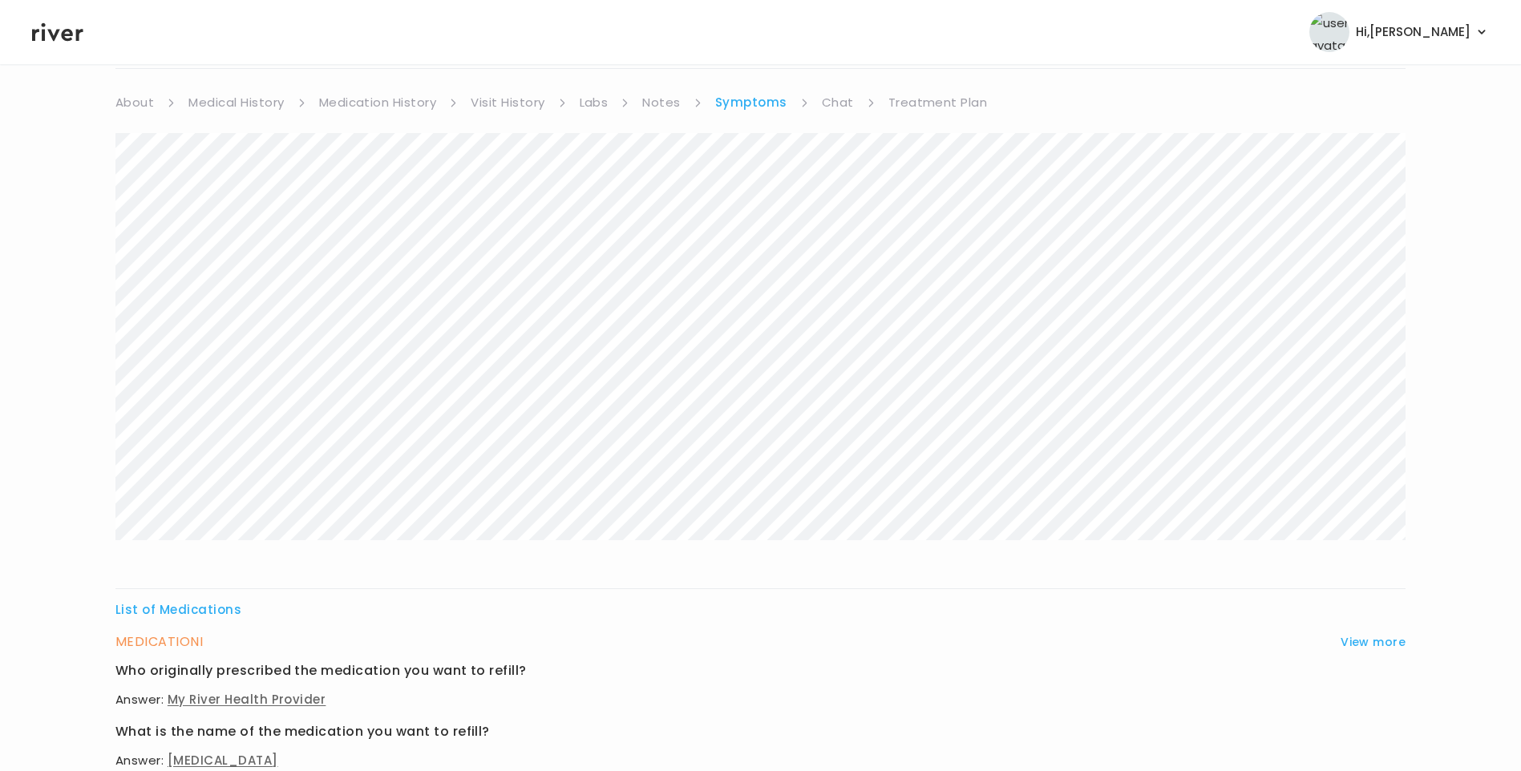
scroll to position [96, 0]
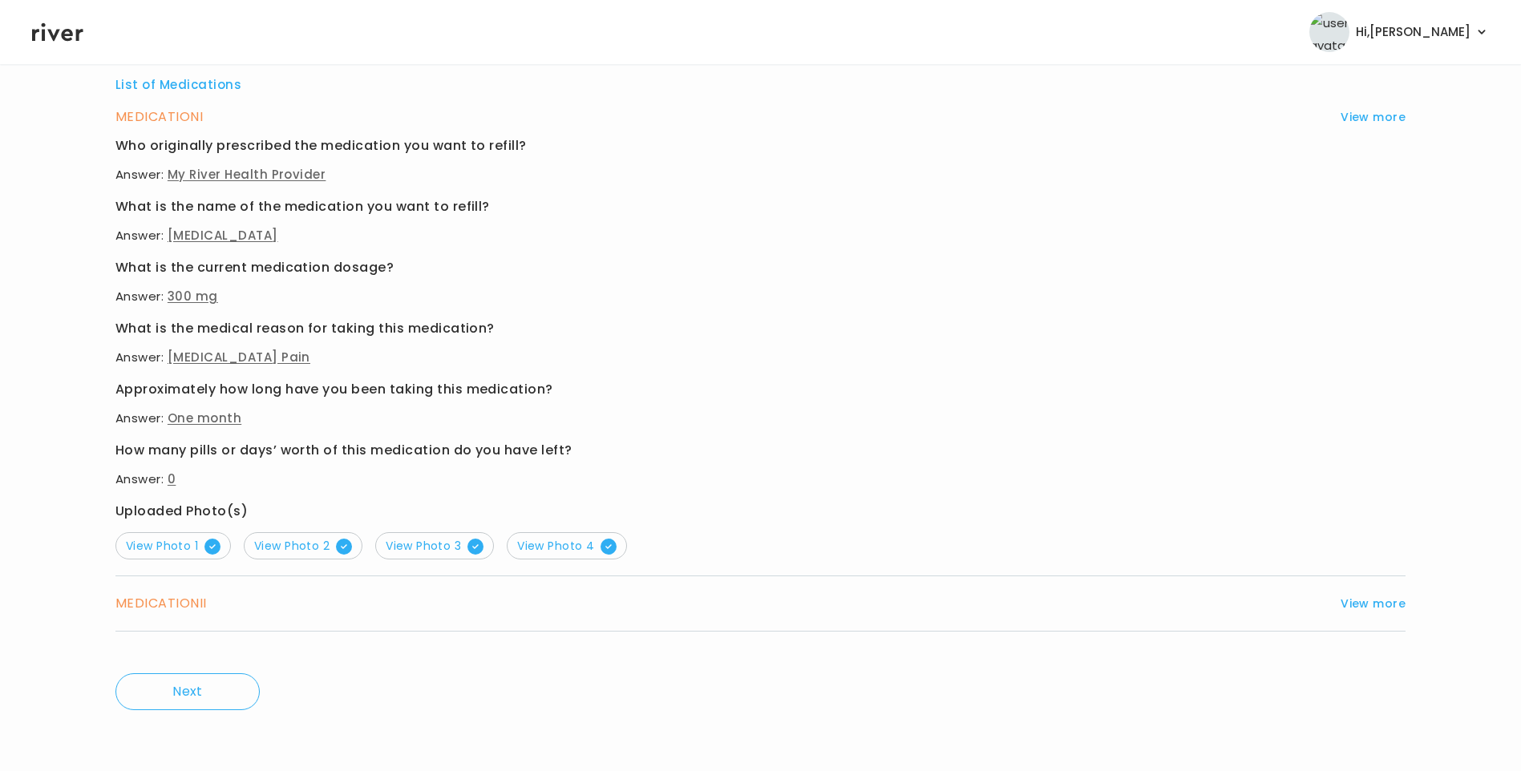
click at [1360, 611] on button "View more" at bounding box center [1373, 603] width 65 height 19
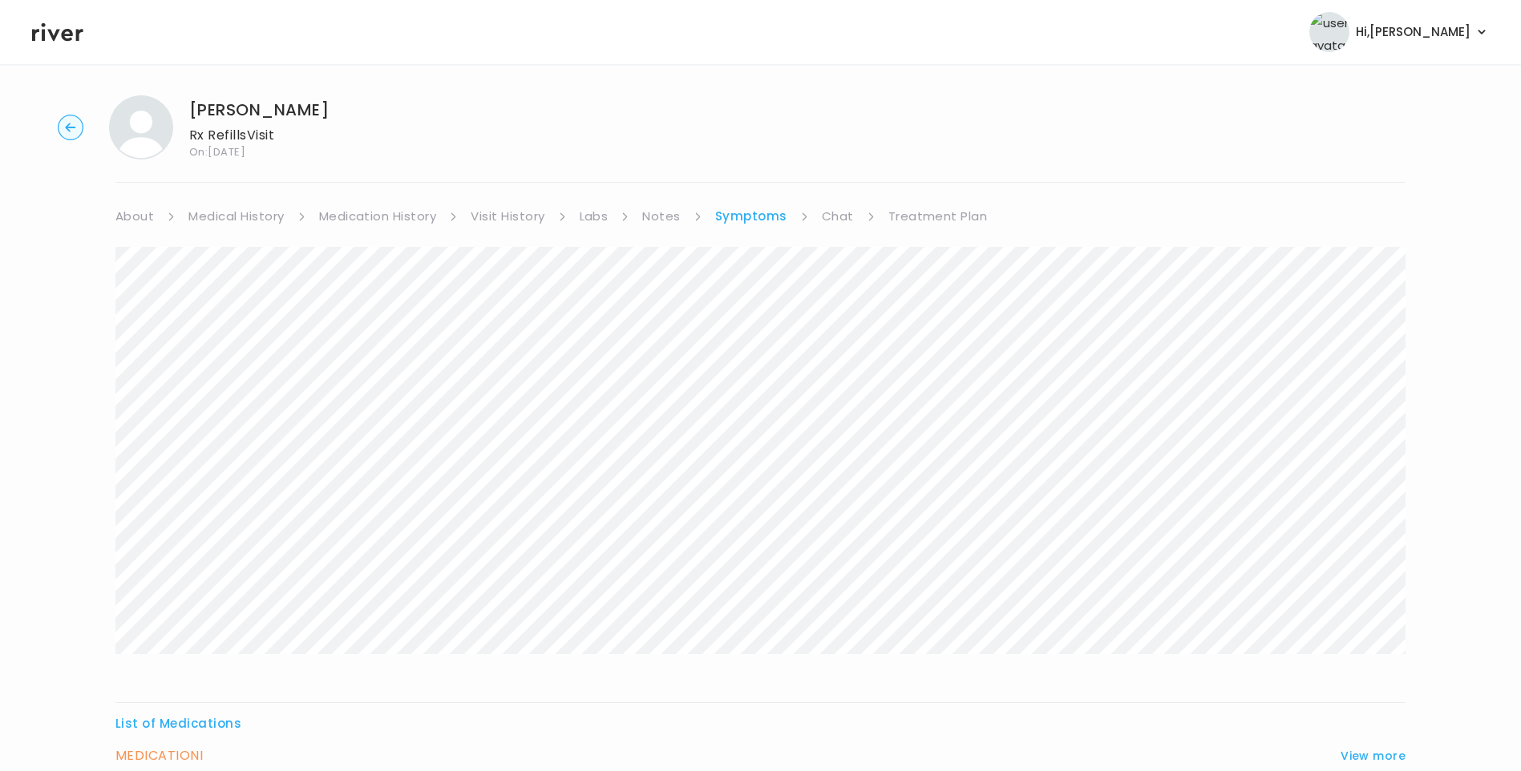
scroll to position [0, 0]
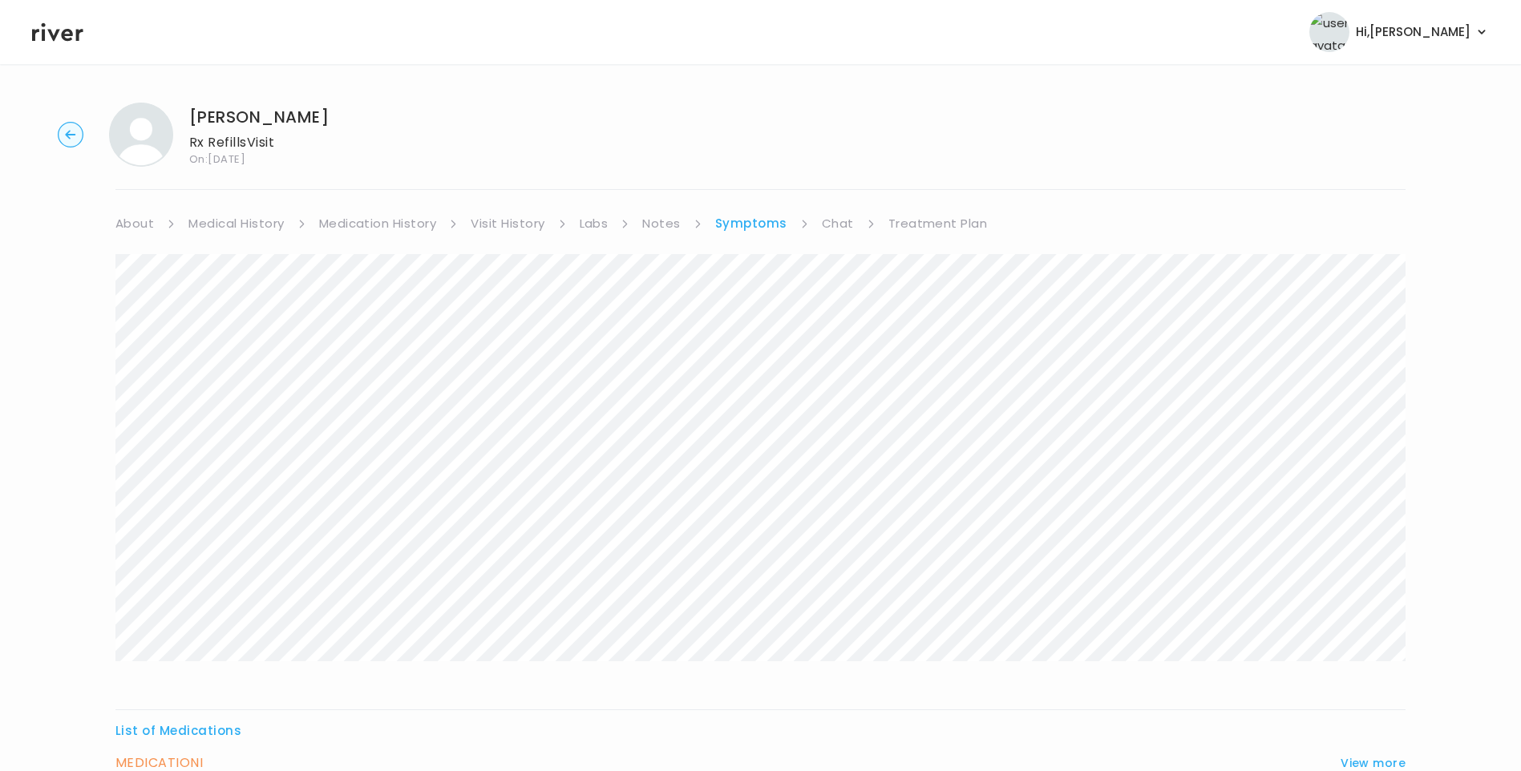
click at [143, 225] on link "About" at bounding box center [134, 223] width 38 height 22
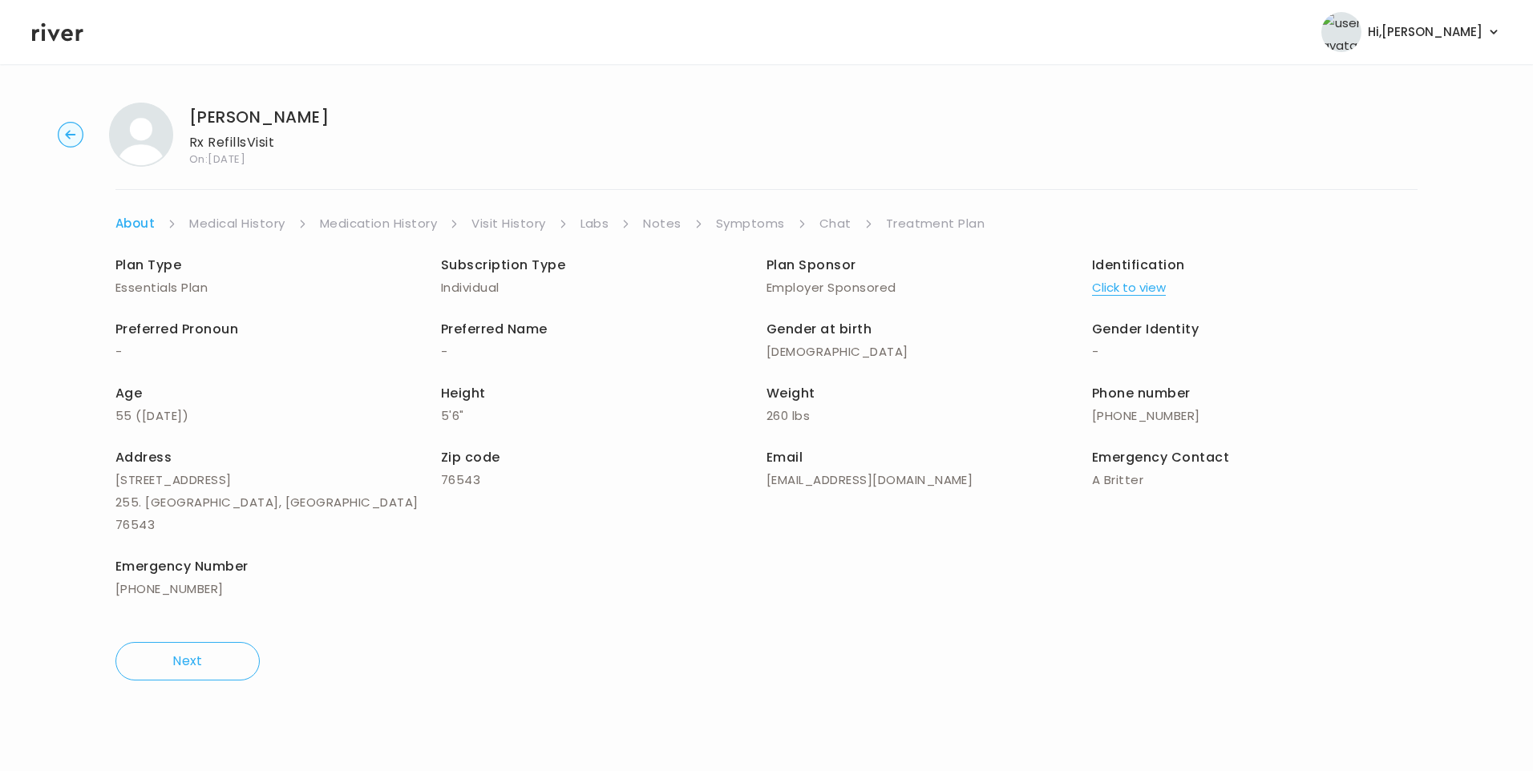
click at [249, 228] on link "Medical History" at bounding box center [236, 223] width 95 height 22
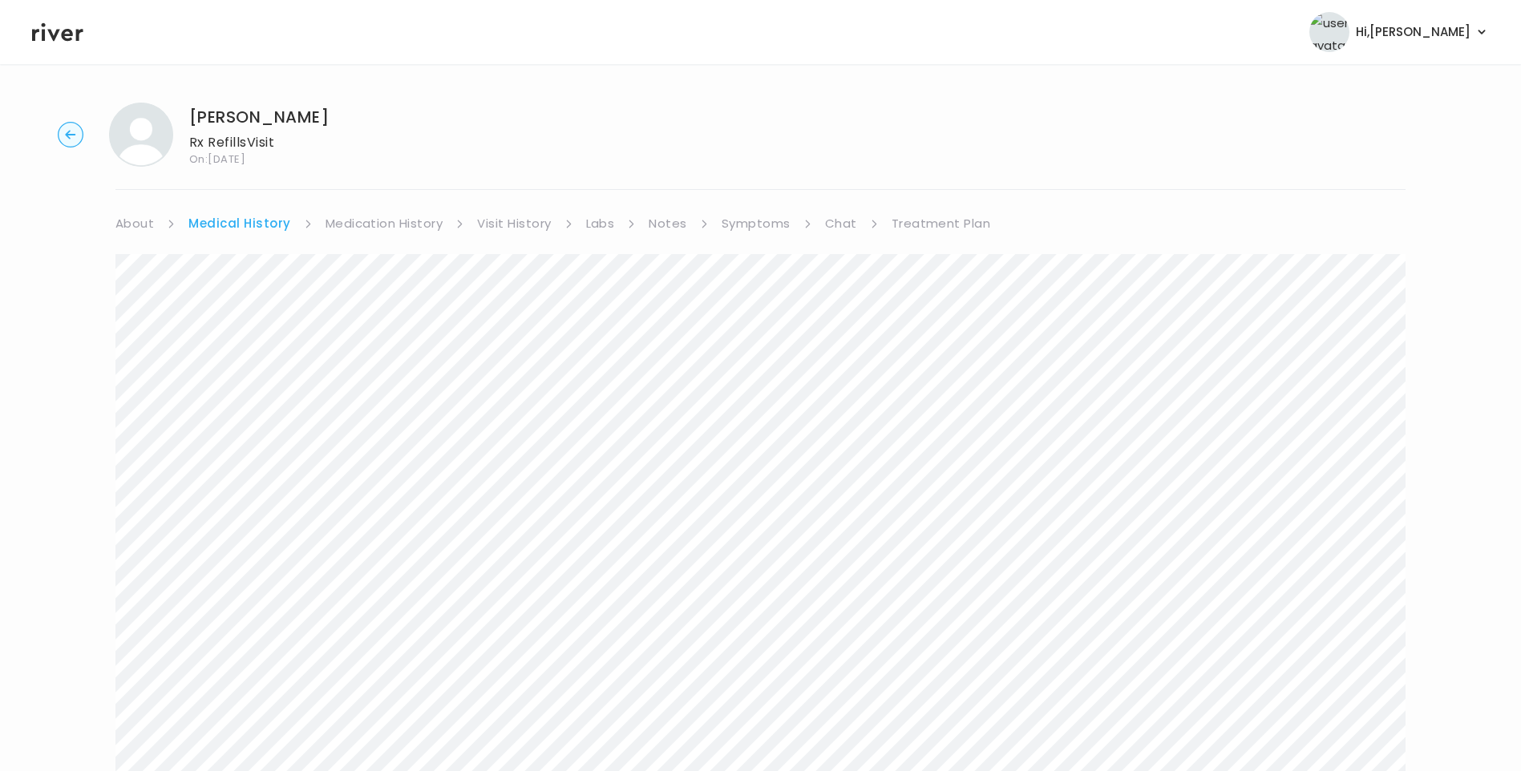
click at [825, 213] on link "Chat" at bounding box center [841, 223] width 32 height 22
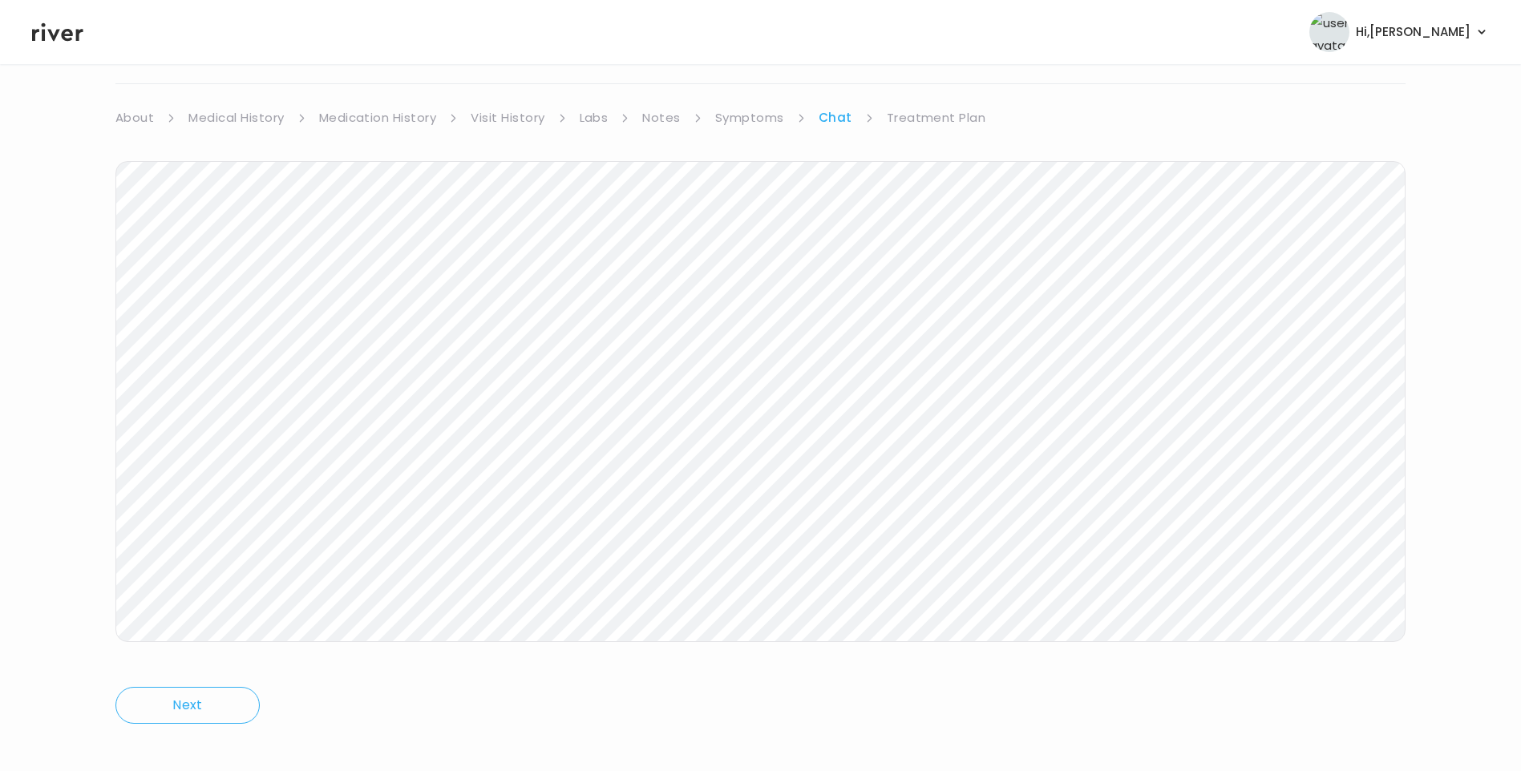
scroll to position [119, 0]
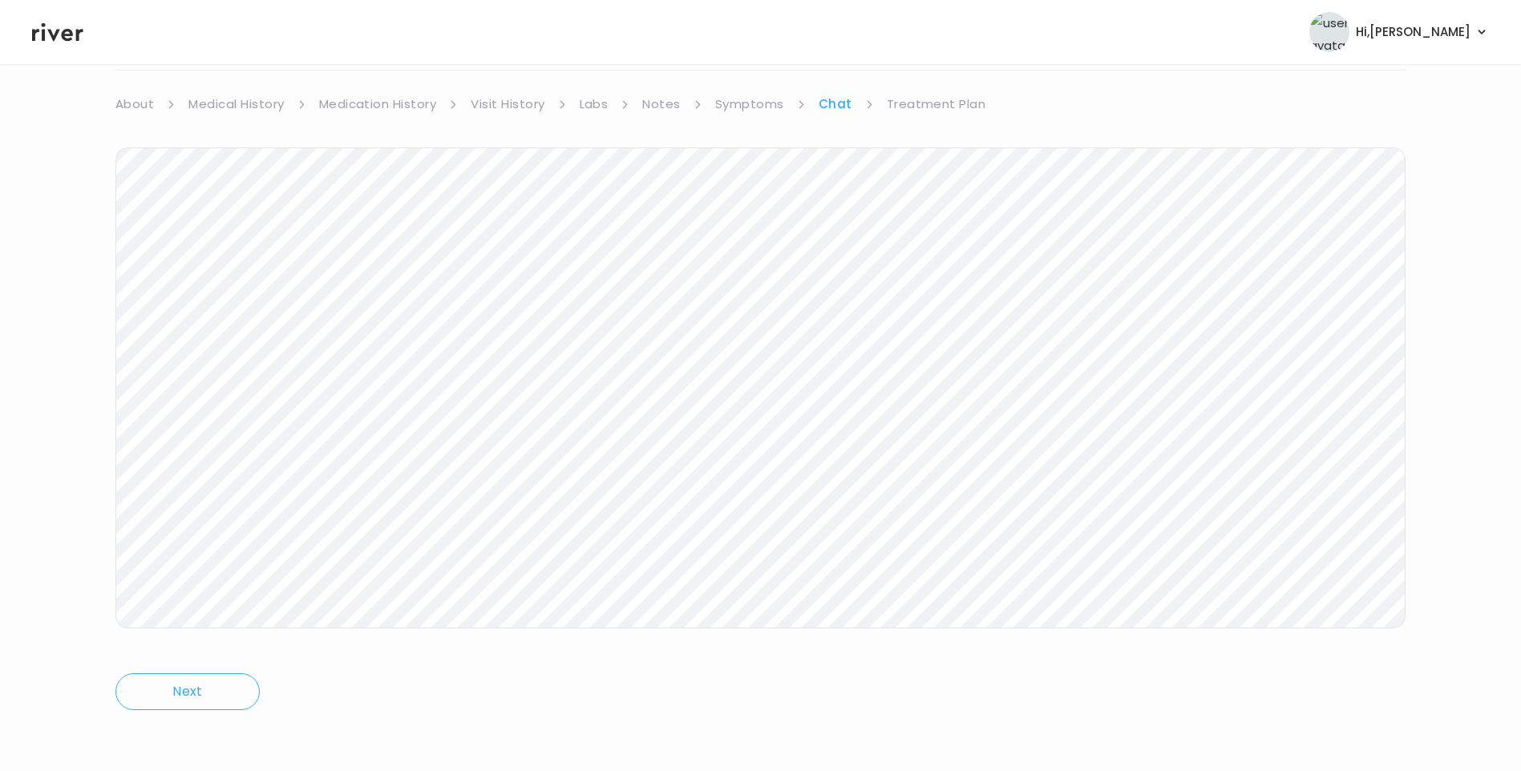
click at [87, 444] on div "Dawn Johnson Rx Refills Visit On: 22 Sep 2025 About Medical History Medication …" at bounding box center [760, 357] width 1521 height 775
click at [744, 110] on link "Symptoms" at bounding box center [749, 104] width 69 height 22
click at [1350, 593] on div "MEDICATION II View more Who originally prescribed the medication you want to re…" at bounding box center [760, 604] width 1290 height 55
drag, startPoint x: 1350, startPoint y: 593, endPoint x: 1368, endPoint y: 605, distance: 21.4
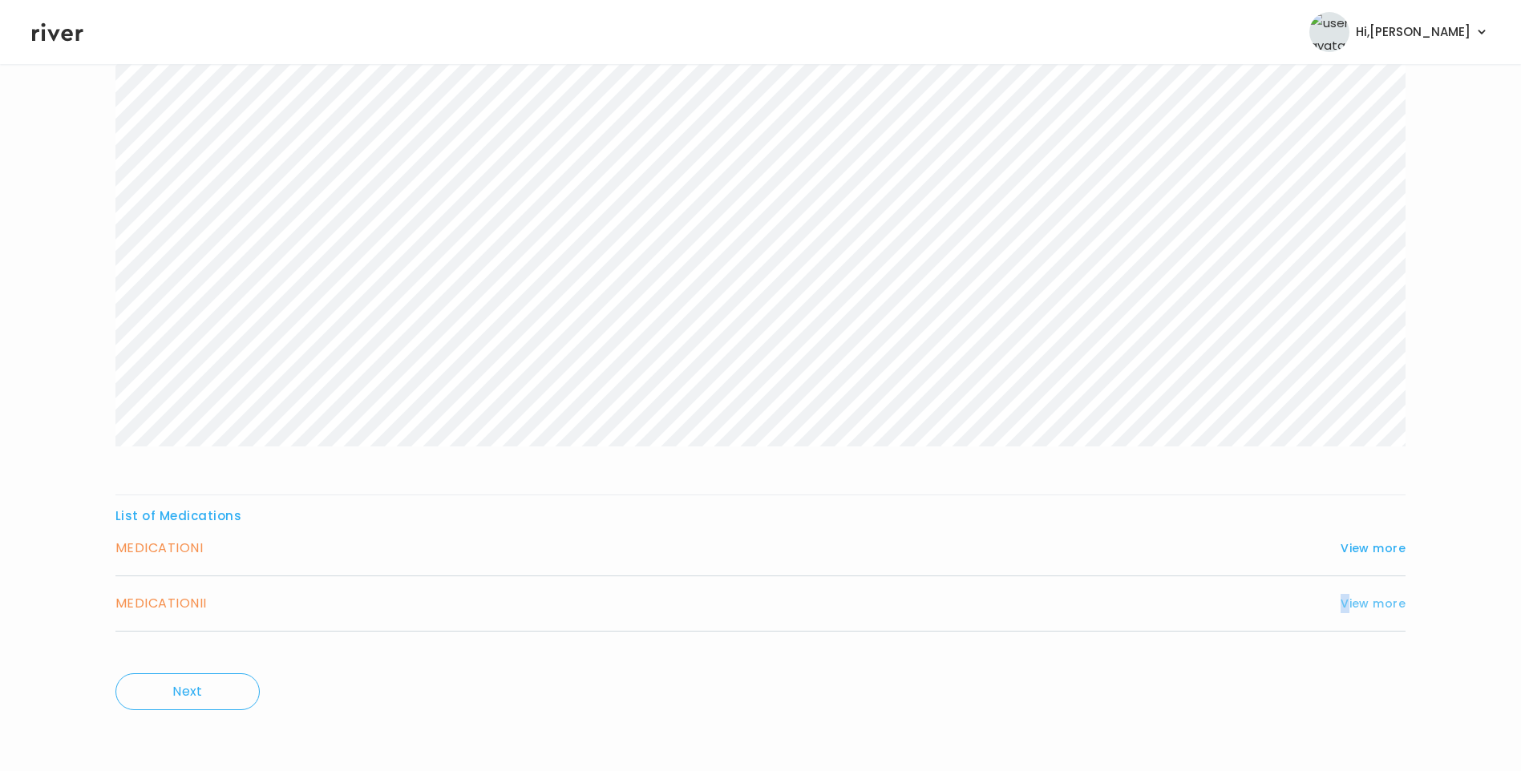
click at [1368, 605] on button "View more" at bounding box center [1373, 603] width 65 height 19
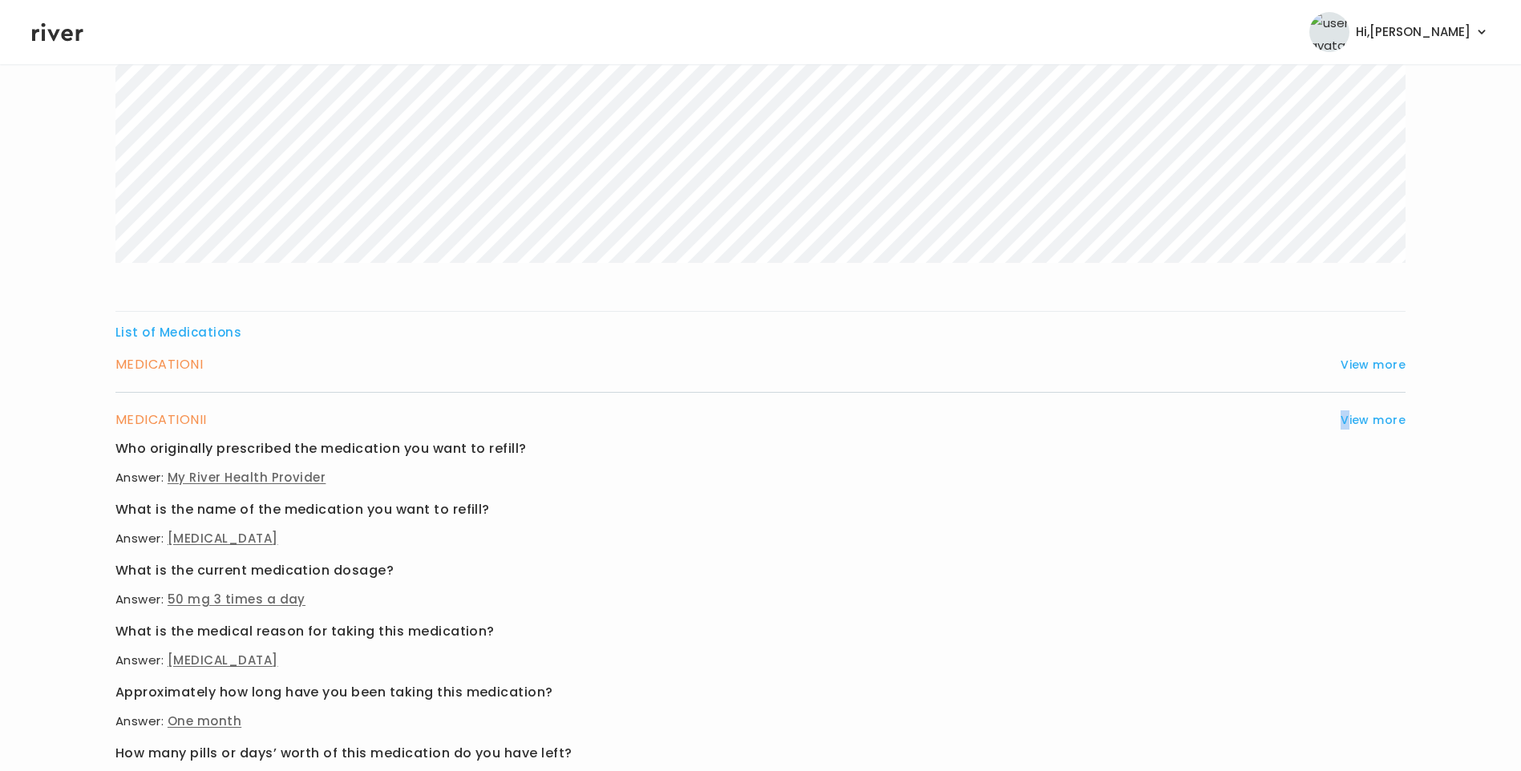
scroll to position [401, 0]
drag, startPoint x: 1386, startPoint y: 367, endPoint x: 1354, endPoint y: 361, distance: 32.7
click at [1385, 367] on button "View more" at bounding box center [1373, 362] width 65 height 19
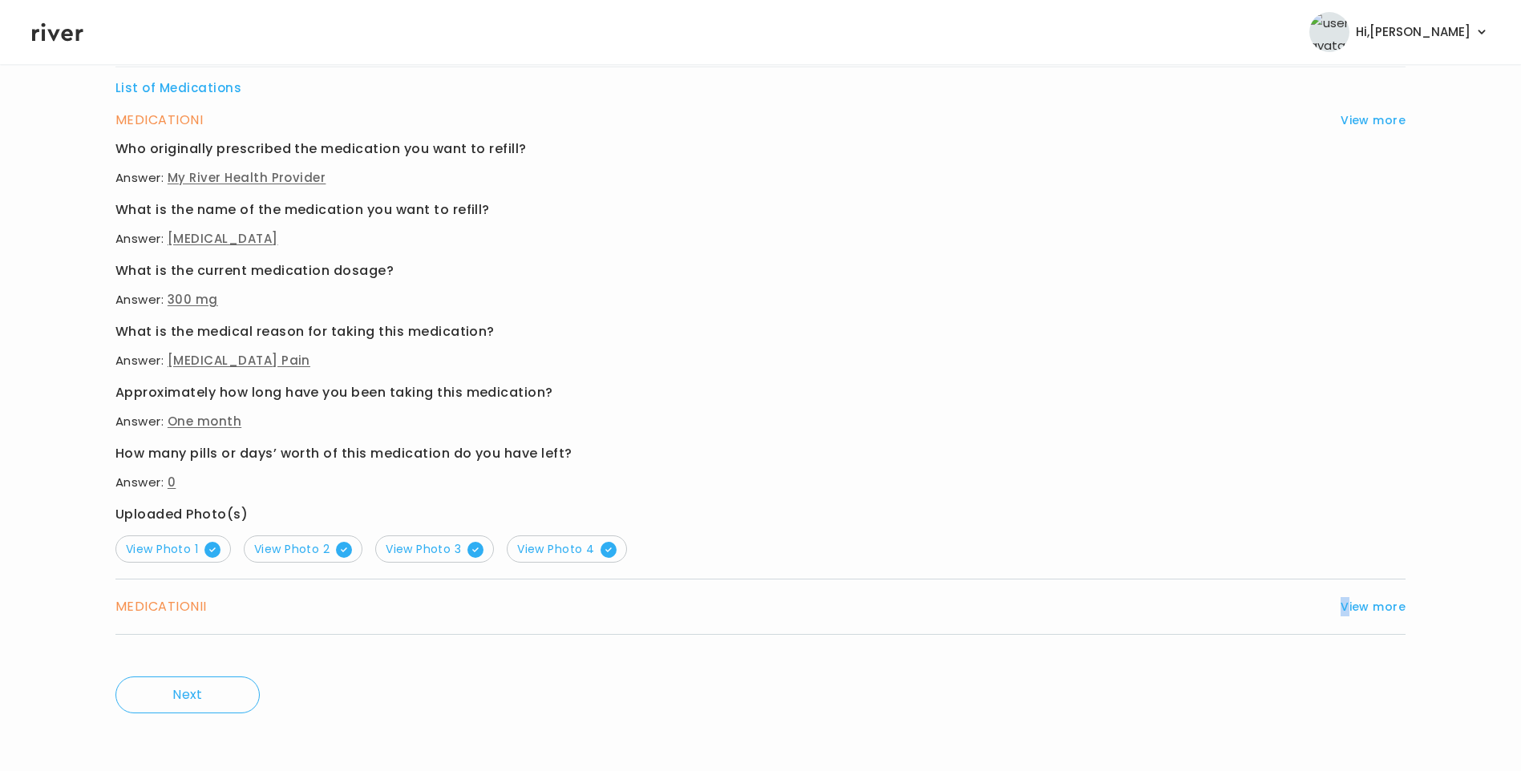
scroll to position [646, 0]
click at [191, 548] on span "View Photo 1" at bounding box center [173, 546] width 95 height 16
click at [304, 547] on span "View Photo 2" at bounding box center [303, 546] width 98 height 16
click at [410, 540] on span "View Photo 3" at bounding box center [435, 546] width 98 height 16
click at [539, 550] on span "View Photo 4" at bounding box center [566, 546] width 99 height 16
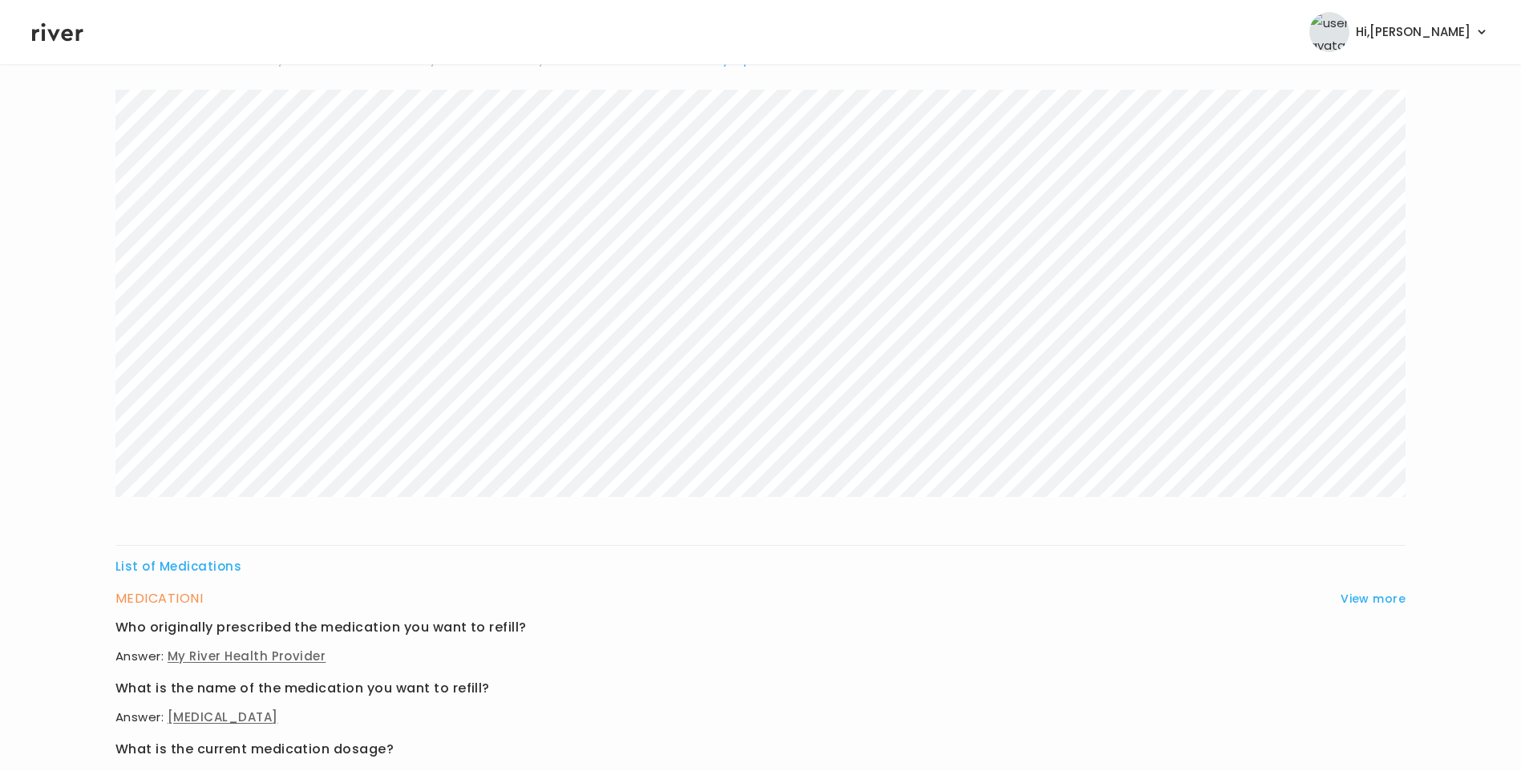
scroll to position [0, 0]
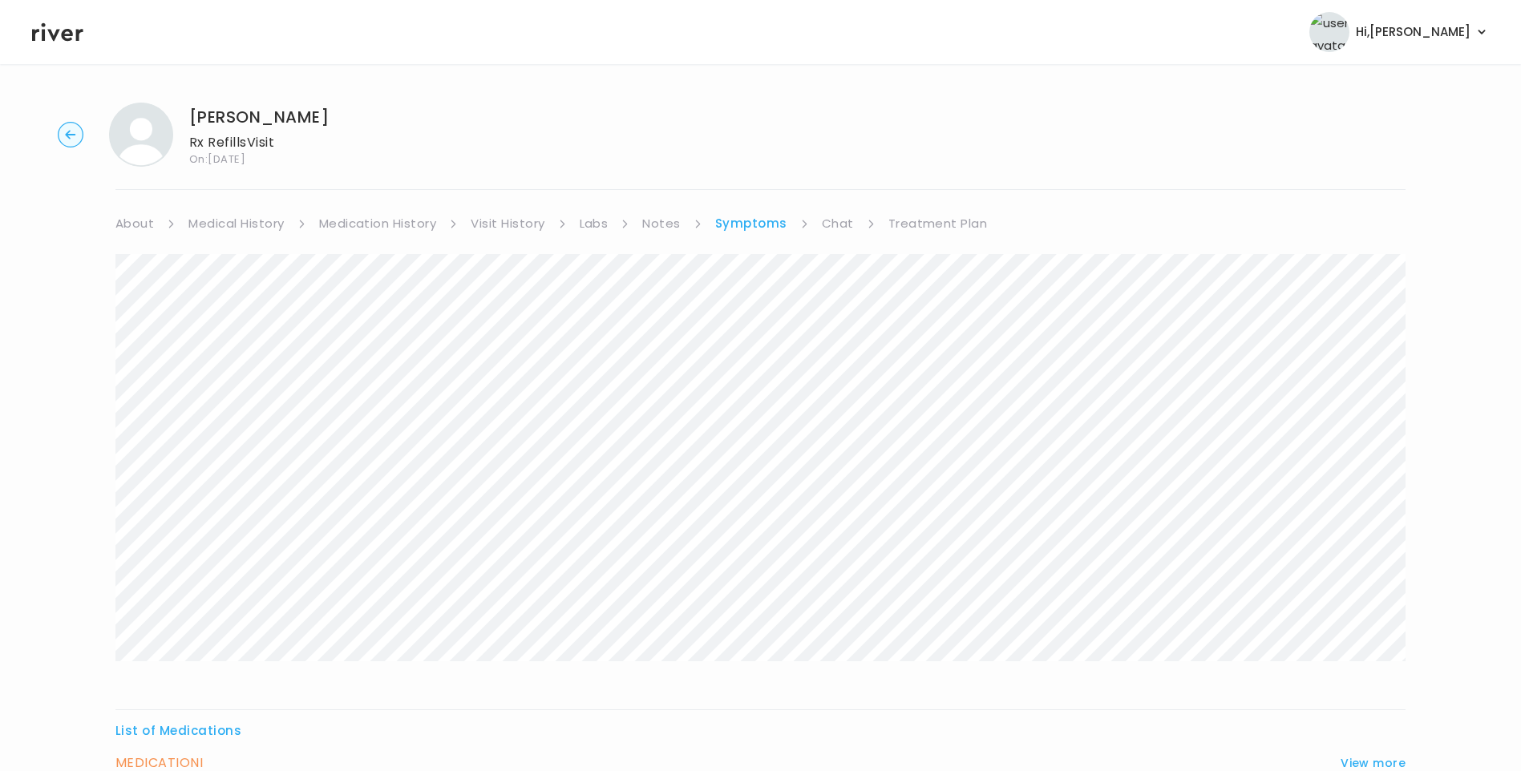
click at [837, 220] on link "Chat" at bounding box center [838, 223] width 32 height 22
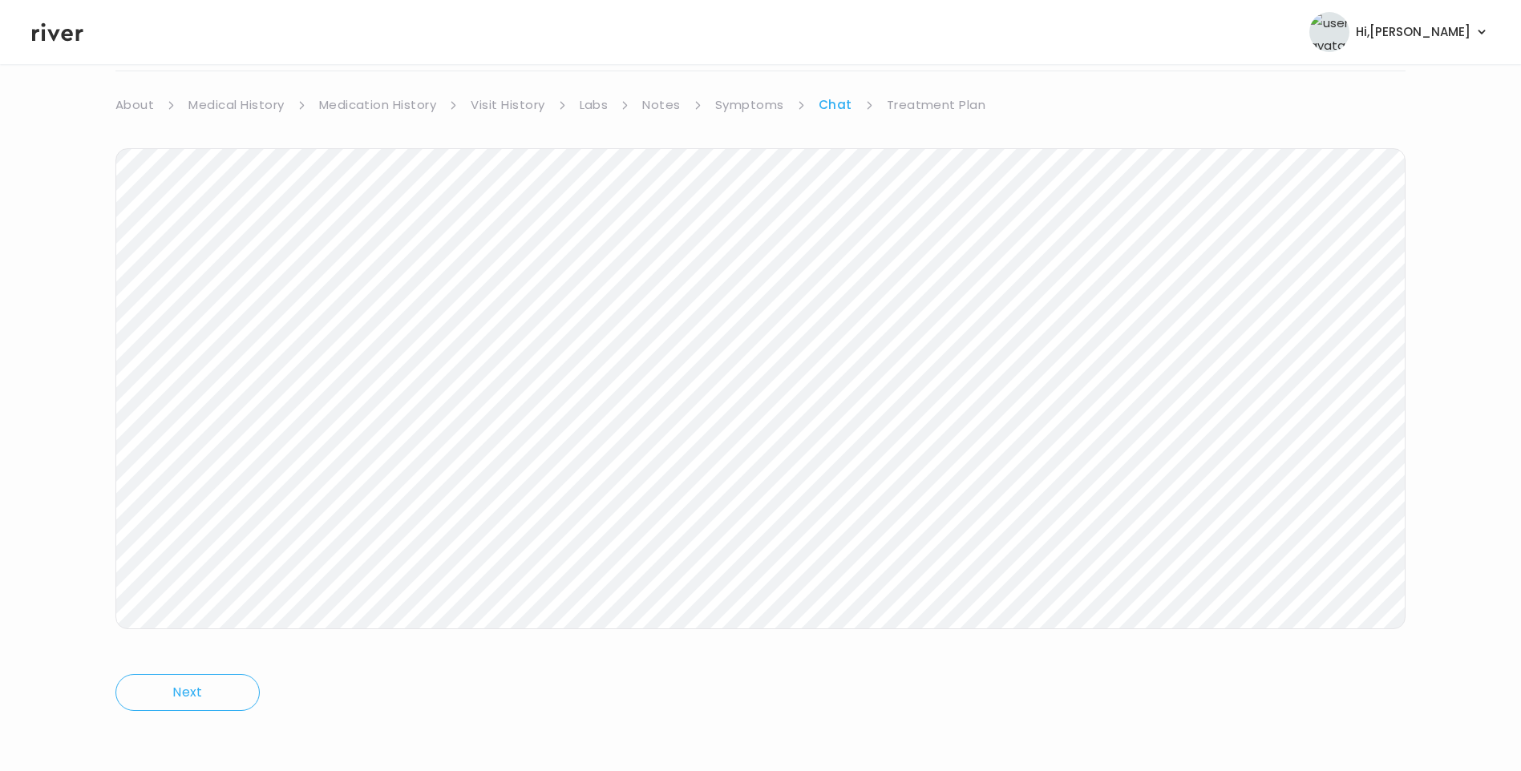
scroll to position [119, 0]
click at [65, 35] on icon at bounding box center [57, 32] width 51 height 18
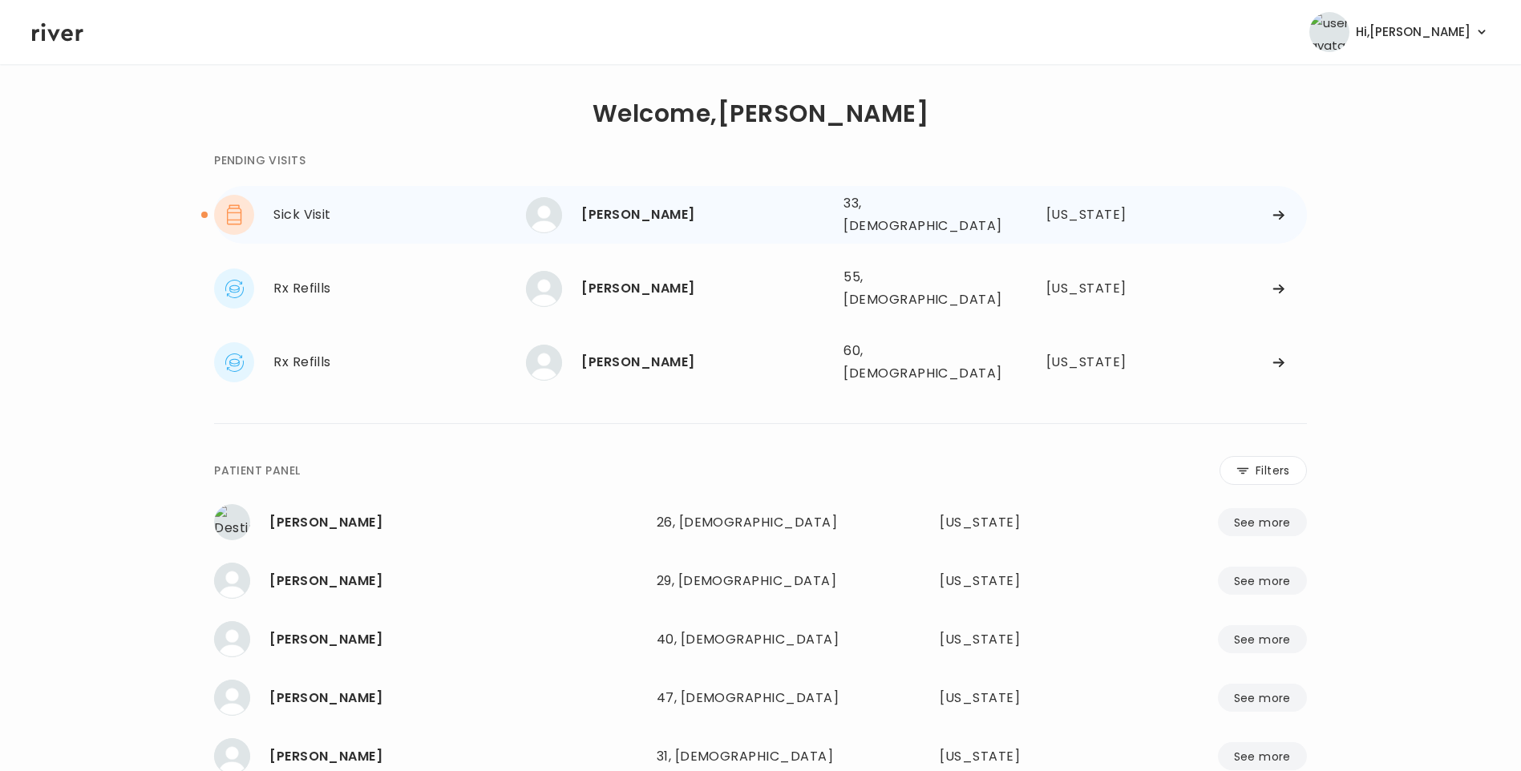
click at [666, 204] on div "Chatorra williams" at bounding box center [705, 215] width 249 height 22
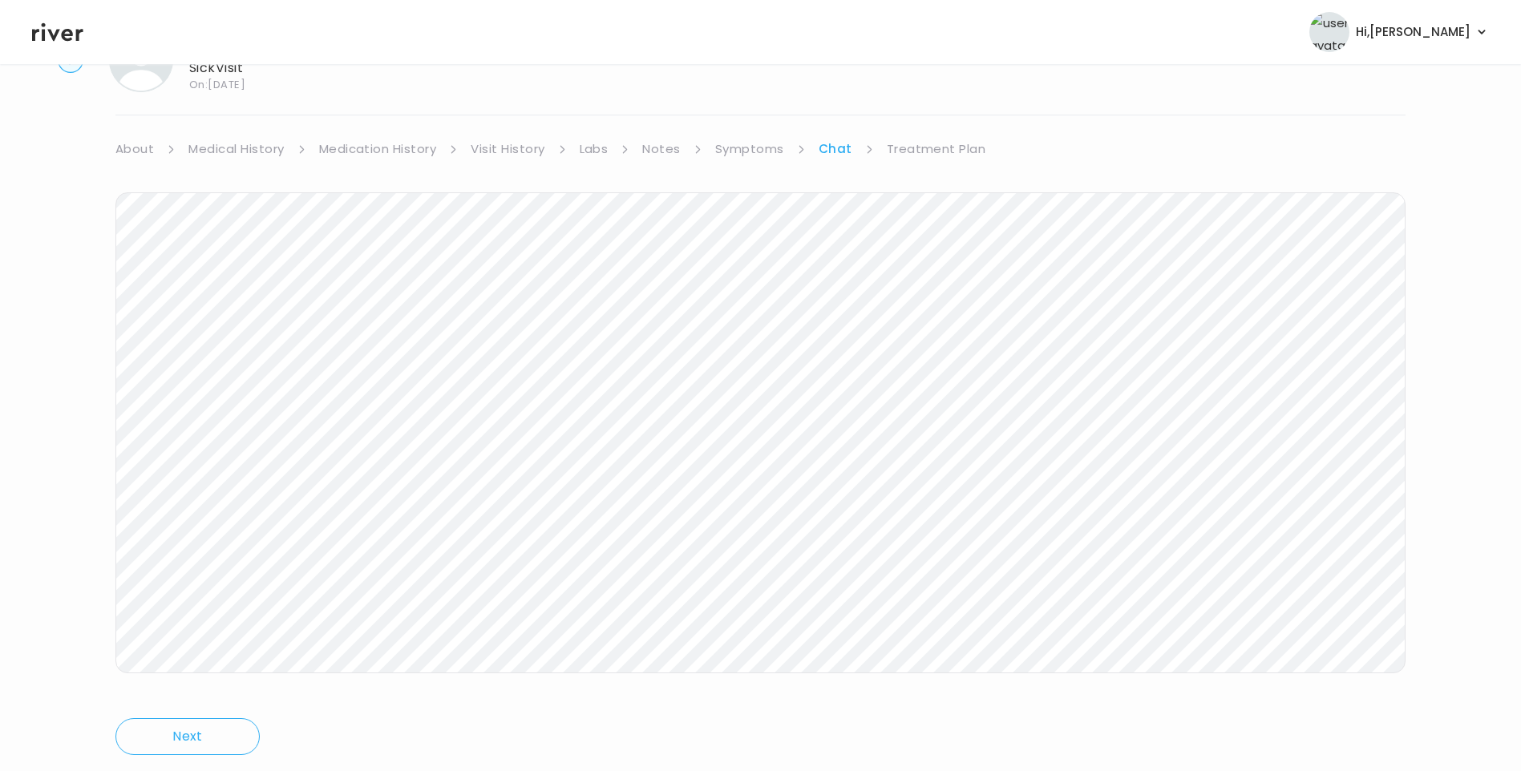
scroll to position [119, 0]
click at [952, 102] on link "Treatment Plan" at bounding box center [936, 104] width 99 height 22
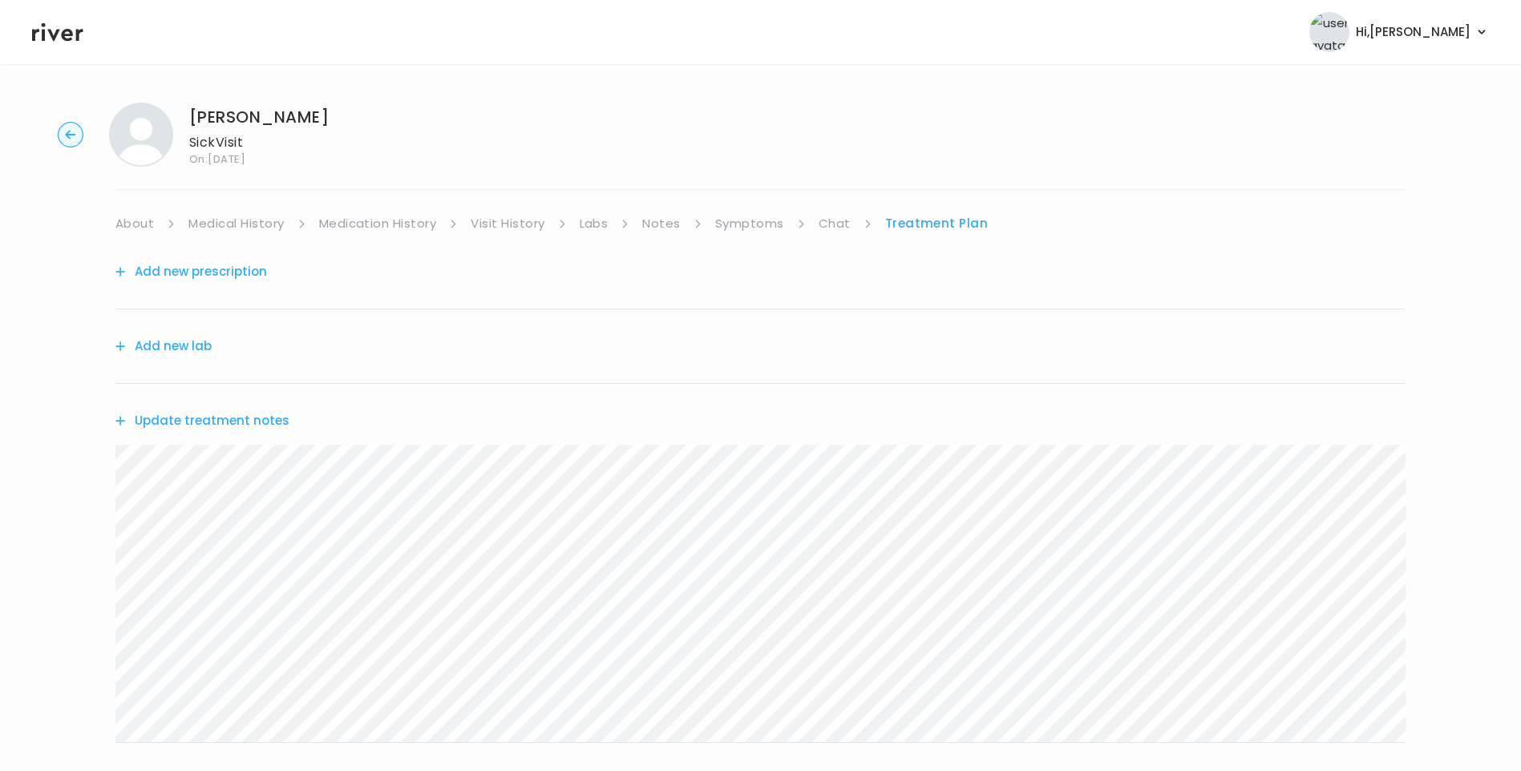
click at [260, 416] on button "Update treatment notes" at bounding box center [202, 421] width 174 height 22
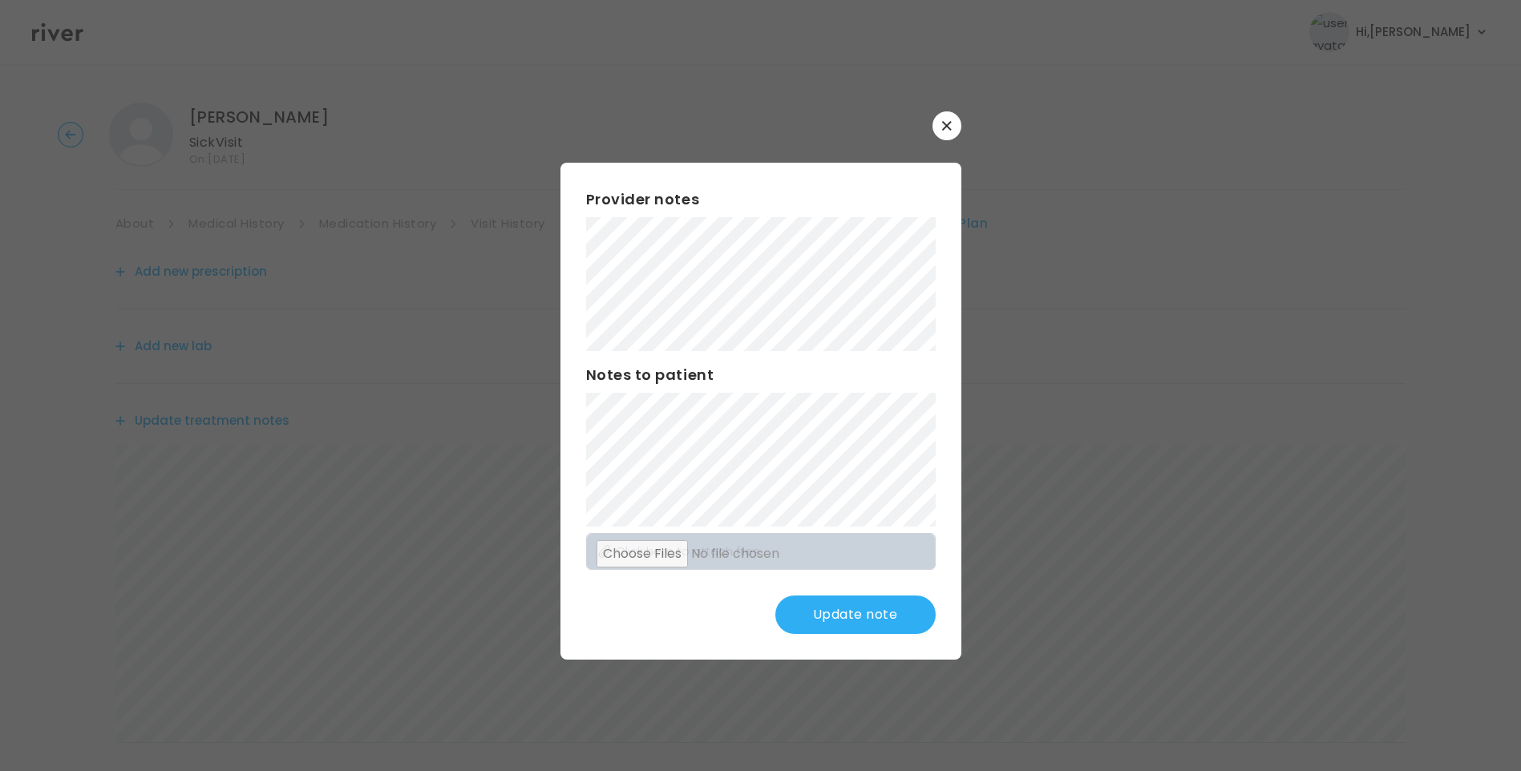
click at [854, 615] on button "Update note" at bounding box center [855, 615] width 160 height 38
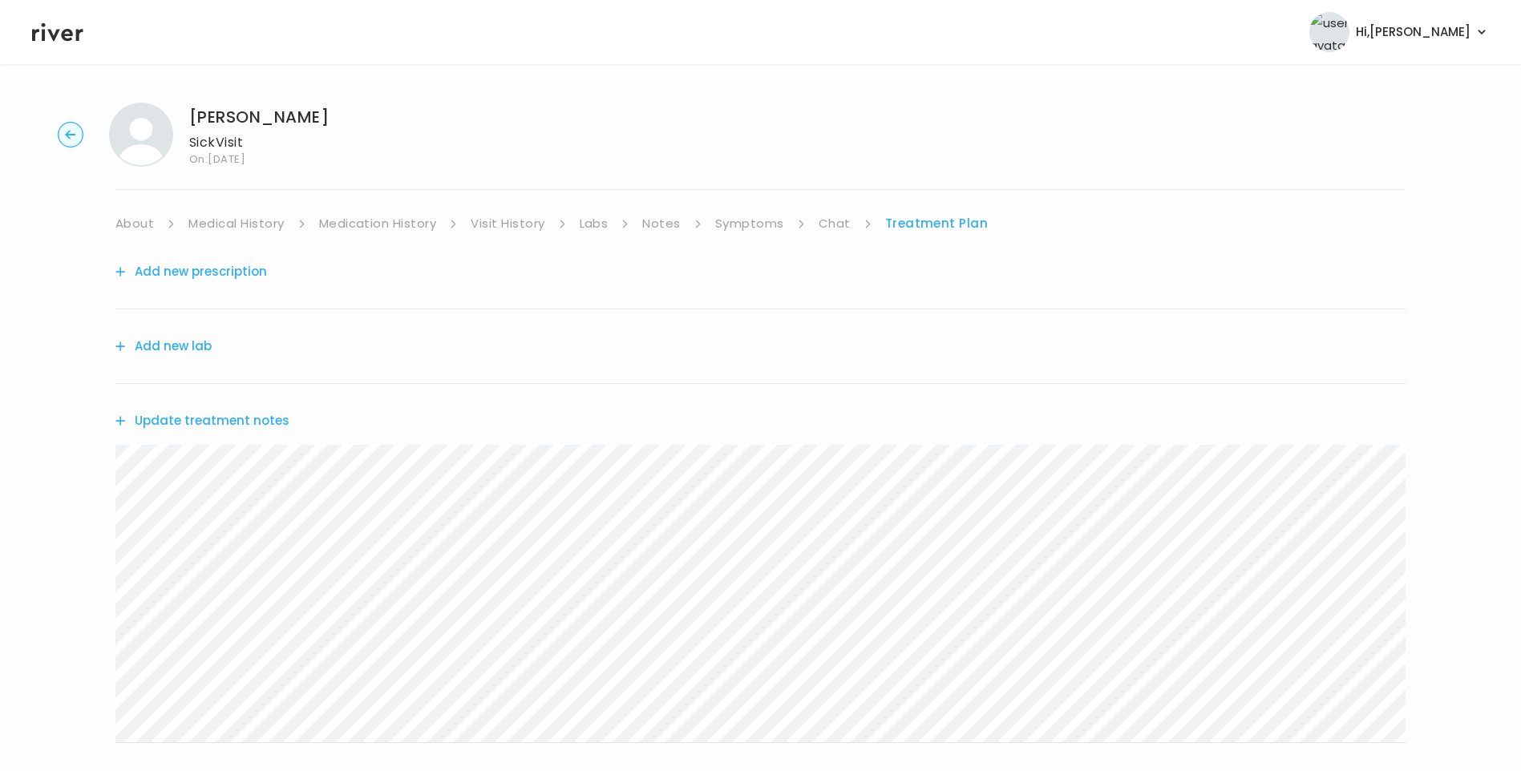
click at [836, 221] on link "Chat" at bounding box center [835, 223] width 32 height 22
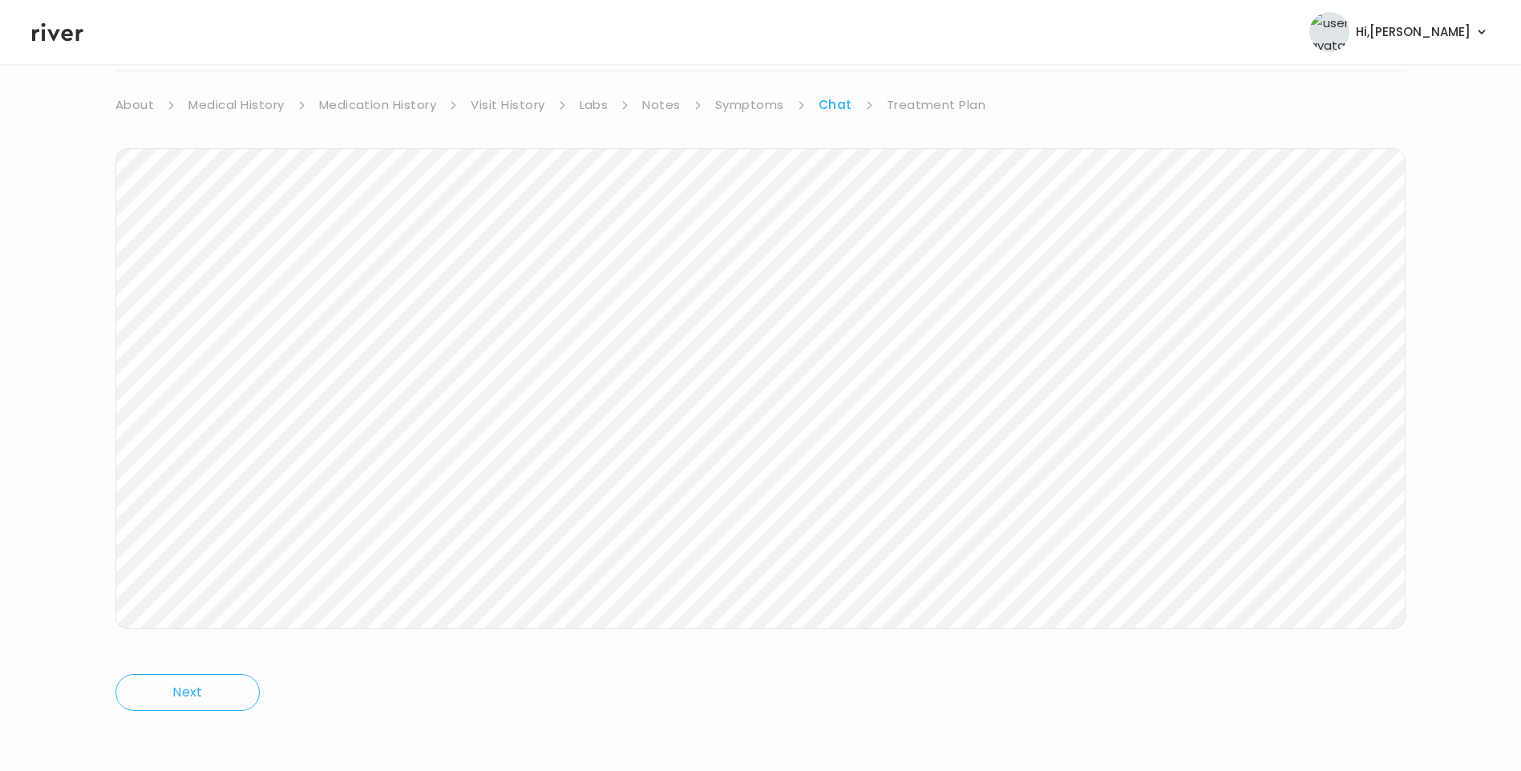
scroll to position [119, 0]
click at [925, 100] on link "Treatment Plan" at bounding box center [936, 104] width 99 height 22
click at [229, 297] on button "Update treatment notes" at bounding box center [202, 301] width 174 height 22
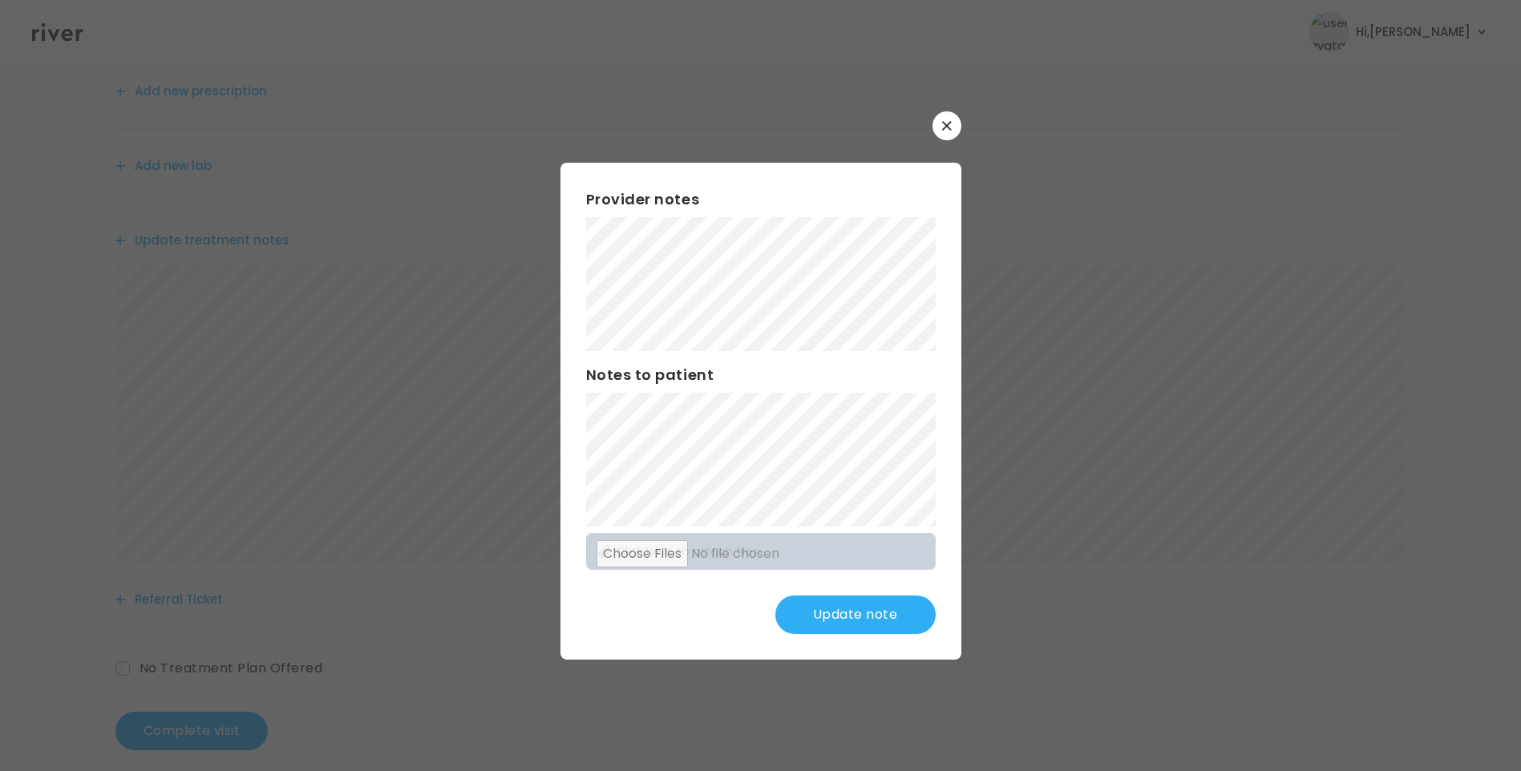
scroll to position [198, 0]
click at [854, 621] on button "Update note" at bounding box center [855, 615] width 160 height 38
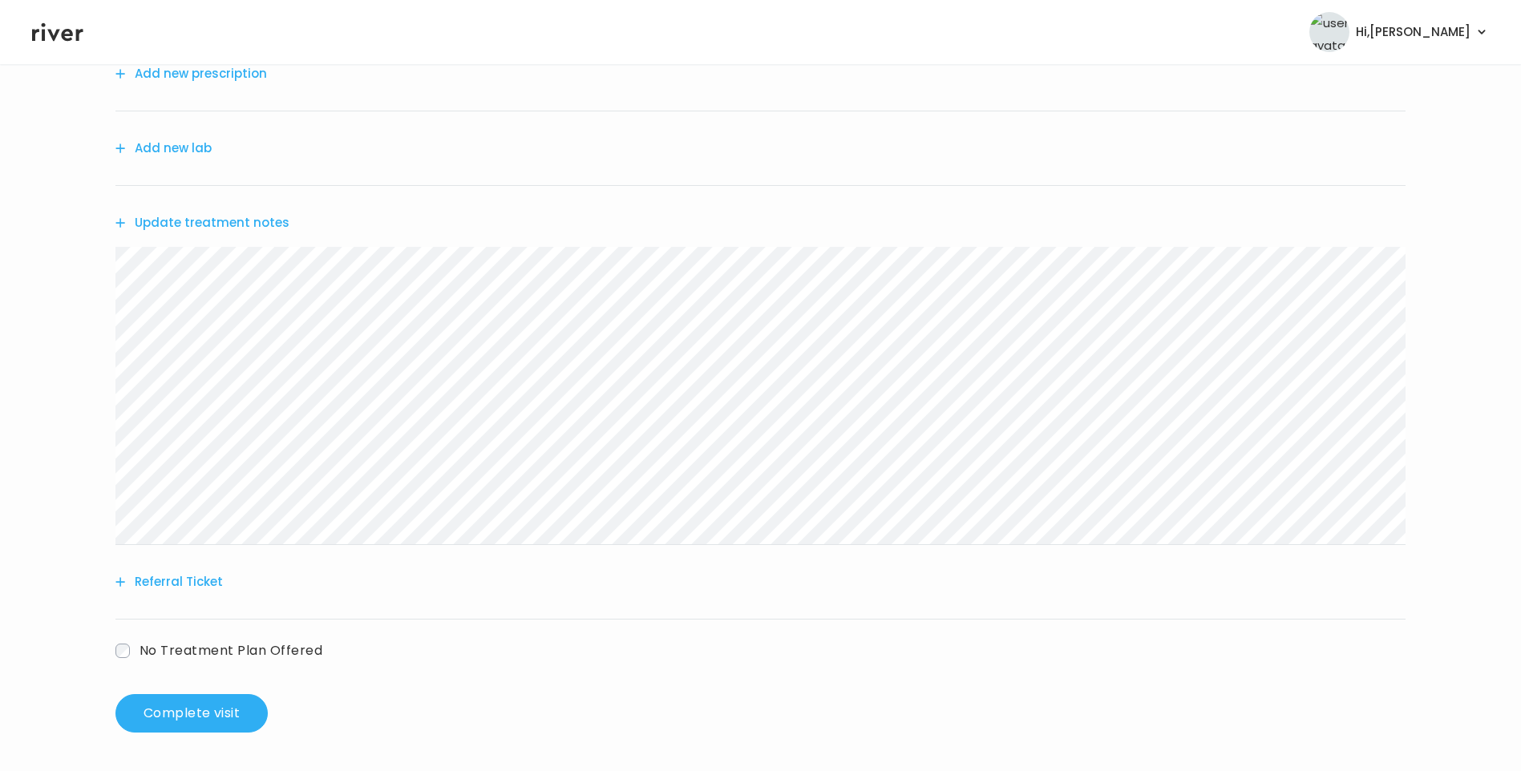
click at [241, 221] on button "Update treatment notes" at bounding box center [202, 223] width 174 height 22
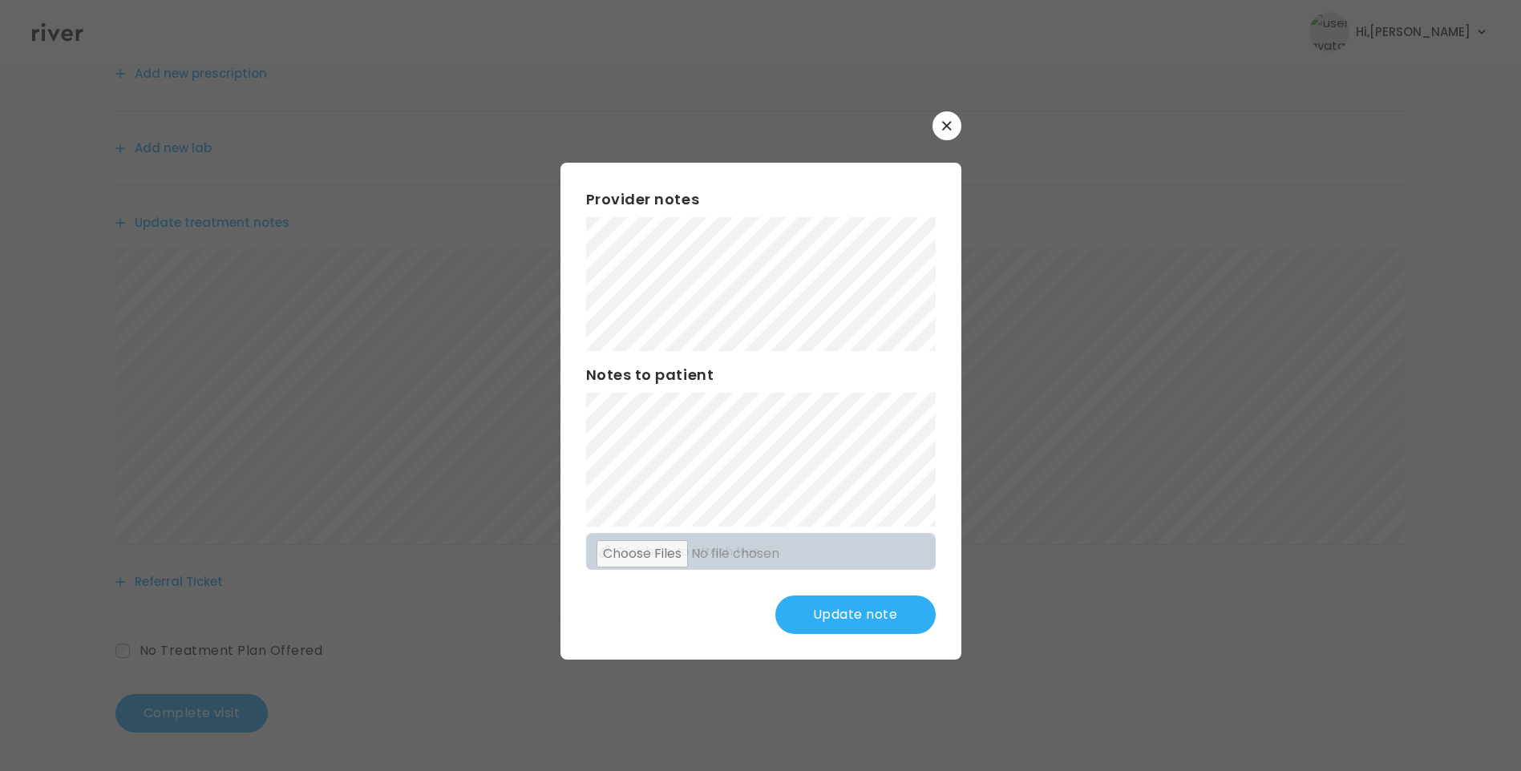
click at [900, 618] on button "Update note" at bounding box center [855, 615] width 160 height 38
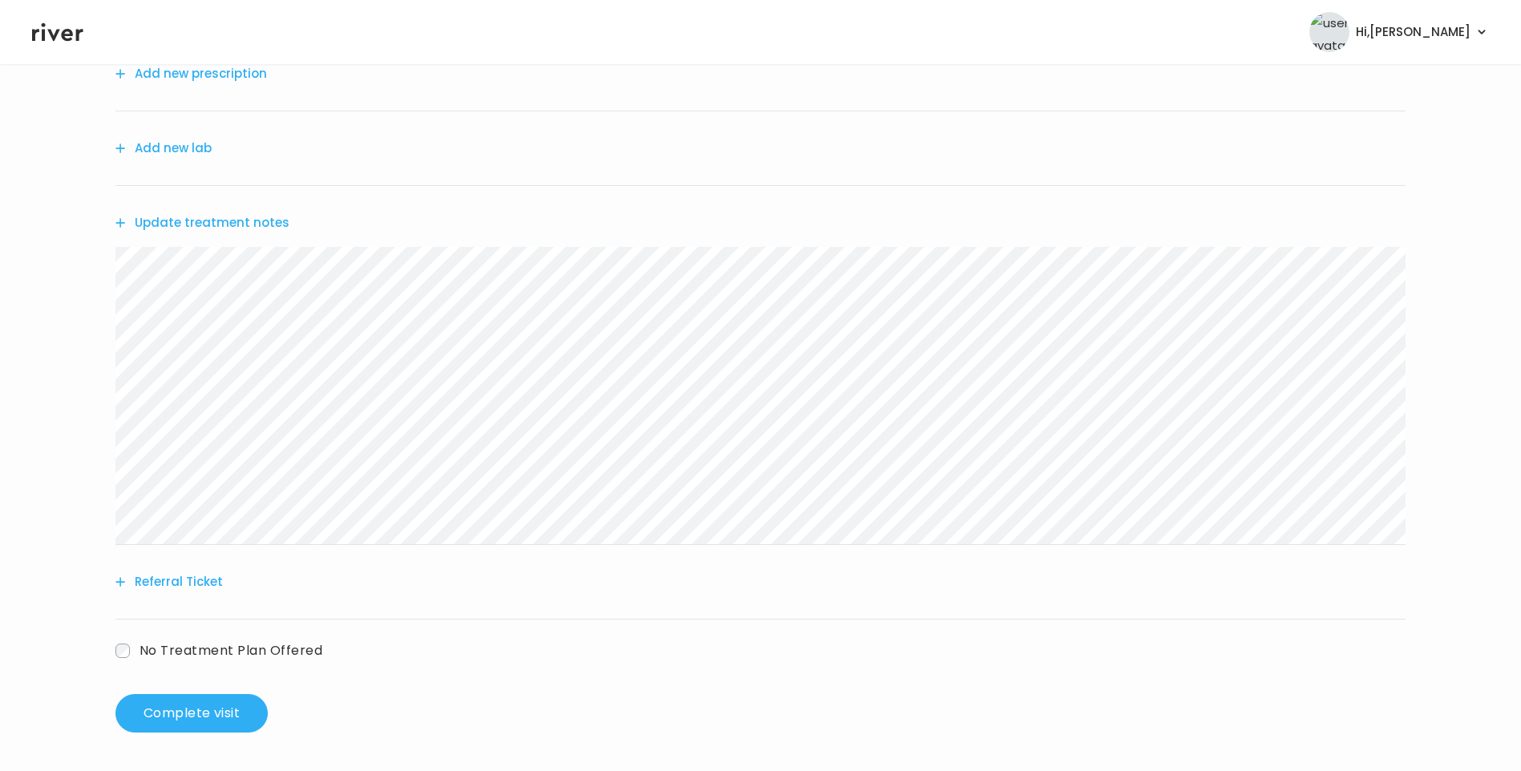
click at [190, 74] on button "Add new prescription" at bounding box center [191, 74] width 152 height 22
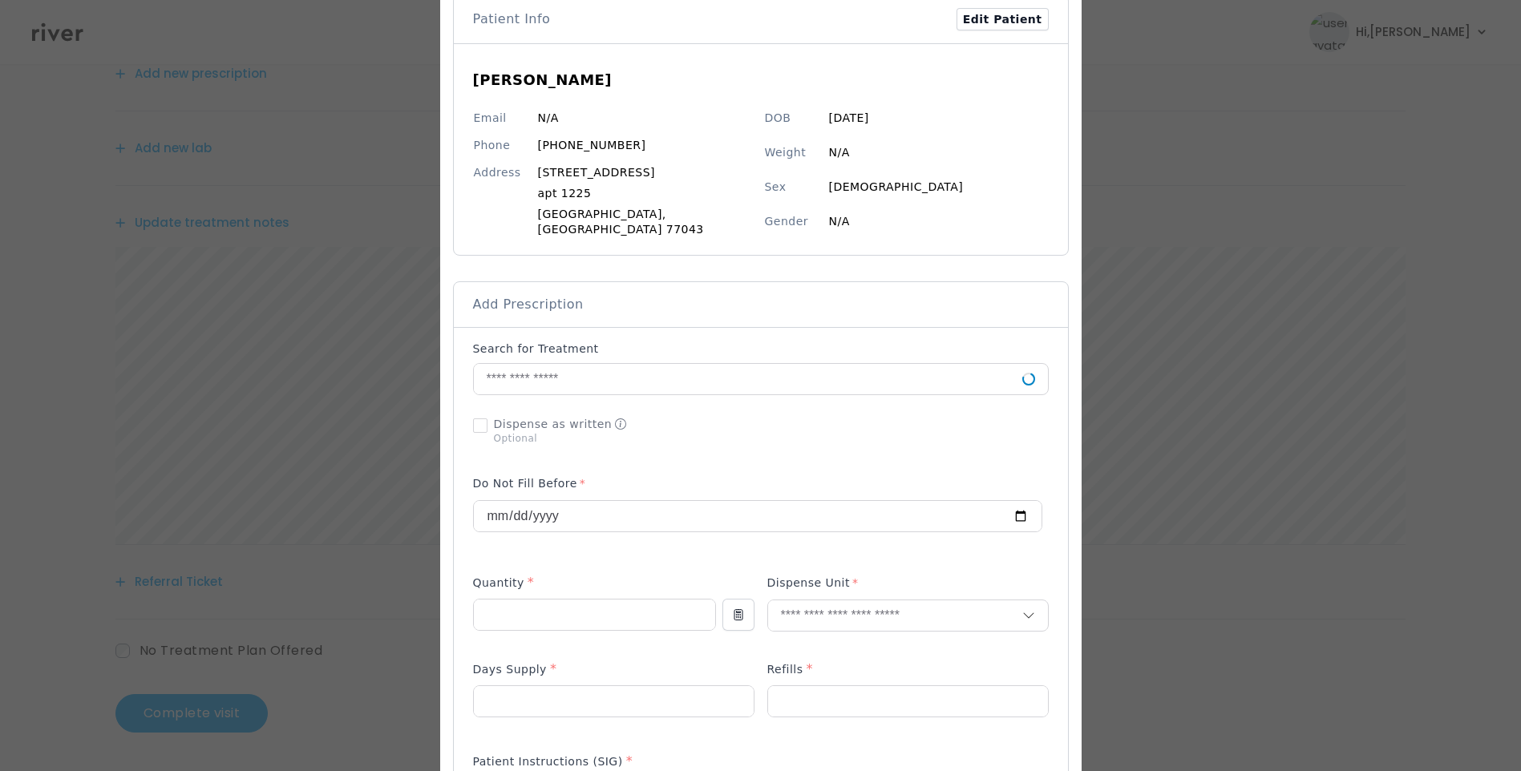
scroll to position [401, 0]
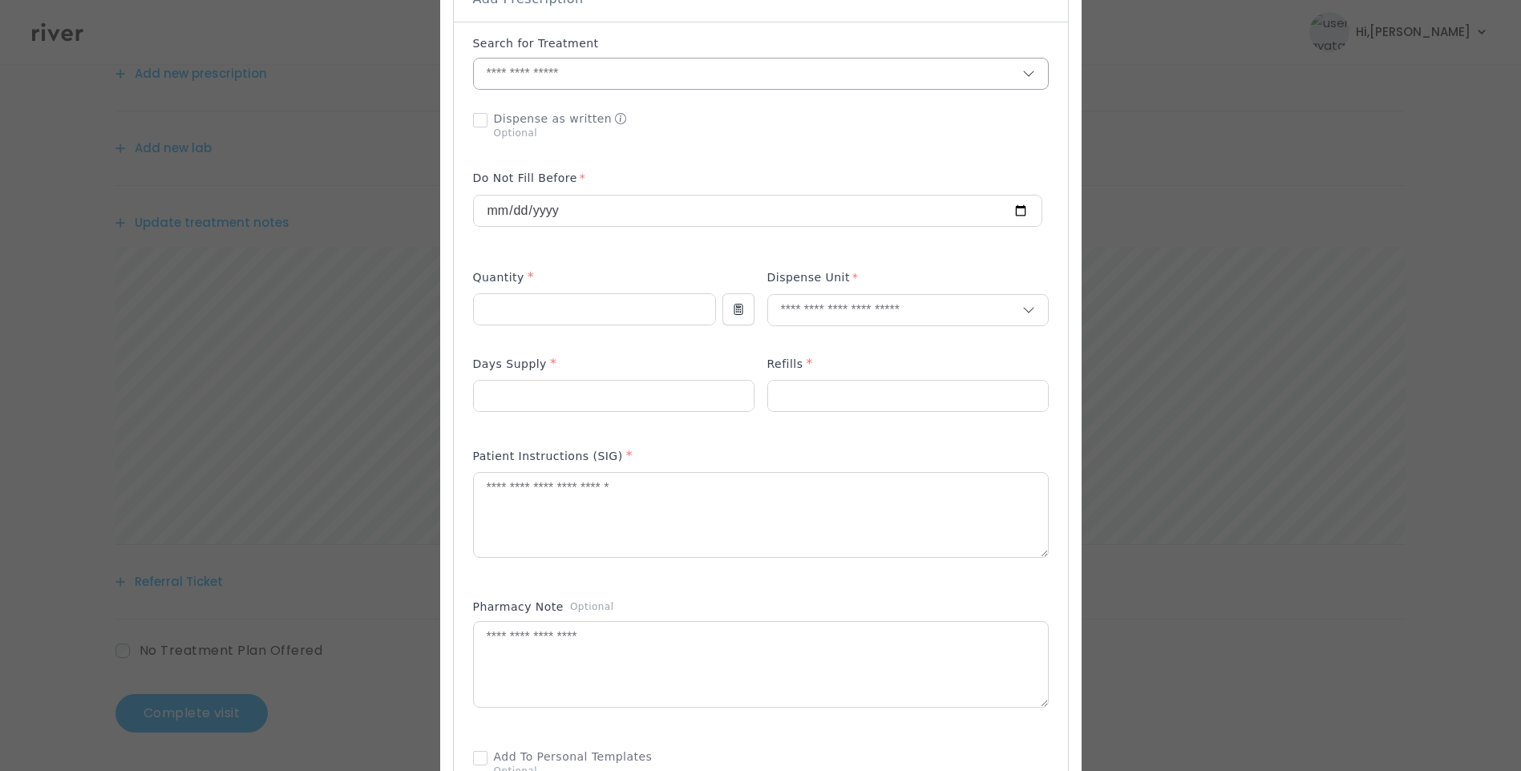
click at [593, 73] on input "text" at bounding box center [748, 74] width 548 height 30
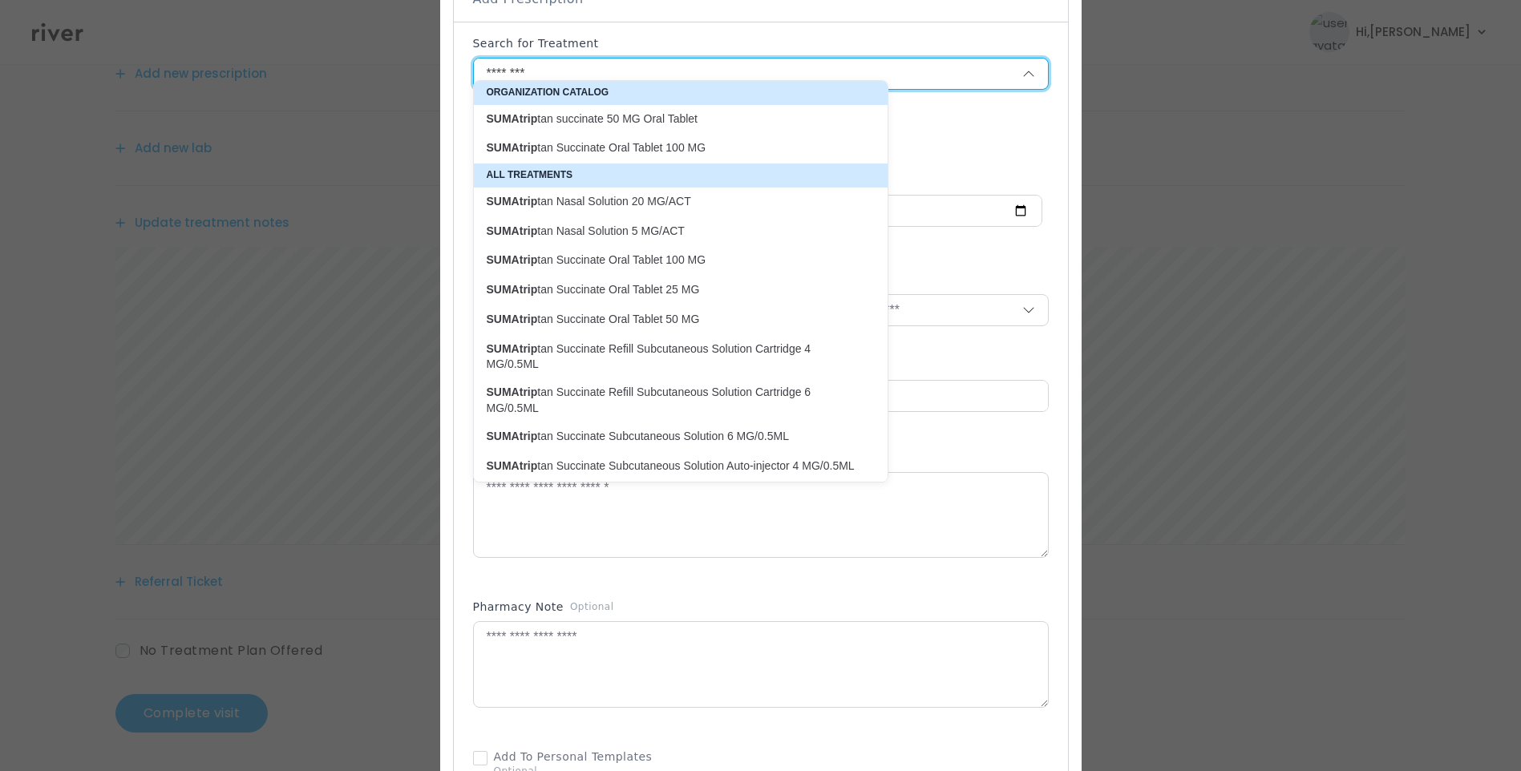
click at [700, 116] on p "SUMAtrip tan succinate 50 MG Oral Tablet" at bounding box center [671, 118] width 369 height 15
type input "**********"
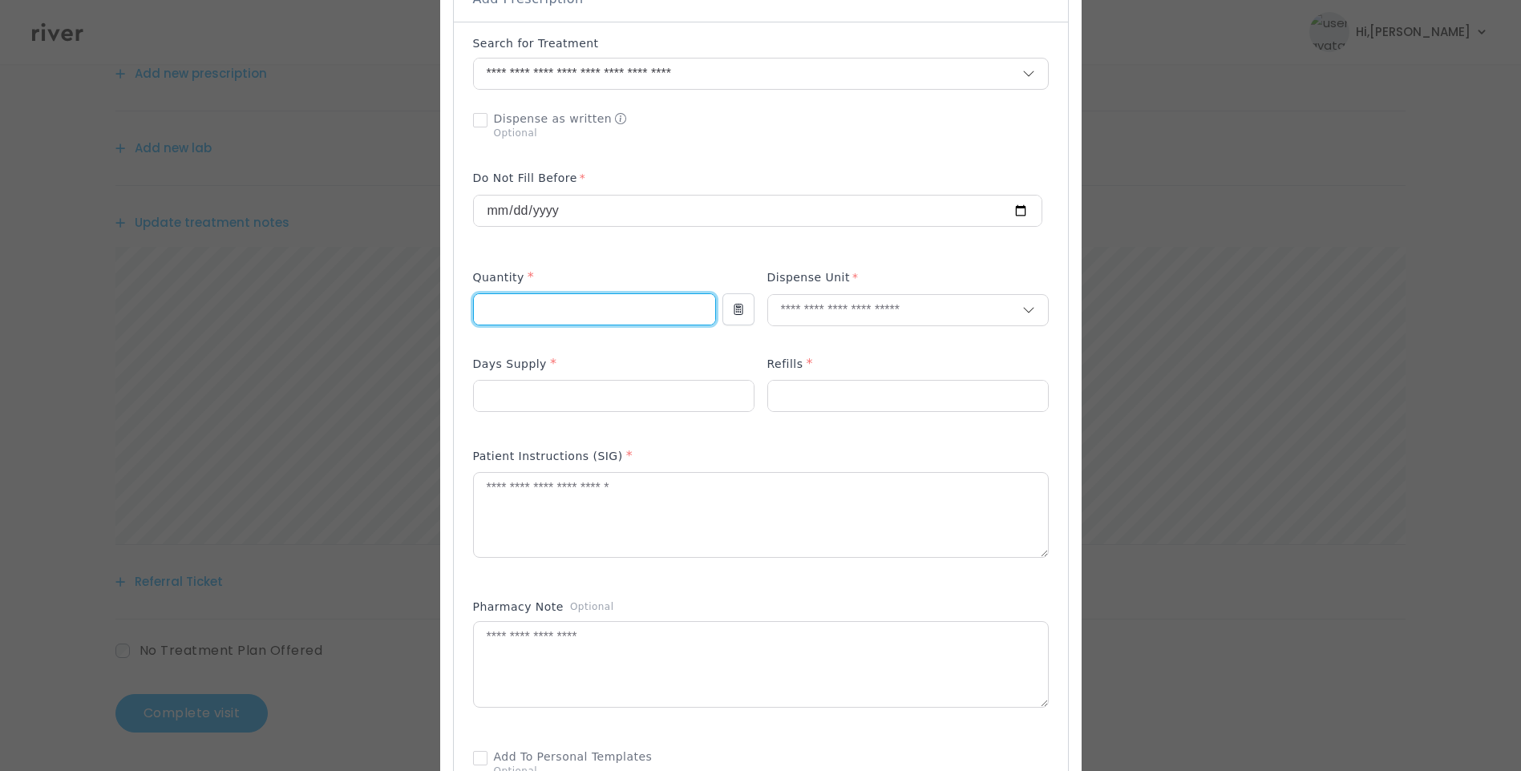
click at [541, 297] on input "number" at bounding box center [594, 309] width 241 height 30
type input "**"
click at [793, 295] on input "text" at bounding box center [895, 310] width 254 height 30
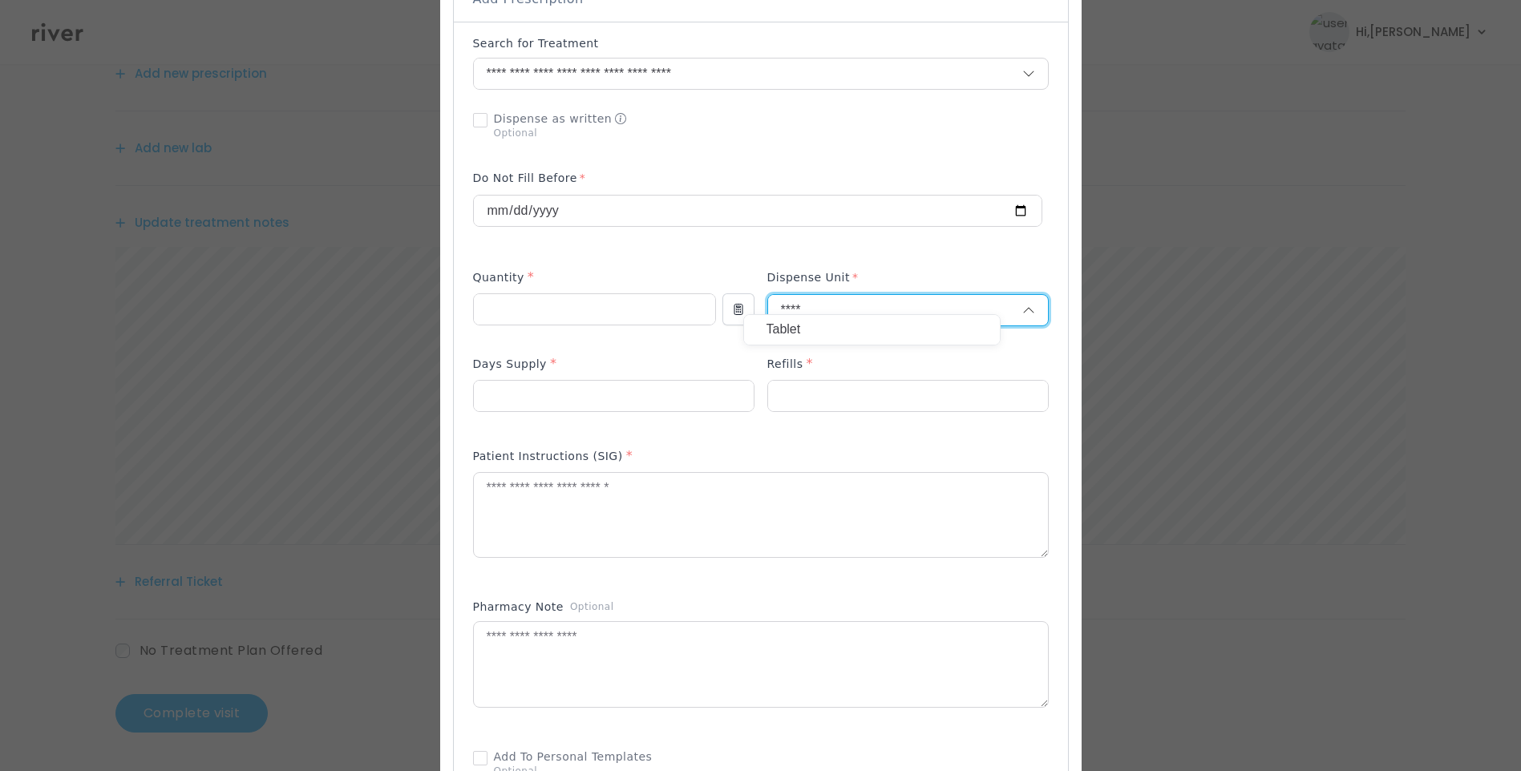
type input "****"
click at [800, 327] on p "Tablet" at bounding box center [872, 329] width 211 height 23
click at [803, 385] on input "number" at bounding box center [908, 396] width 280 height 30
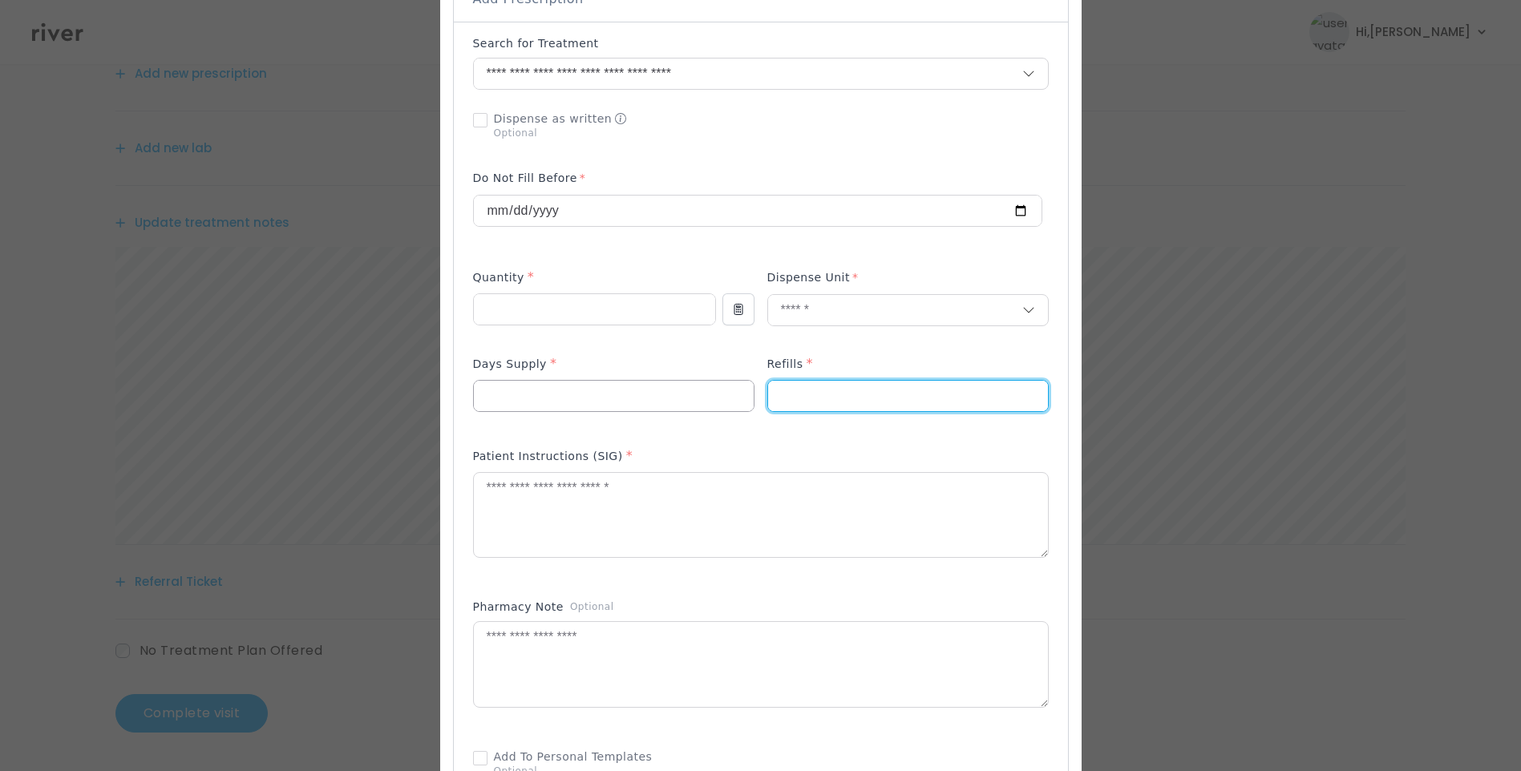
type input "*"
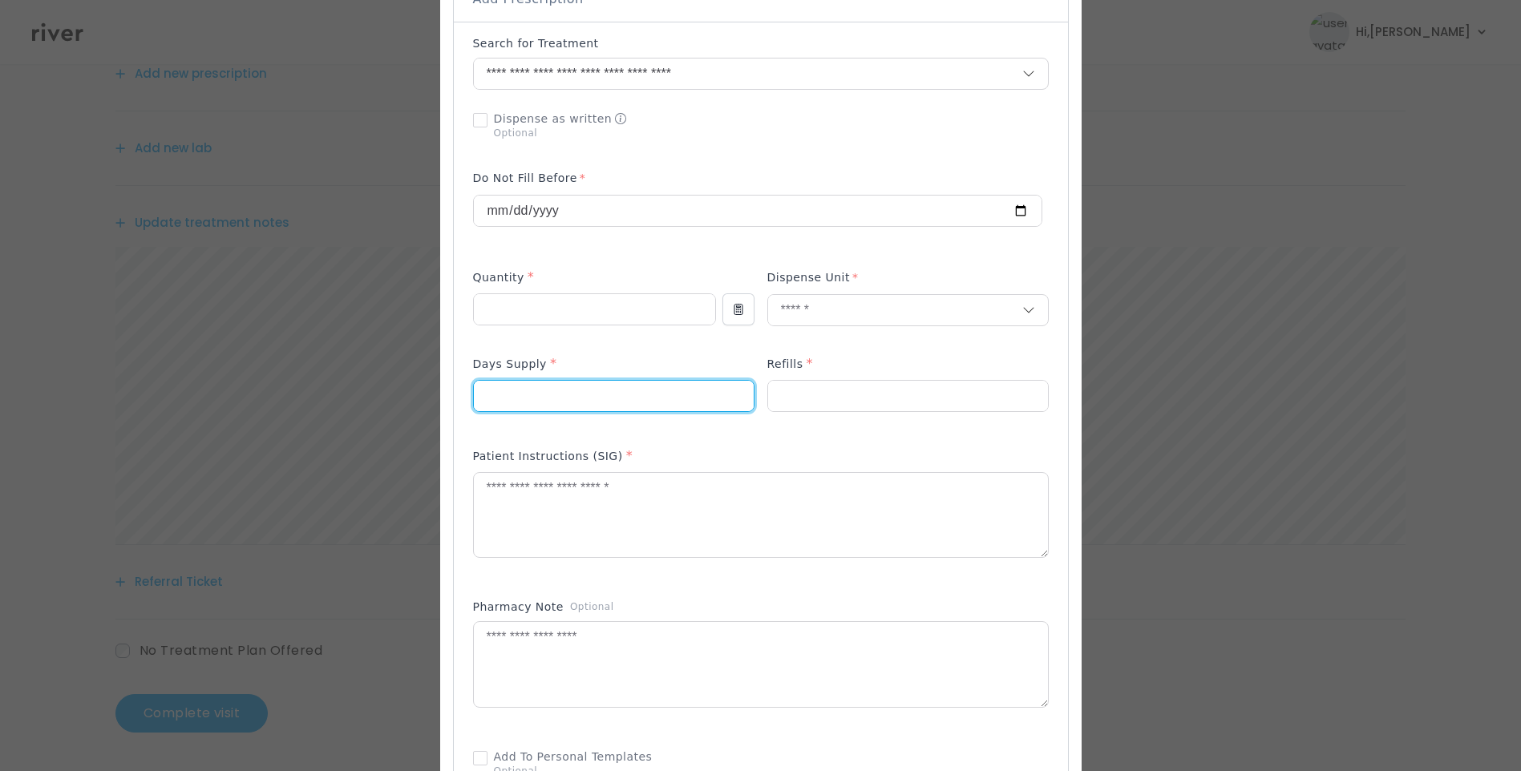
click at [598, 383] on input "number" at bounding box center [614, 396] width 280 height 30
type input "**"
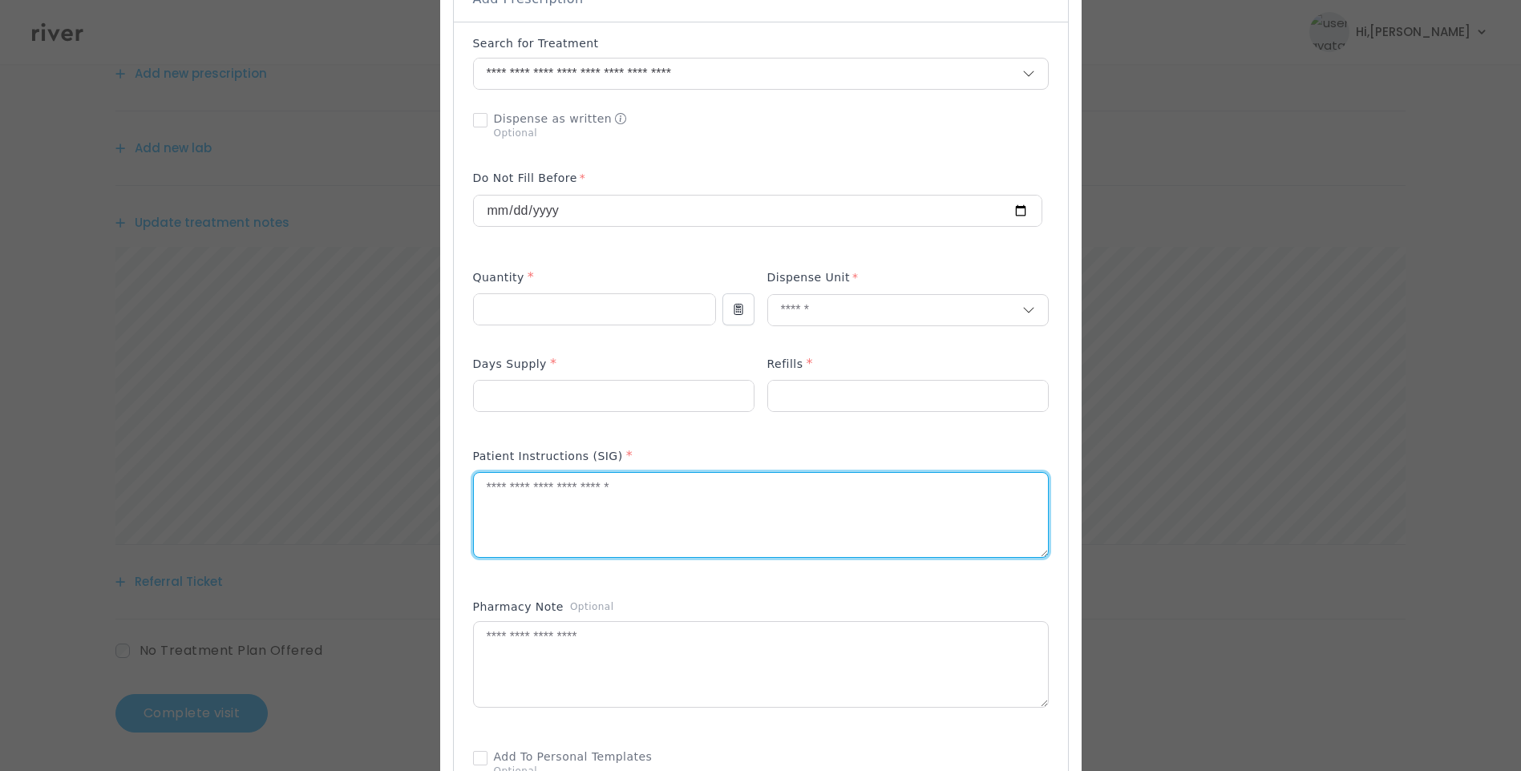
click at [584, 499] on textarea at bounding box center [761, 515] width 574 height 85
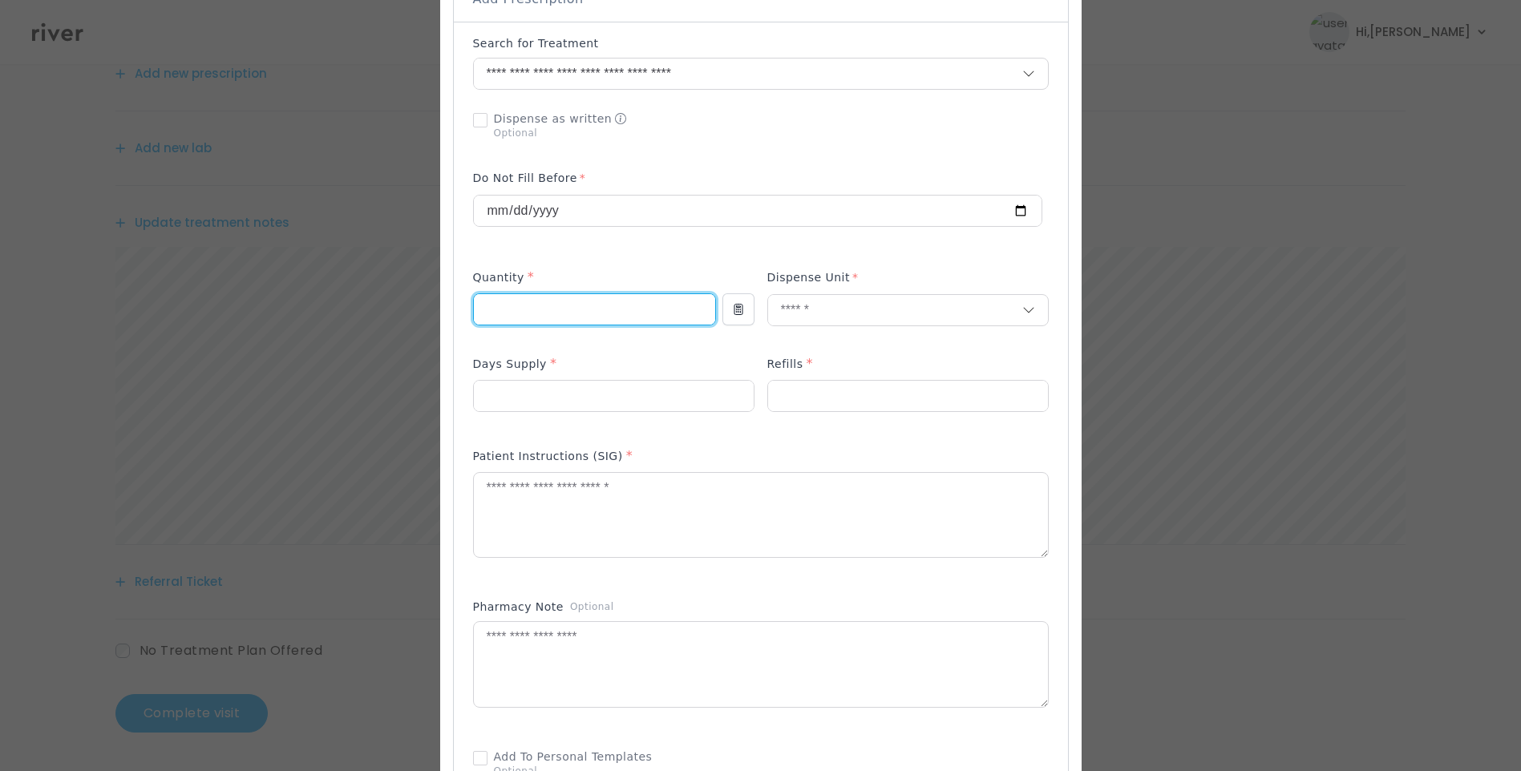
drag, startPoint x: 525, startPoint y: 285, endPoint x: 492, endPoint y: 284, distance: 33.7
click at [492, 294] on input "**" at bounding box center [594, 309] width 241 height 30
type input "*"
click at [534, 520] on textarea at bounding box center [761, 515] width 574 height 85
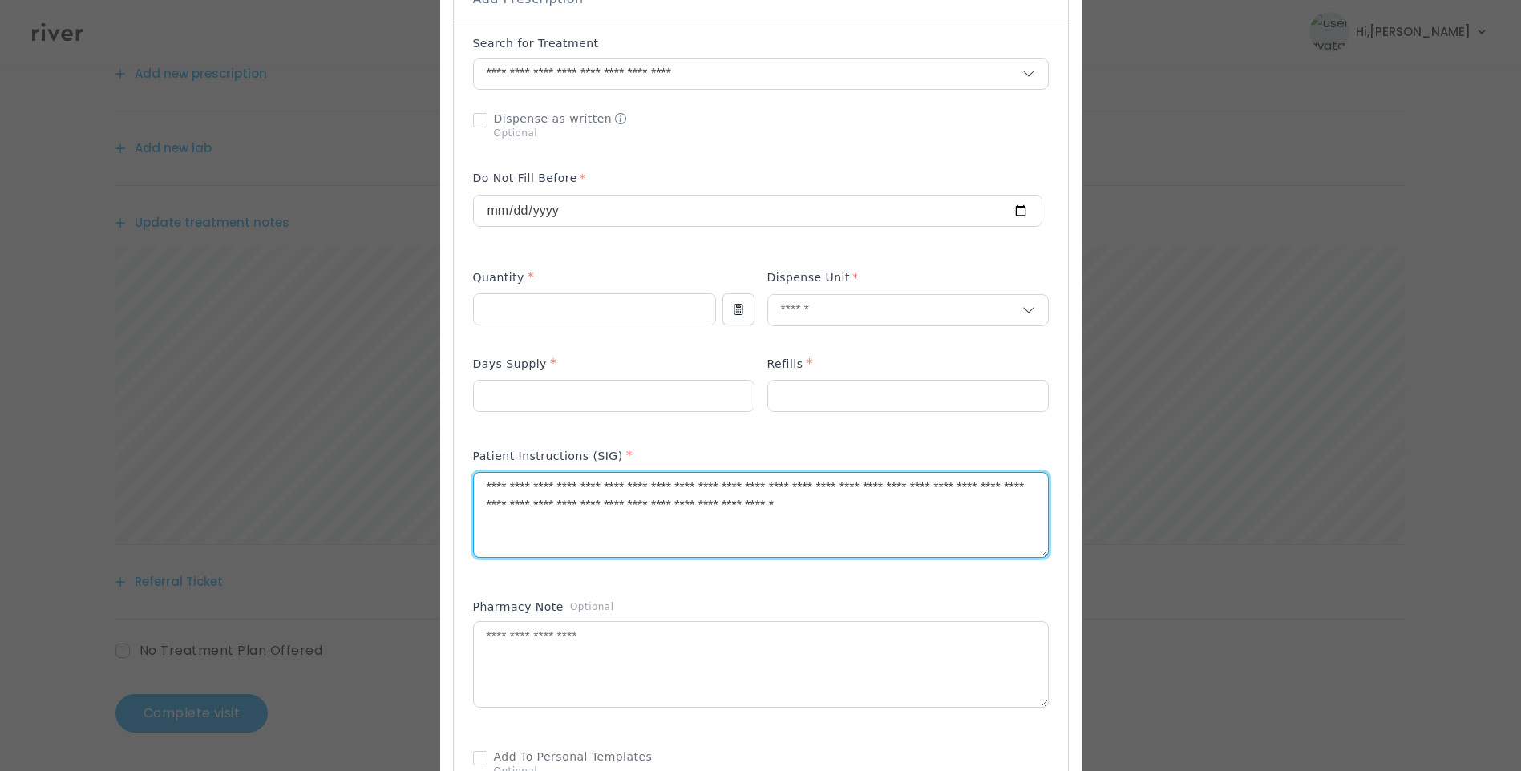
click at [498, 475] on textarea "**********" at bounding box center [761, 515] width 574 height 85
click at [706, 475] on textarea "**********" at bounding box center [761, 515] width 574 height 85
drag, startPoint x: 601, startPoint y: 493, endPoint x: 759, endPoint y: 496, distance: 158.0
click at [759, 496] on textarea "**********" at bounding box center [761, 515] width 574 height 85
click at [834, 521] on textarea "**********" at bounding box center [761, 515] width 574 height 85
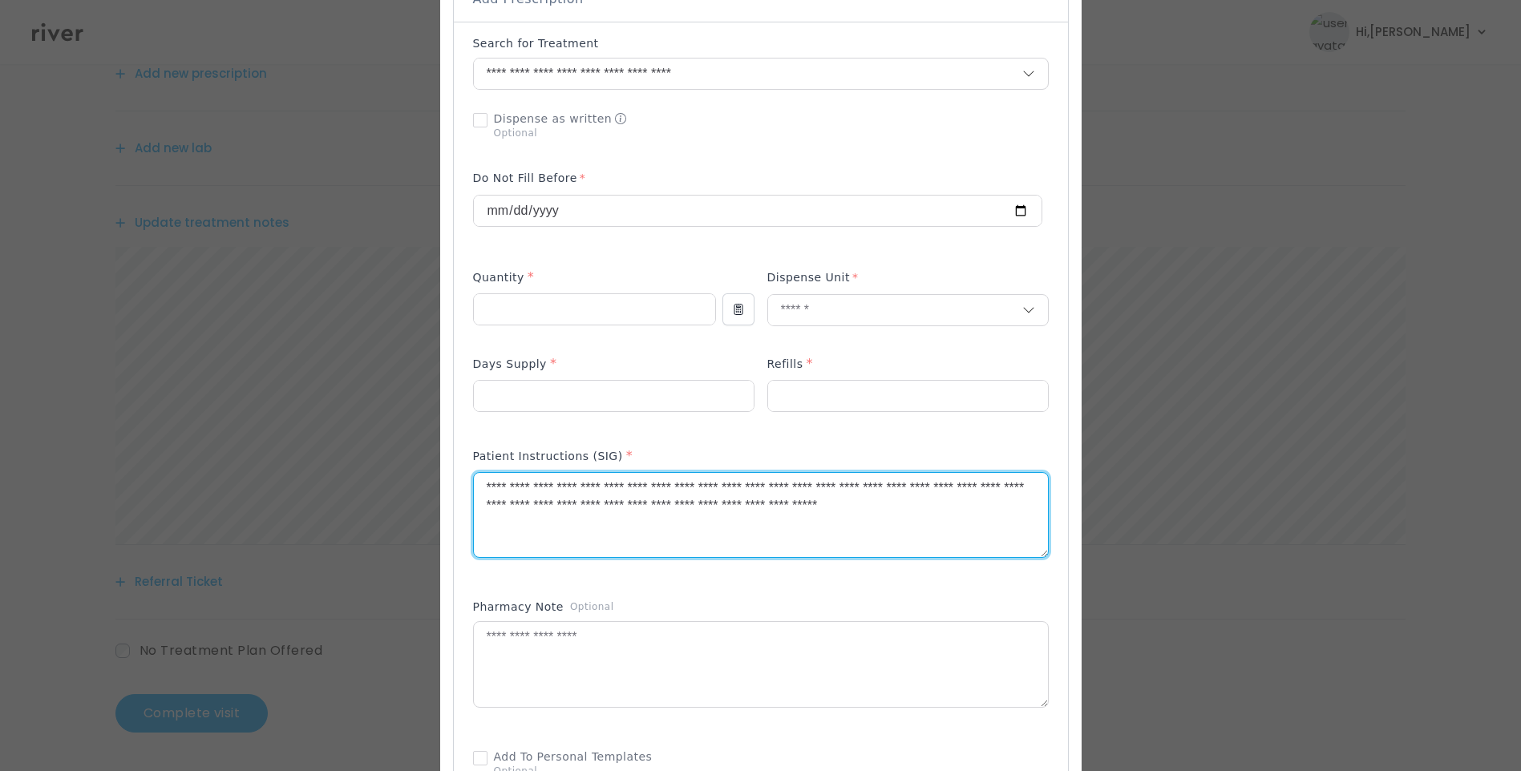
click at [950, 513] on textarea "**********" at bounding box center [761, 515] width 574 height 85
click at [848, 495] on textarea "**********" at bounding box center [761, 515] width 574 height 85
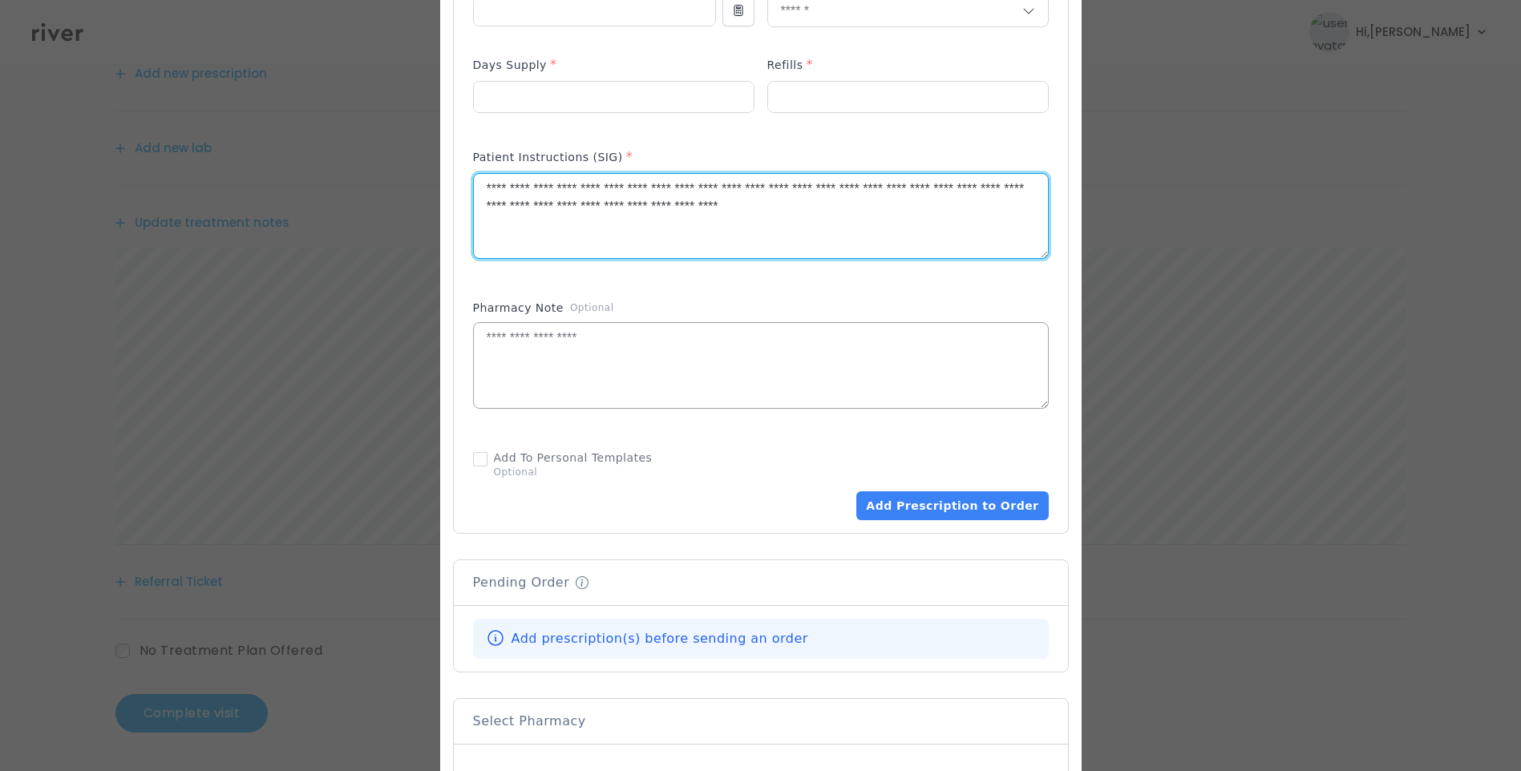
scroll to position [661, 0]
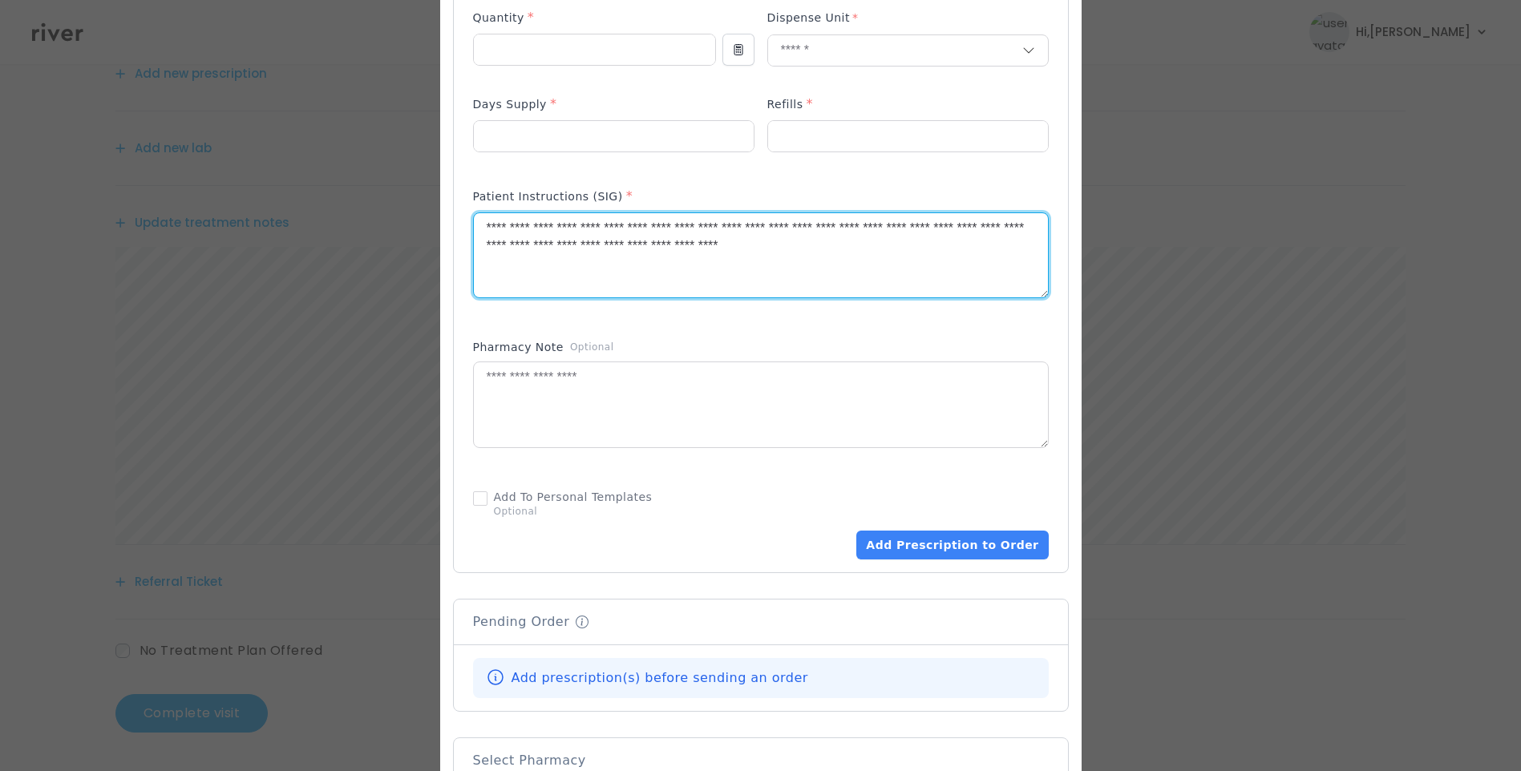
click at [1008, 237] on textarea "**********" at bounding box center [761, 255] width 574 height 85
type textarea "**********"
click at [953, 534] on button "Add Prescription to Order" at bounding box center [952, 545] width 192 height 29
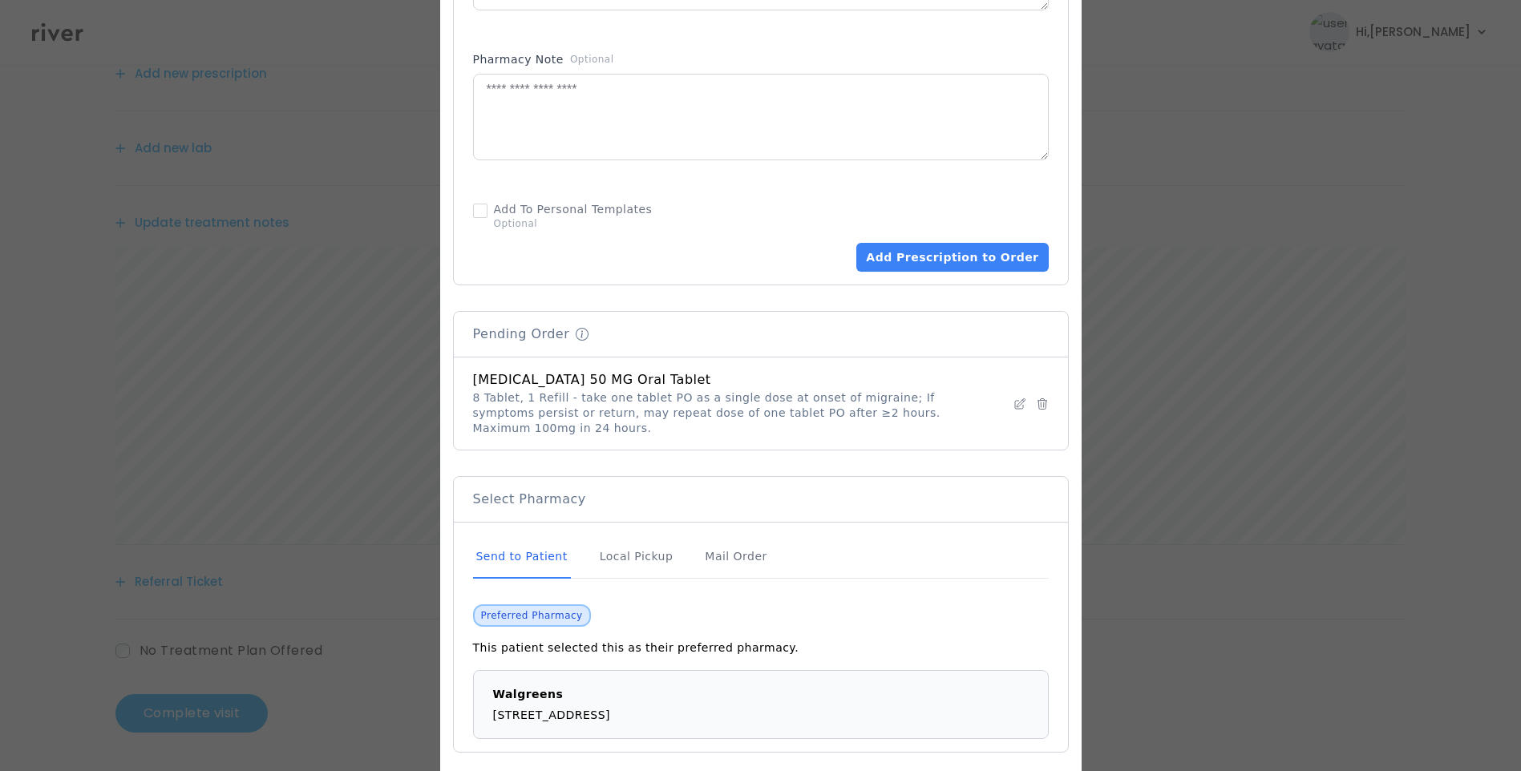
scroll to position [981, 0]
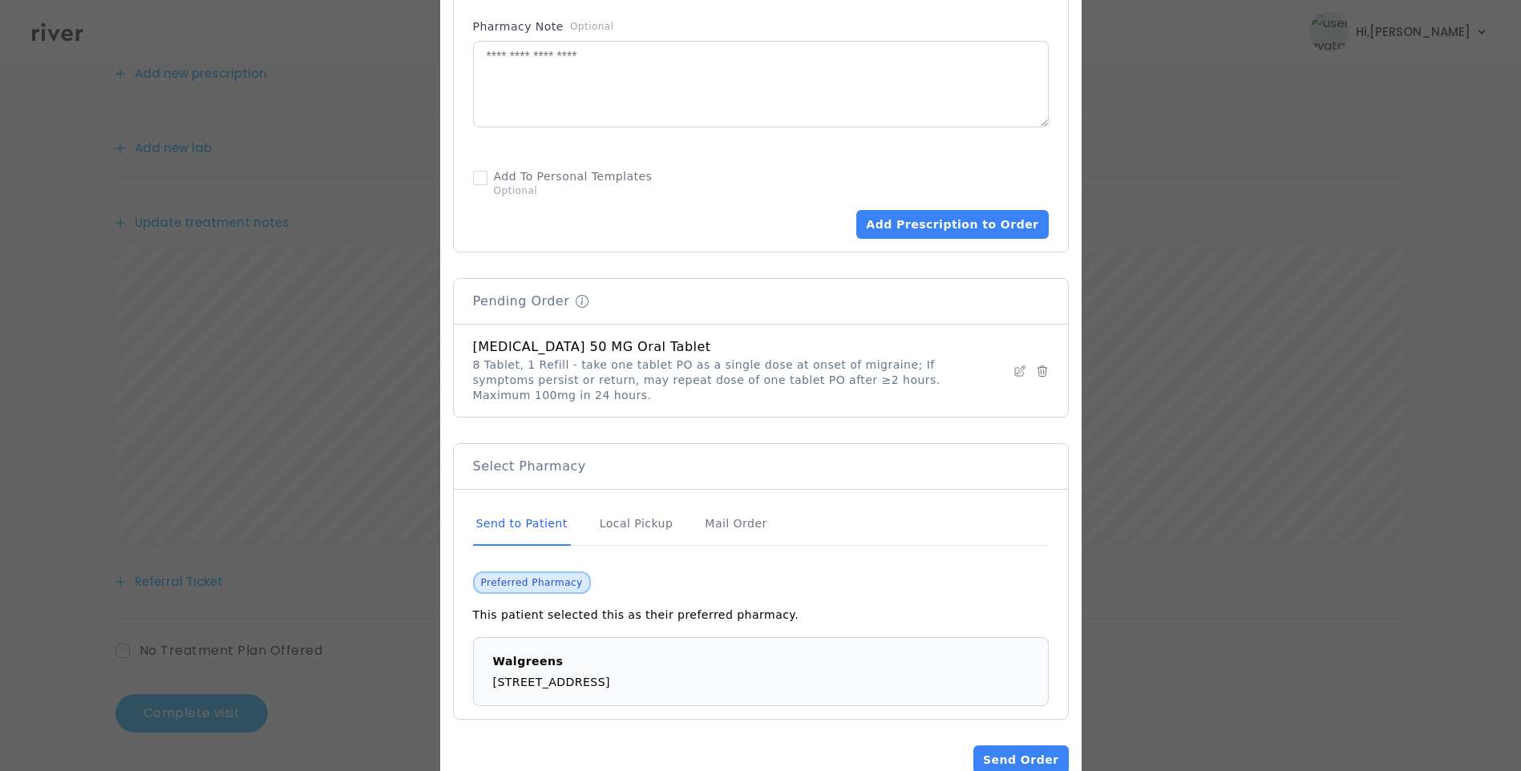
click at [518, 503] on div "Send to Patient" at bounding box center [522, 524] width 98 height 43
click at [1008, 746] on button "Send Order" at bounding box center [1020, 760] width 95 height 29
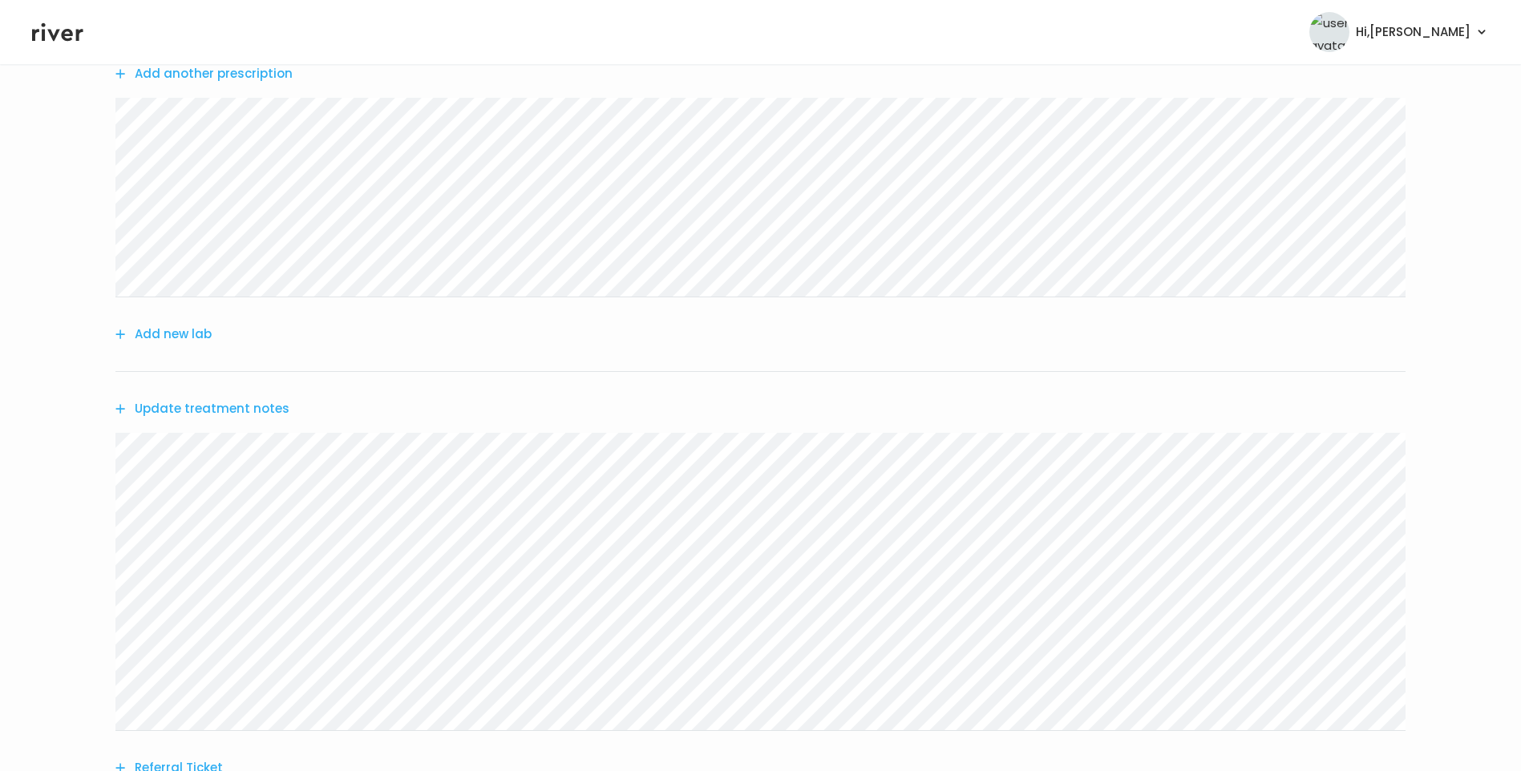
click at [223, 406] on button "Update treatment notes" at bounding box center [202, 409] width 174 height 22
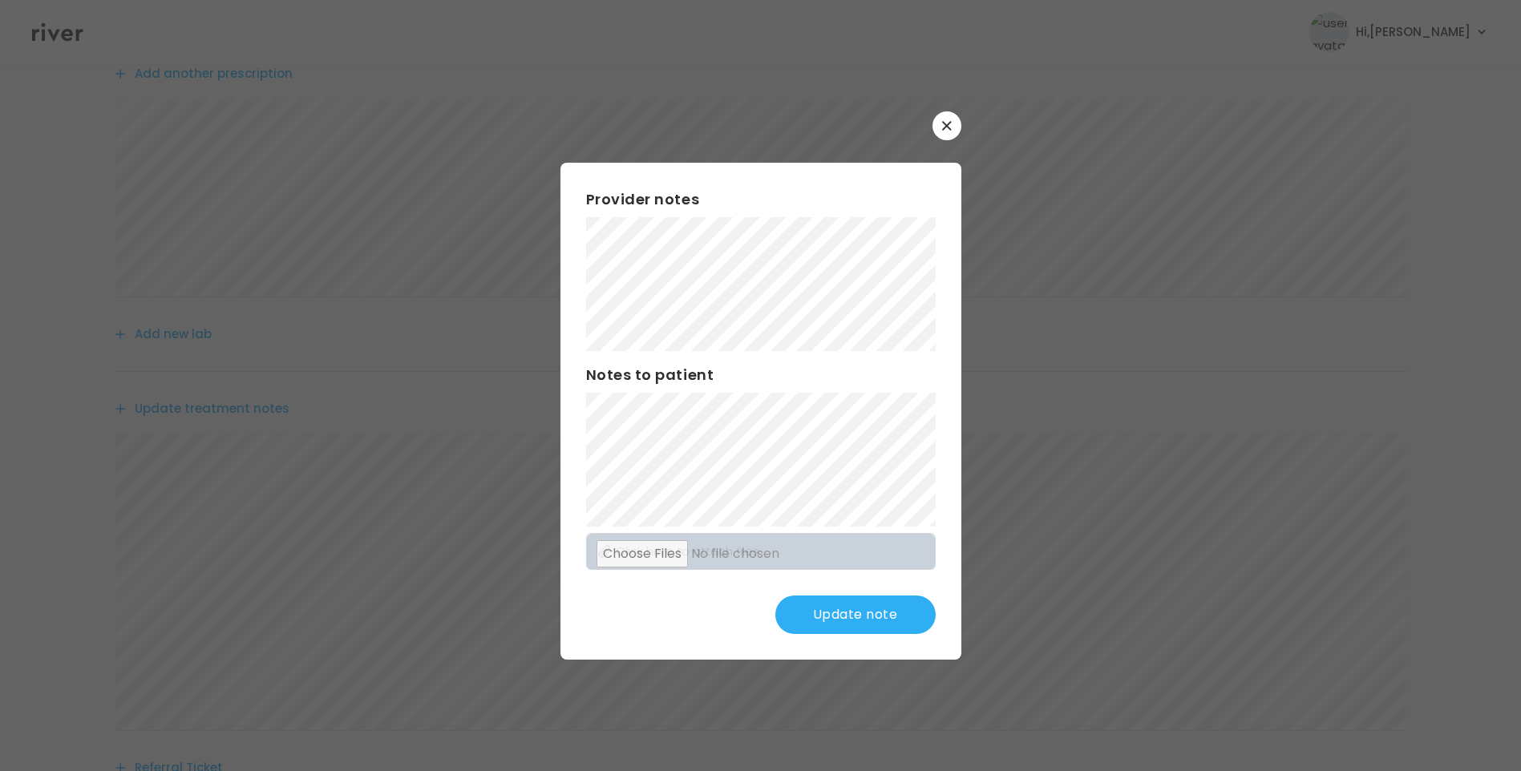
click at [876, 610] on button "Update note" at bounding box center [855, 615] width 160 height 38
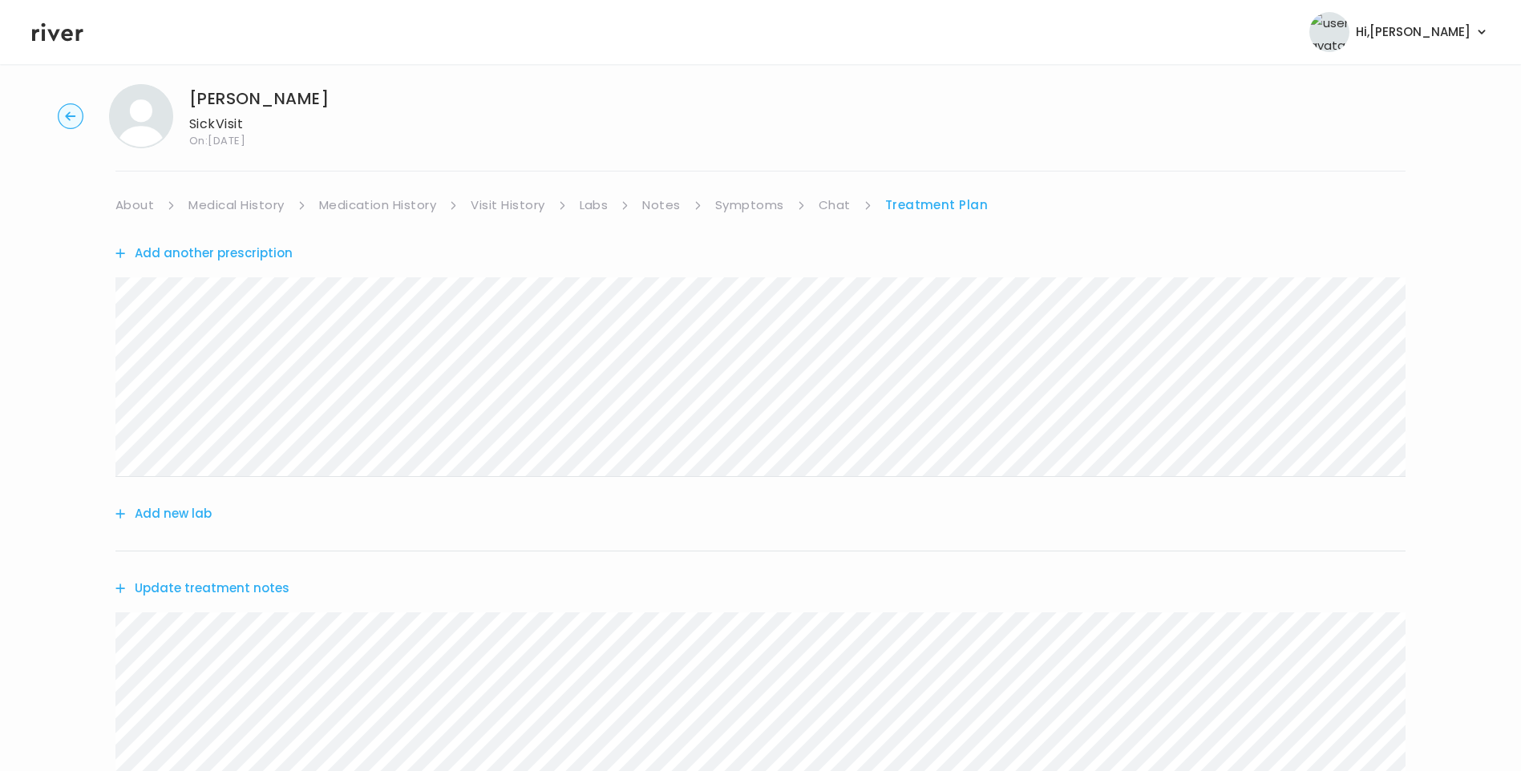
scroll to position [0, 0]
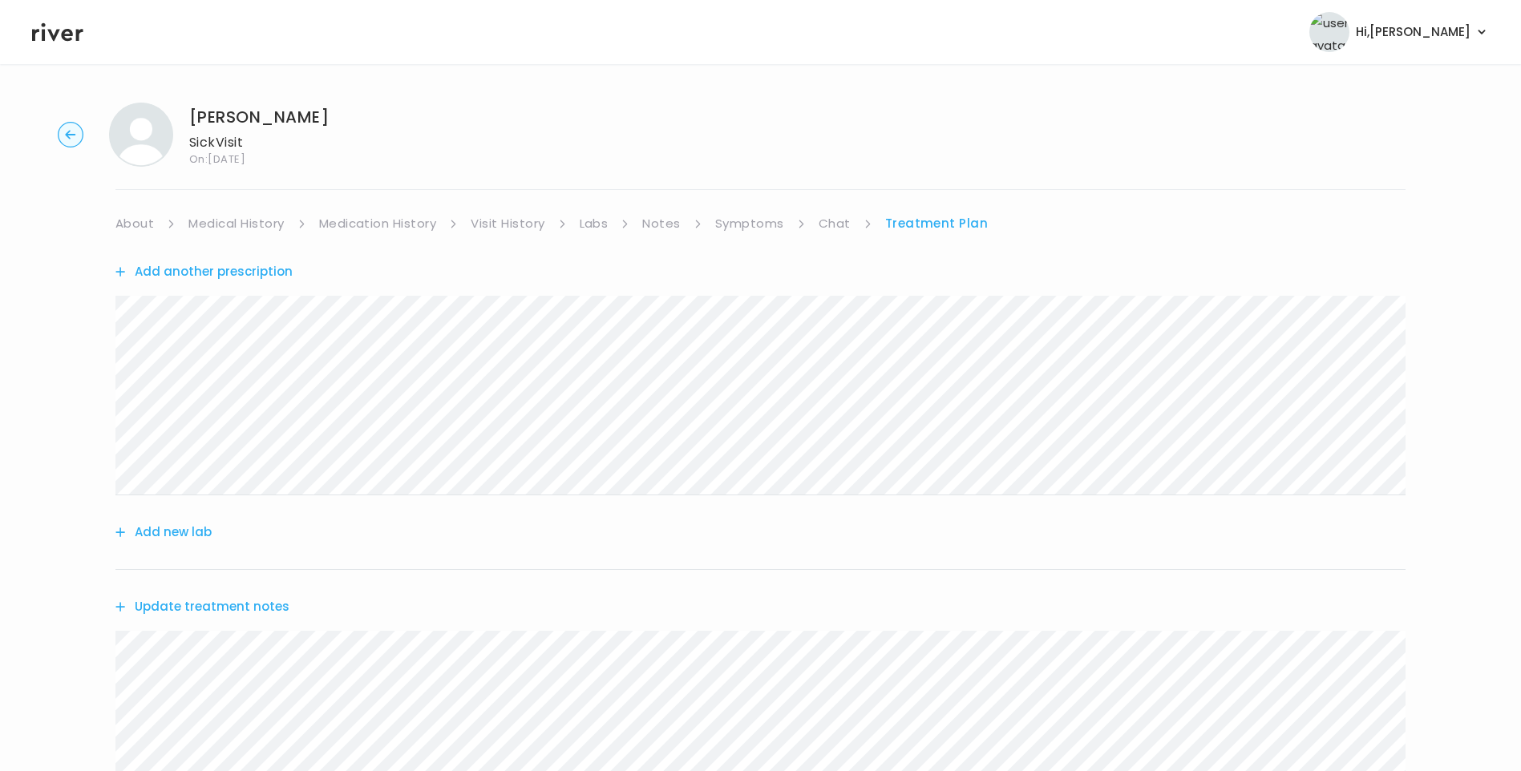
click at [824, 224] on link "Chat" at bounding box center [835, 223] width 32 height 22
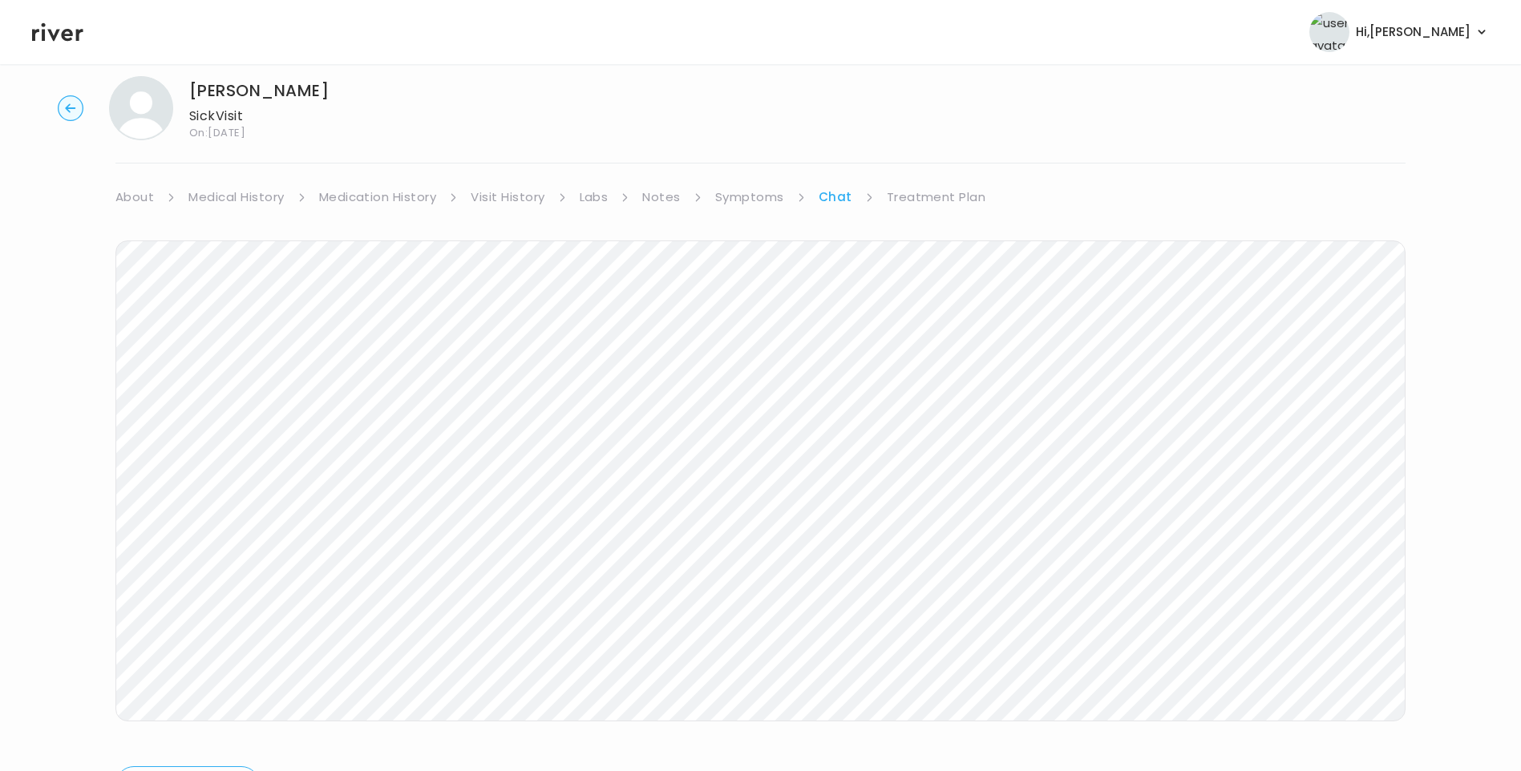
click at [925, 204] on link "Treatment Plan" at bounding box center [936, 197] width 99 height 22
click at [256, 574] on button "Update treatment notes" at bounding box center [202, 580] width 174 height 22
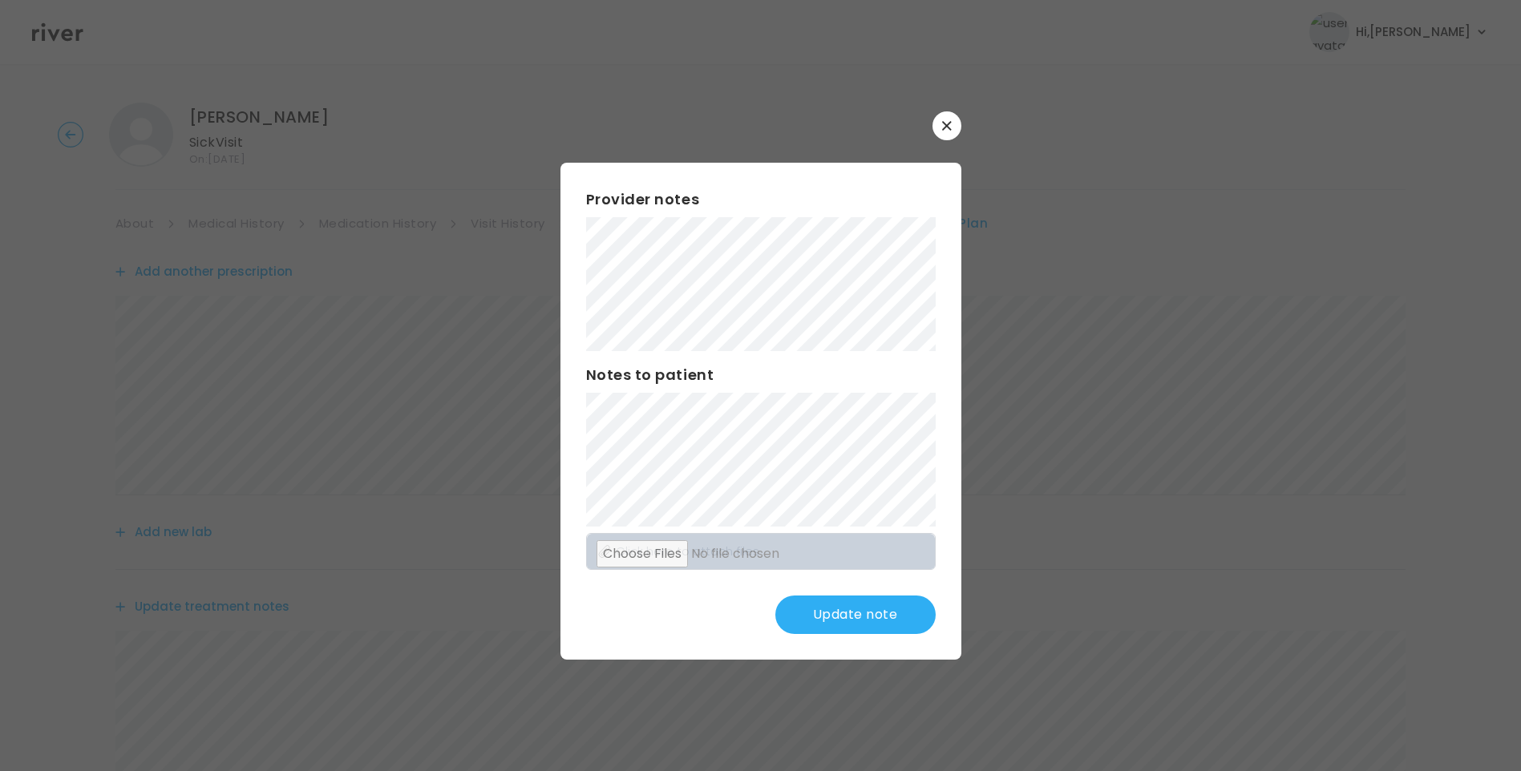
click at [906, 605] on button "Update note" at bounding box center [855, 615] width 160 height 38
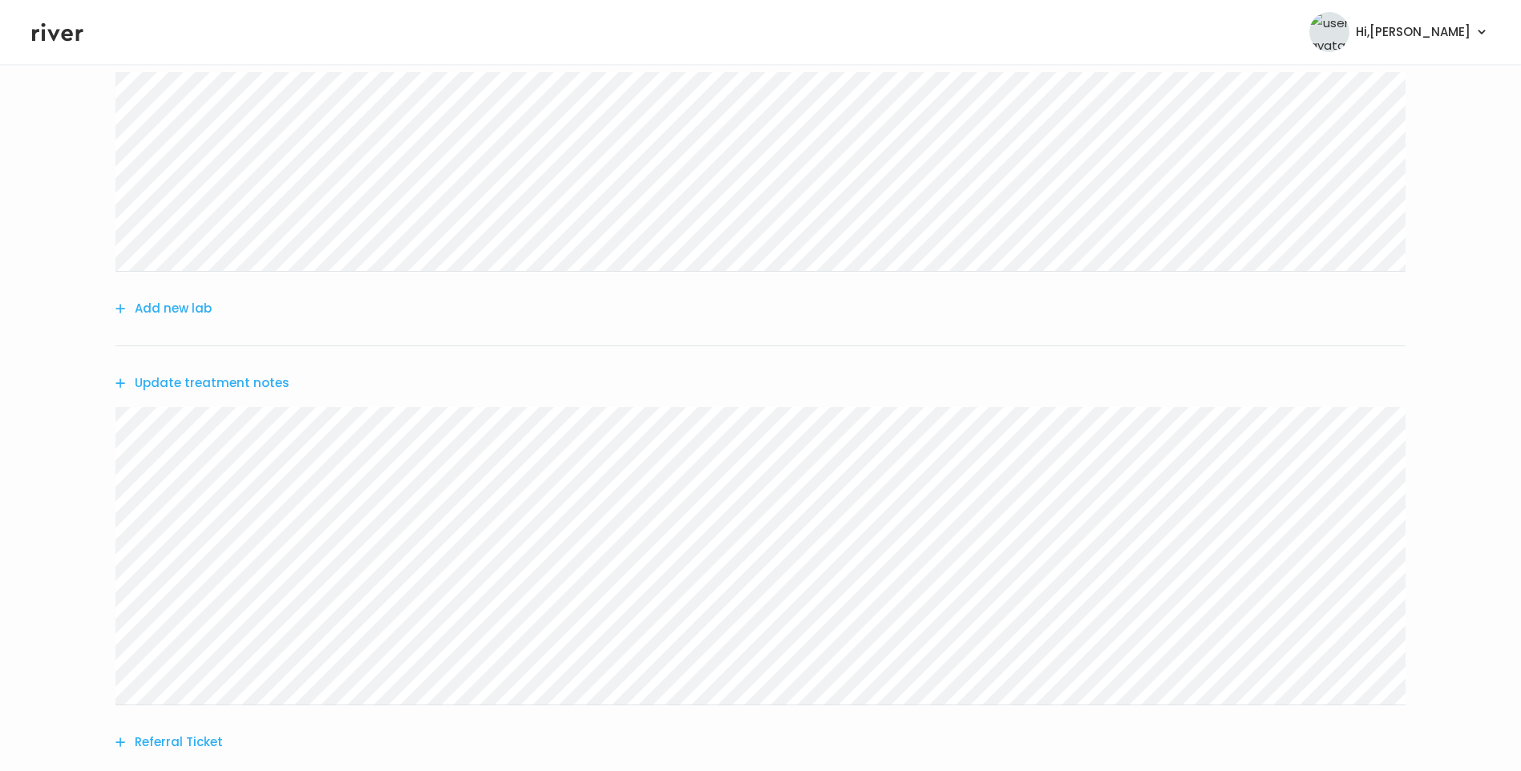
scroll to position [63, 0]
click at [154, 151] on div "Chatorra williams Sick Visit On: 23 Sep 2025 About Medical History Medication H…" at bounding box center [760, 546] width 1521 height 1040
click at [145, 158] on link "About" at bounding box center [134, 160] width 38 height 22
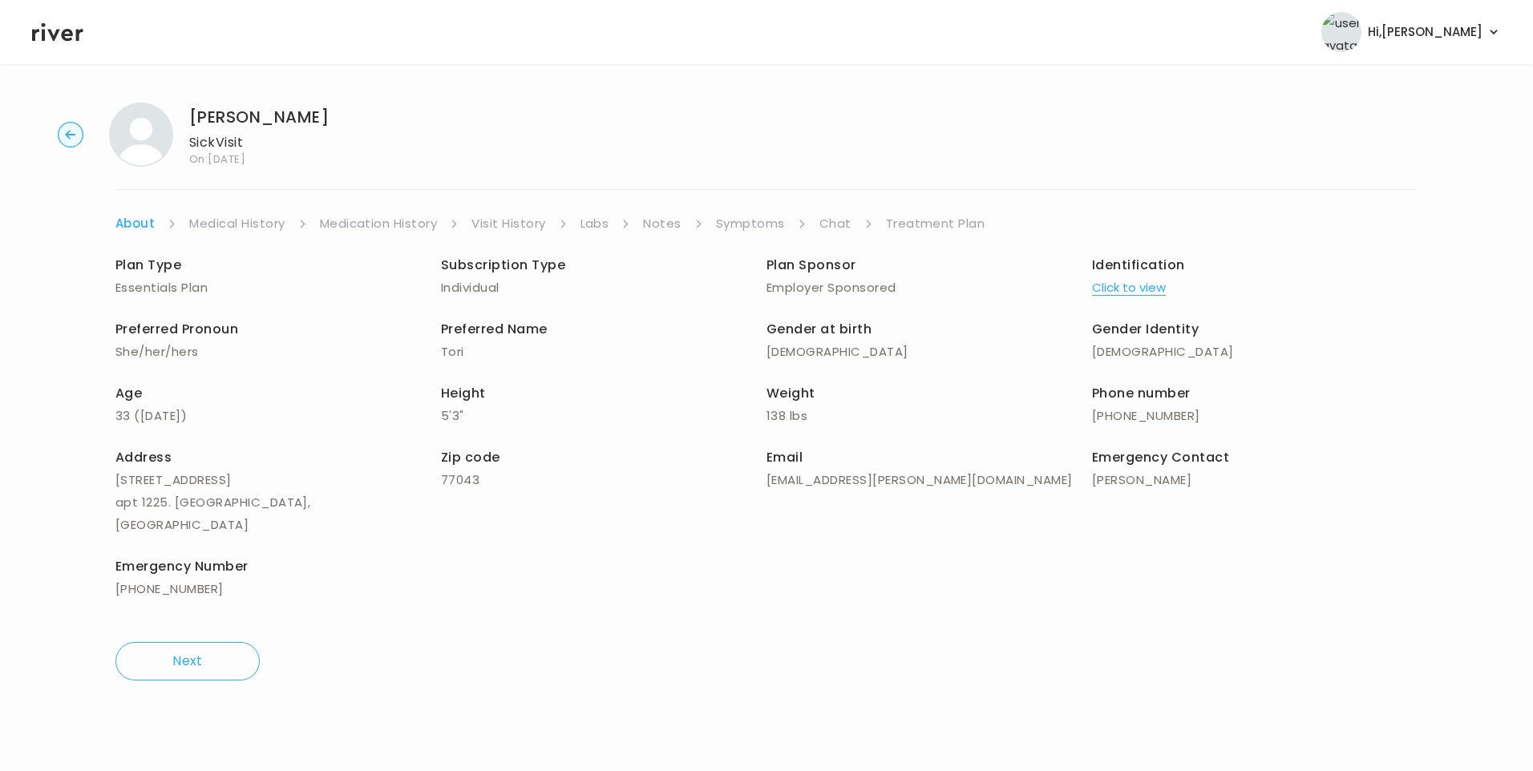
click at [942, 224] on link "Treatment Plan" at bounding box center [935, 223] width 99 height 22
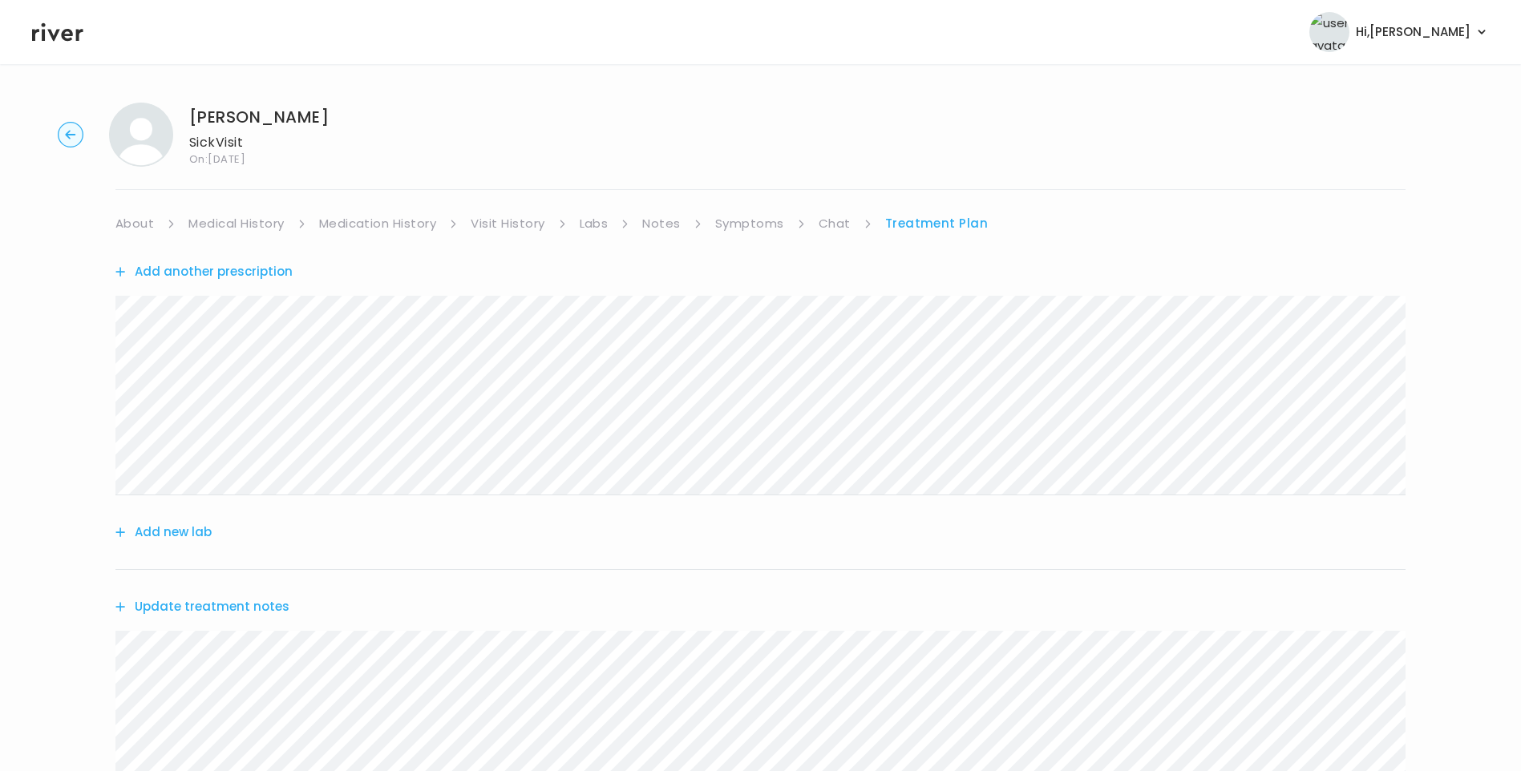
click at [840, 226] on link "Chat" at bounding box center [835, 223] width 32 height 22
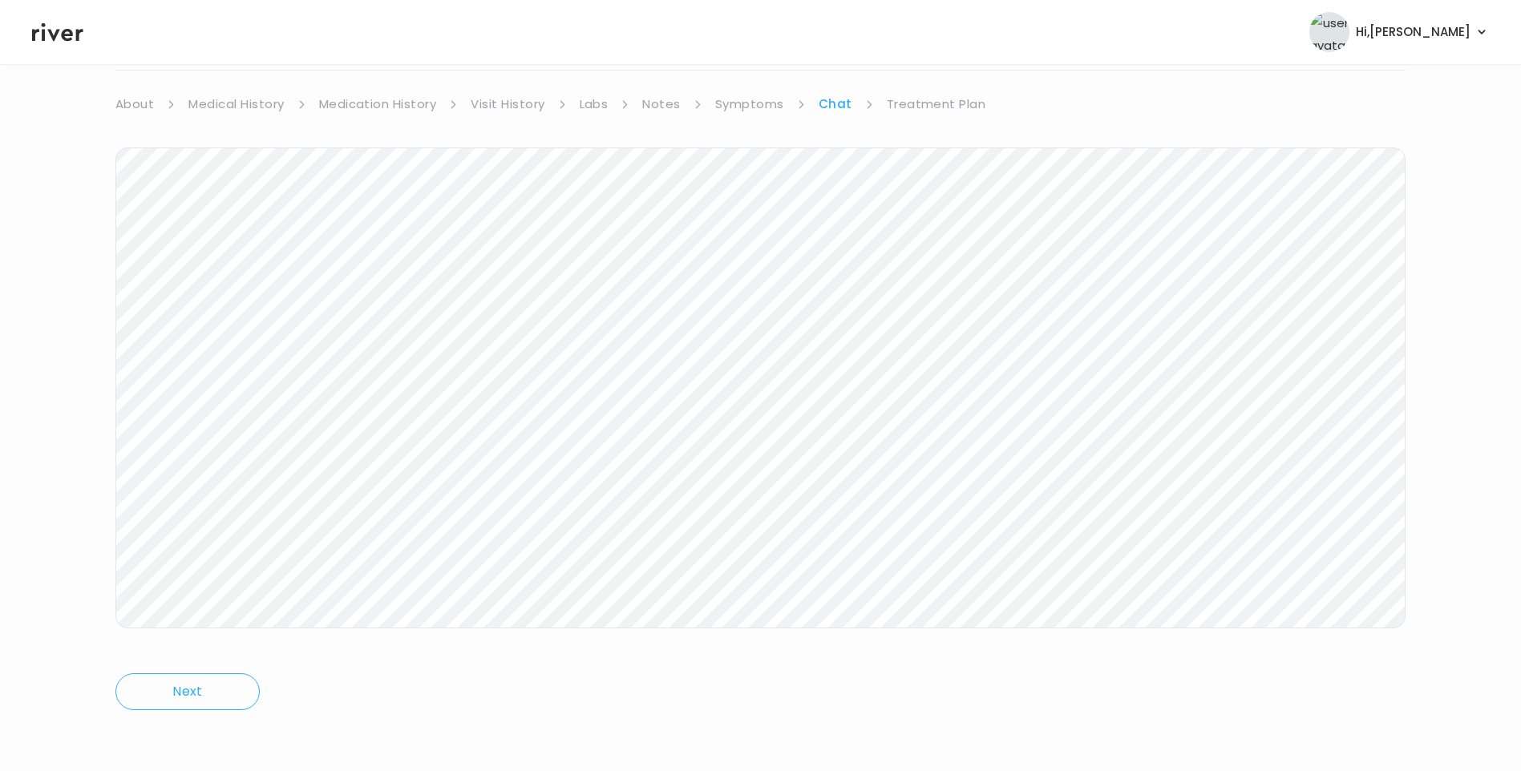
click at [924, 106] on link "Treatment Plan" at bounding box center [936, 104] width 99 height 22
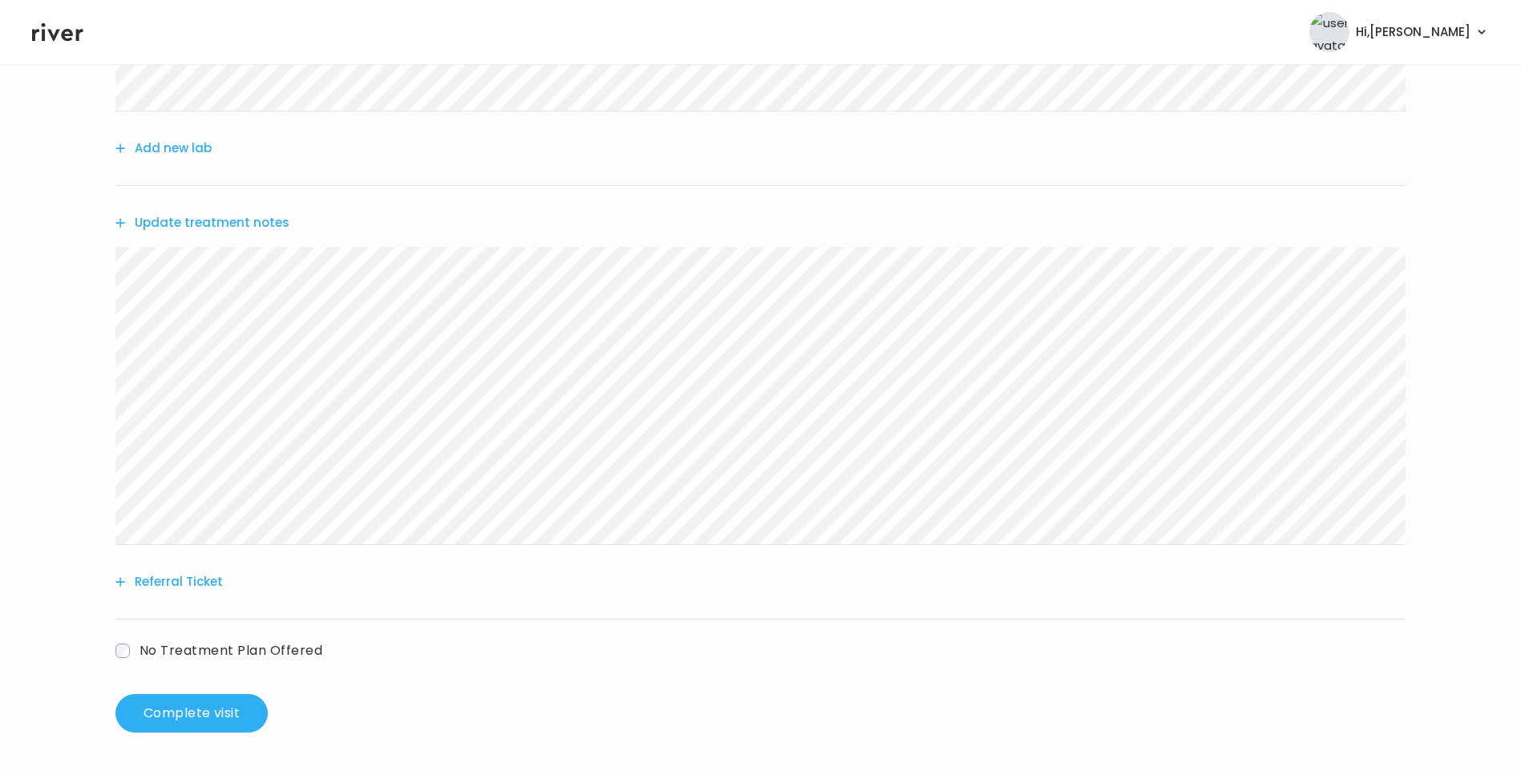
click at [259, 225] on button "Update treatment notes" at bounding box center [202, 223] width 174 height 22
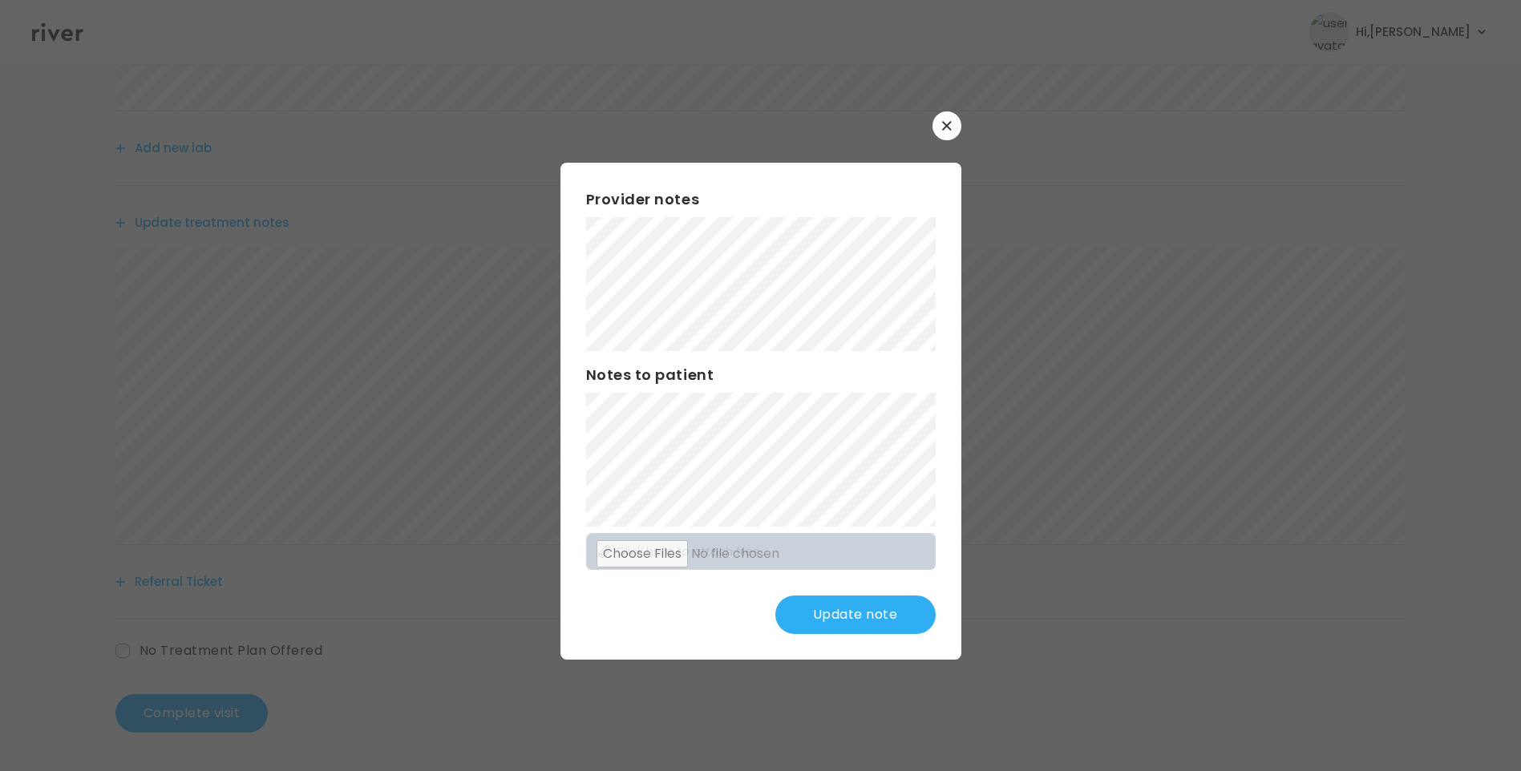
click at [822, 621] on button "Update note" at bounding box center [855, 615] width 160 height 38
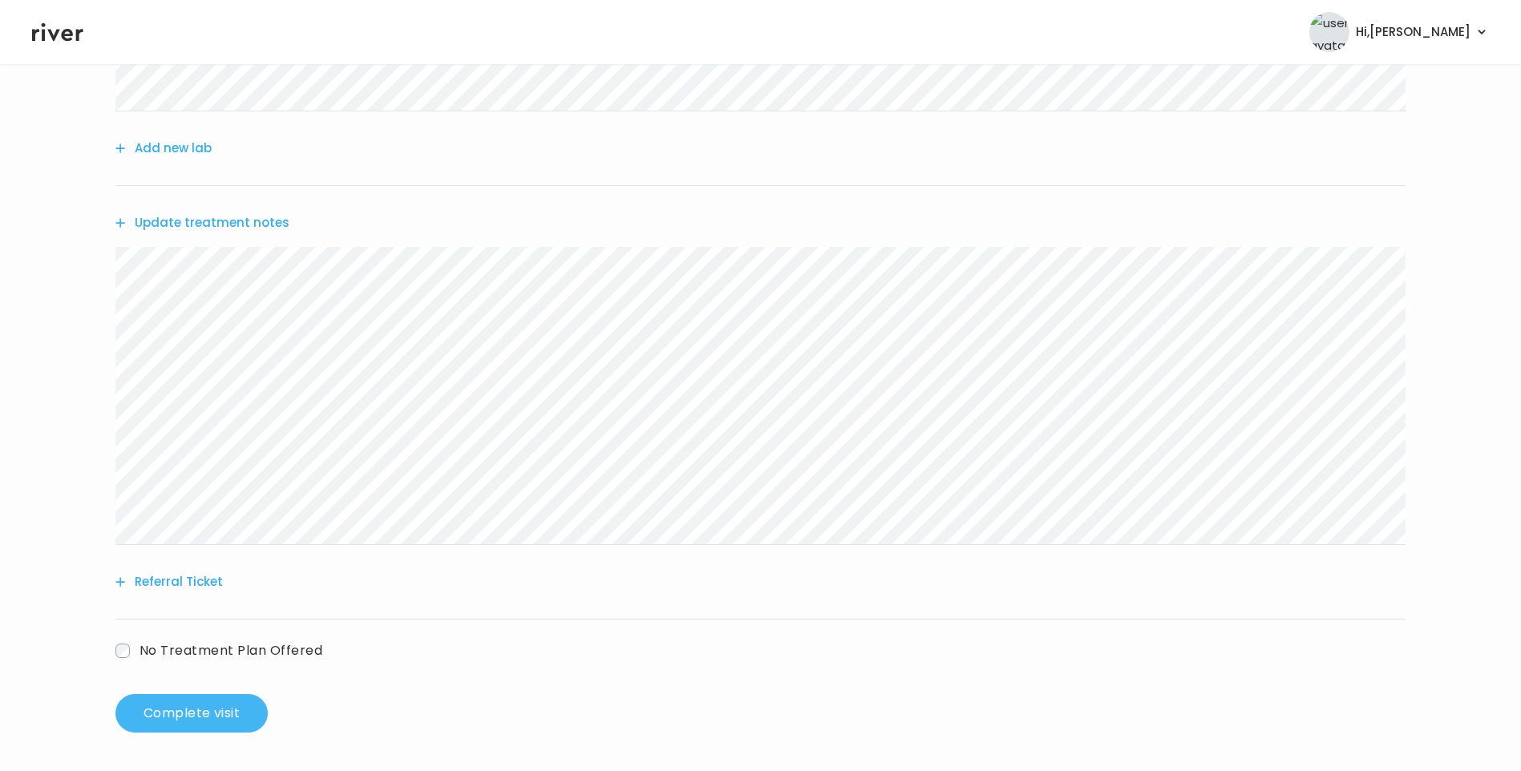
click at [229, 702] on button "Complete visit" at bounding box center [191, 713] width 152 height 38
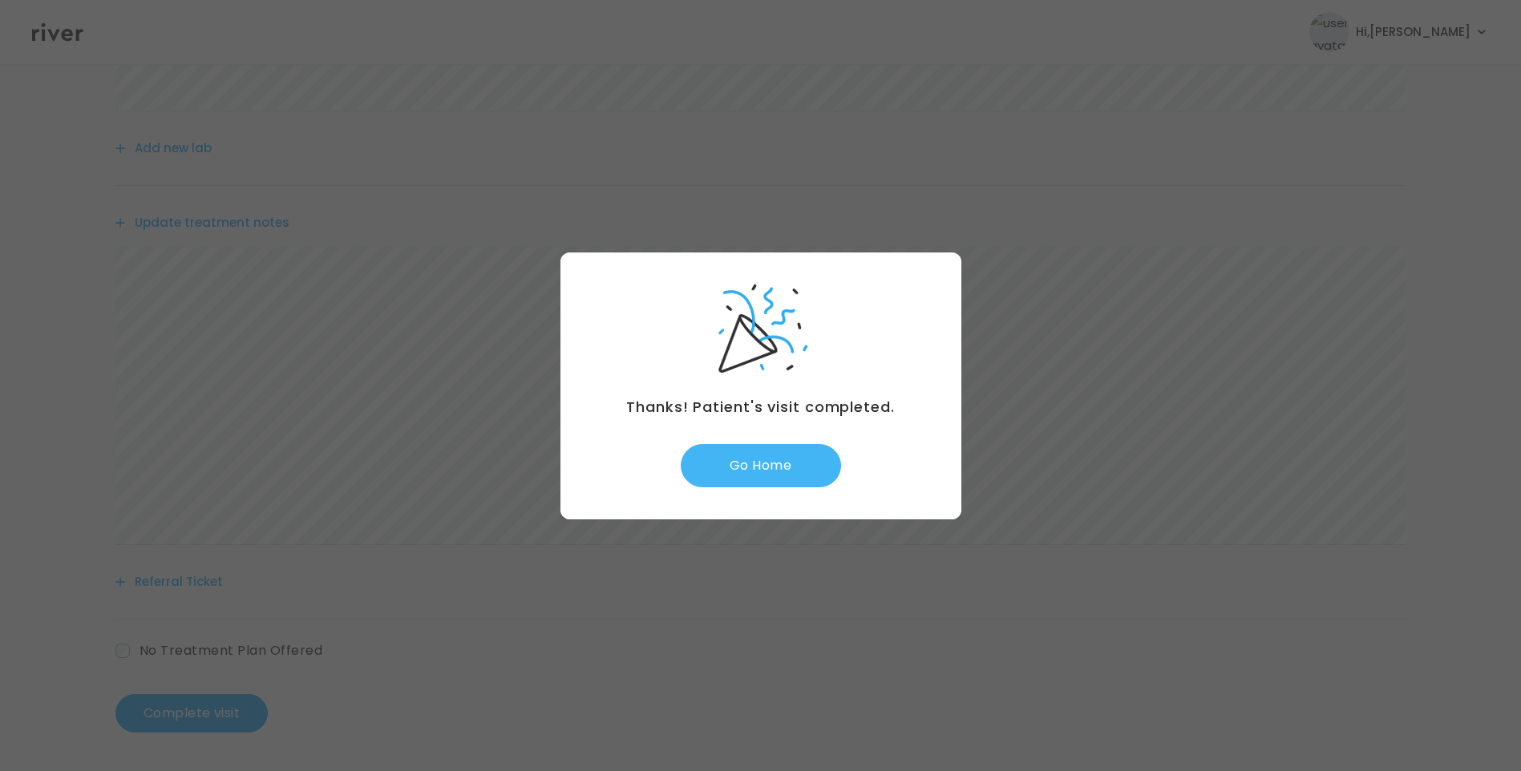
click at [746, 469] on button "Go Home" at bounding box center [761, 465] width 160 height 43
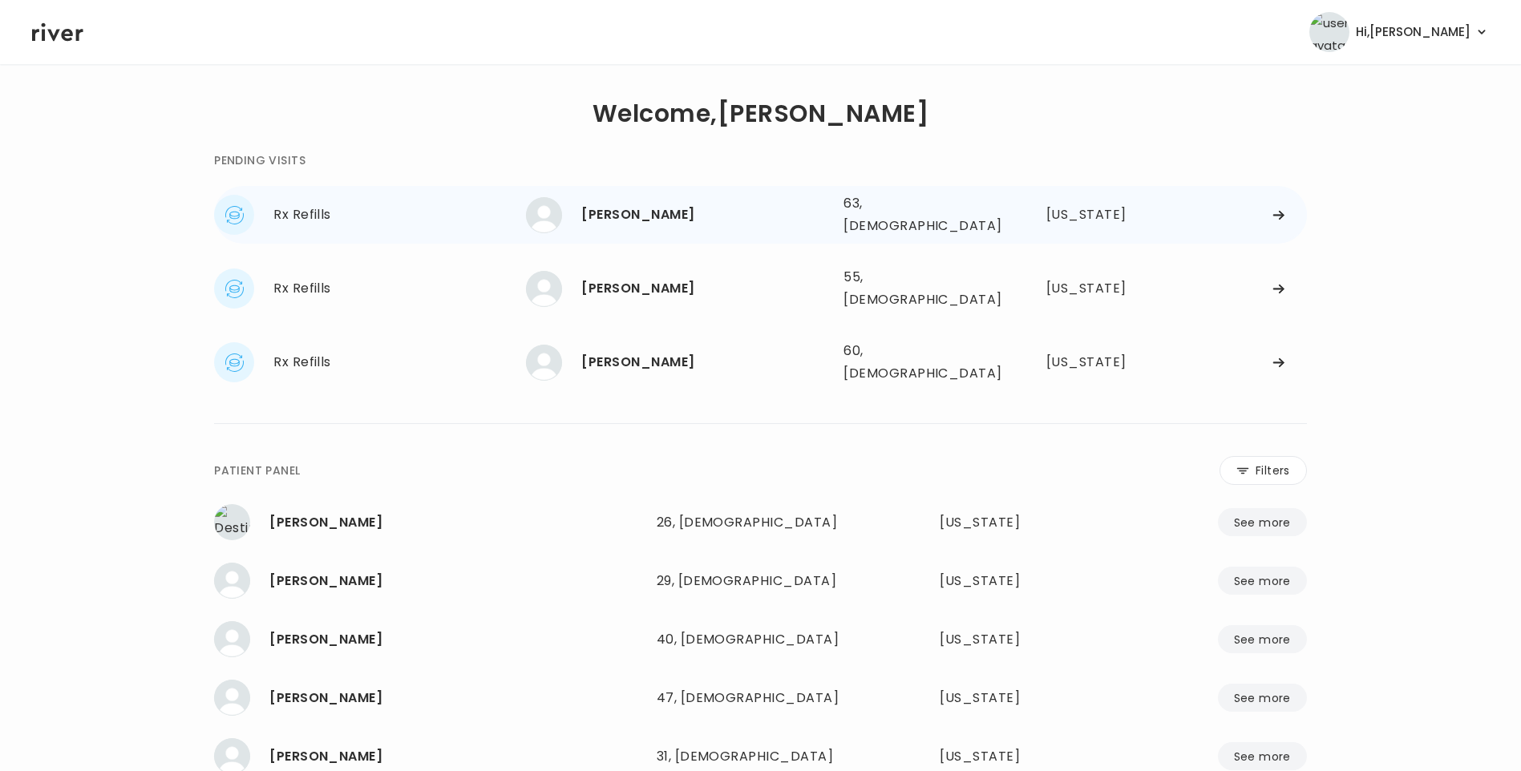
click at [621, 204] on div "[PERSON_NAME]" at bounding box center [705, 215] width 249 height 22
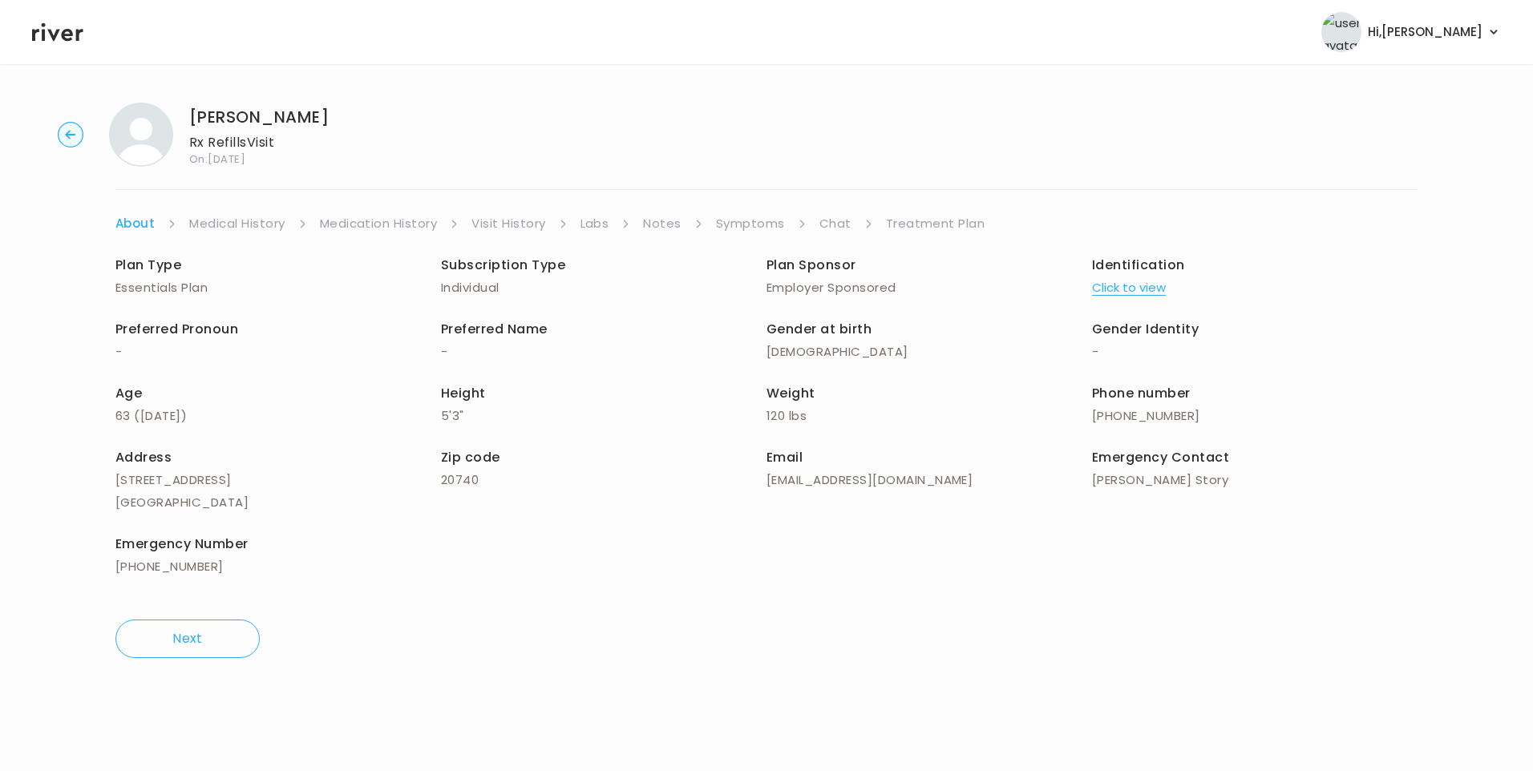
click at [488, 223] on link "Visit History" at bounding box center [508, 223] width 74 height 22
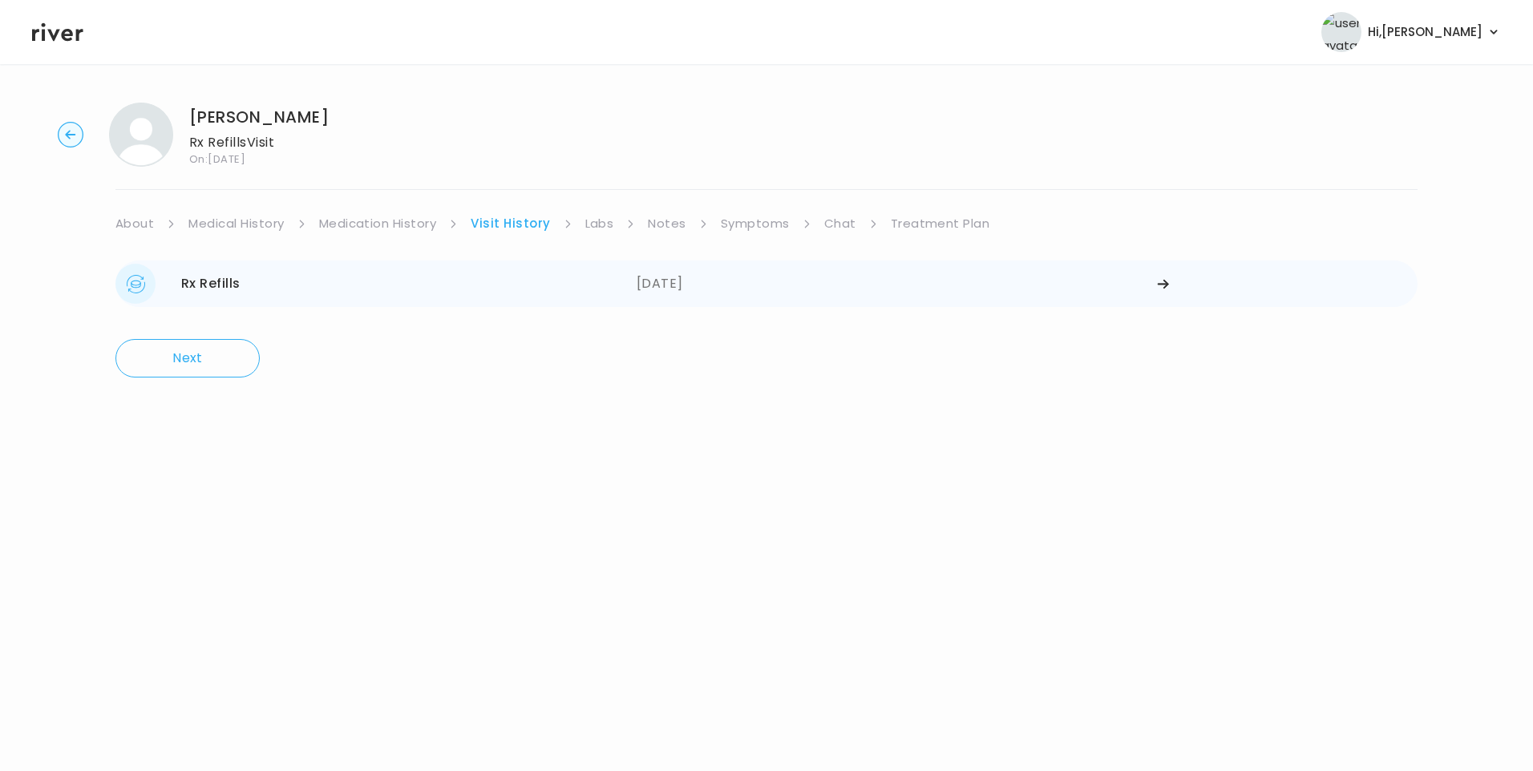
click at [661, 281] on div "[DATE]" at bounding box center [897, 284] width 521 height 40
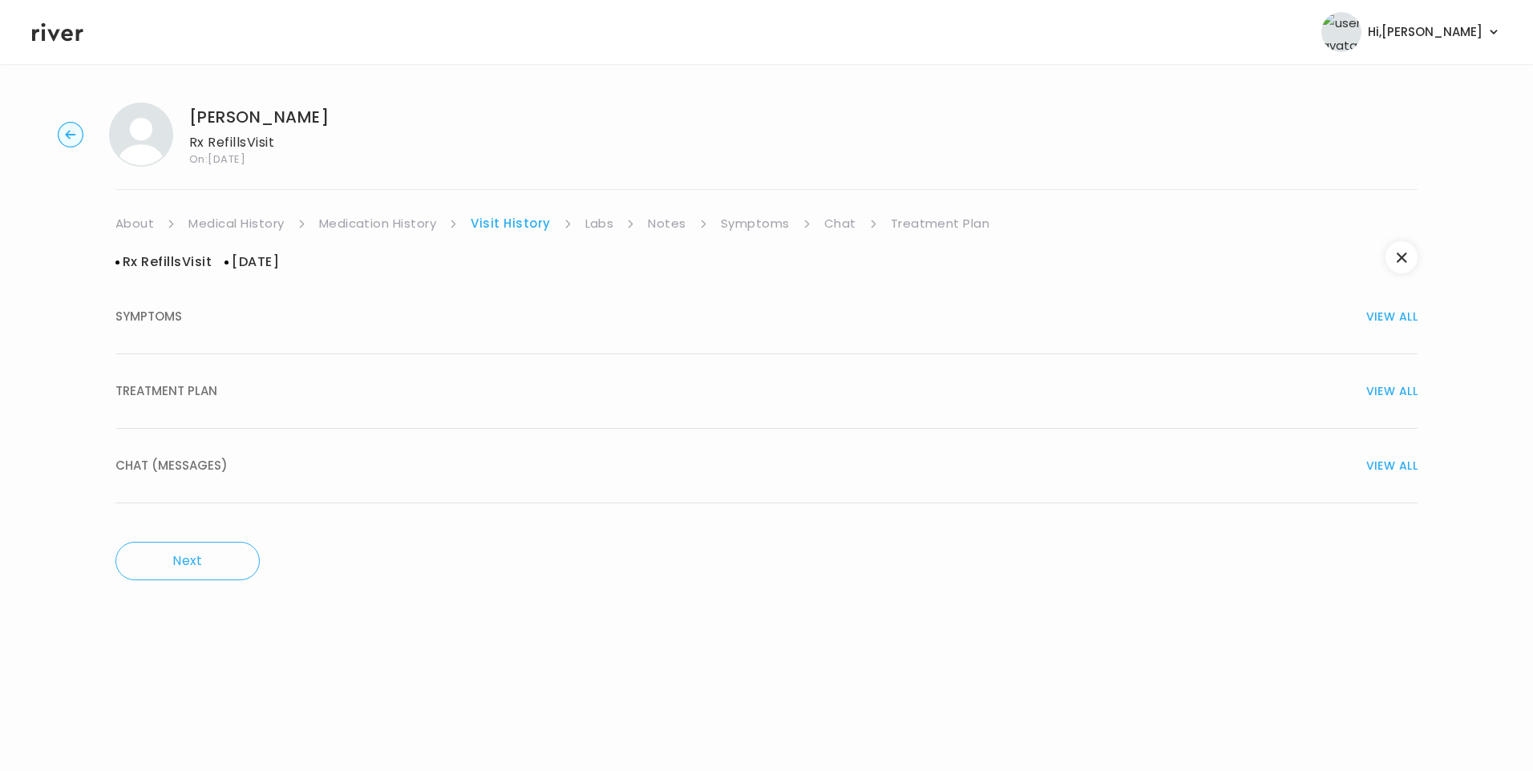
click at [262, 399] on div "TREATMENT PLAN VIEW ALL" at bounding box center [766, 391] width 1302 height 22
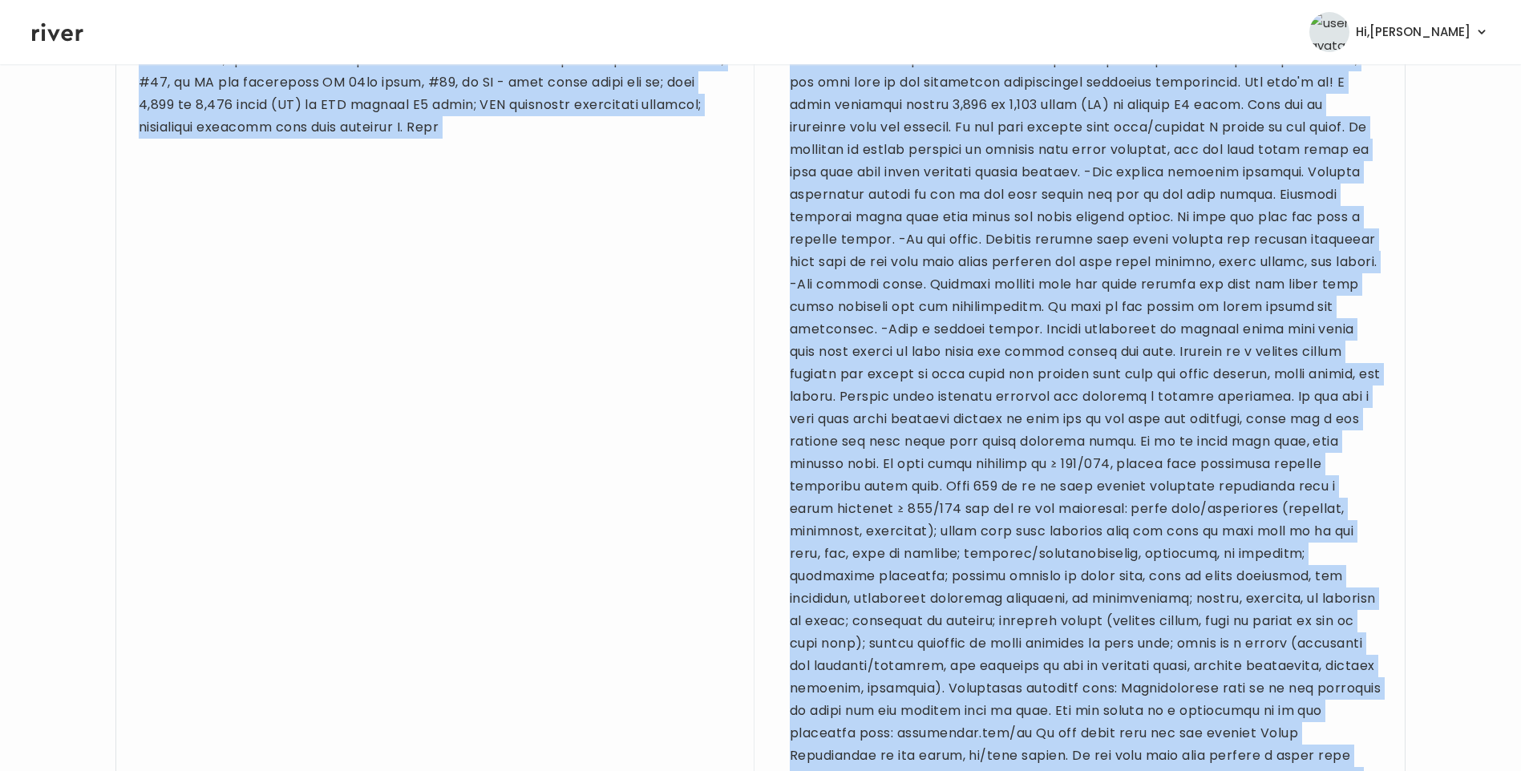
scroll to position [1394, 0]
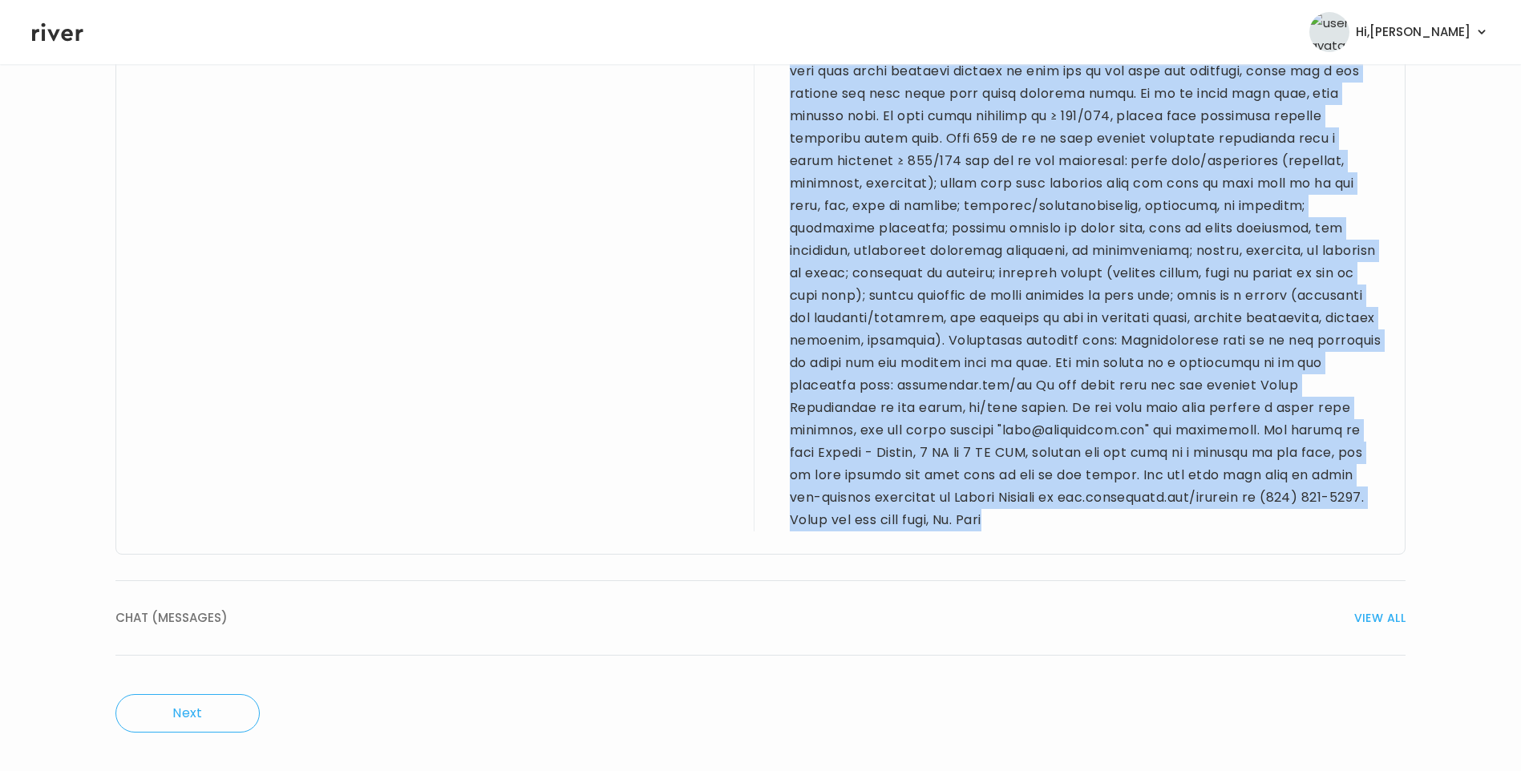
drag, startPoint x: 140, startPoint y: 419, endPoint x: 1358, endPoint y: 528, distance: 1222.8
click at [1358, 528] on div "Provider notes Notes to patient" at bounding box center [760, 5] width 1290 height 1099
drag, startPoint x: 1358, startPoint y: 528, endPoint x: 1192, endPoint y: 365, distance: 233.1
copy div "62 yo F for refill visit. New pt to the platform. PMH sig for COPD, DM, HTN, po…"
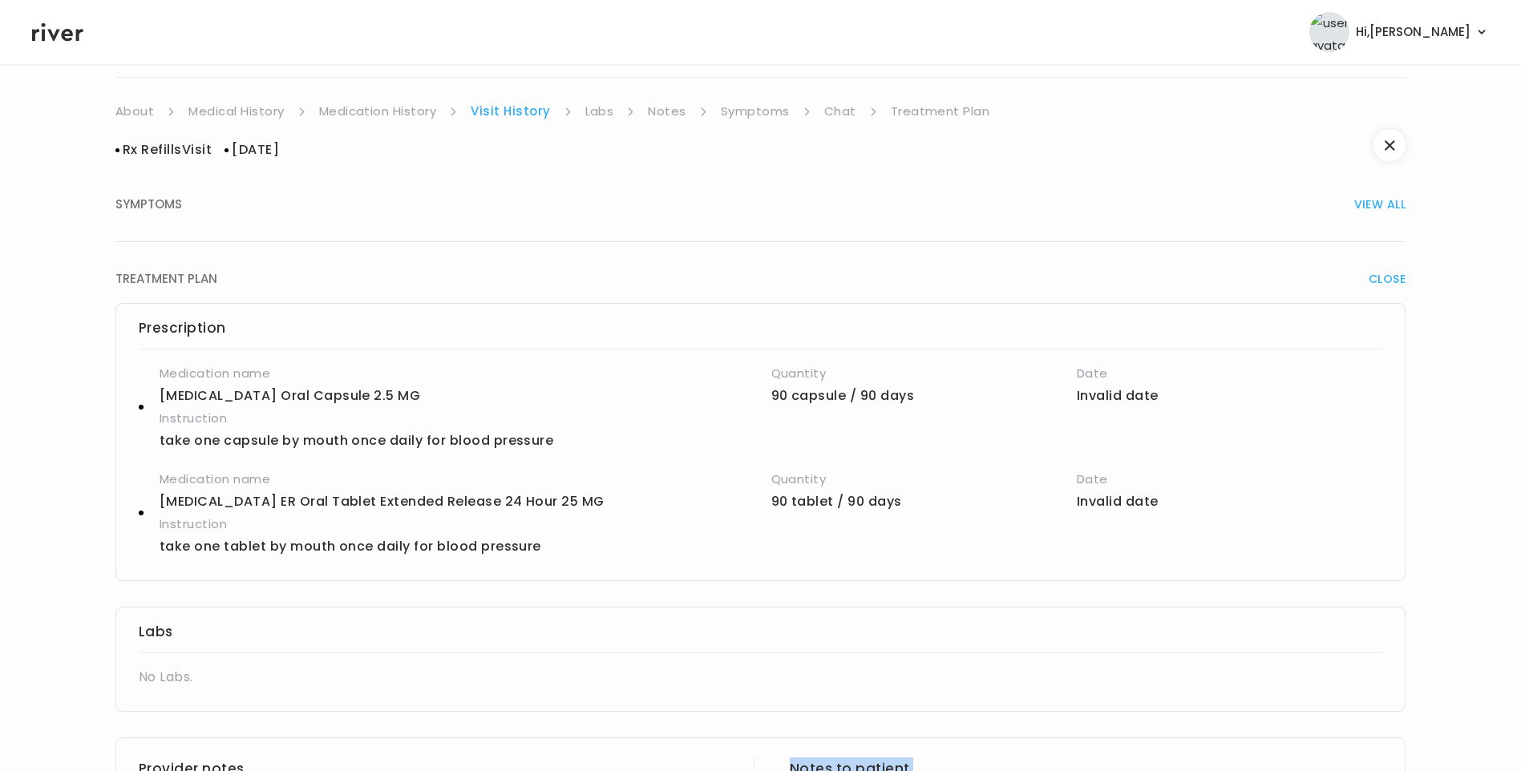
scroll to position [111, 0]
click at [767, 119] on link "Symptoms" at bounding box center [755, 113] width 69 height 22
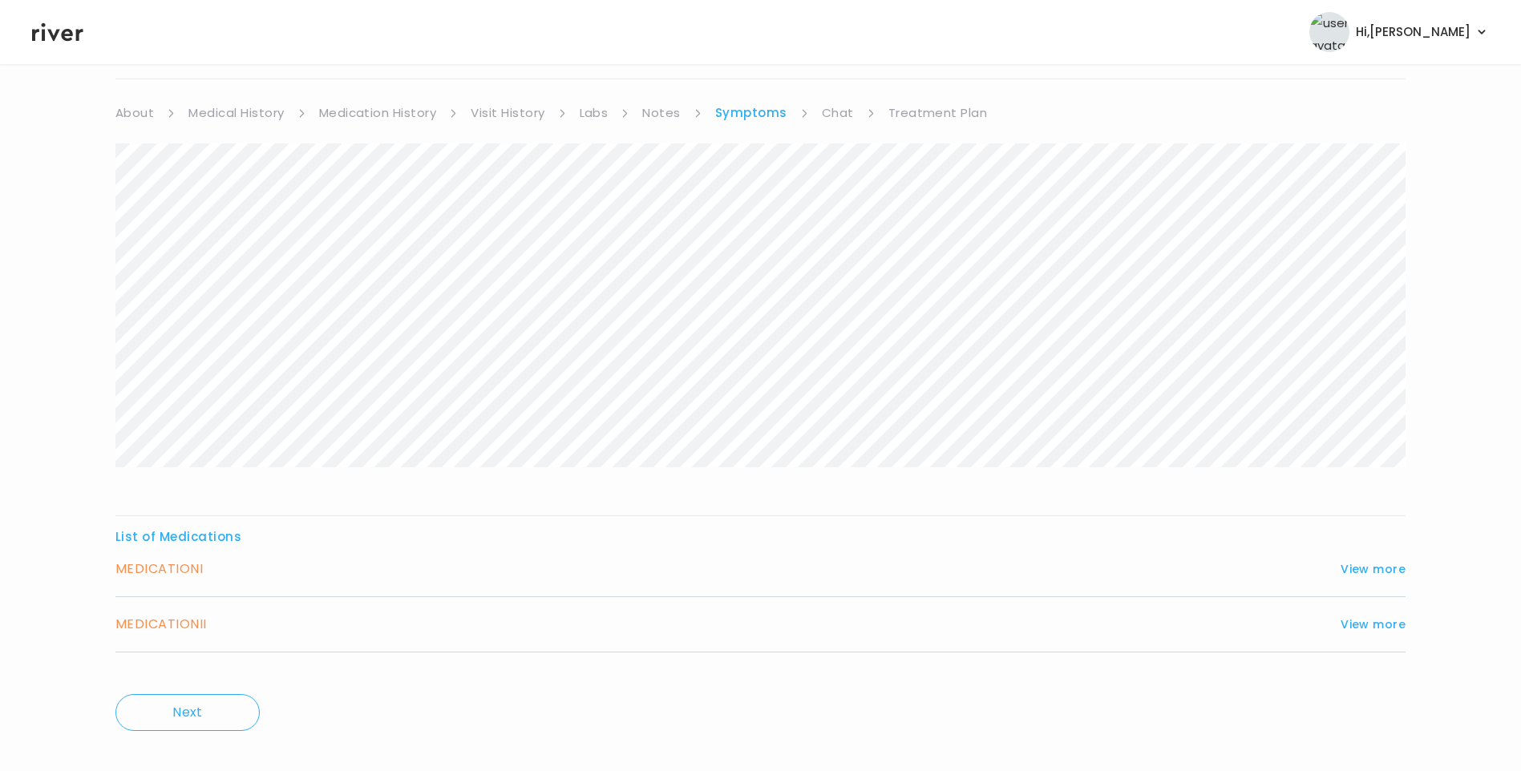
scroll to position [132, 0]
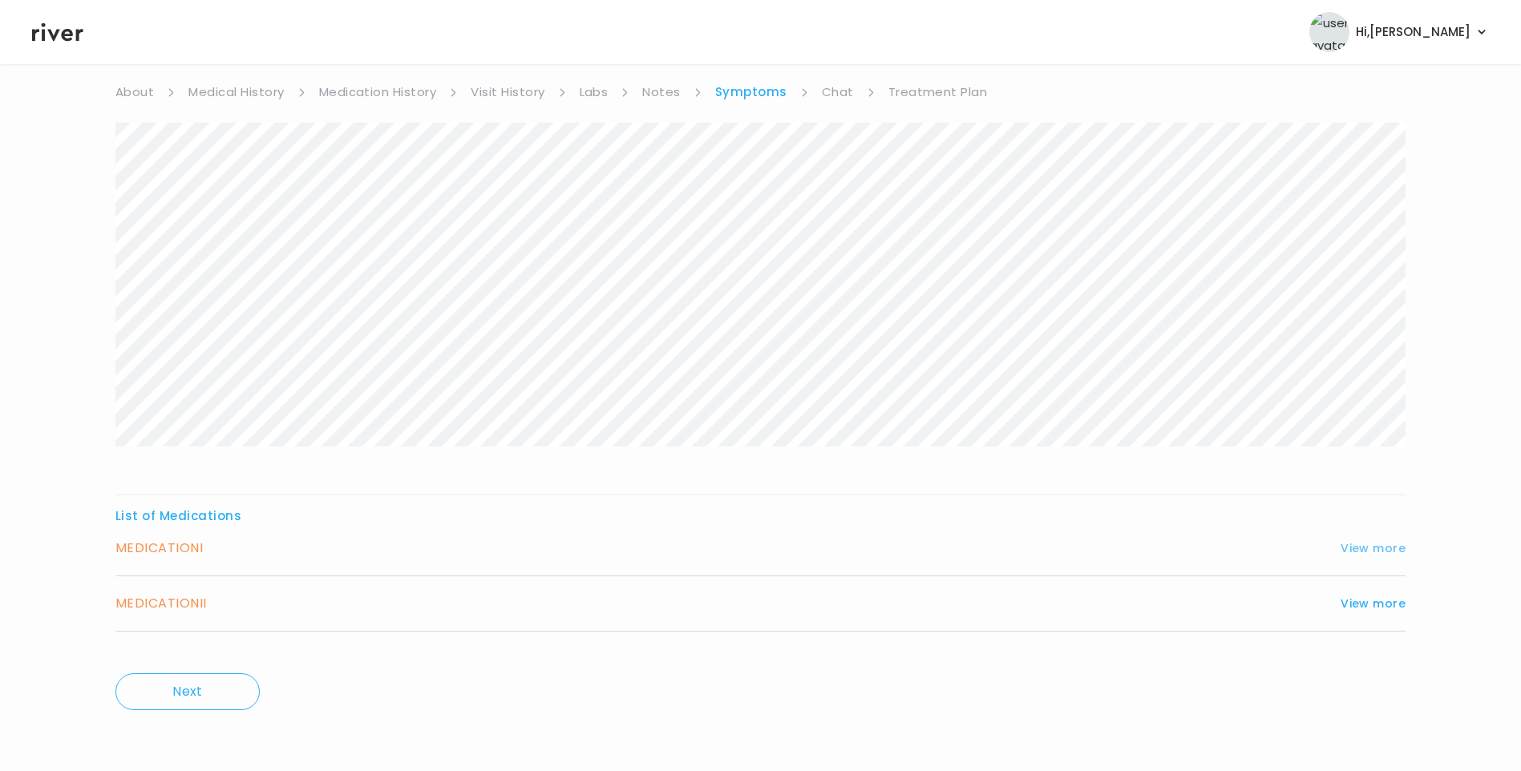
click at [1348, 546] on button "View more" at bounding box center [1373, 548] width 65 height 19
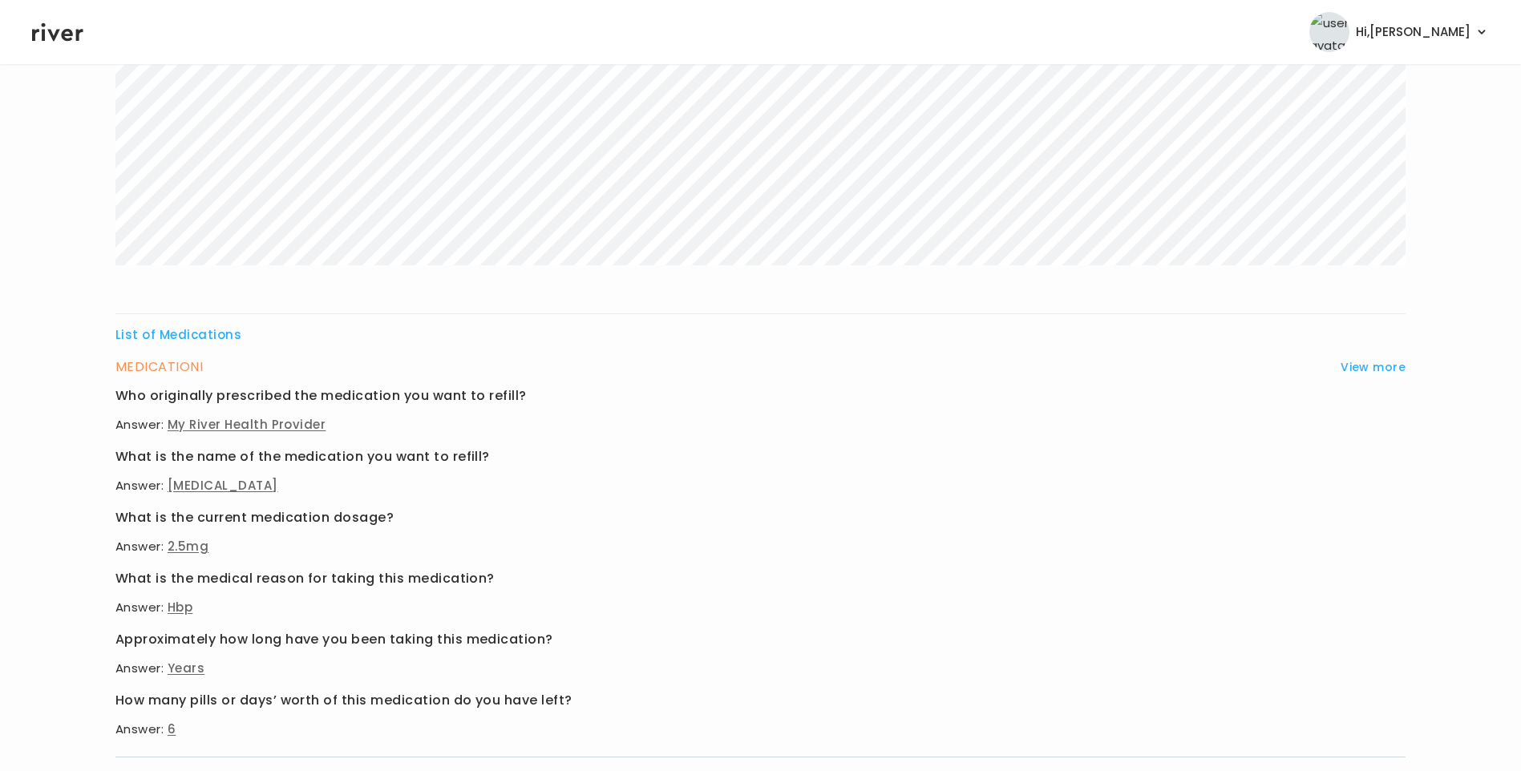
scroll to position [494, 0]
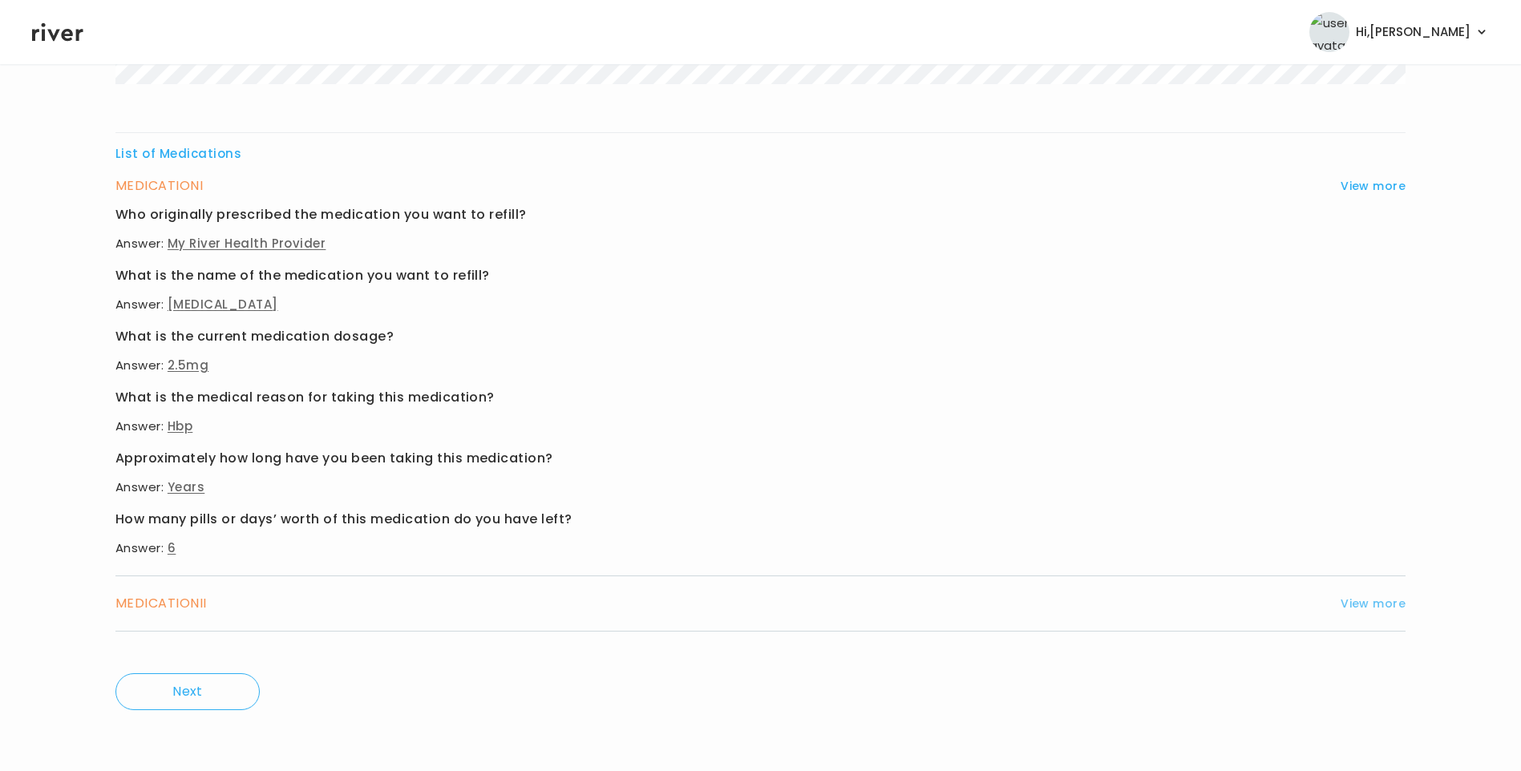
click at [1350, 609] on button "View more" at bounding box center [1373, 603] width 65 height 19
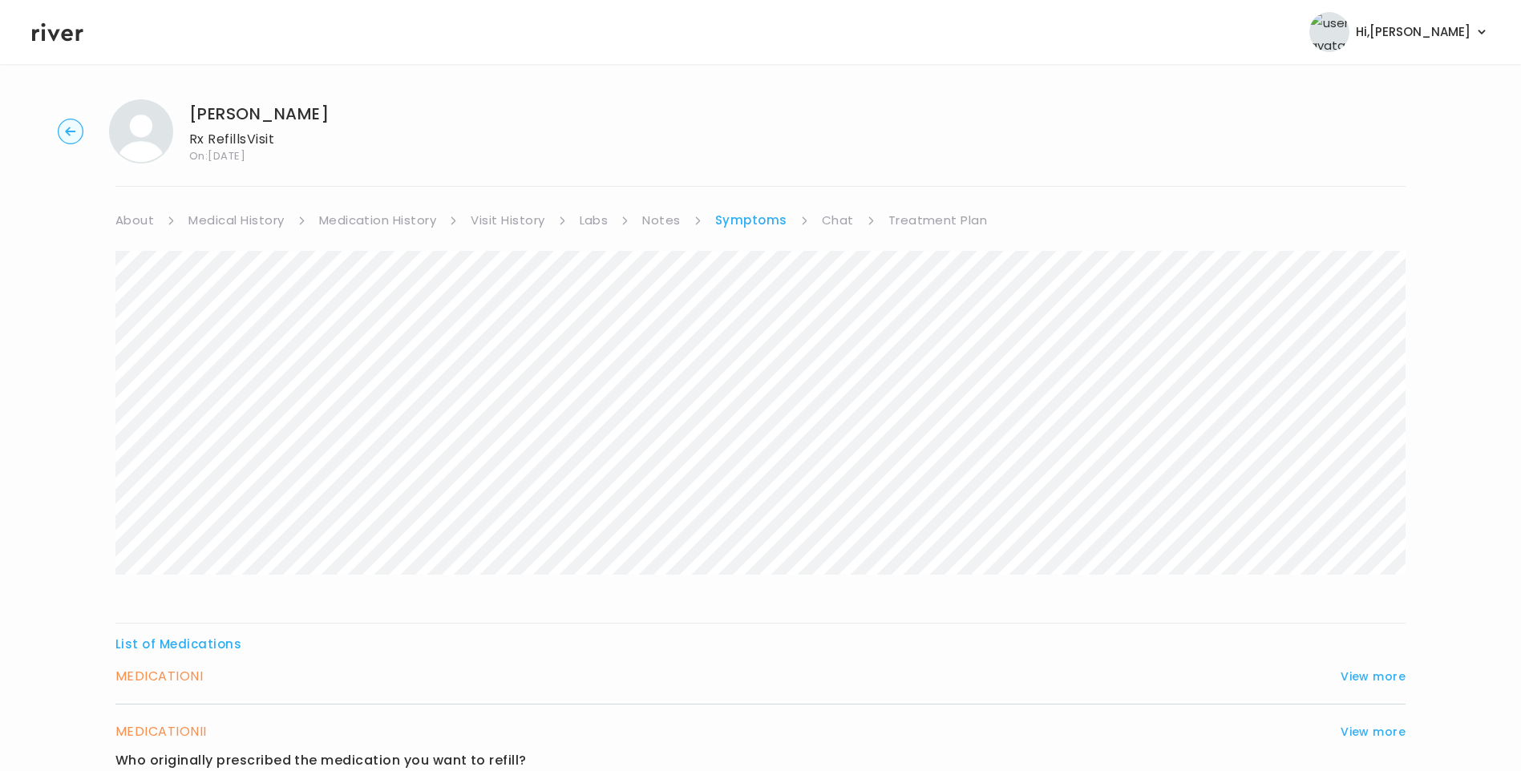
scroll to position [0, 0]
click at [396, 229] on link "Medication History" at bounding box center [378, 223] width 118 height 22
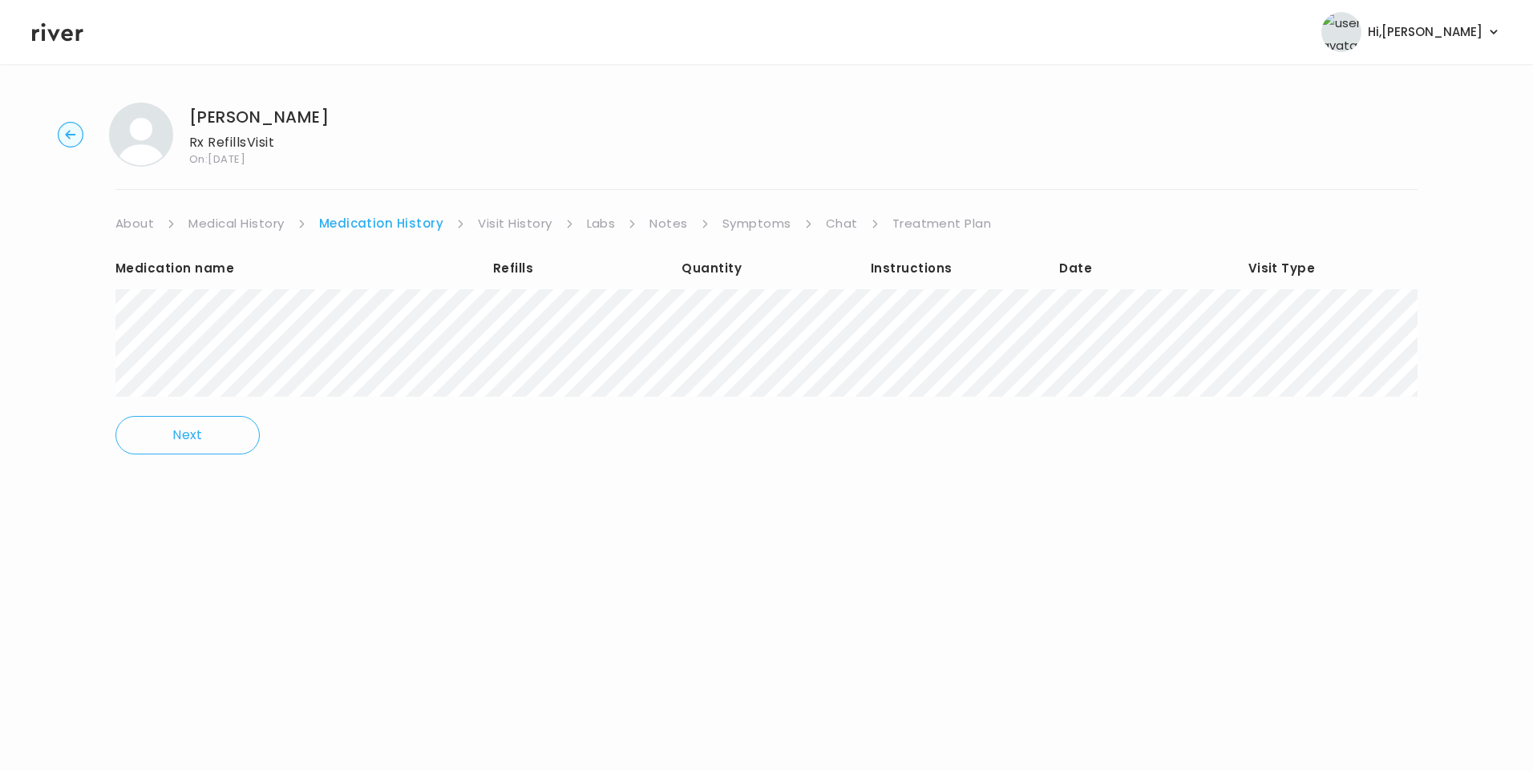
click at [577, 220] on ul "About Medical History Medication History Visit History Labs Notes Symptoms Chat…" at bounding box center [766, 223] width 1302 height 22
click at [587, 221] on link "Labs" at bounding box center [601, 223] width 29 height 22
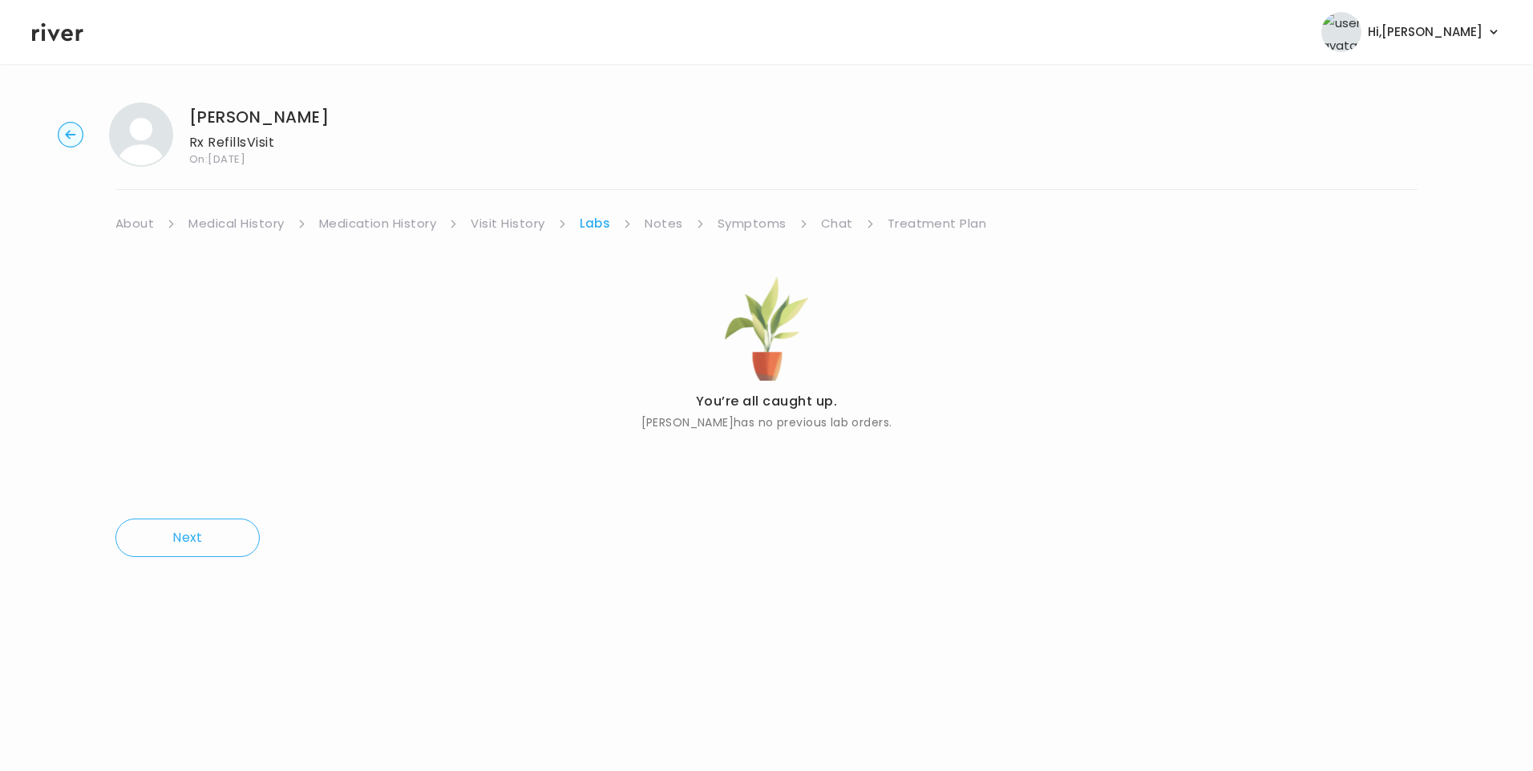
click at [913, 230] on link "Treatment Plan" at bounding box center [937, 223] width 99 height 22
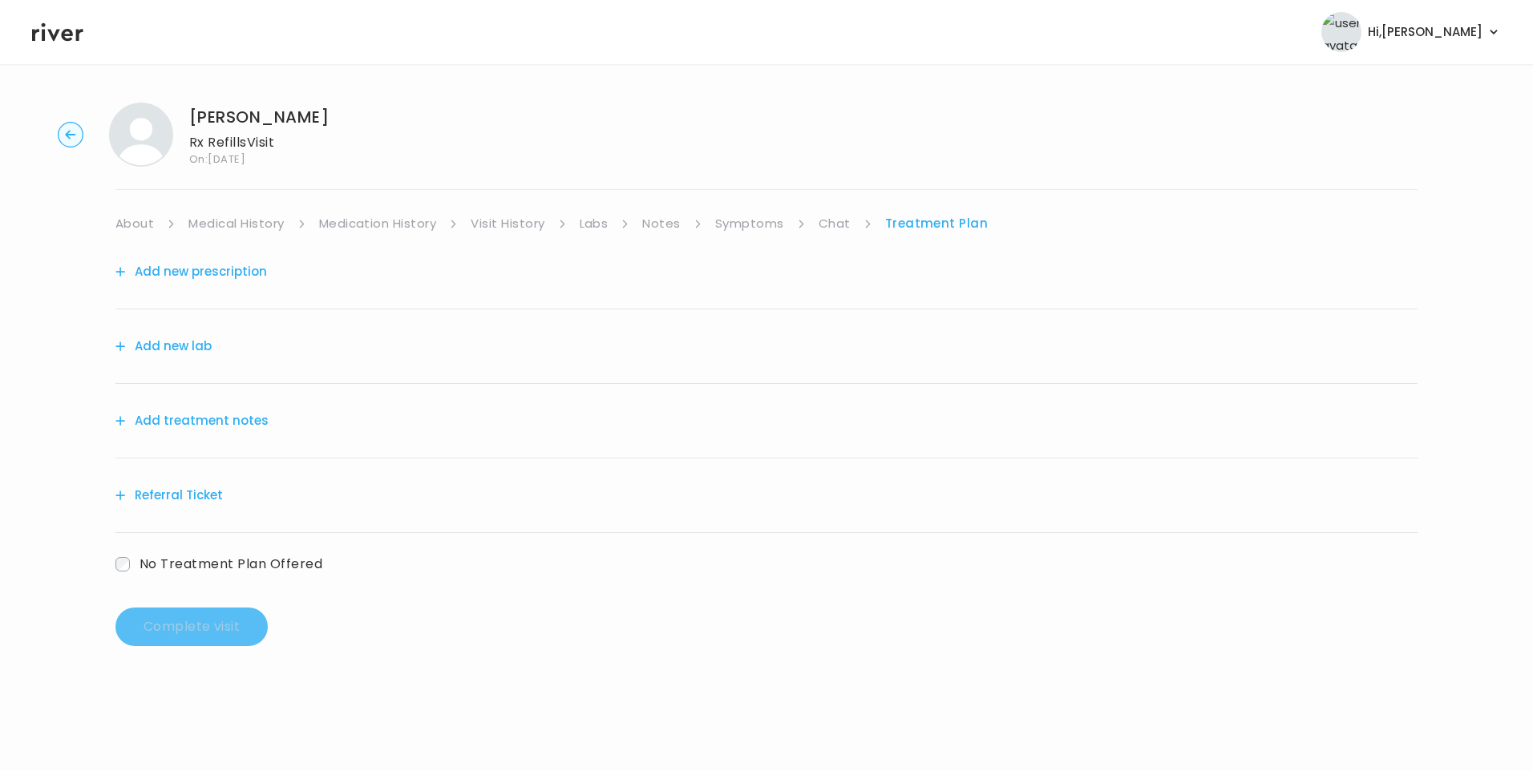
click at [241, 421] on button "Add treatment notes" at bounding box center [191, 421] width 153 height 22
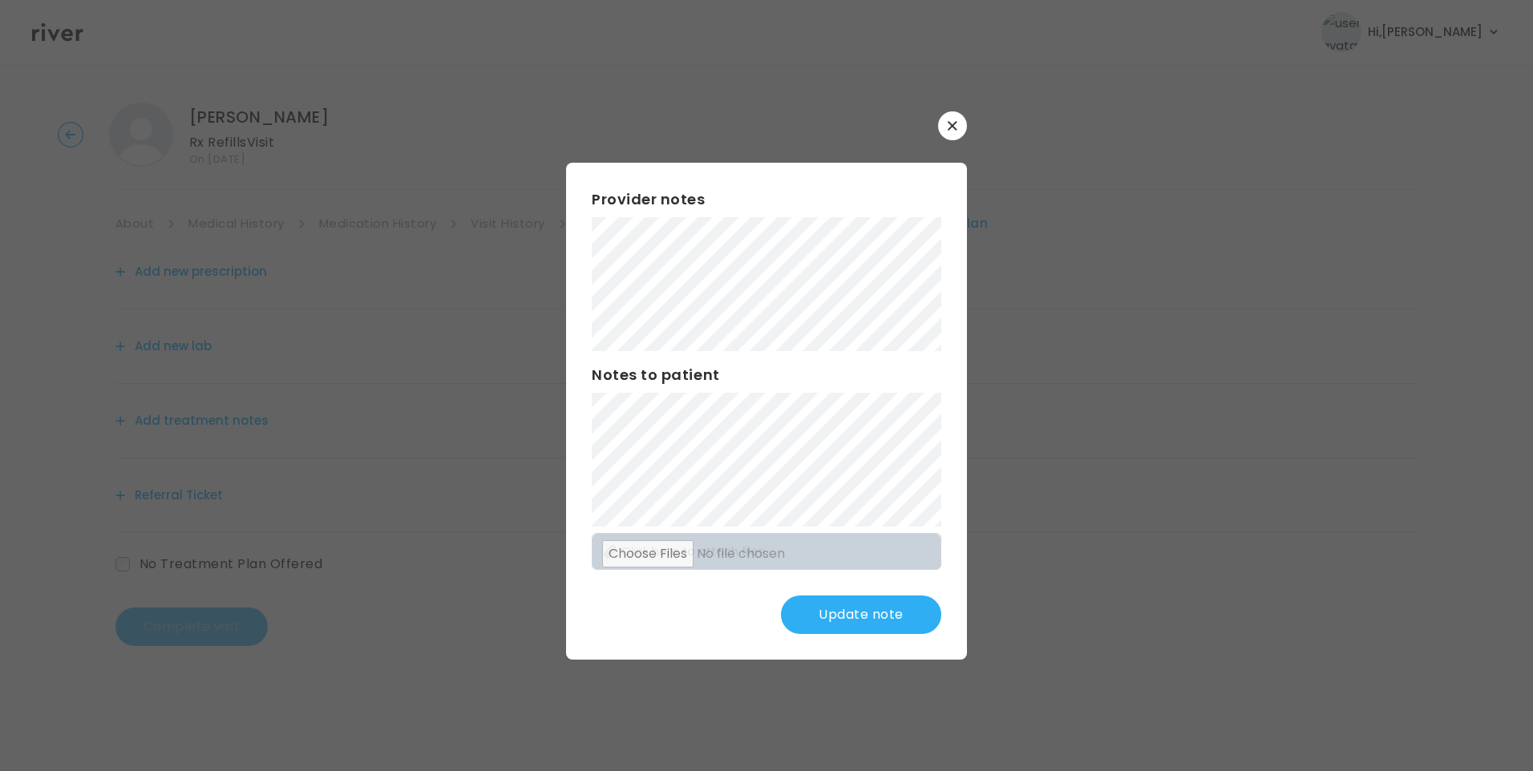
click at [477, 282] on div "​ Provider notes Notes to patient Click here to attach files Update note" at bounding box center [766, 385] width 1533 height 771
click at [838, 734] on div "​ Provider notes Notes to patient Click here to attach files Update note" at bounding box center [766, 385] width 1533 height 771
click at [878, 617] on button "Update note" at bounding box center [861, 615] width 160 height 38
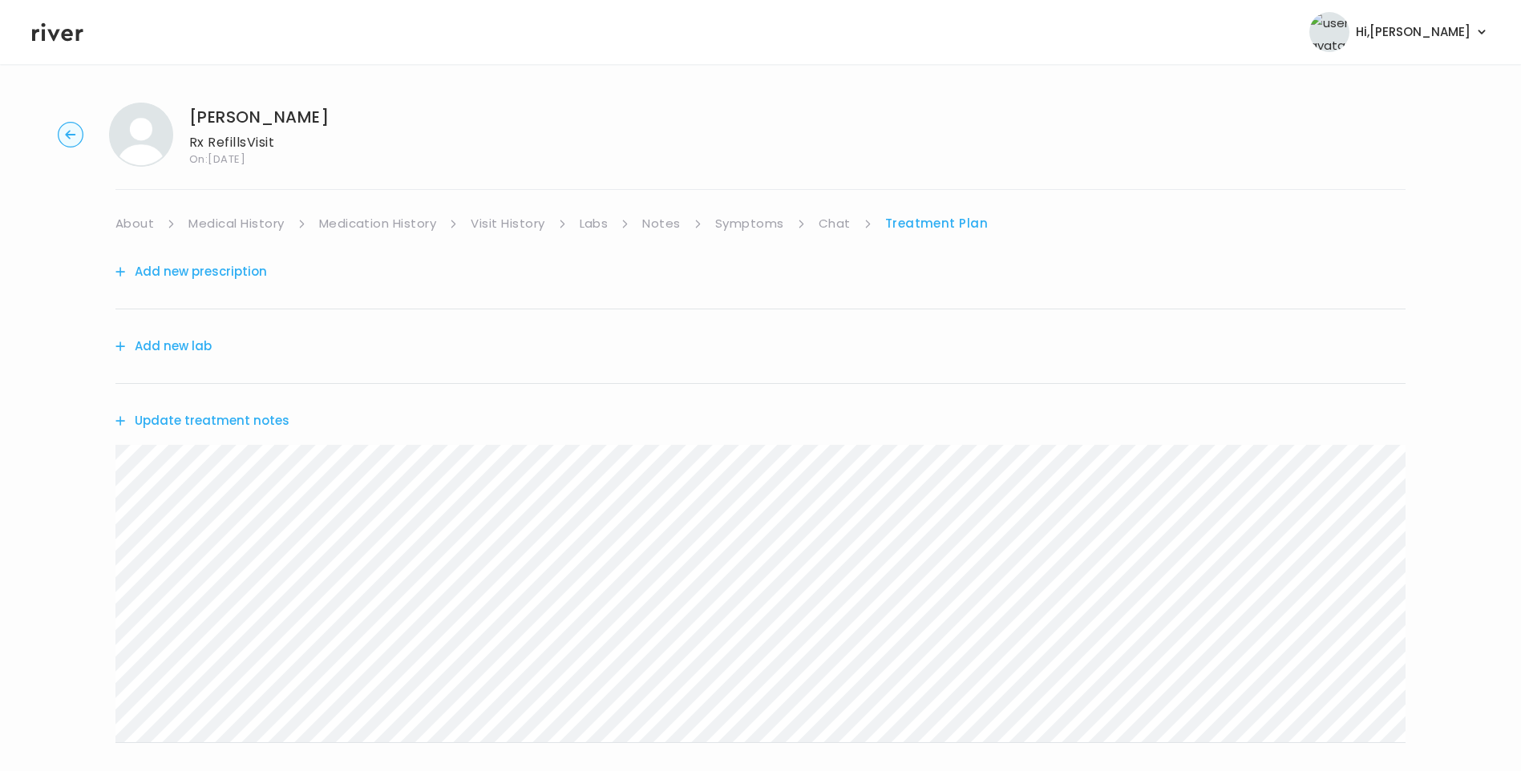
click at [136, 225] on link "About" at bounding box center [134, 223] width 38 height 22
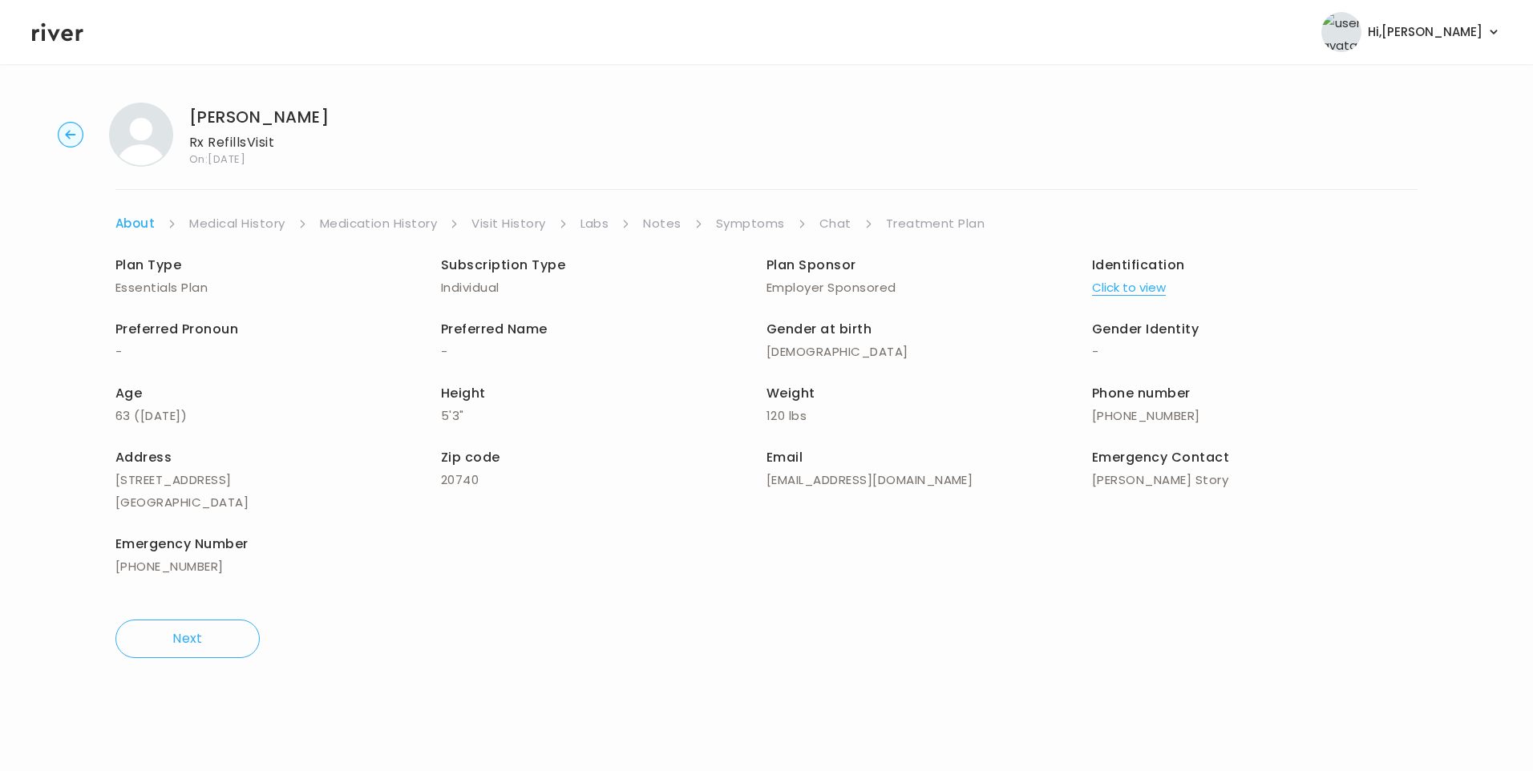
click at [924, 225] on link "Treatment Plan" at bounding box center [935, 223] width 99 height 22
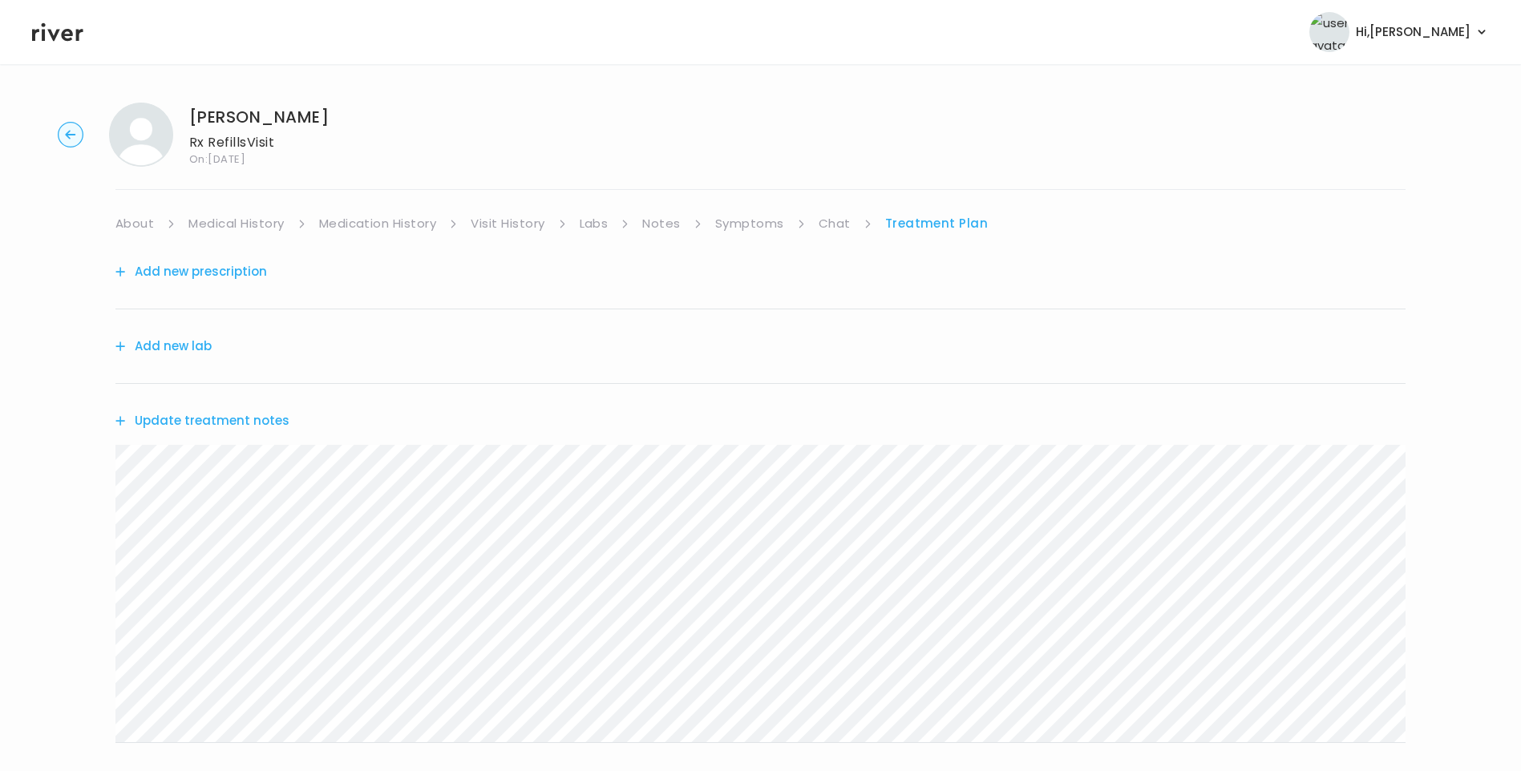
click at [245, 415] on button "Update treatment notes" at bounding box center [202, 421] width 174 height 22
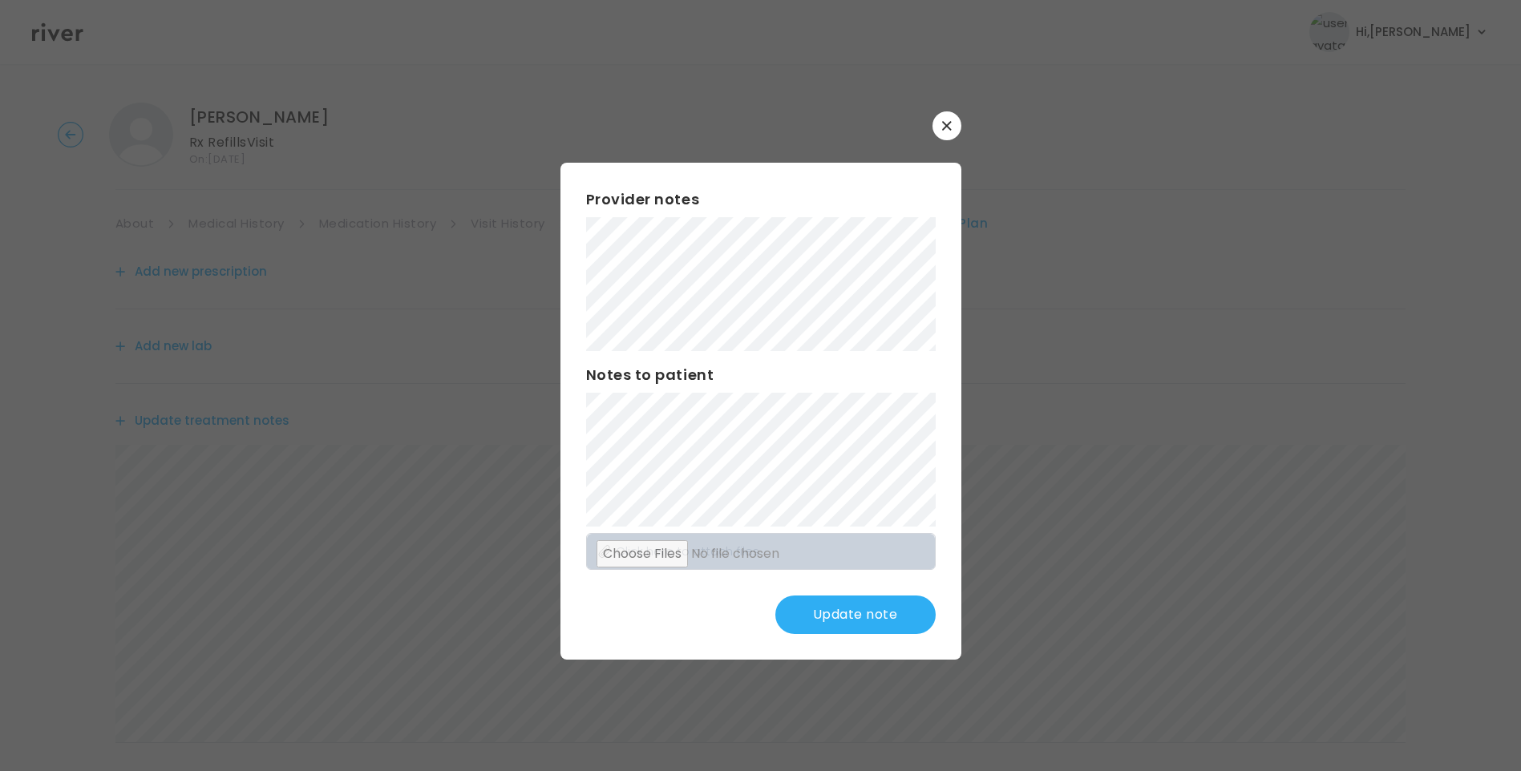
click at [863, 613] on button "Update note" at bounding box center [855, 615] width 160 height 38
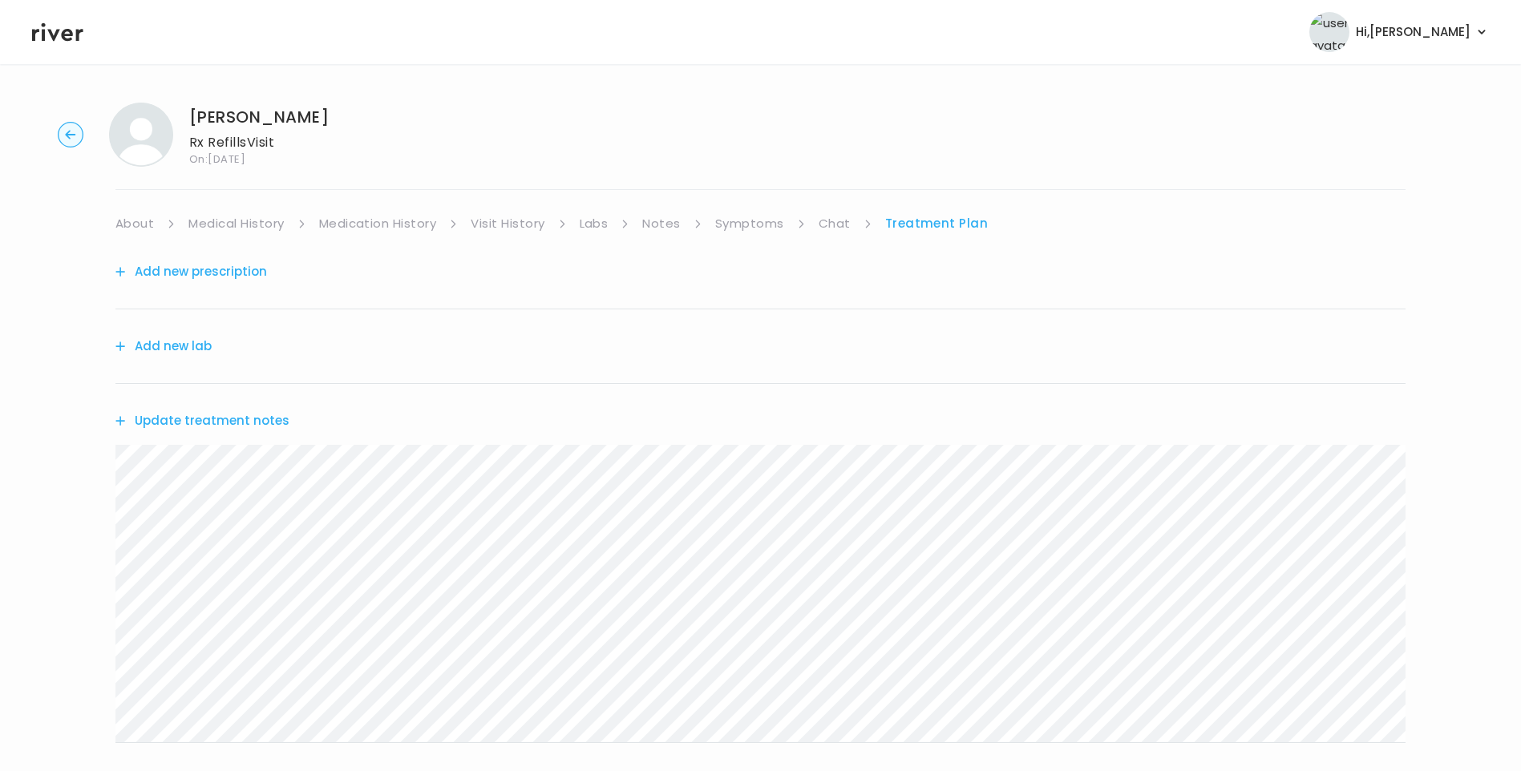
click at [605, 220] on link "Labs" at bounding box center [594, 223] width 29 height 22
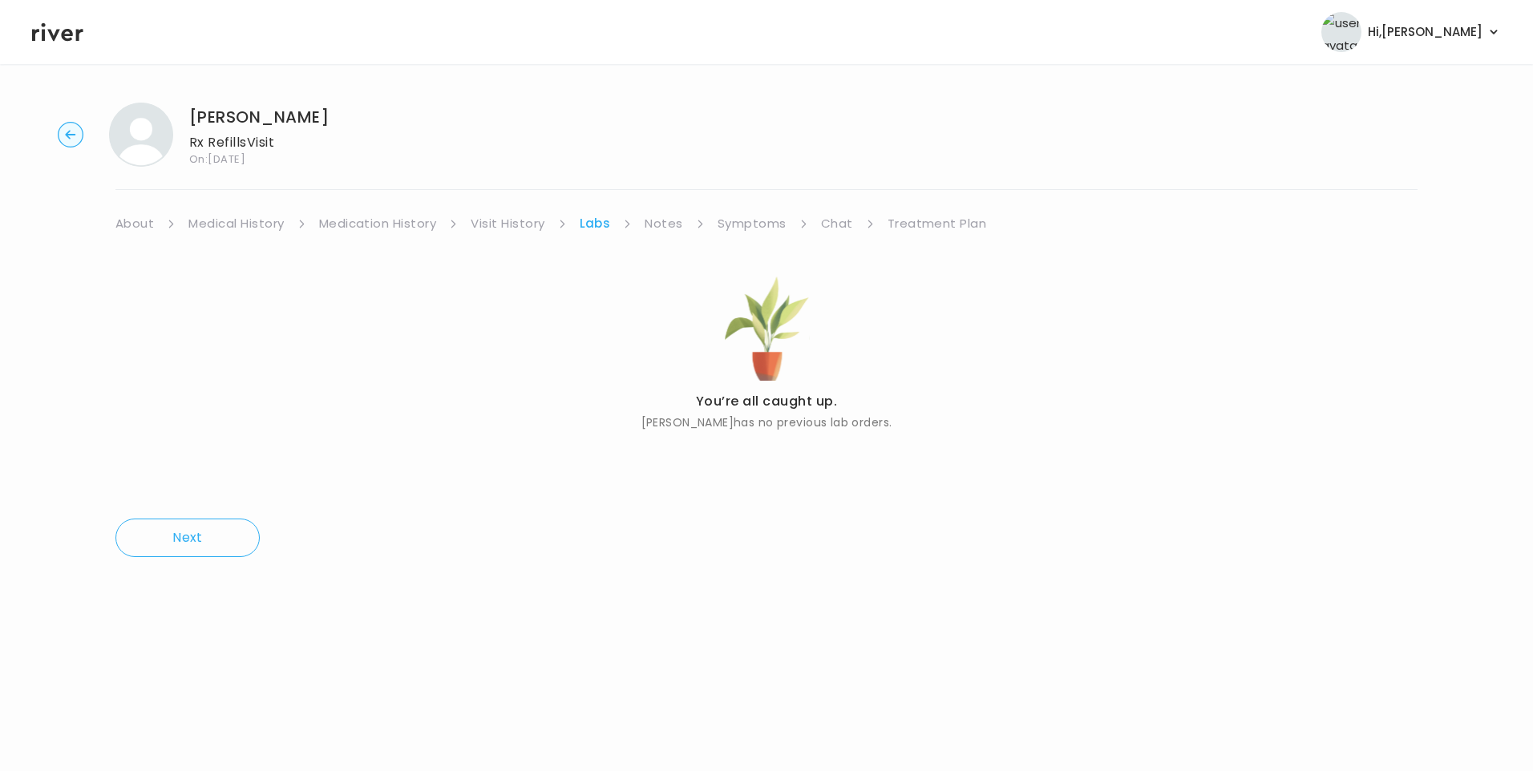
click at [919, 225] on link "Treatment Plan" at bounding box center [937, 223] width 99 height 22
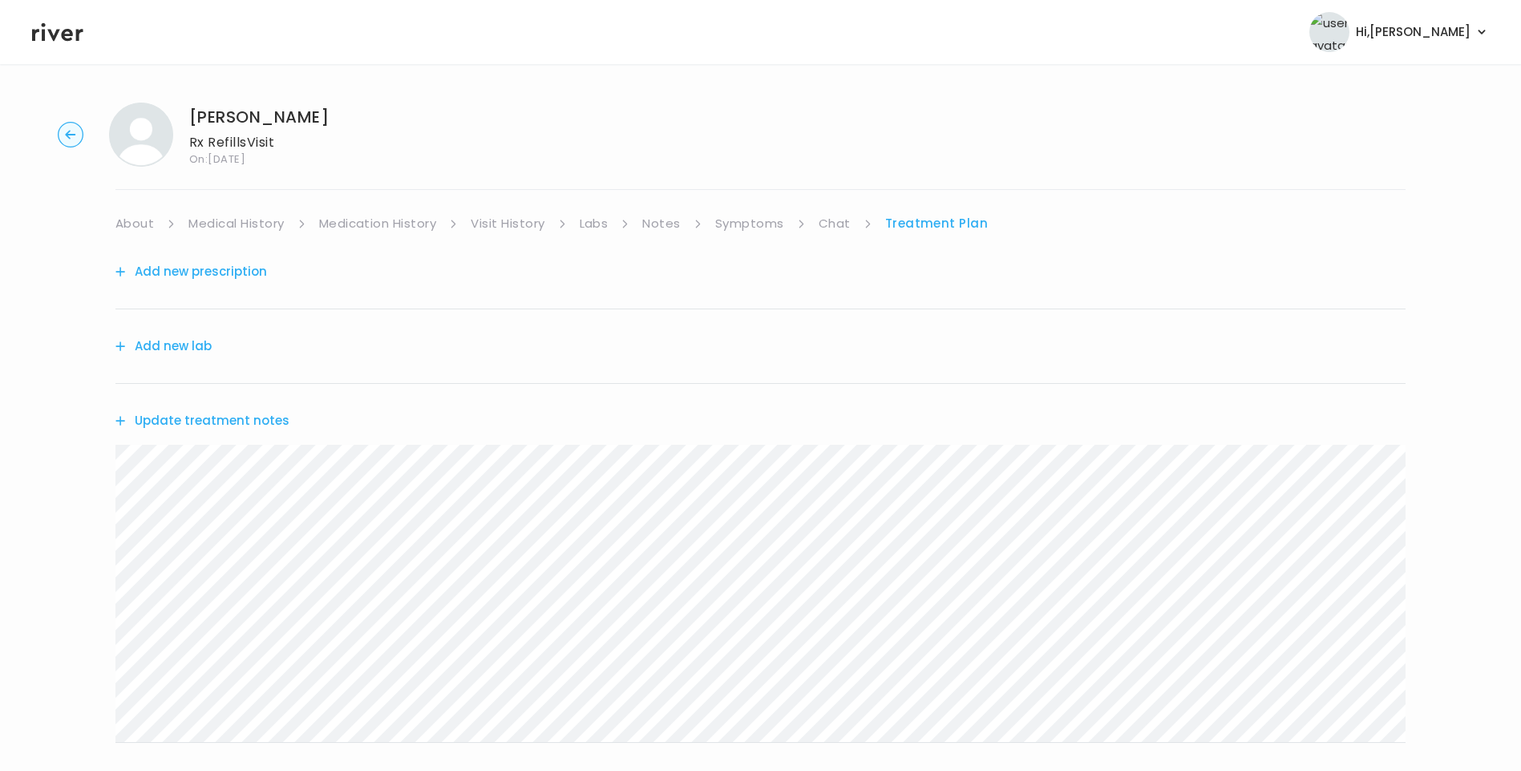
click at [269, 413] on button "Update treatment notes" at bounding box center [202, 421] width 174 height 22
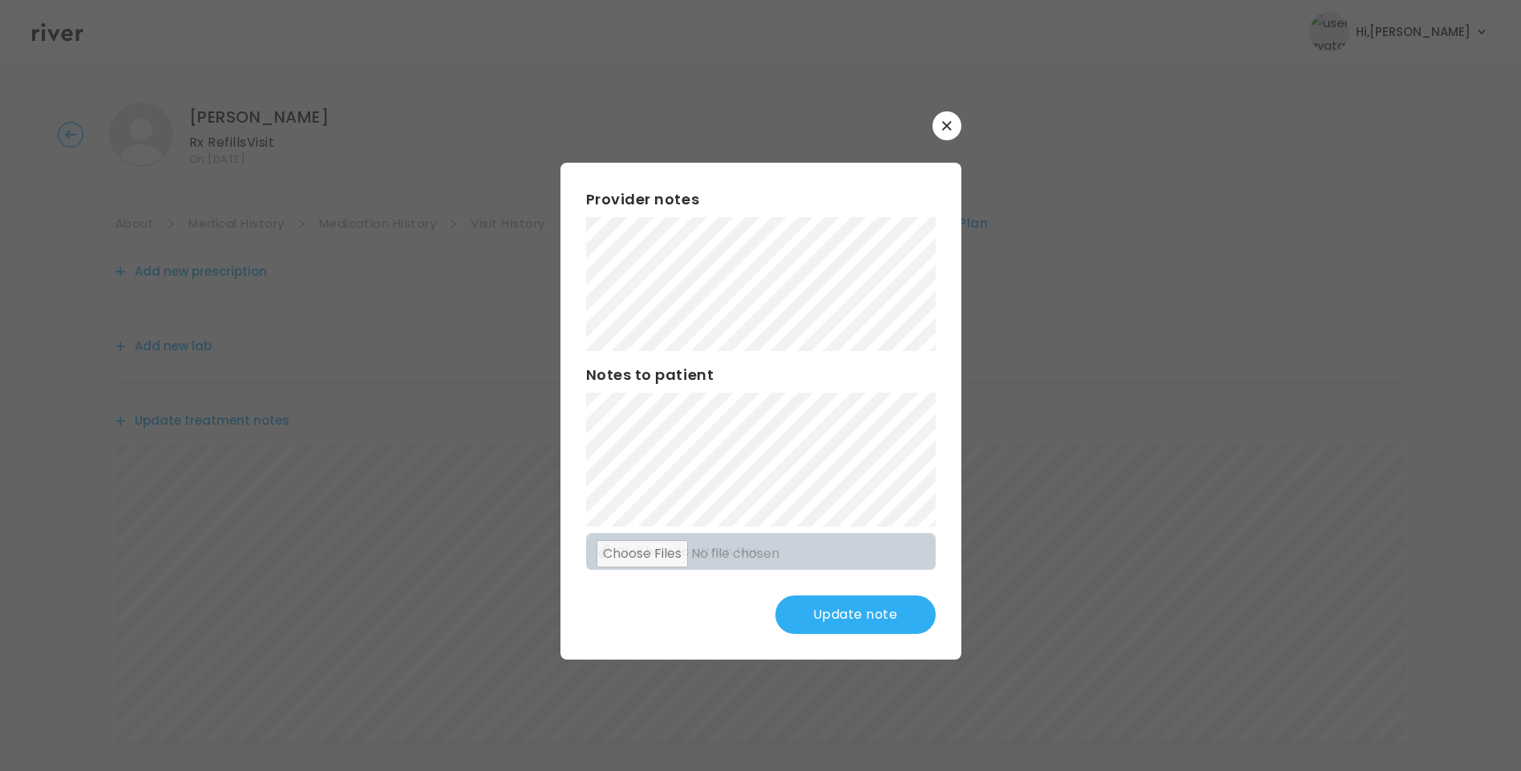
click at [882, 608] on button "Update note" at bounding box center [855, 615] width 160 height 38
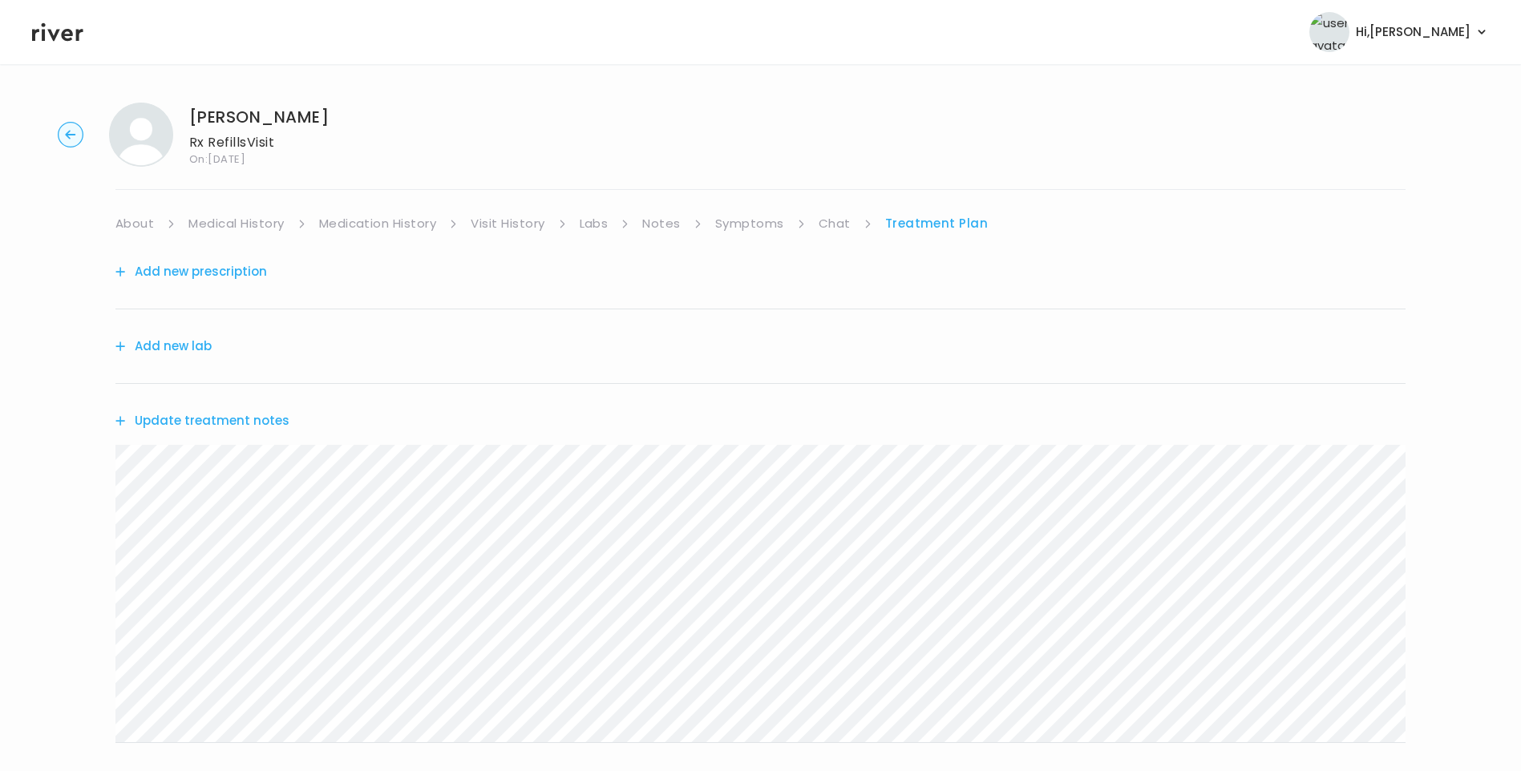
click at [130, 228] on link "About" at bounding box center [134, 223] width 38 height 22
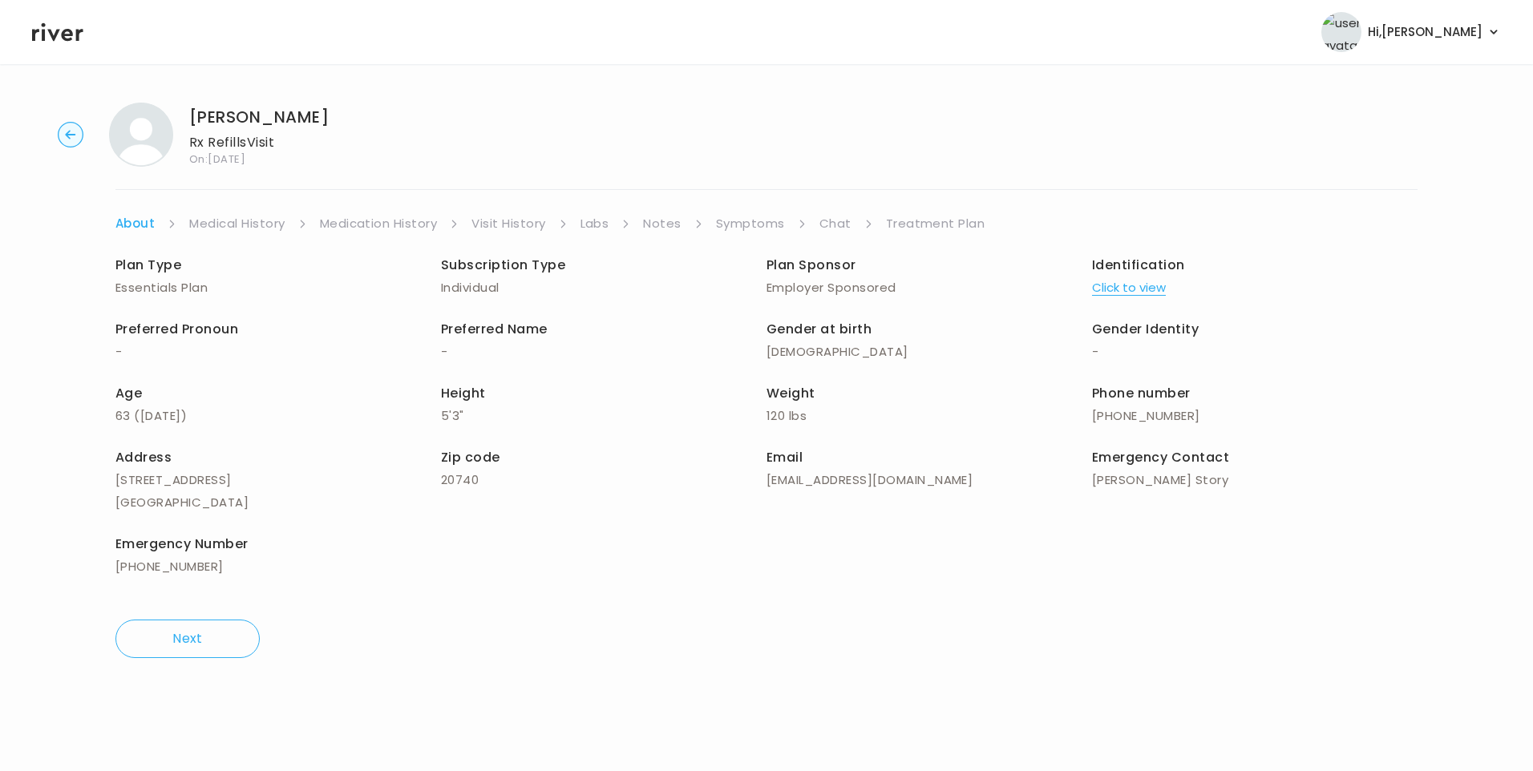
click at [918, 221] on link "Treatment Plan" at bounding box center [935, 223] width 99 height 22
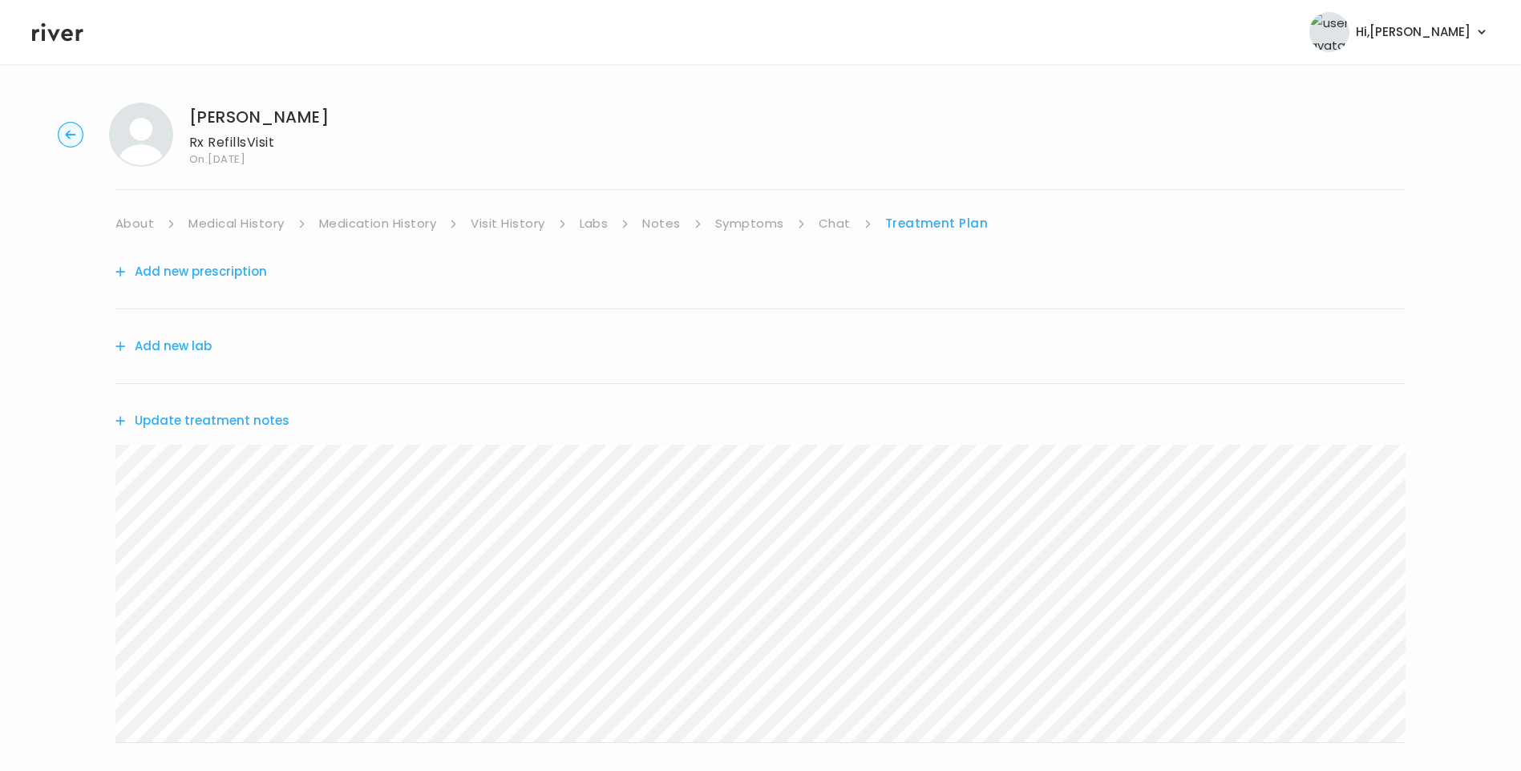
click at [257, 423] on button "Update treatment notes" at bounding box center [202, 421] width 174 height 22
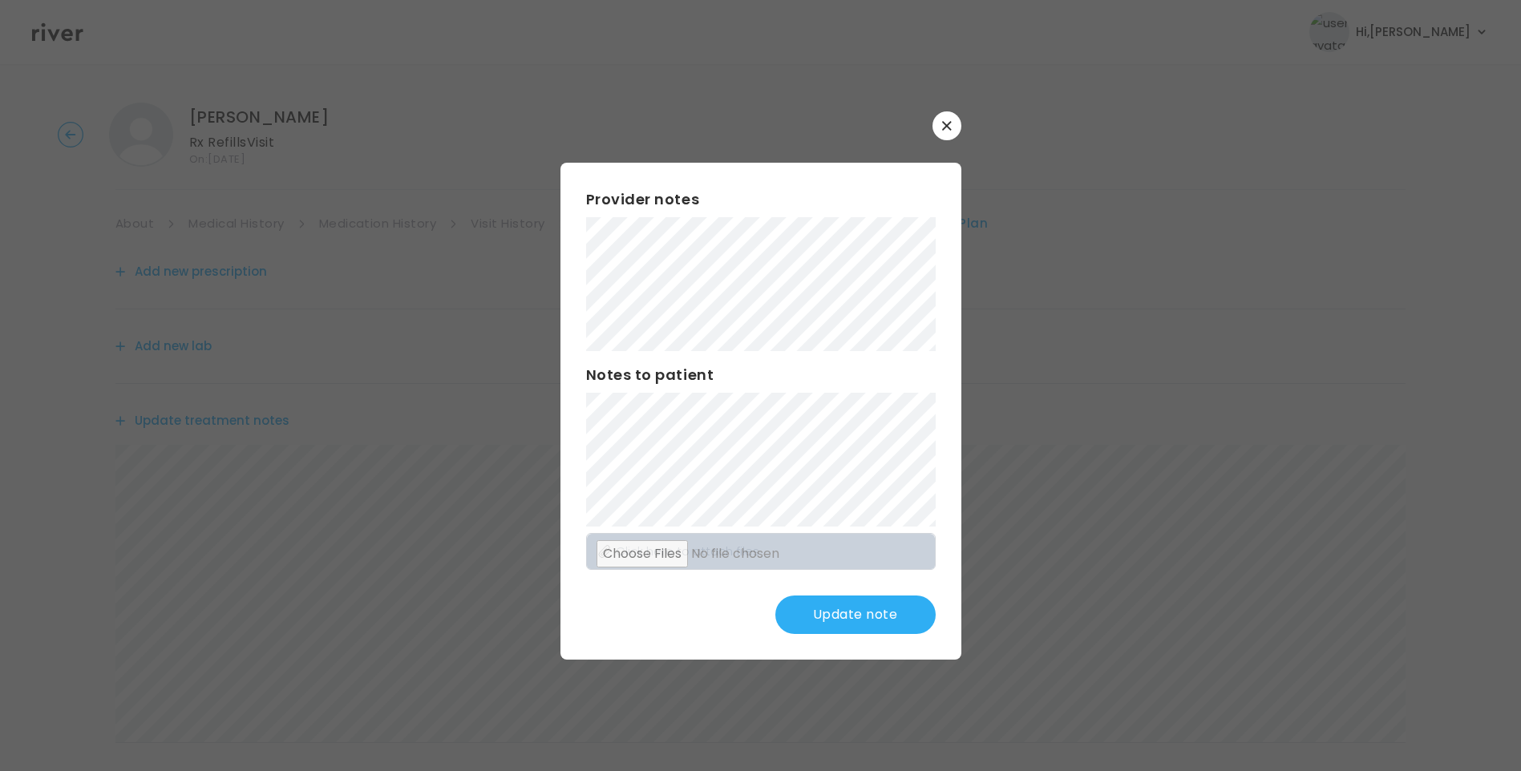
click at [852, 626] on button "Update note" at bounding box center [855, 615] width 160 height 38
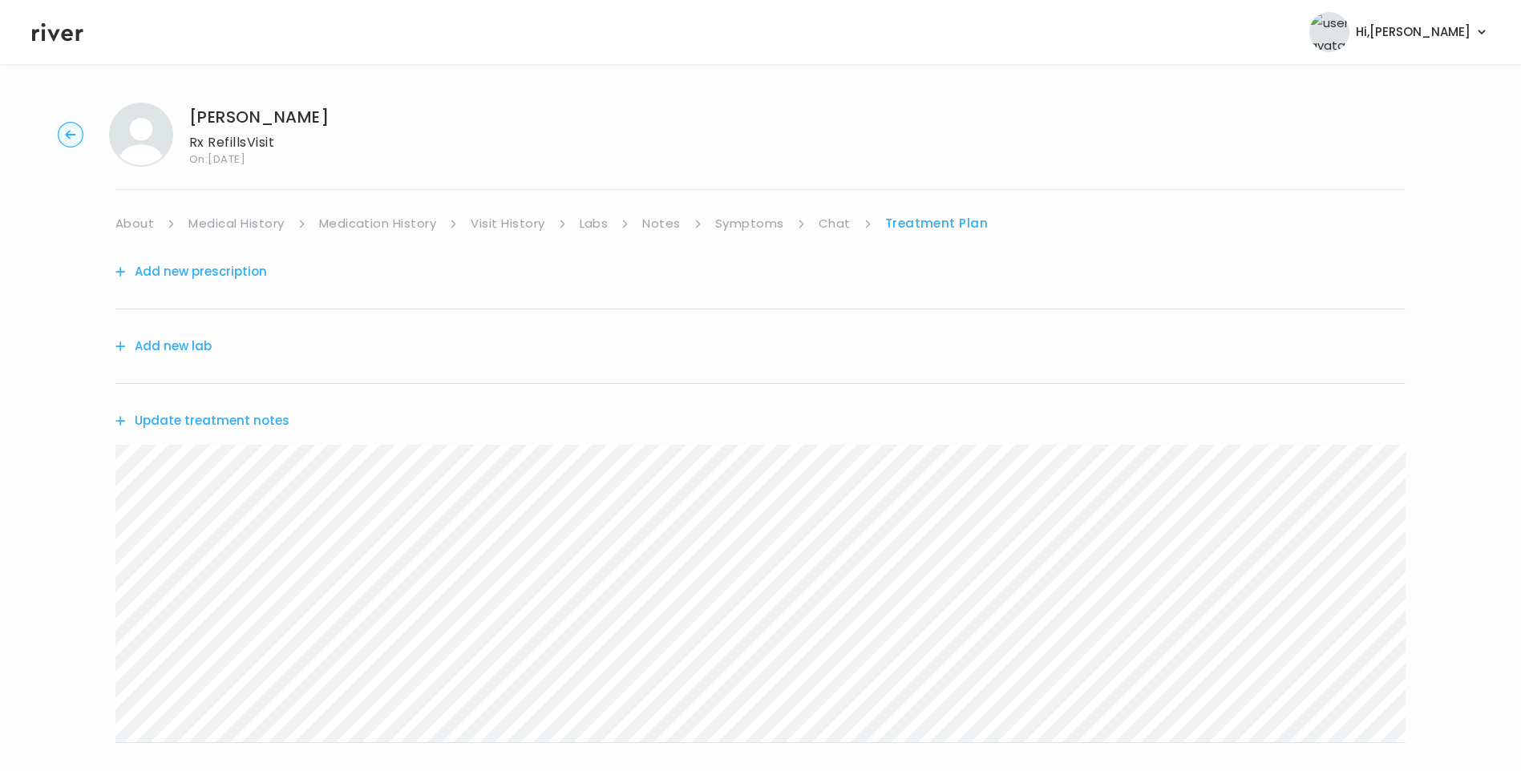
click at [234, 423] on button "Update treatment notes" at bounding box center [202, 421] width 174 height 22
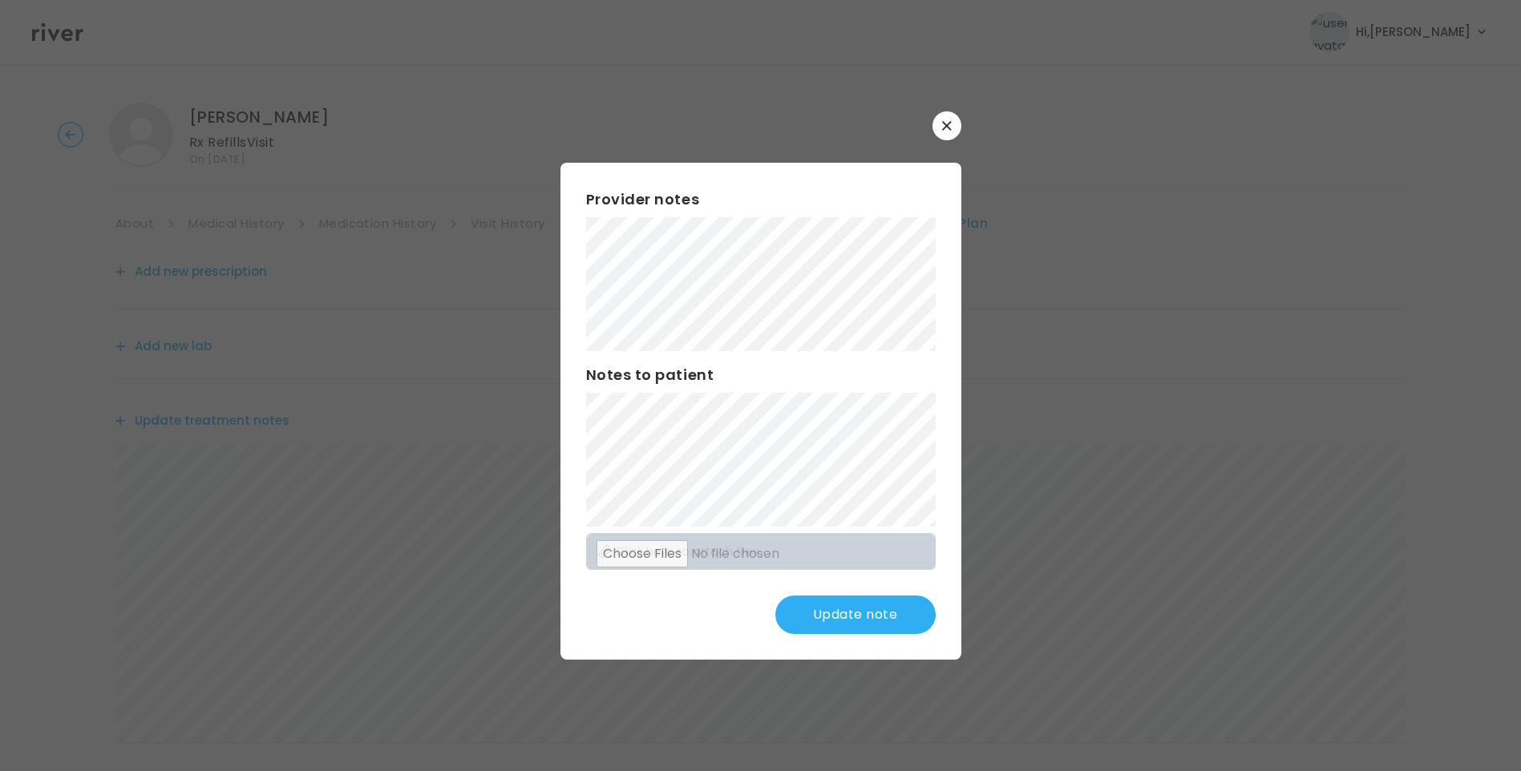
click at [880, 613] on button "Update note" at bounding box center [855, 615] width 160 height 38
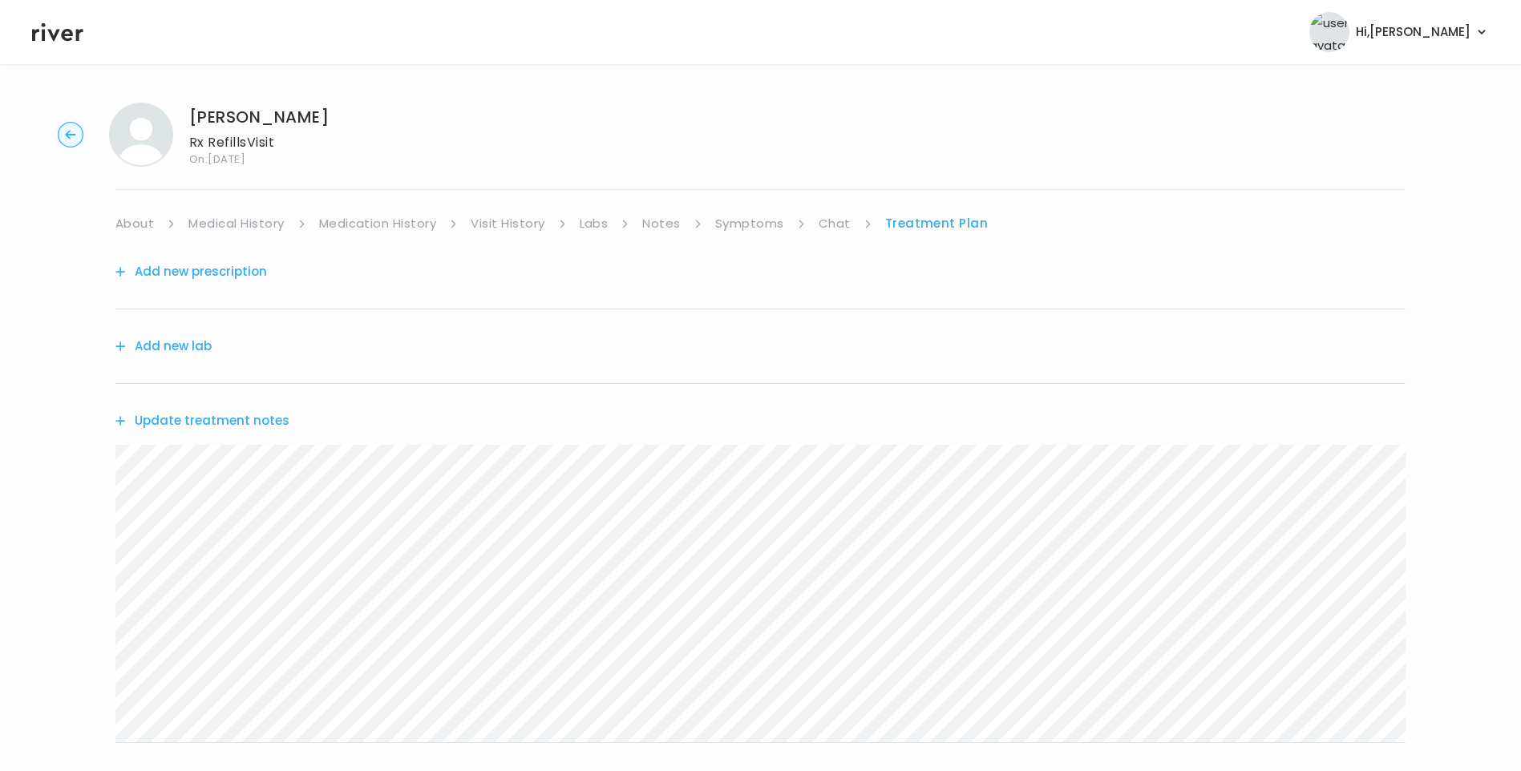
click at [388, 217] on link "Medication History" at bounding box center [378, 223] width 118 height 22
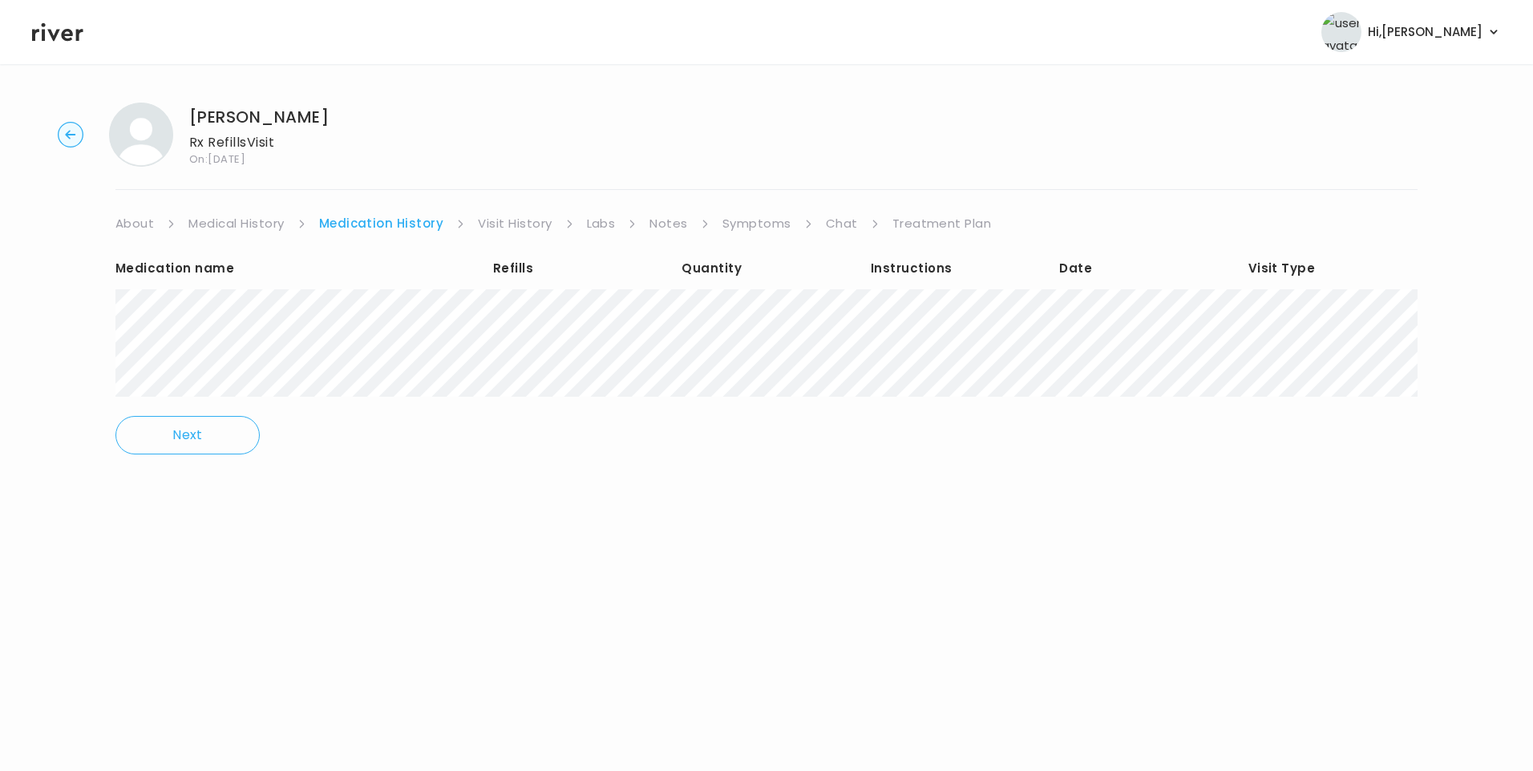
click at [921, 230] on link "Treatment Plan" at bounding box center [941, 223] width 99 height 22
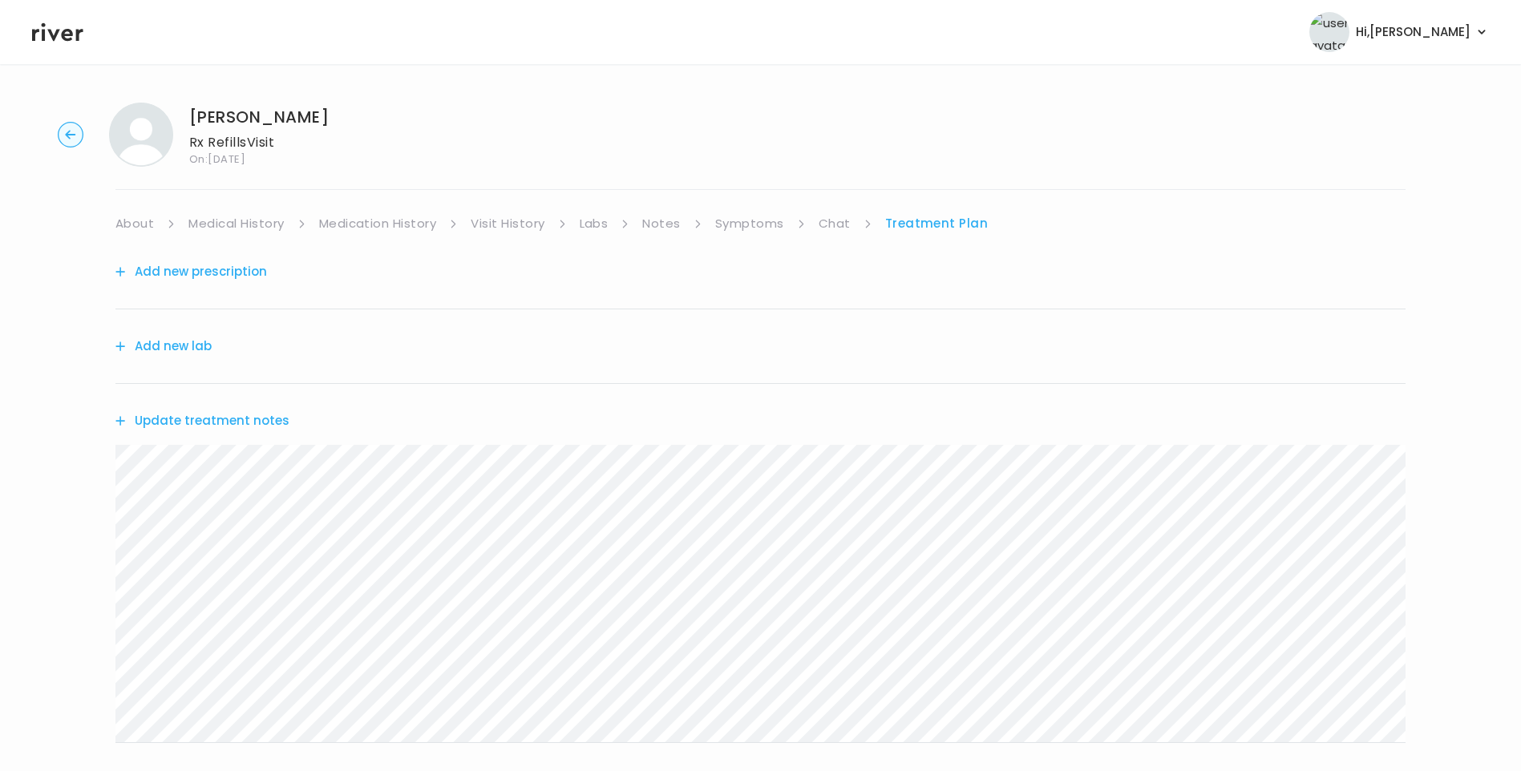
click at [264, 428] on button "Update treatment notes" at bounding box center [202, 421] width 174 height 22
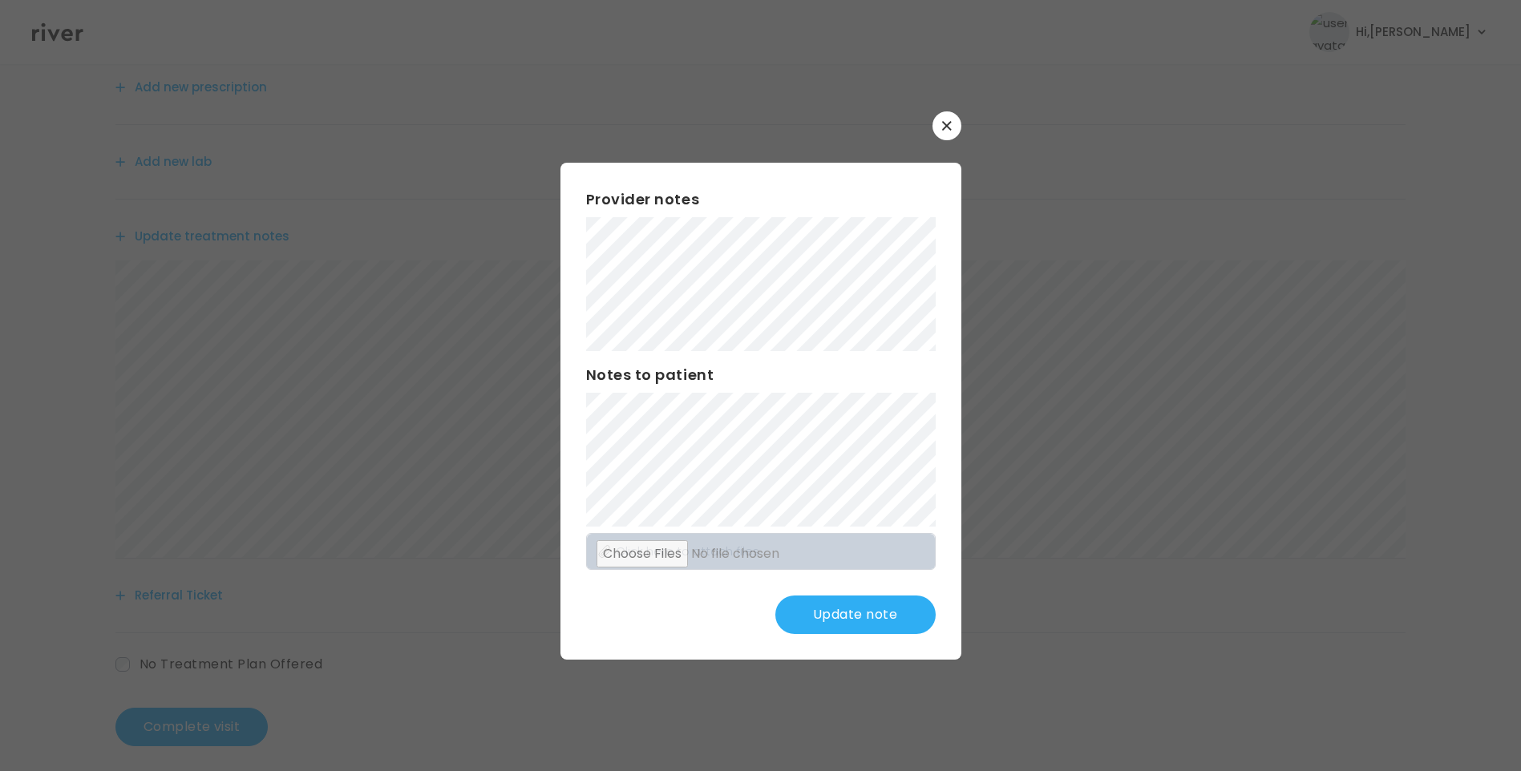
scroll to position [198, 0]
click at [846, 609] on button "Update note" at bounding box center [855, 615] width 160 height 38
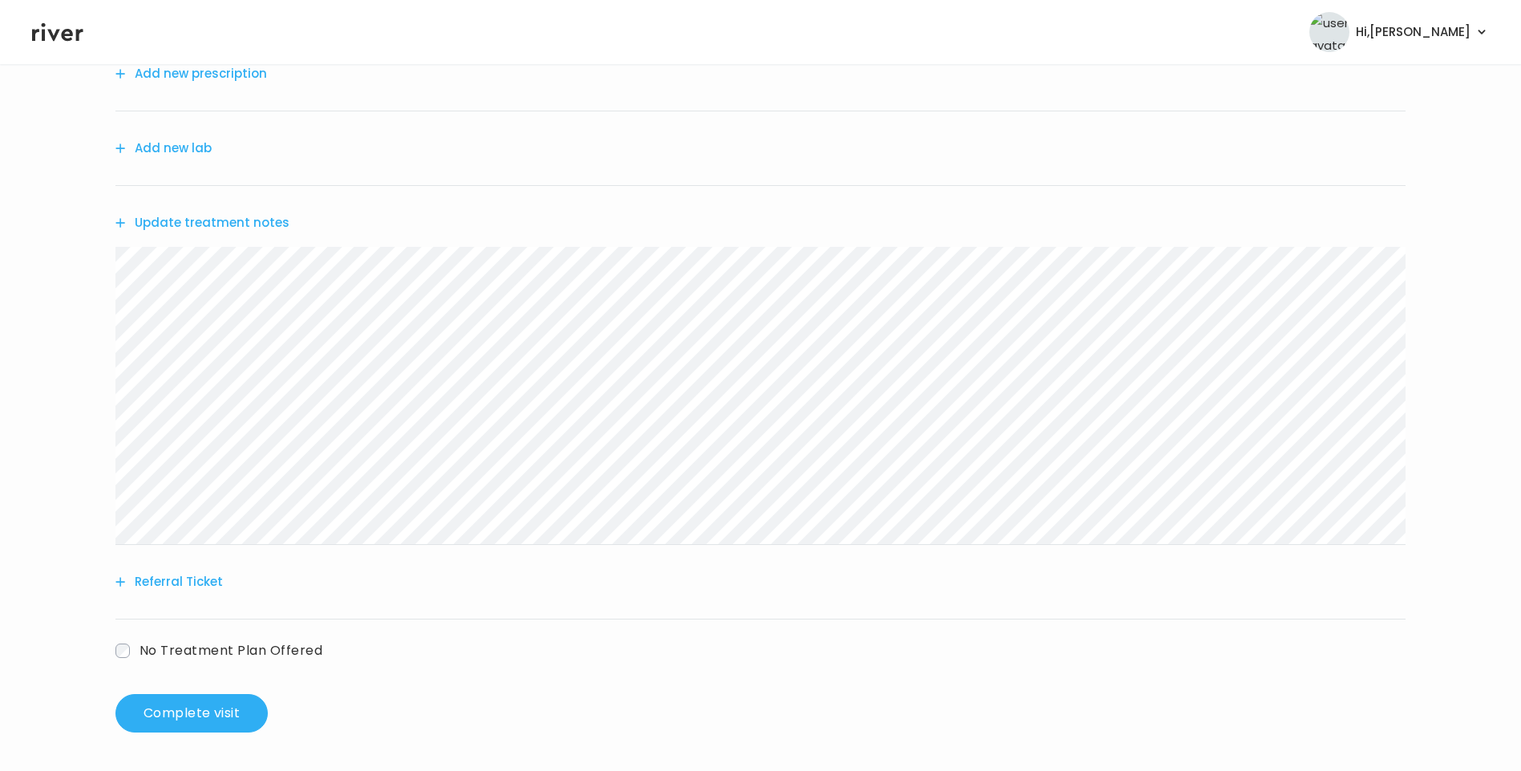
click at [249, 217] on button "Update treatment notes" at bounding box center [202, 223] width 174 height 22
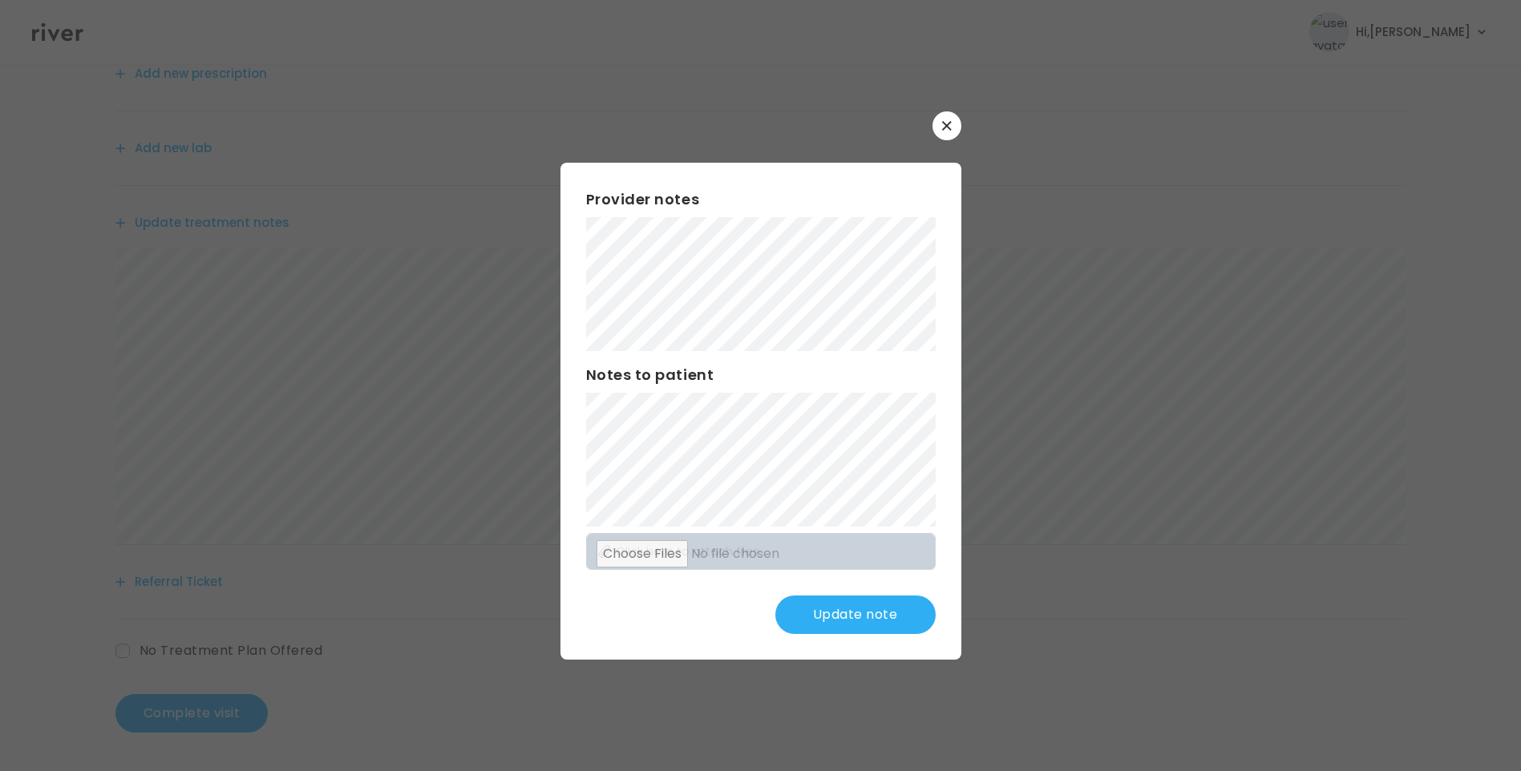
click at [833, 611] on button "Update note" at bounding box center [855, 615] width 160 height 38
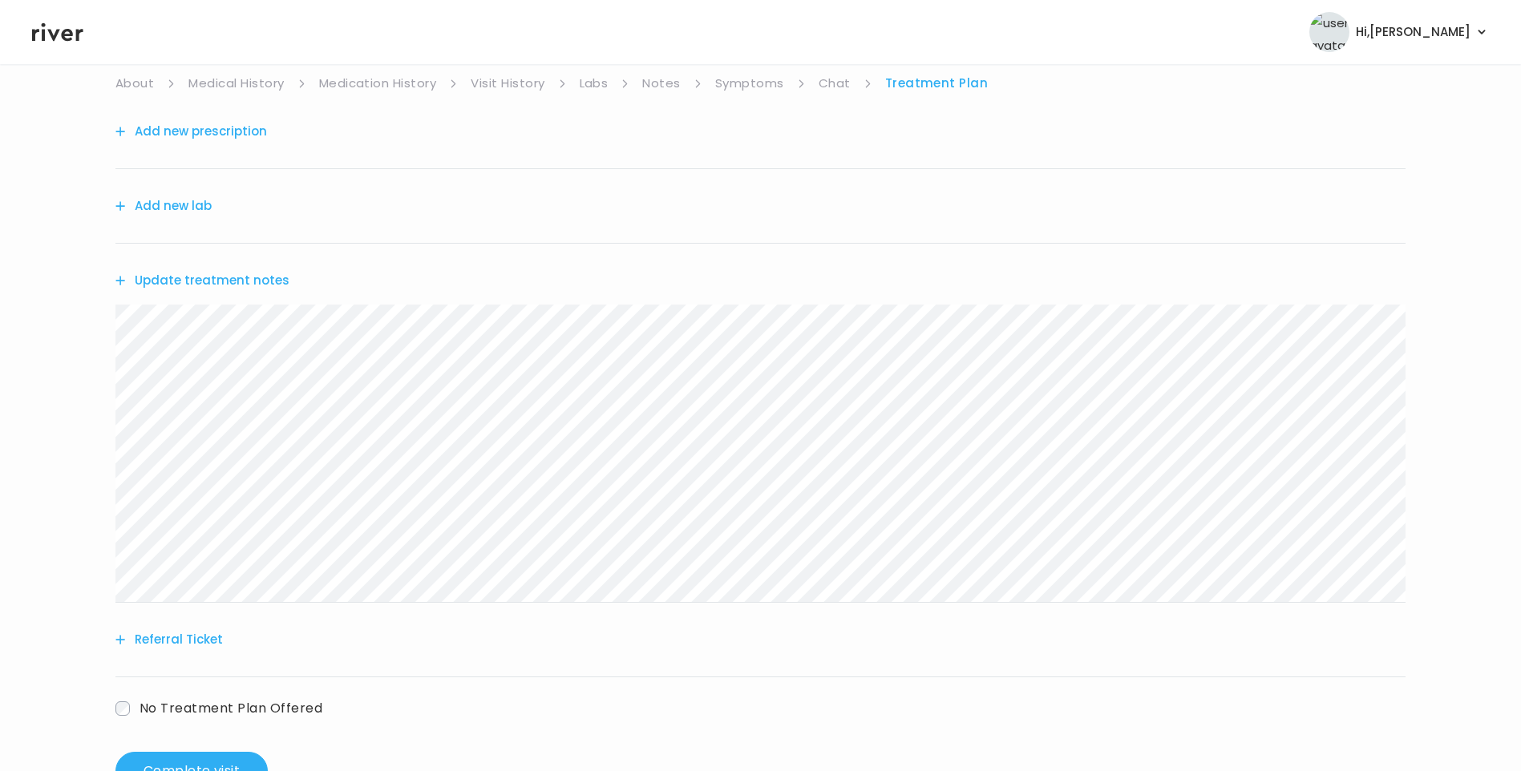
scroll to position [38, 0]
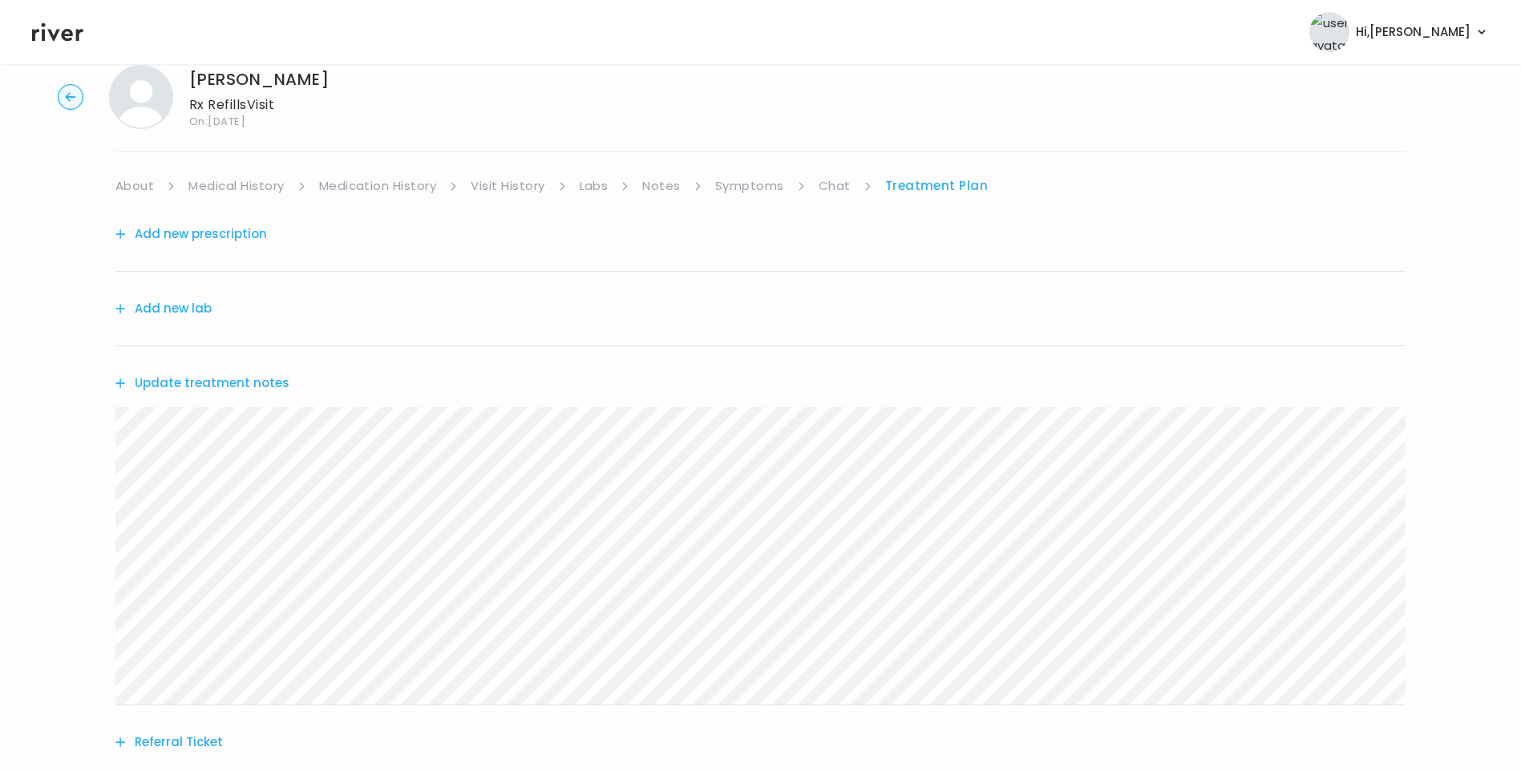
click at [274, 387] on button "Update treatment notes" at bounding box center [202, 383] width 174 height 22
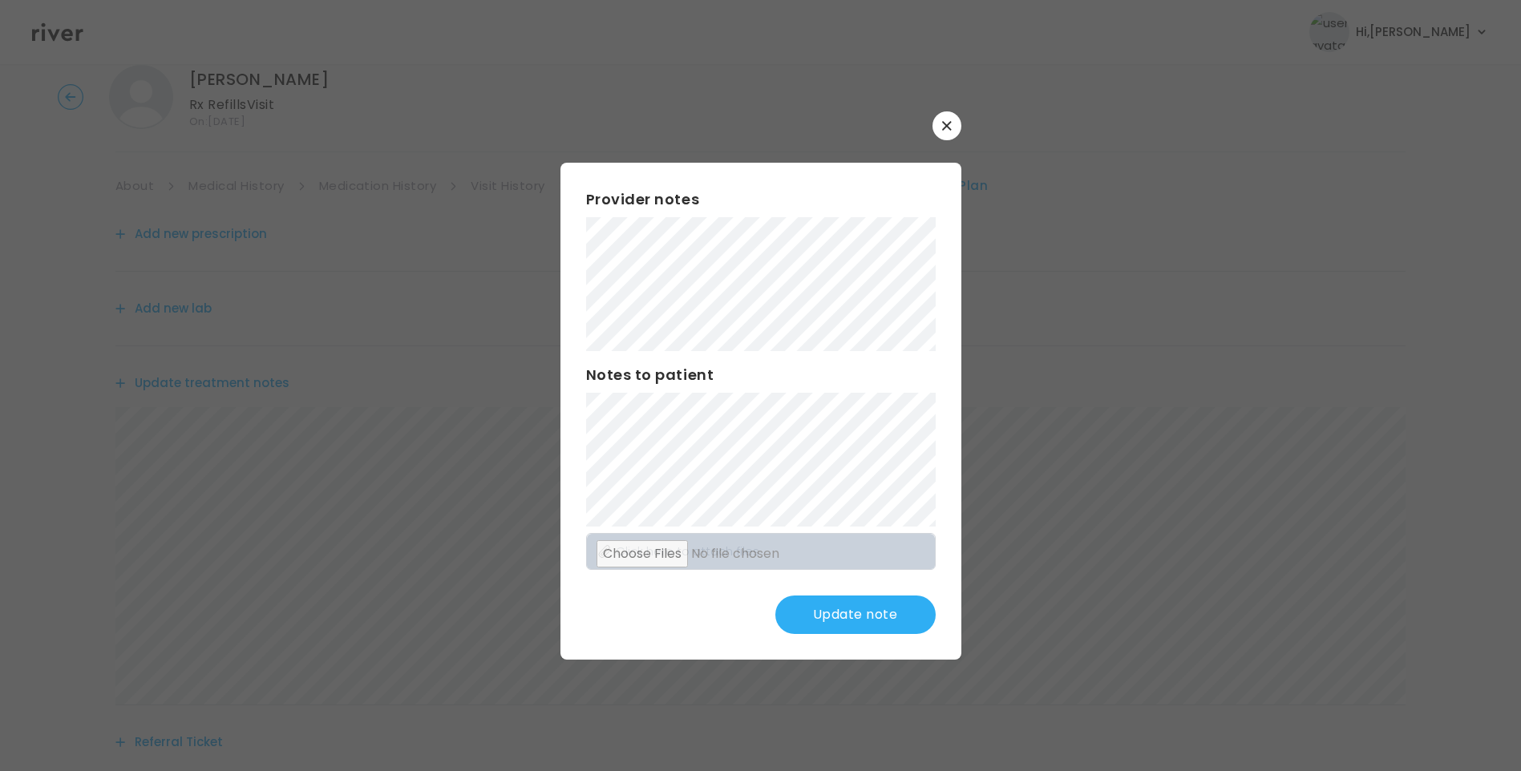
click at [890, 629] on button "Update note" at bounding box center [855, 615] width 160 height 38
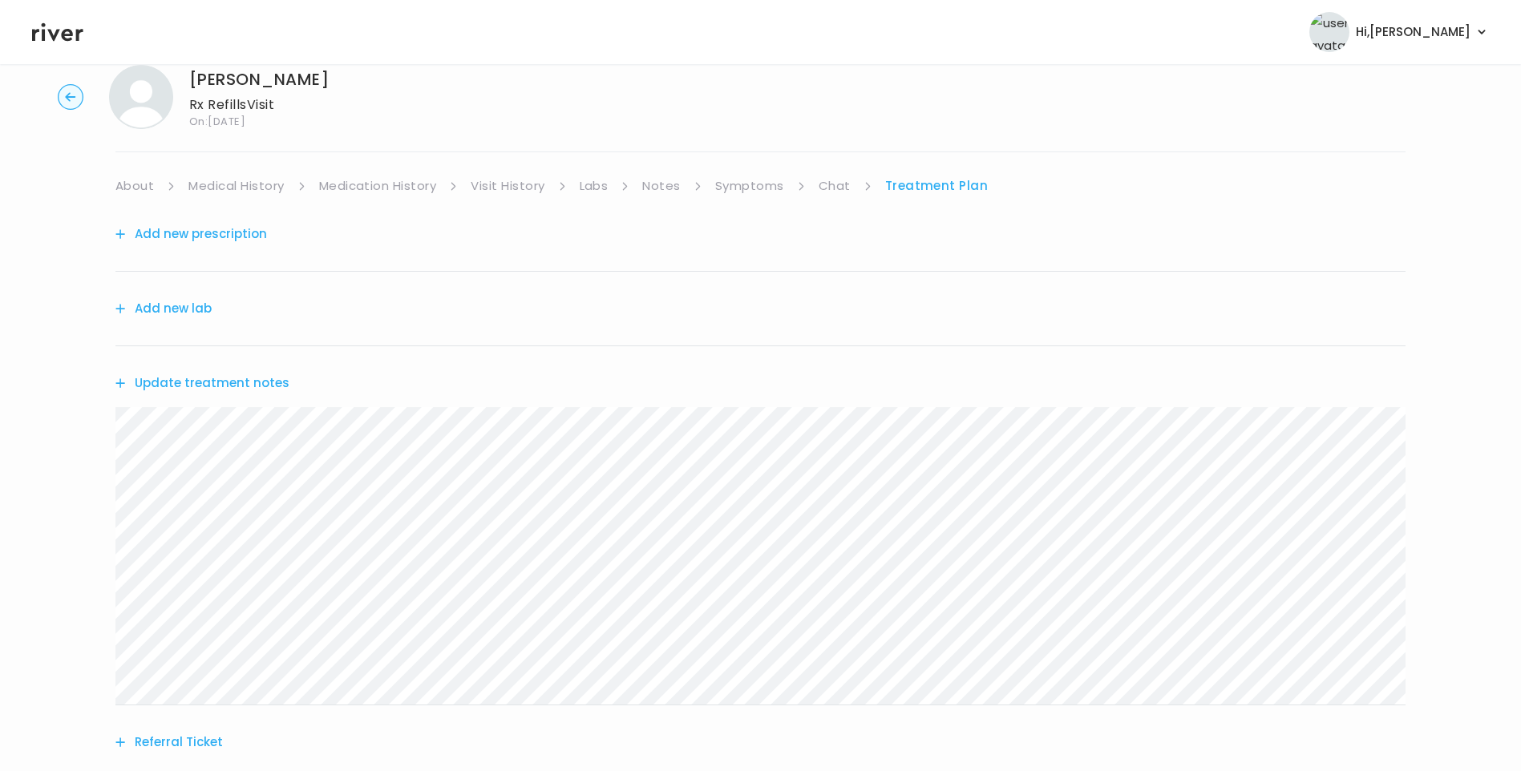
click at [184, 386] on button "Update treatment notes" at bounding box center [202, 383] width 174 height 22
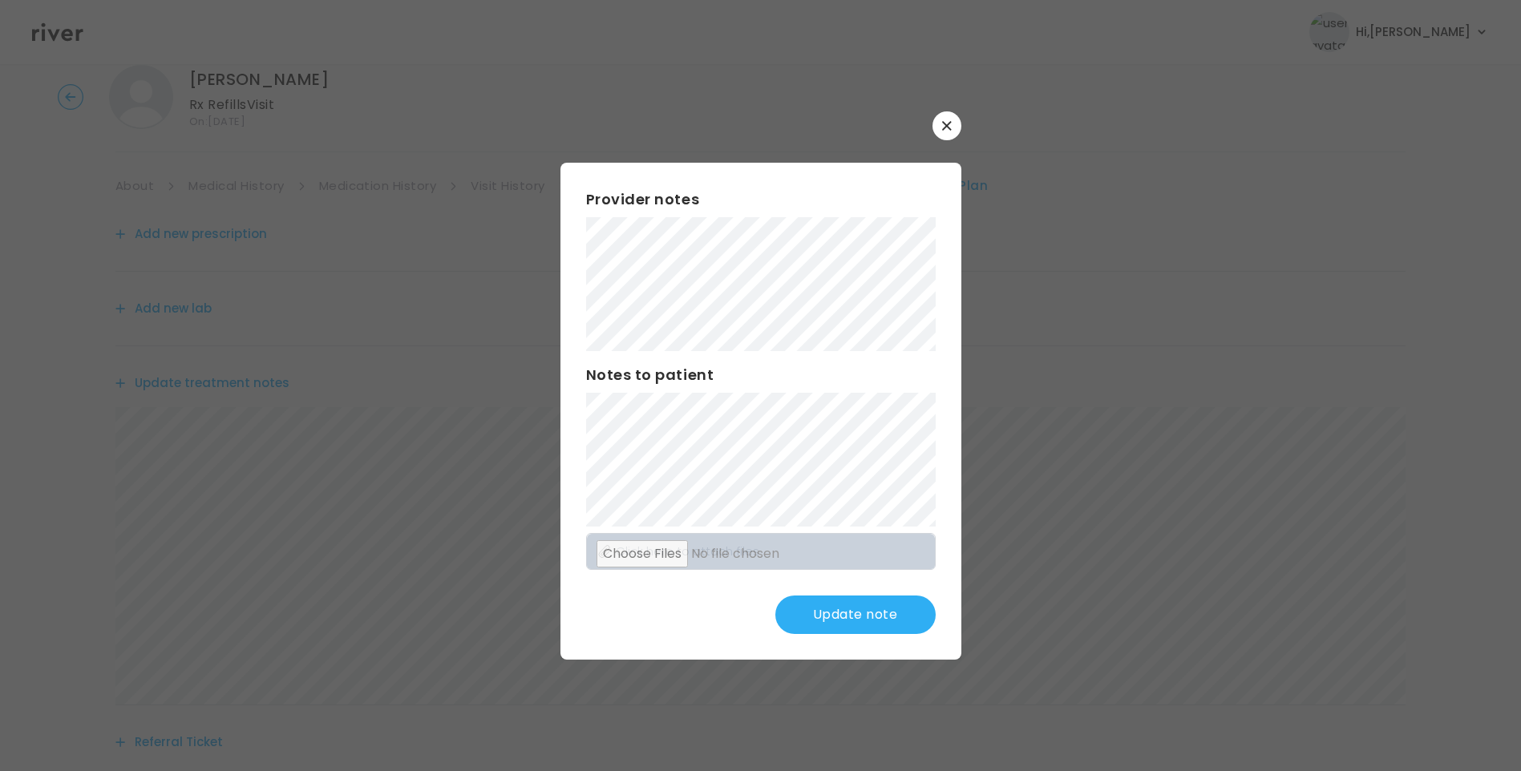
click at [867, 613] on button "Update note" at bounding box center [855, 615] width 160 height 38
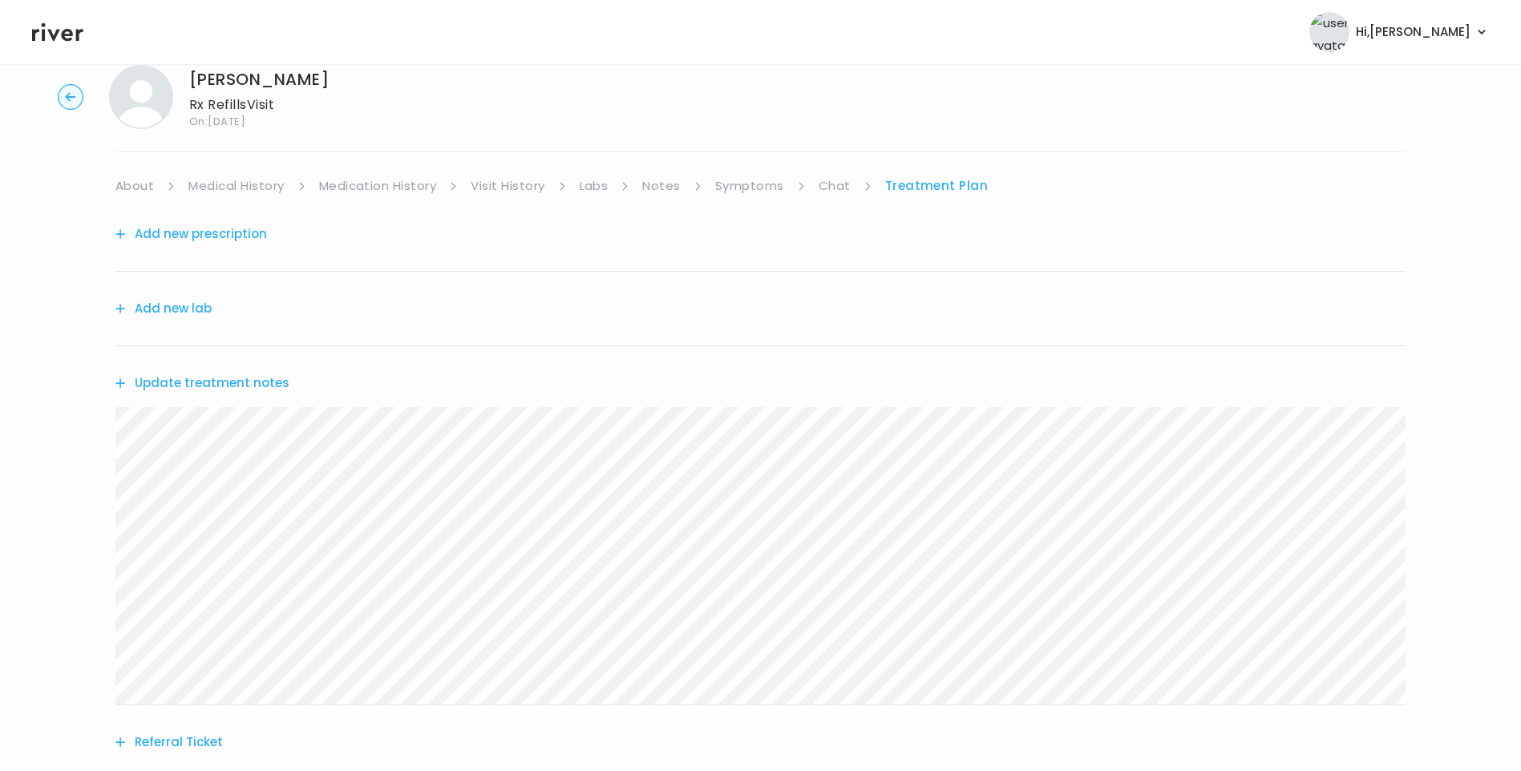
click at [204, 232] on button "Add new prescription" at bounding box center [191, 234] width 152 height 22
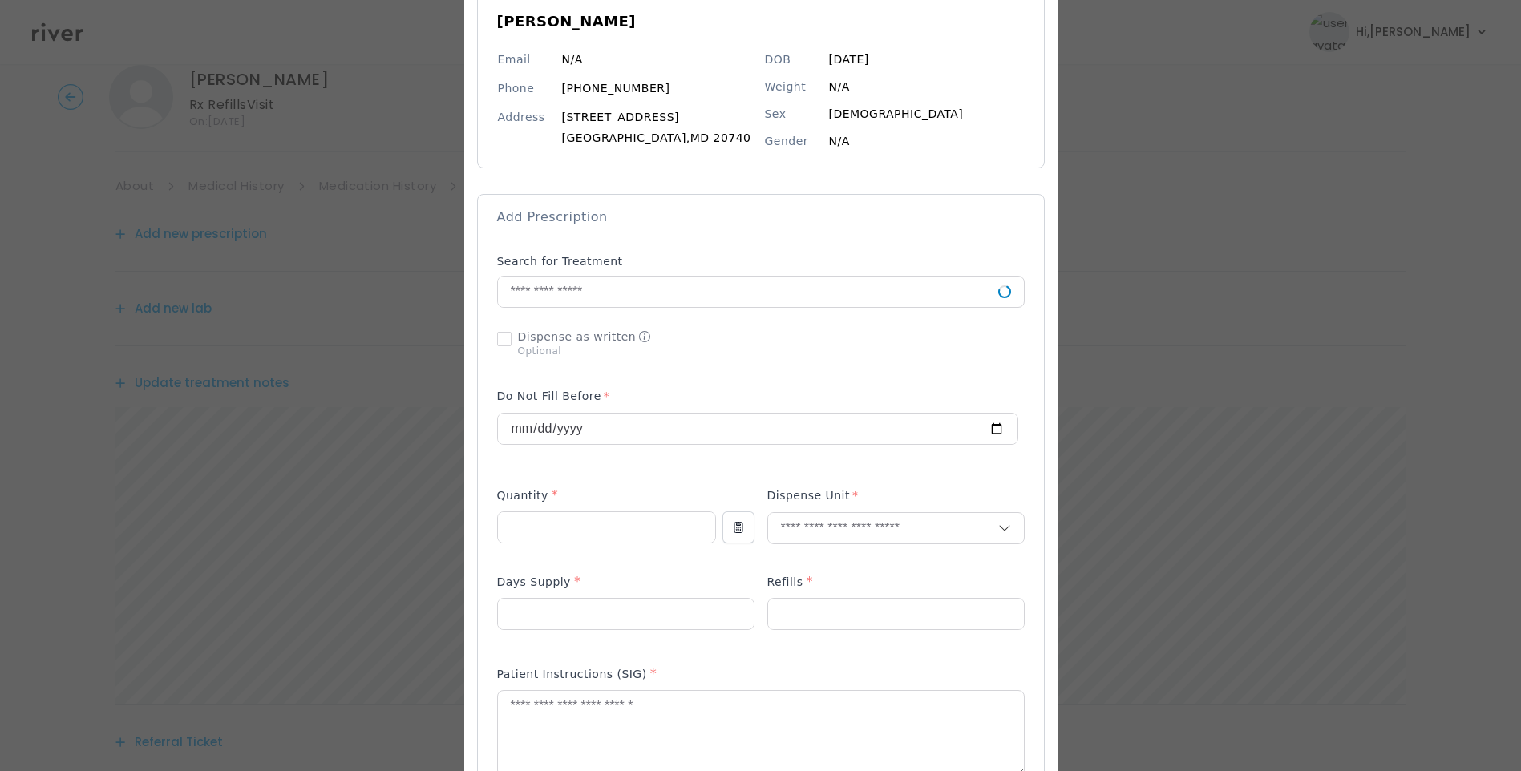
scroll to position [160, 0]
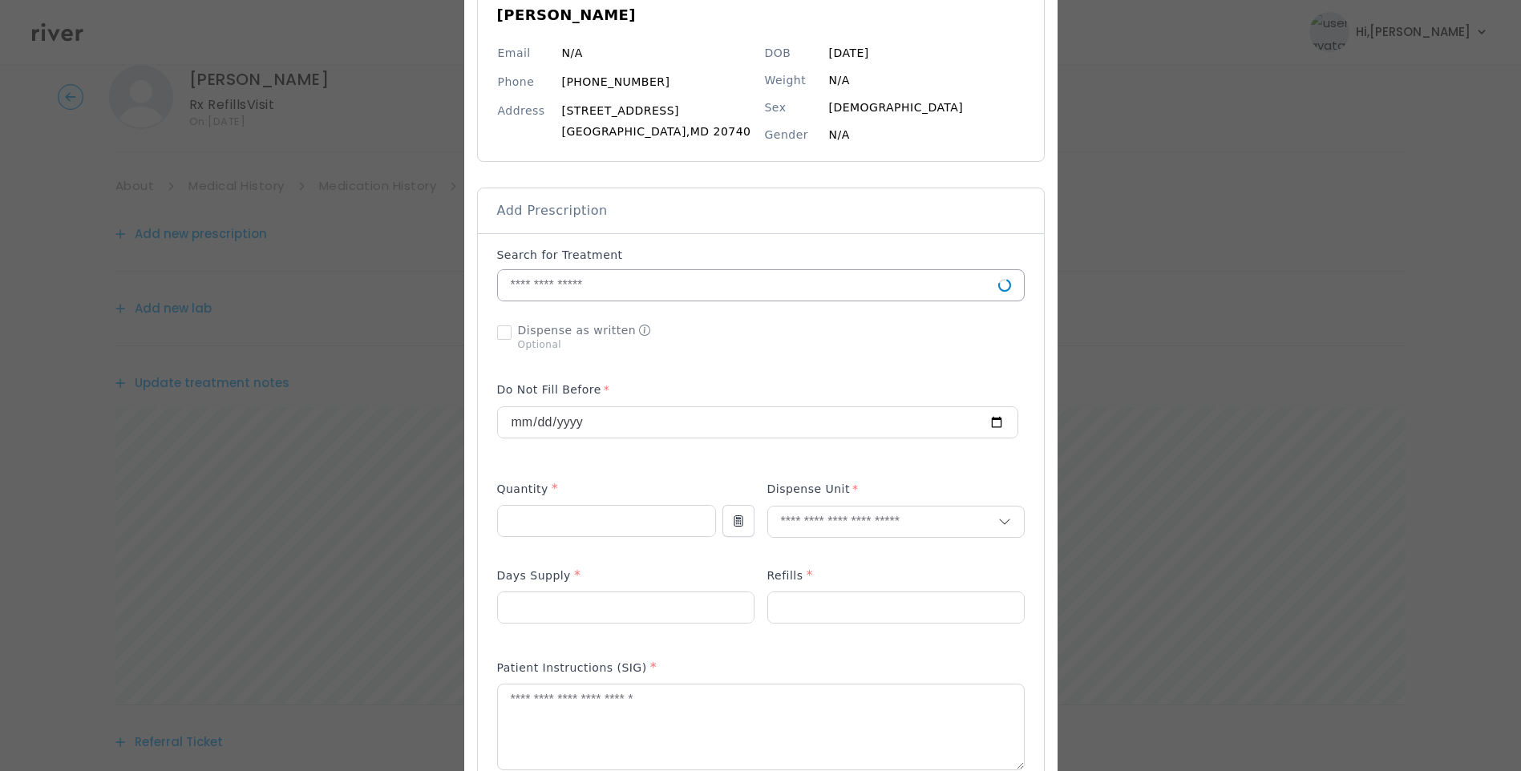
click at [609, 293] on input "text" at bounding box center [748, 285] width 500 height 30
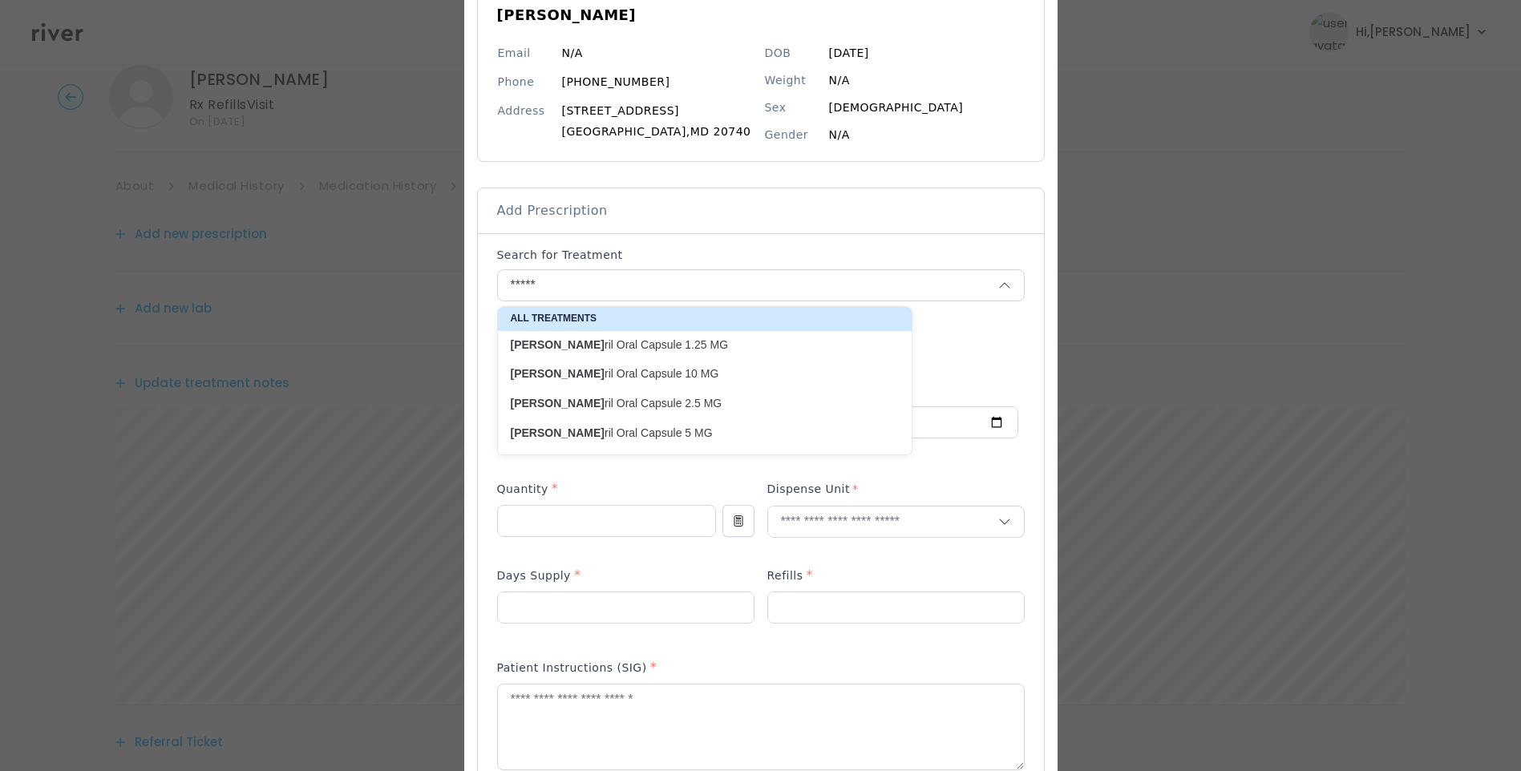
click at [584, 407] on p "Ramip ril Oral Capsule 2.5 MG" at bounding box center [695, 403] width 369 height 15
type input "**********"
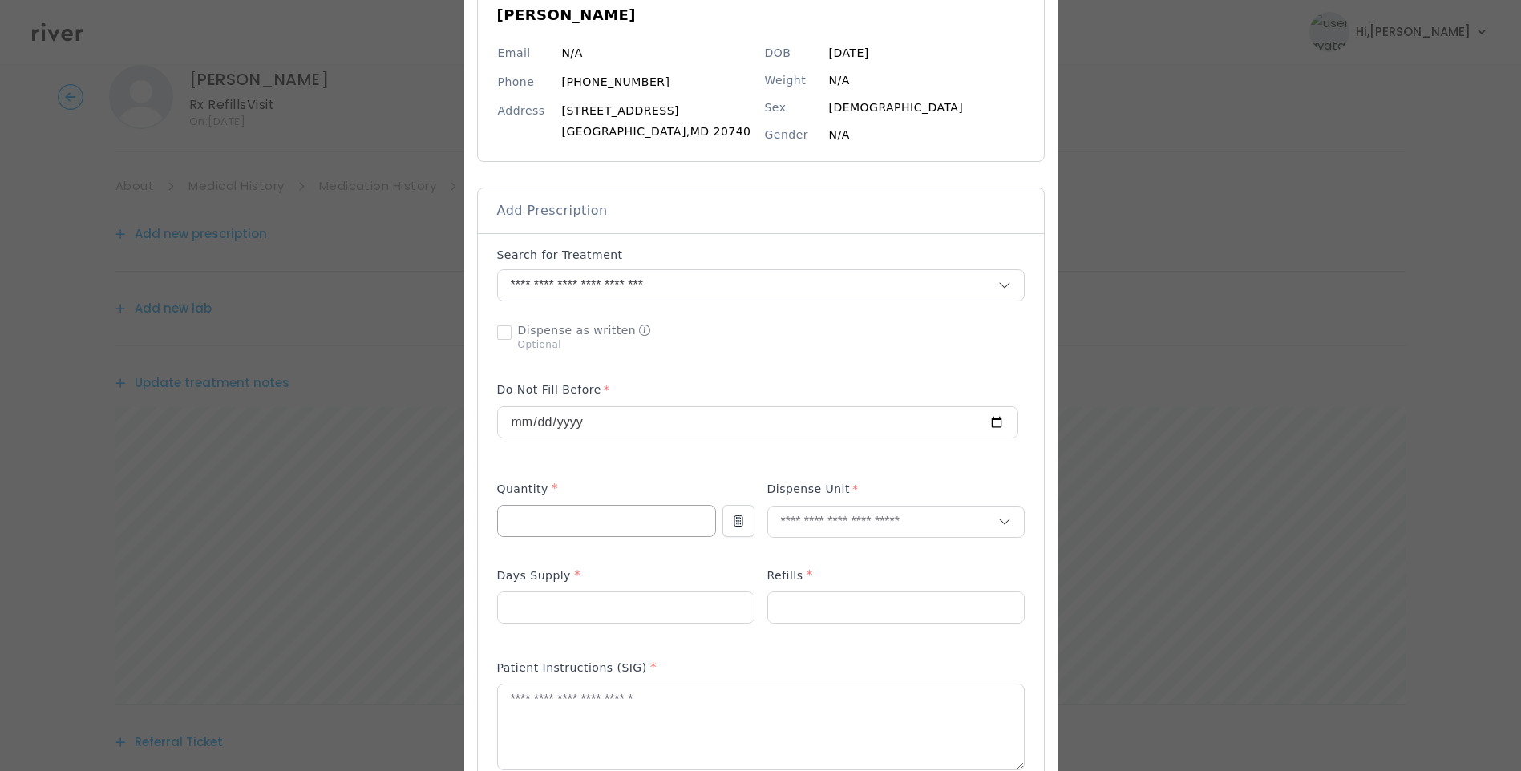
click at [546, 522] on input "number" at bounding box center [606, 521] width 217 height 30
type input "**"
click at [512, 605] on input "number" at bounding box center [626, 608] width 256 height 30
type input "**"
click at [807, 613] on input "number" at bounding box center [896, 608] width 256 height 30
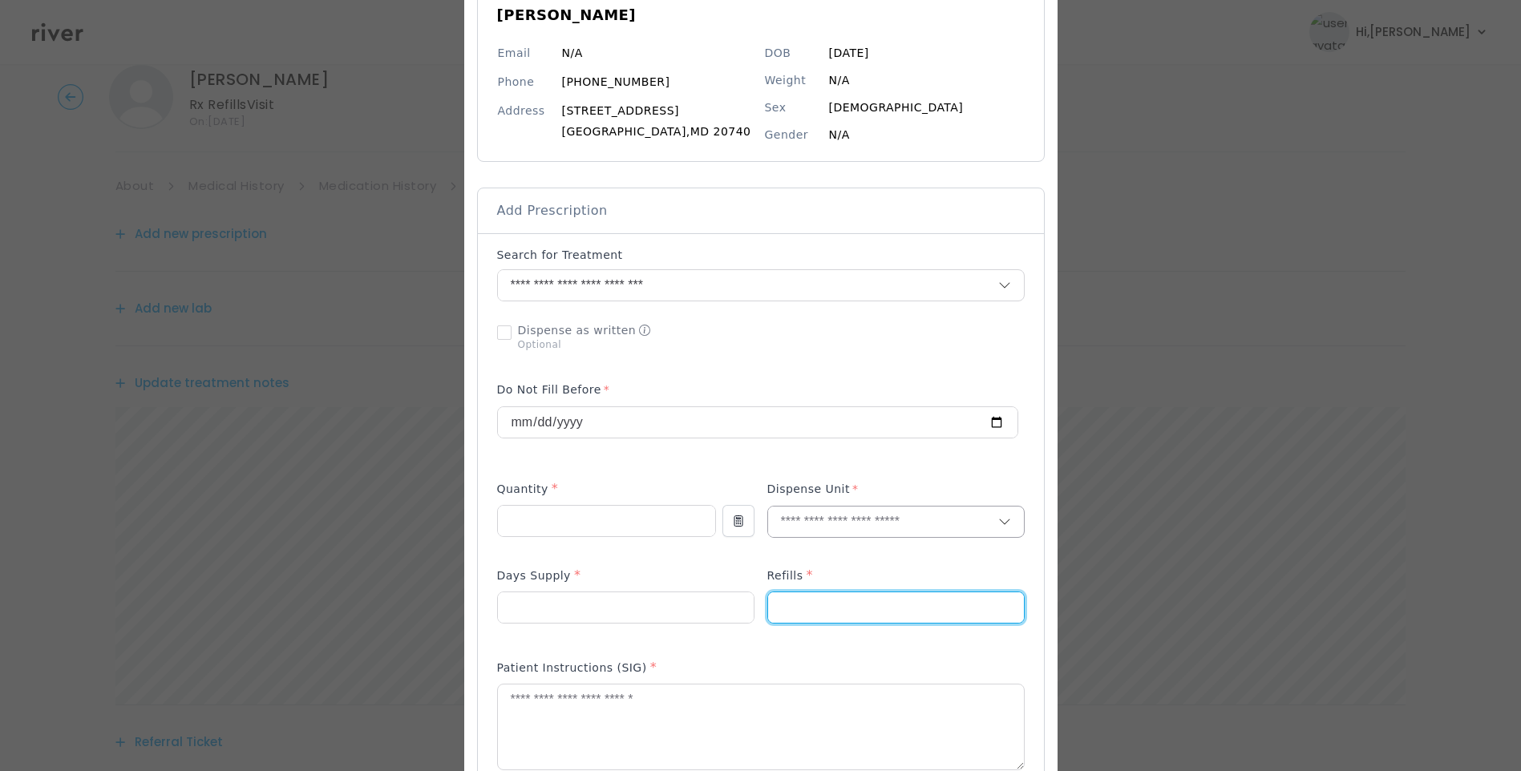
type input "*"
click at [806, 512] on input "text" at bounding box center [883, 522] width 230 height 30
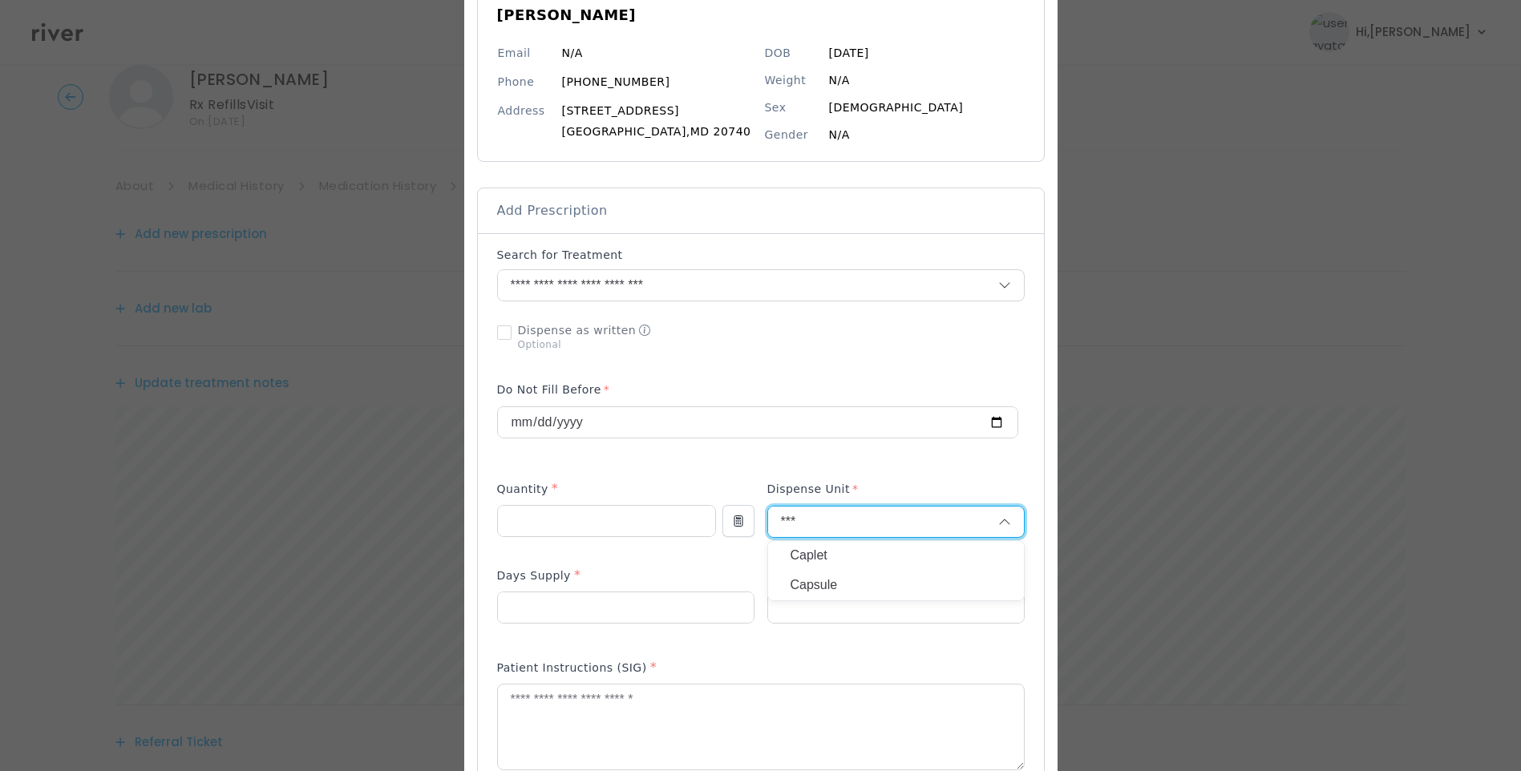
type input "***"
click at [853, 581] on p "Capsule" at bounding box center [896, 585] width 211 height 23
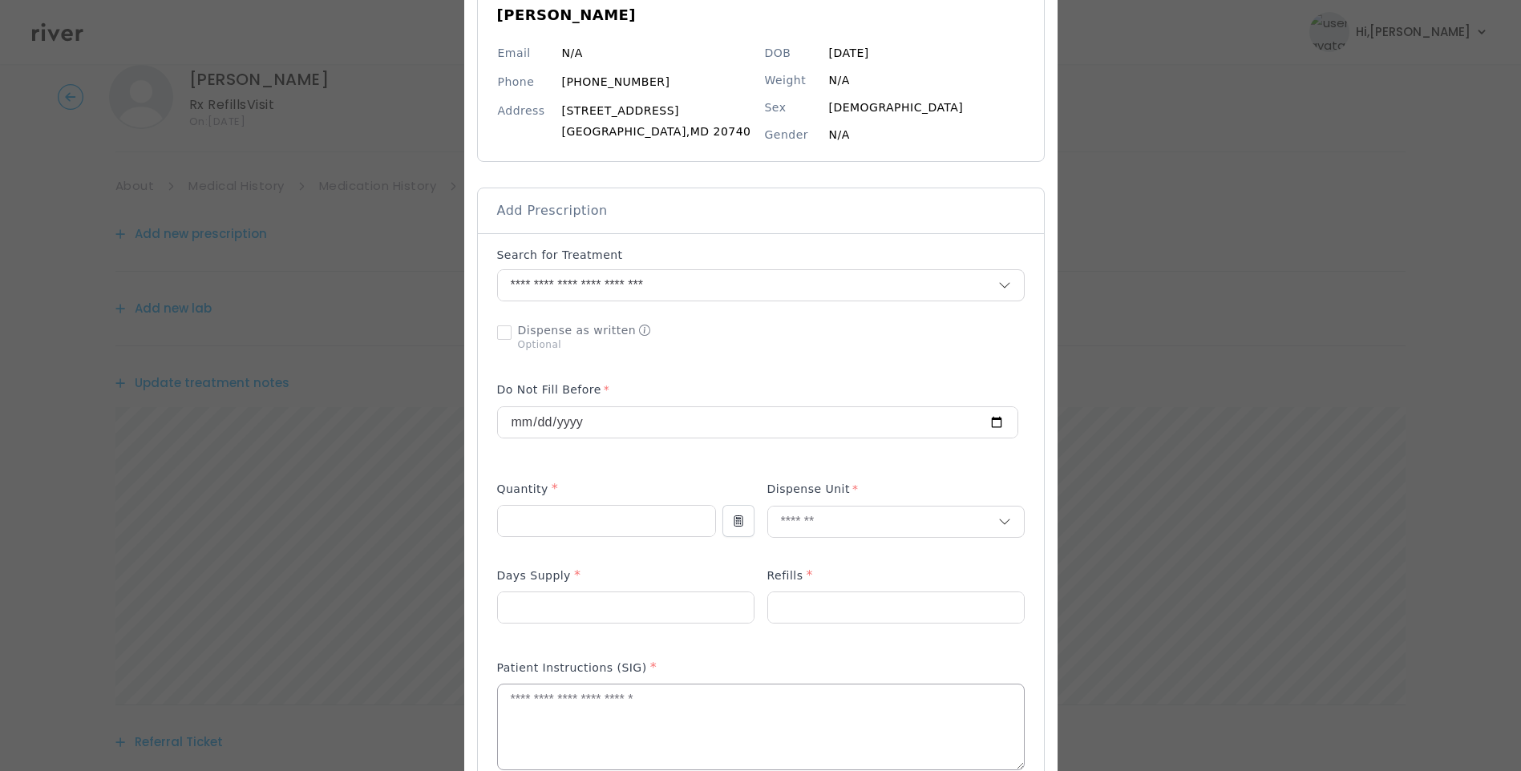
click at [726, 729] on textarea at bounding box center [761, 727] width 526 height 85
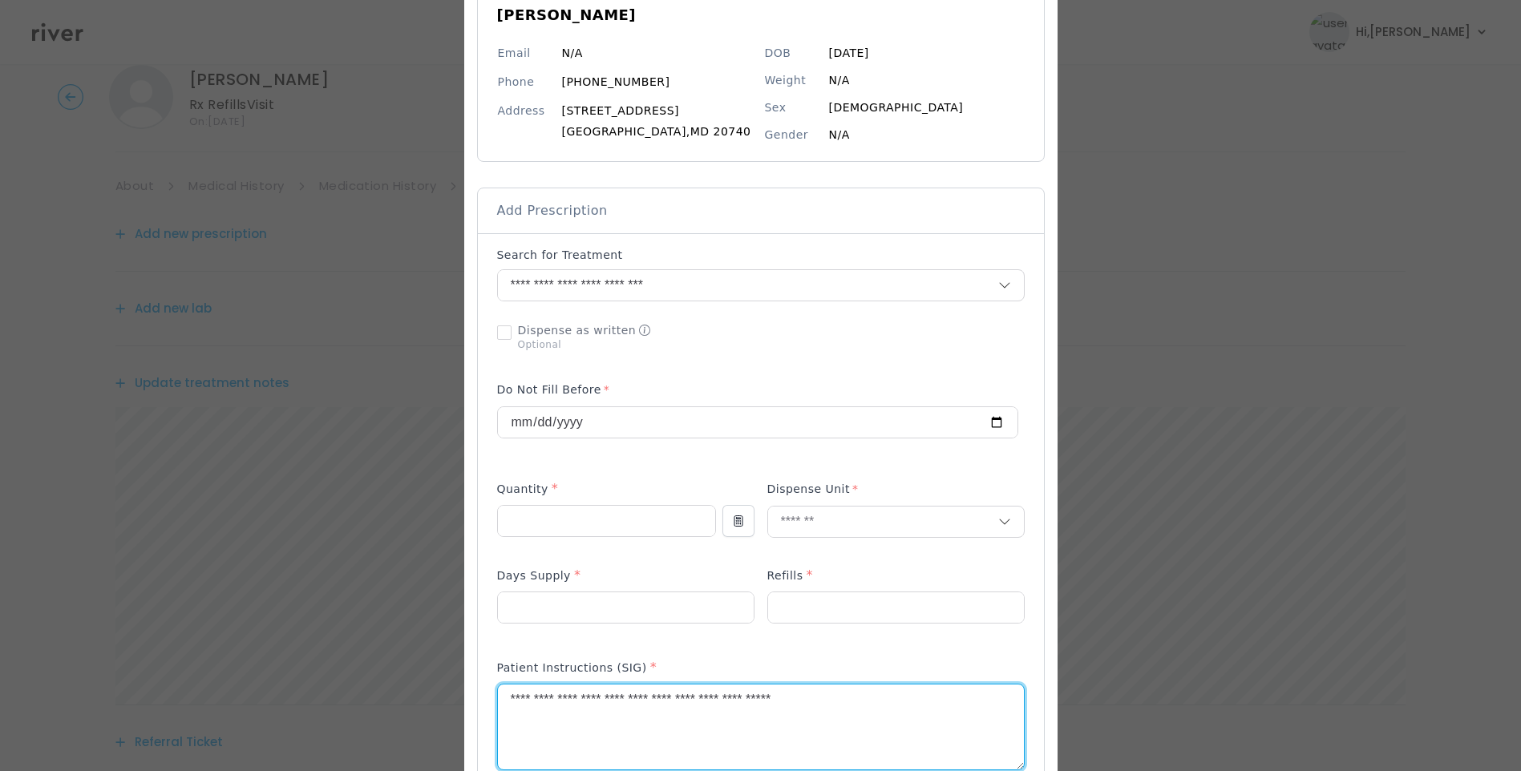
drag, startPoint x: 842, startPoint y: 703, endPoint x: 402, endPoint y: 717, distance: 440.4
click at [397, 716] on div "​" at bounding box center [760, 674] width 1521 height 1669
click at [877, 715] on textarea "**********" at bounding box center [761, 727] width 526 height 85
click at [854, 698] on textarea "**********" at bounding box center [761, 727] width 526 height 85
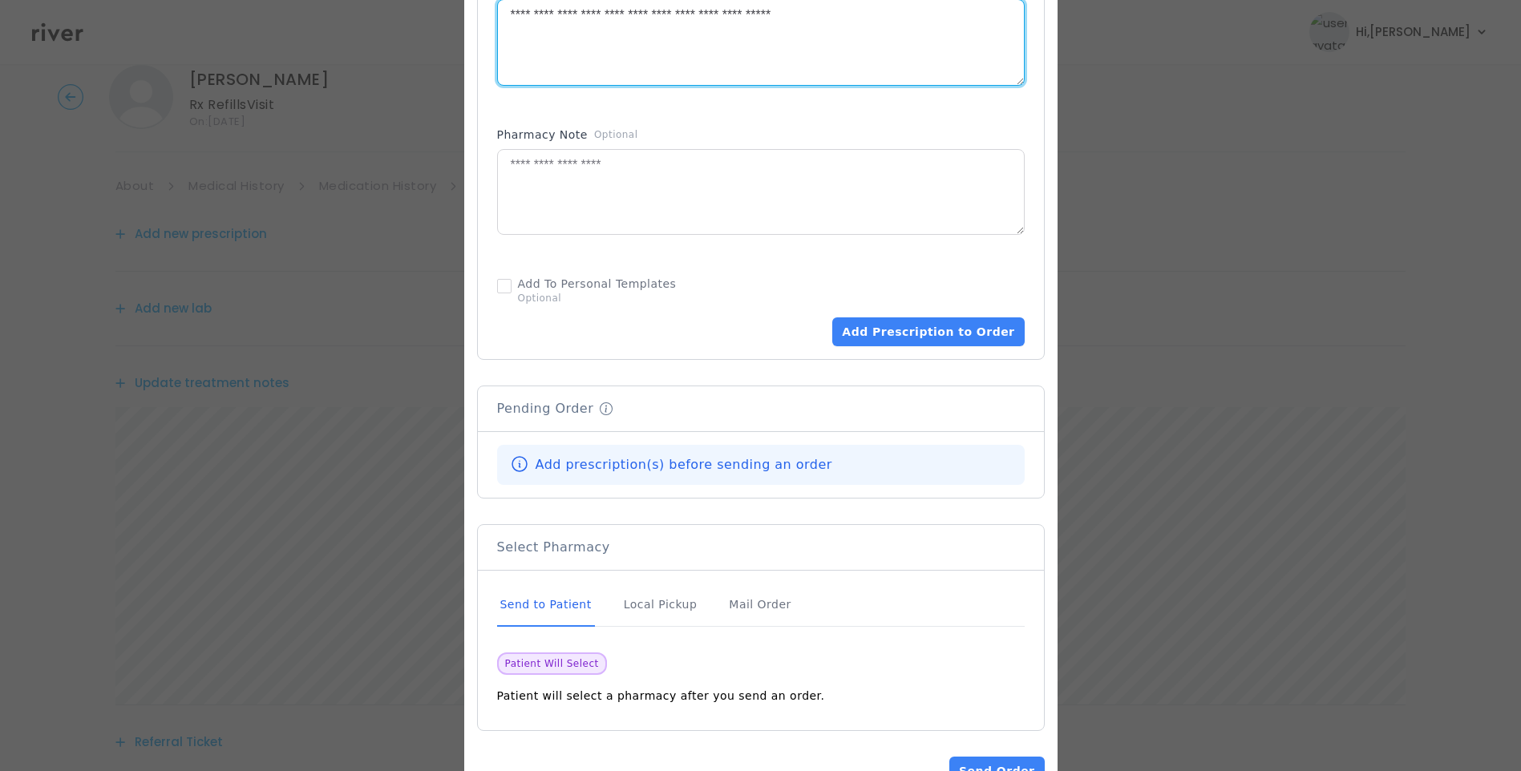
scroll to position [898, 0]
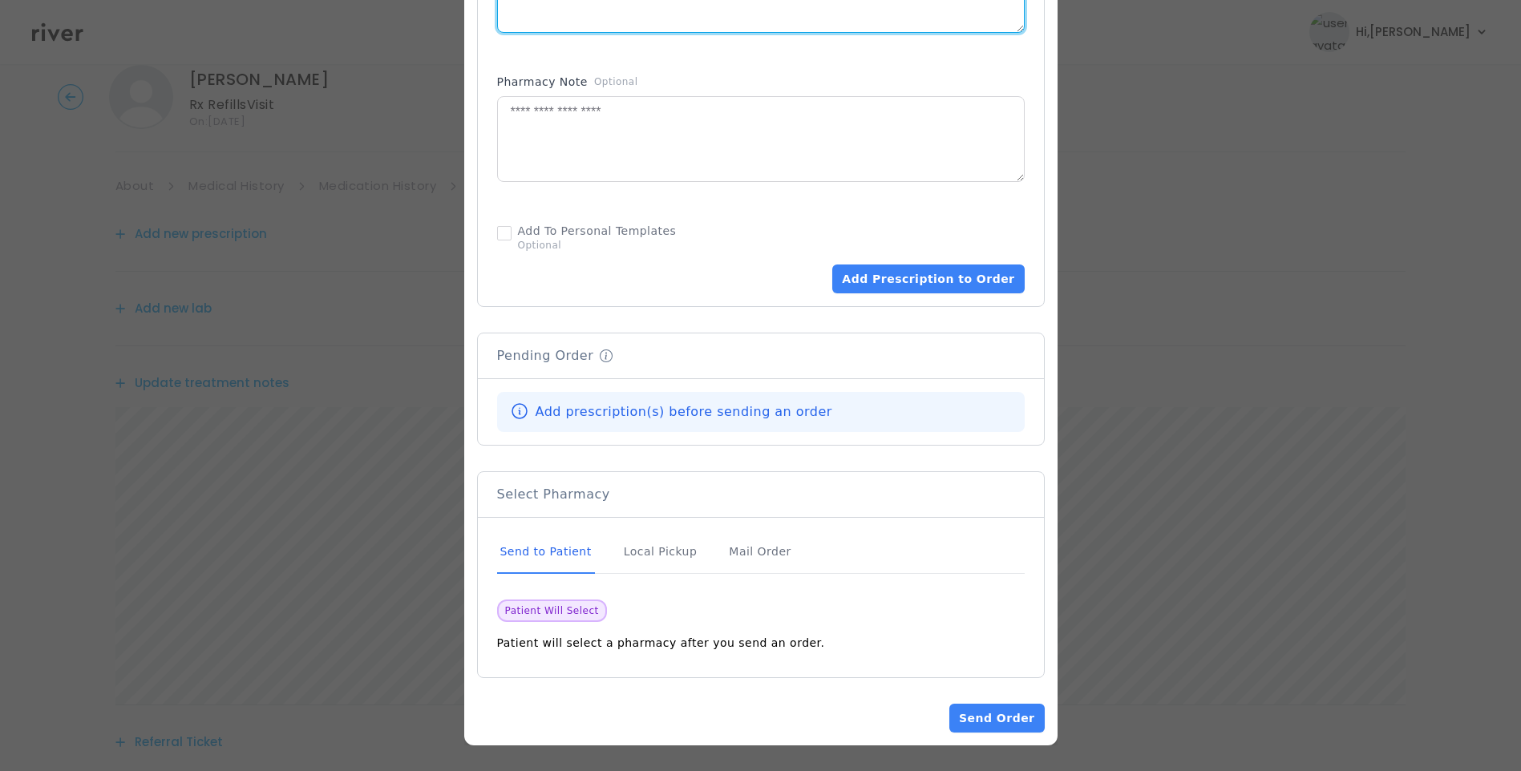
type textarea "**********"
click at [546, 558] on div "Send to Patient" at bounding box center [546, 552] width 98 height 43
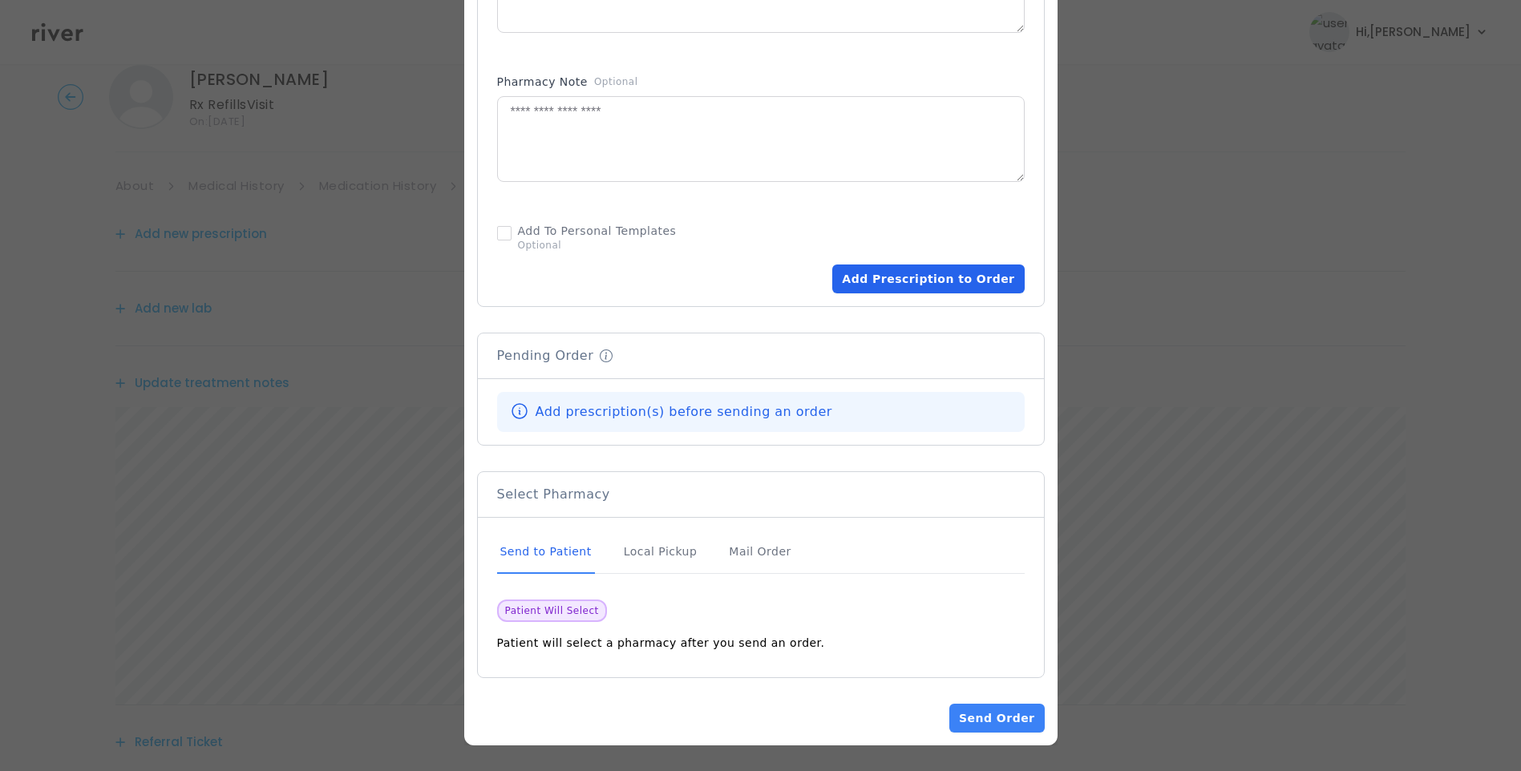
click at [937, 285] on button "Add Prescription to Order" at bounding box center [928, 279] width 192 height 29
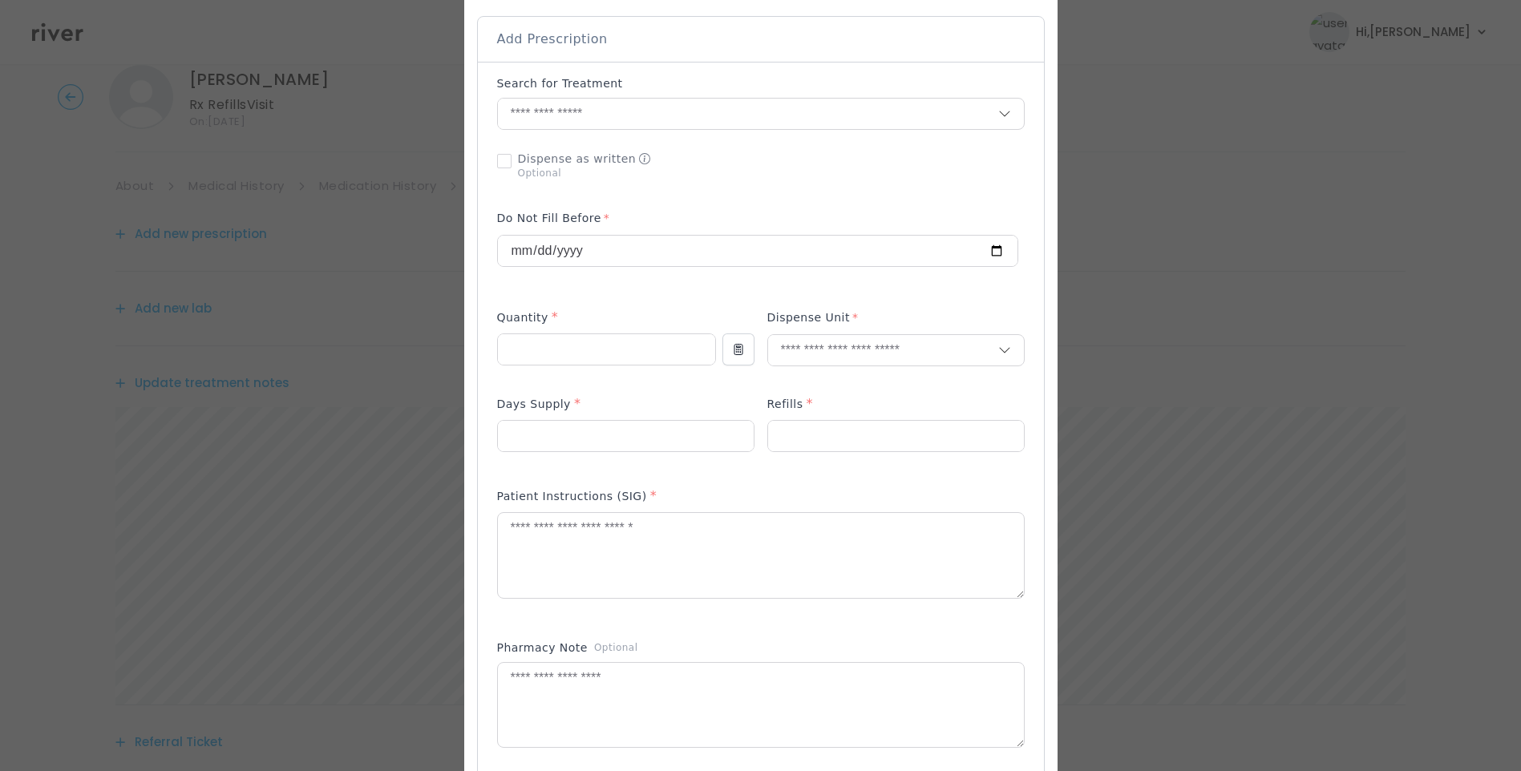
scroll to position [253, 0]
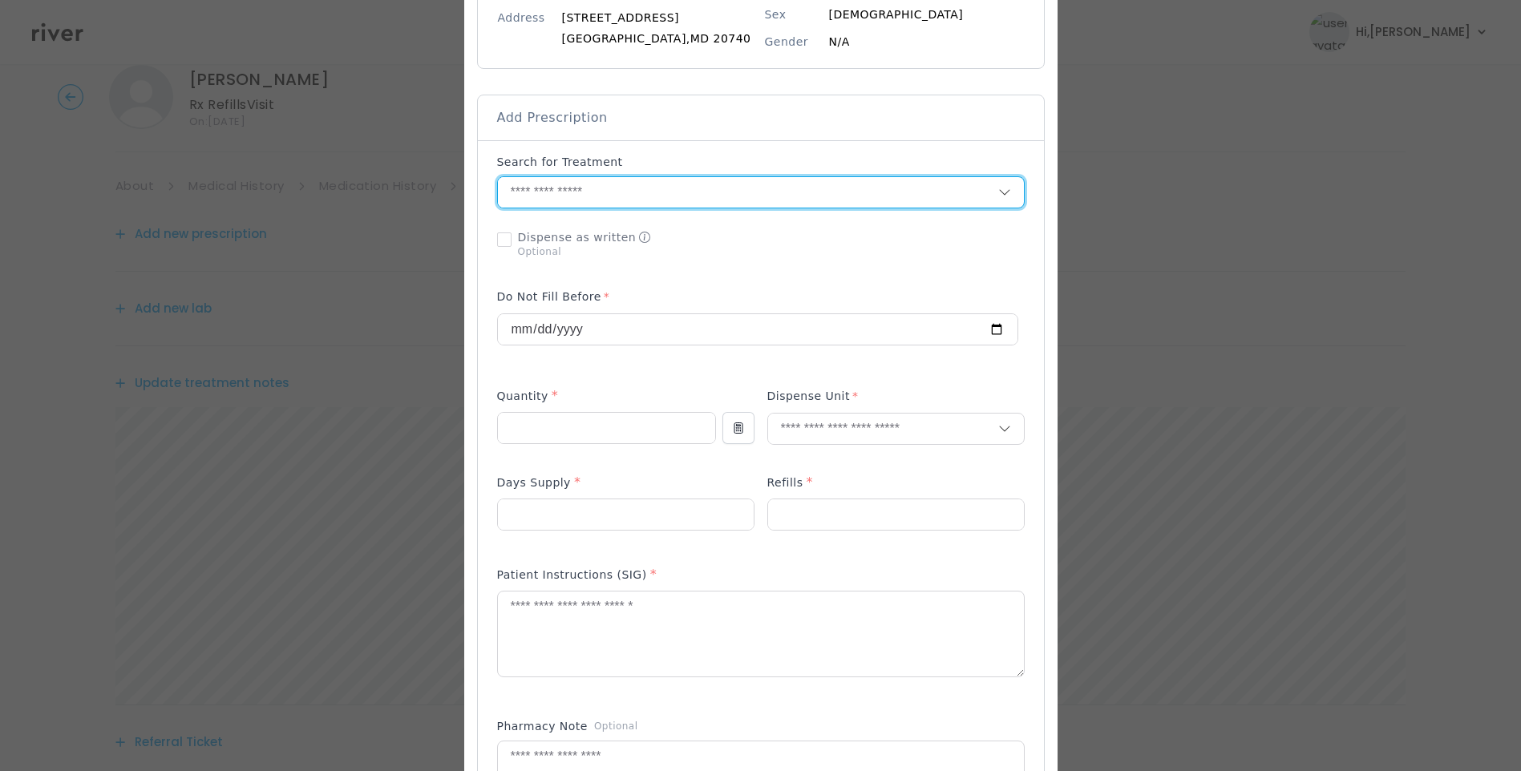
click at [548, 186] on input "text" at bounding box center [748, 192] width 500 height 30
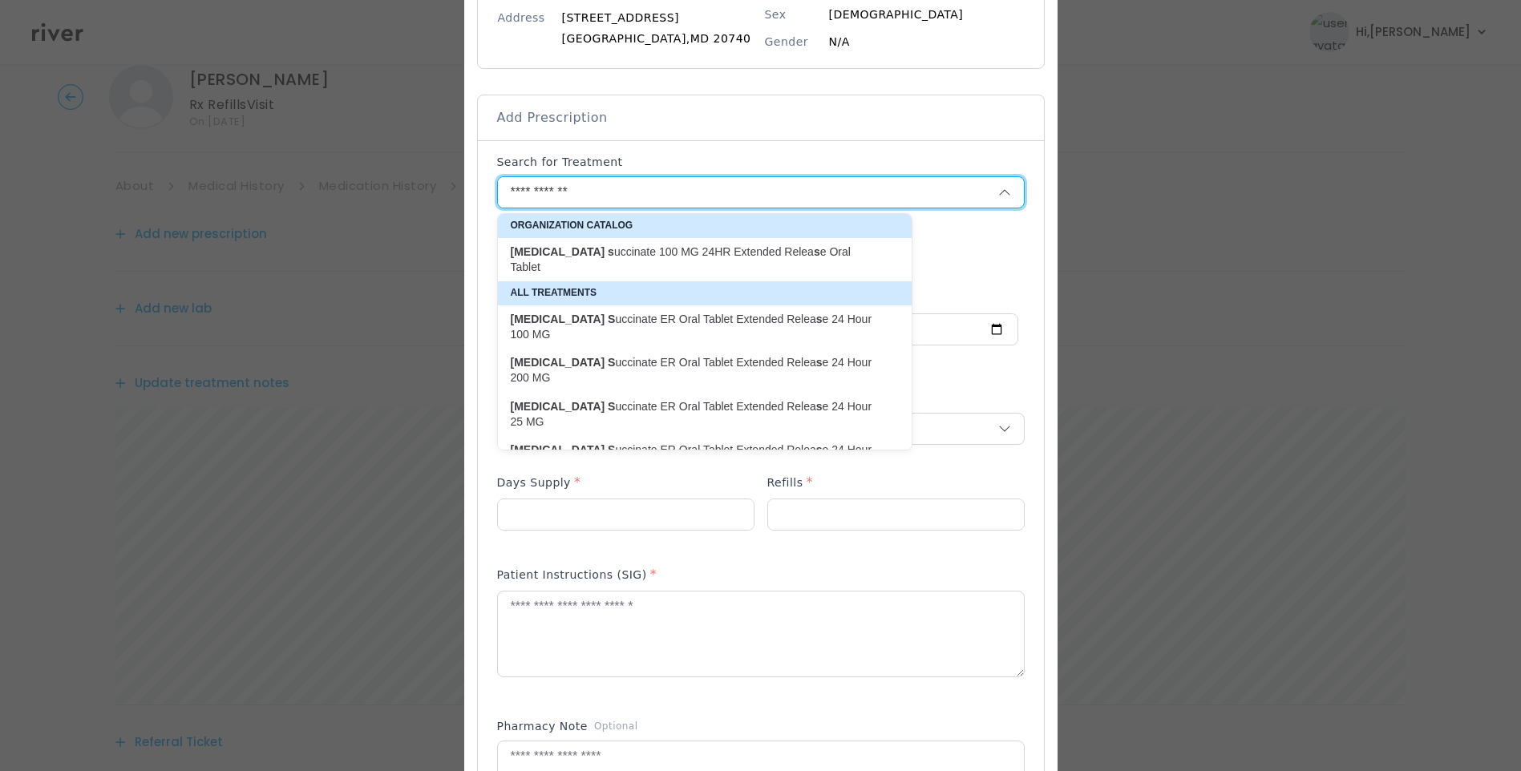
scroll to position [17, 0]
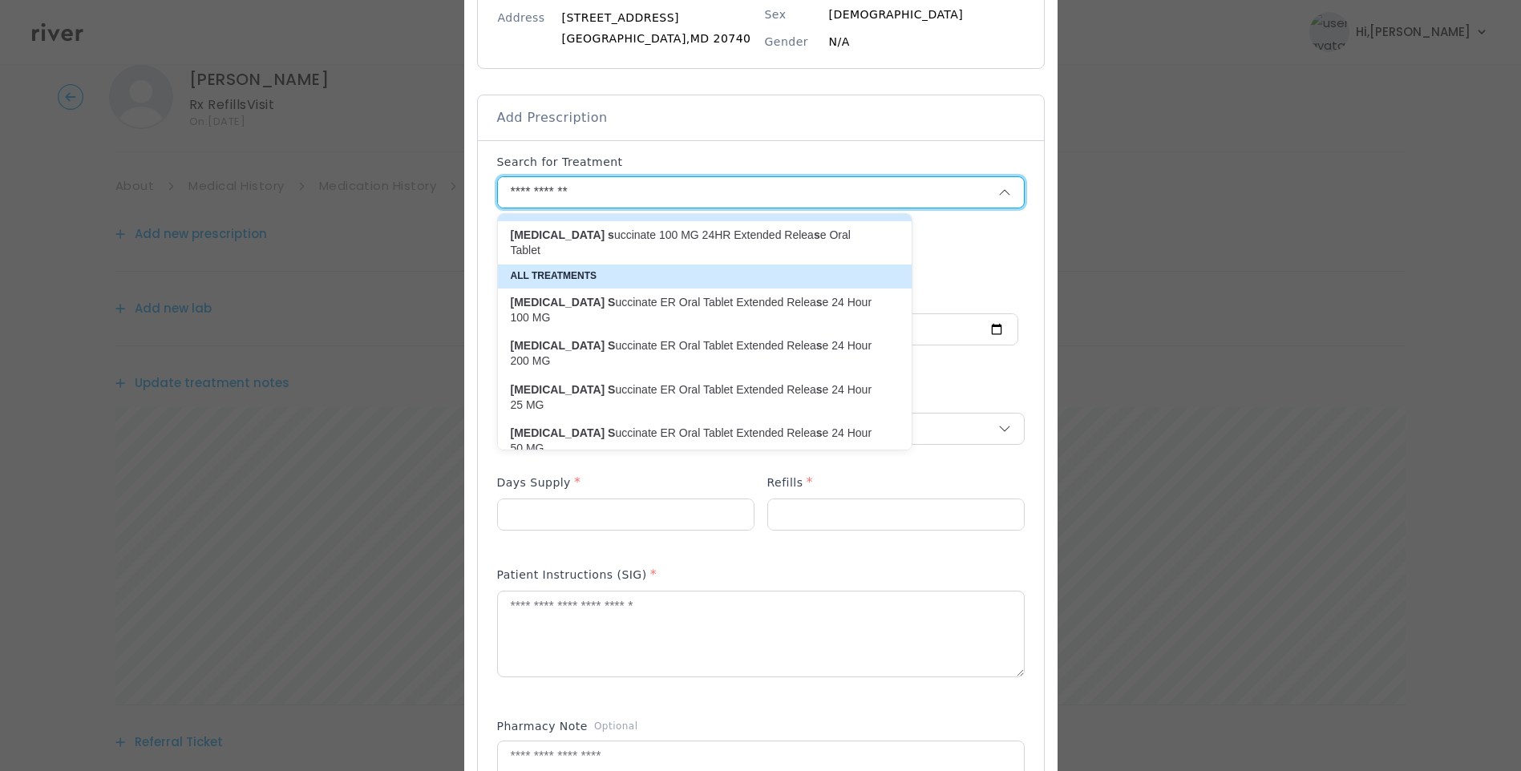
click at [760, 382] on p "Metoprolol S uccinate ER Oral Tablet Extended Relea s e 24 Hour 25 MG" at bounding box center [695, 397] width 369 height 31
type input "**********"
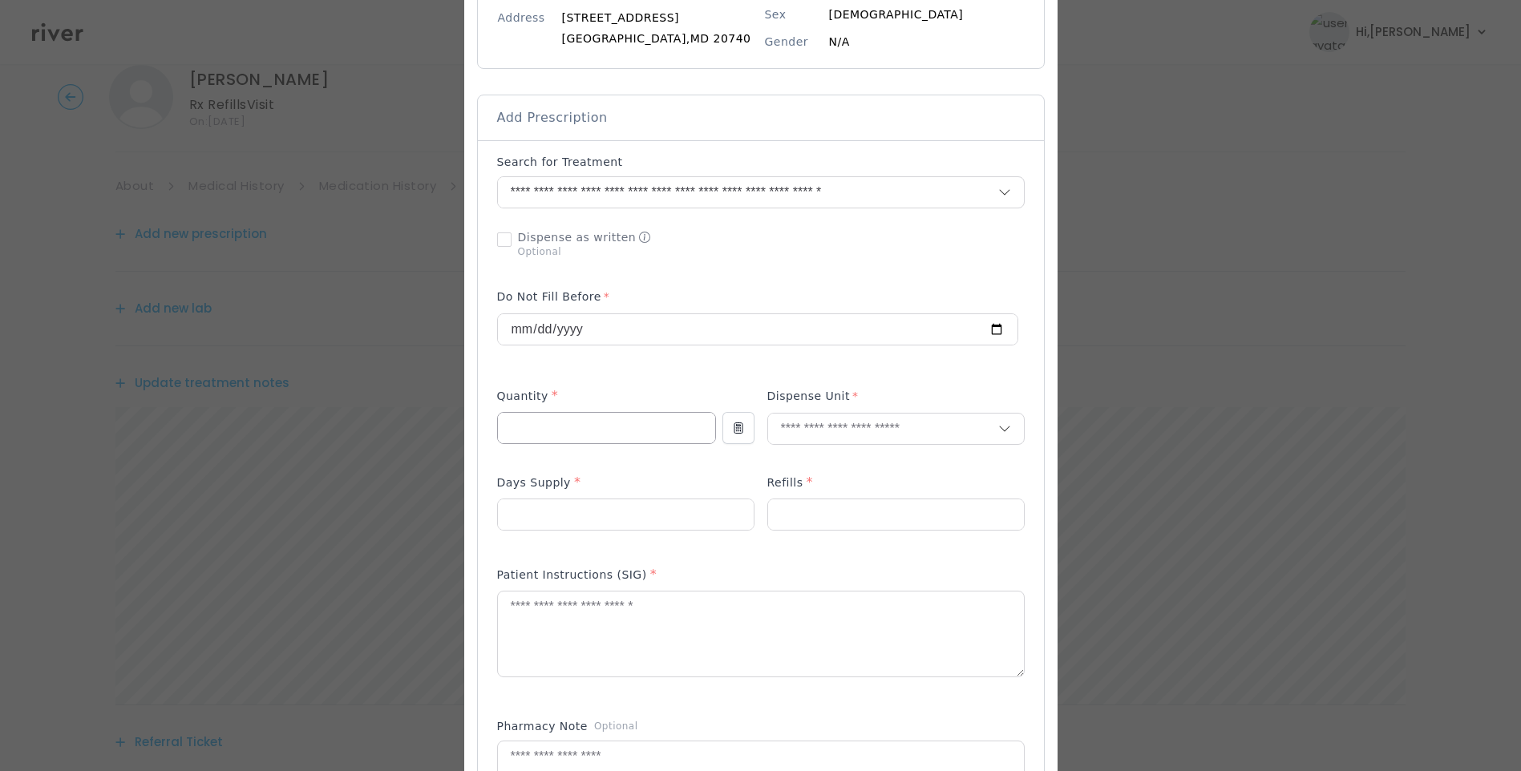
click at [553, 416] on input "number" at bounding box center [606, 428] width 217 height 30
type input "**"
click at [519, 514] on input "number" at bounding box center [626, 515] width 256 height 30
type input "**"
click at [784, 518] on input "number" at bounding box center [896, 515] width 256 height 30
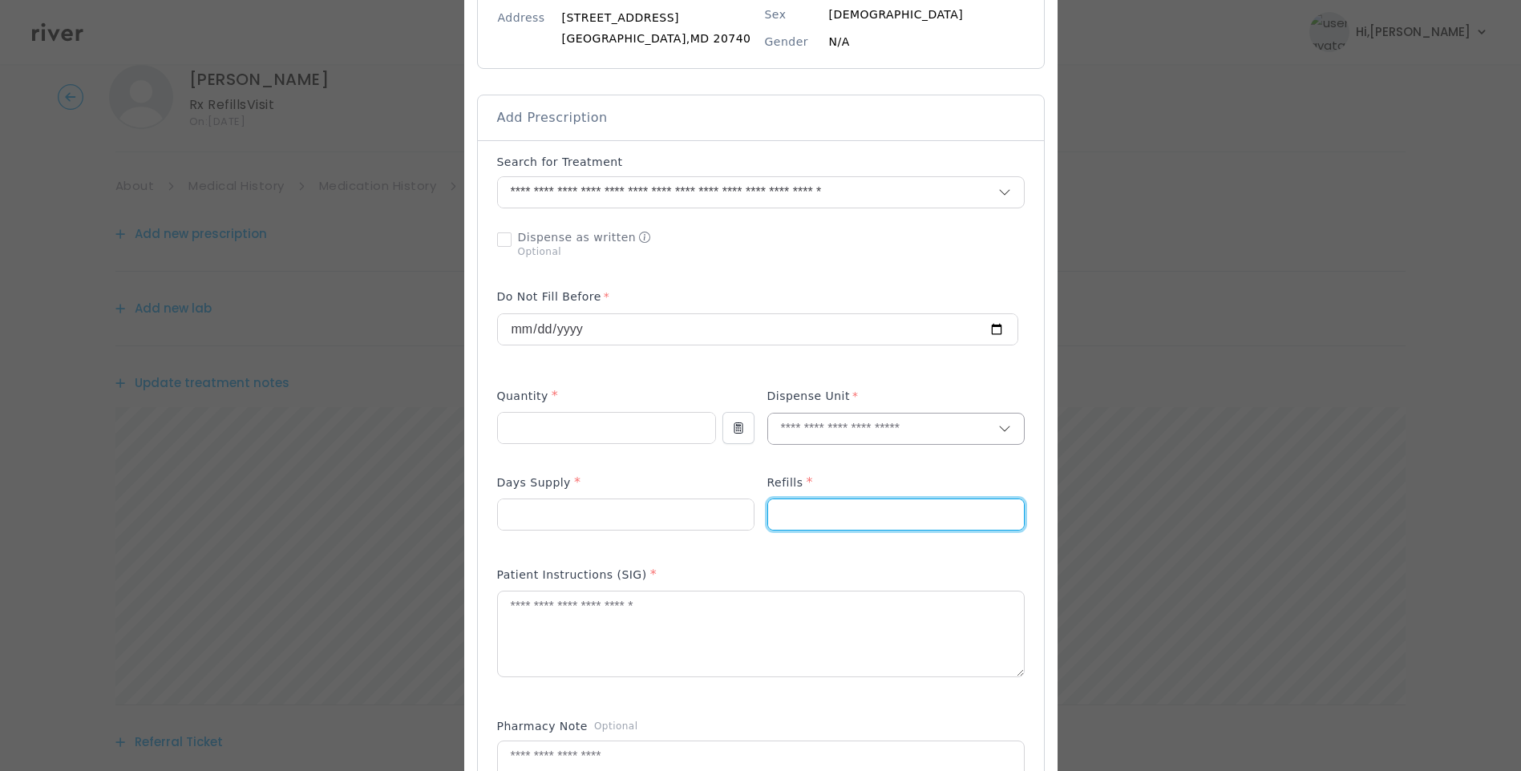
type input "*"
click at [822, 428] on input "text" at bounding box center [883, 429] width 230 height 30
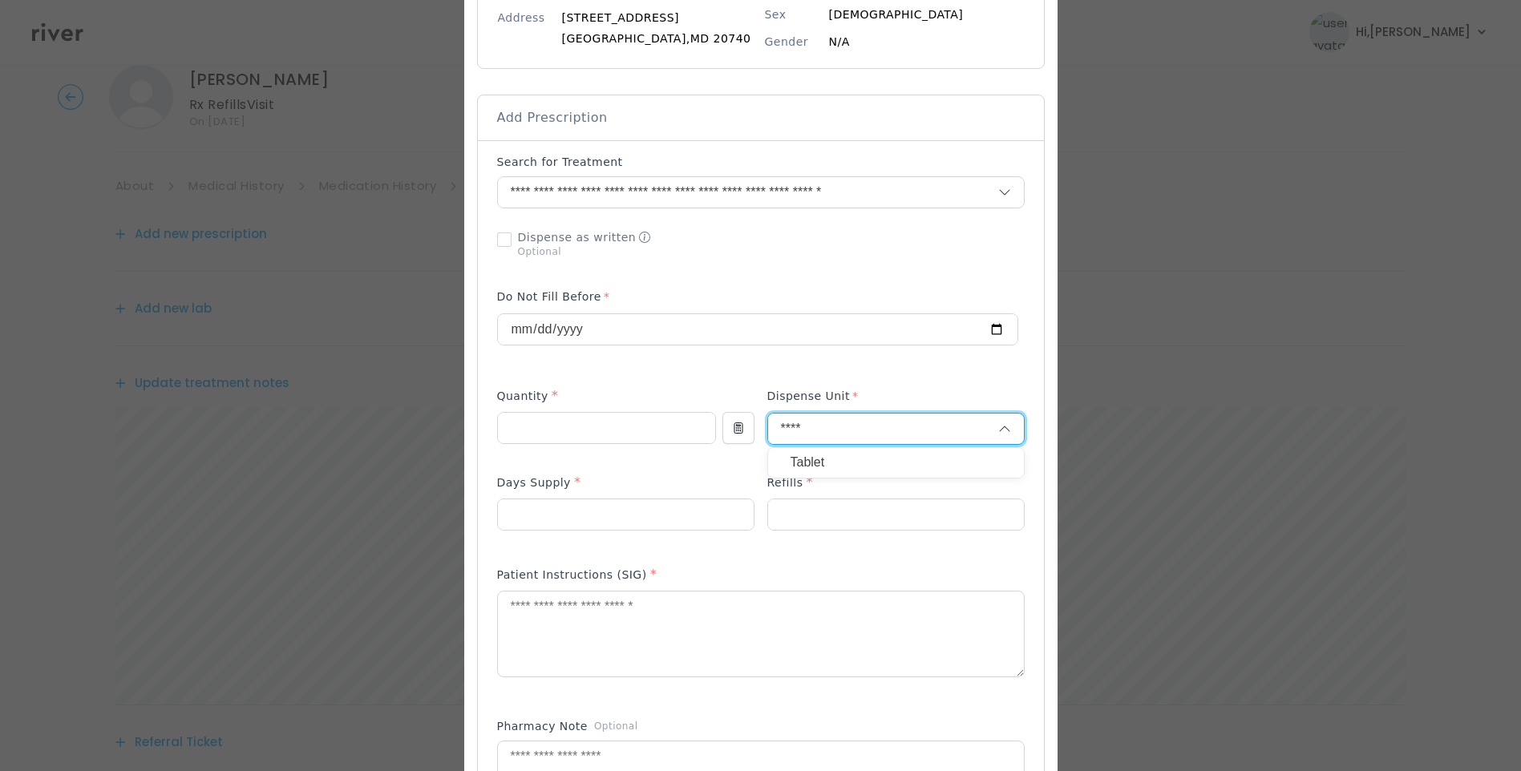
type input "****"
click at [839, 465] on p "Tablet" at bounding box center [896, 462] width 211 height 23
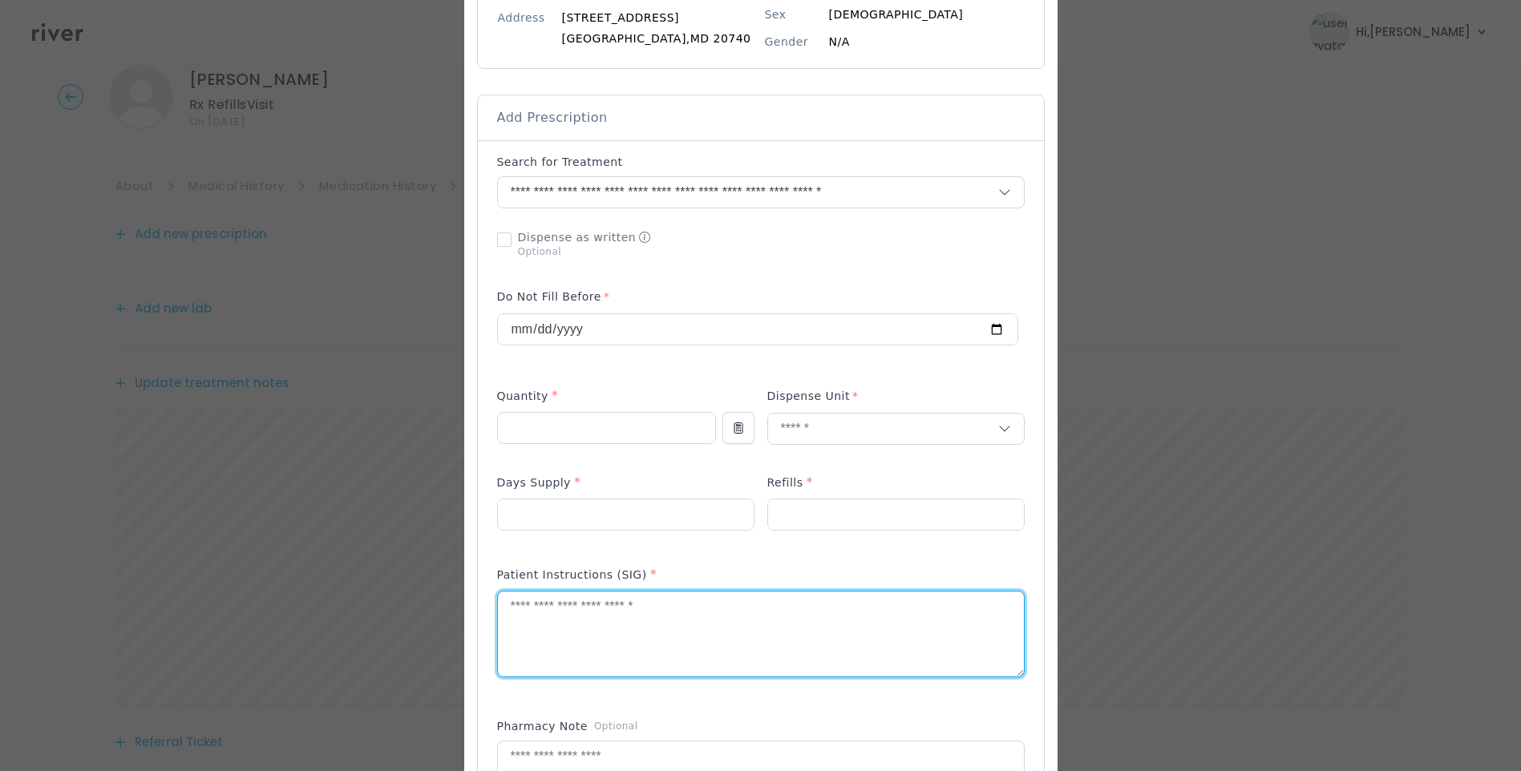
click at [698, 628] on textarea at bounding box center [761, 634] width 526 height 85
paste textarea "**********"
click at [573, 609] on textarea "**********" at bounding box center [761, 634] width 526 height 85
click at [884, 594] on textarea "**********" at bounding box center [761, 634] width 526 height 85
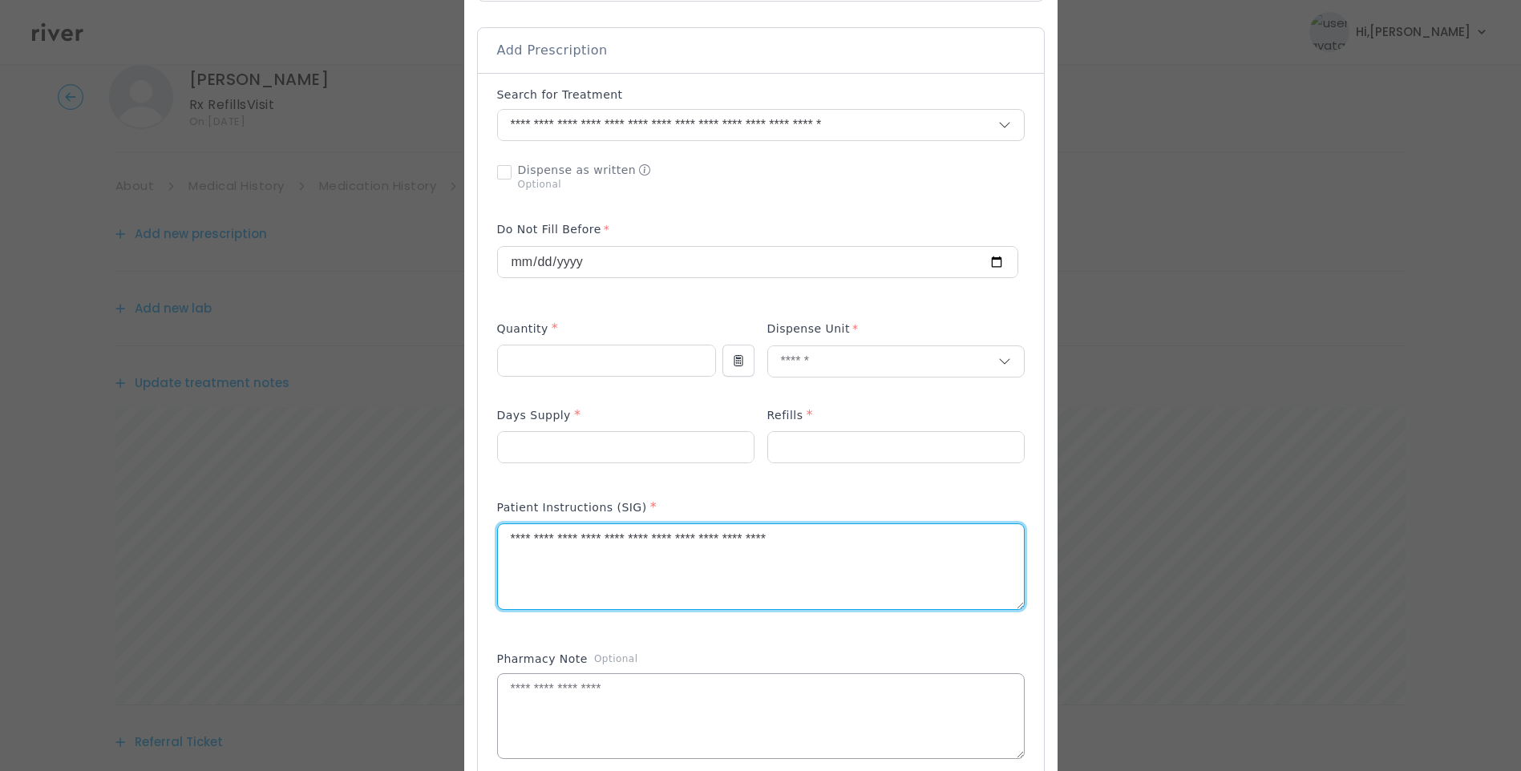
scroll to position [414, 0]
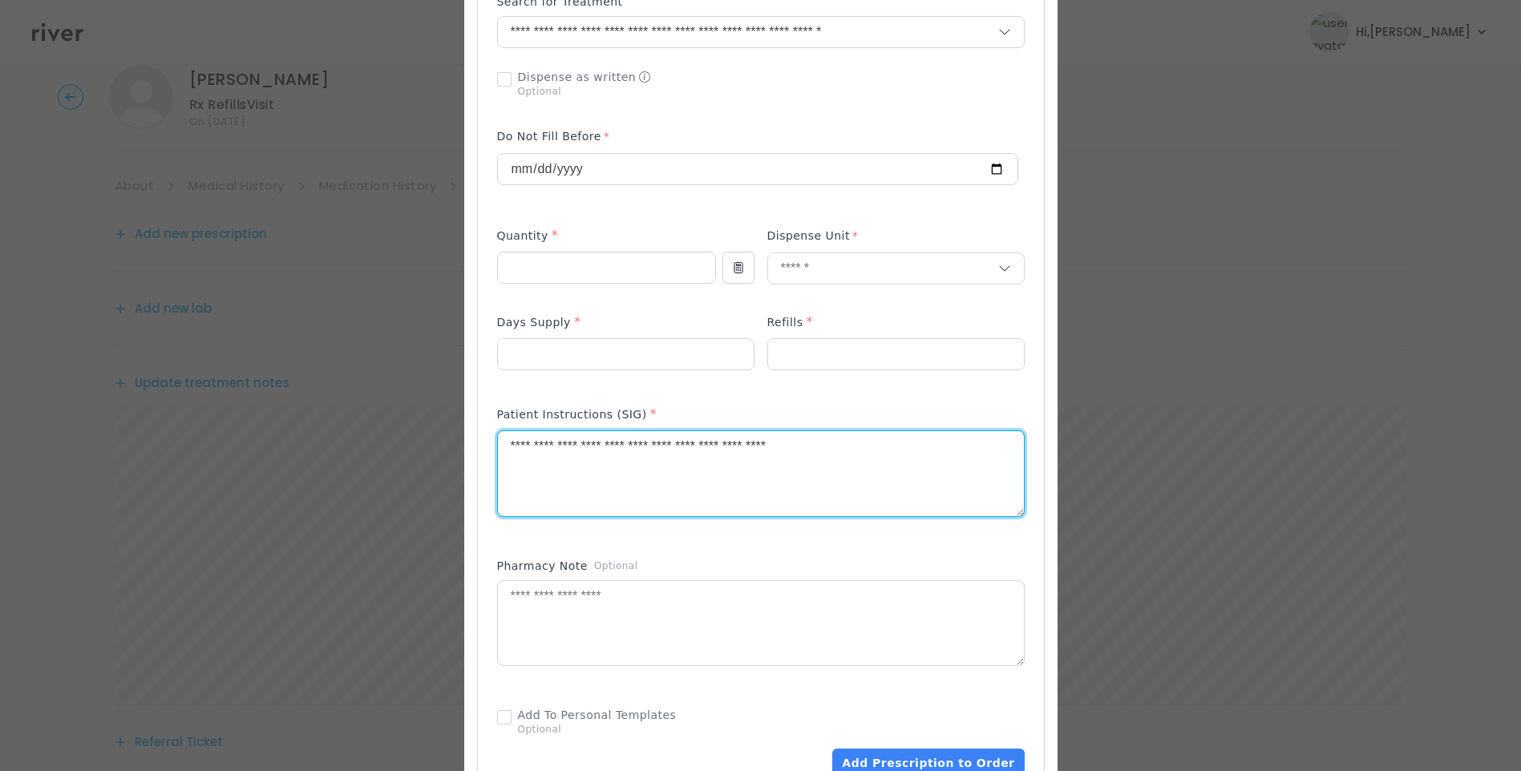
click at [846, 450] on textarea "**********" at bounding box center [761, 473] width 526 height 85
click at [844, 450] on textarea "**********" at bounding box center [761, 473] width 526 height 85
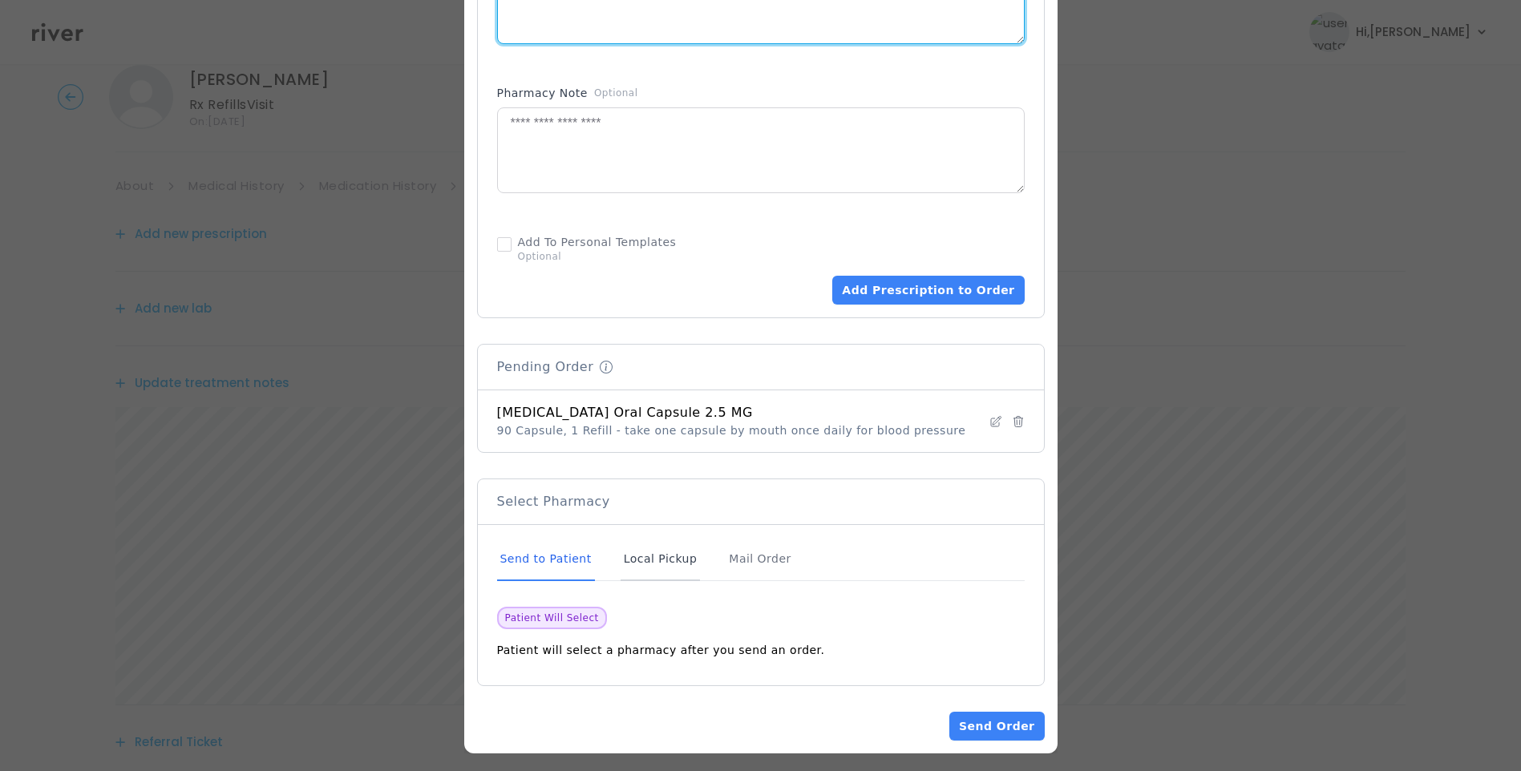
scroll to position [895, 0]
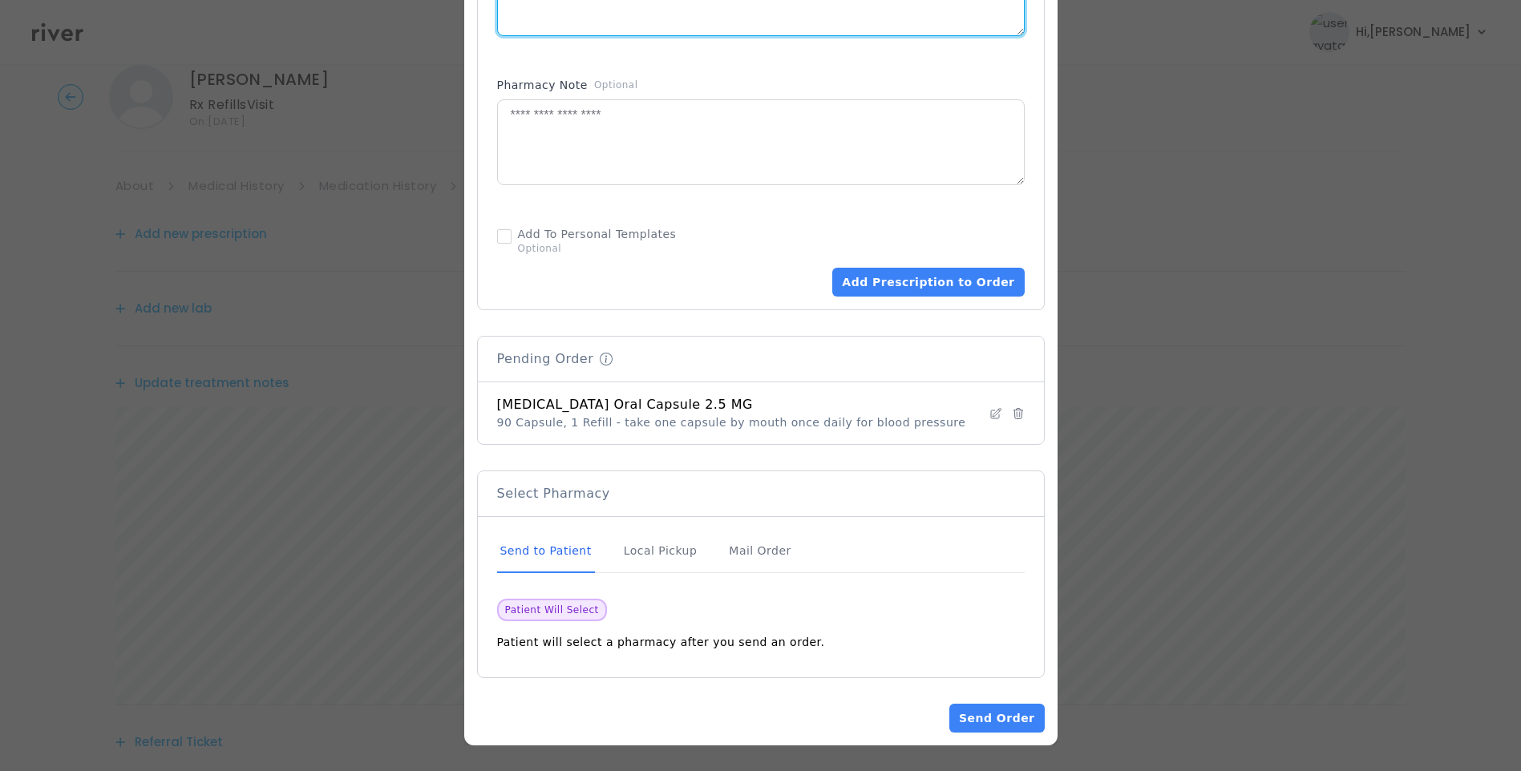
type textarea "**********"
click at [556, 549] on div "Send to Patient" at bounding box center [546, 551] width 98 height 43
click at [921, 277] on button "Add Prescription to Order" at bounding box center [928, 282] width 192 height 29
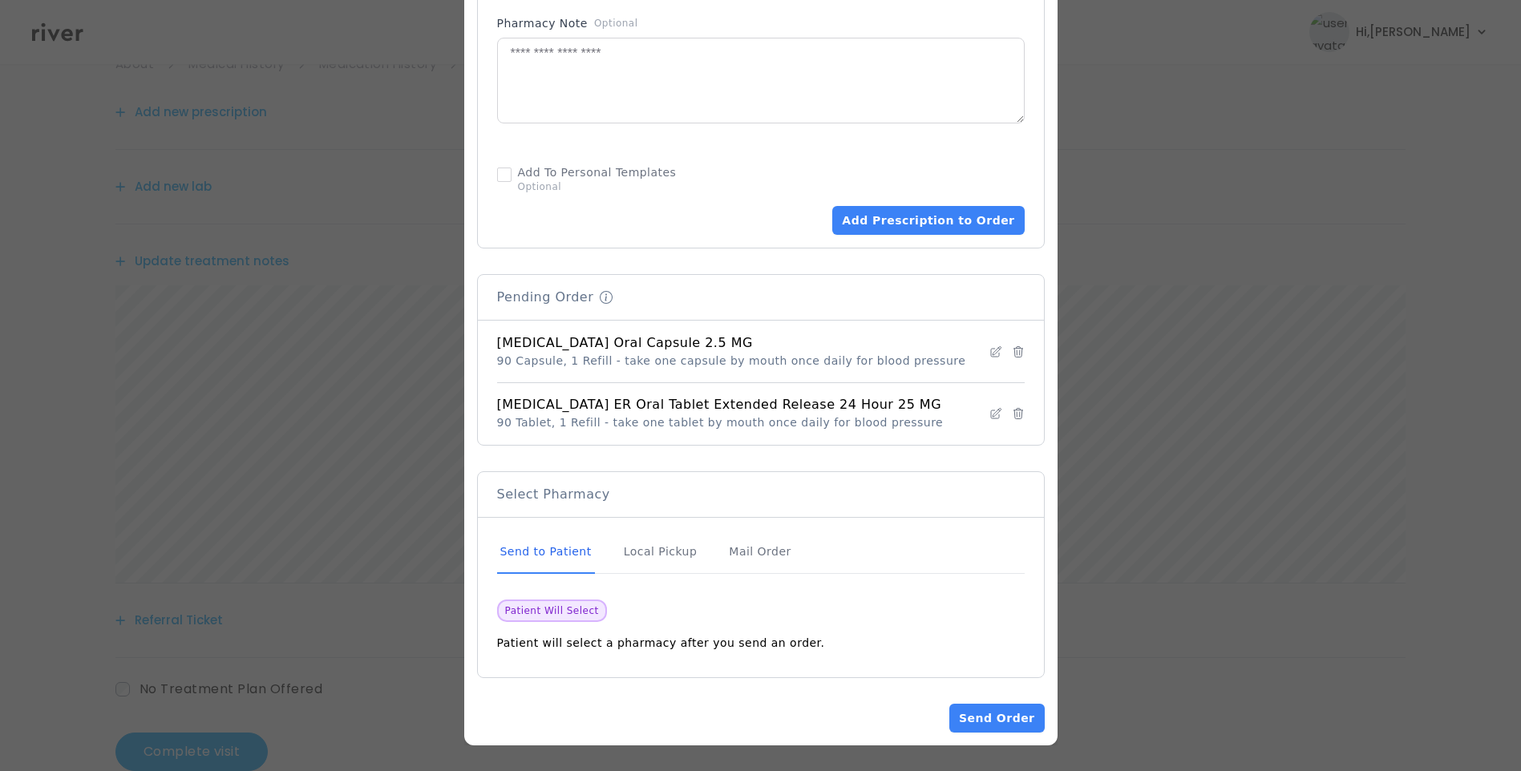
scroll to position [198, 0]
click at [1004, 722] on button "Send Order" at bounding box center [996, 718] width 95 height 29
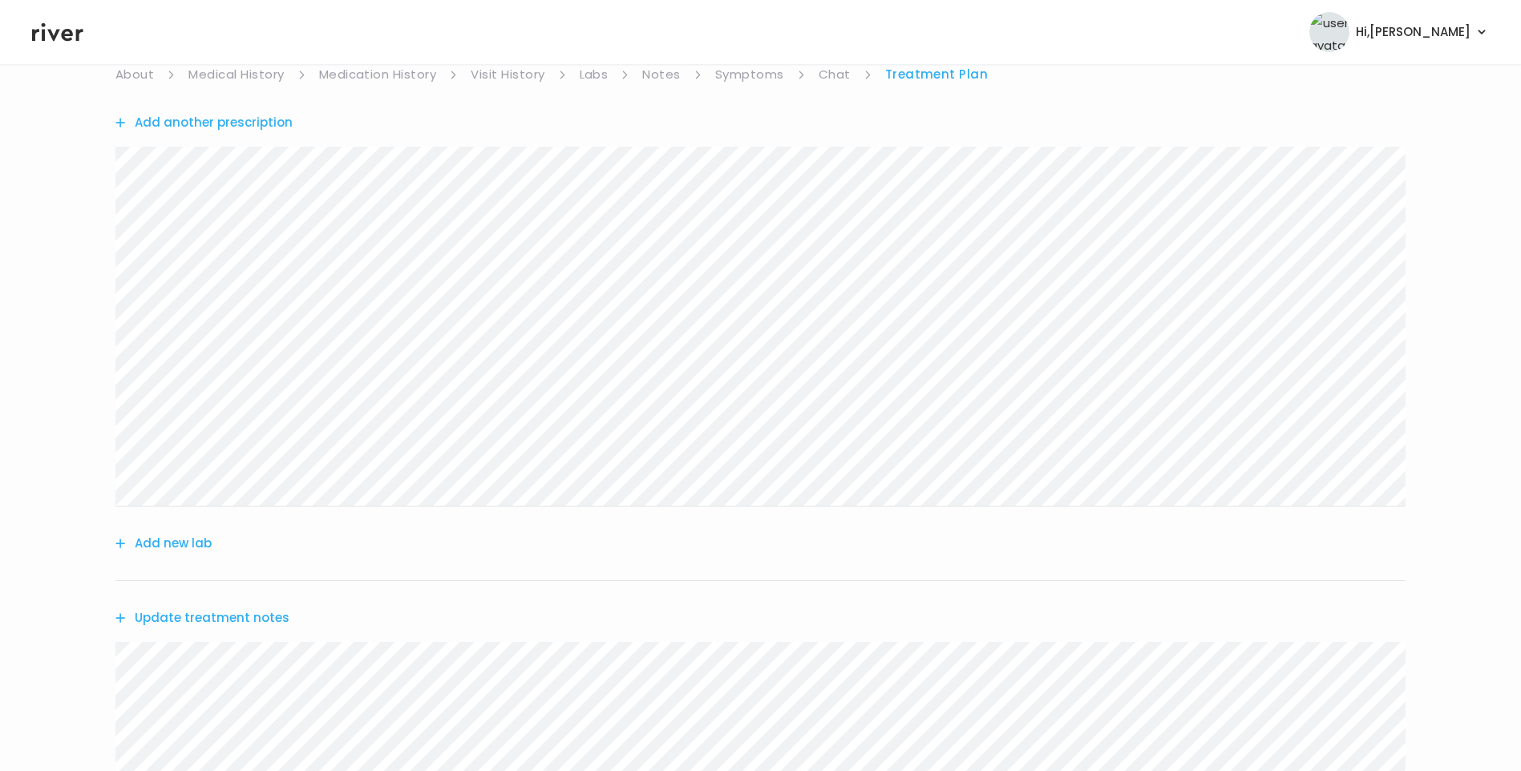
scroll to position [0, 0]
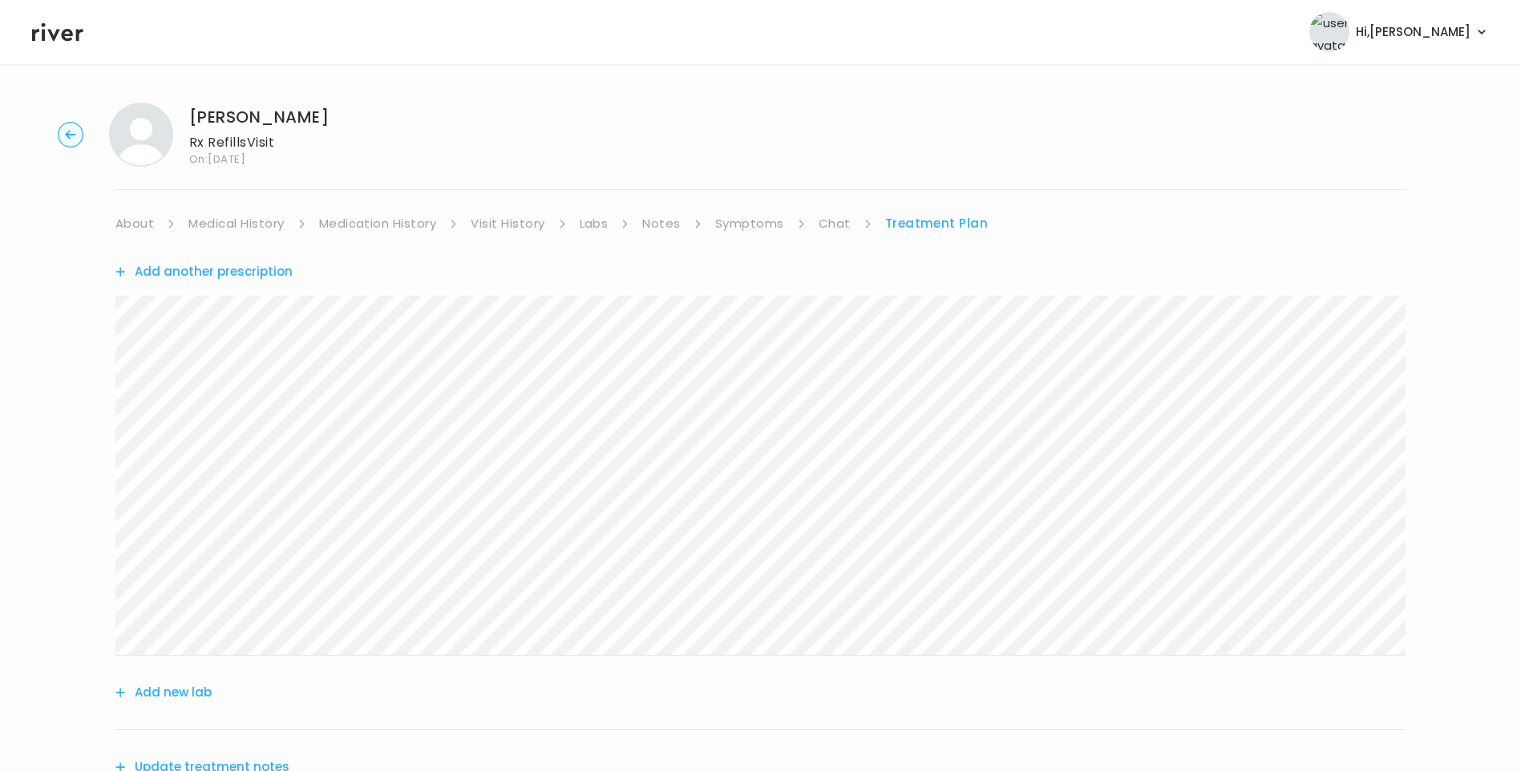
click at [129, 230] on link "About" at bounding box center [134, 223] width 38 height 22
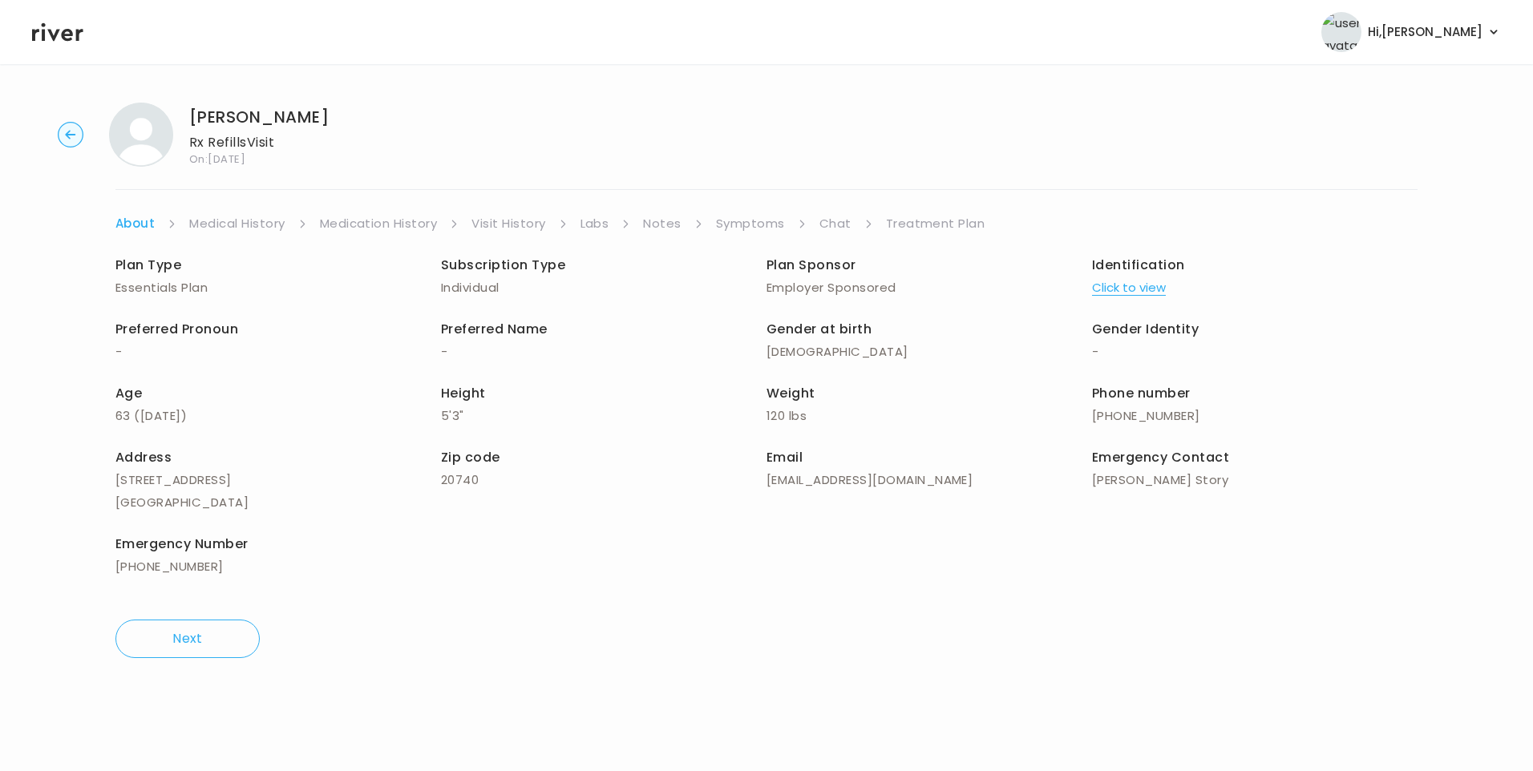
click at [925, 229] on link "Treatment Plan" at bounding box center [935, 223] width 99 height 22
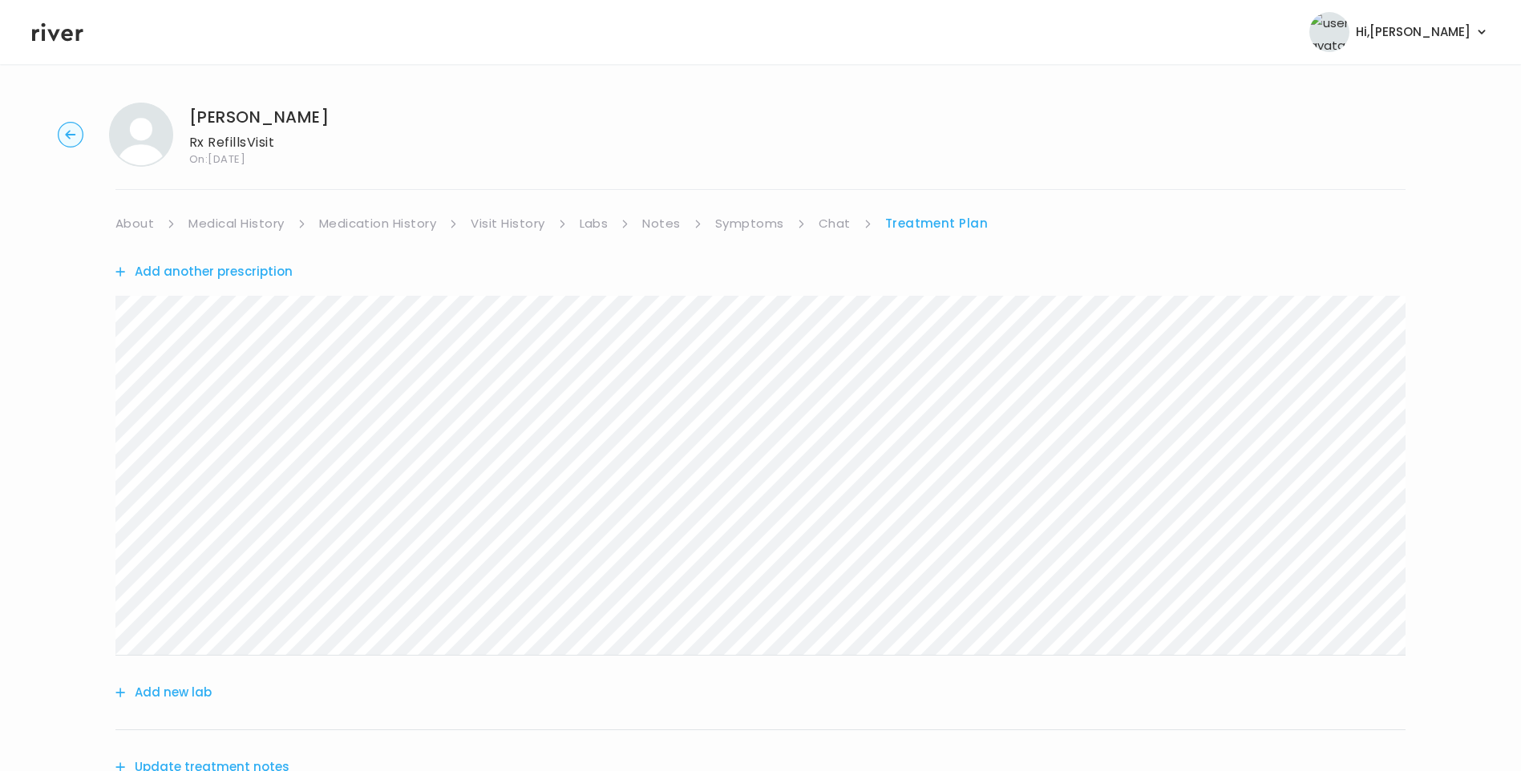
click at [228, 217] on link "Medical History" at bounding box center [235, 223] width 95 height 22
click at [755, 225] on link "Symptoms" at bounding box center [756, 223] width 69 height 22
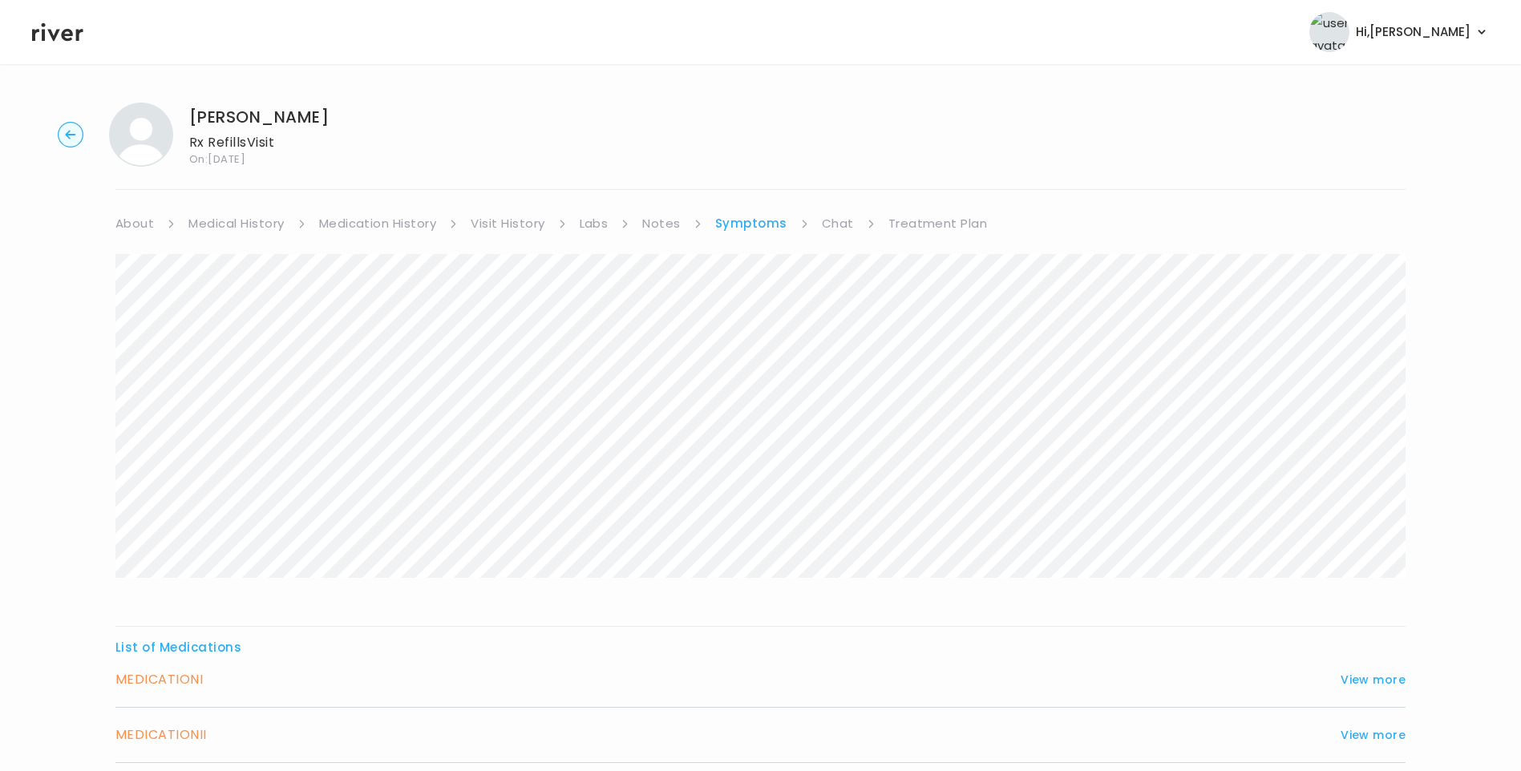
click at [915, 224] on link "Treatment Plan" at bounding box center [937, 223] width 99 height 22
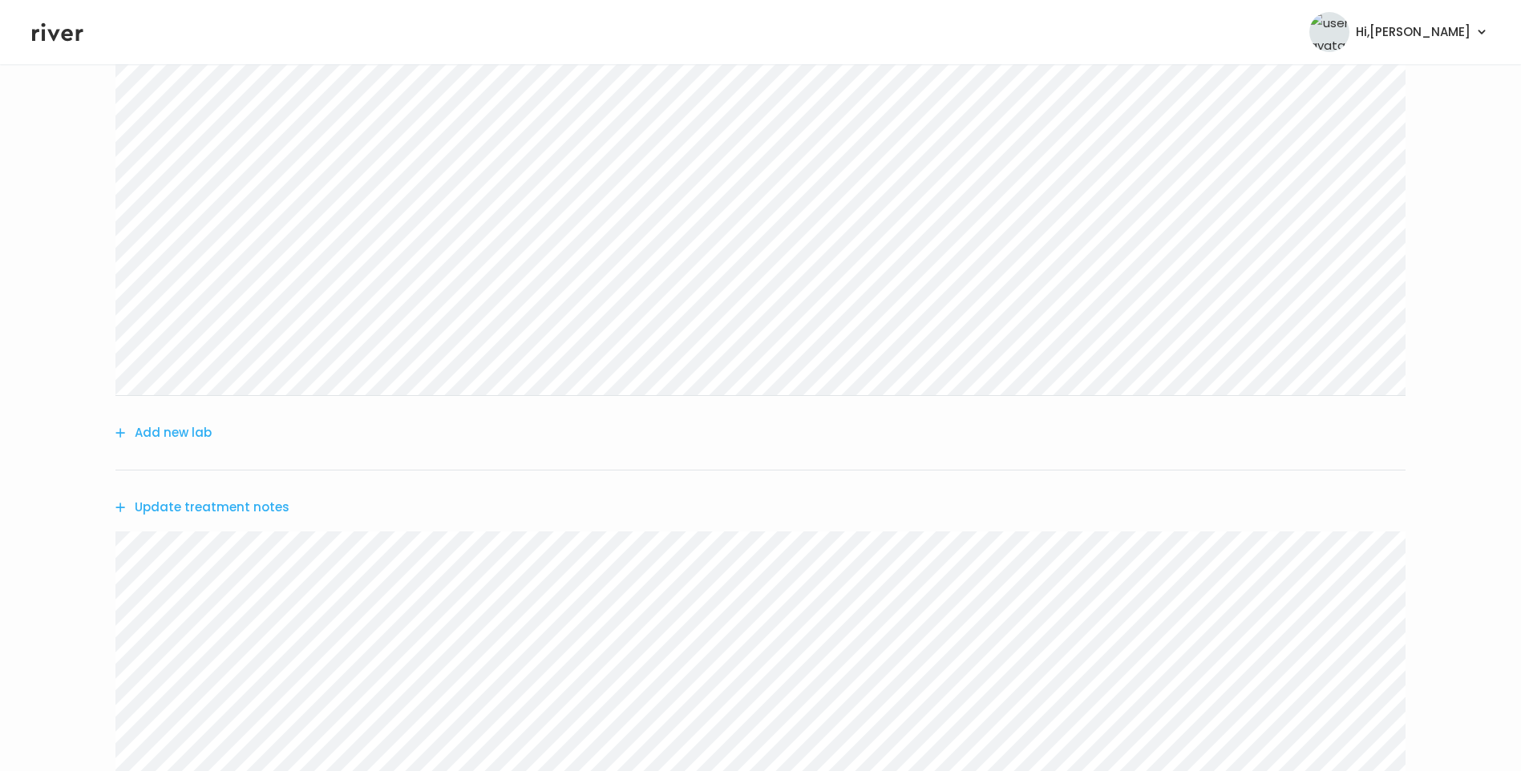
scroll to position [321, 0]
click at [289, 440] on div "Update treatment notes" at bounding box center [760, 447] width 1290 height 74
click at [265, 450] on button "Update treatment notes" at bounding box center [202, 446] width 174 height 22
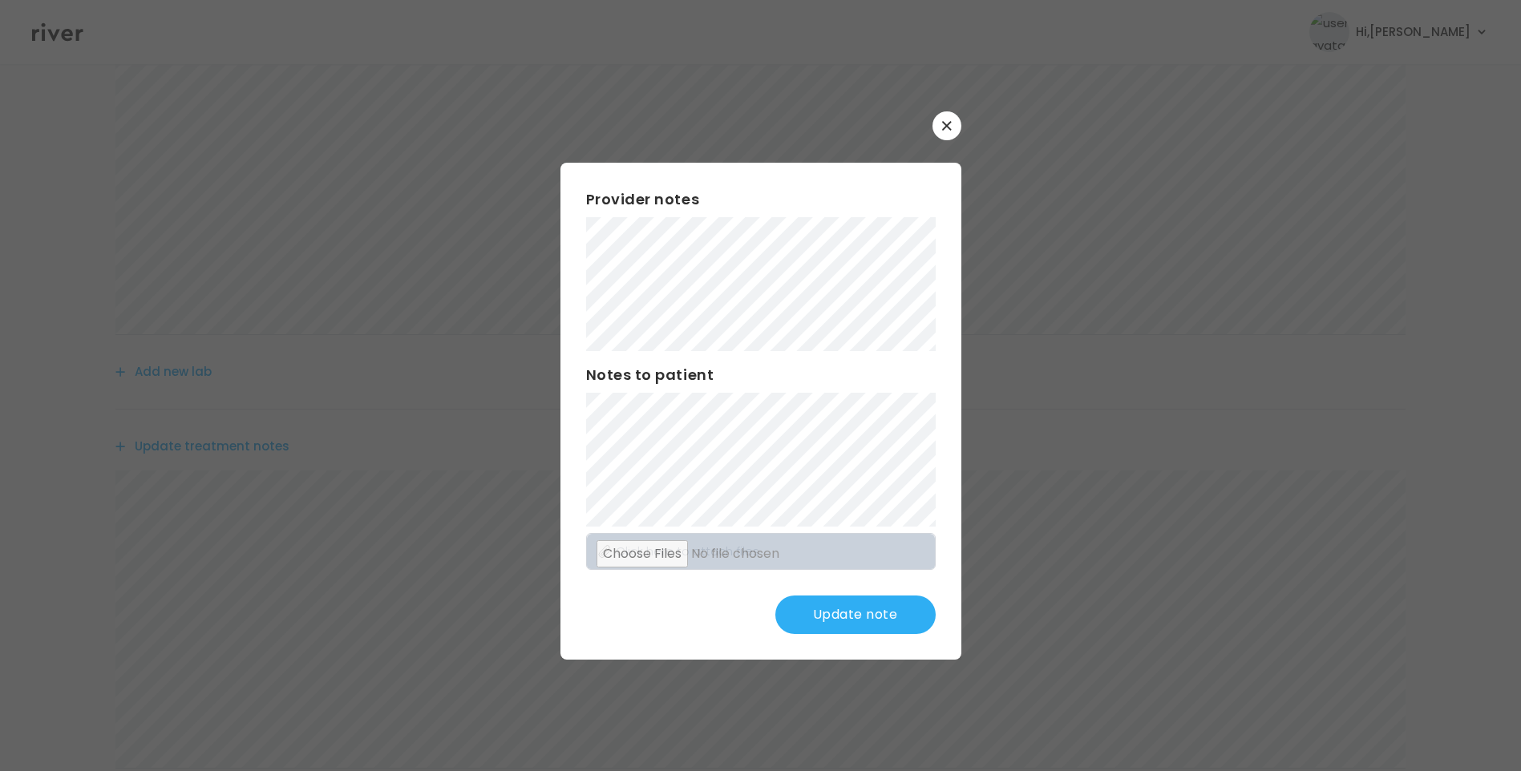
click at [852, 620] on button "Update note" at bounding box center [855, 615] width 160 height 38
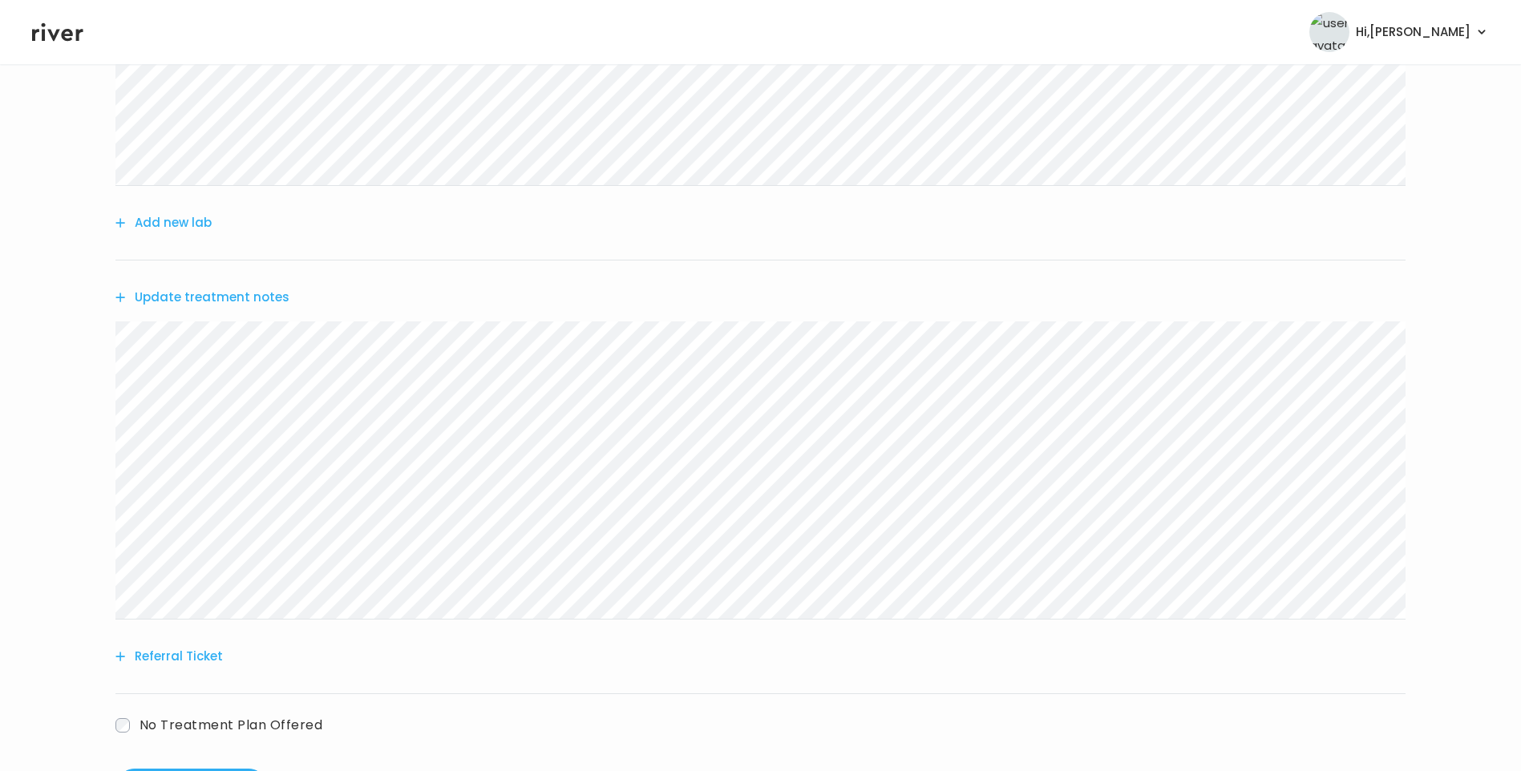
scroll to position [481, 0]
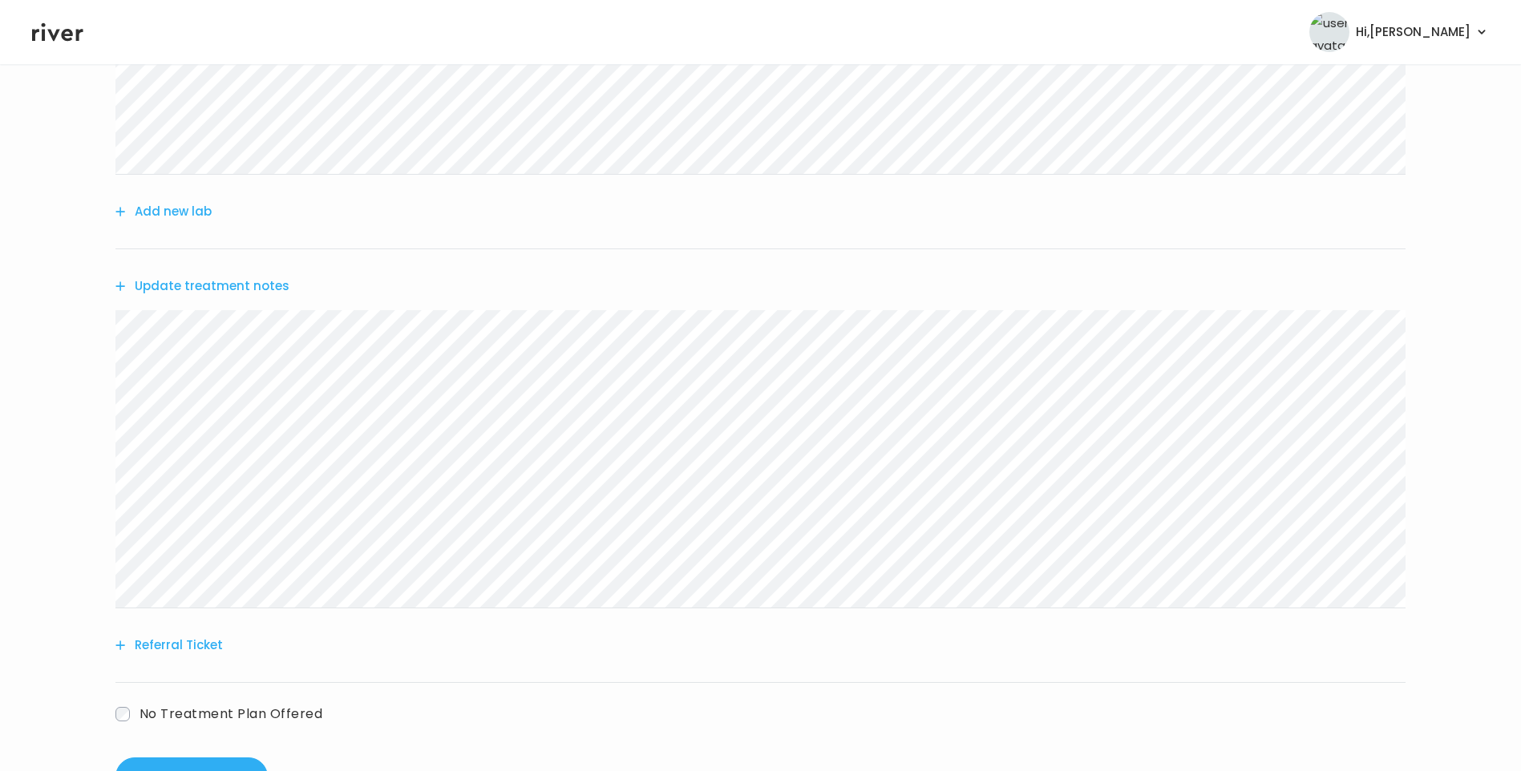
click at [253, 291] on button "Update treatment notes" at bounding box center [202, 286] width 174 height 22
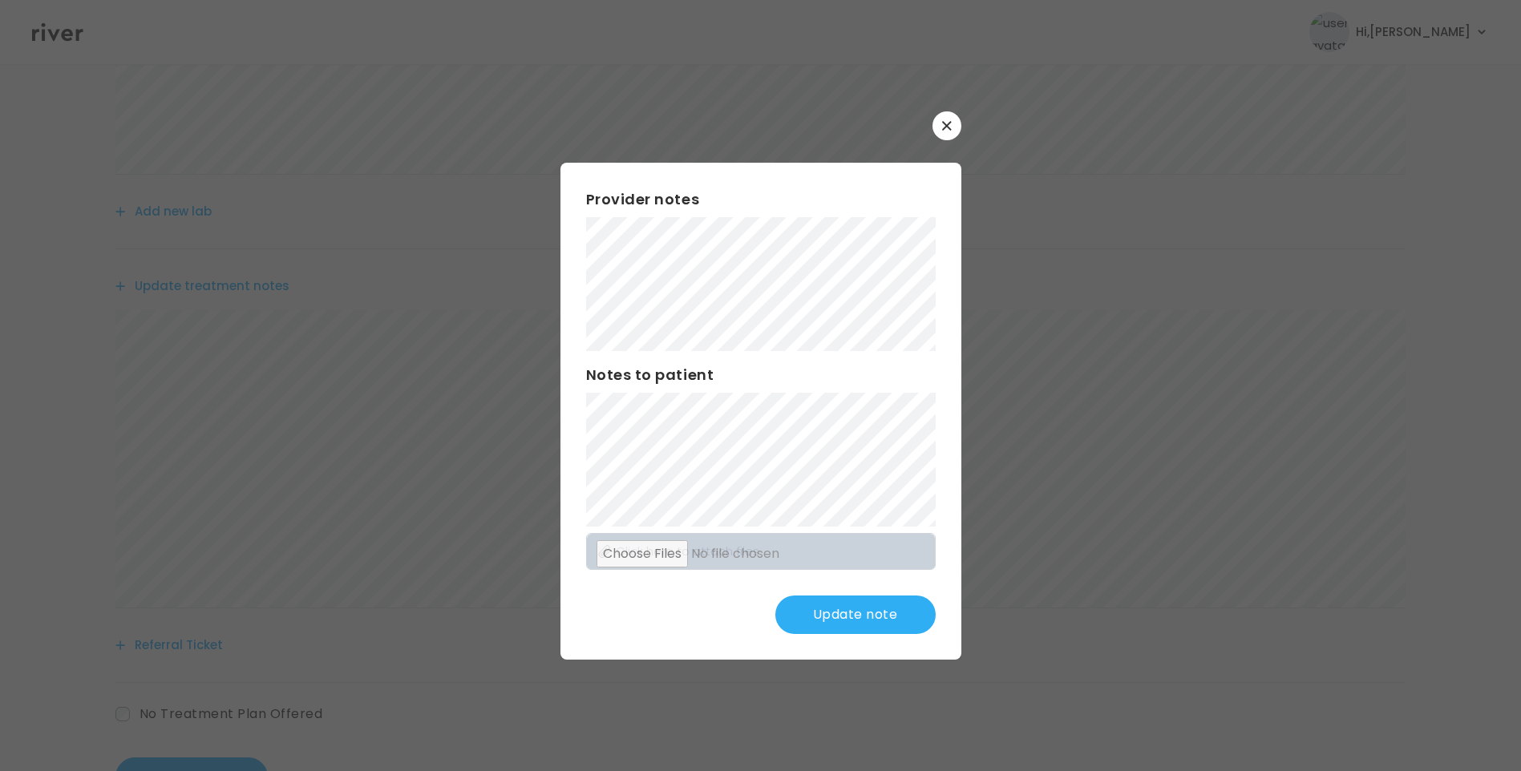
click at [856, 613] on button "Update note" at bounding box center [855, 615] width 160 height 38
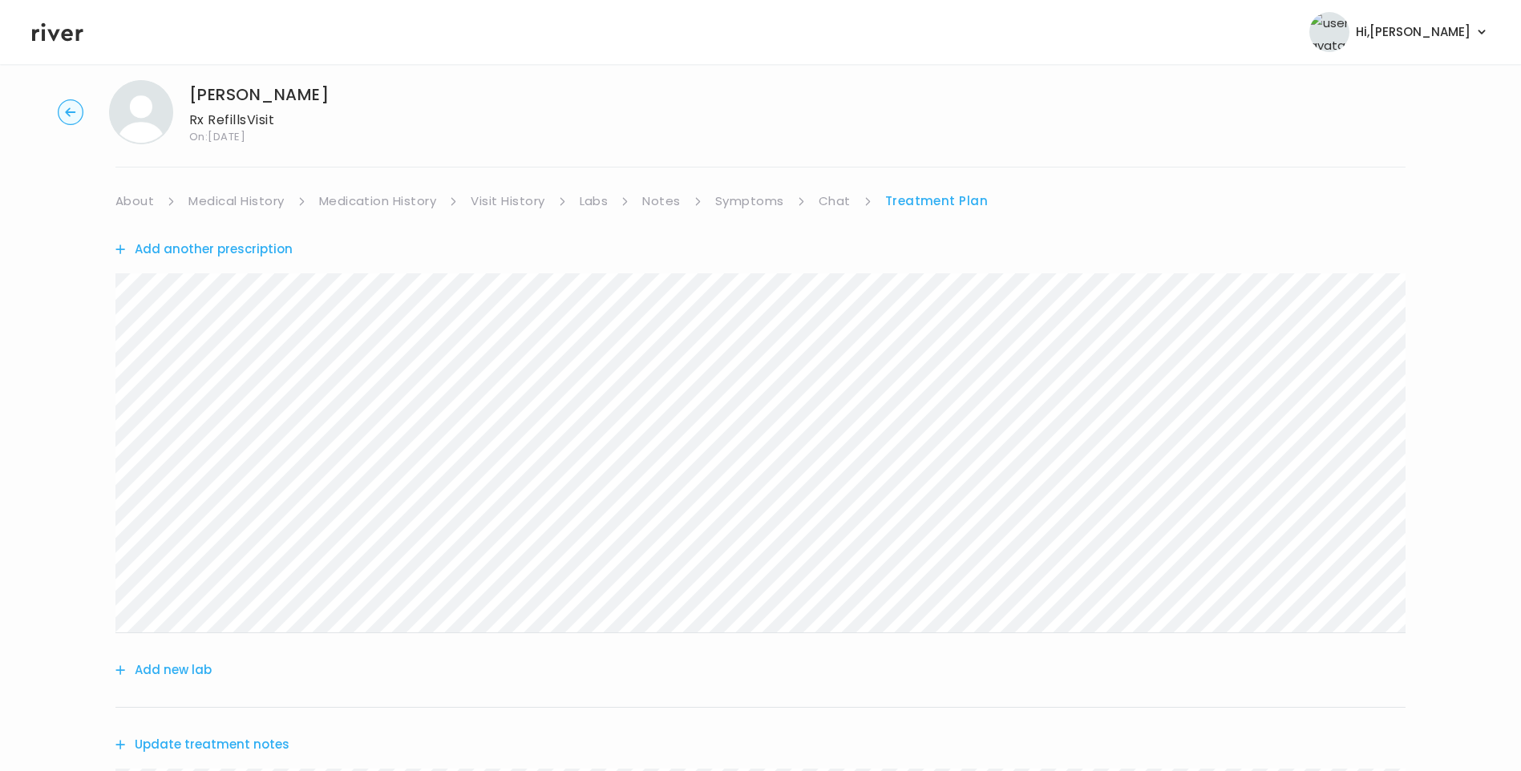
scroll to position [0, 0]
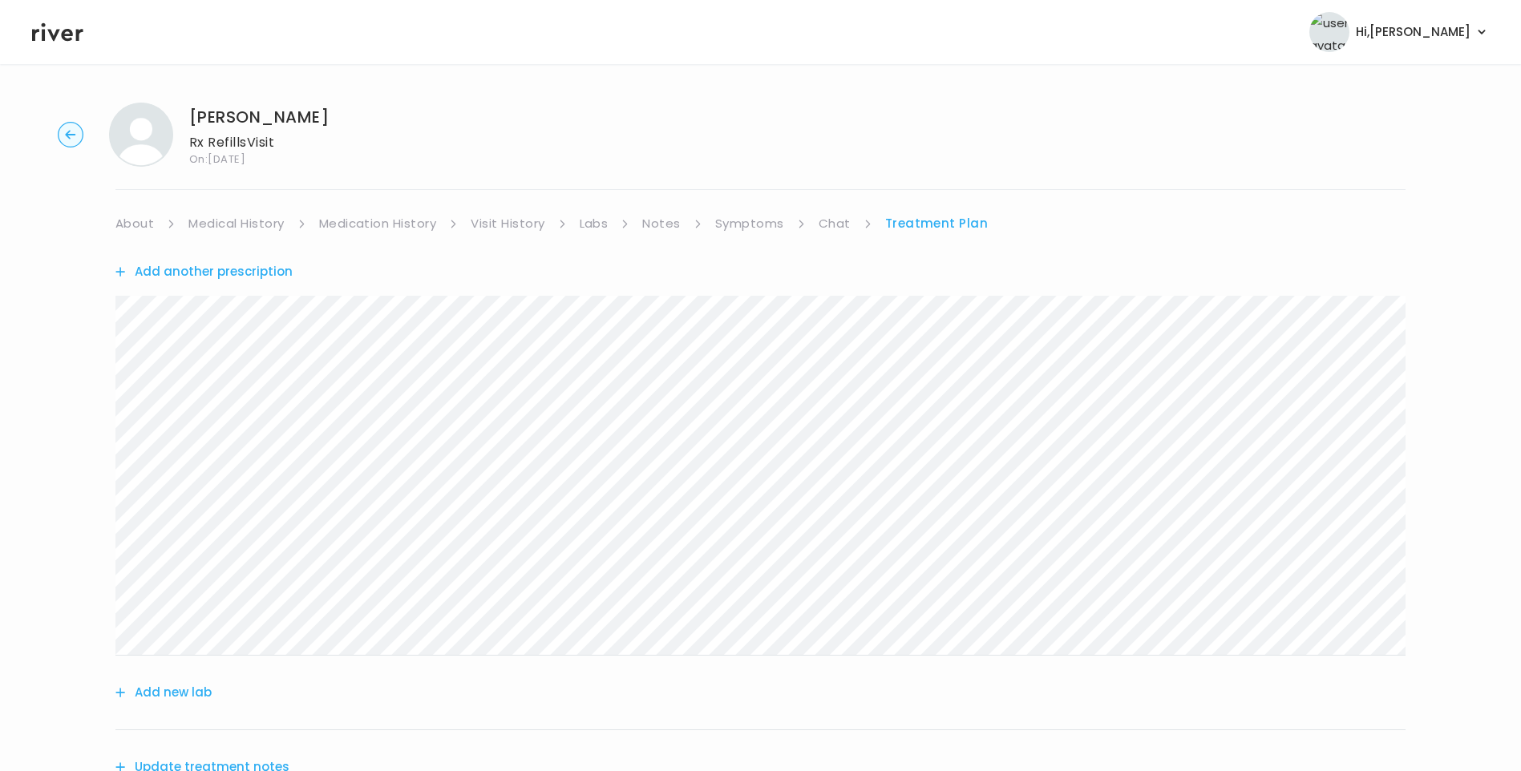
click at [413, 224] on link "Medication History" at bounding box center [378, 223] width 118 height 22
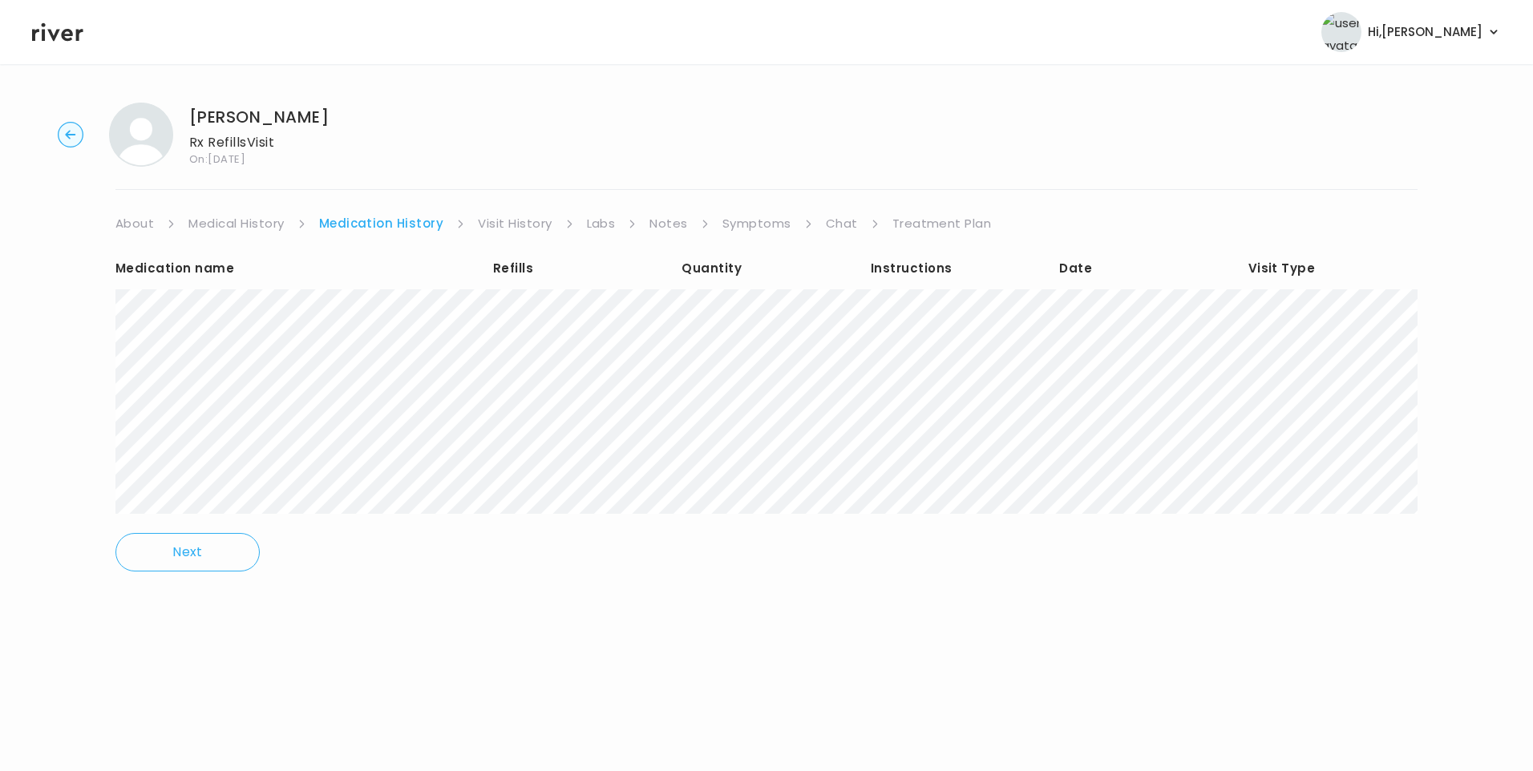
click at [913, 221] on link "Treatment Plan" at bounding box center [941, 223] width 99 height 22
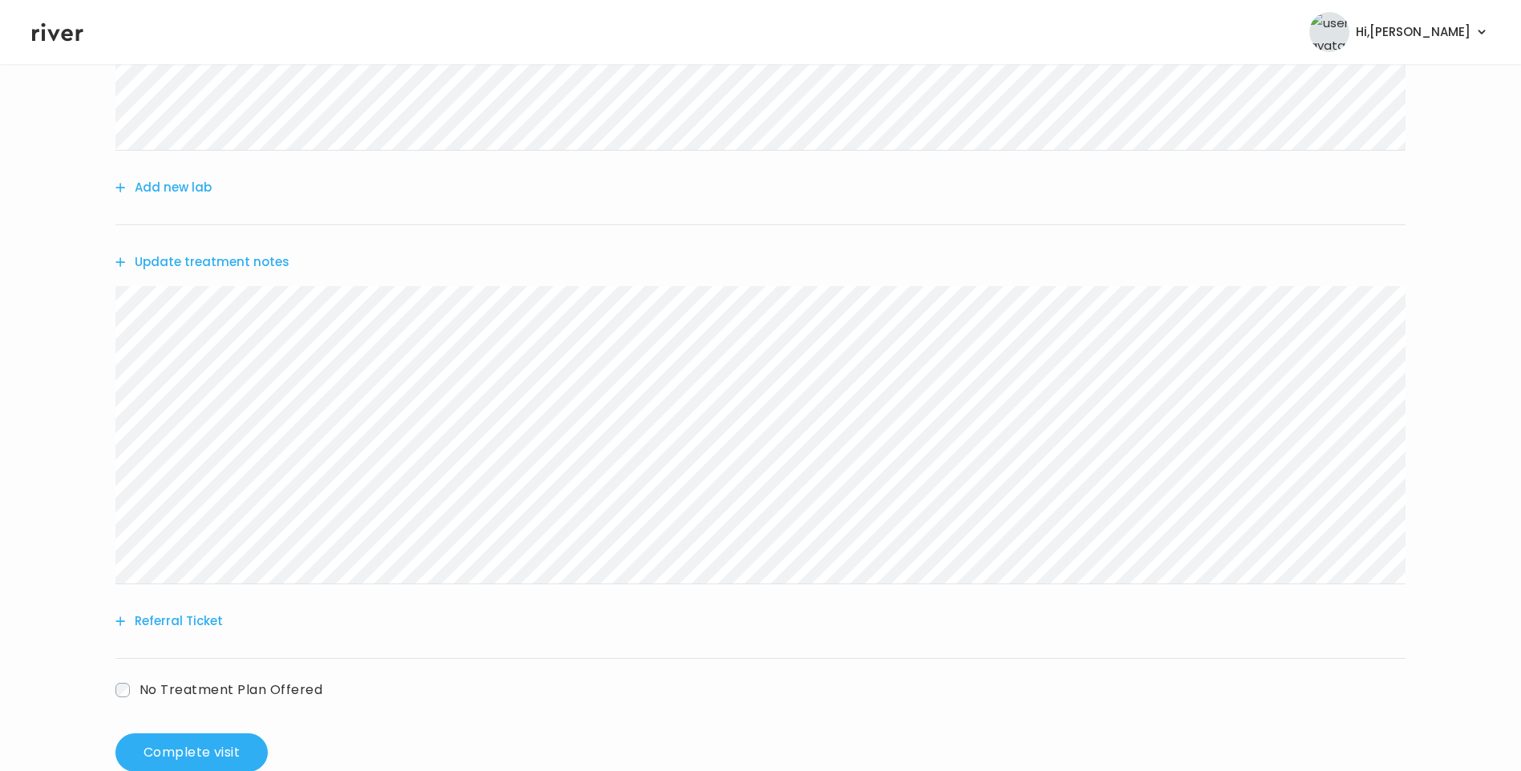
scroll to position [544, 0]
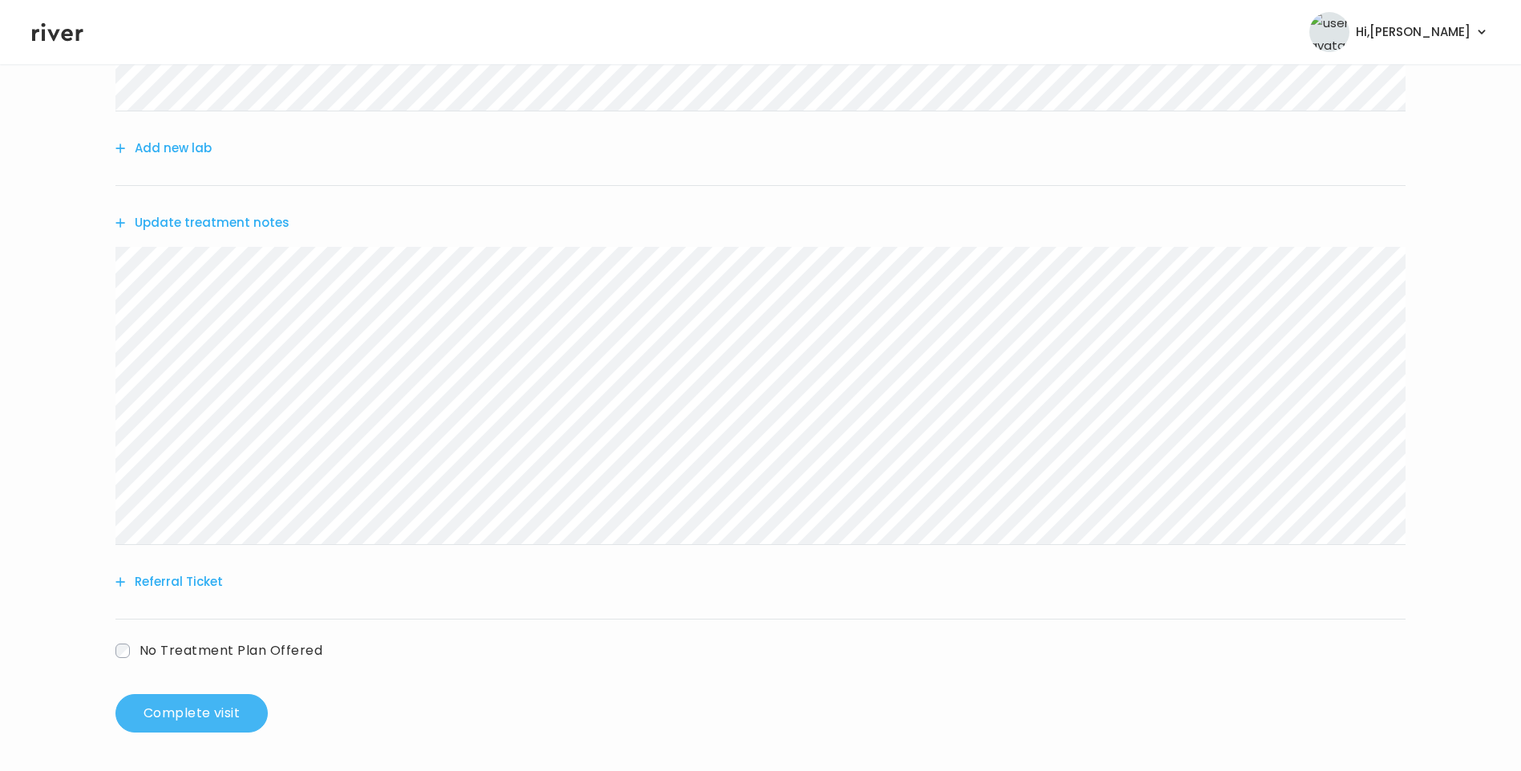
click at [219, 710] on button "Complete visit" at bounding box center [191, 713] width 152 height 38
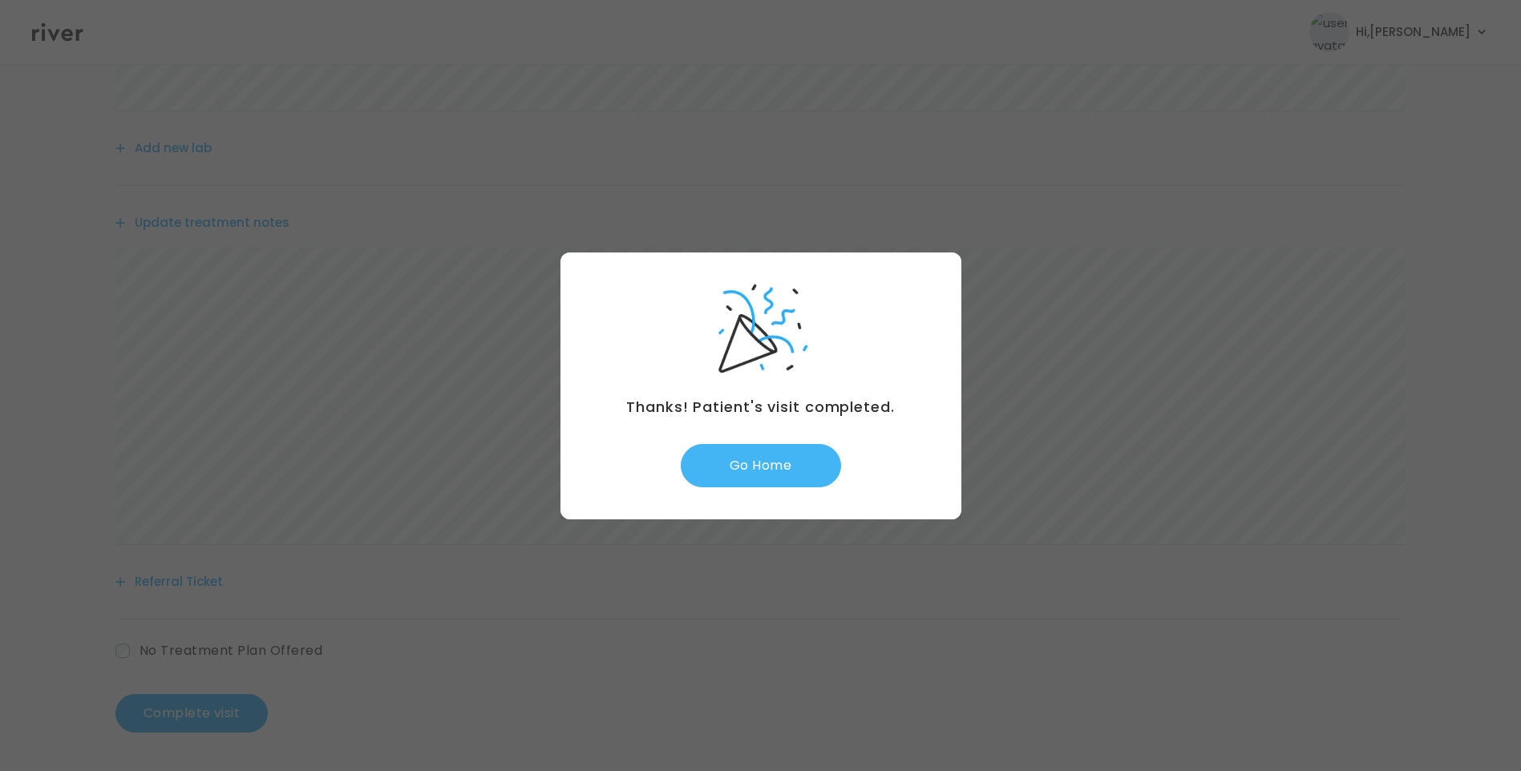
click at [770, 469] on button "Go Home" at bounding box center [761, 465] width 160 height 43
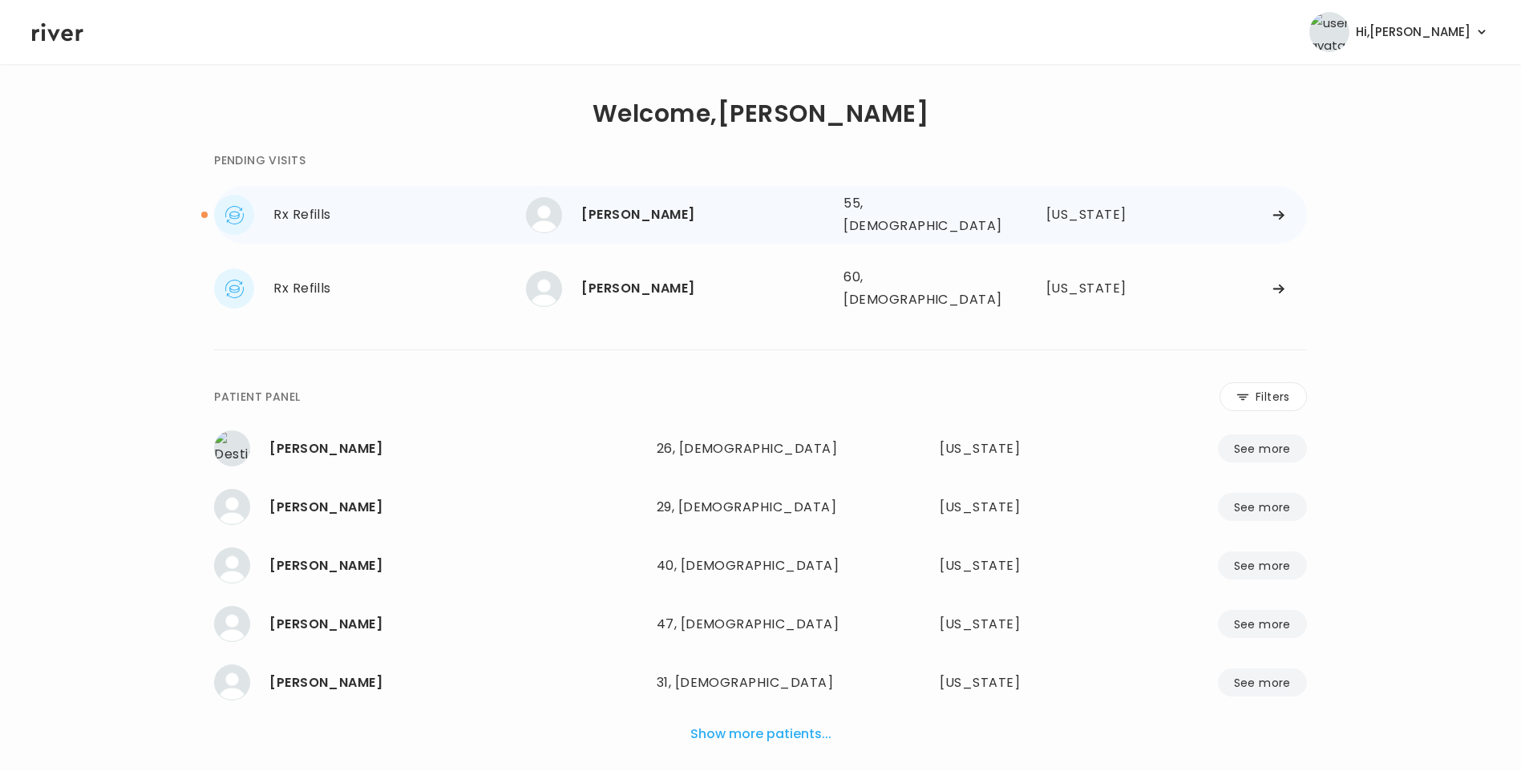
click at [662, 226] on div "[PERSON_NAME] 55, [DEMOGRAPHIC_DATA] See more" at bounding box center [678, 215] width 305 height 36
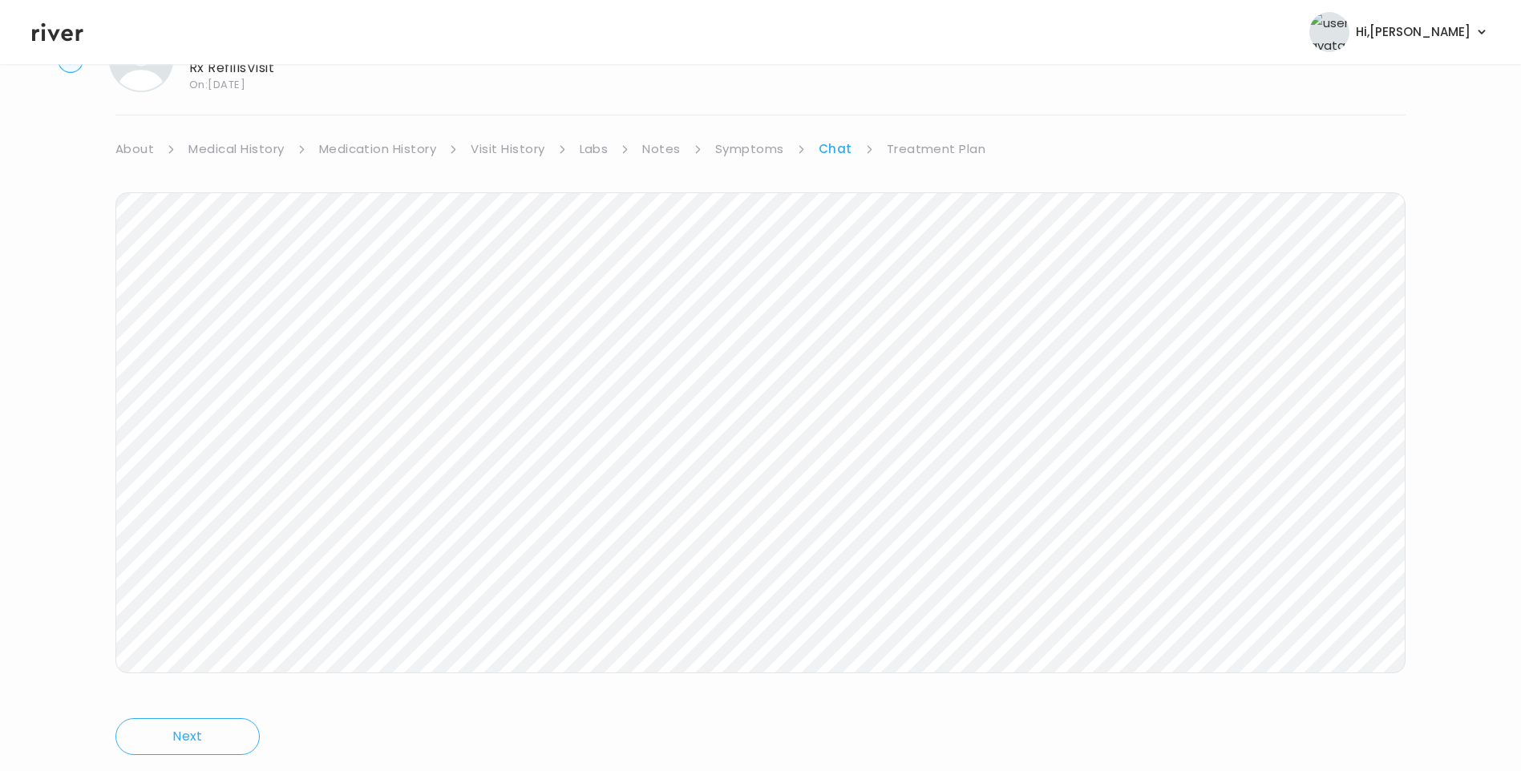
scroll to position [119, 0]
click at [53, 34] on icon at bounding box center [57, 32] width 51 height 24
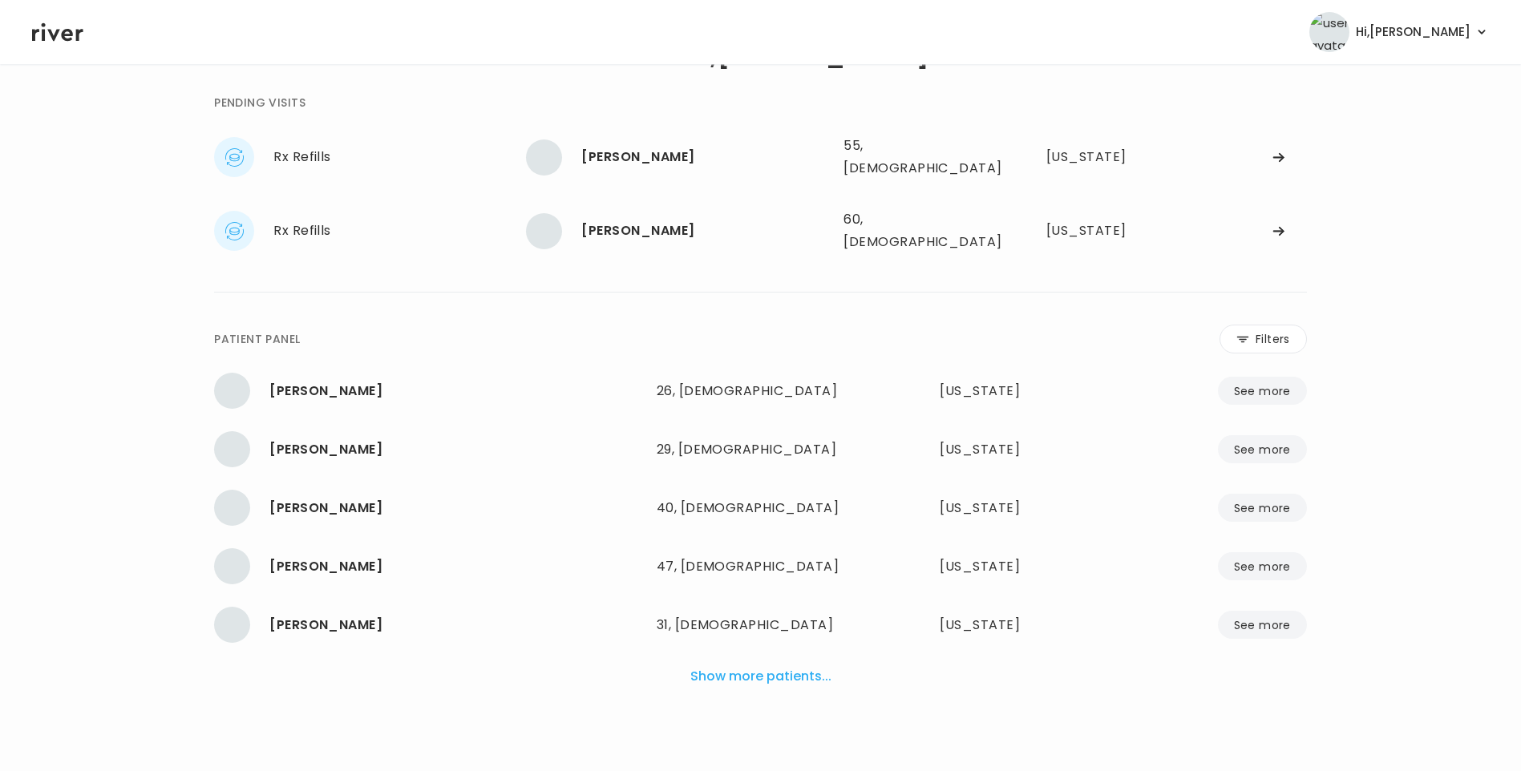
scroll to position [40, 0]
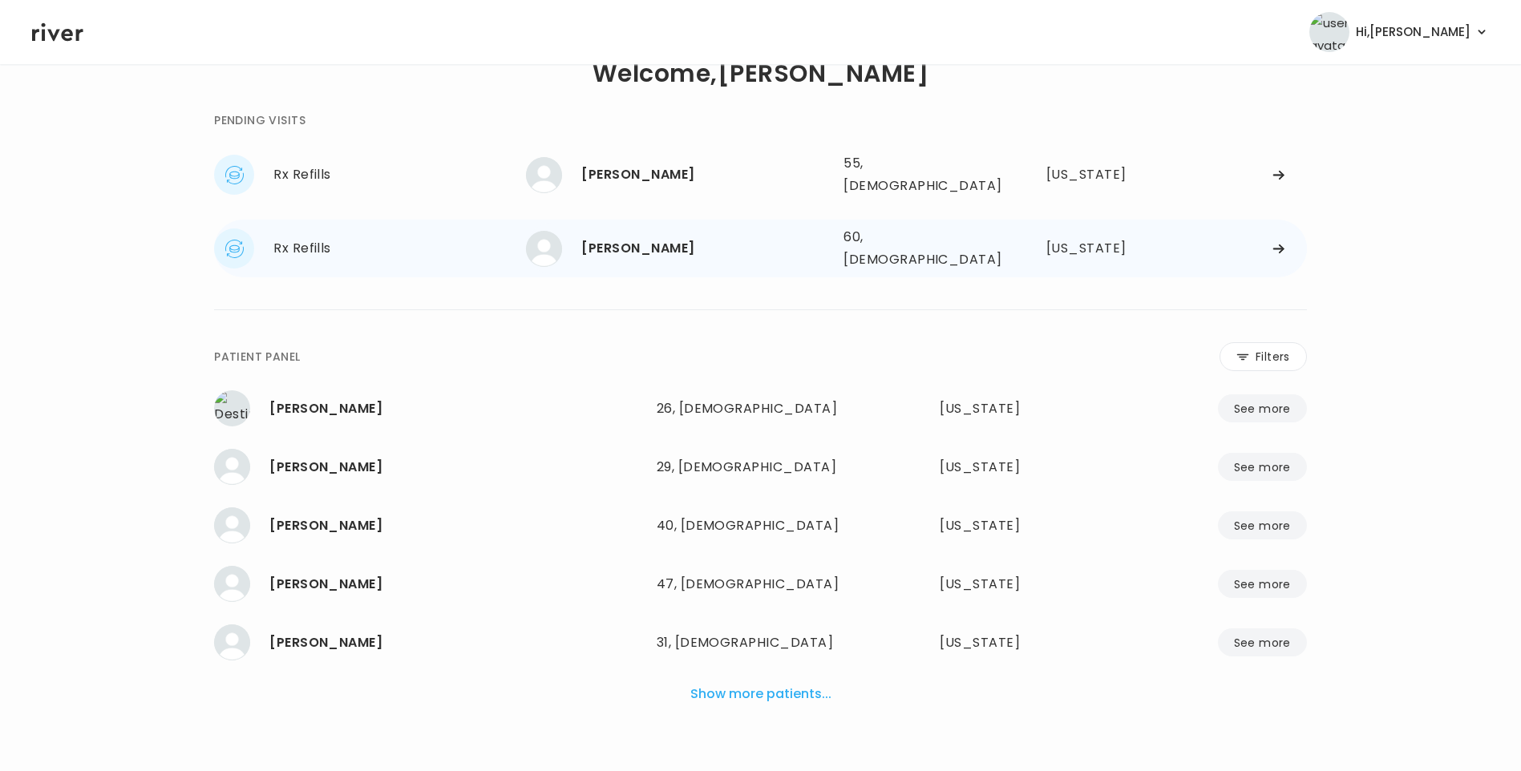
click at [666, 237] on div "[PERSON_NAME]" at bounding box center [705, 248] width 249 height 22
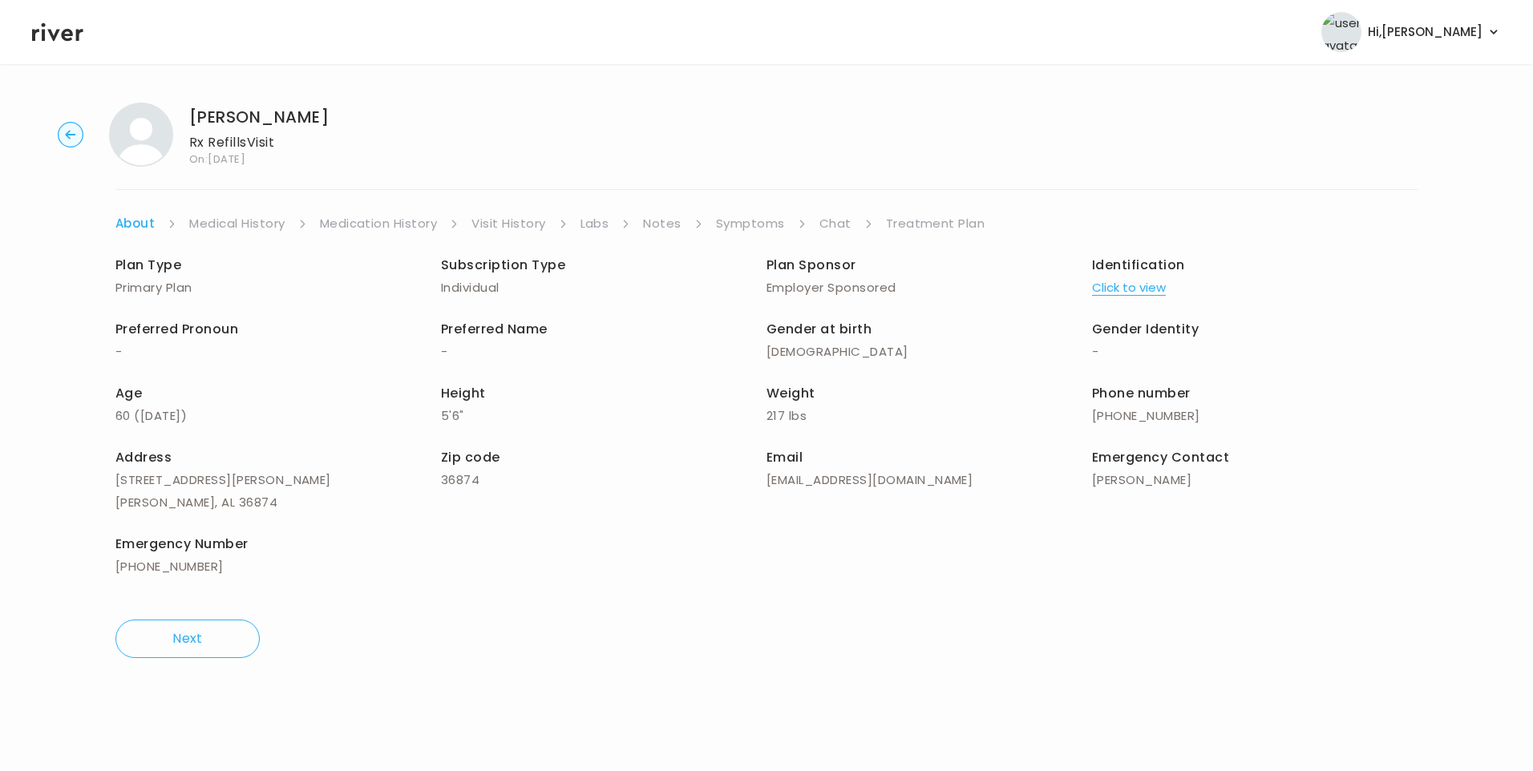
drag, startPoint x: 750, startPoint y: 208, endPoint x: 757, endPoint y: 218, distance: 12.0
click at [750, 208] on div "[PERSON_NAME] Rx Refills Visit On: [DATE] About Medical History Medication Hist…" at bounding box center [766, 380] width 1533 height 581
click at [755, 217] on link "Symptoms" at bounding box center [750, 223] width 69 height 22
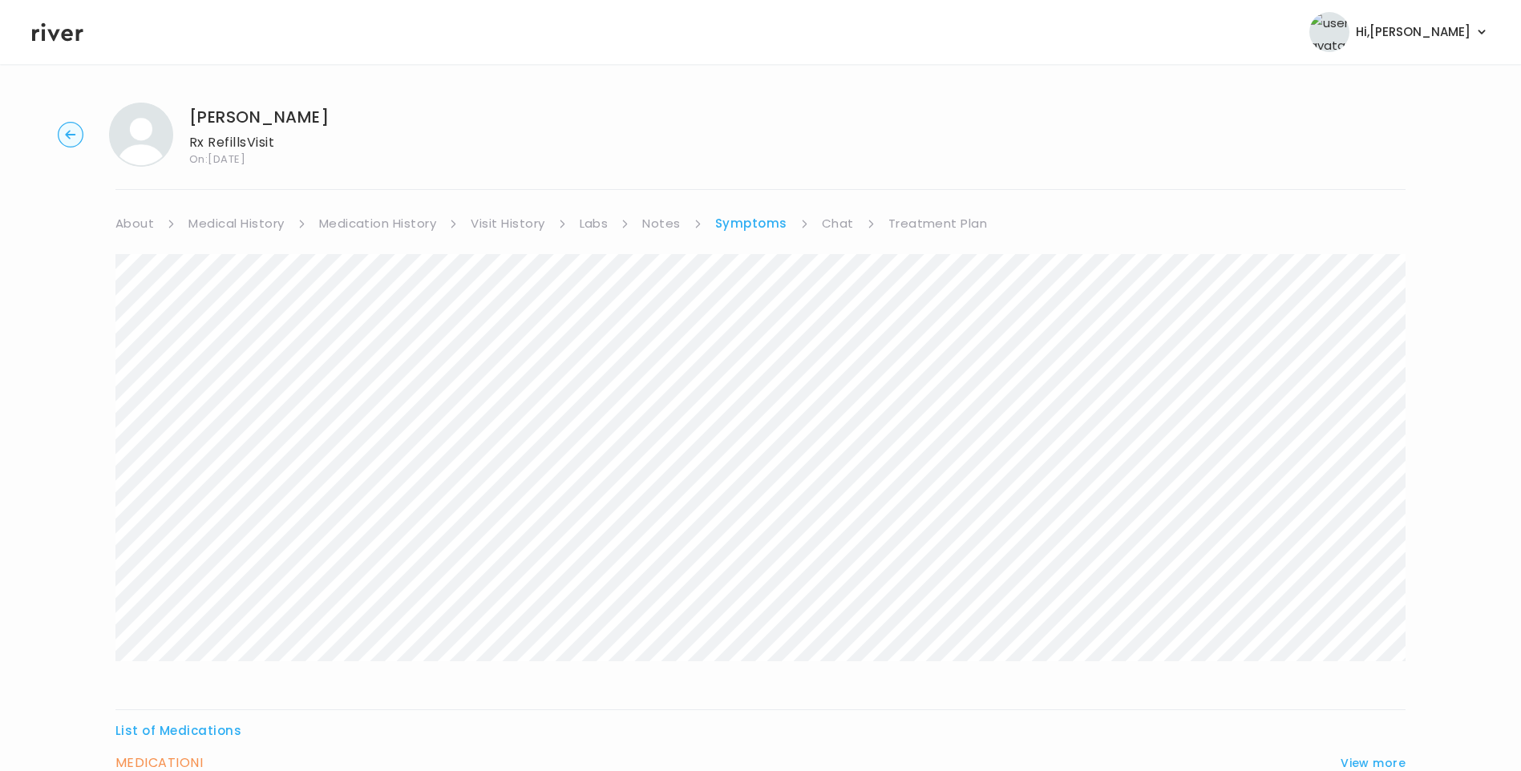
click at [829, 226] on link "Chat" at bounding box center [838, 223] width 32 height 22
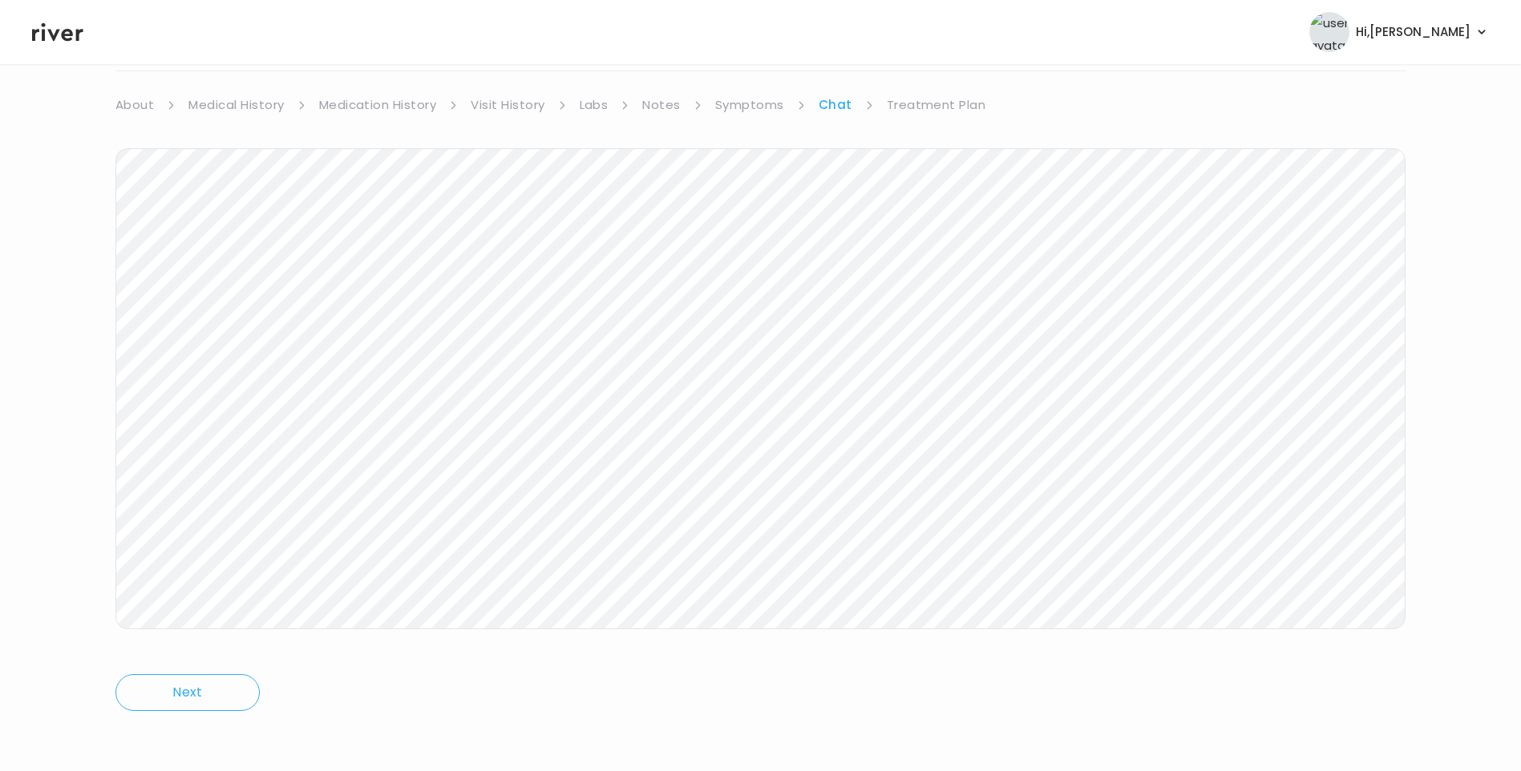
scroll to position [119, 0]
click at [67, 46] on header "Hi, [PERSON_NAME] Profile Logout" at bounding box center [760, 32] width 1521 height 64
click at [58, 31] on icon at bounding box center [57, 32] width 51 height 18
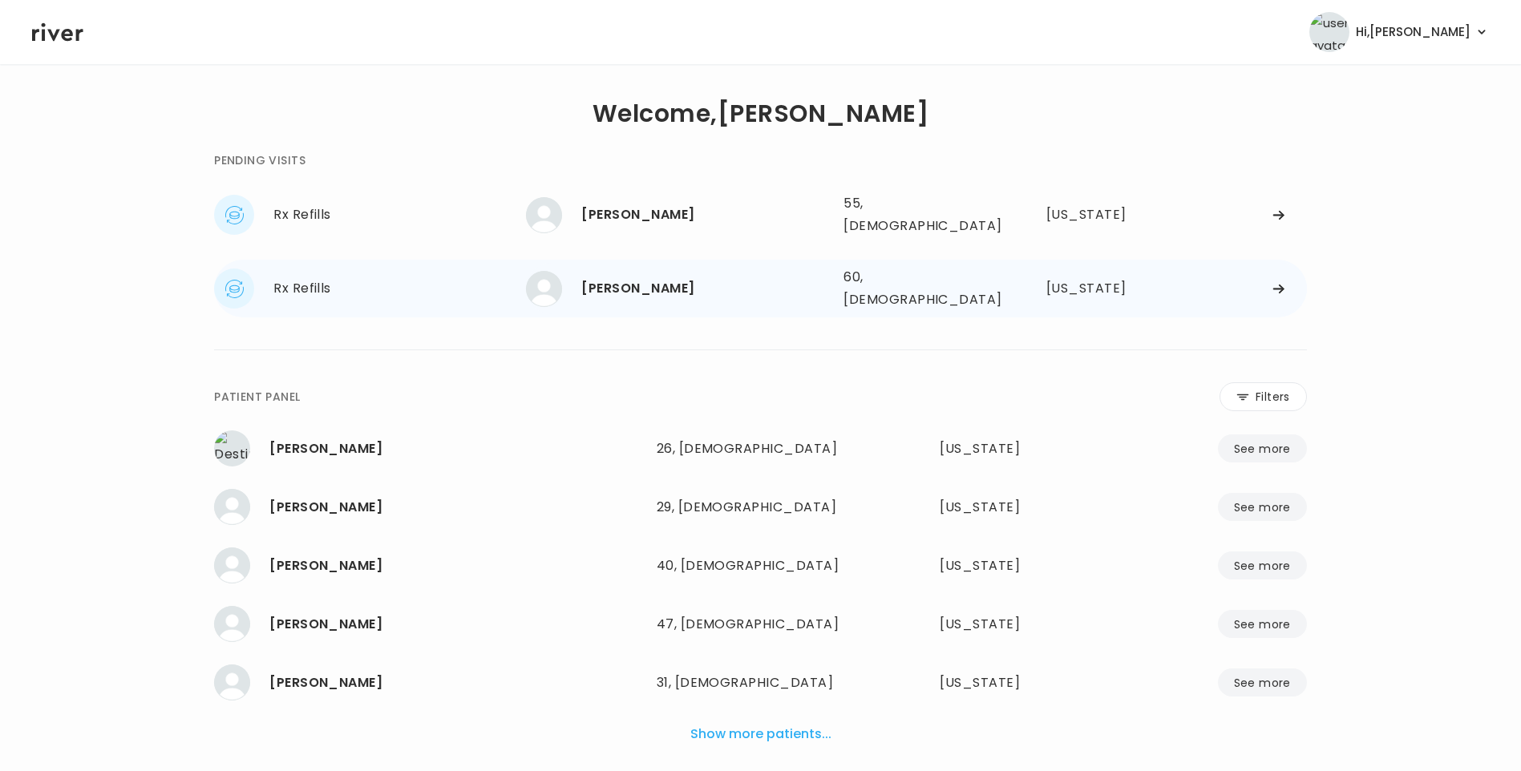
click at [636, 277] on div "[PERSON_NAME]" at bounding box center [705, 288] width 249 height 22
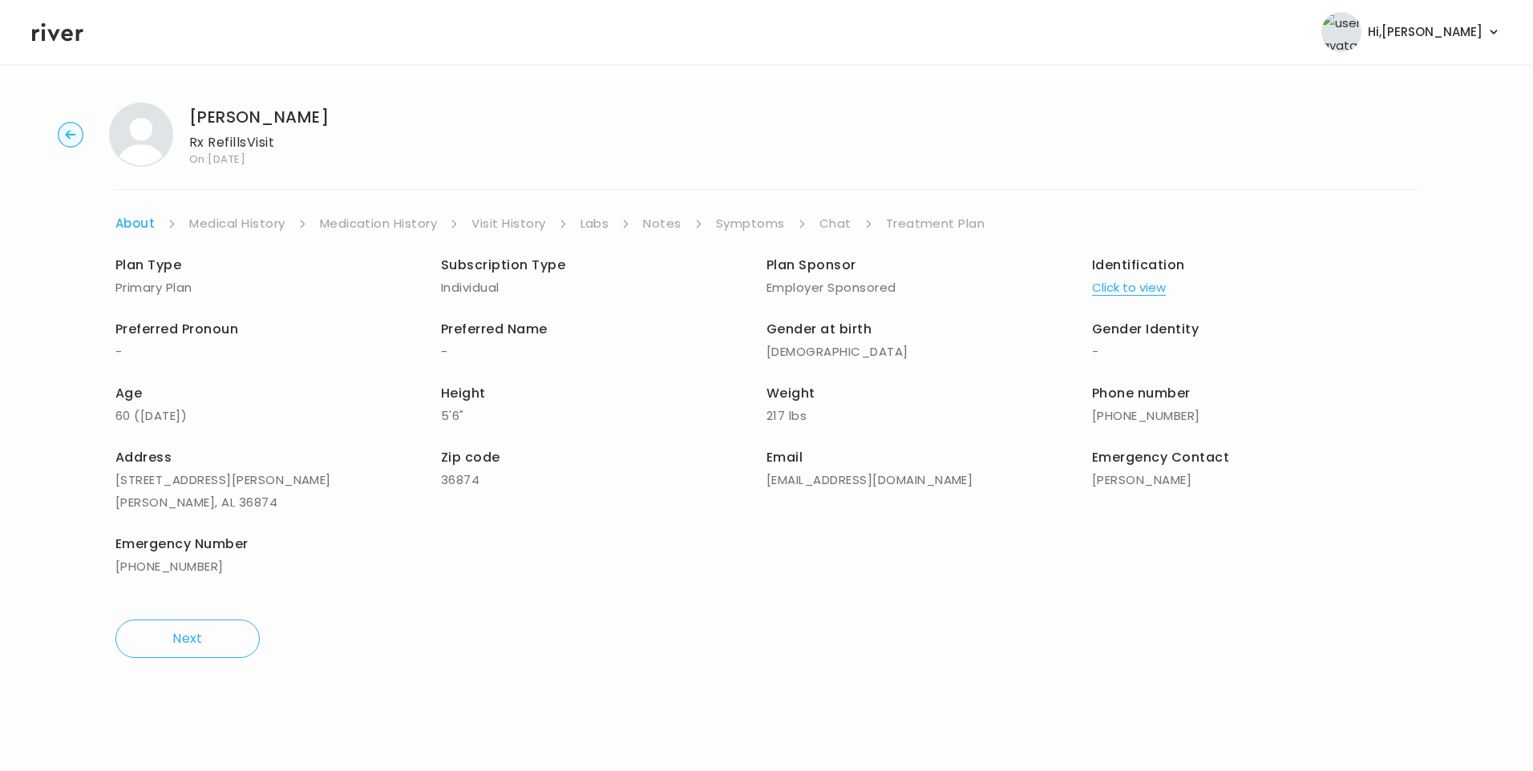
click at [763, 225] on link "Symptoms" at bounding box center [750, 223] width 69 height 22
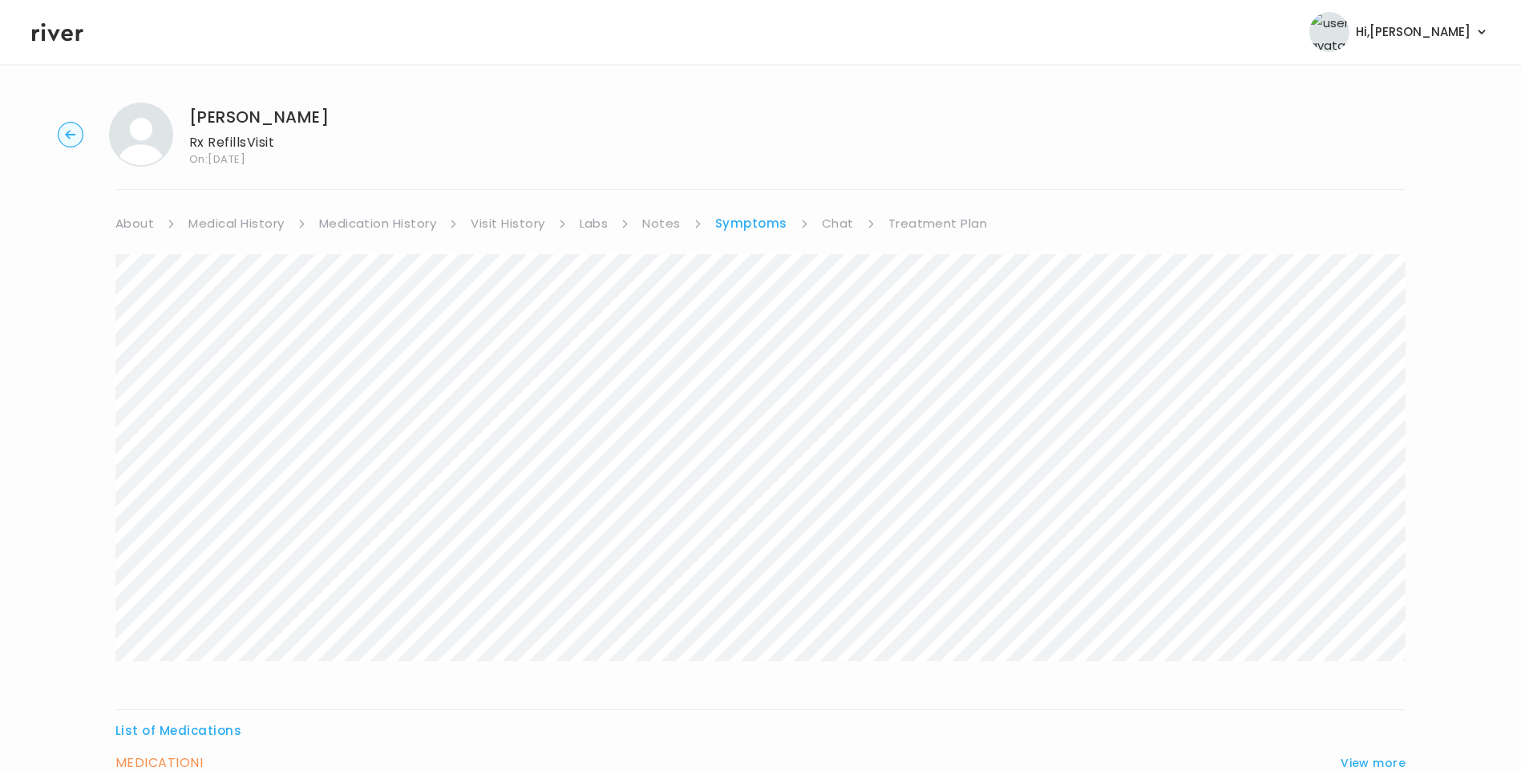
click at [939, 212] on div "[PERSON_NAME] Rx Refills Visit On: [DATE] About Medical History Medication Hist…" at bounding box center [760, 497] width 1521 height 815
drag, startPoint x: 938, startPoint y: 216, endPoint x: 950, endPoint y: 232, distance: 20.0
click at [937, 215] on link "Treatment Plan" at bounding box center [937, 223] width 99 height 22
drag, startPoint x: 739, startPoint y: 213, endPoint x: 748, endPoint y: 222, distance: 13.1
click at [740, 216] on link "Symptoms" at bounding box center [749, 223] width 69 height 22
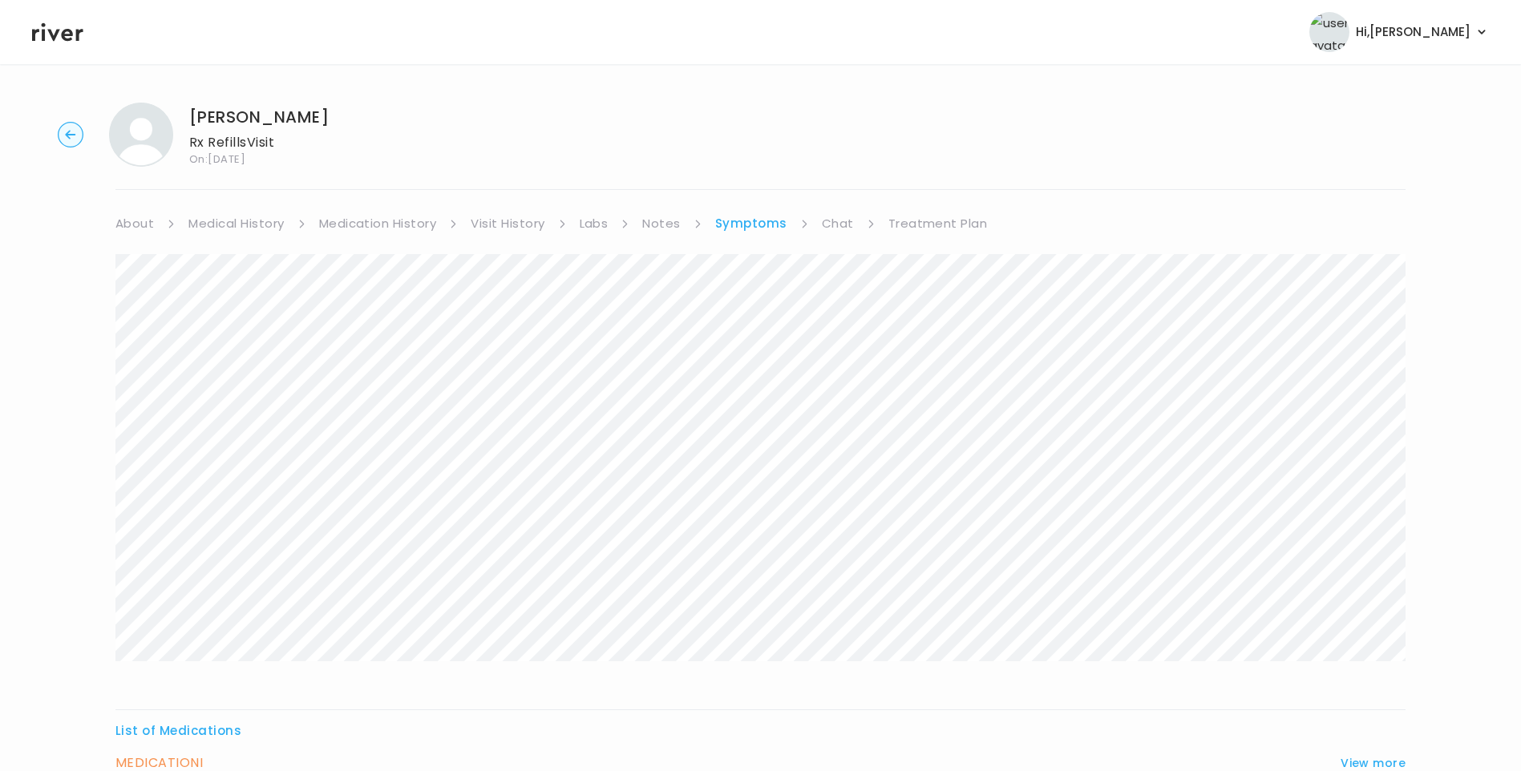
click at [828, 221] on link "Chat" at bounding box center [838, 223] width 32 height 22
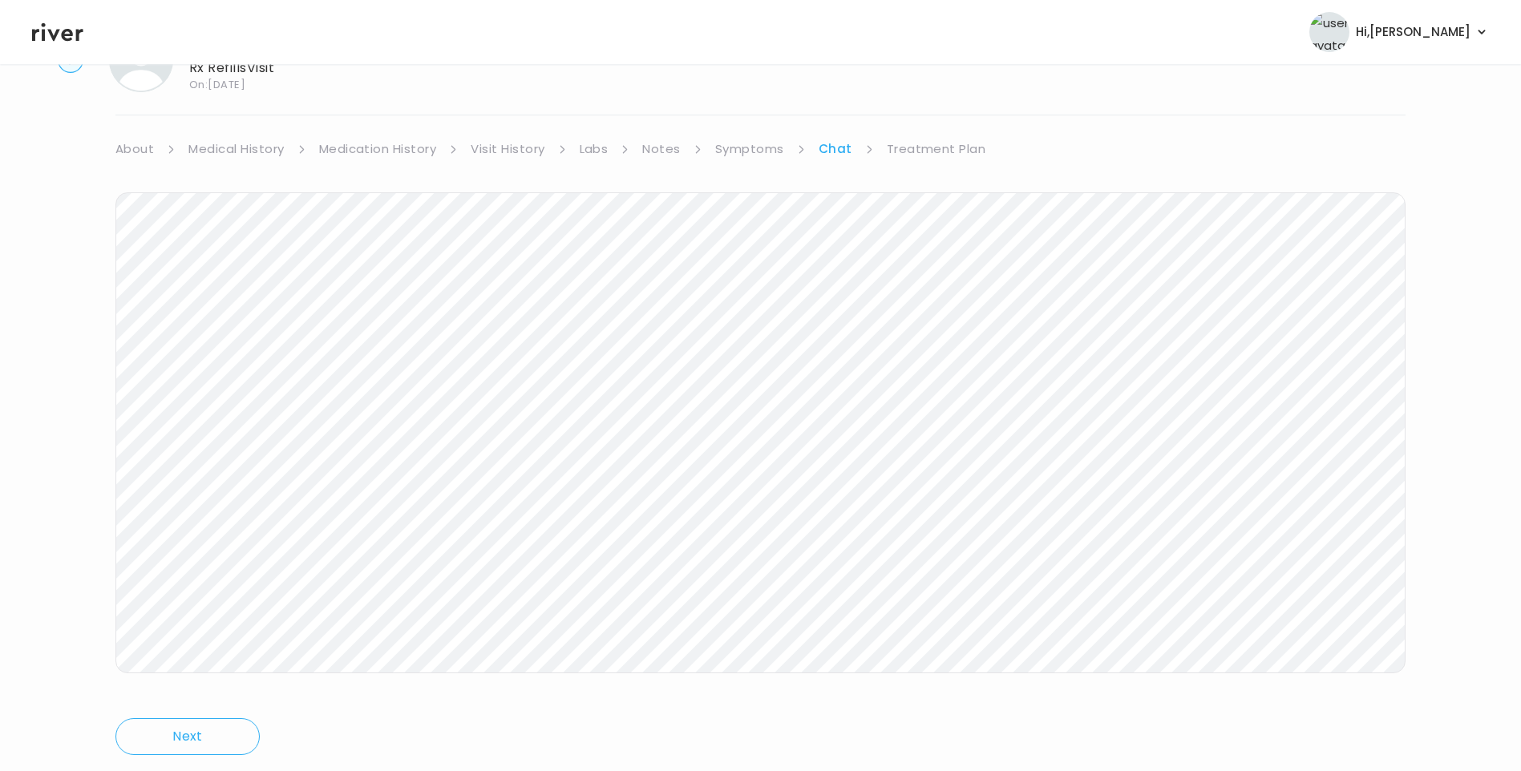
scroll to position [119, 0]
click at [68, 34] on icon at bounding box center [57, 32] width 51 height 24
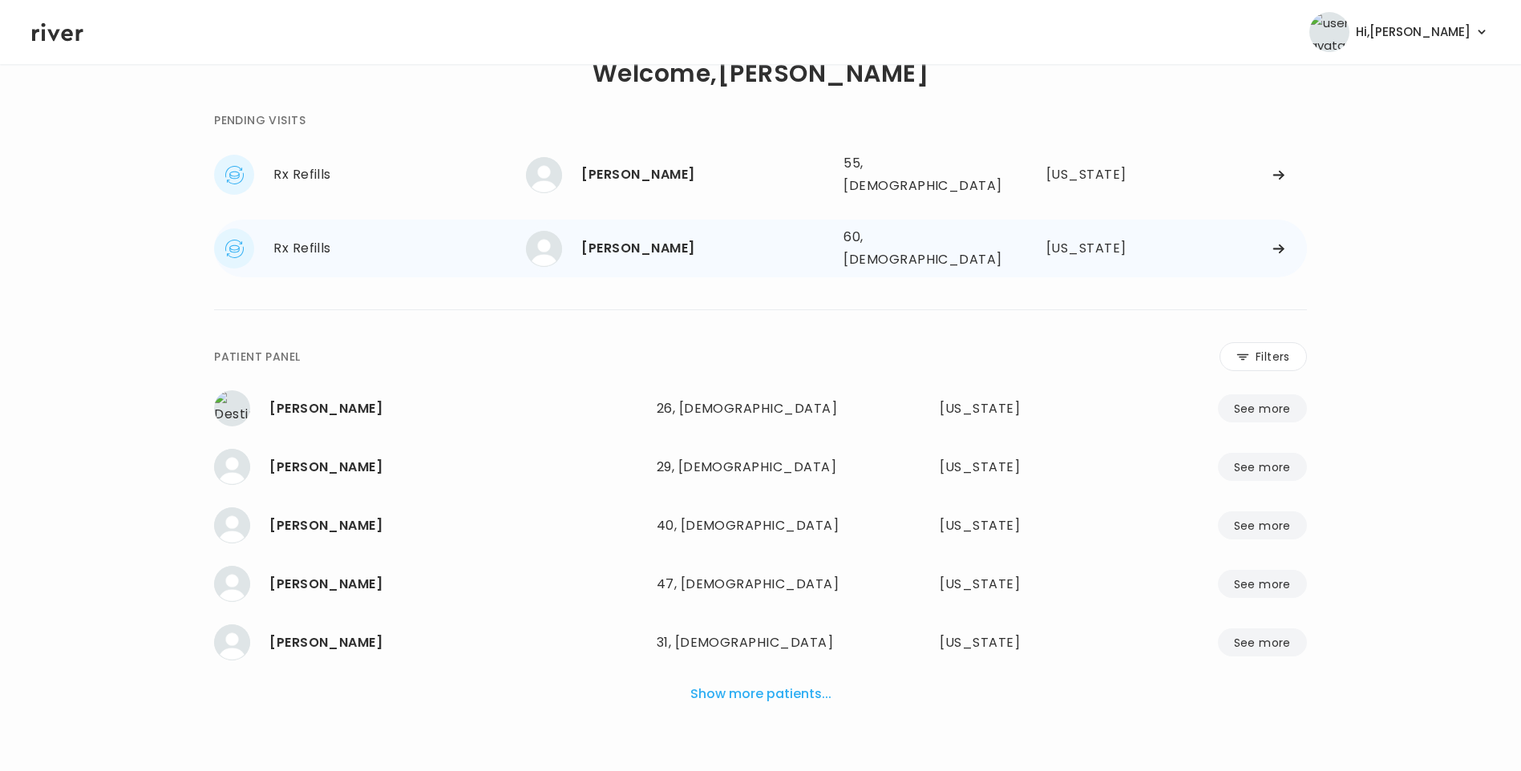
click at [672, 237] on div "[PERSON_NAME]" at bounding box center [705, 248] width 249 height 22
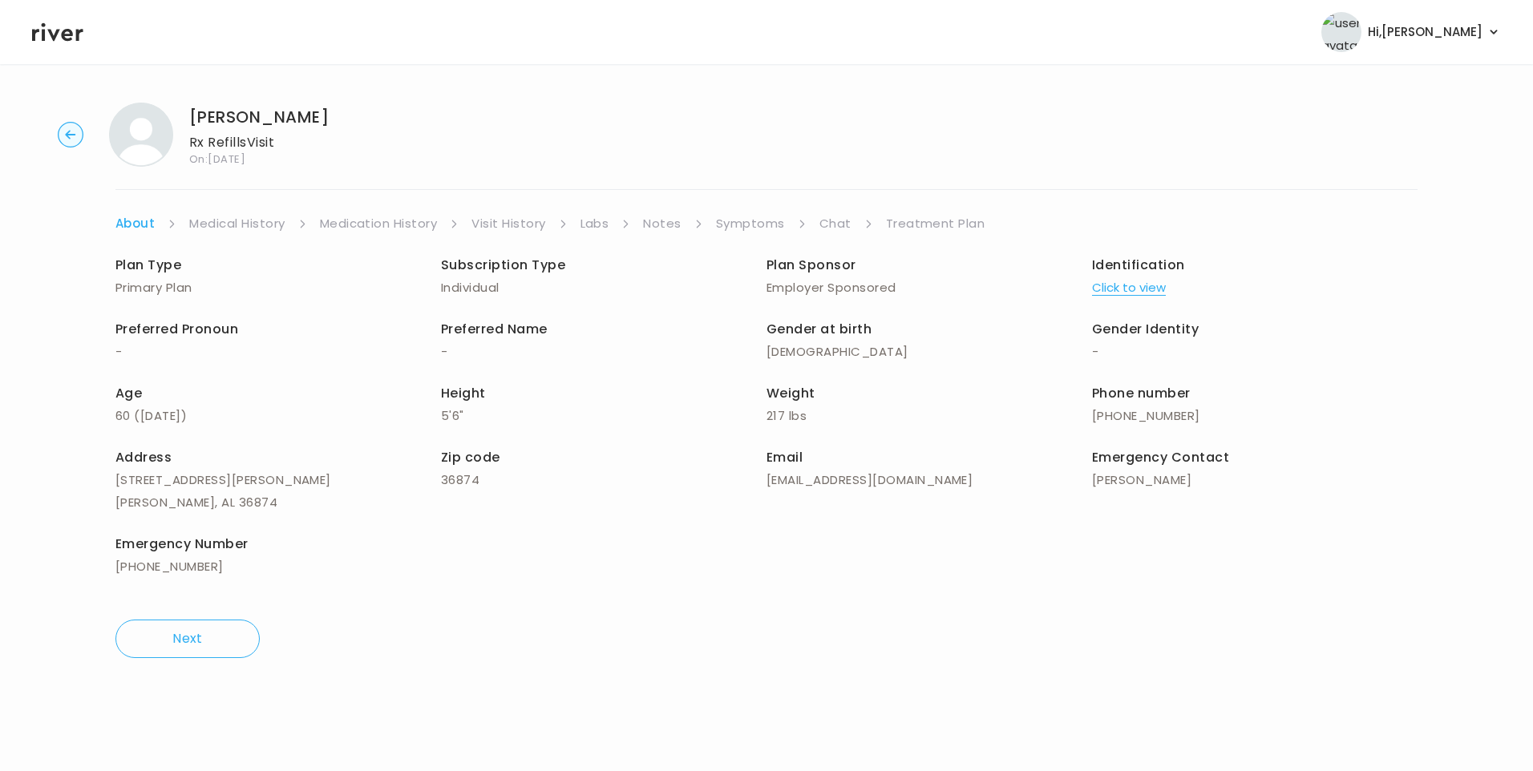
click at [842, 221] on link "Chat" at bounding box center [835, 223] width 32 height 22
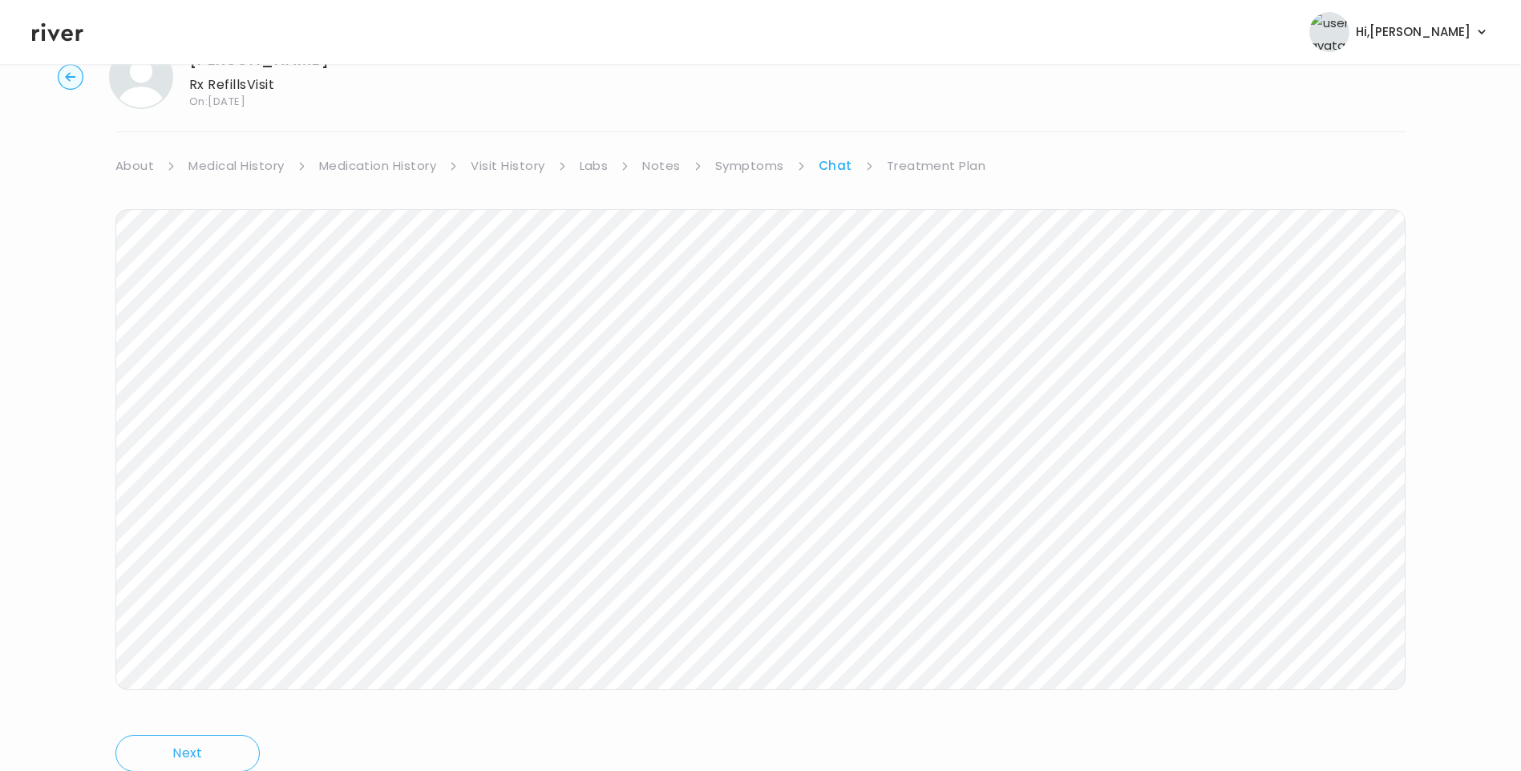
scroll to position [119, 0]
click at [59, 29] on icon at bounding box center [57, 32] width 51 height 24
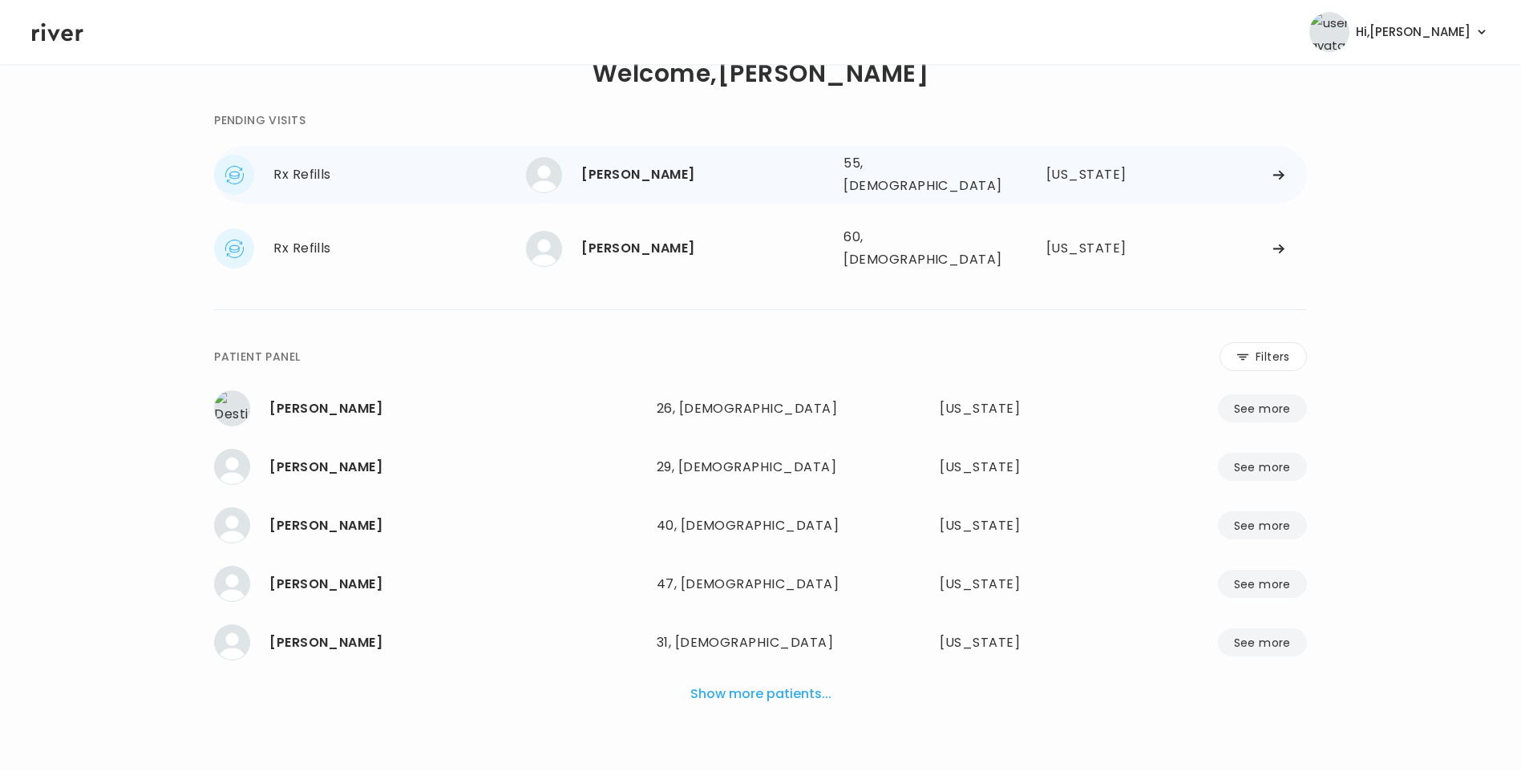
click at [685, 177] on div "[PERSON_NAME]" at bounding box center [705, 175] width 249 height 22
